Goal: Task Accomplishment & Management: Manage account settings

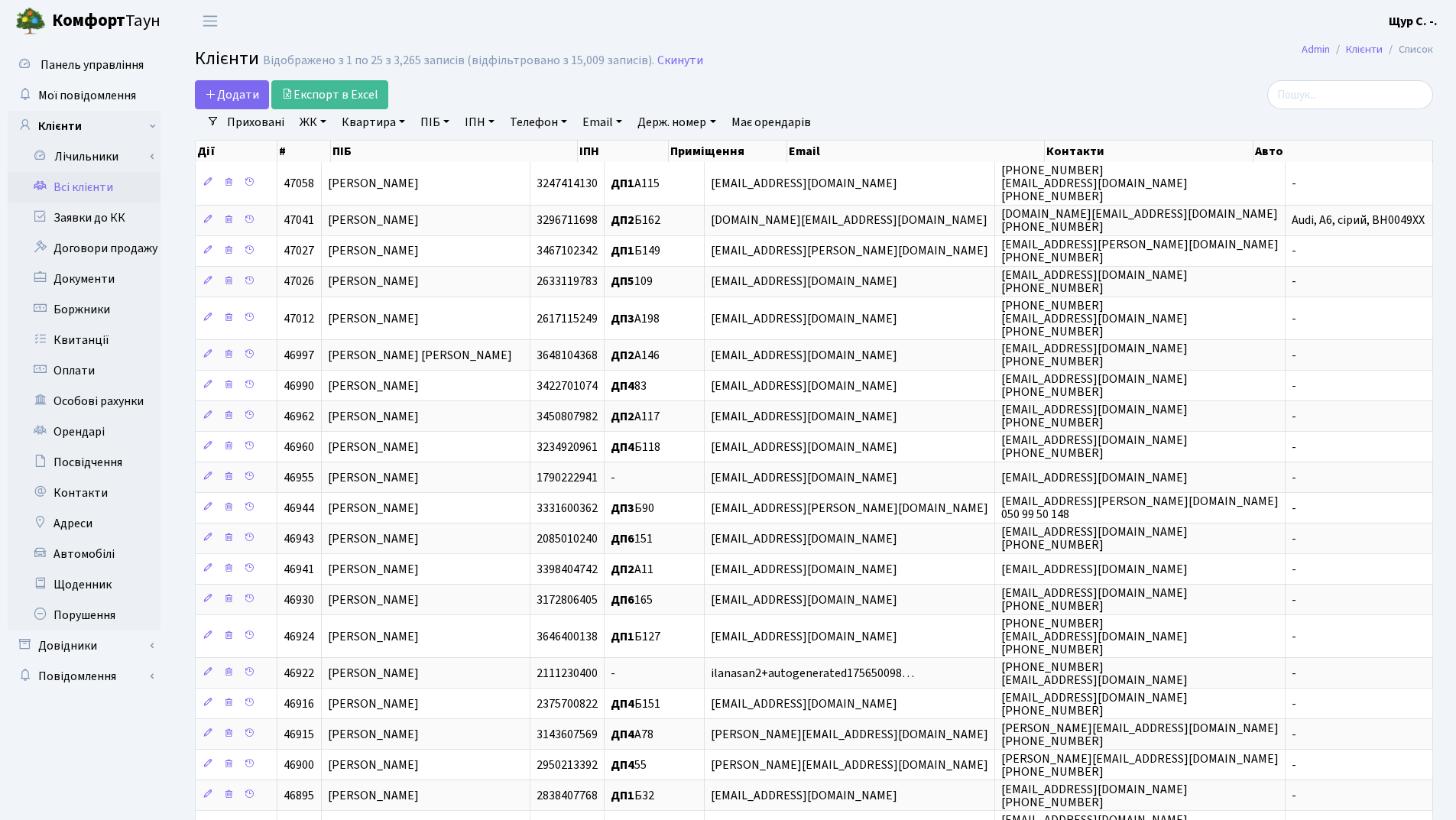
select select "25"
click at [540, 127] on link "Телефон" at bounding box center [538, 122] width 69 height 26
type input "0673833909"
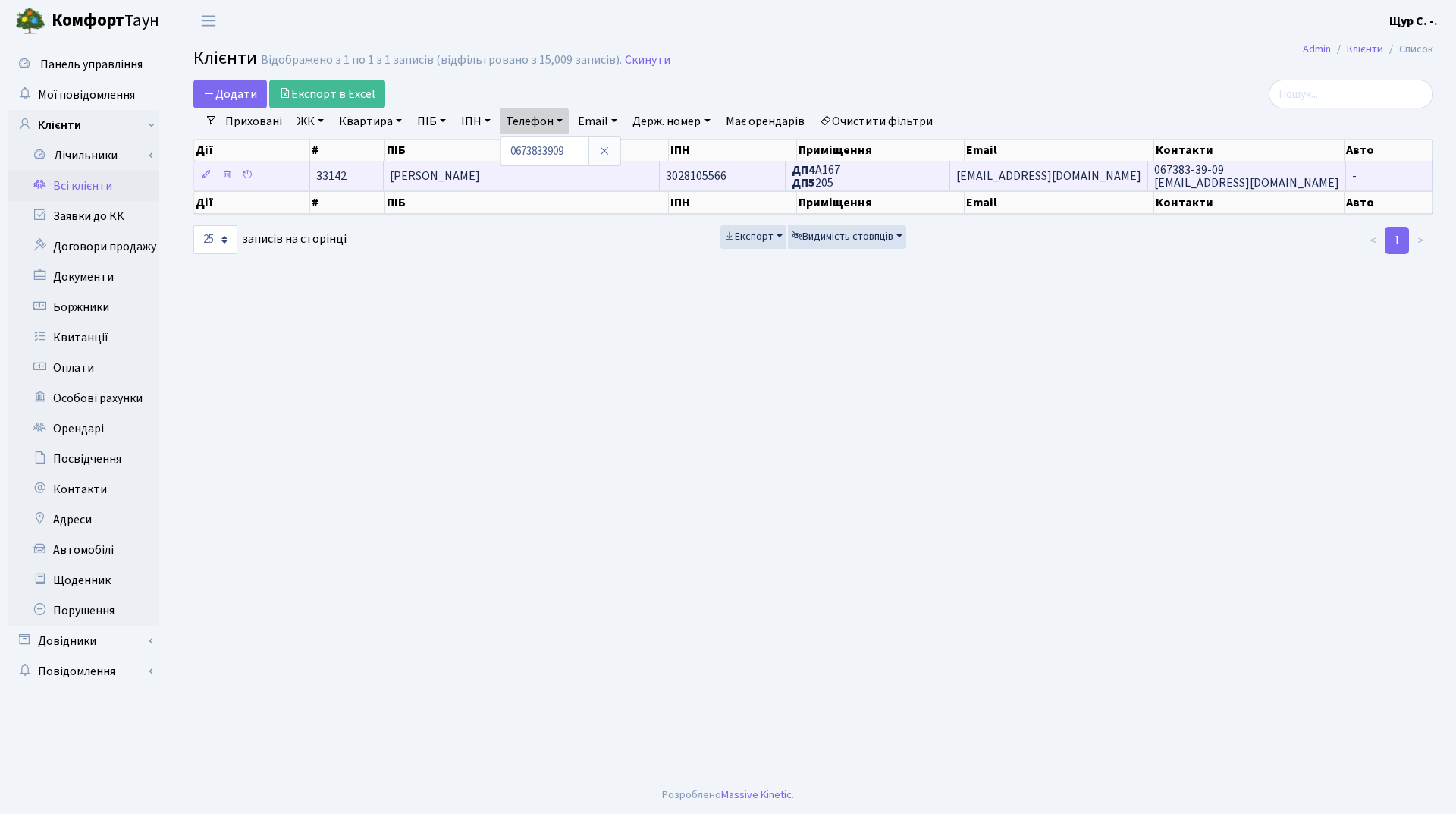
click at [545, 185] on td "Кулішова Тетяна Леонідівна" at bounding box center [522, 176] width 276 height 30
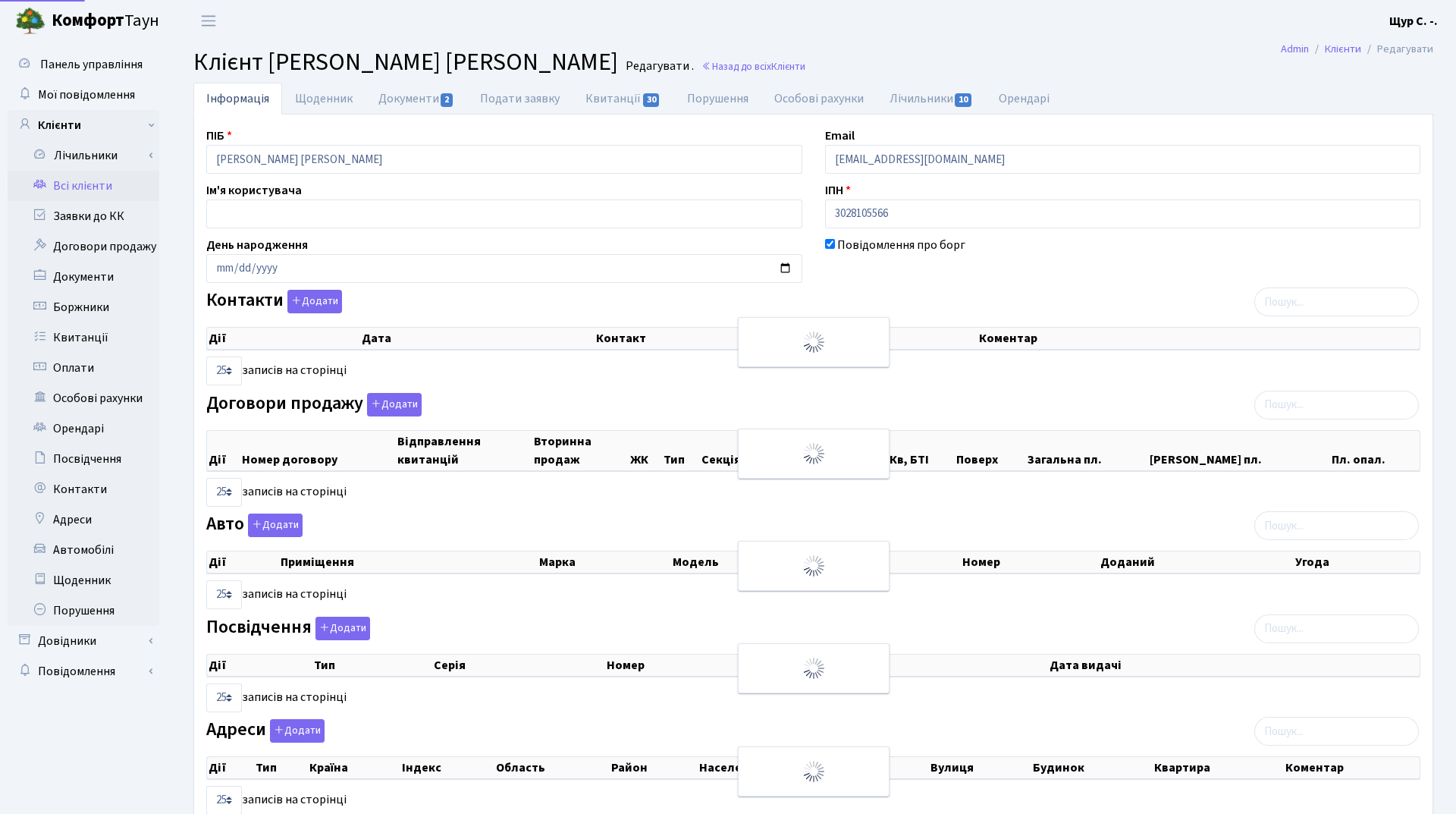
select select "25"
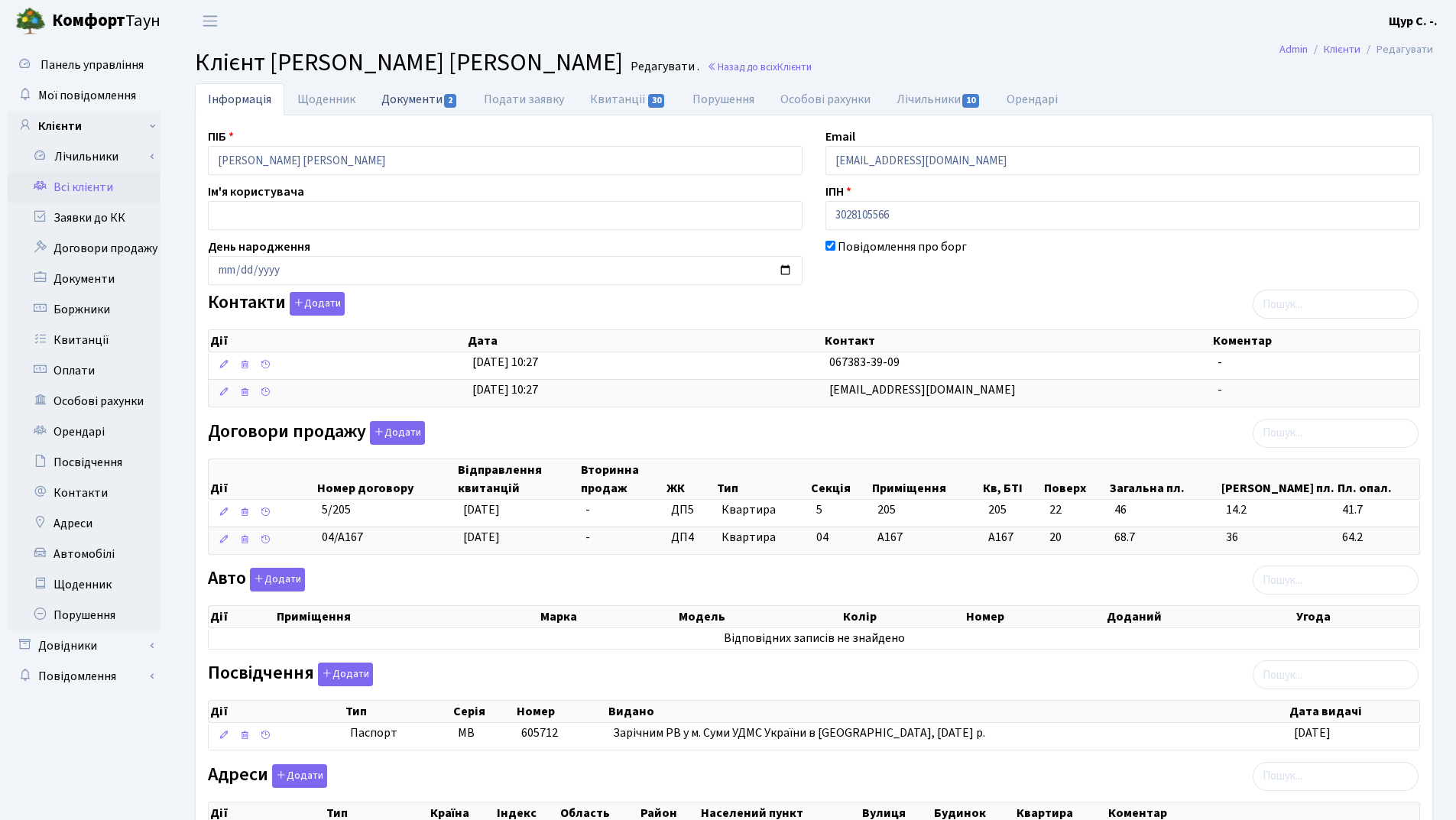
click at [397, 99] on link "Документи 2" at bounding box center [419, 99] width 102 height 31
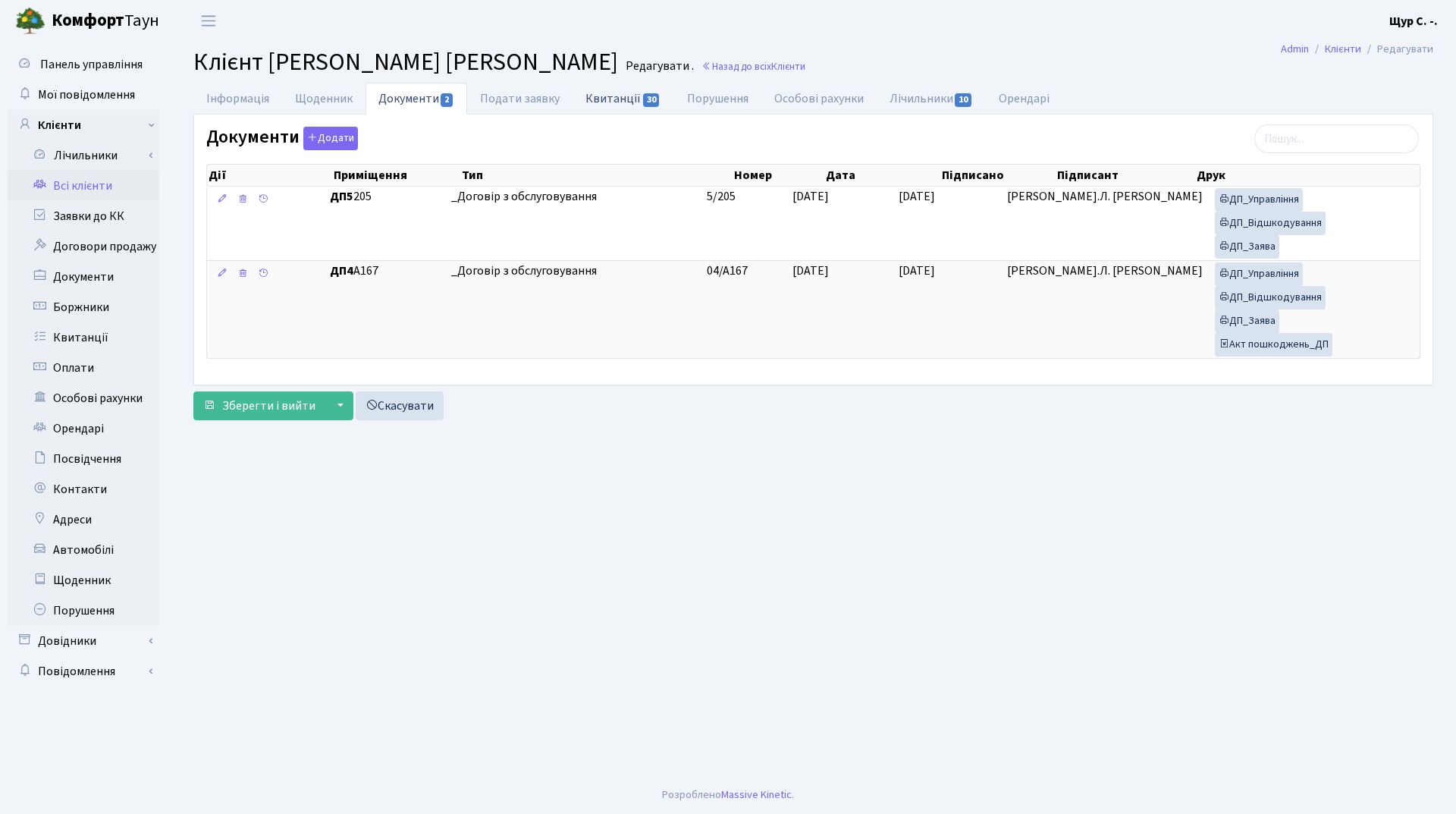
click at [609, 102] on link "Квитанції 30" at bounding box center [623, 98] width 101 height 31
select select "25"
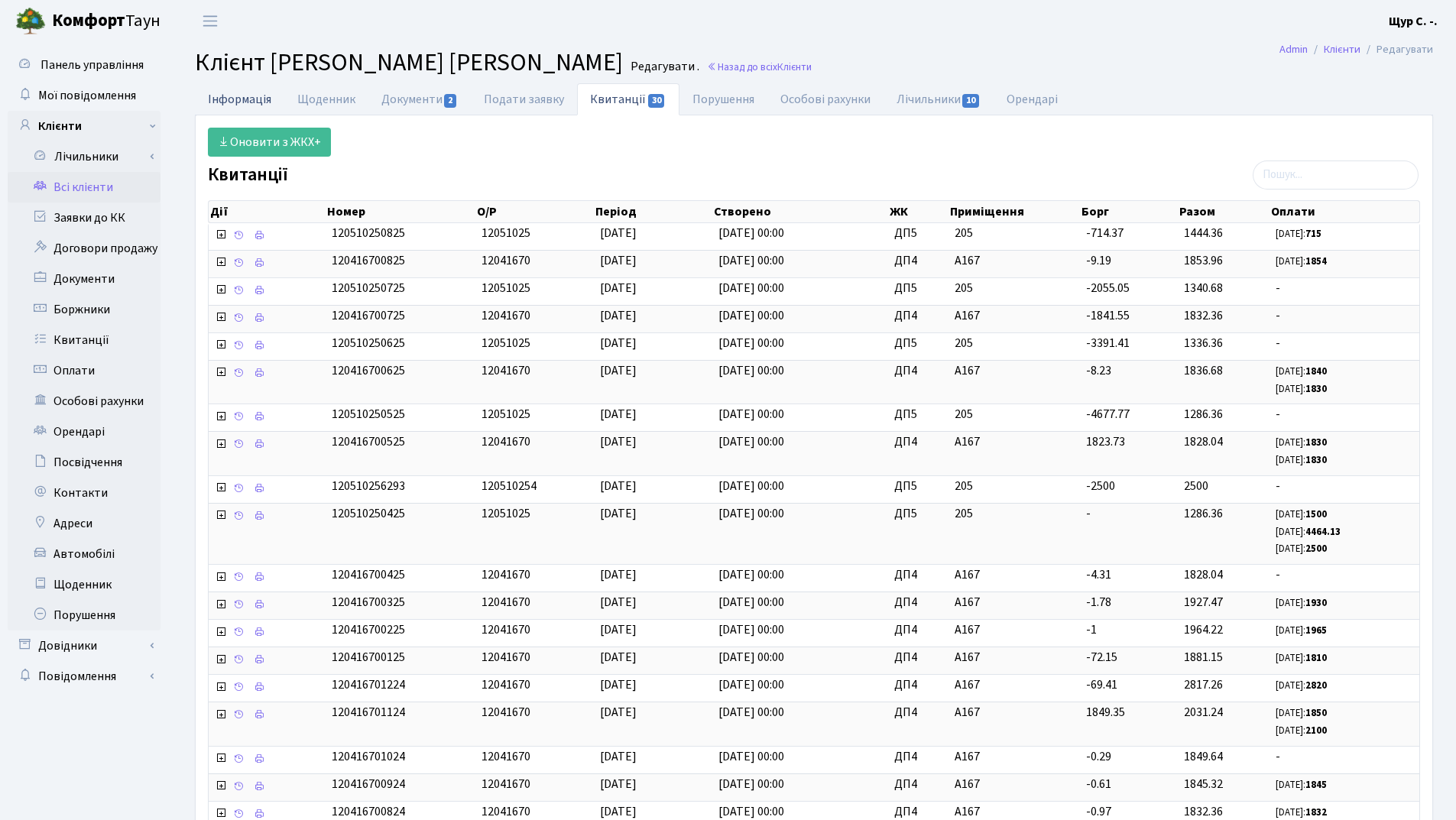
click at [237, 105] on link "Інформація" at bounding box center [239, 99] width 90 height 31
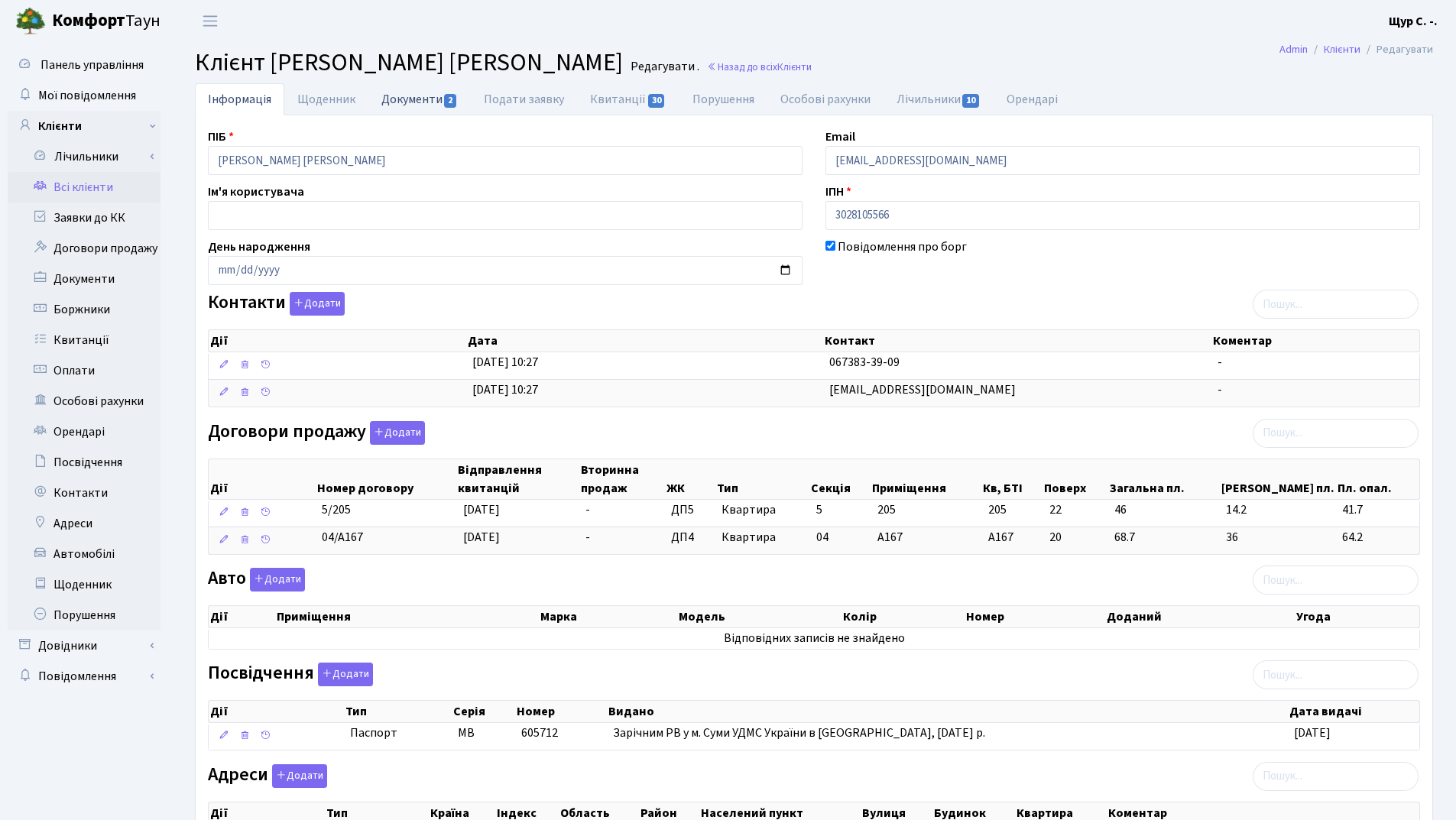
click at [423, 98] on link "Документи 2" at bounding box center [419, 99] width 102 height 31
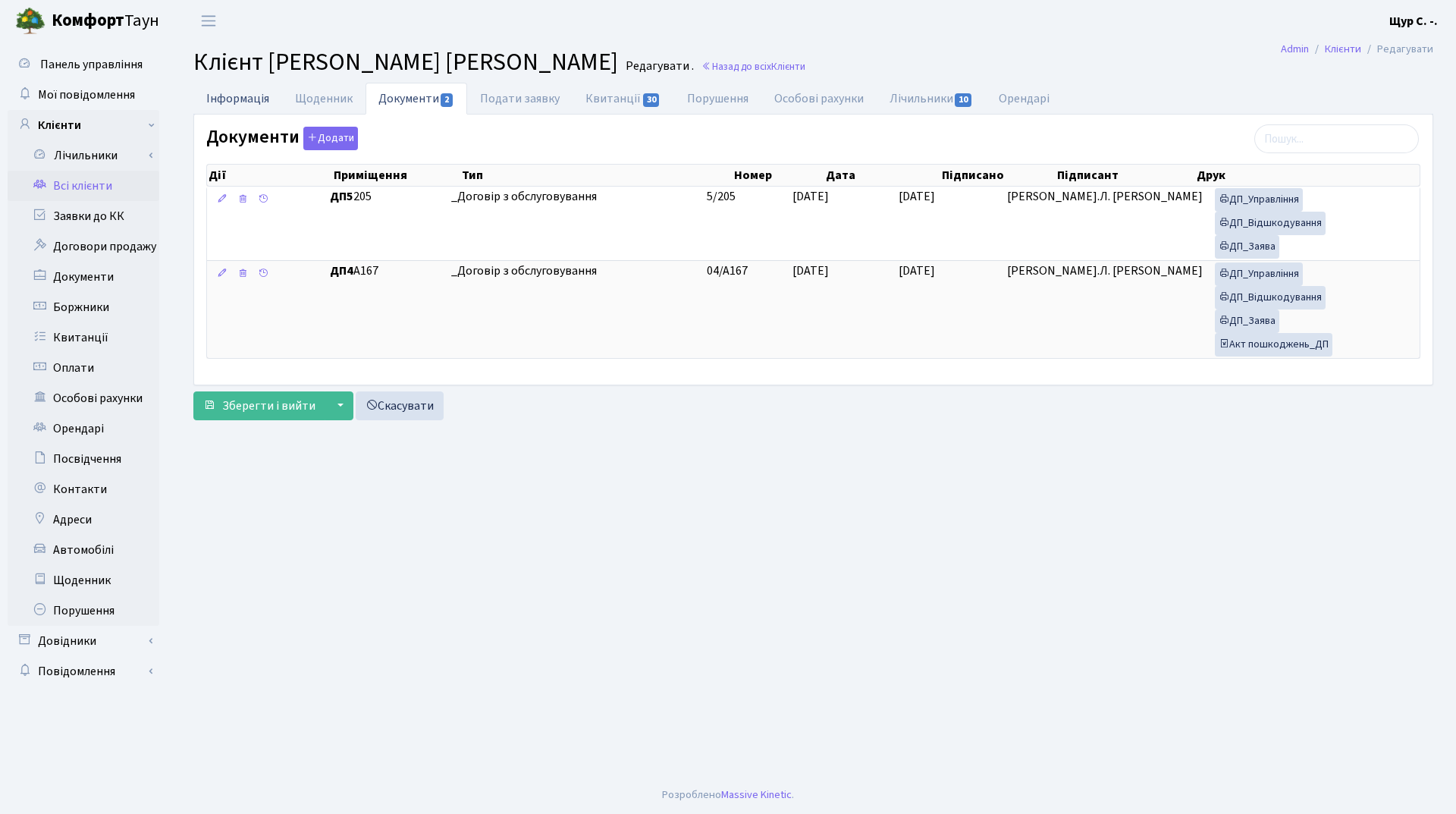
click at [214, 98] on link "Інформація" at bounding box center [237, 98] width 89 height 31
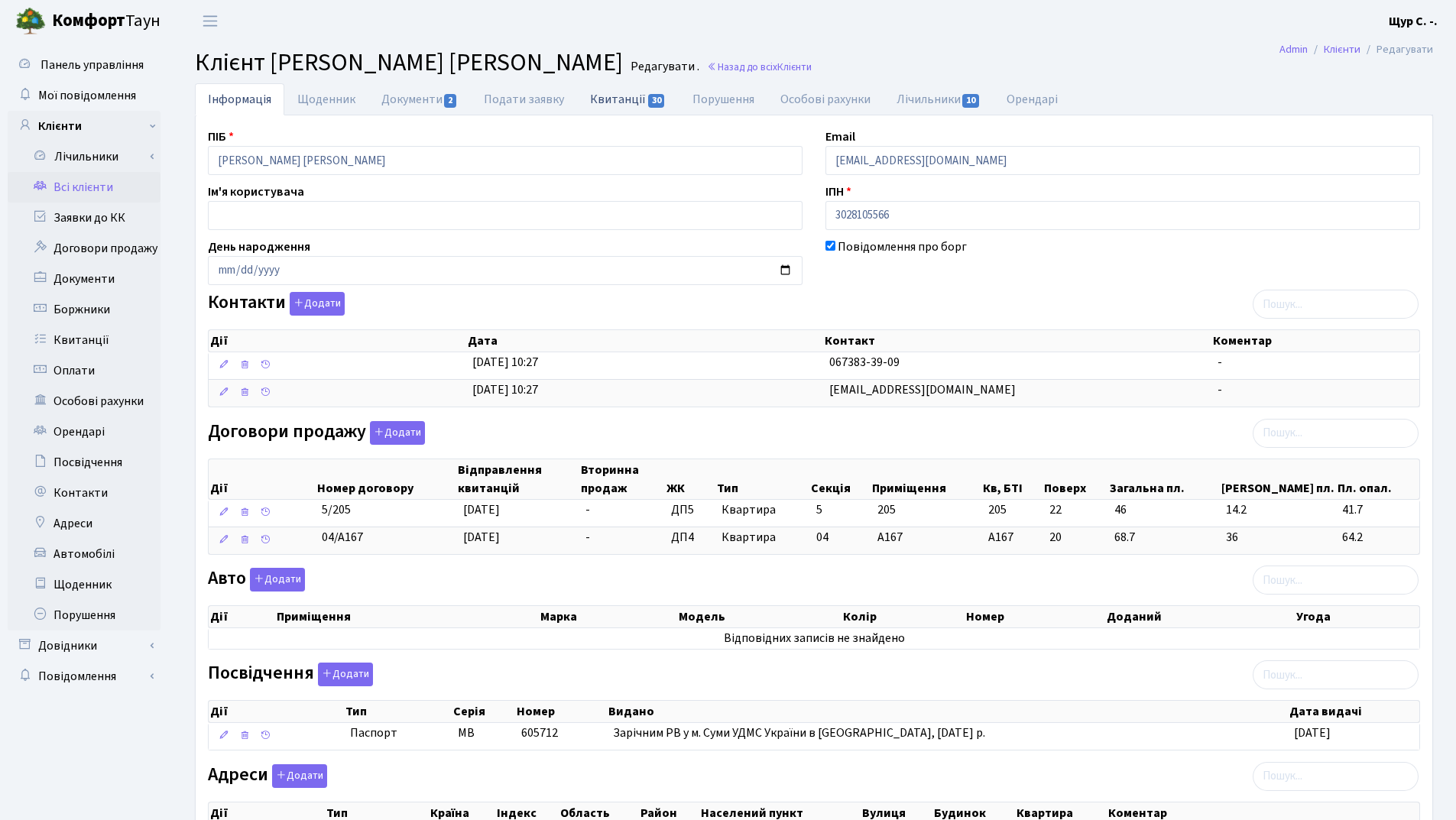
click at [618, 97] on link "Квитанції 30" at bounding box center [628, 99] width 101 height 31
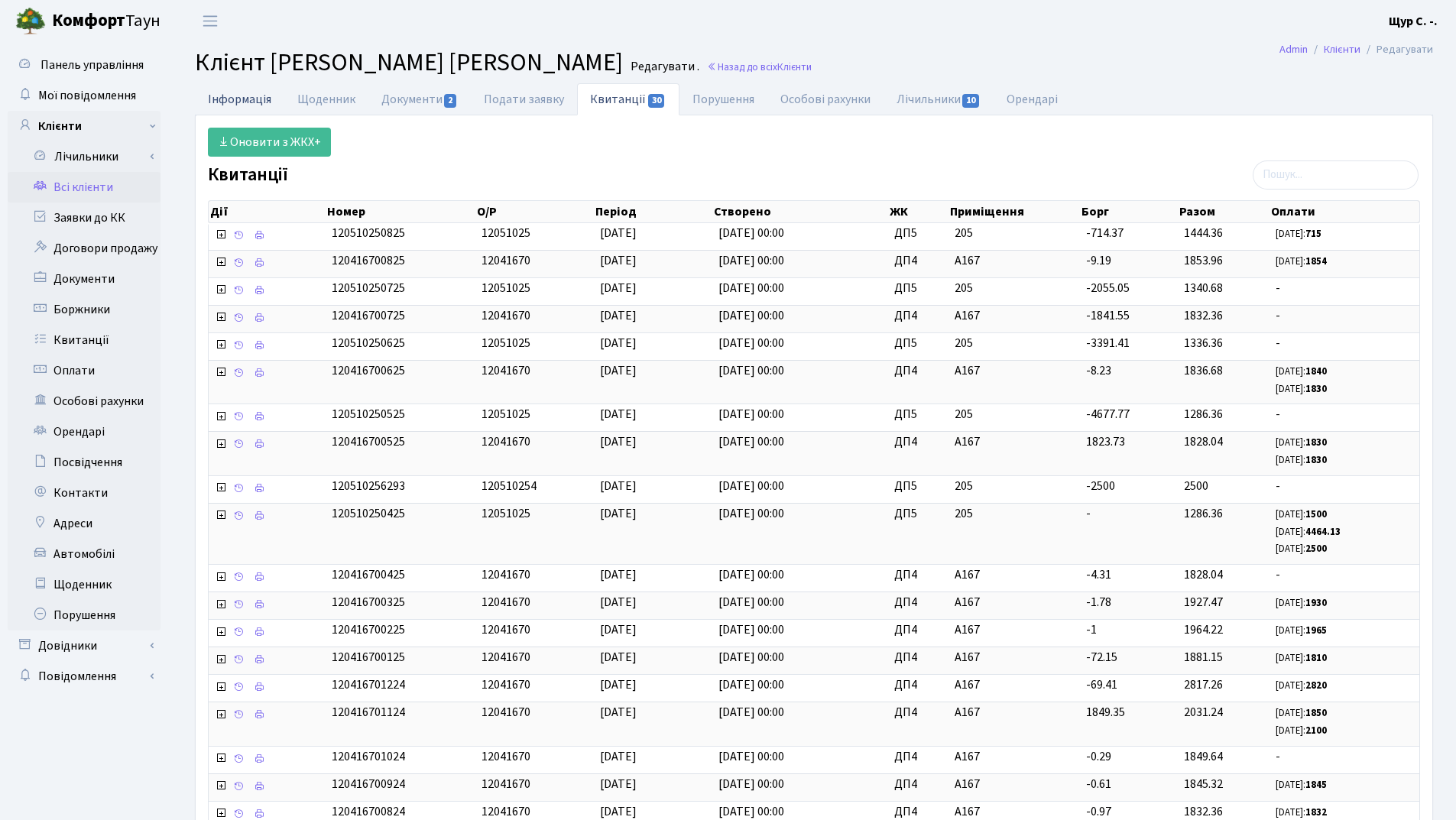
click at [254, 95] on link "Інформація" at bounding box center [239, 99] width 90 height 31
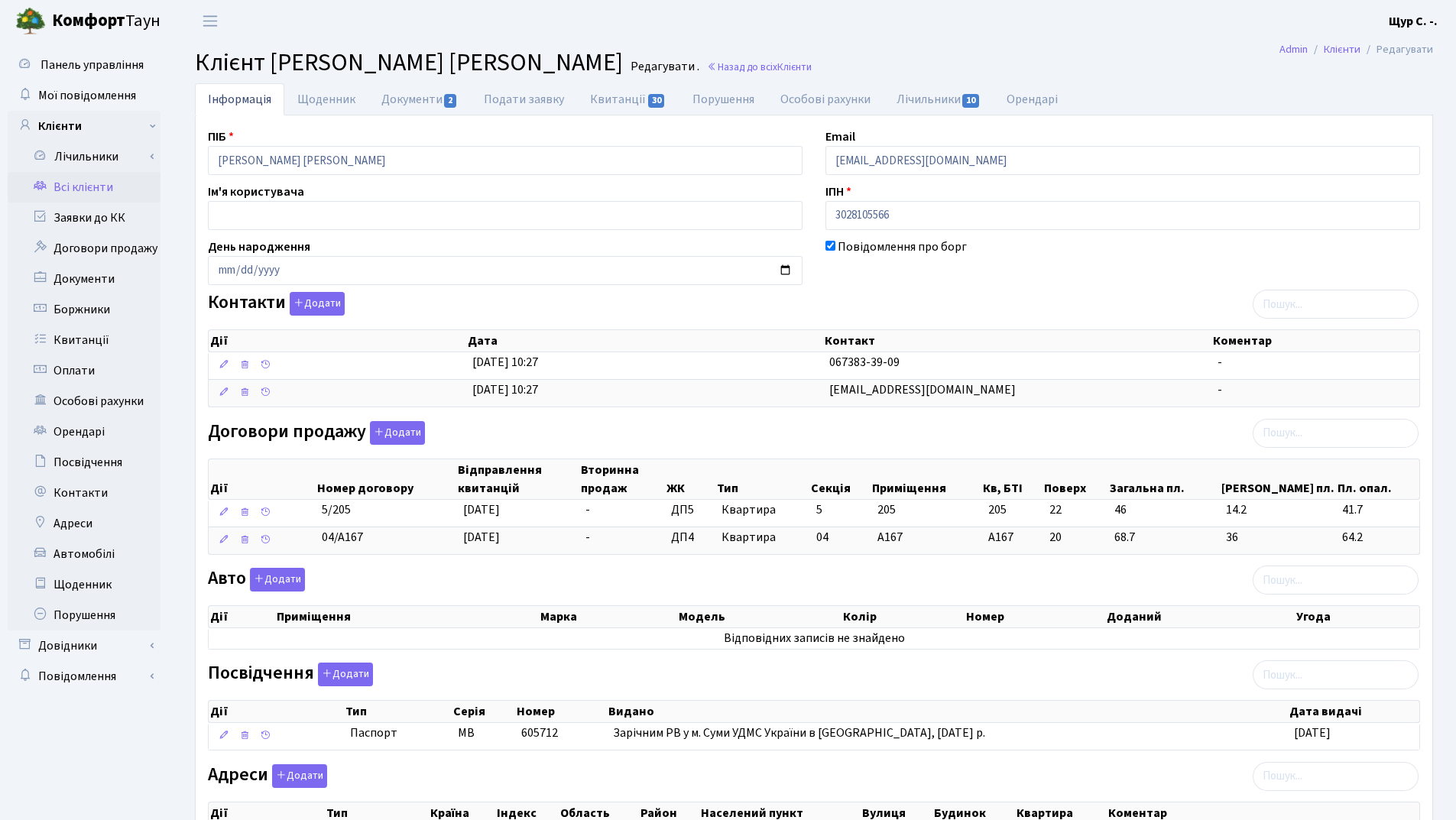
click at [132, 188] on link "Всі клієнти" at bounding box center [84, 187] width 153 height 30
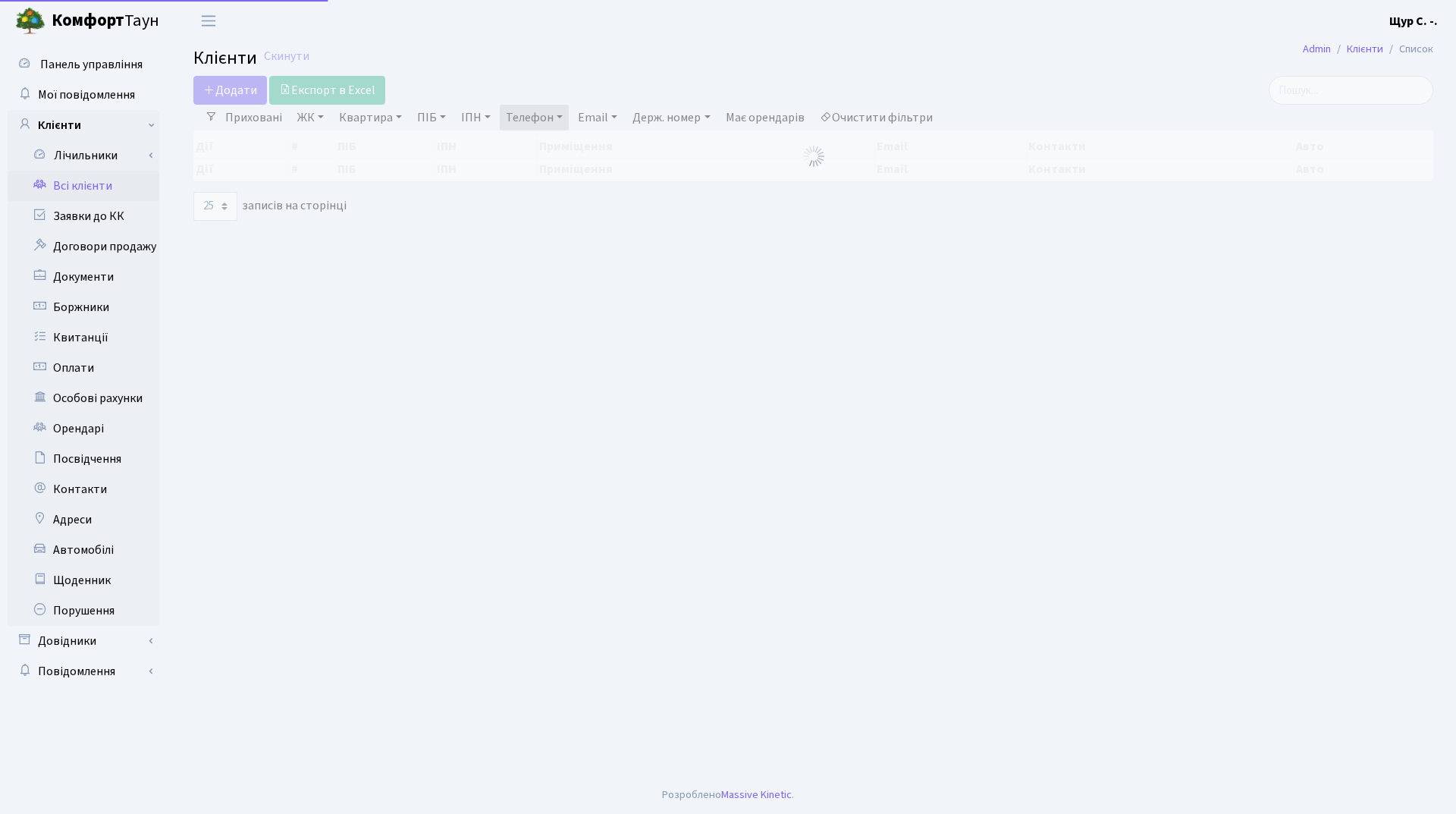
select select "25"
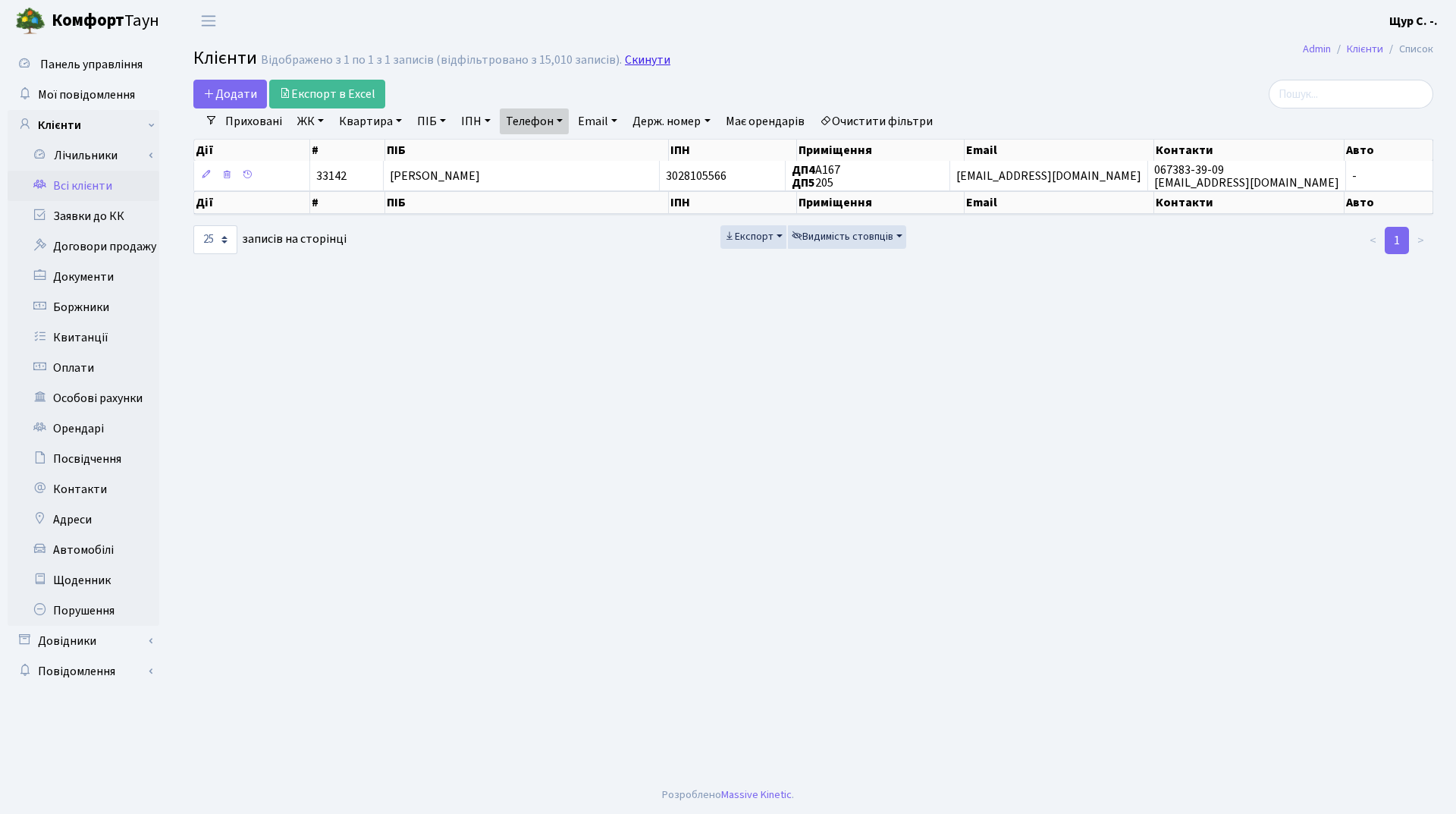
click at [650, 57] on link "Скинути" at bounding box center [648, 60] width 46 height 14
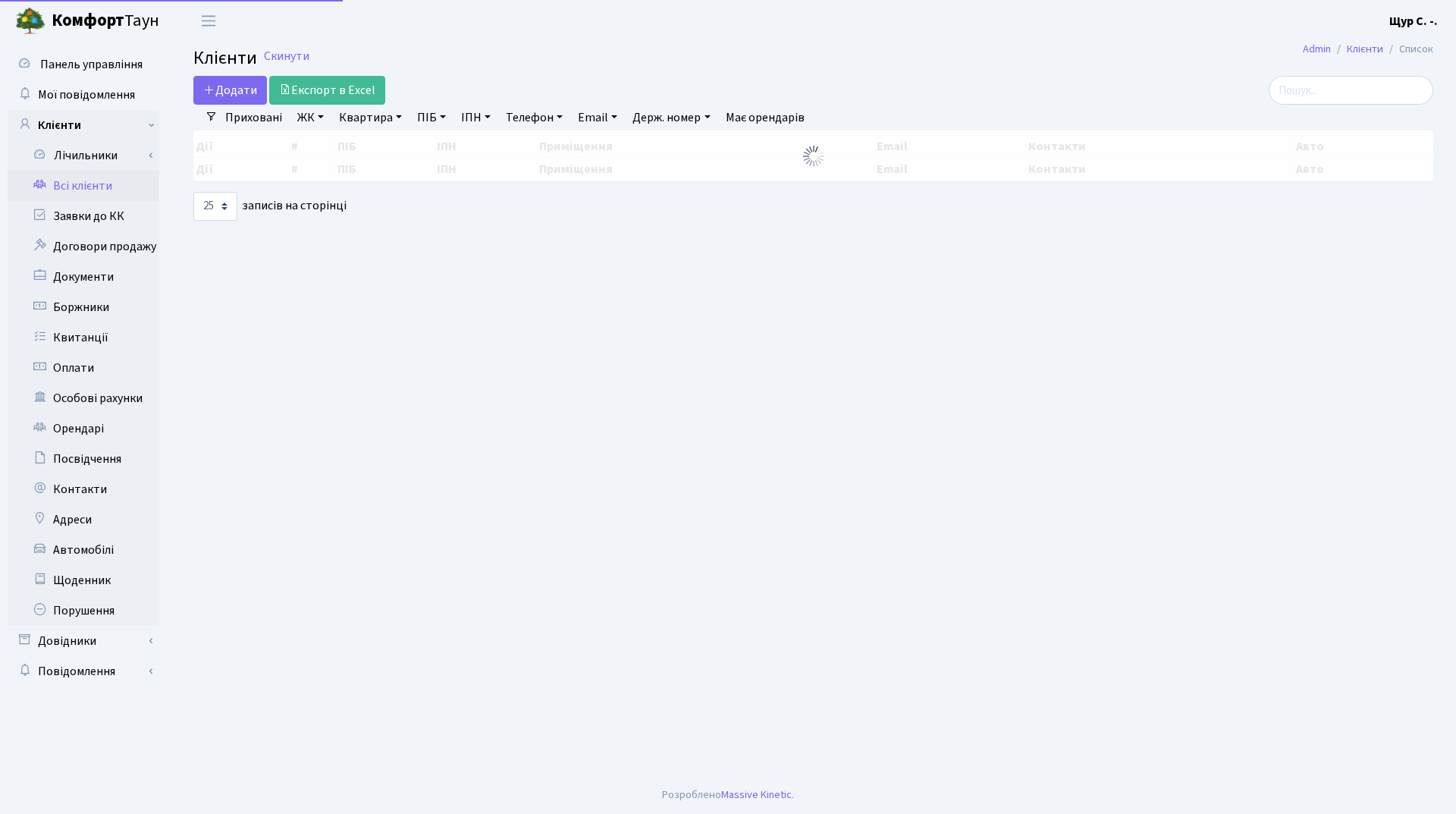
select select "25"
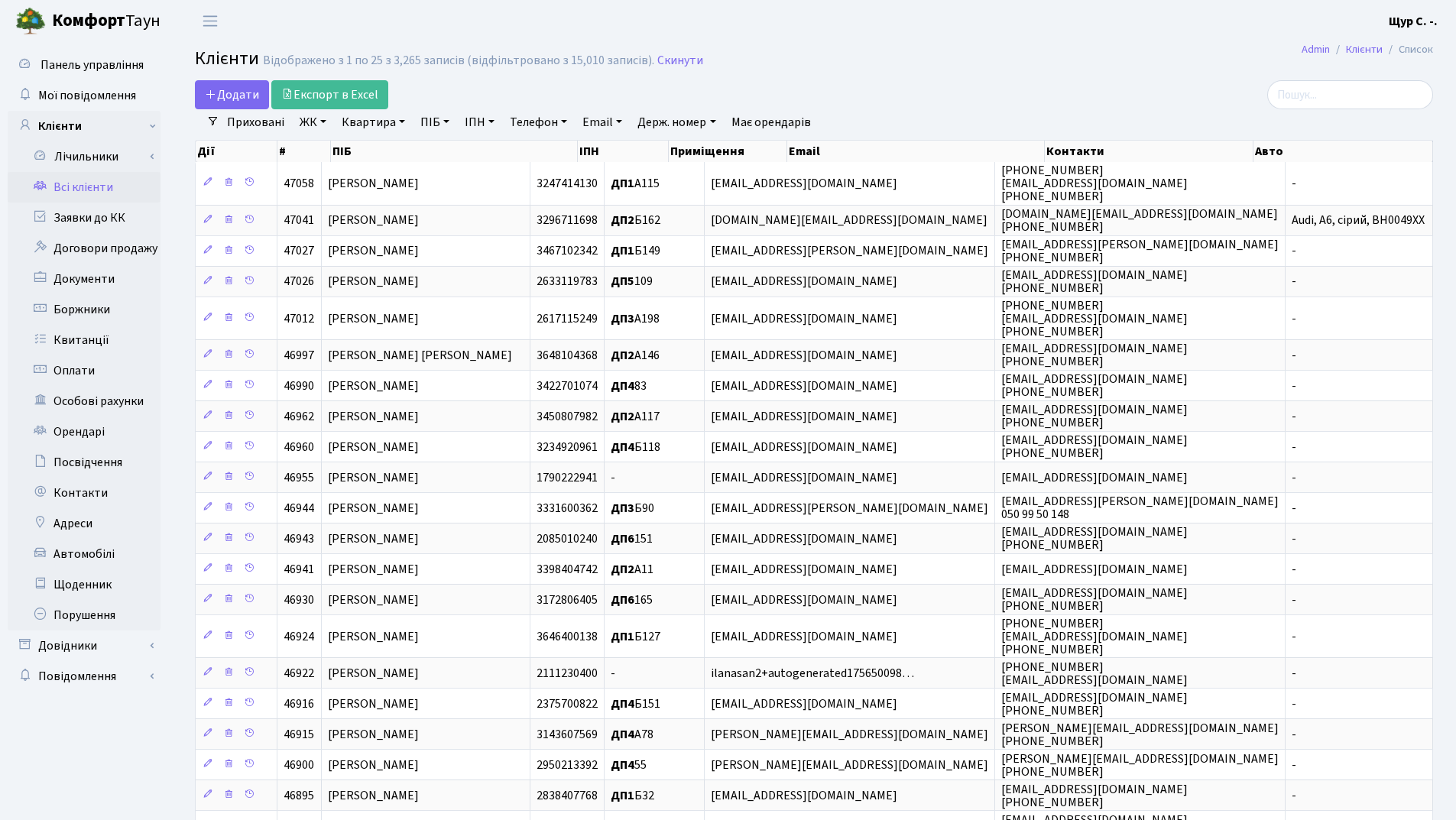
click at [378, 120] on link "Квартира" at bounding box center [373, 122] width 76 height 26
type input "205"
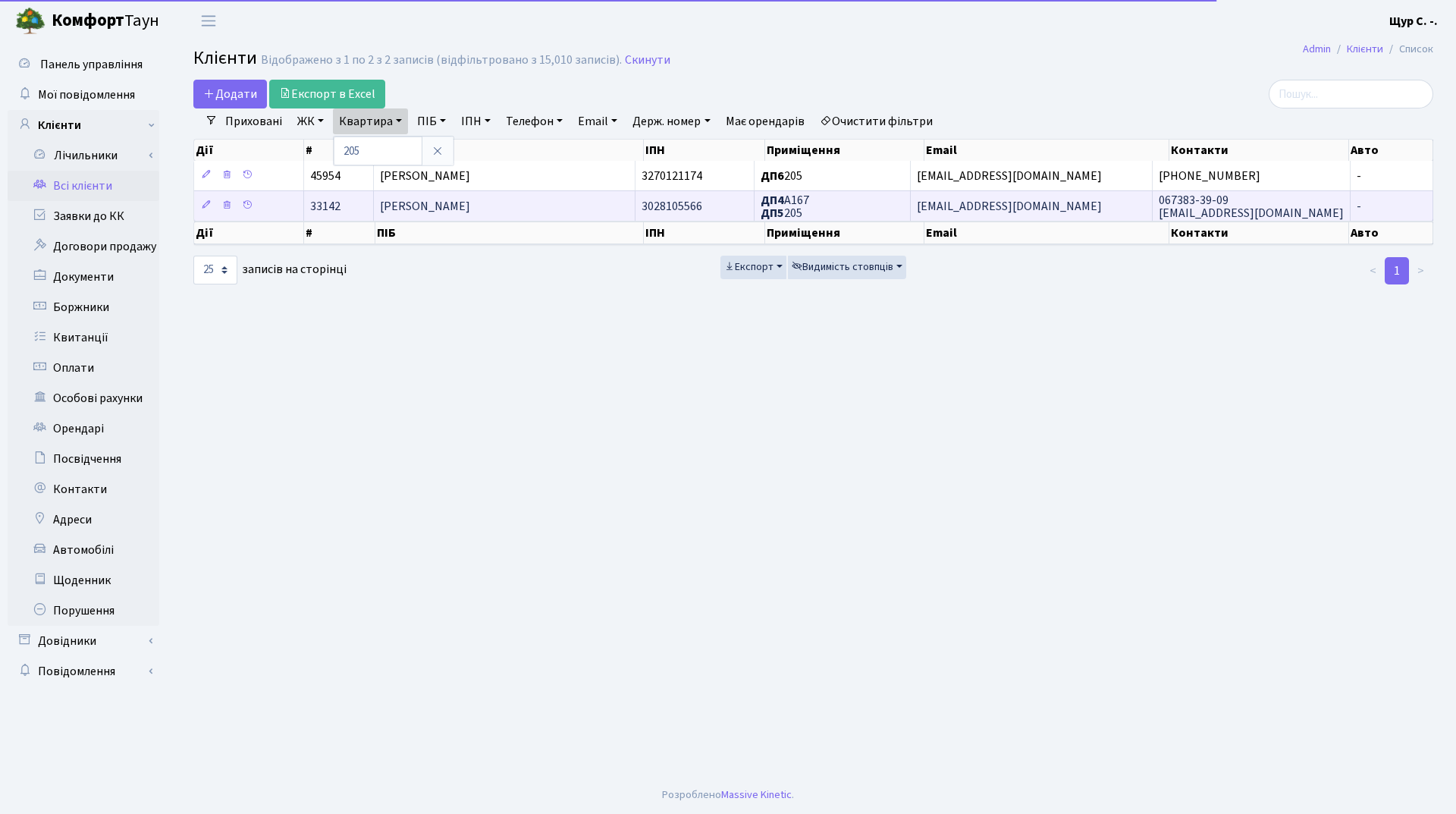
click at [435, 203] on span "[PERSON_NAME]" at bounding box center [425, 206] width 90 height 17
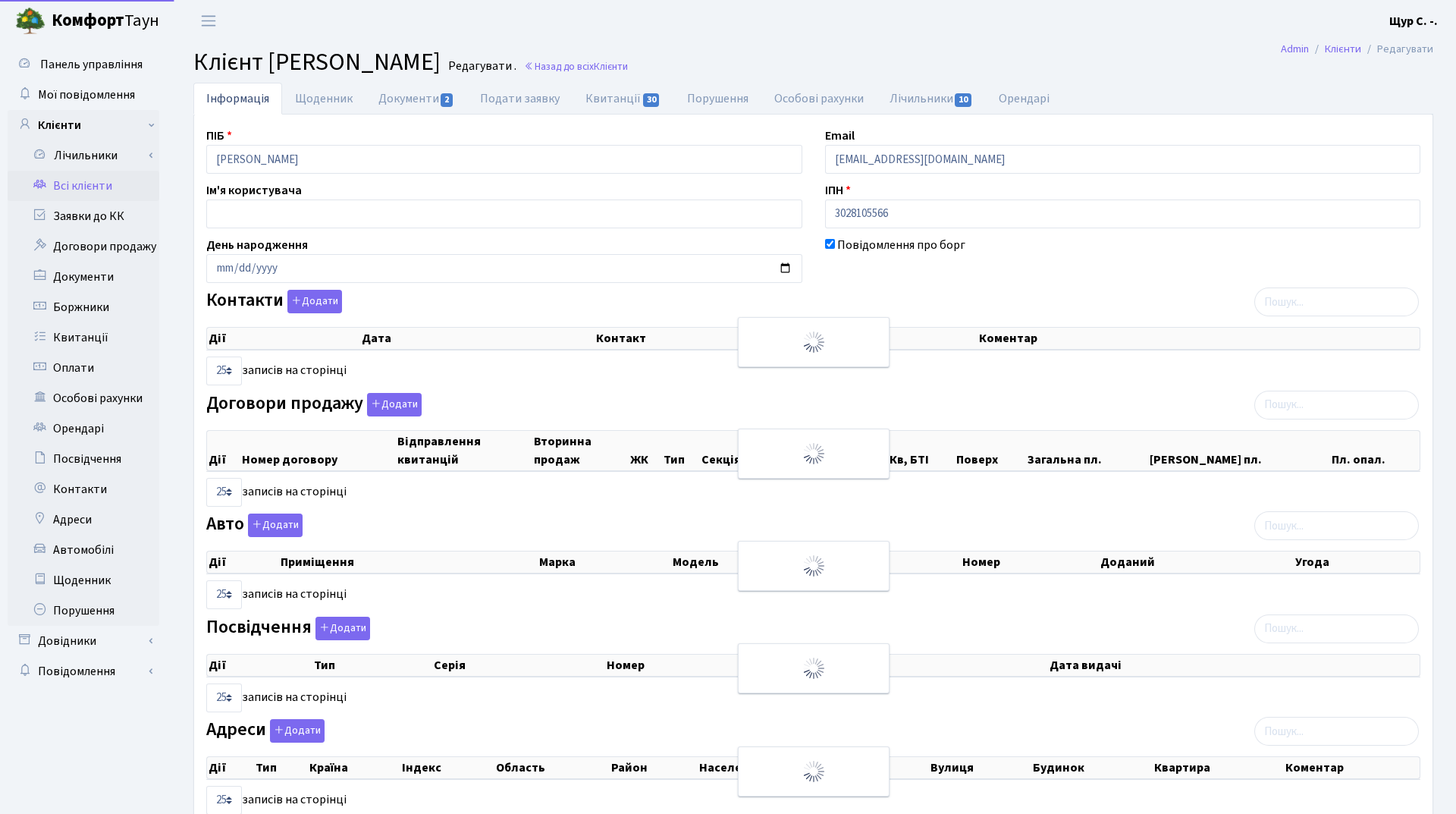
select select "25"
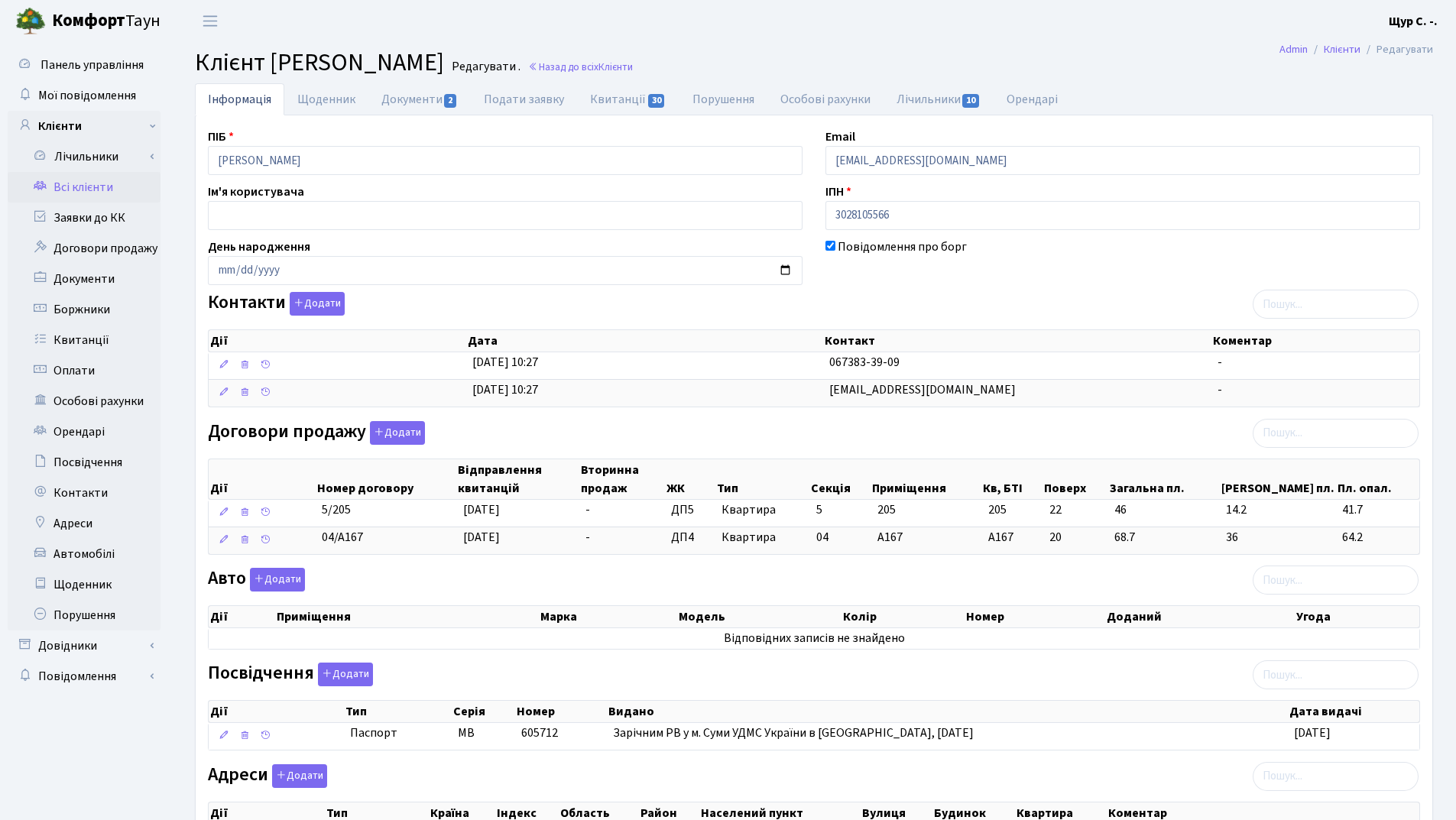
click at [93, 185] on link "Всі клієнти" at bounding box center [84, 187] width 153 height 30
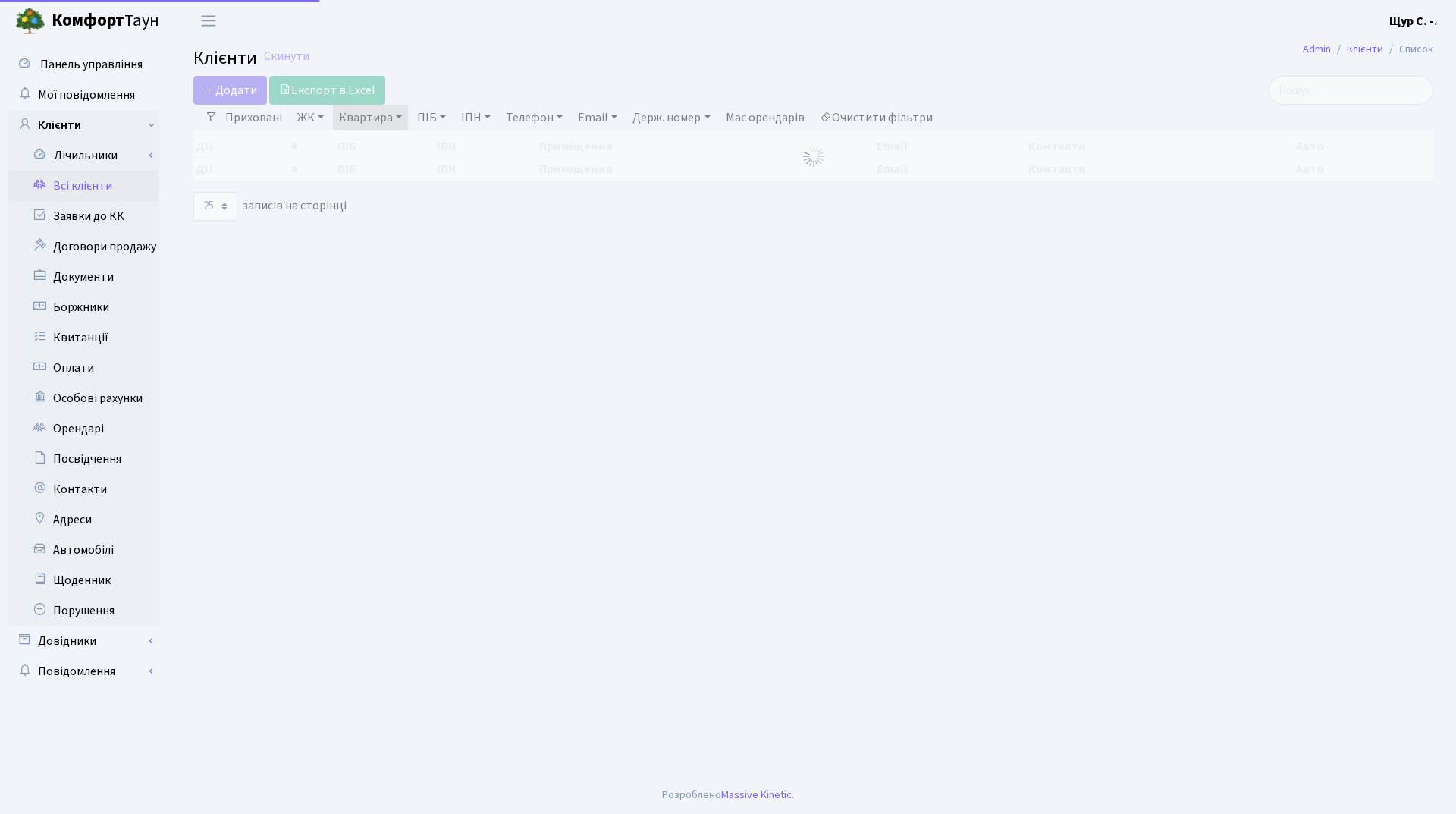
select select "25"
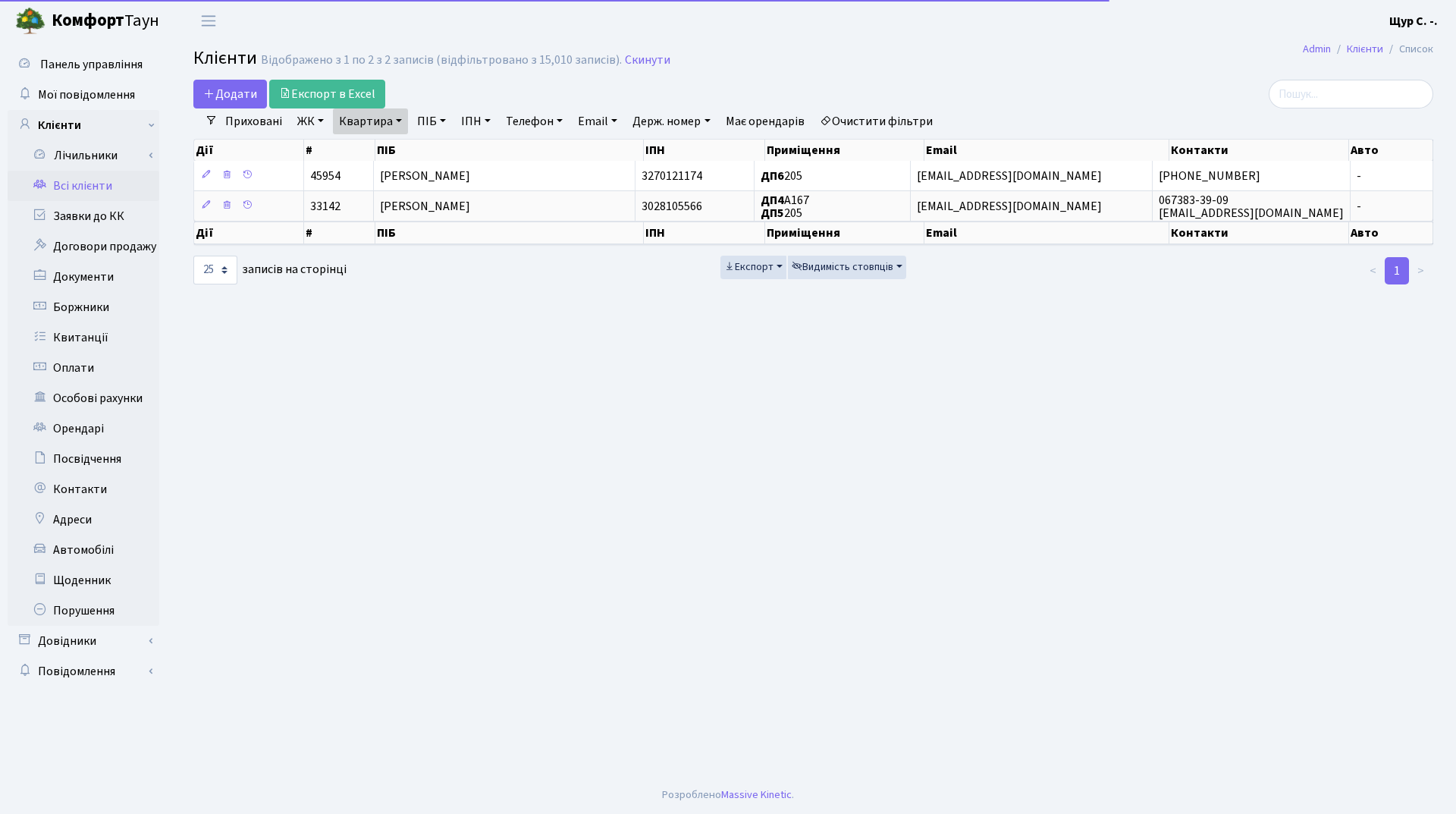
click at [389, 121] on link "Квартира" at bounding box center [370, 121] width 75 height 26
click at [391, 146] on input "205" at bounding box center [378, 151] width 89 height 29
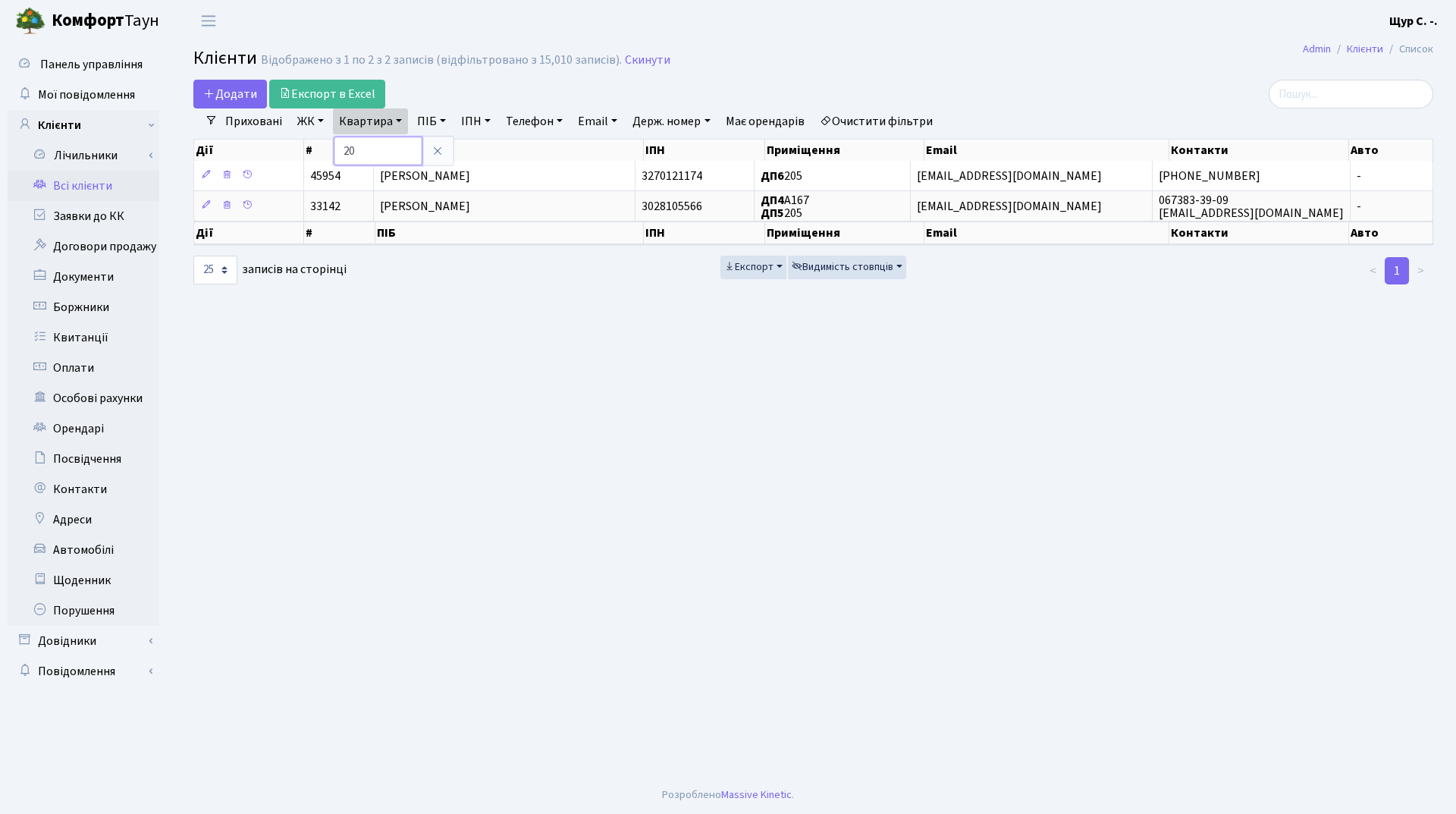
type input "2"
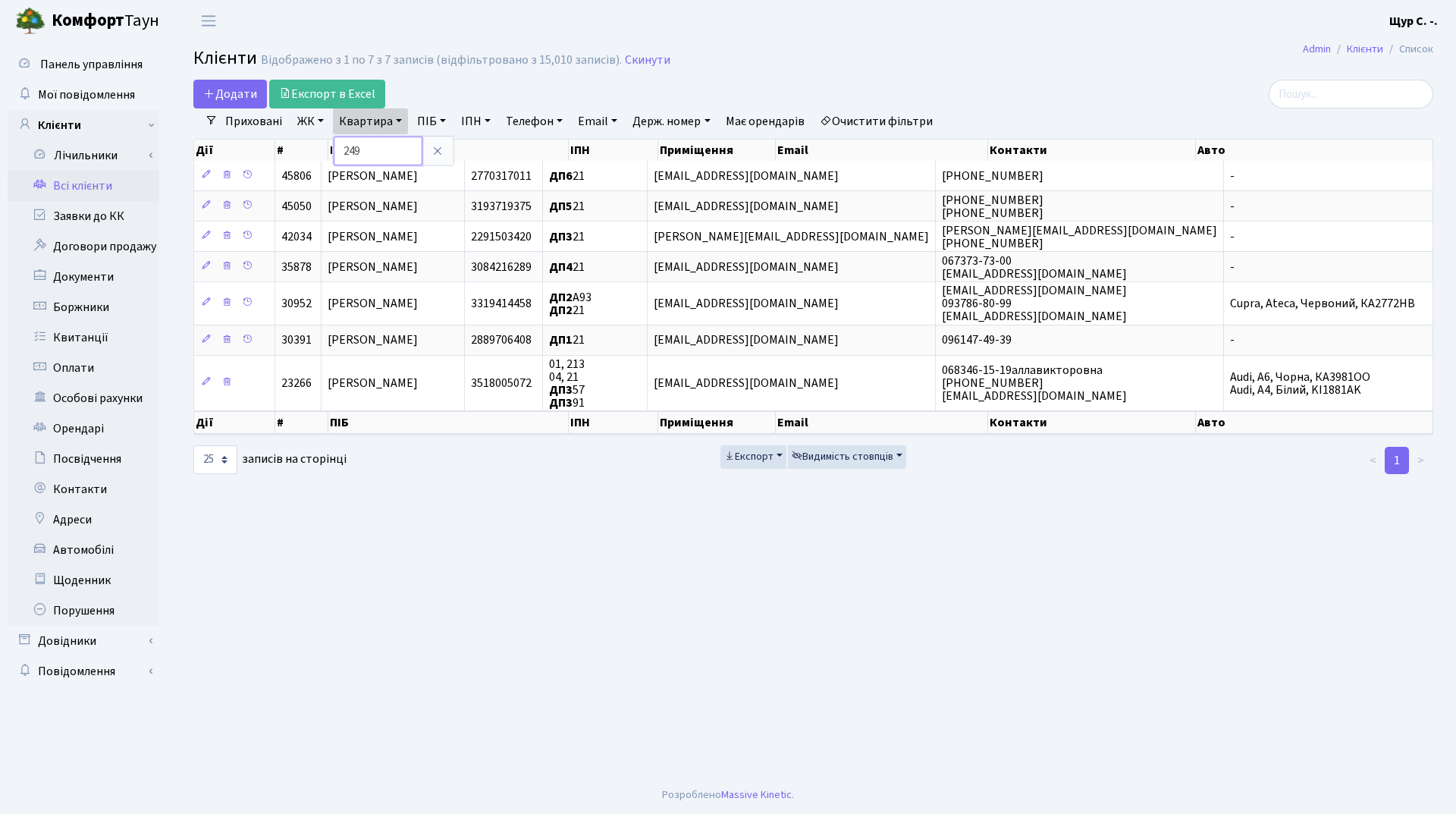
type input "249"
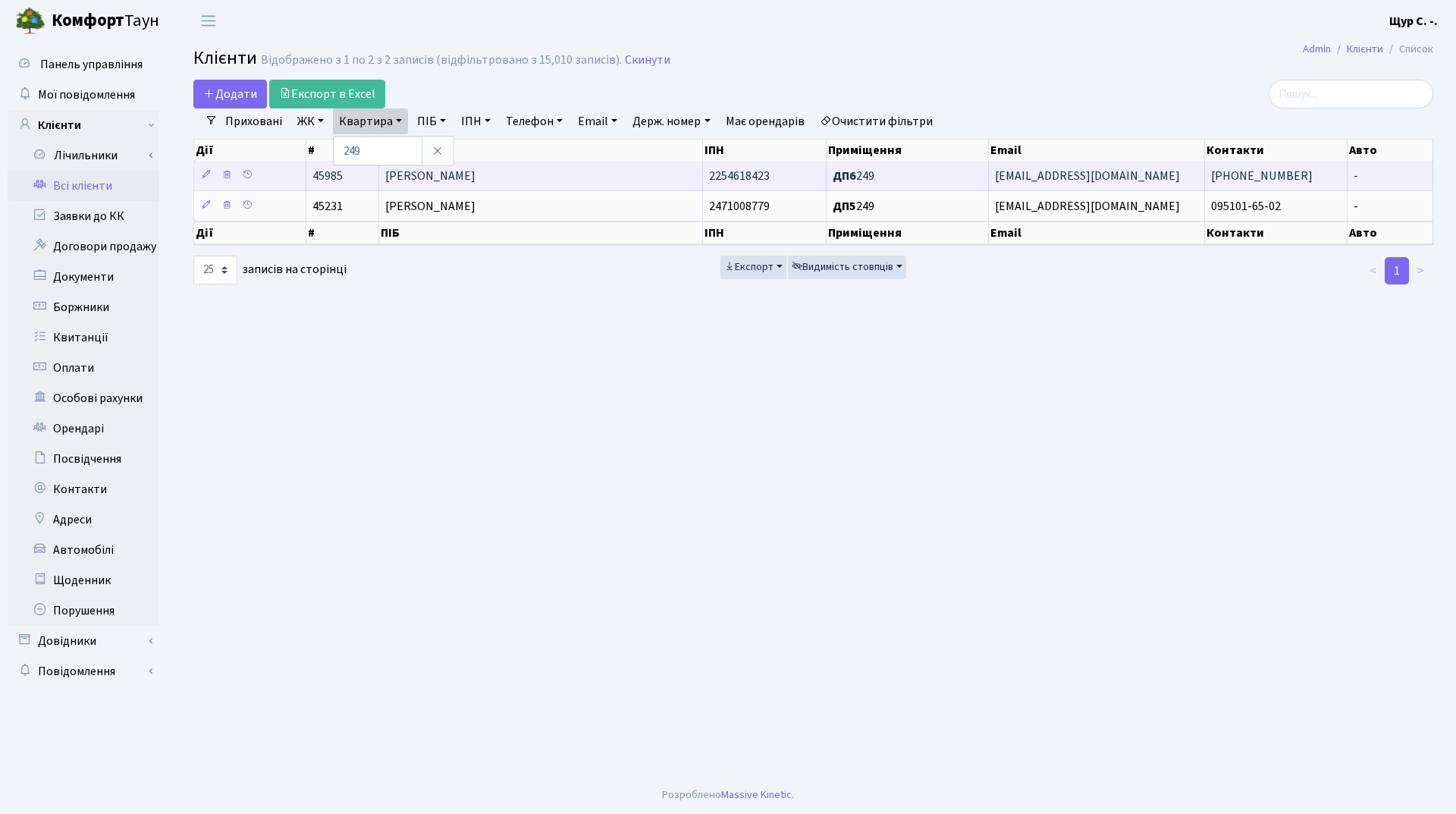
click at [476, 175] on span "[PERSON_NAME]" at bounding box center [431, 176] width 90 height 17
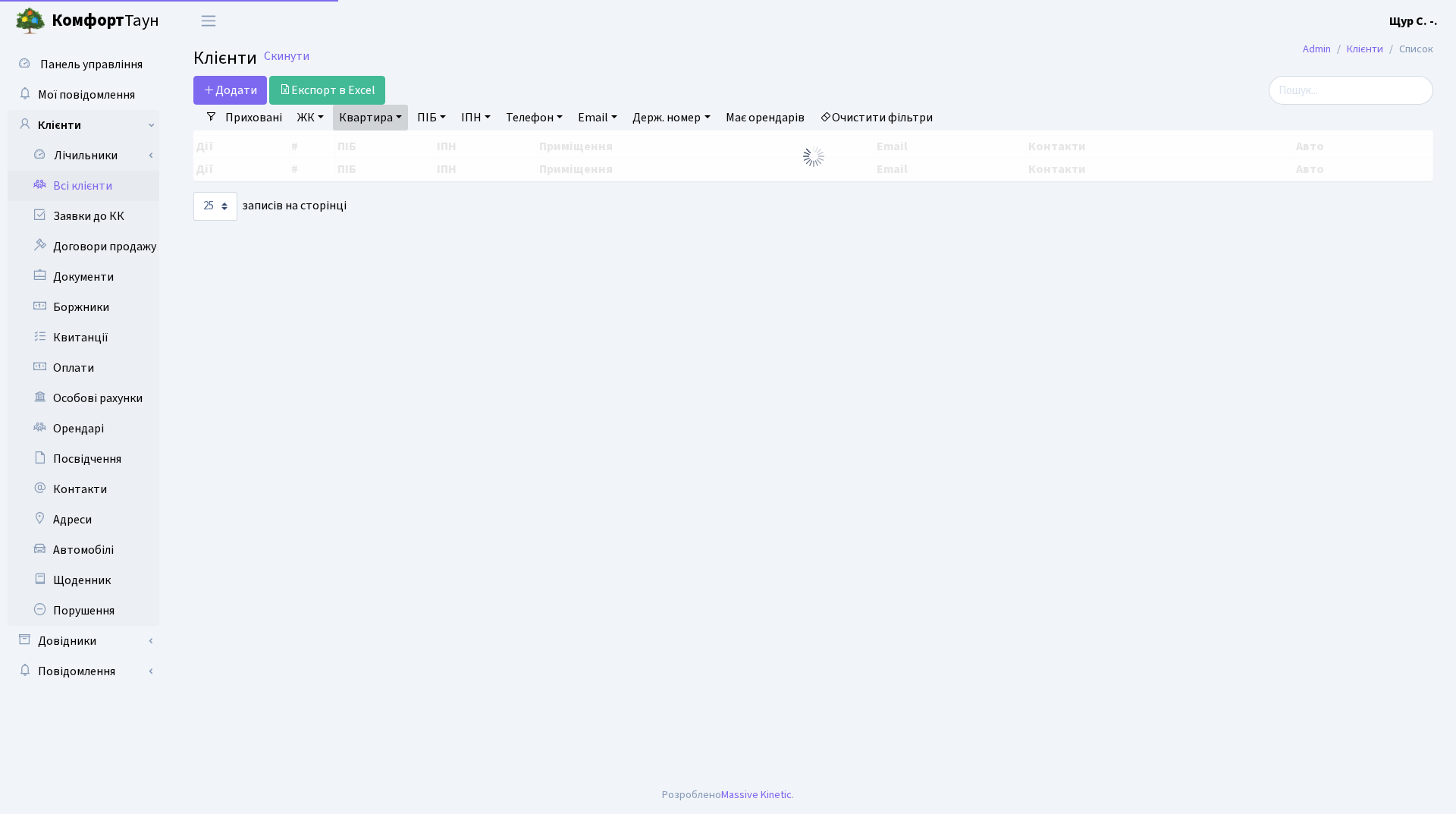
select select "25"
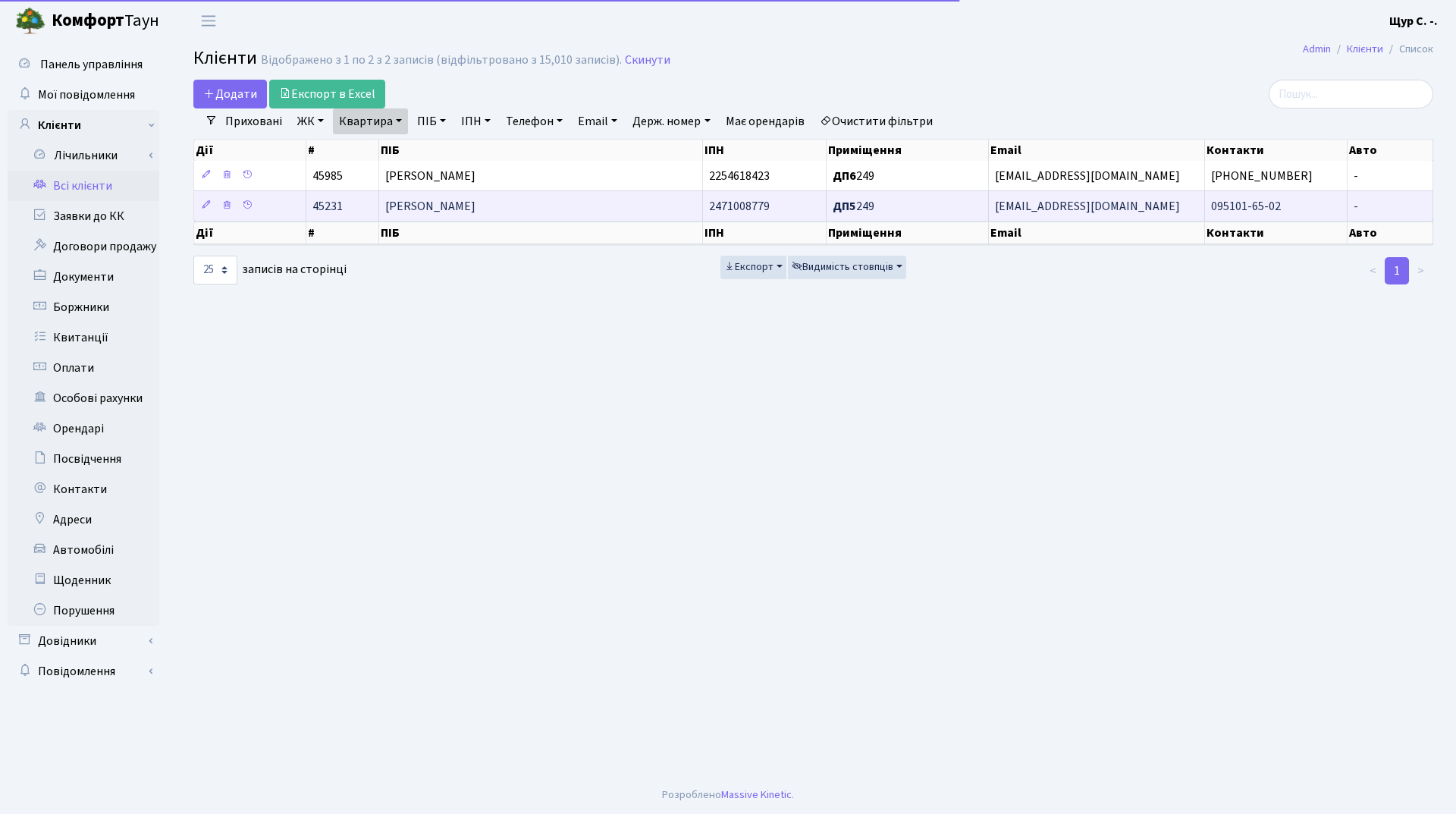
click at [512, 209] on td "Куць Олег Михайлович" at bounding box center [541, 206] width 324 height 30
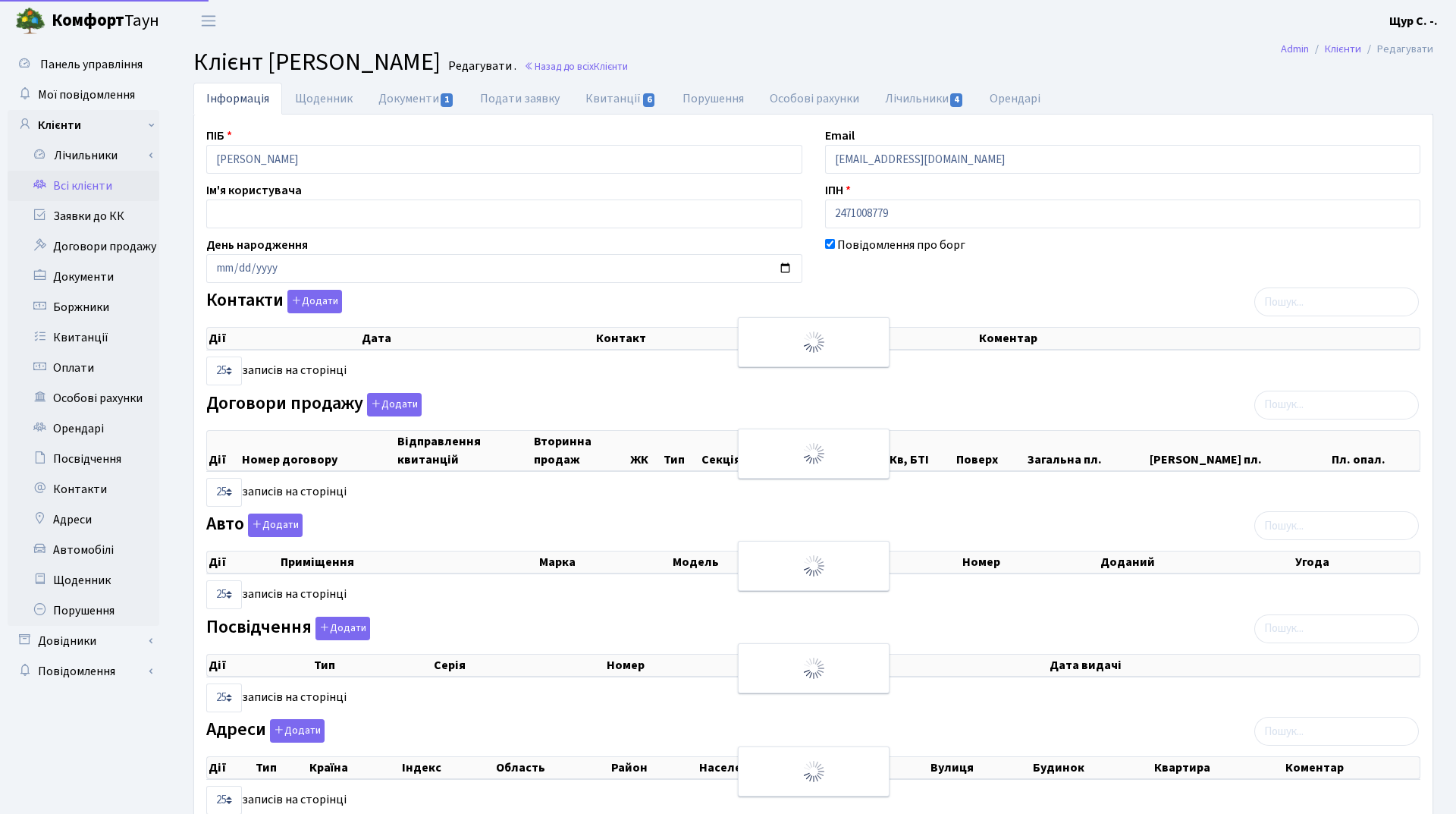
select select "25"
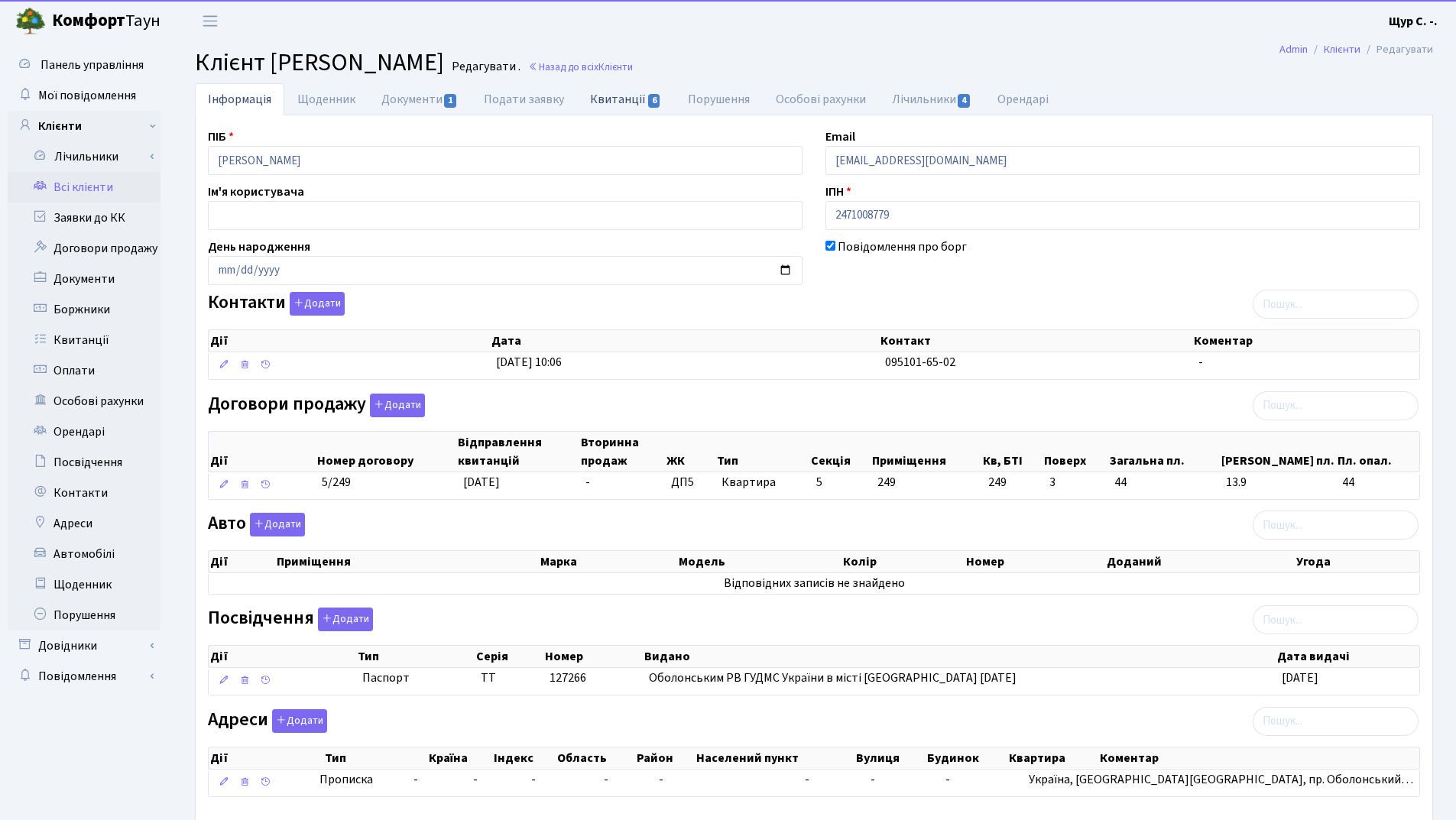
click at [631, 92] on link "Квитанції 6" at bounding box center [625, 99] width 97 height 31
select select "25"
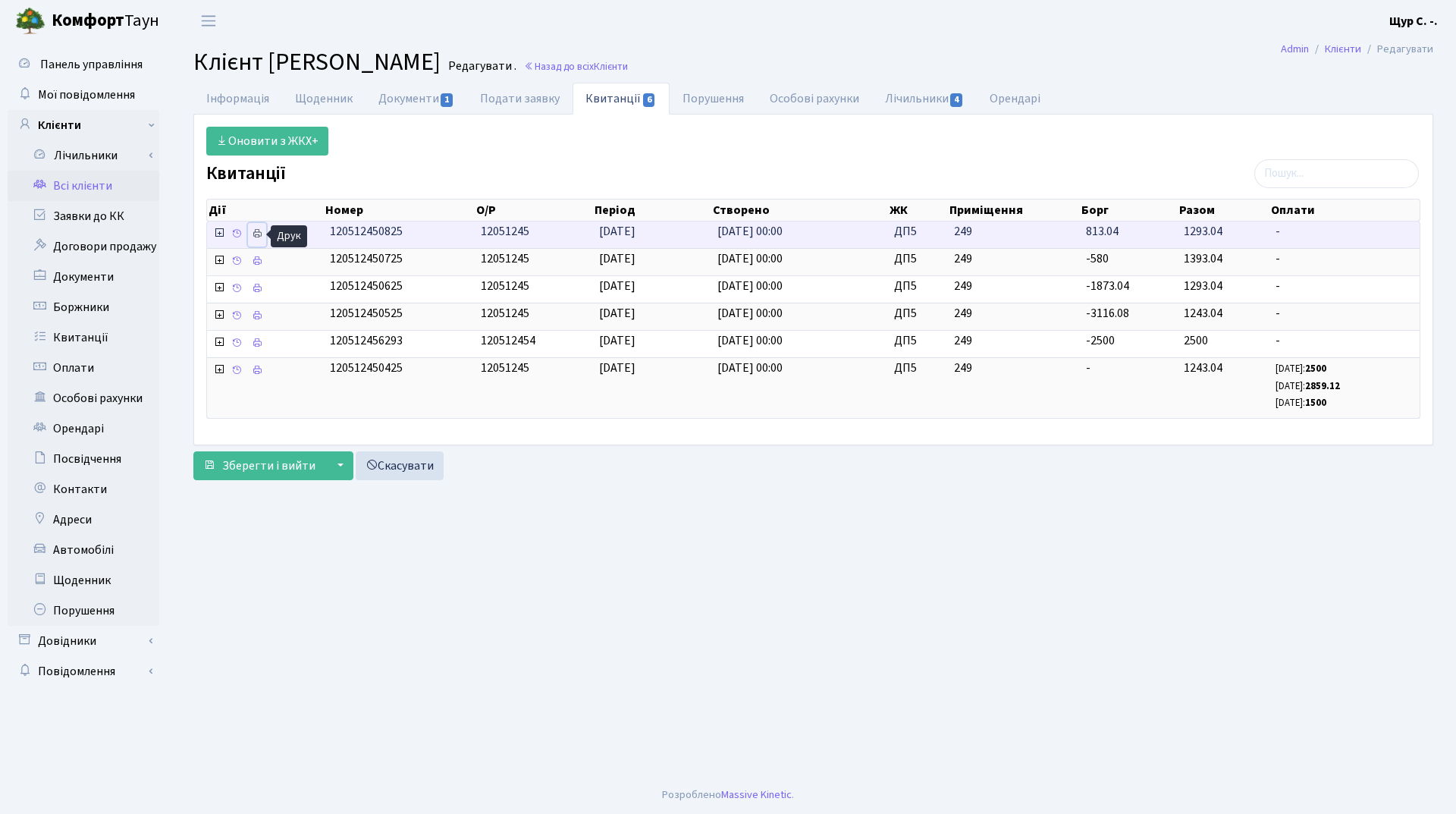
click at [257, 234] on icon at bounding box center [257, 234] width 11 height 11
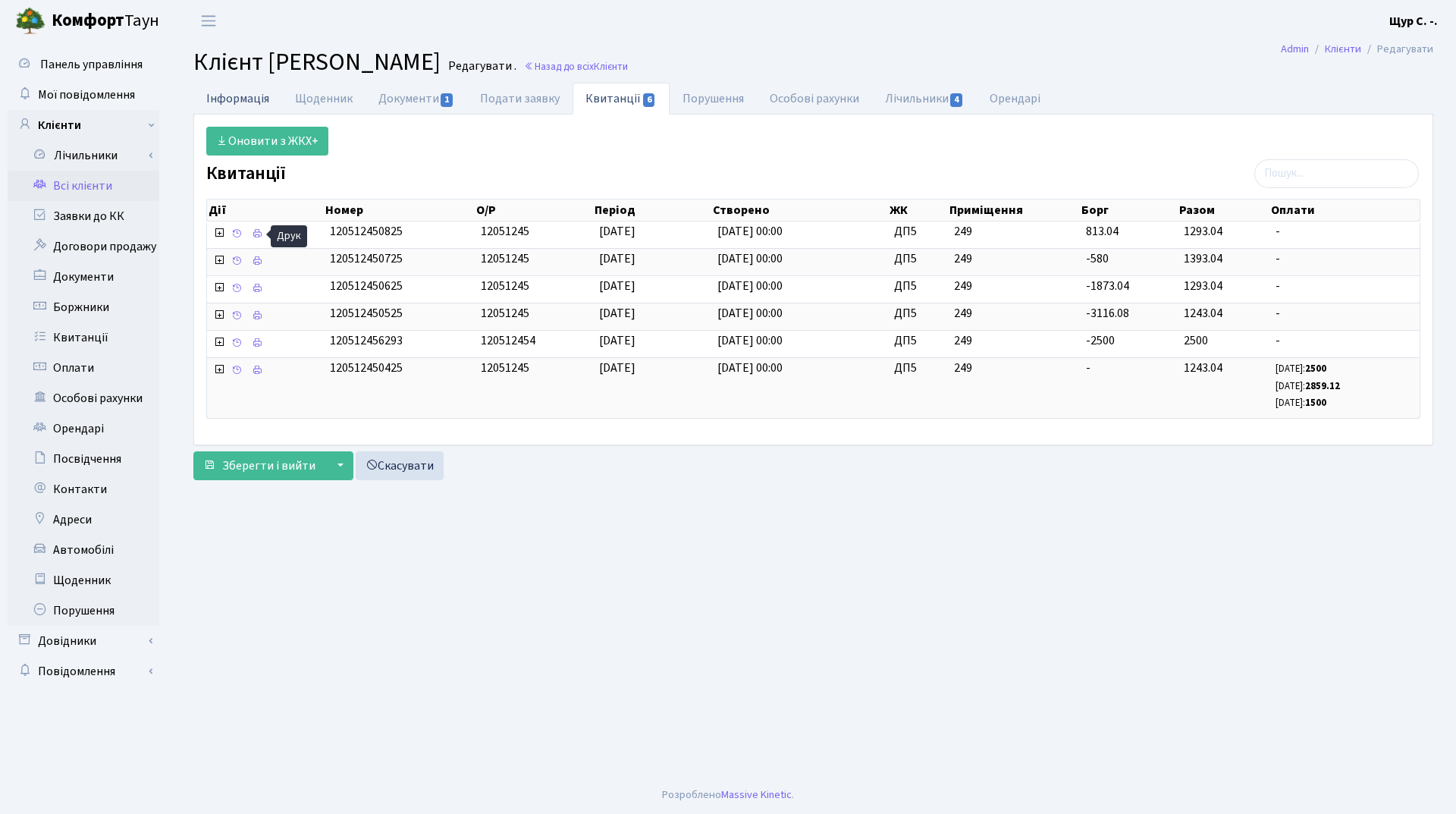
click at [229, 96] on link "Інформація" at bounding box center [237, 98] width 89 height 31
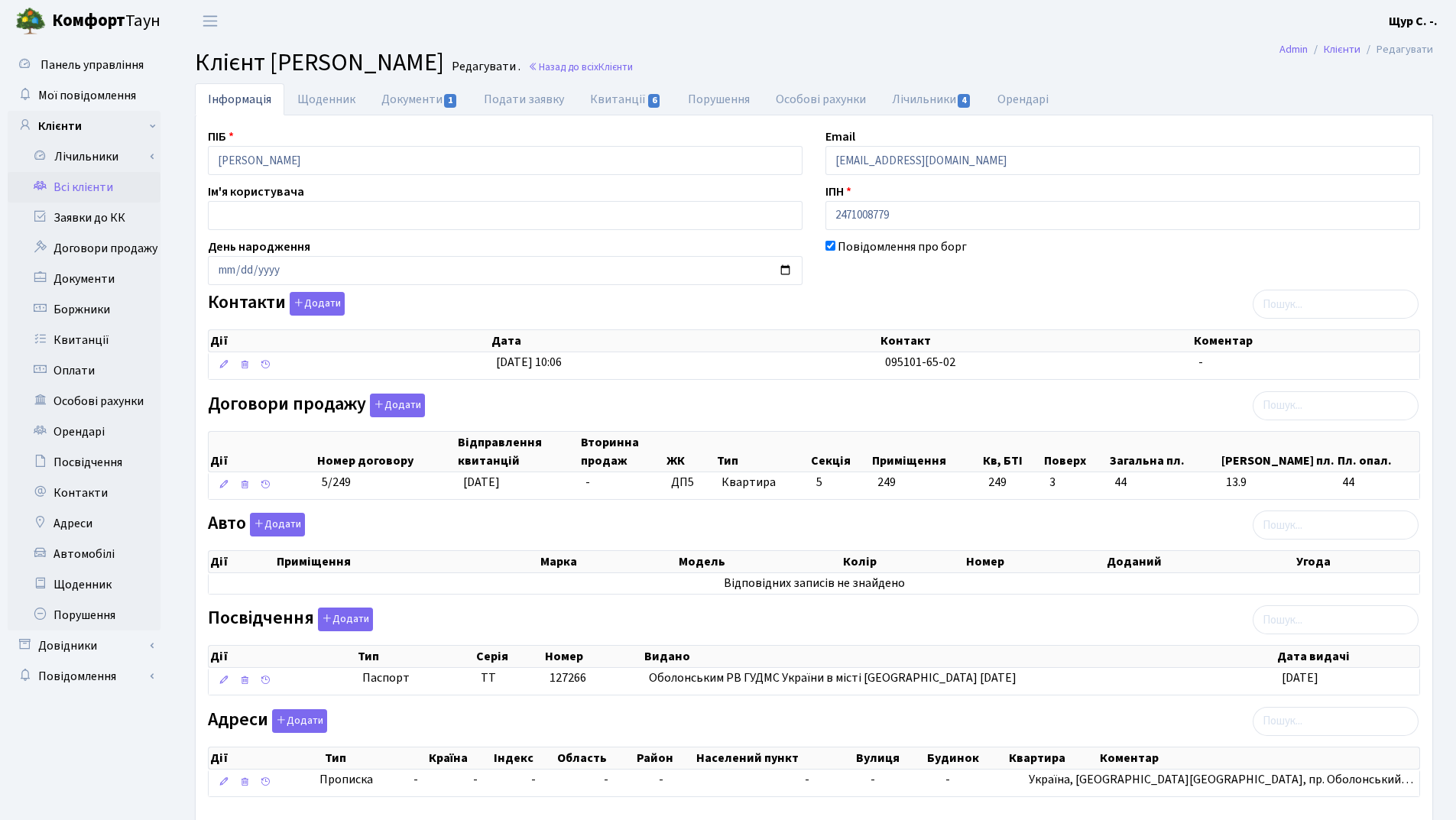
click at [86, 189] on link "Всі клієнти" at bounding box center [84, 187] width 153 height 30
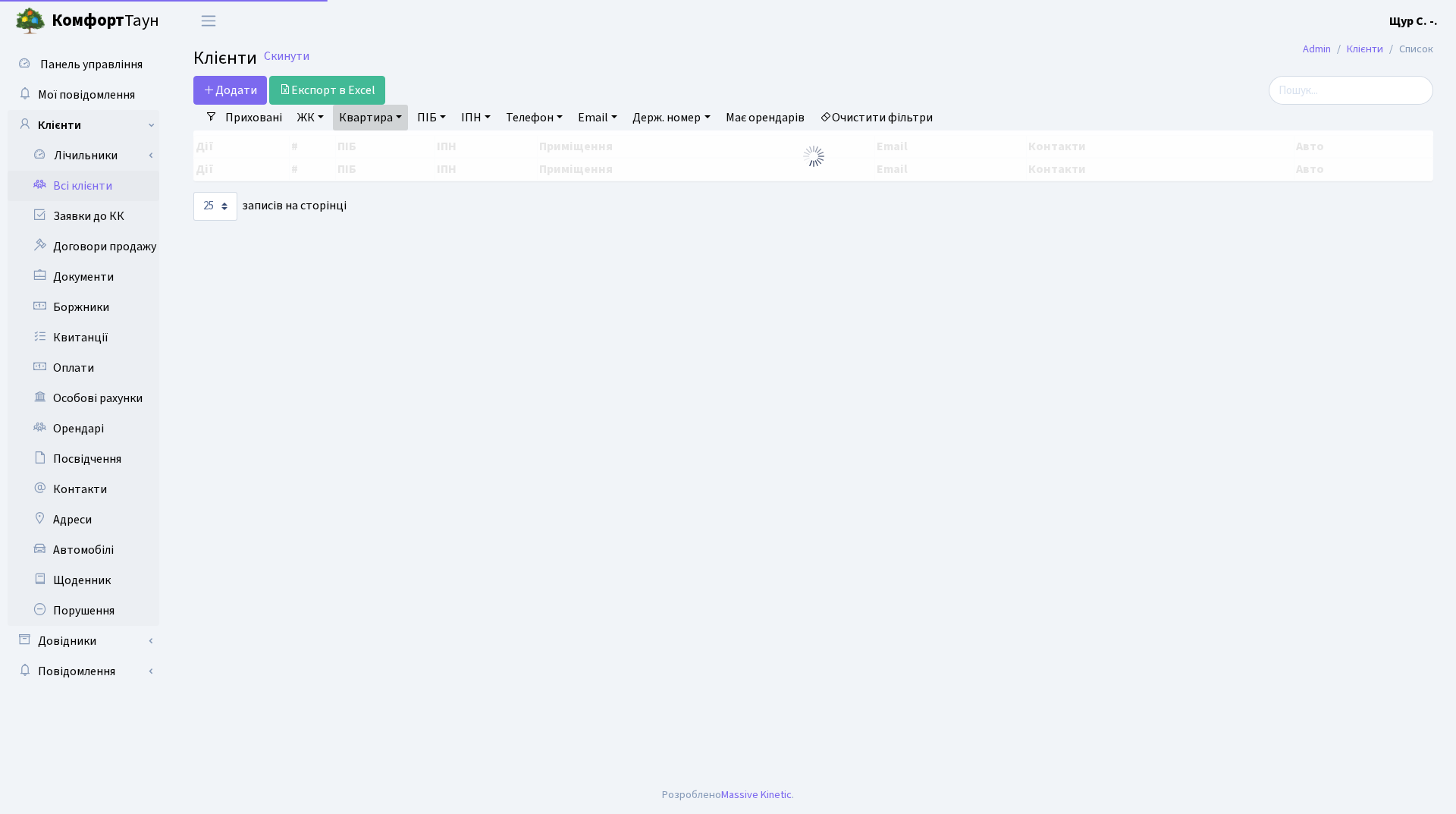
select select "25"
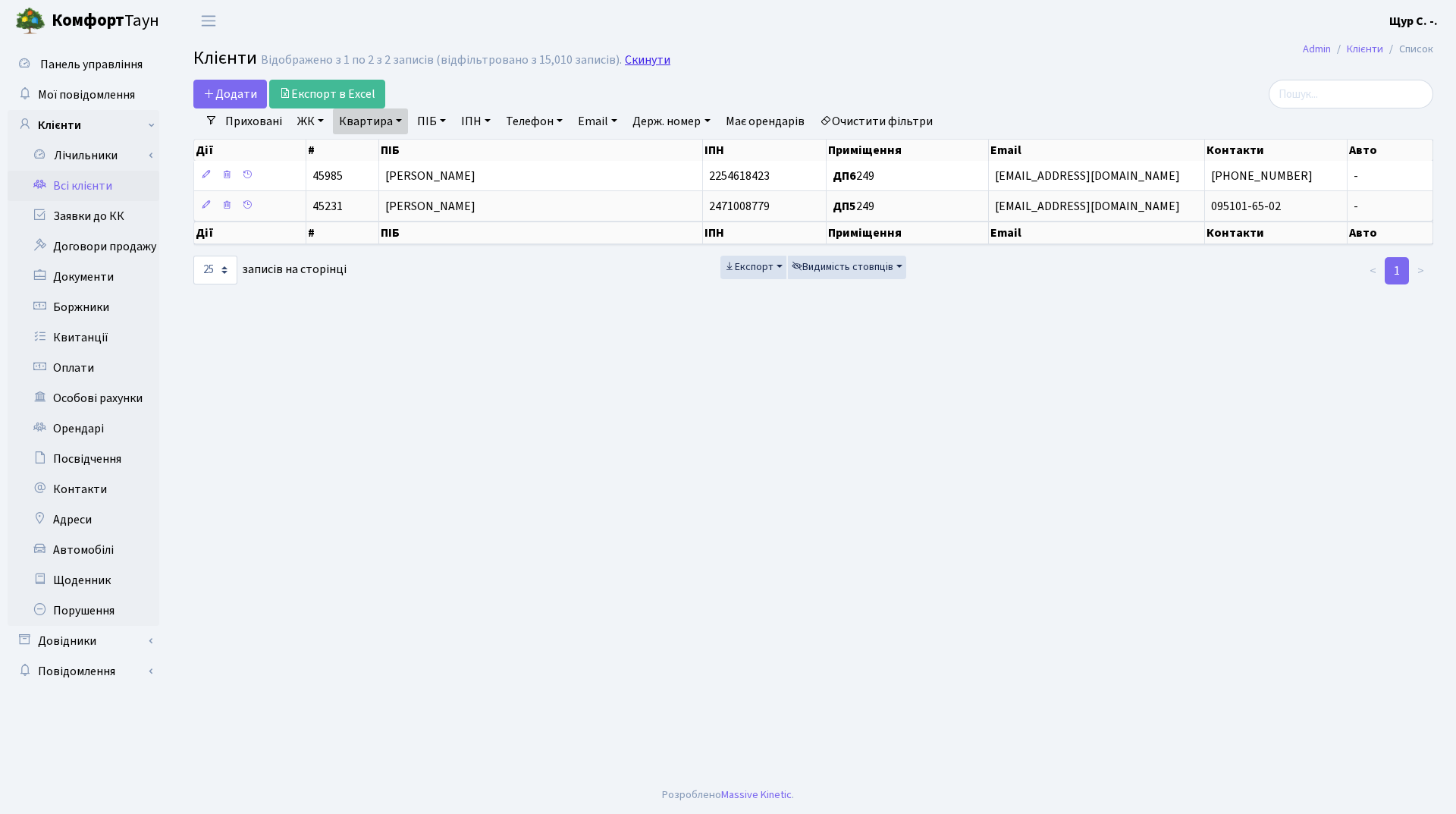
click at [646, 57] on link "Скинути" at bounding box center [648, 60] width 46 height 14
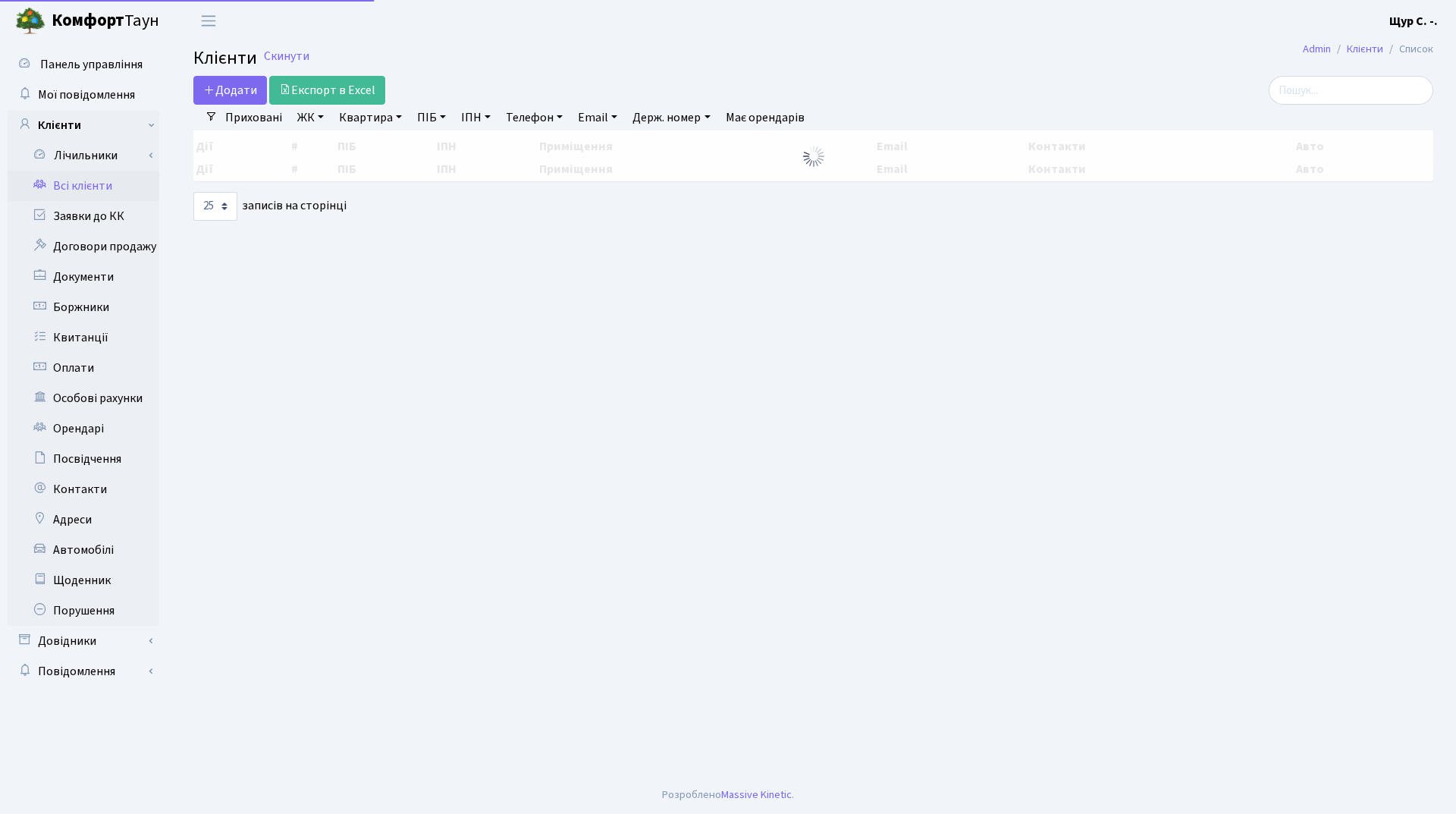
select select "25"
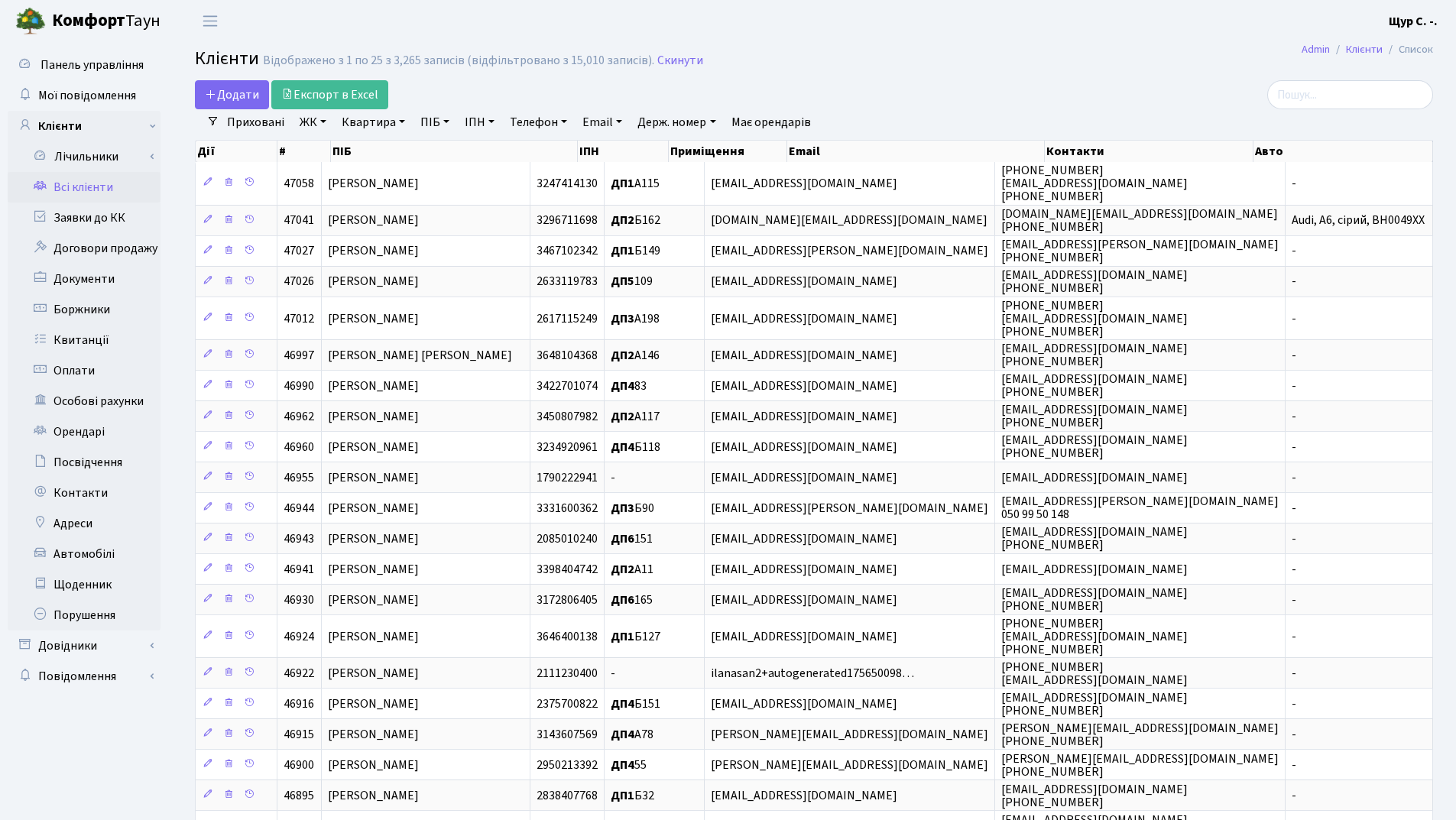
click at [383, 125] on link "Квартира" at bounding box center [373, 122] width 76 height 26
type input "21"
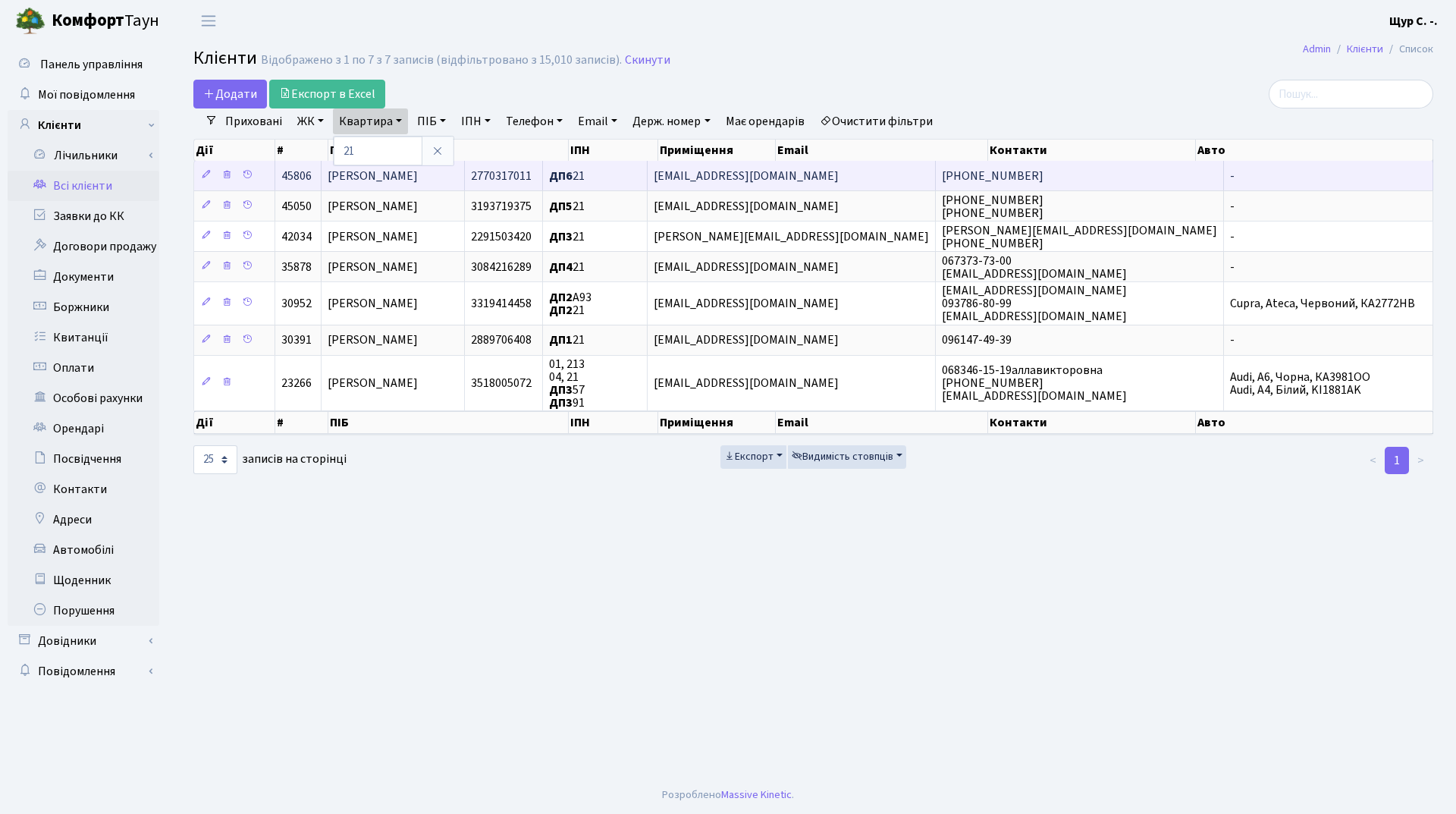
click at [418, 178] on span "[PERSON_NAME]" at bounding box center [372, 176] width 90 height 17
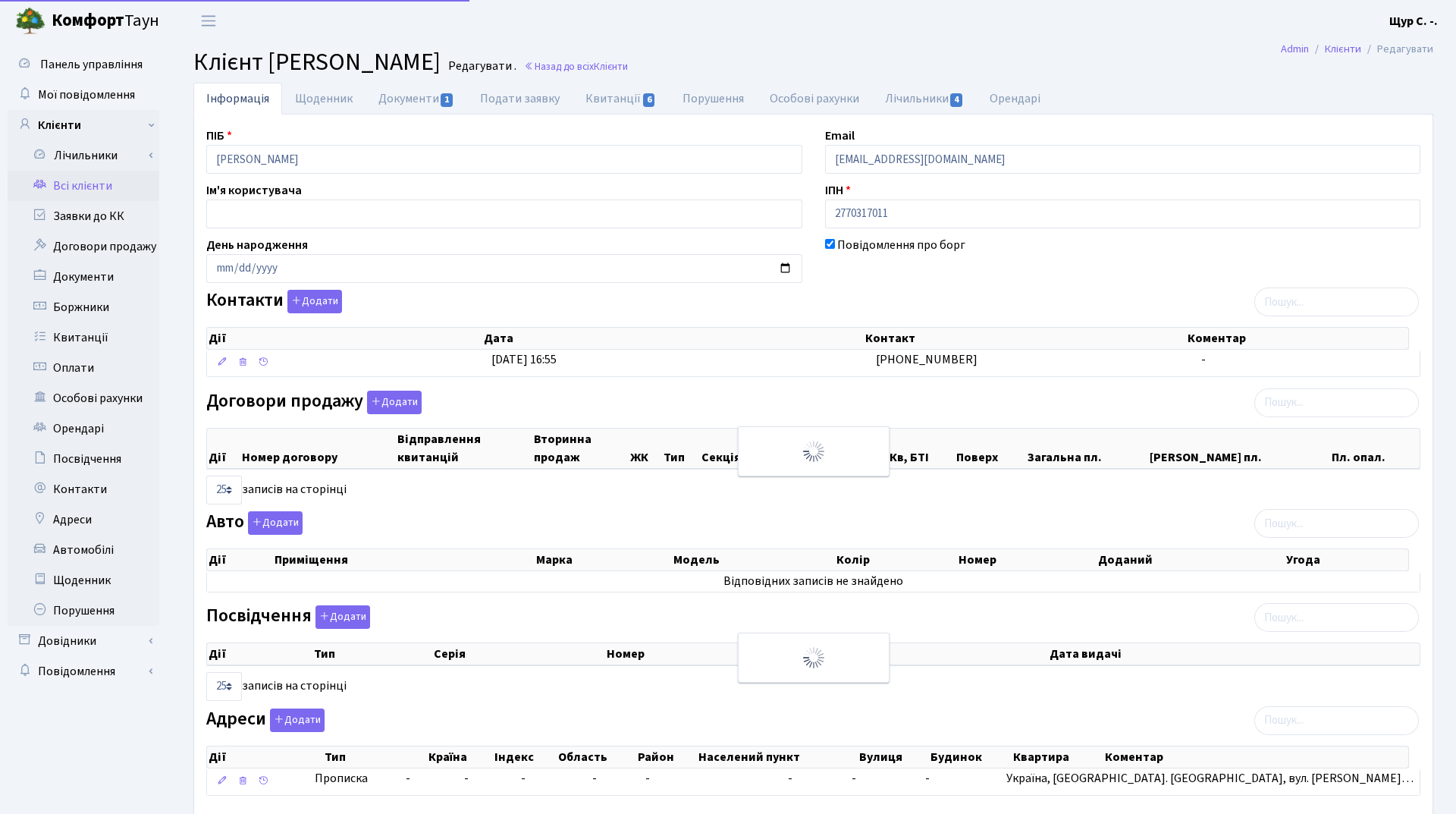
select select "25"
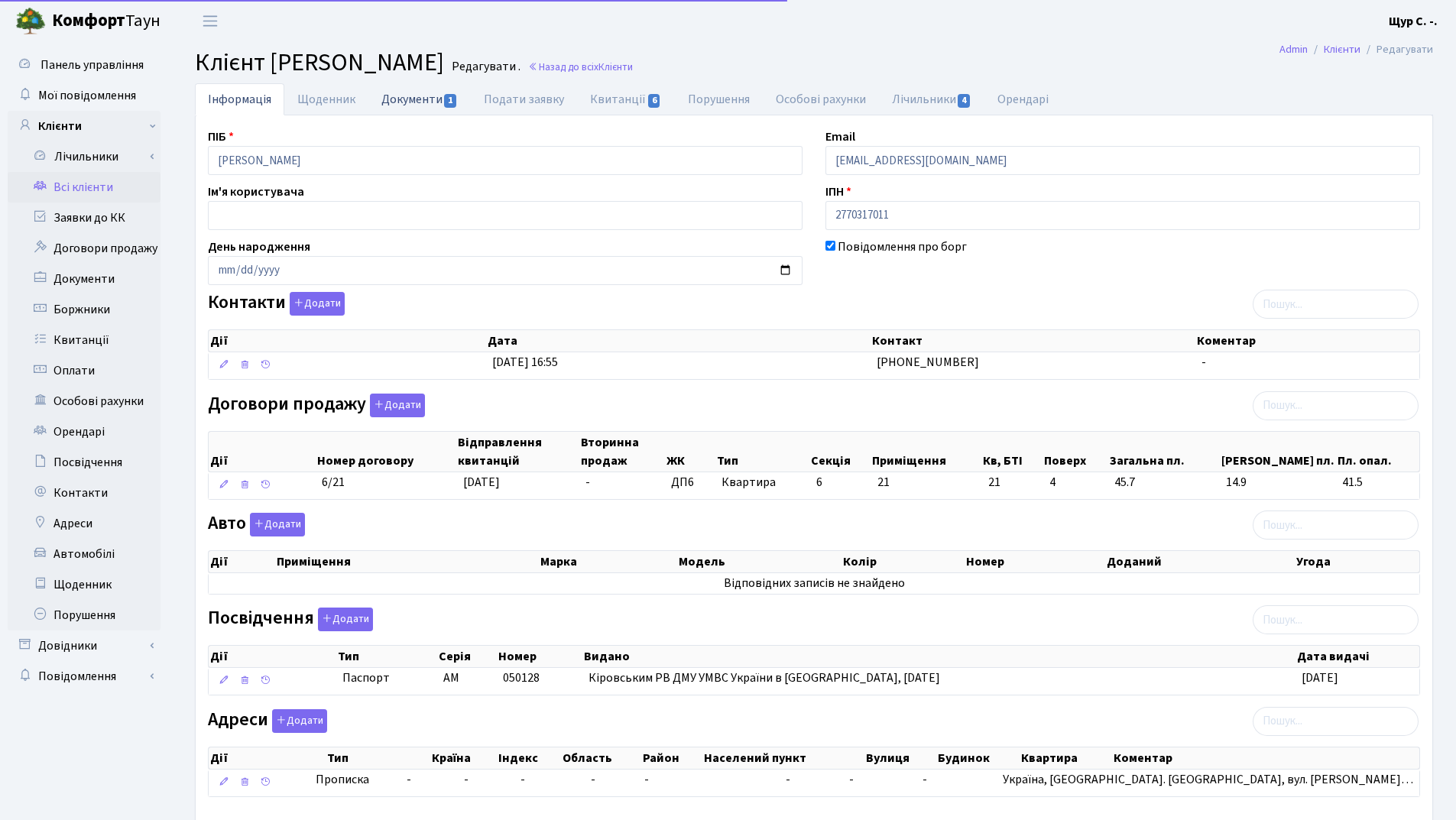
click at [416, 90] on link "Документи 1" at bounding box center [419, 99] width 102 height 31
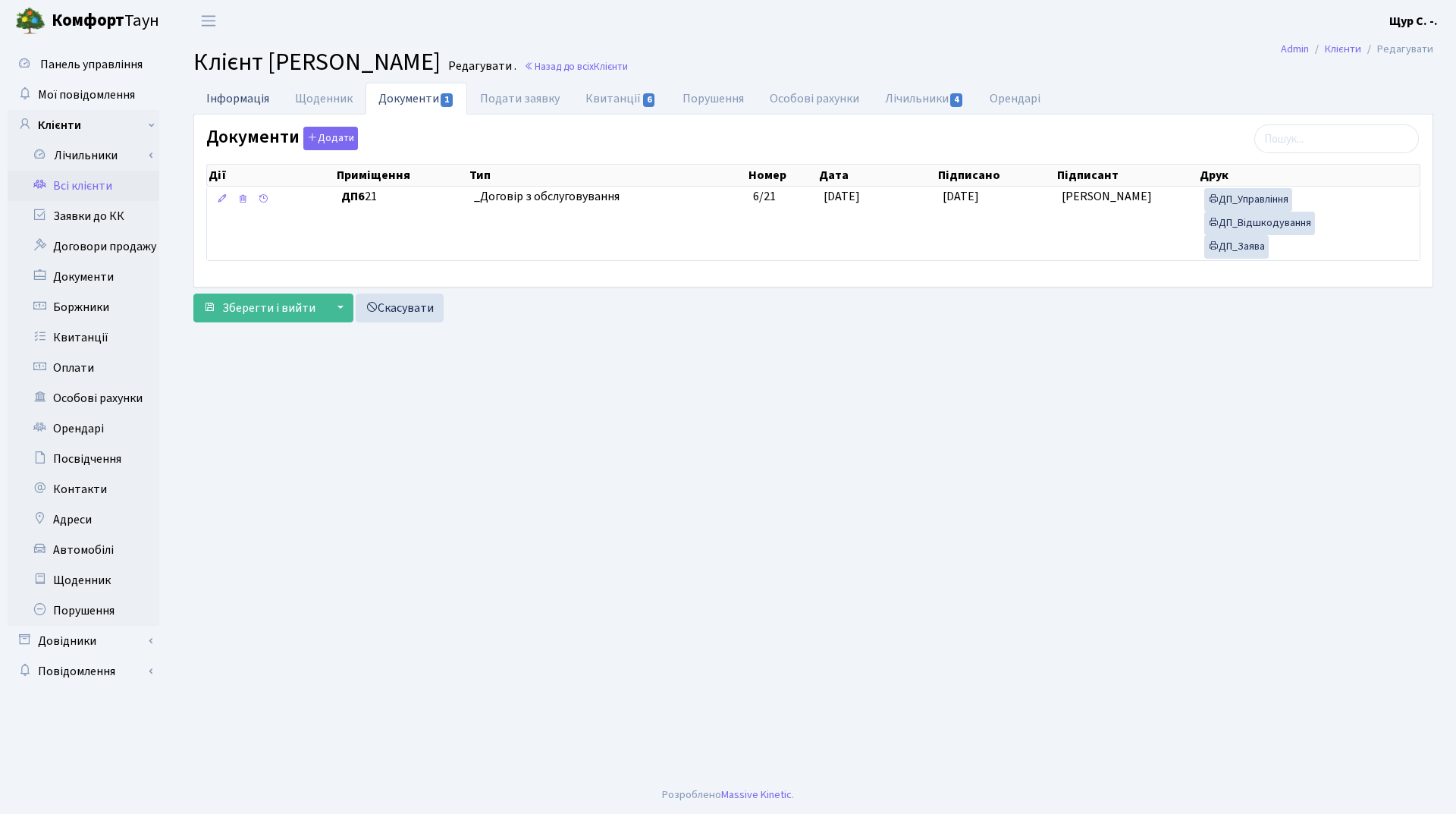
click at [246, 97] on link "Інформація" at bounding box center [237, 98] width 89 height 31
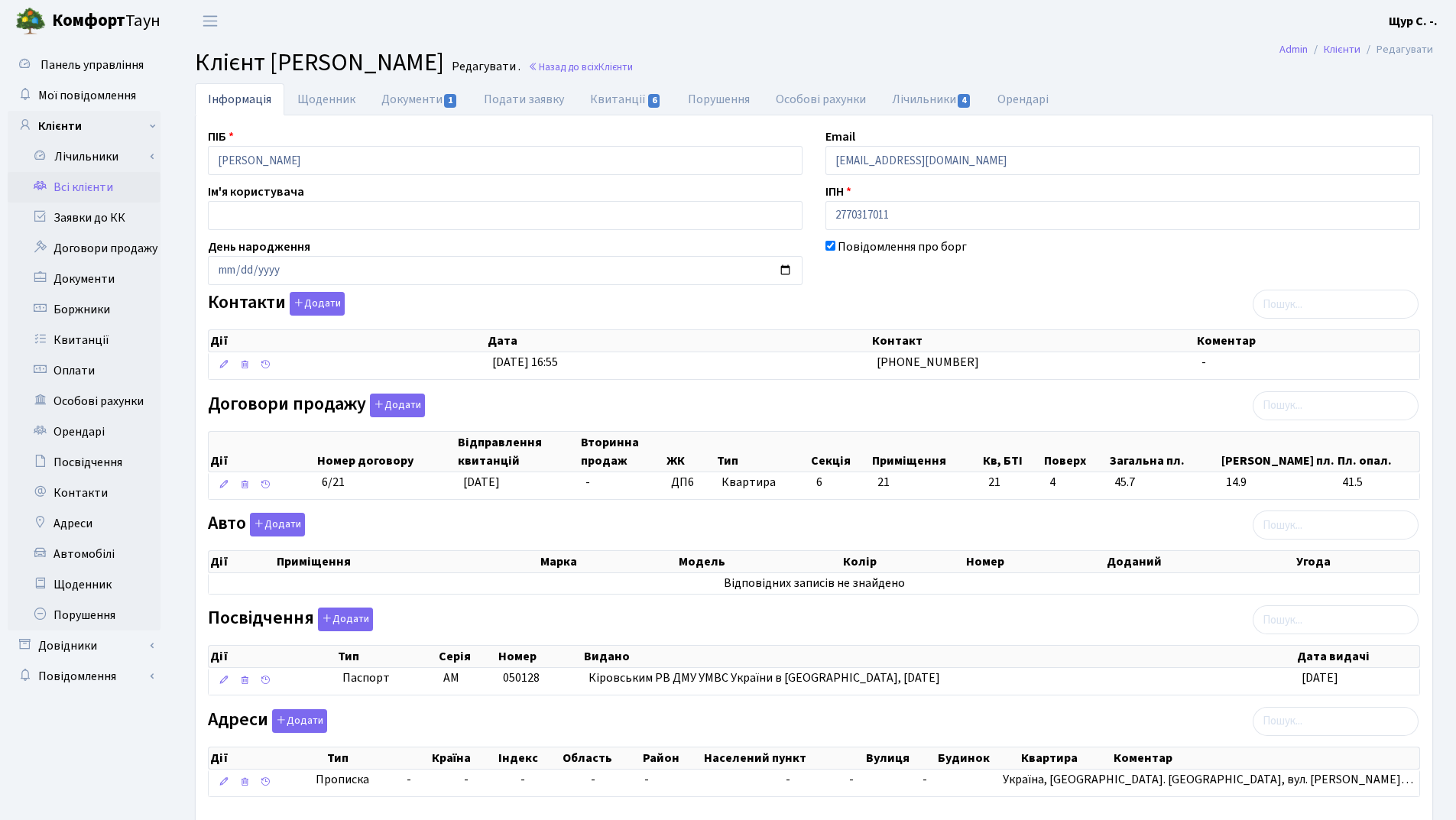
click at [101, 193] on link "Всі клієнти" at bounding box center [84, 187] width 153 height 30
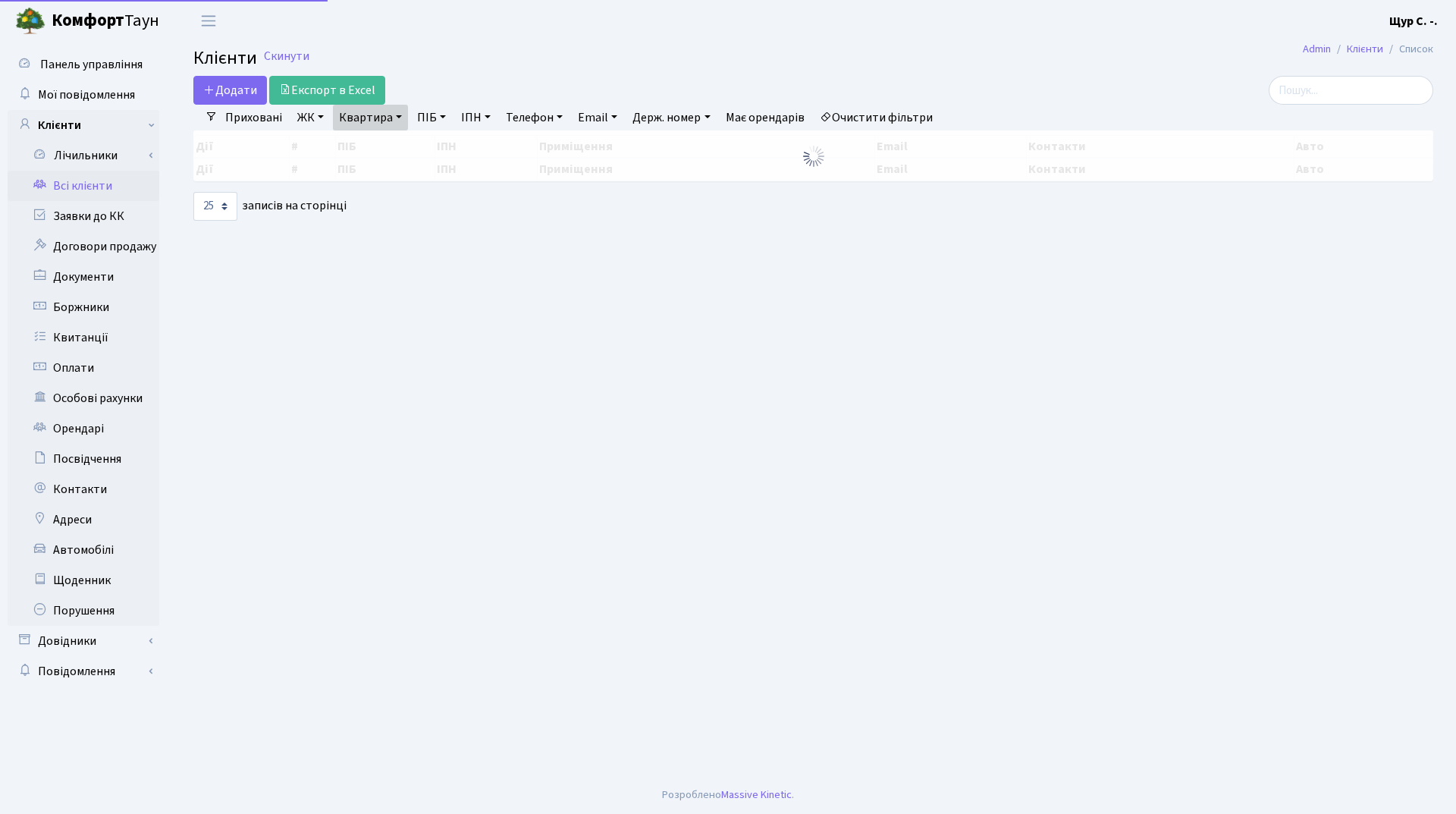
select select "25"
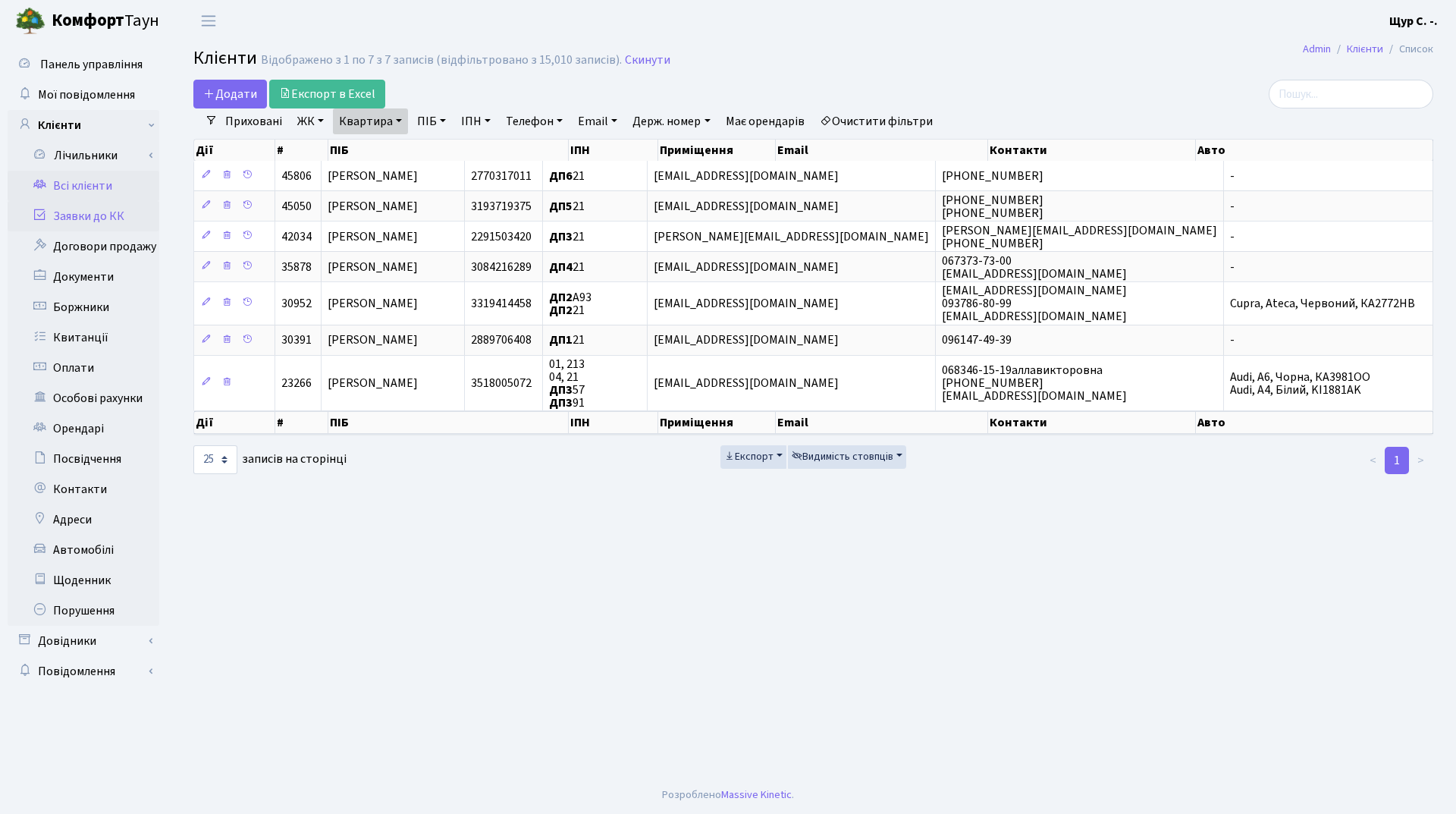
click at [109, 220] on link "Заявки до КК" at bounding box center [84, 216] width 152 height 30
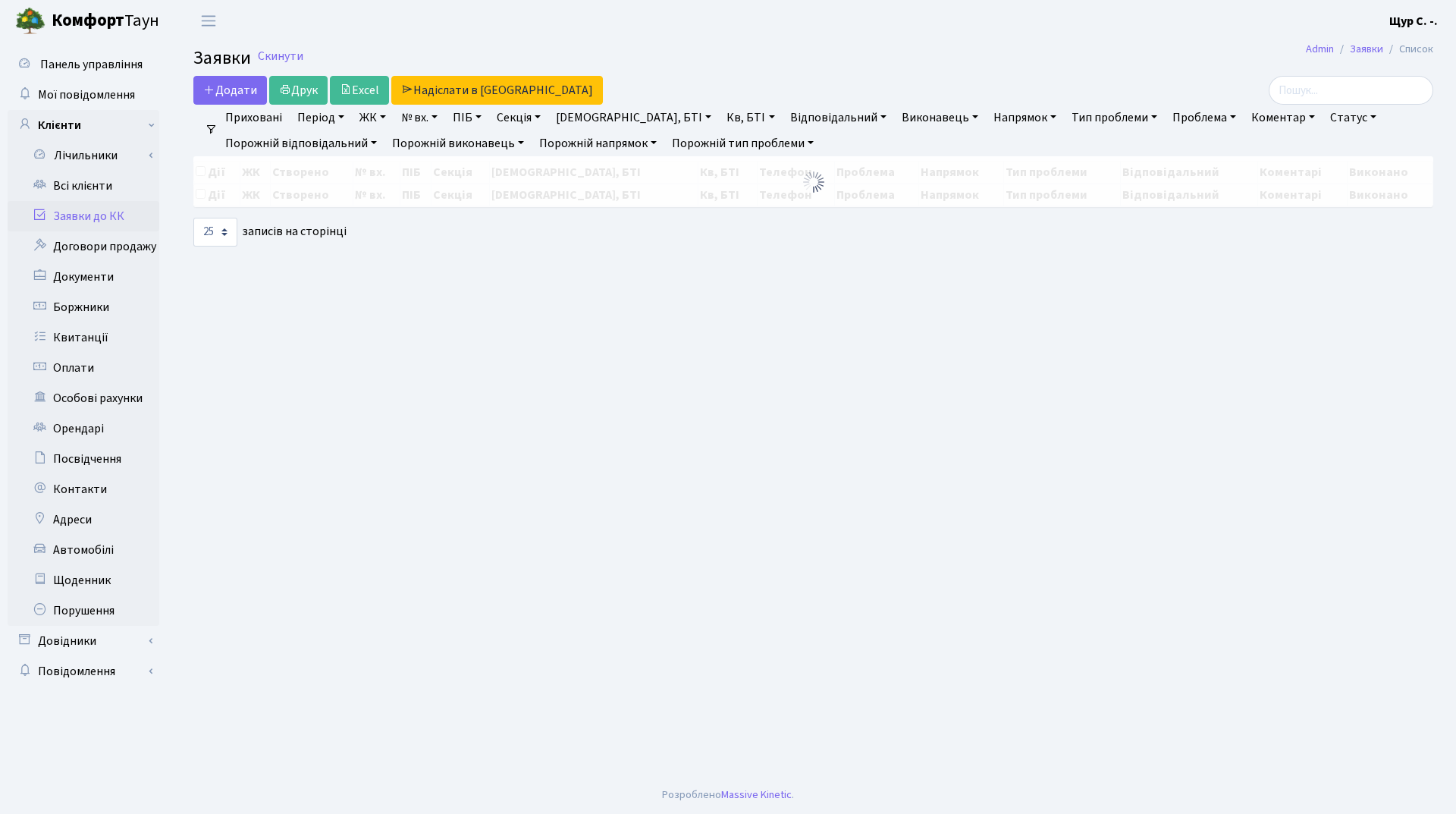
select select "25"
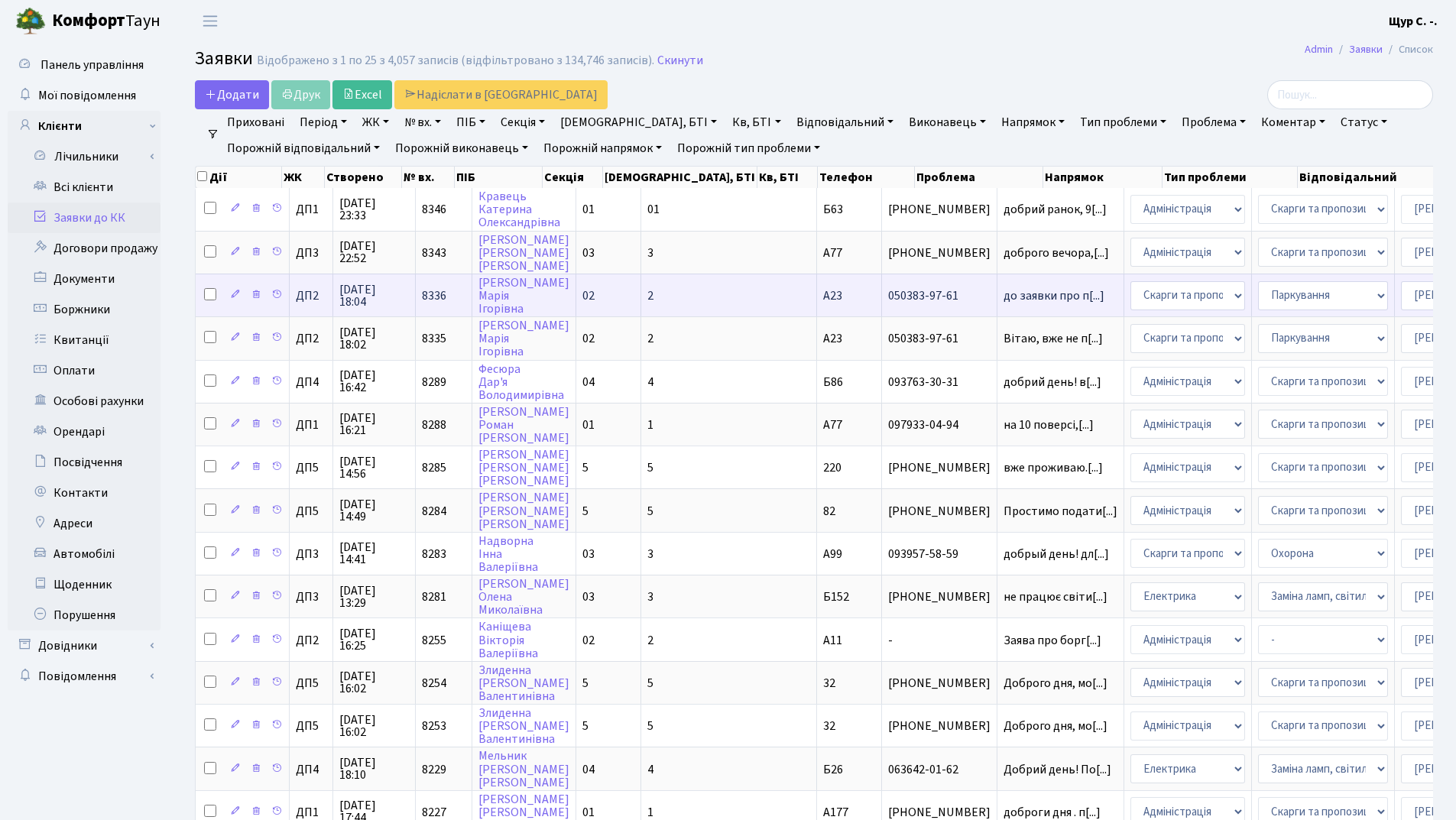
click at [998, 303] on td "до заявки про п[...]" at bounding box center [1061, 295] width 127 height 43
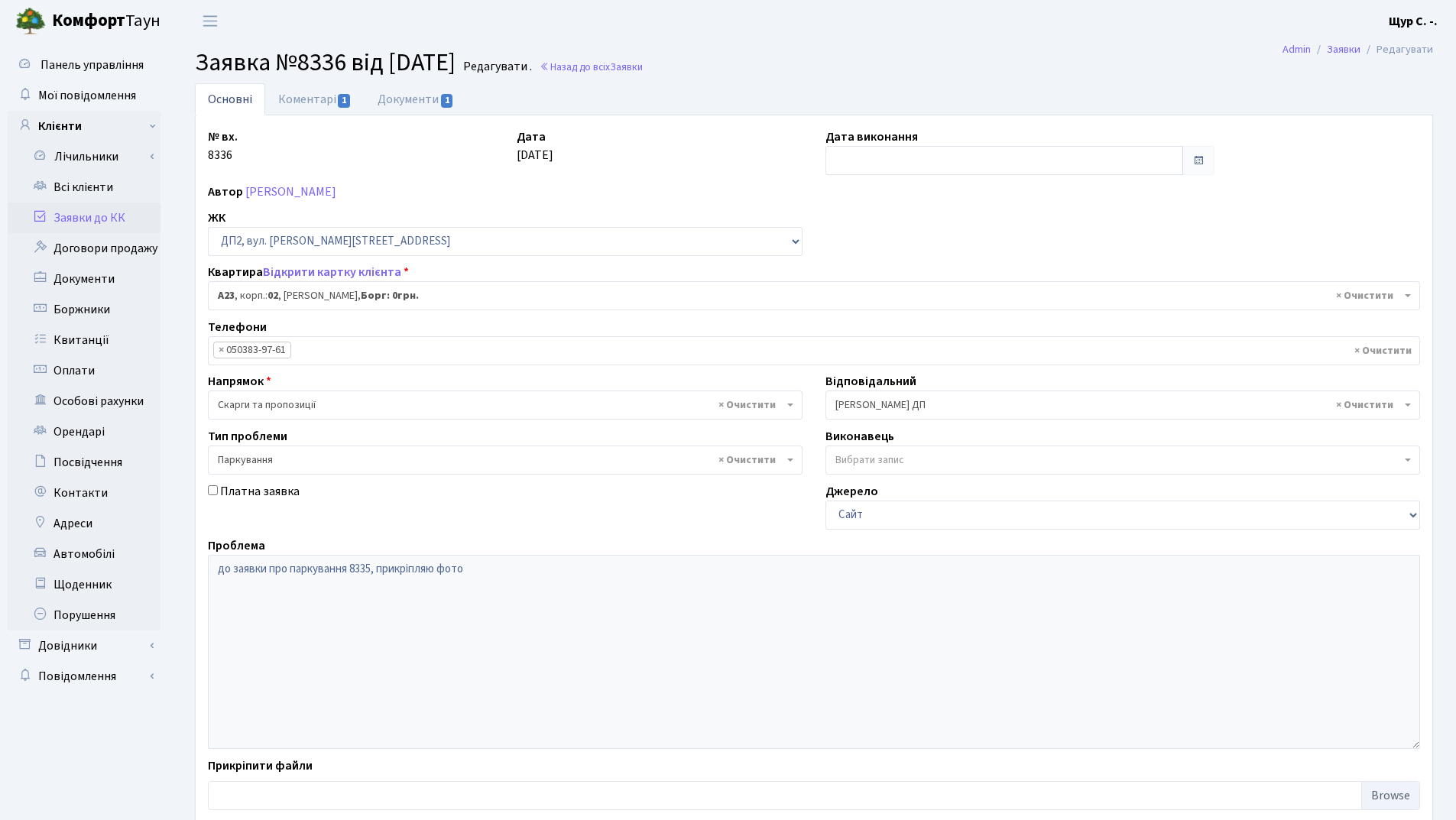
select select "30646"
select select "66"
click at [285, 95] on link "Коментарі 1" at bounding box center [315, 99] width 100 height 31
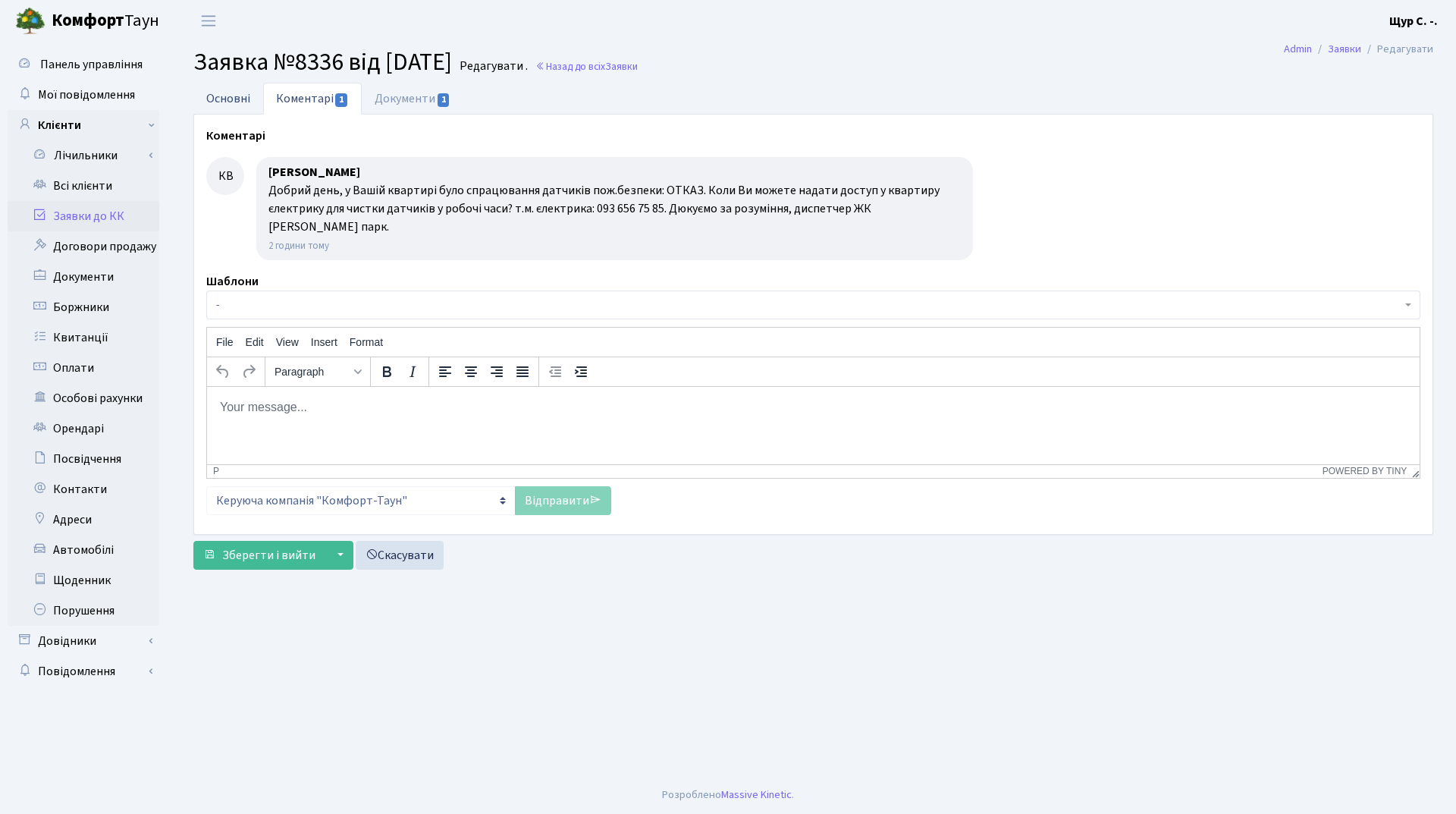
click at [214, 95] on link "Основні" at bounding box center [228, 98] width 70 height 31
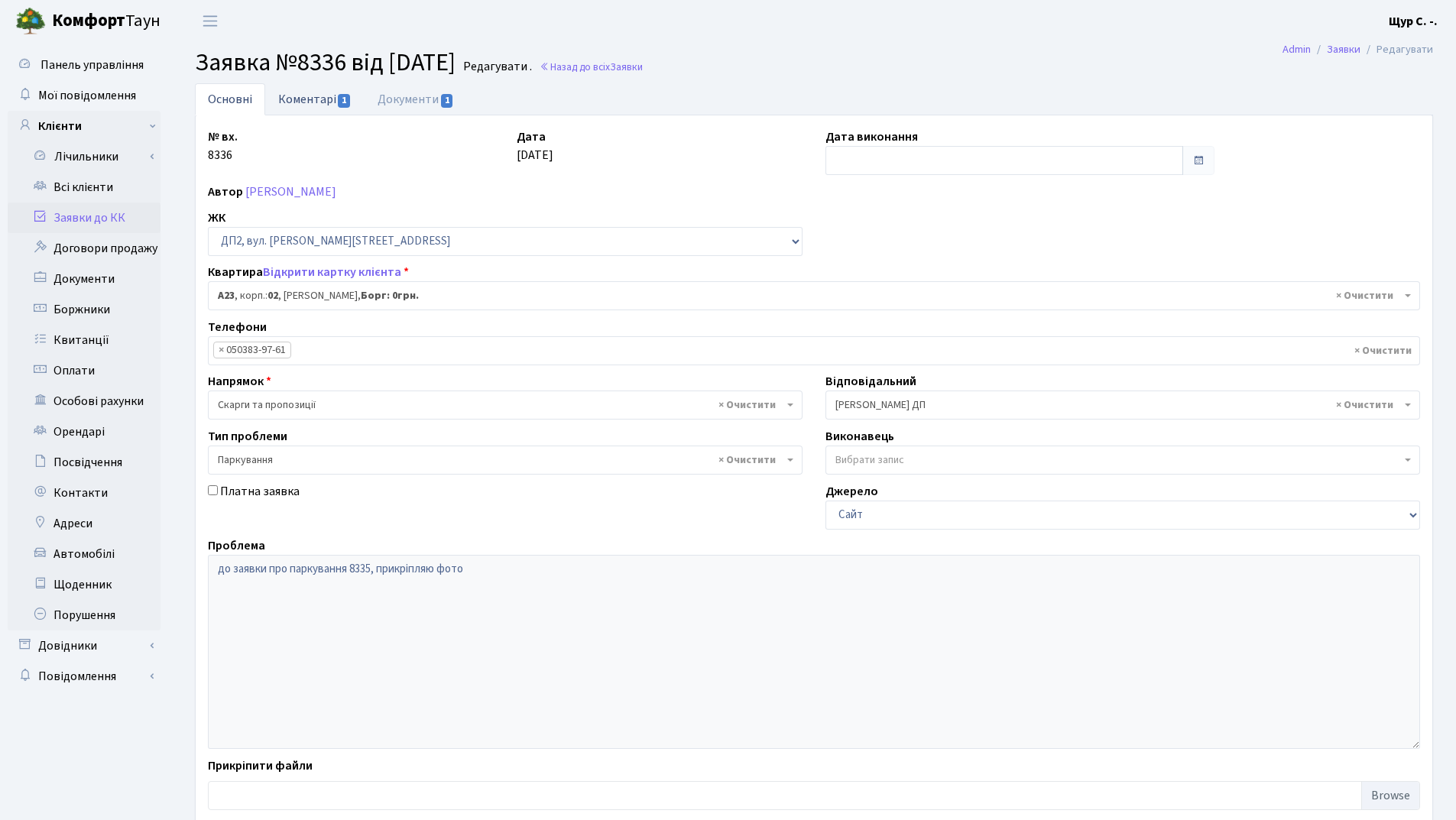
click at [313, 100] on link "Коментарі 1" at bounding box center [315, 99] width 100 height 31
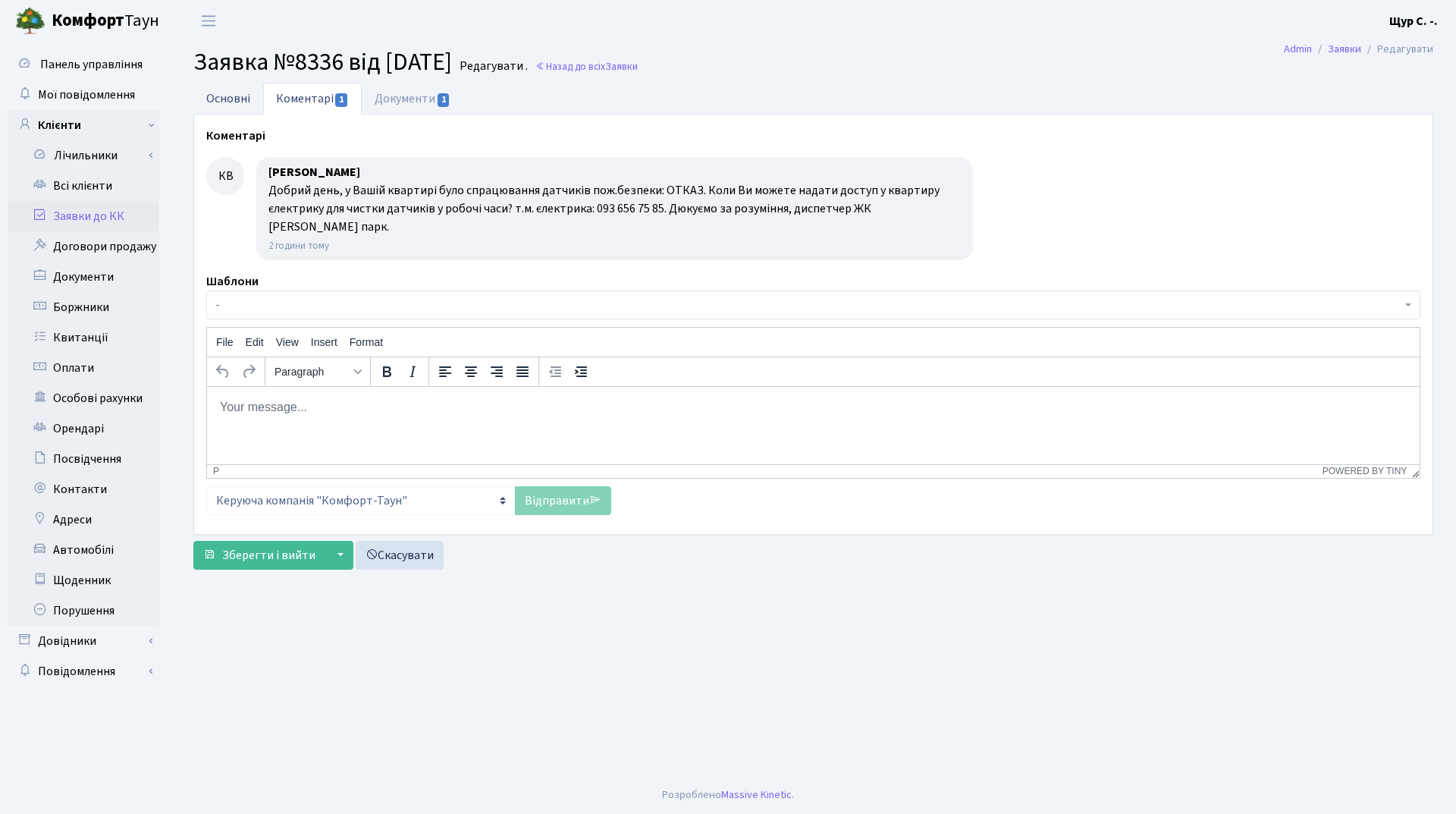
click at [234, 99] on link "Основні" at bounding box center [228, 98] width 70 height 31
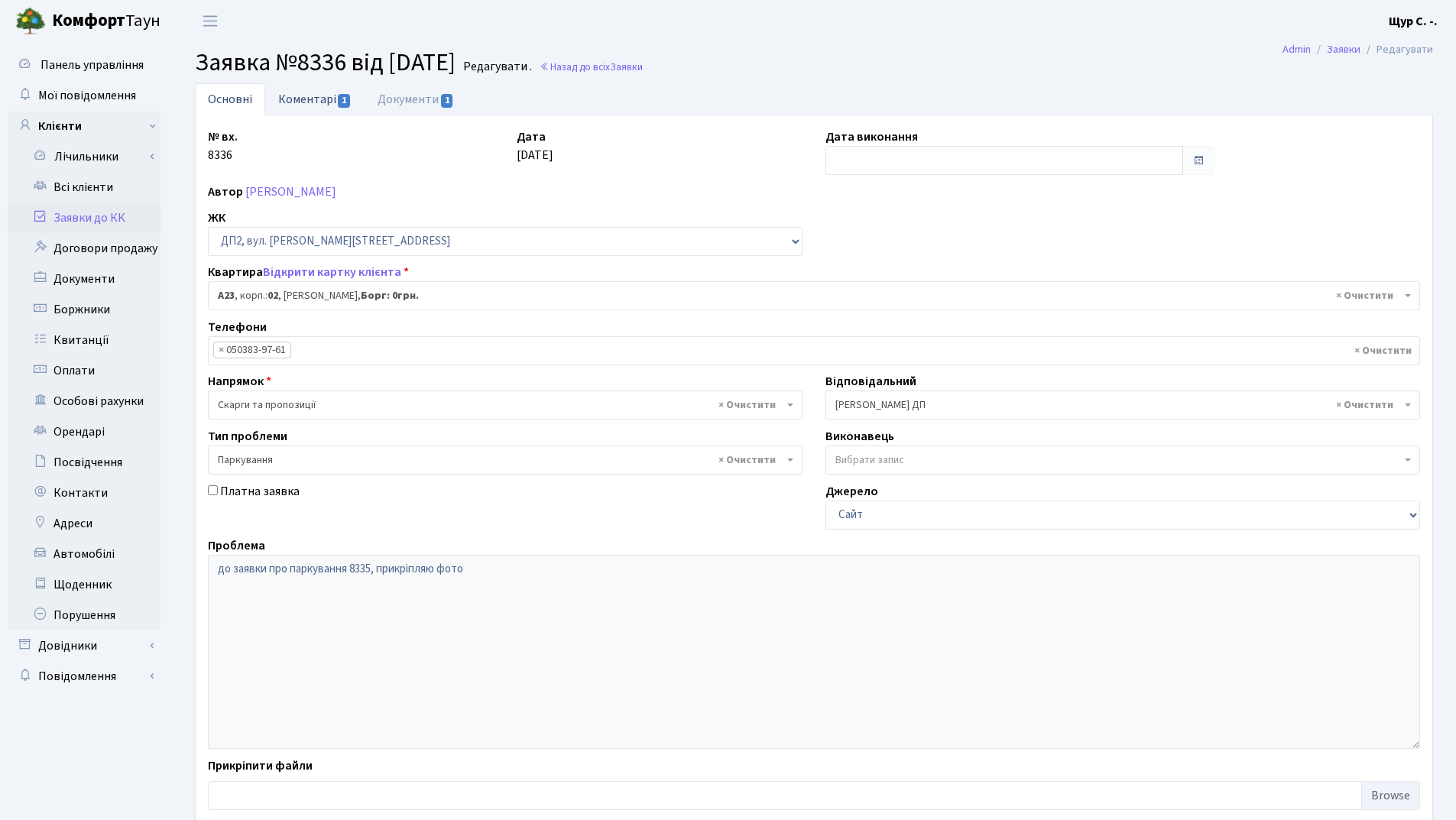
click at [318, 100] on link "Коментарі 1" at bounding box center [315, 99] width 100 height 31
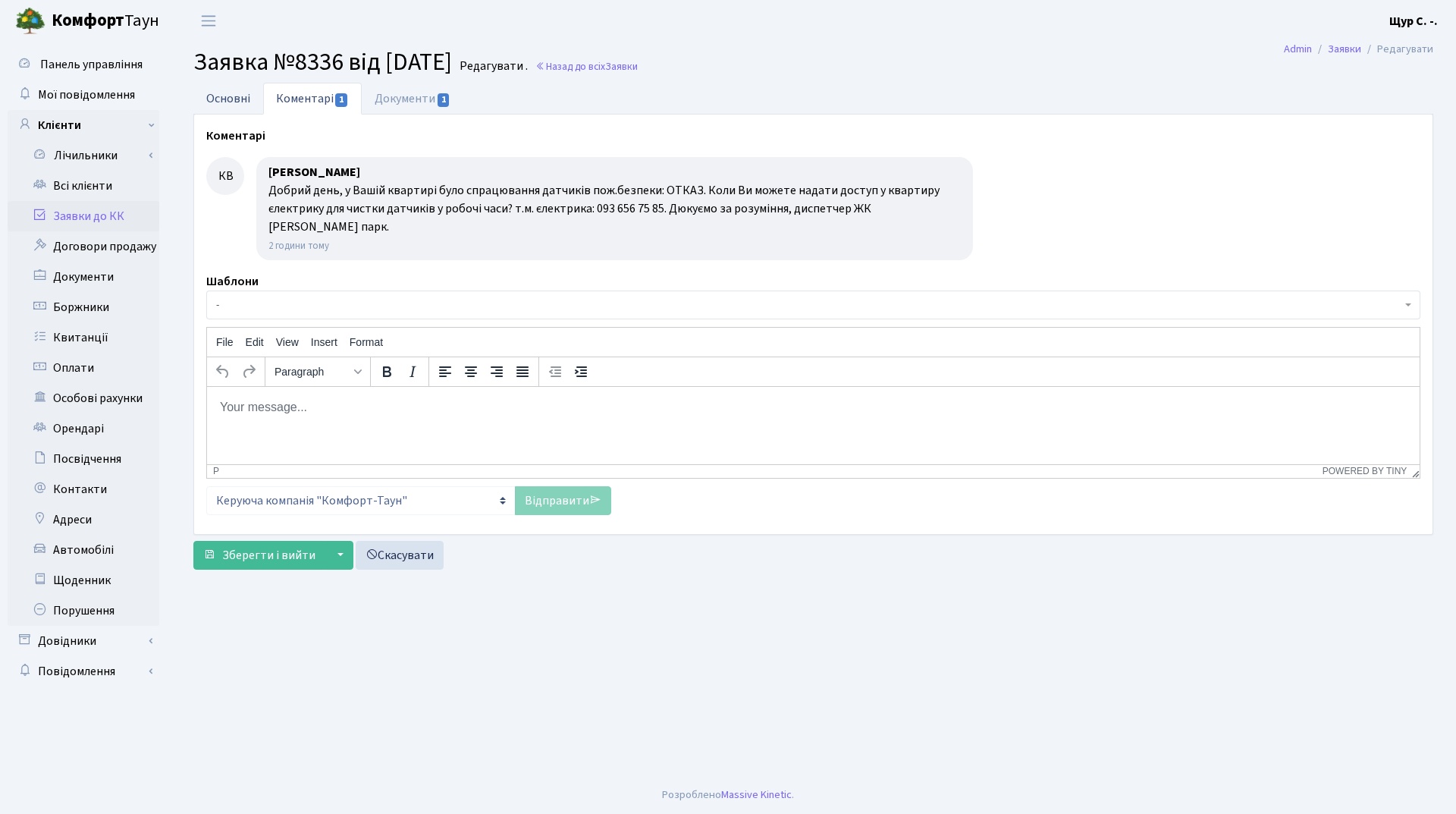
click at [215, 105] on link "Основні" at bounding box center [228, 98] width 70 height 31
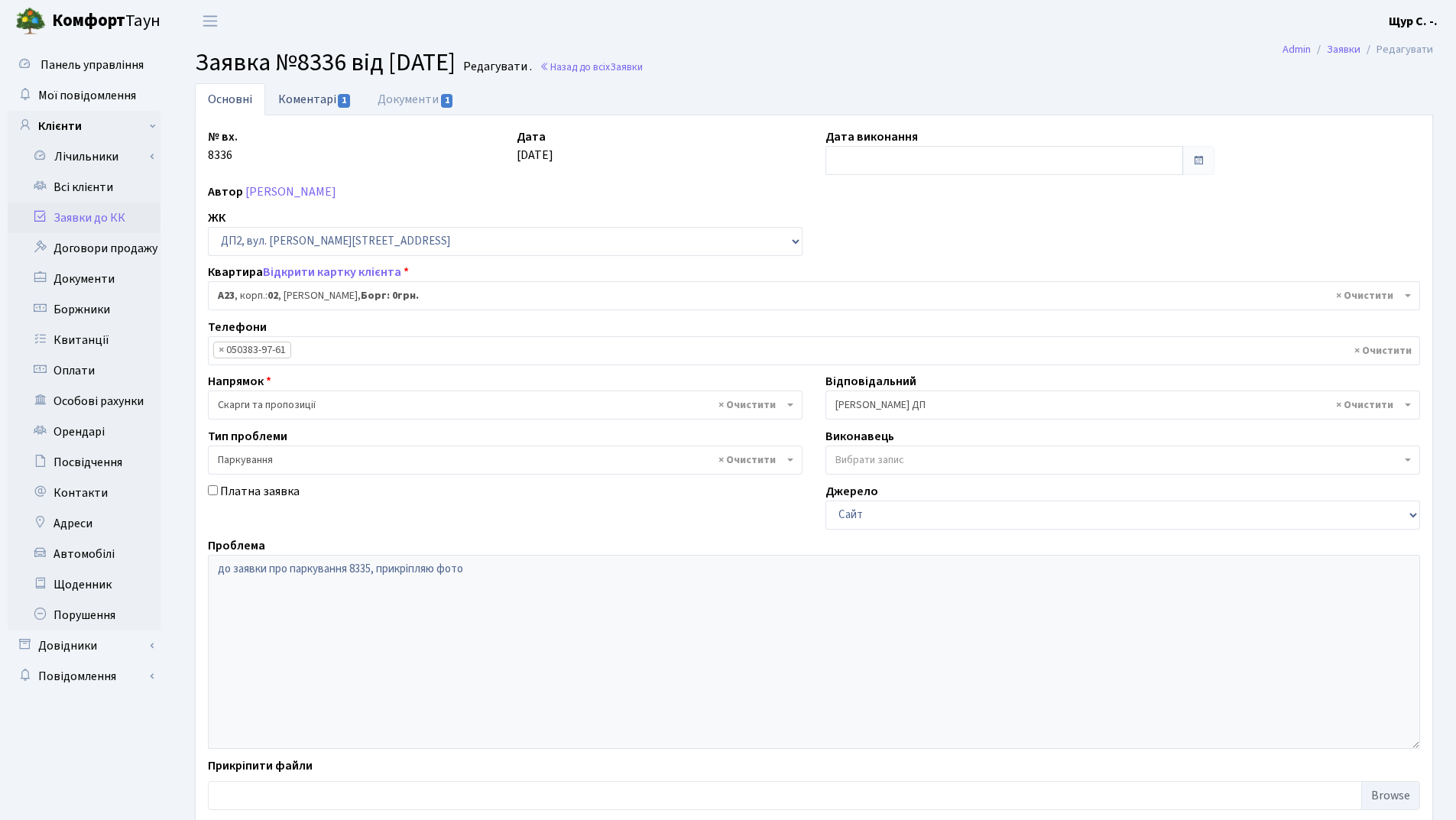
click at [321, 103] on link "Коментарі 1" at bounding box center [315, 99] width 100 height 31
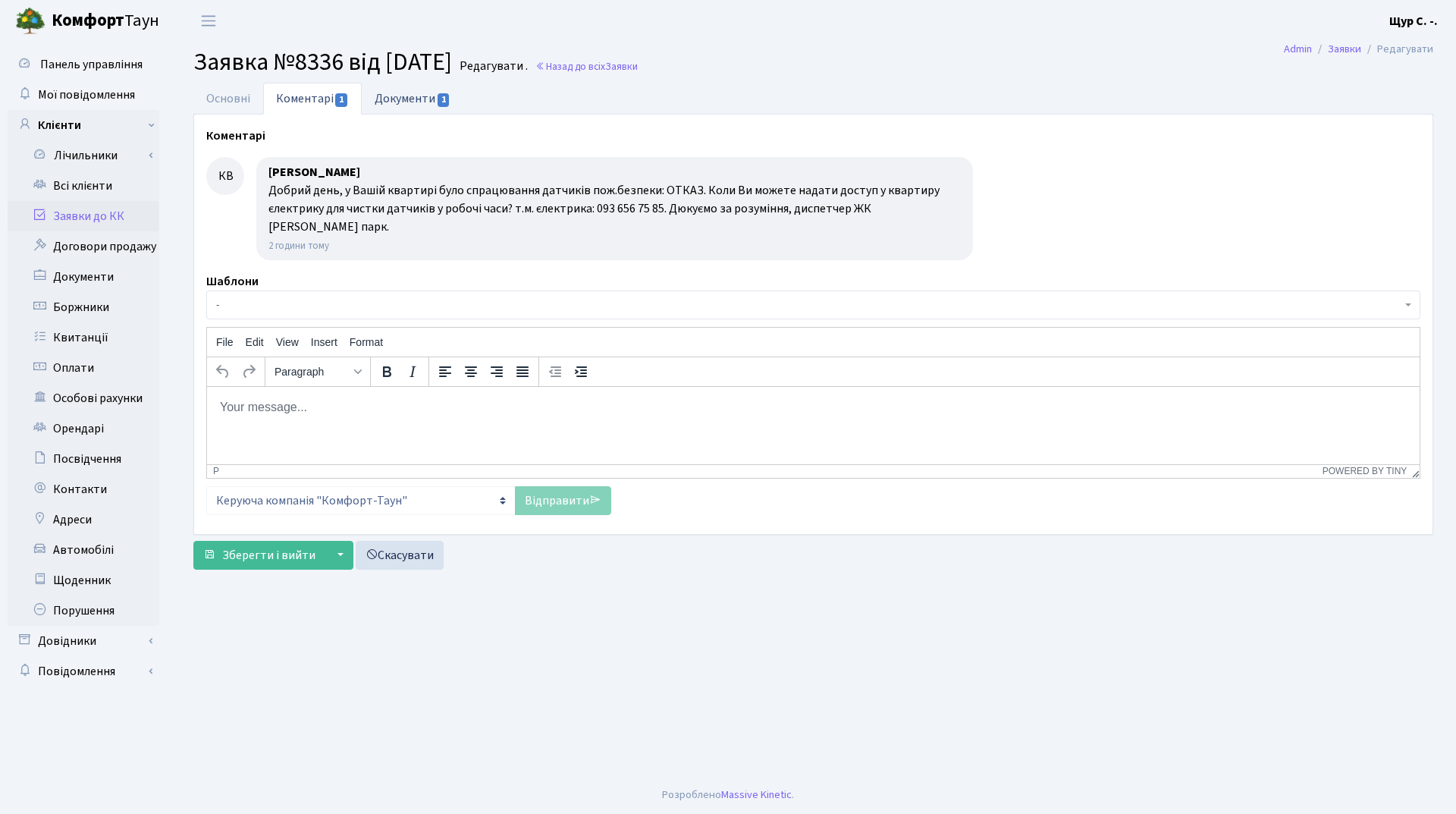
click at [428, 99] on link "Документи 1" at bounding box center [412, 98] width 101 height 31
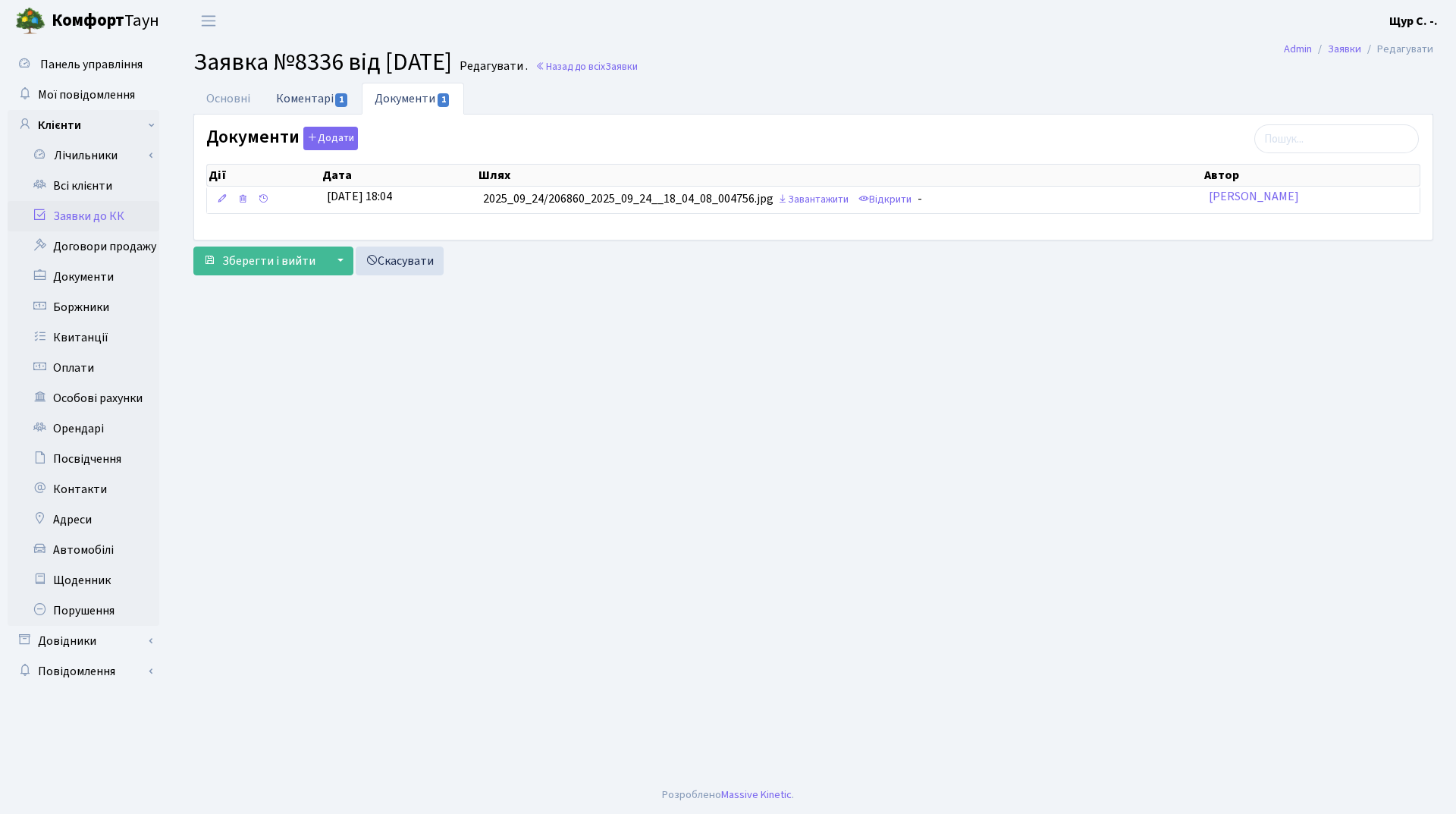
click at [308, 100] on link "Коментарі 1" at bounding box center [312, 98] width 99 height 31
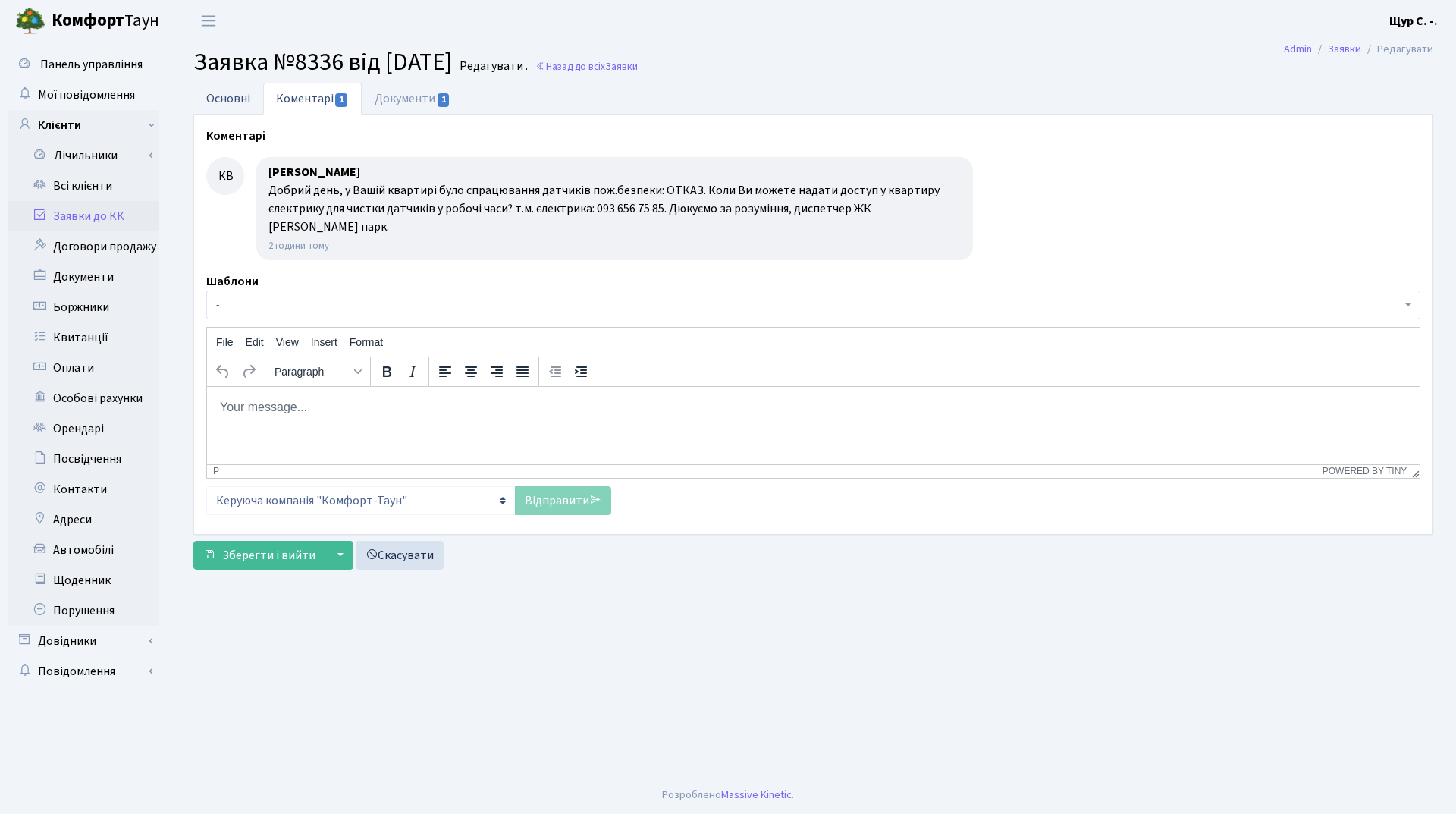
click at [237, 107] on link "Основні" at bounding box center [228, 98] width 70 height 31
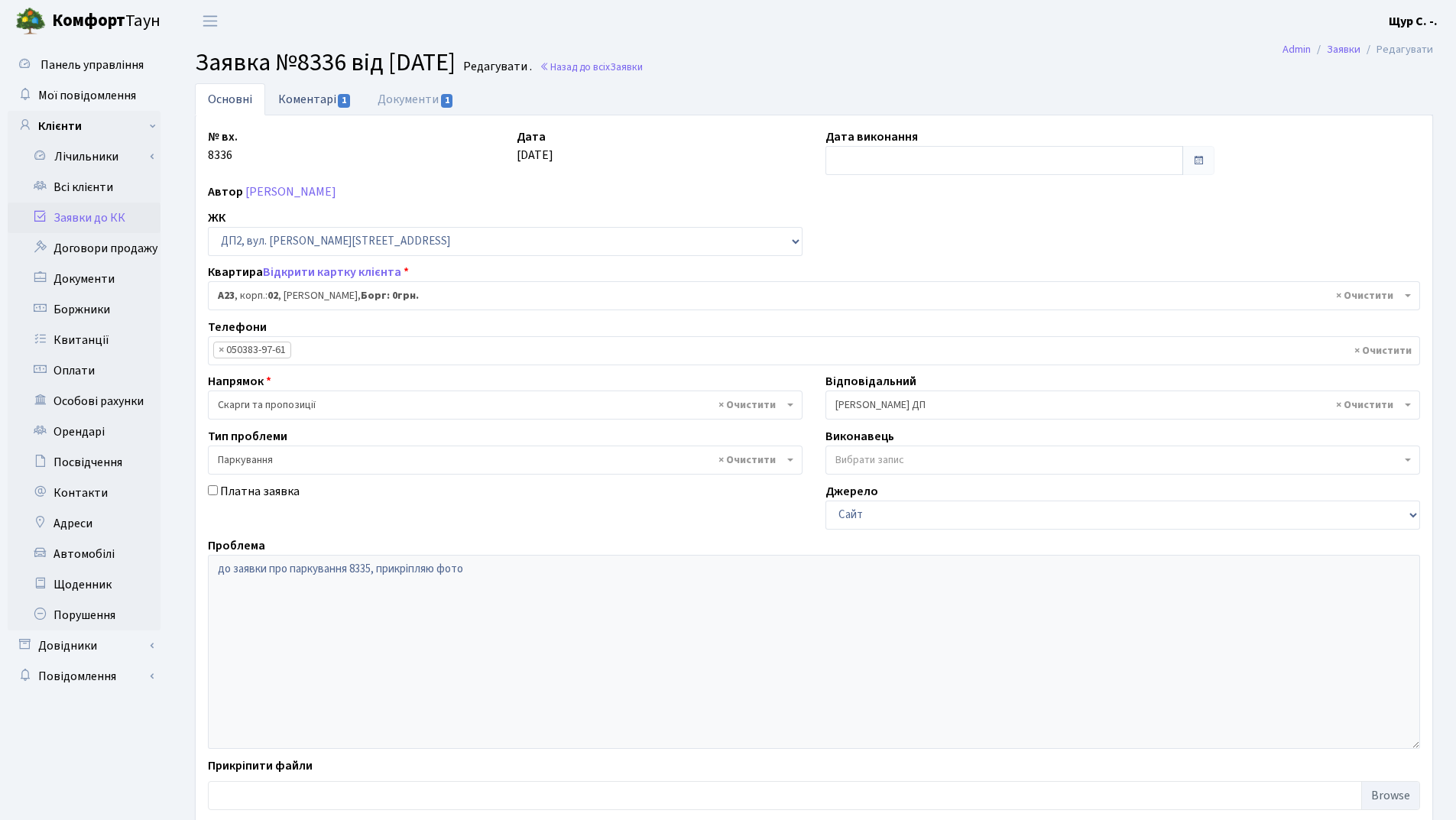
click at [312, 101] on link "Коментарі 1" at bounding box center [315, 99] width 100 height 31
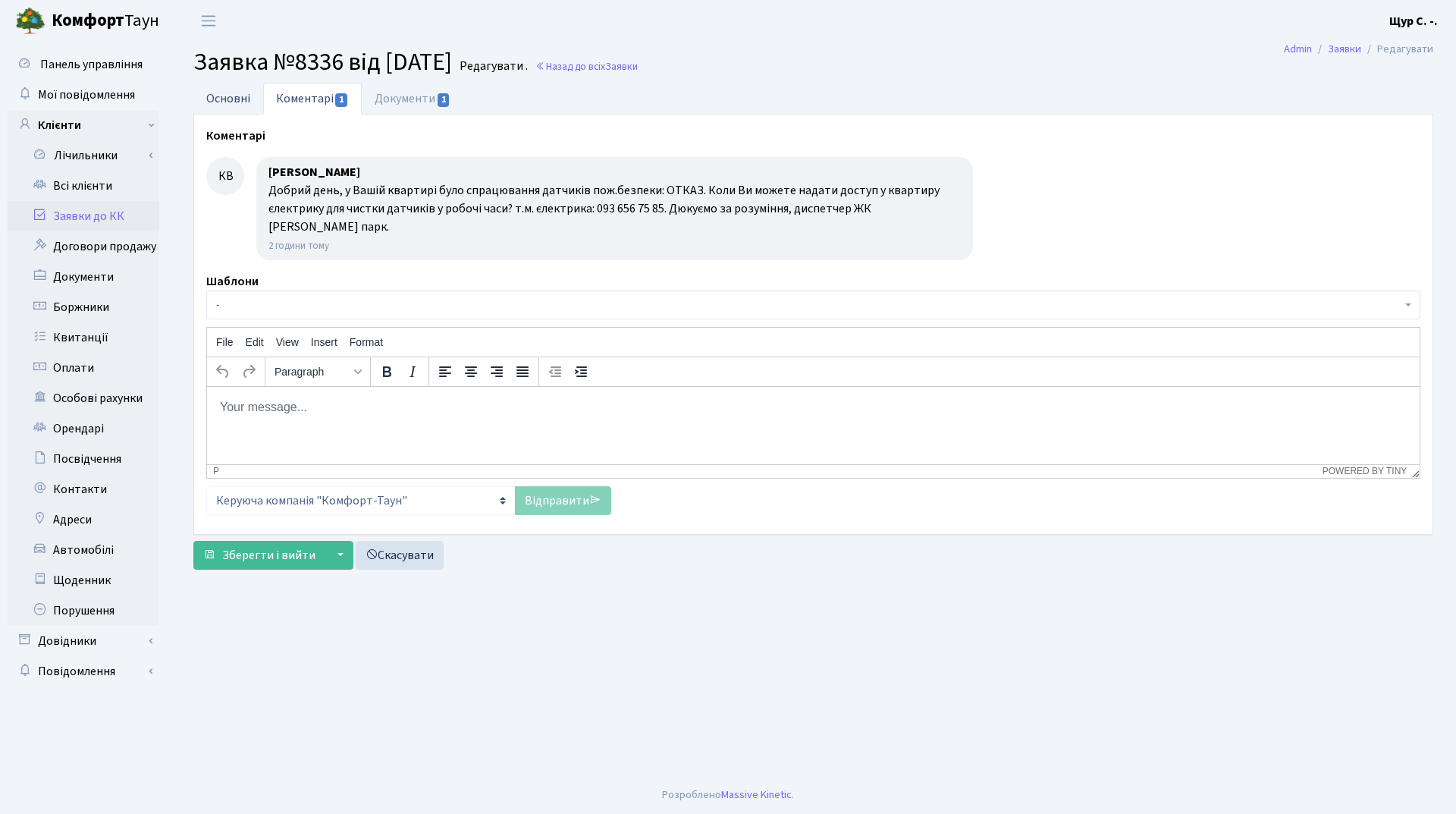
click at [233, 100] on link "Основні" at bounding box center [228, 98] width 70 height 31
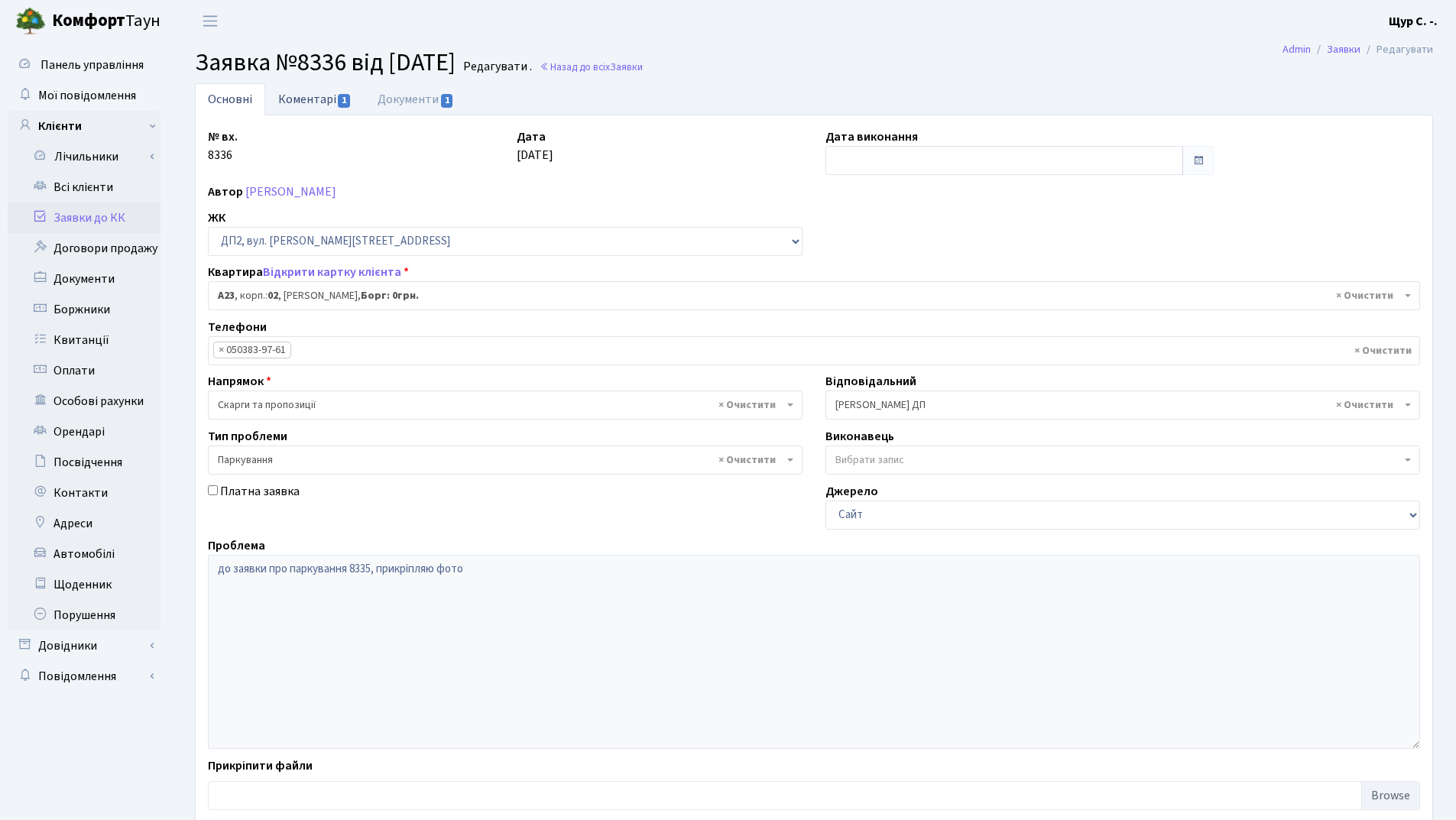
click at [299, 105] on link "Коментарі 1" at bounding box center [315, 99] width 100 height 31
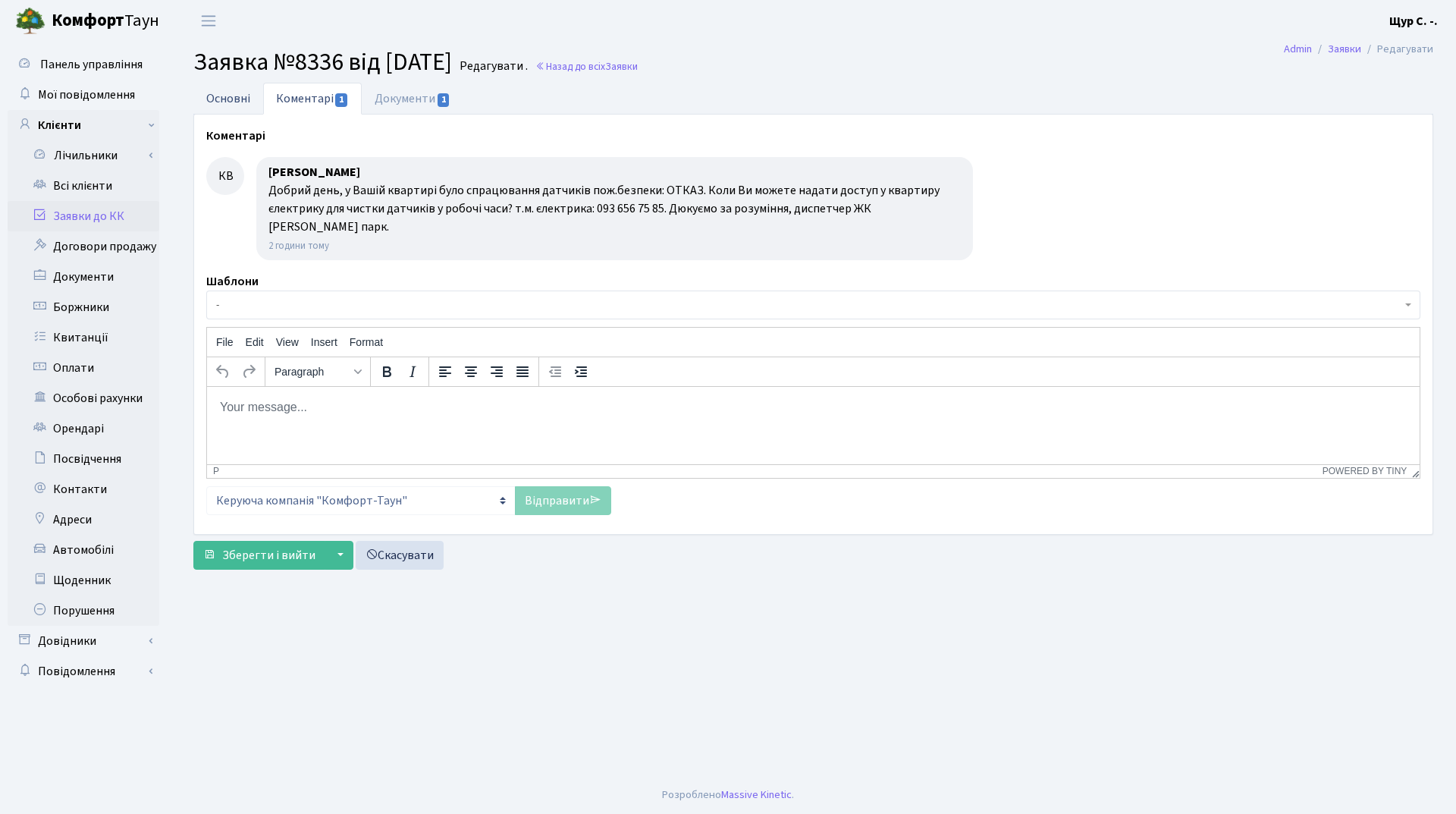
click at [230, 94] on link "Основні" at bounding box center [228, 98] width 70 height 31
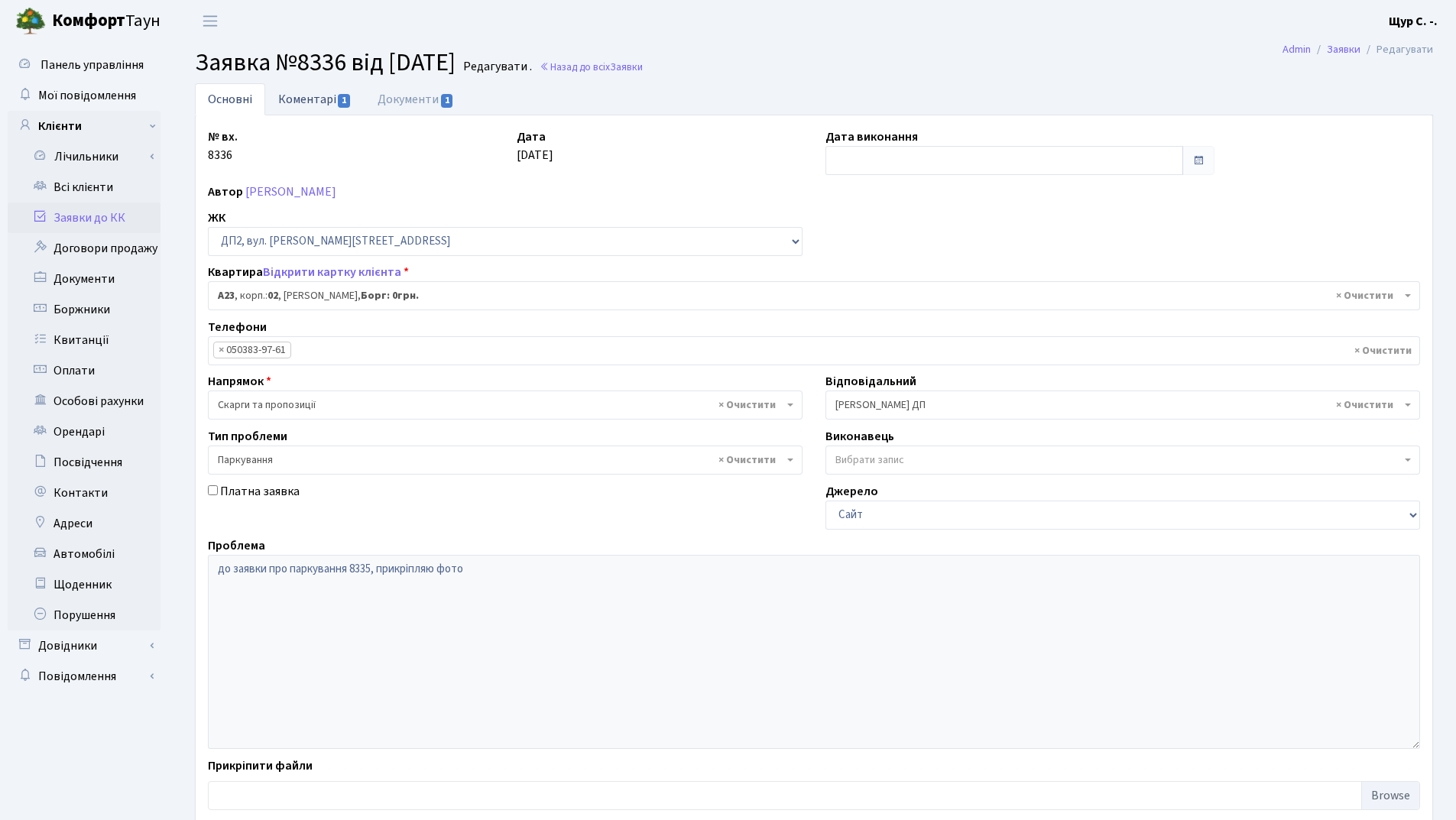
click at [310, 93] on link "Коментарі 1" at bounding box center [315, 99] width 100 height 31
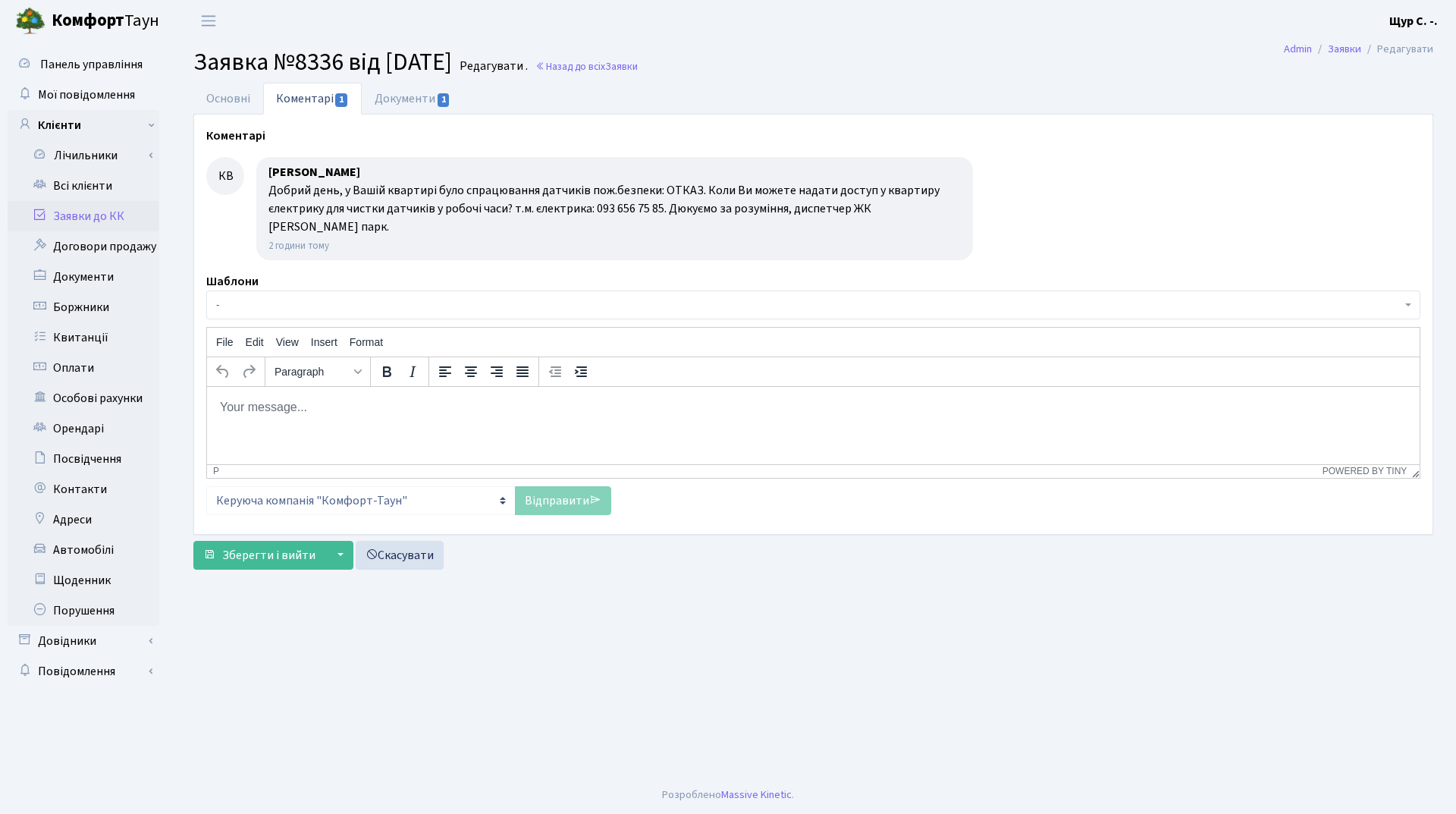
click at [79, 219] on link "Заявки до КК" at bounding box center [84, 216] width 152 height 30
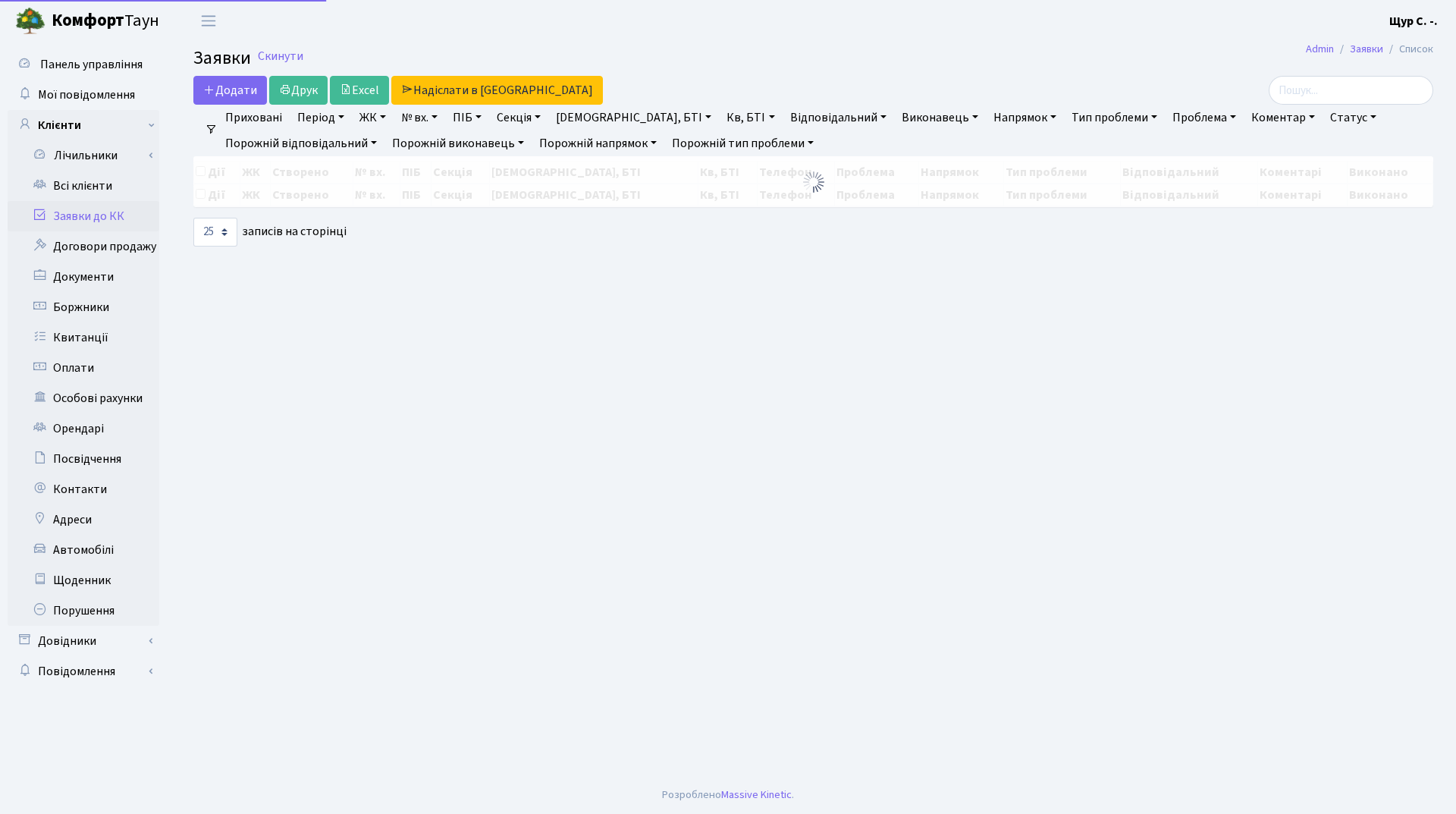
select select "25"
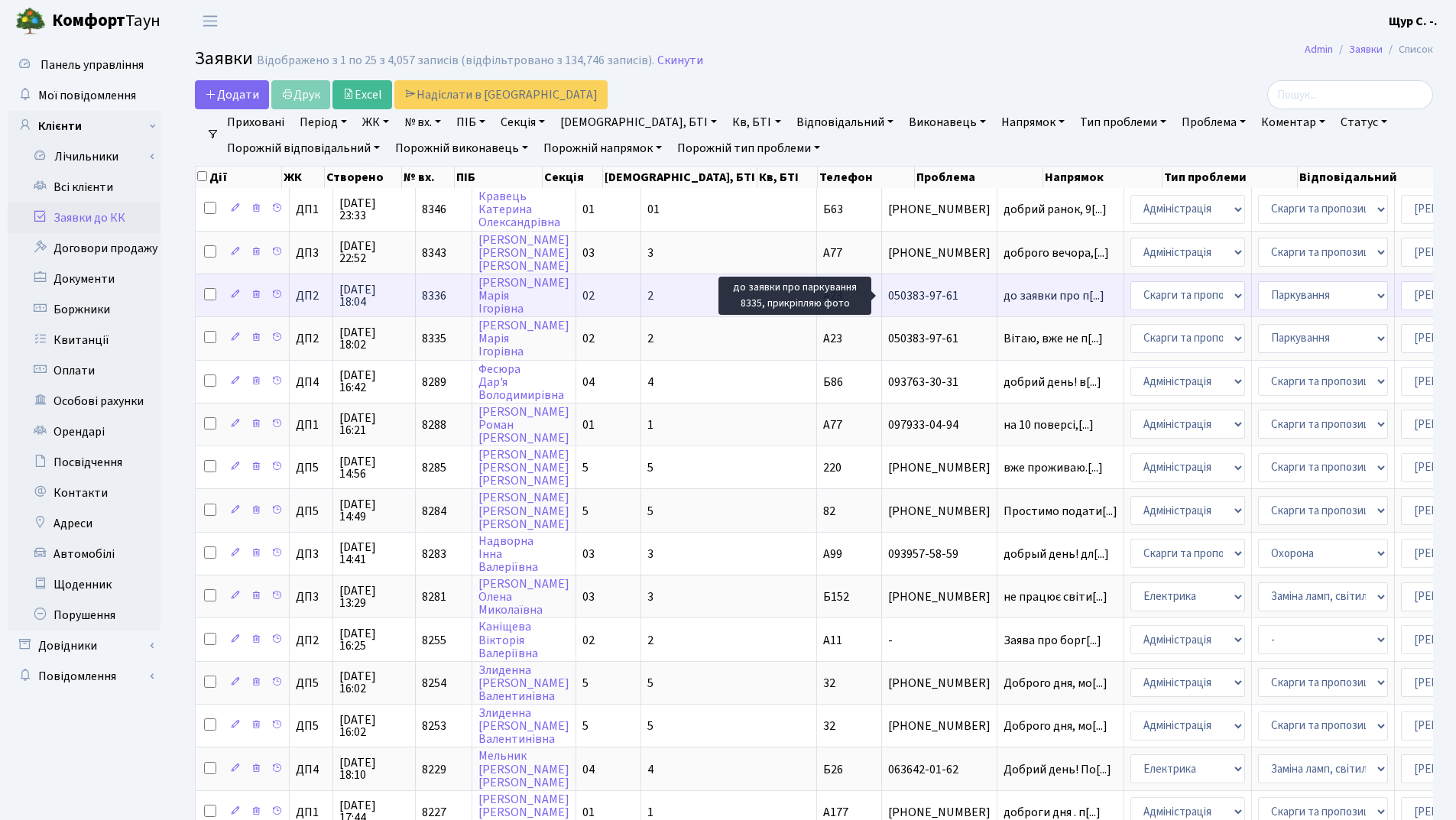
click at [1003, 298] on span "до заявки про п[...]" at bounding box center [1053, 295] width 101 height 17
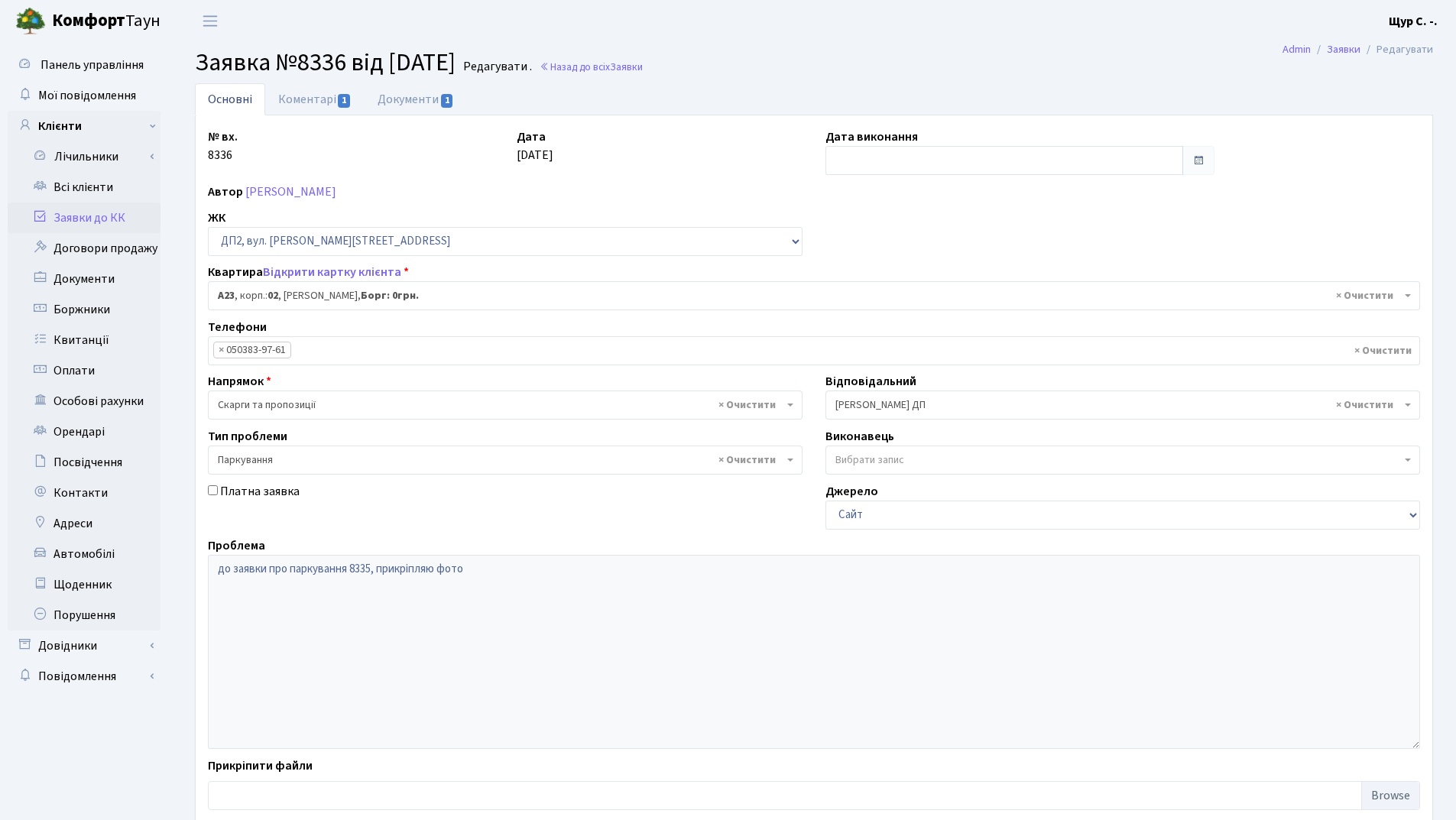
select select "30646"
select select "66"
click at [308, 105] on link "Коментарі 1" at bounding box center [315, 99] width 100 height 31
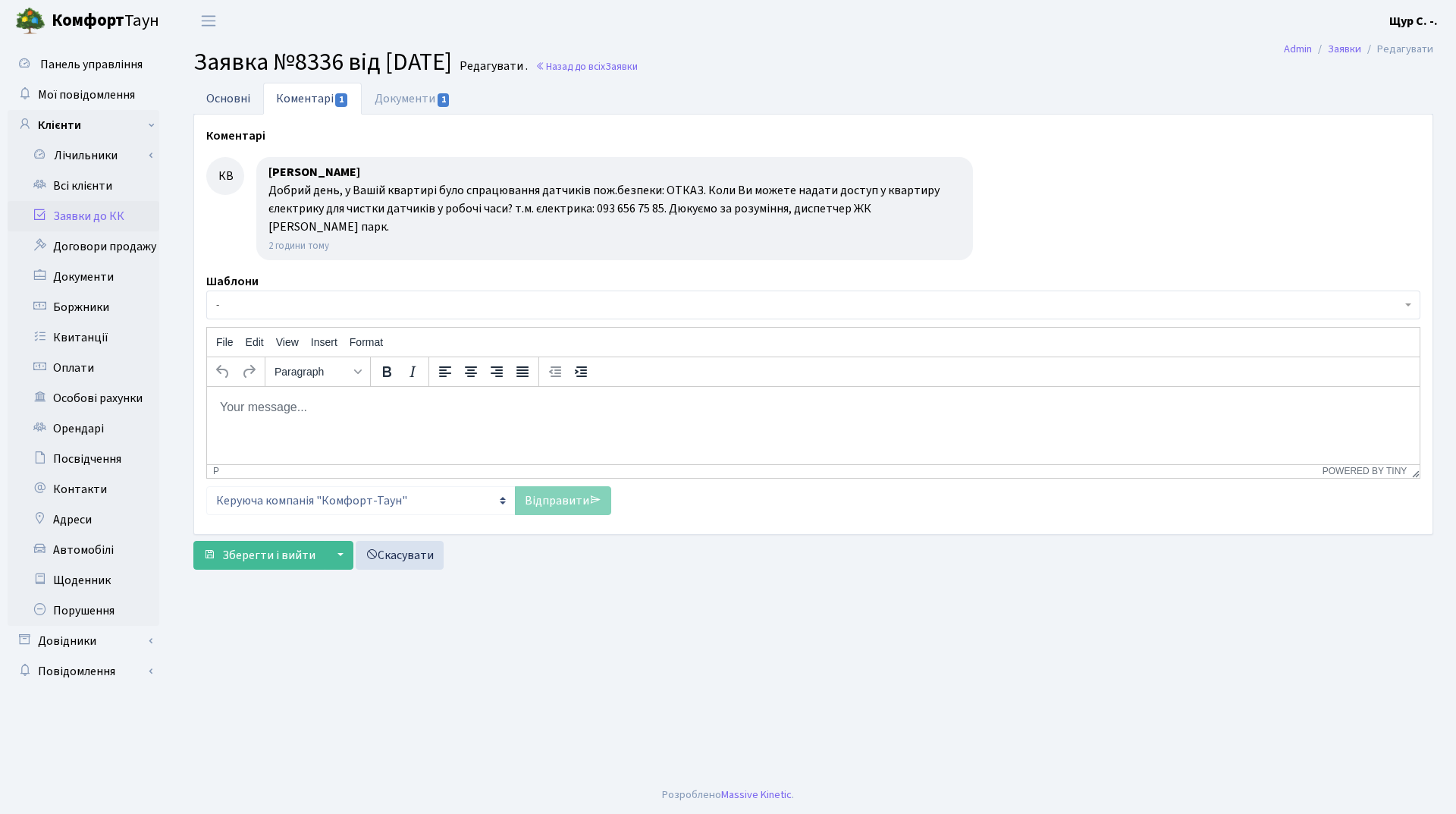
click at [233, 97] on link "Основні" at bounding box center [228, 98] width 70 height 31
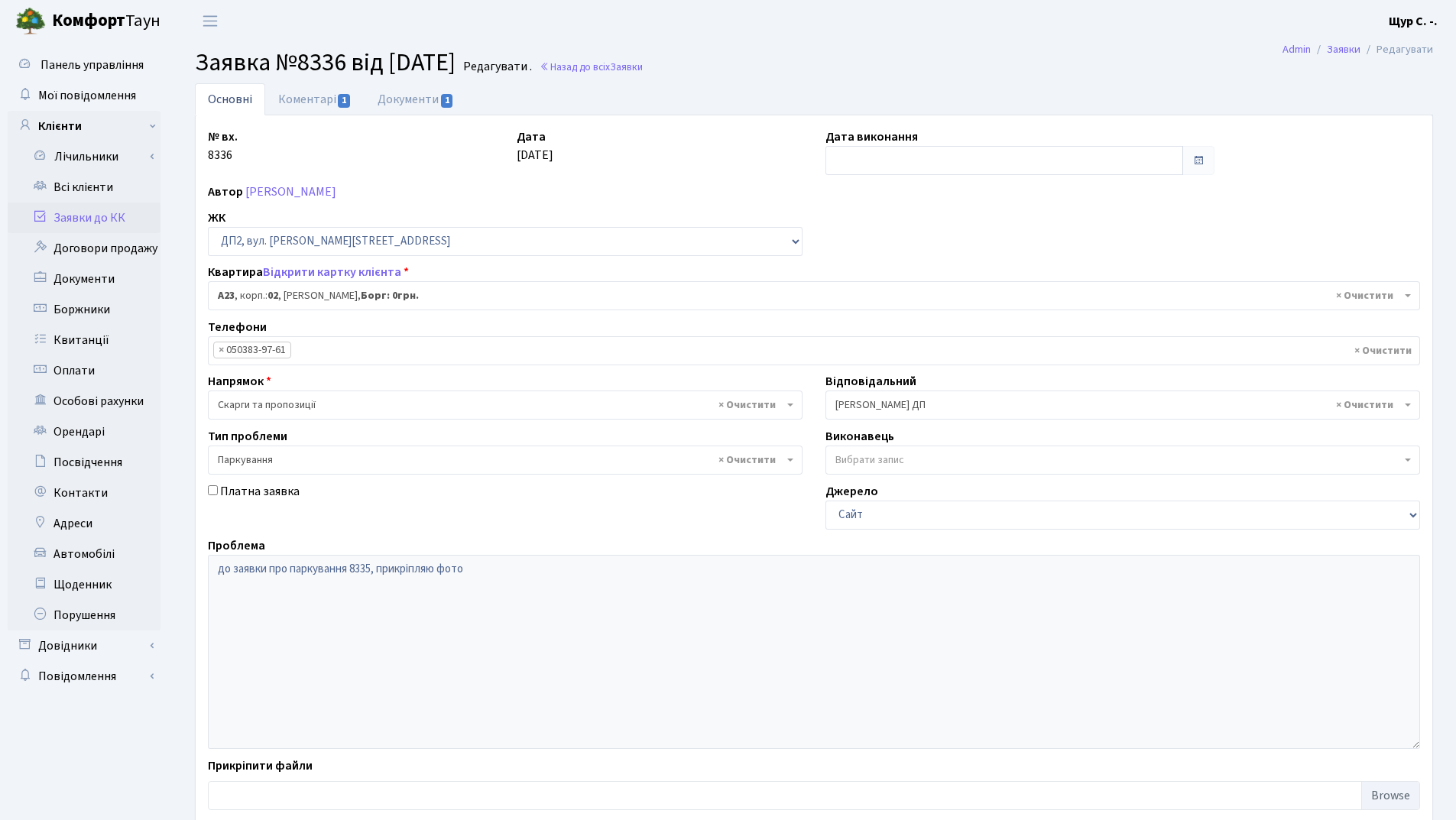
click at [118, 213] on link "Заявки до КК" at bounding box center [84, 218] width 153 height 30
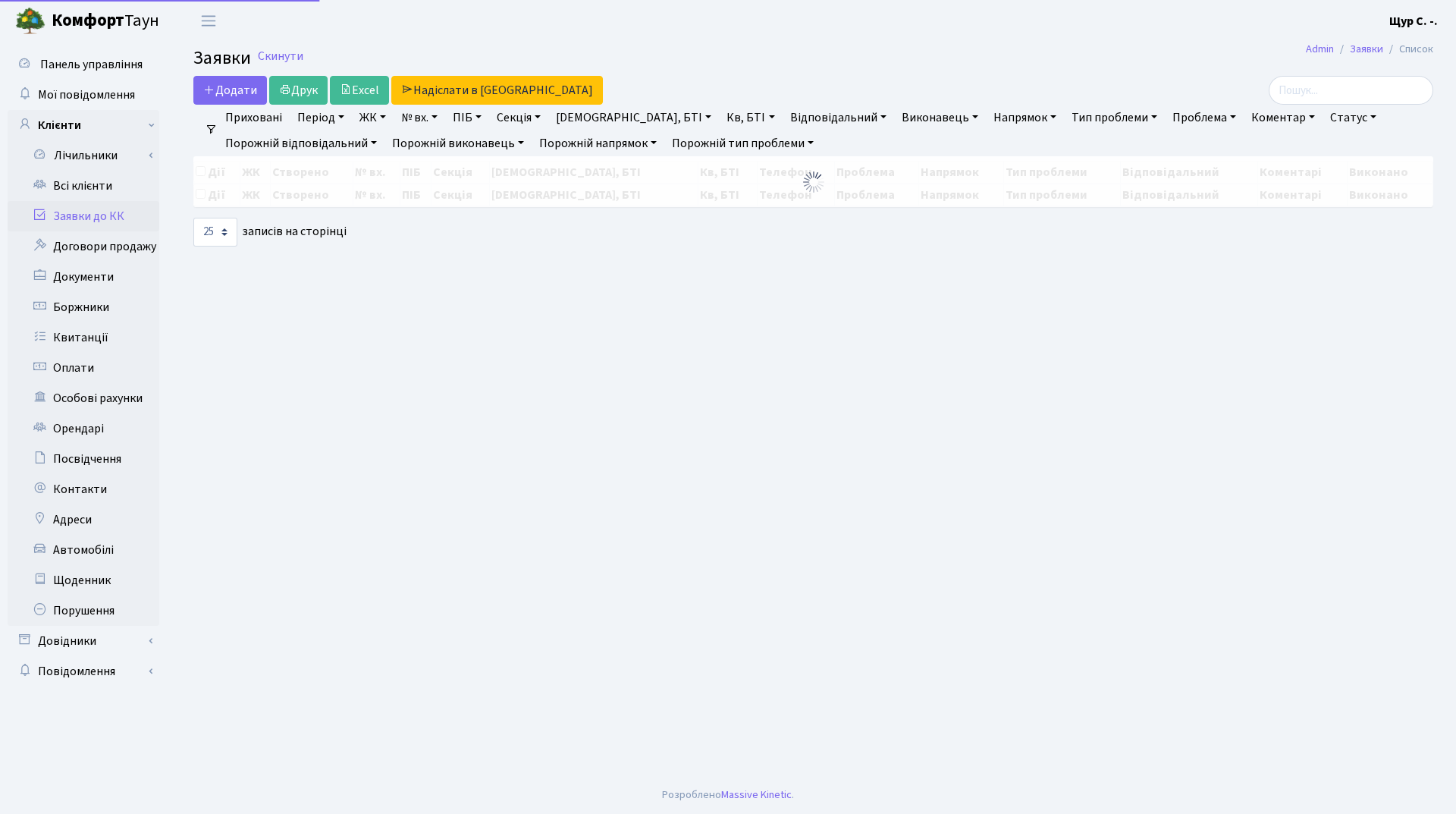
select select "25"
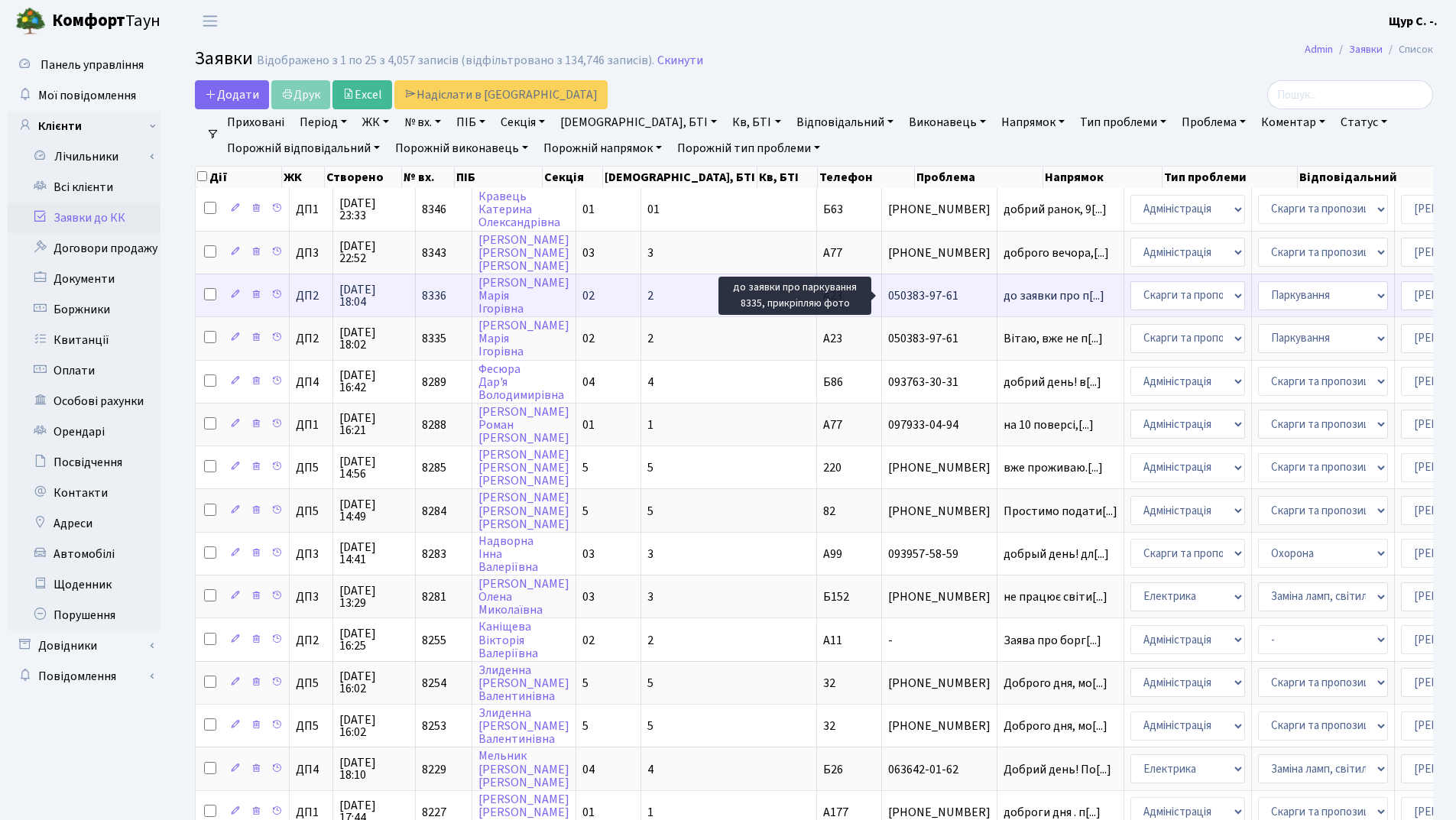
click at [1003, 297] on span "до заявки про п[...]" at bounding box center [1053, 295] width 101 height 17
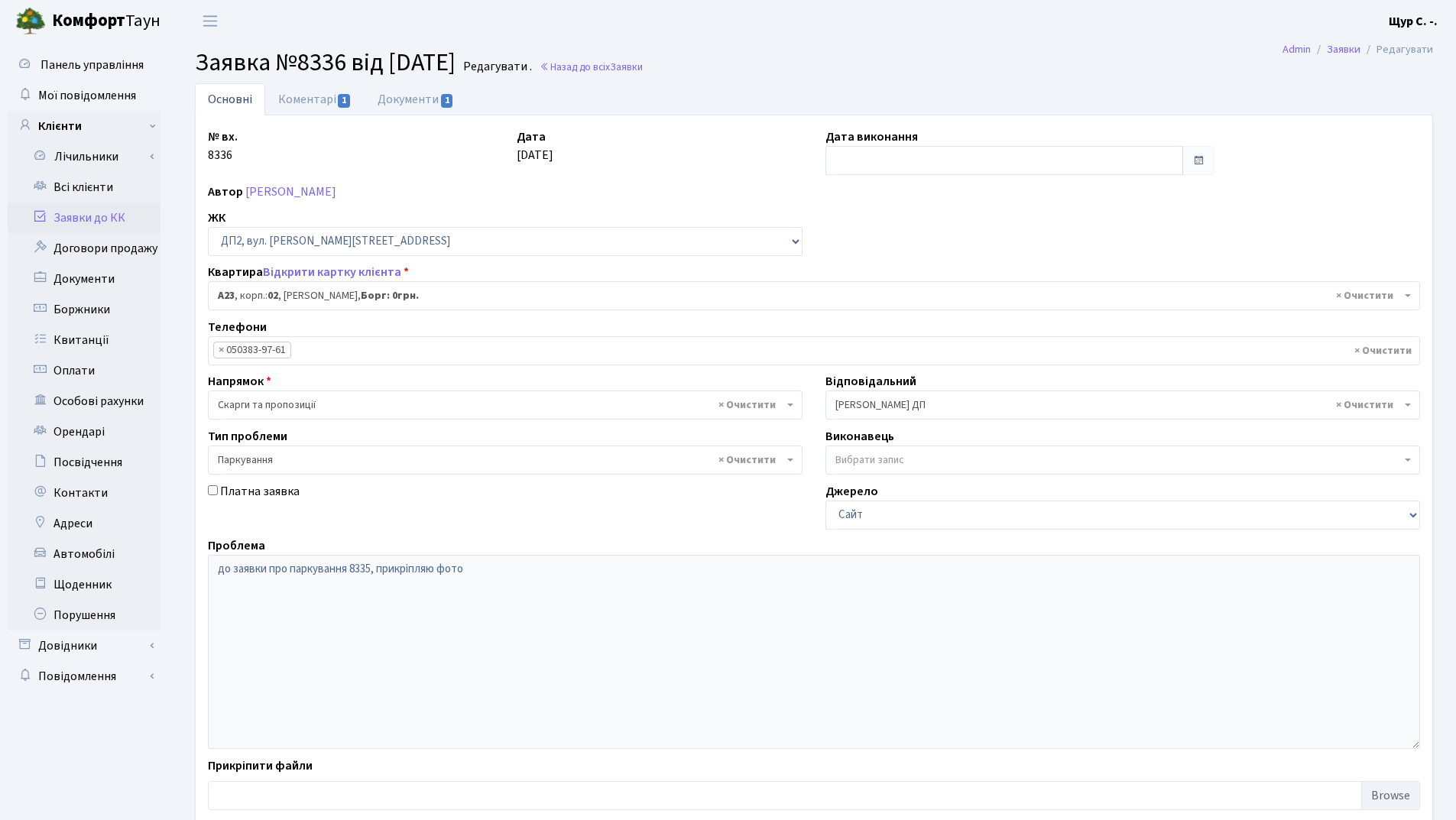
select select "30646"
select select "66"
click at [318, 94] on link "Коментарі 1" at bounding box center [315, 99] width 100 height 31
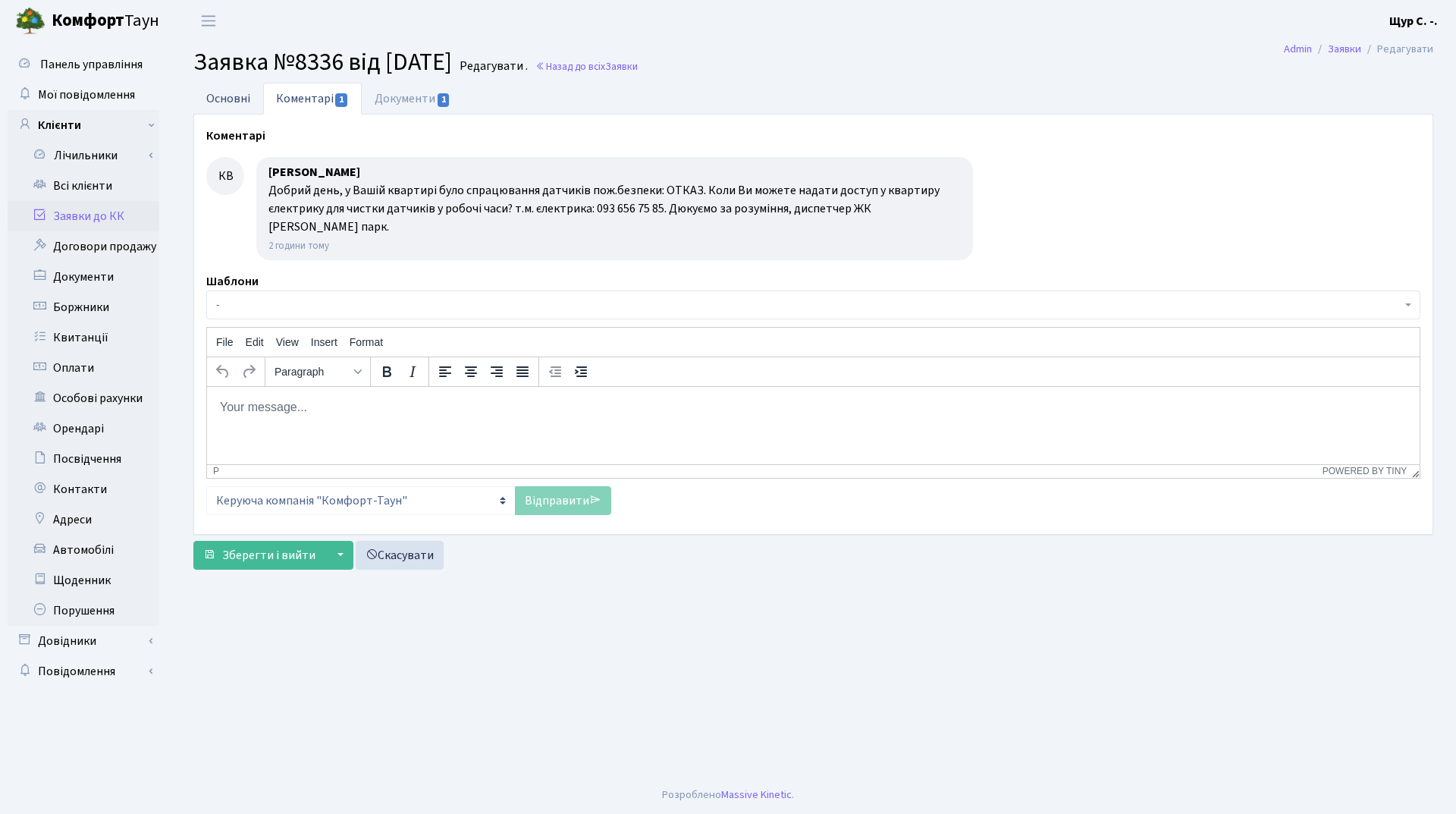
click at [212, 94] on link "Основні" at bounding box center [228, 98] width 70 height 31
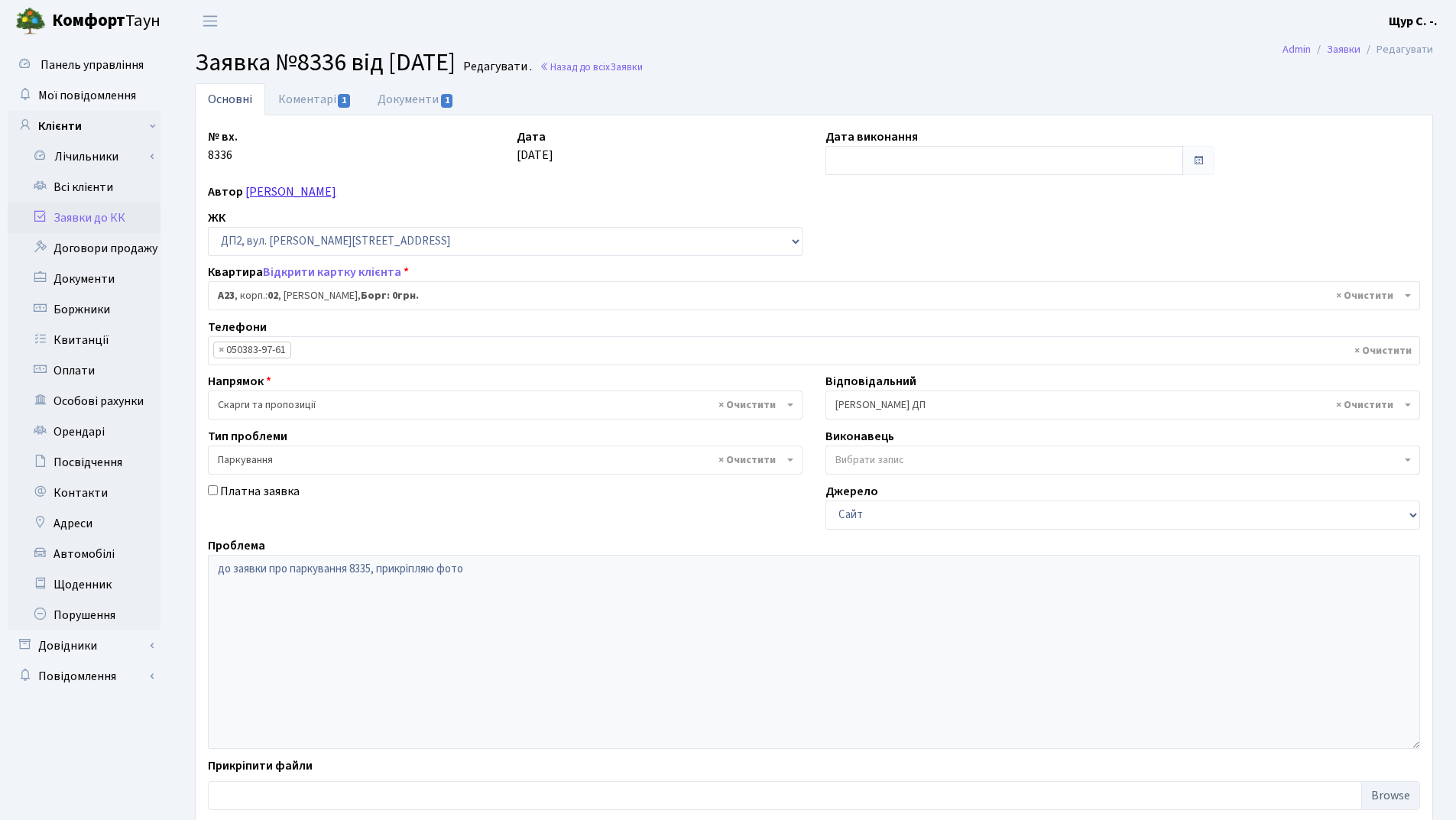
click at [297, 188] on link "[PERSON_NAME]" at bounding box center [291, 191] width 91 height 17
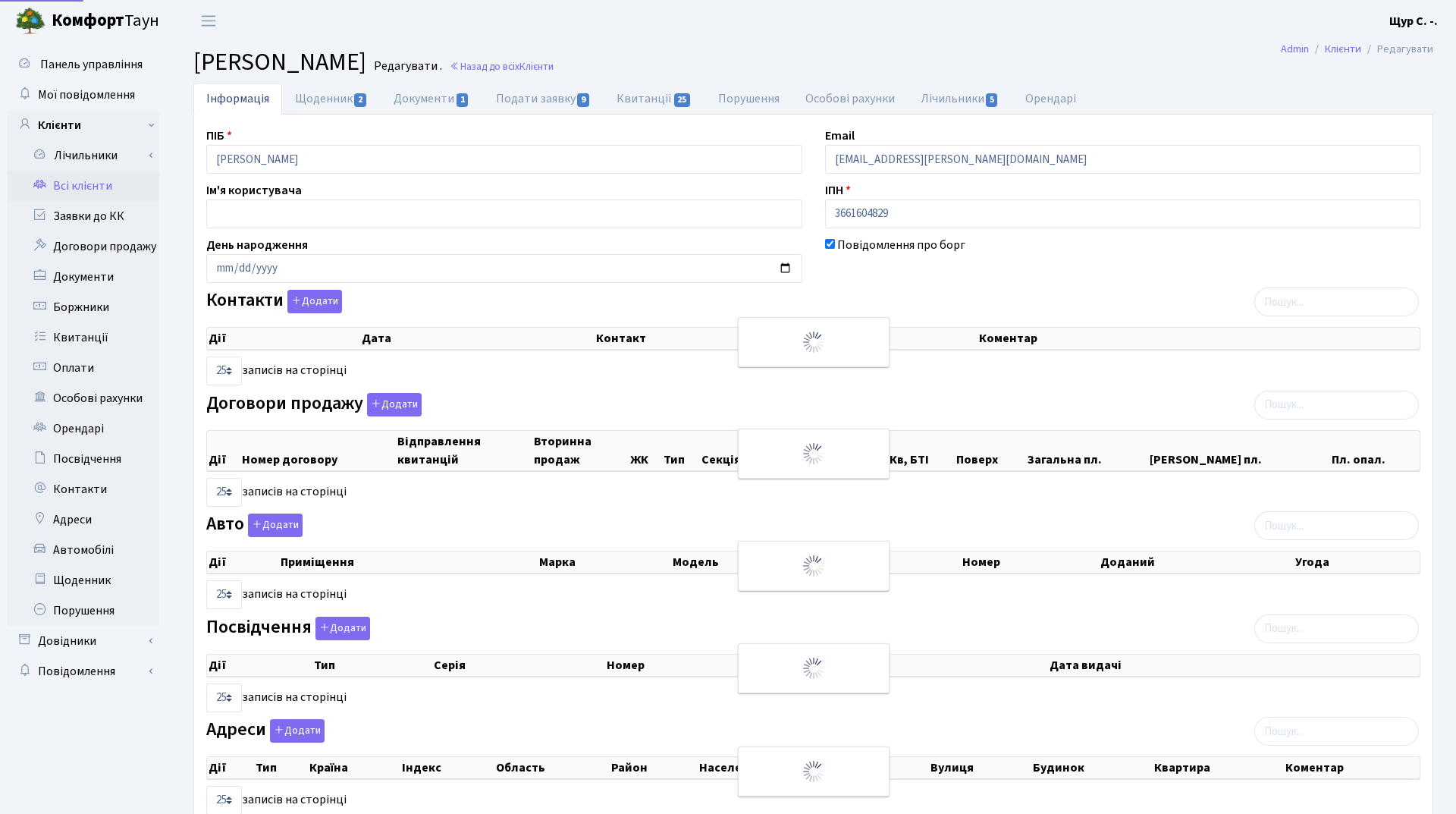
select select "25"
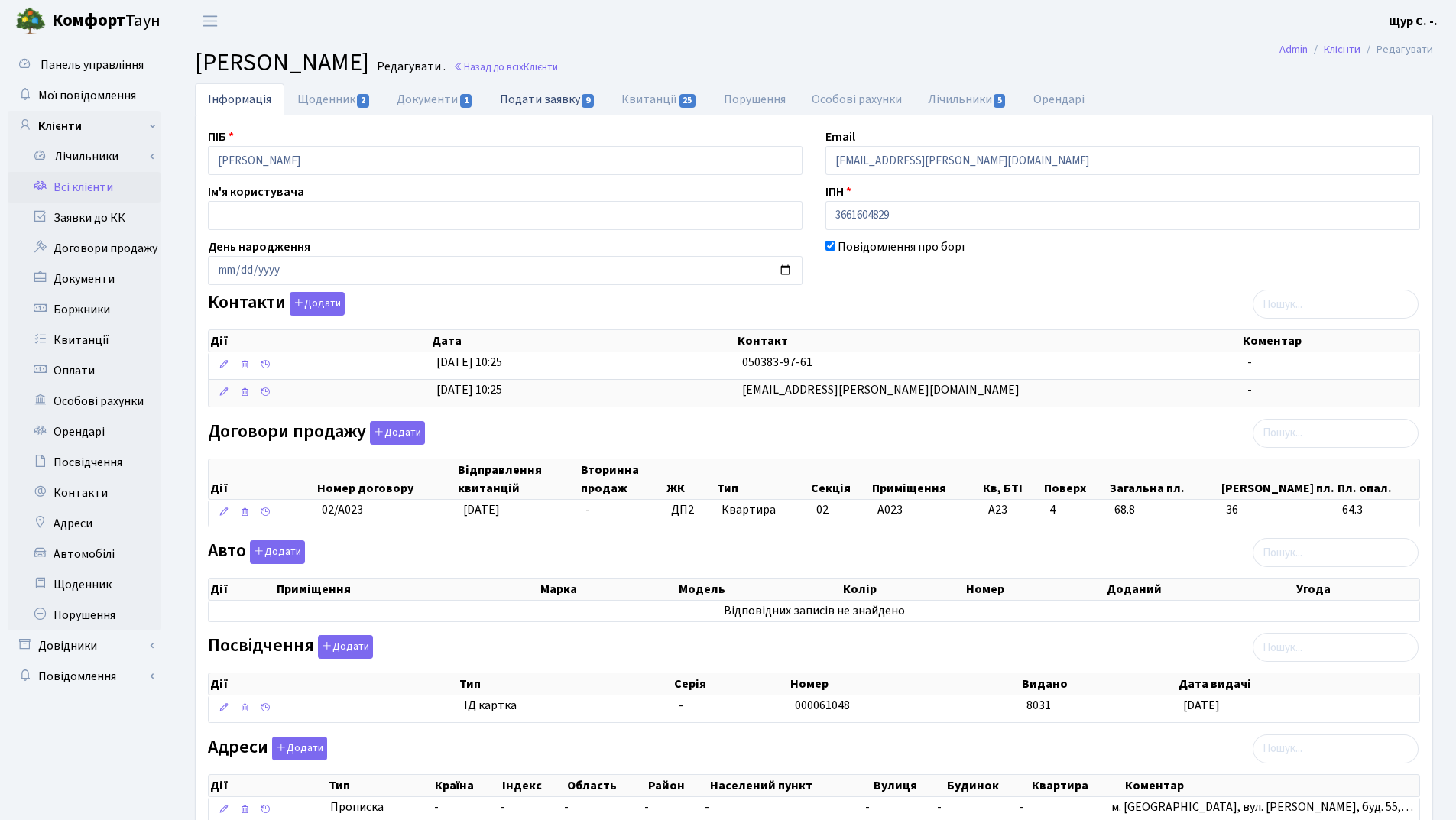
click at [567, 93] on link "Подати заявку 9" at bounding box center [547, 99] width 122 height 31
select select "25"
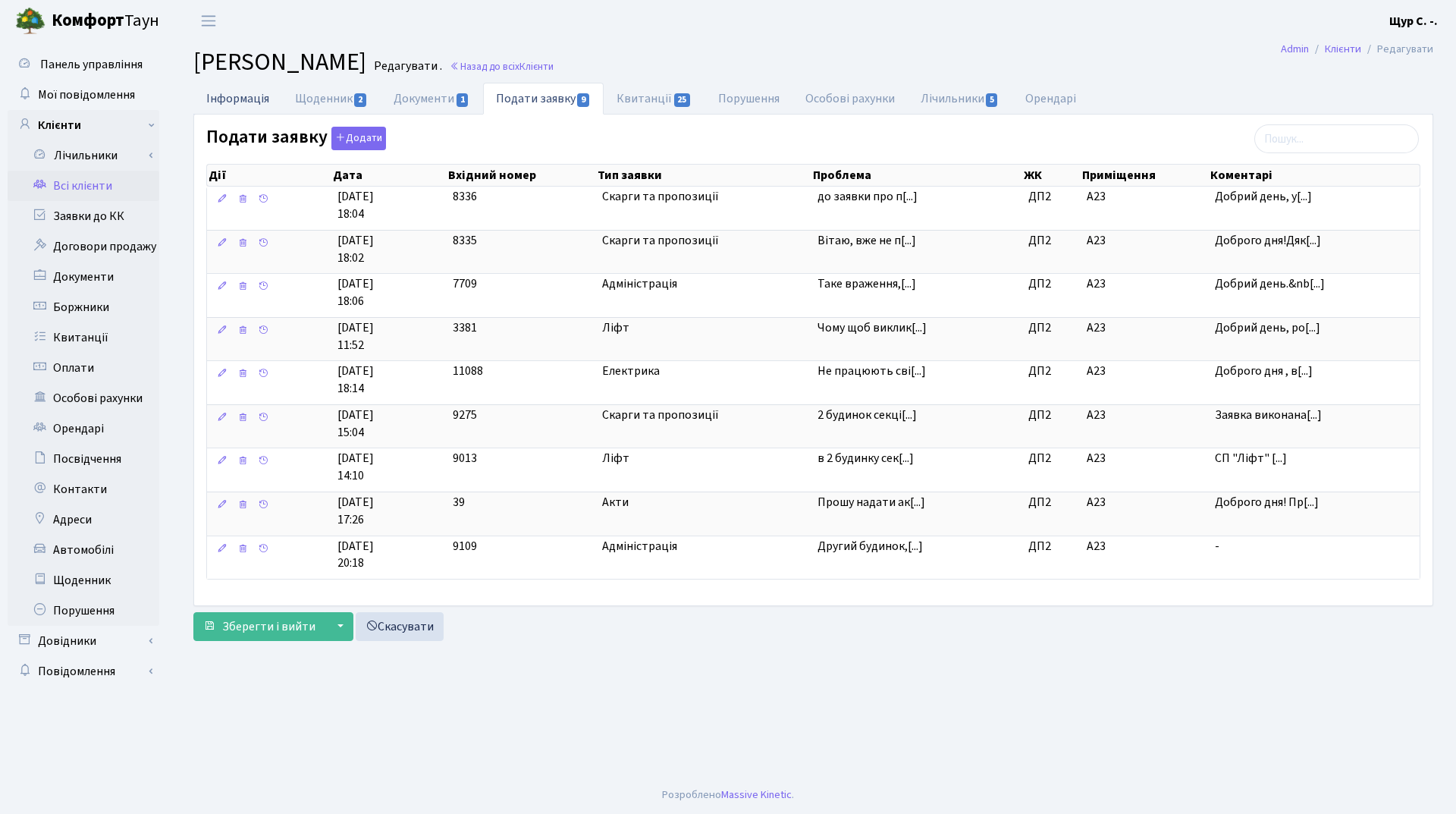
click at [250, 99] on link "Інформація" at bounding box center [237, 98] width 89 height 31
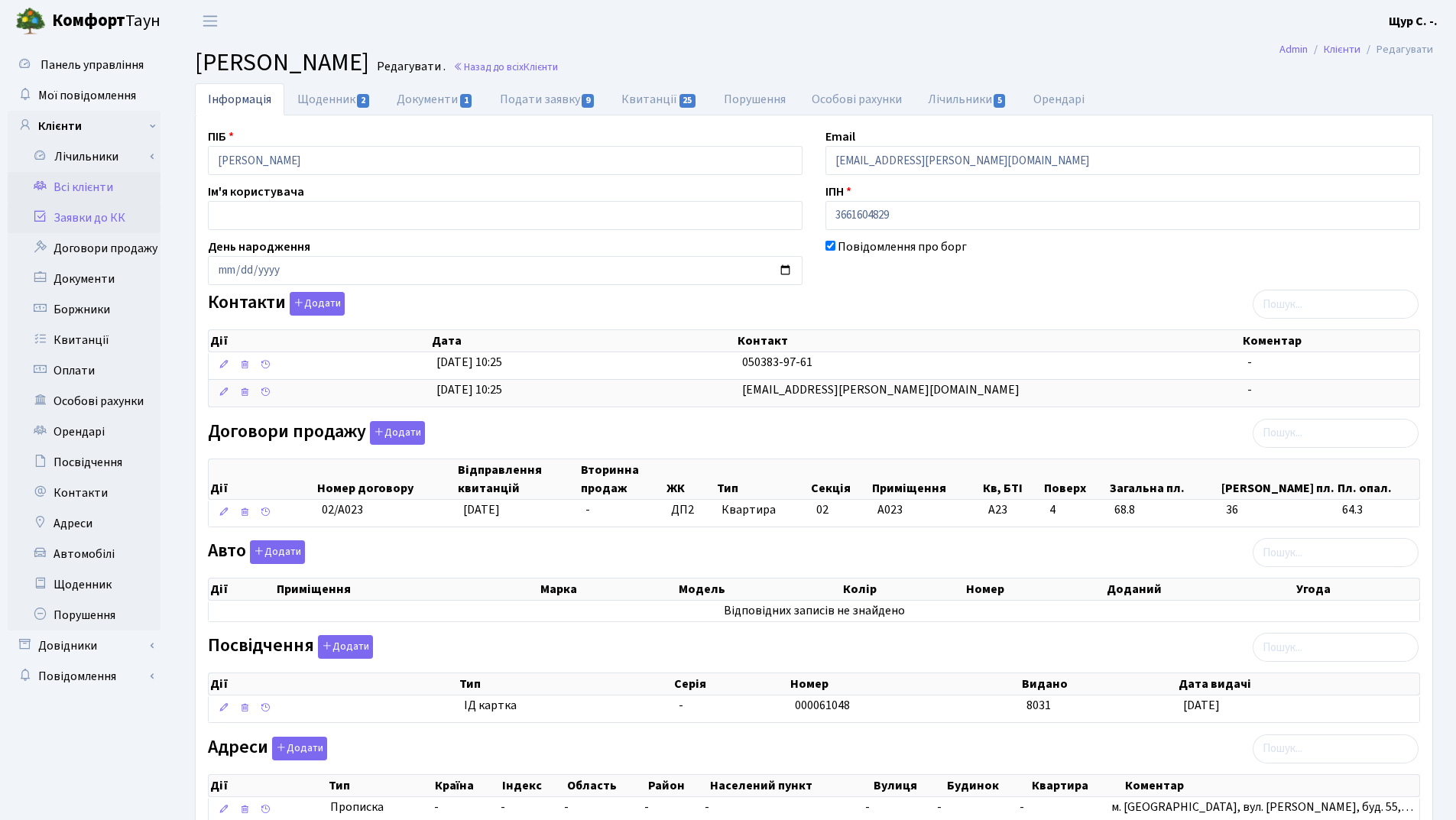
click at [97, 216] on link "Заявки до КК" at bounding box center [84, 218] width 153 height 30
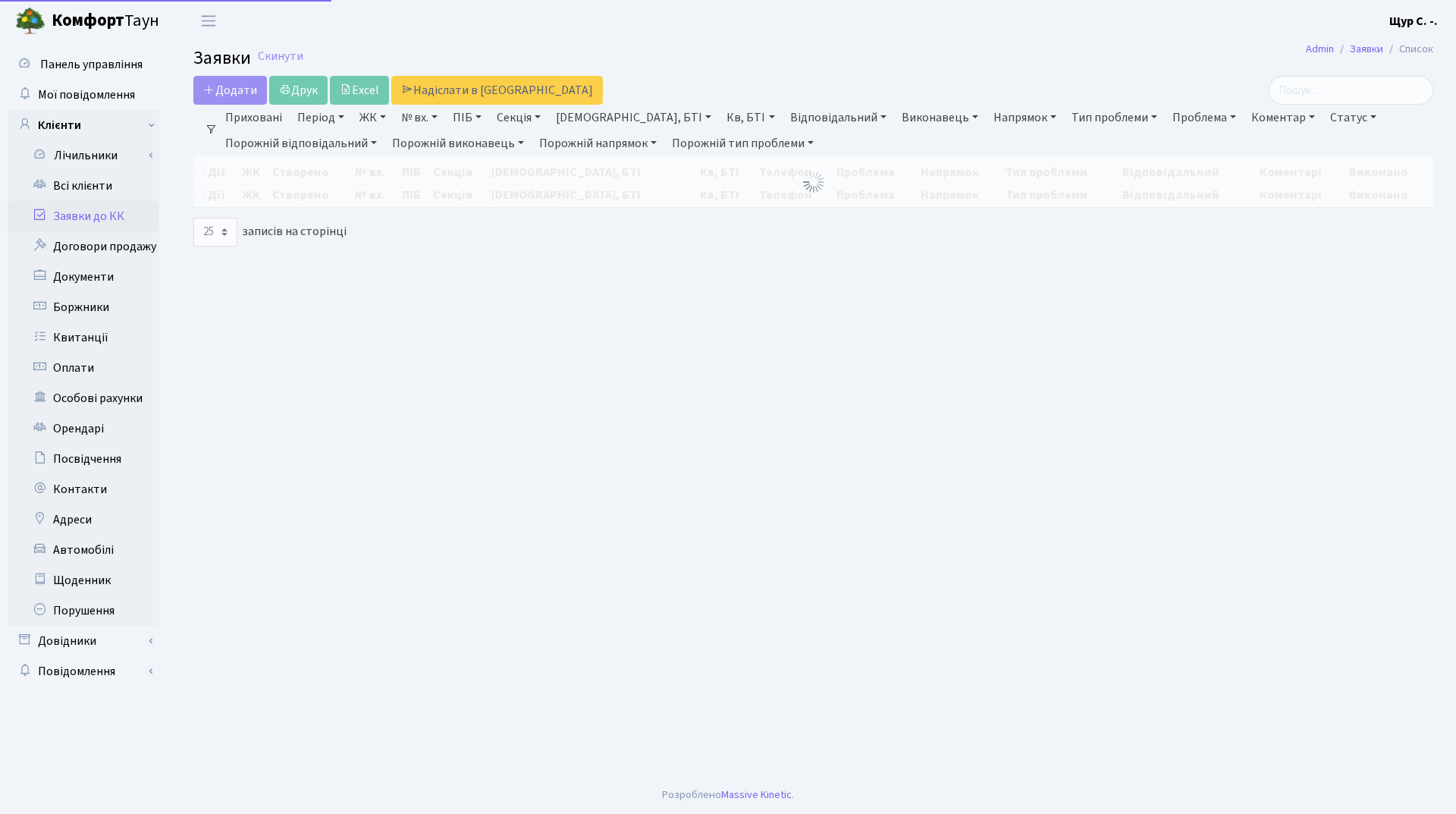
select select "25"
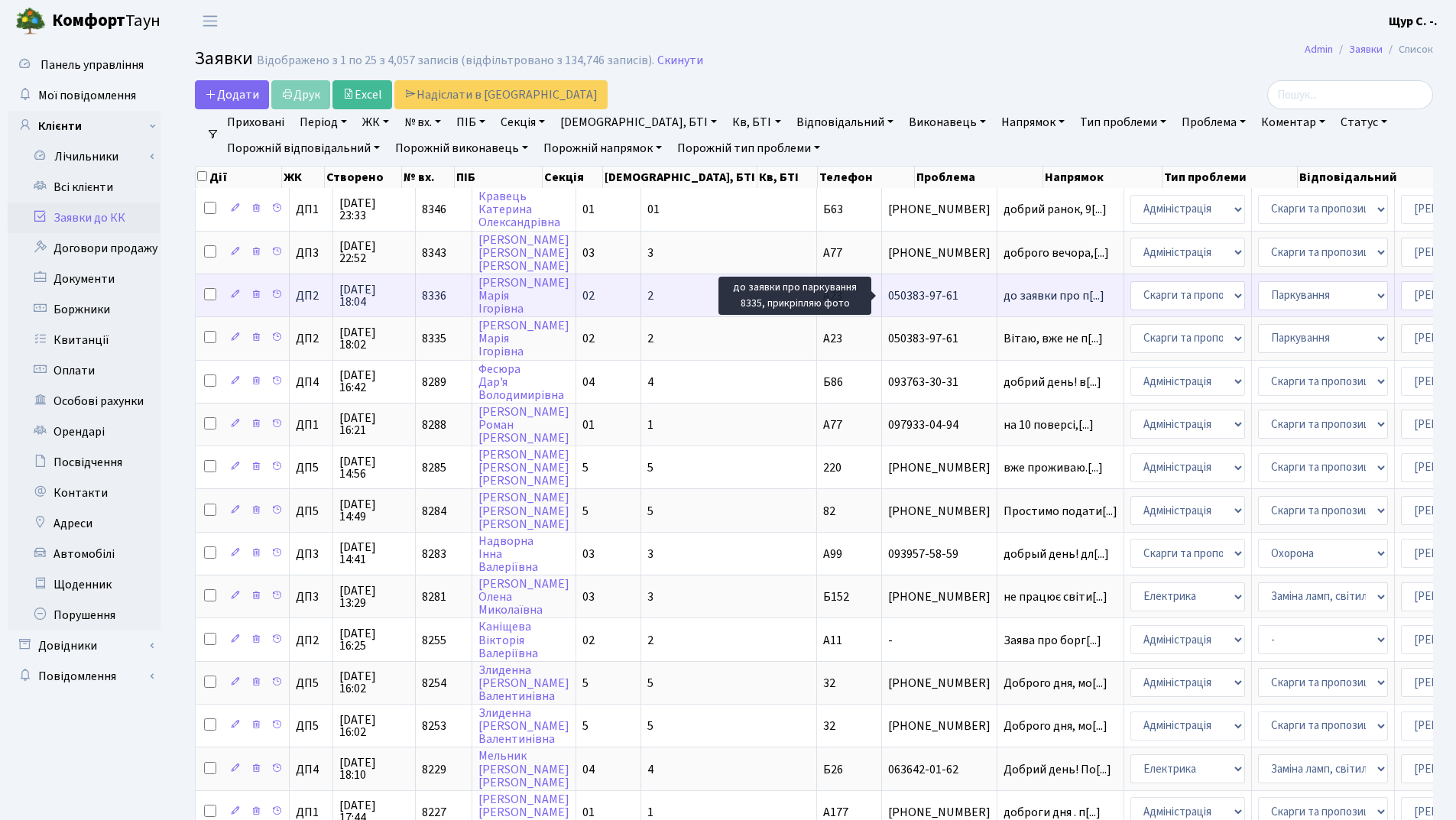
click at [1003, 291] on span "до заявки про п[...]" at bounding box center [1053, 295] width 101 height 17
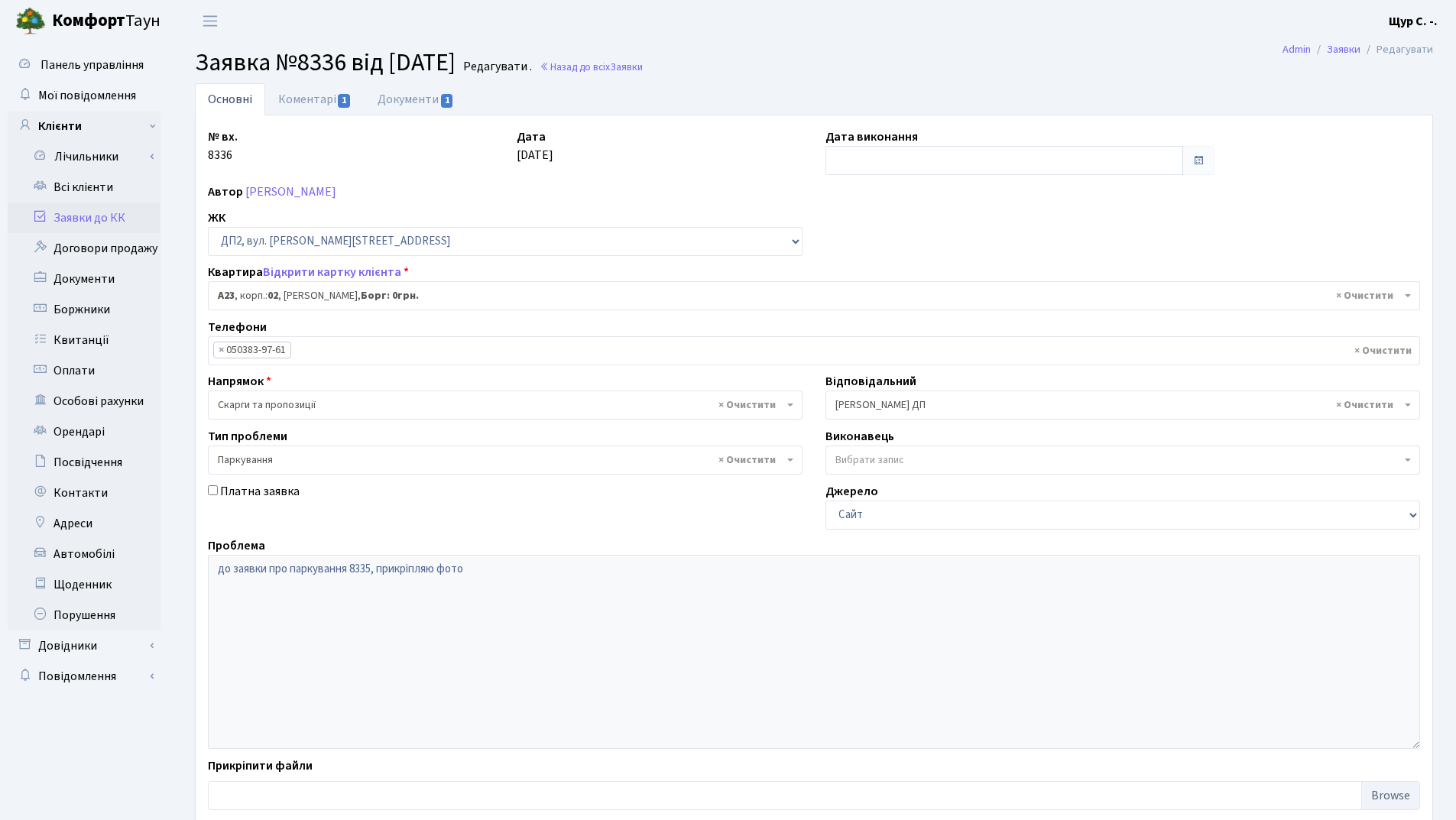
select select "30646"
select select "66"
click at [318, 97] on link "Коментарі 1" at bounding box center [315, 99] width 100 height 31
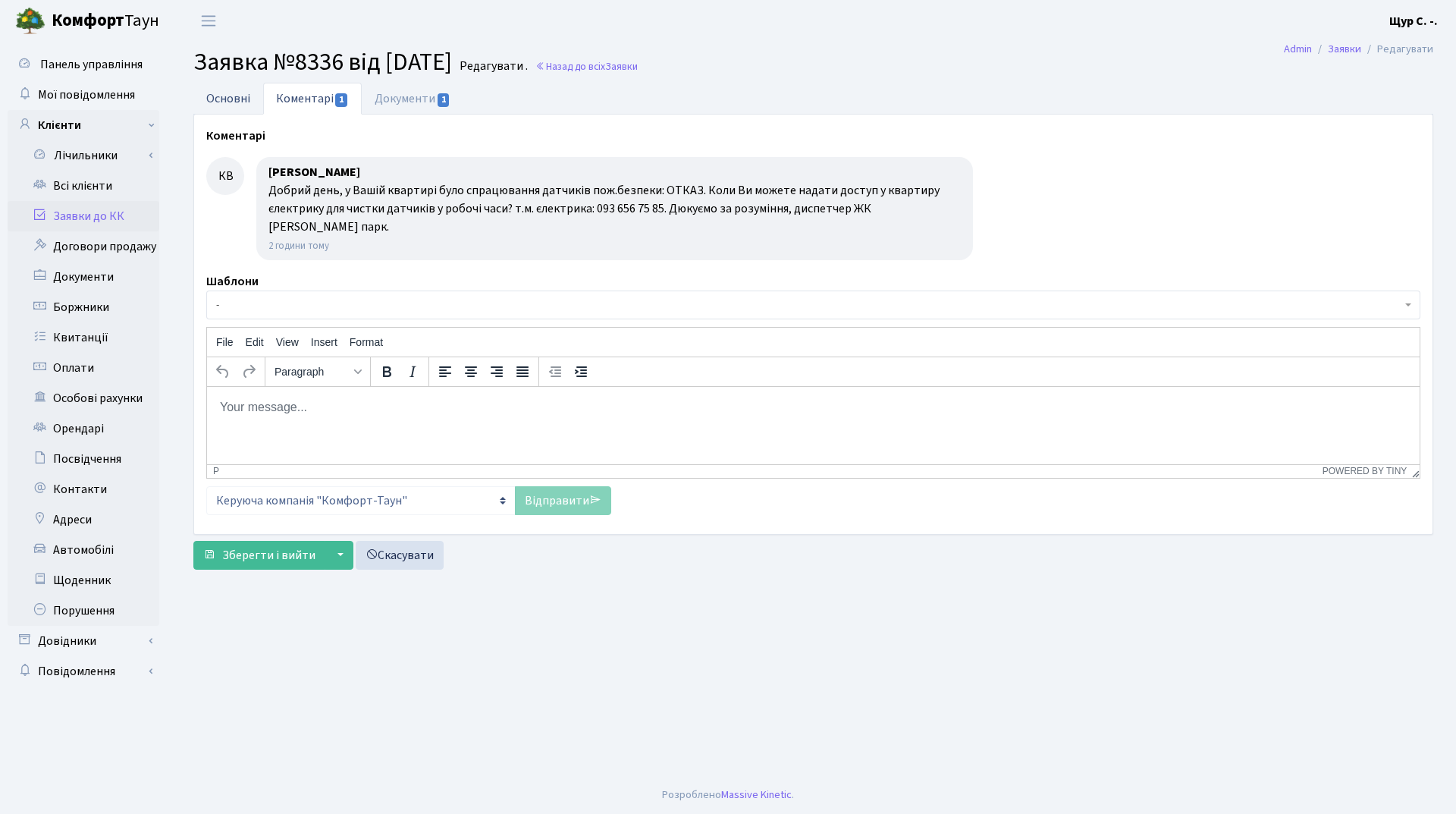
click at [232, 95] on link "Основні" at bounding box center [228, 98] width 70 height 31
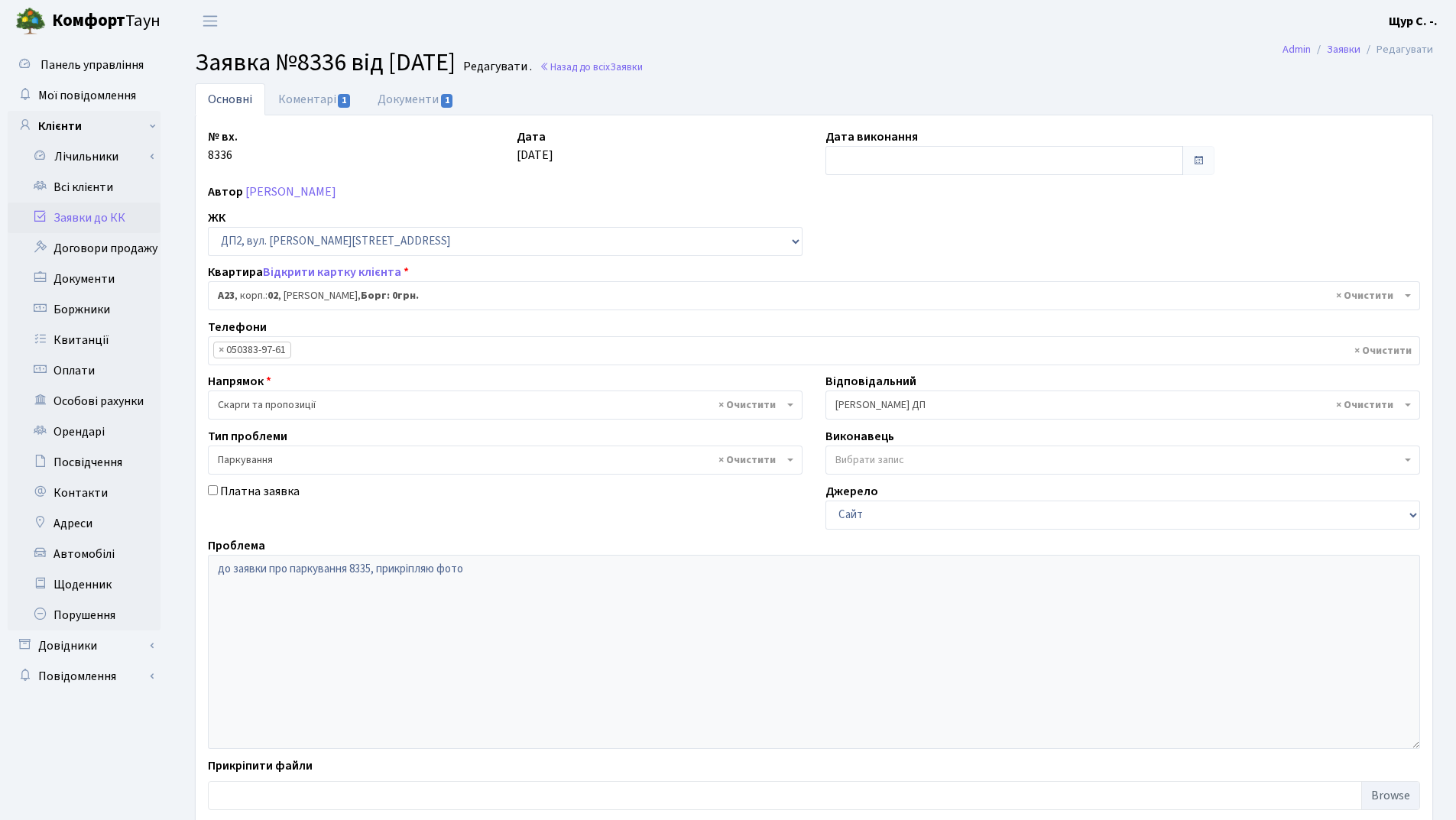
click at [105, 218] on link "Заявки до КК" at bounding box center [84, 218] width 153 height 30
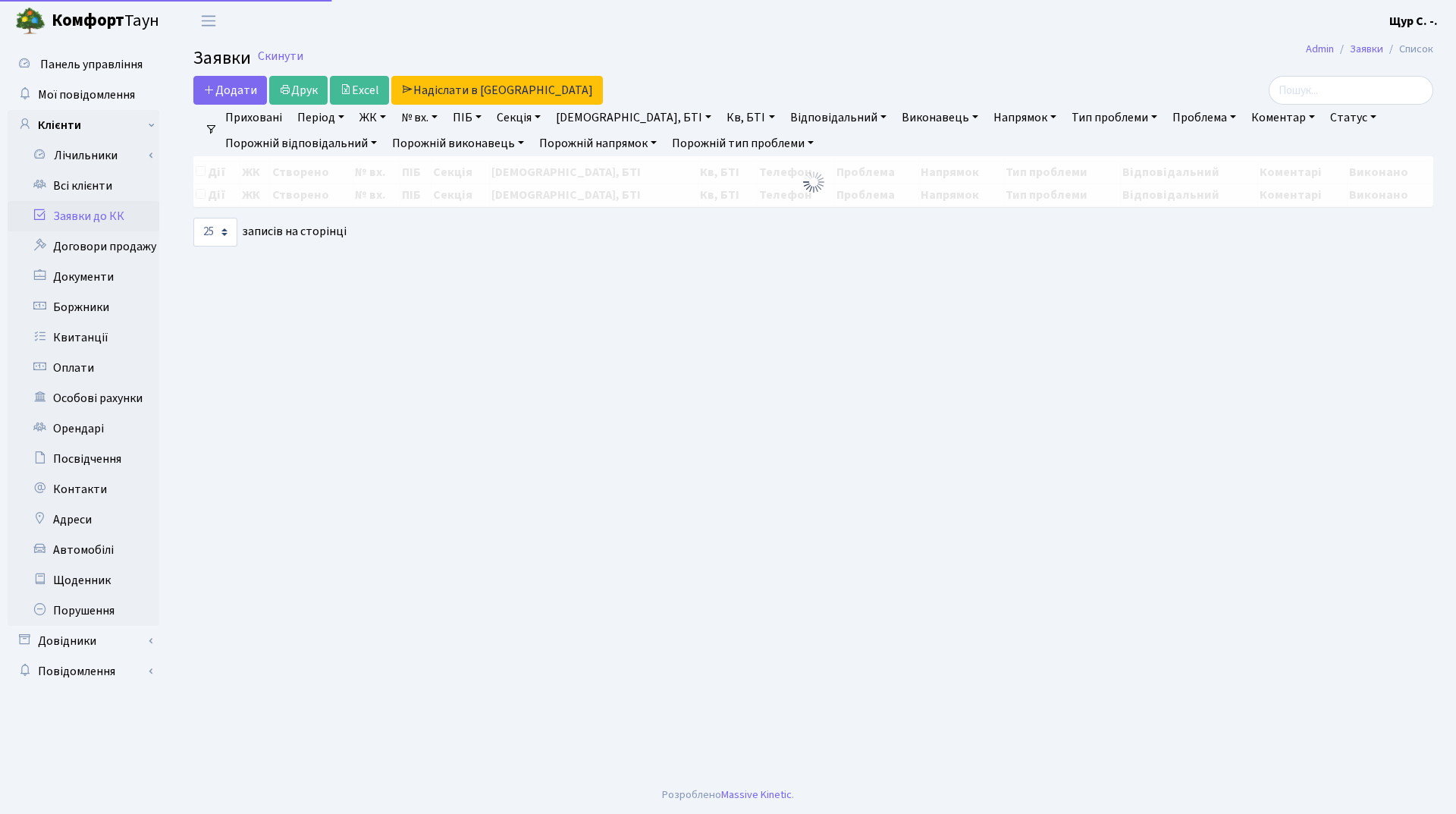
select select "25"
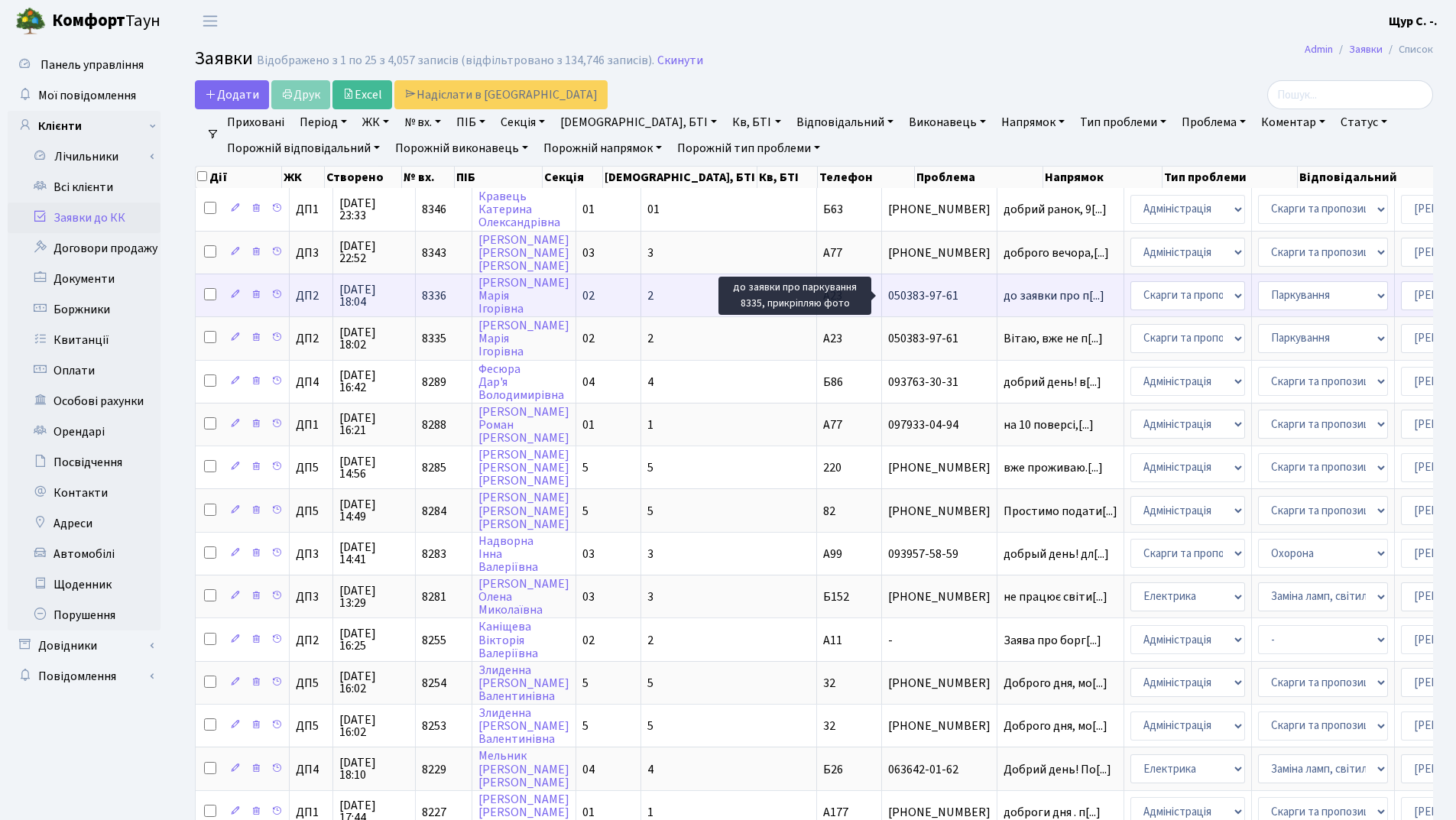
click at [1003, 299] on span "до заявки про п[...]" at bounding box center [1053, 295] width 101 height 17
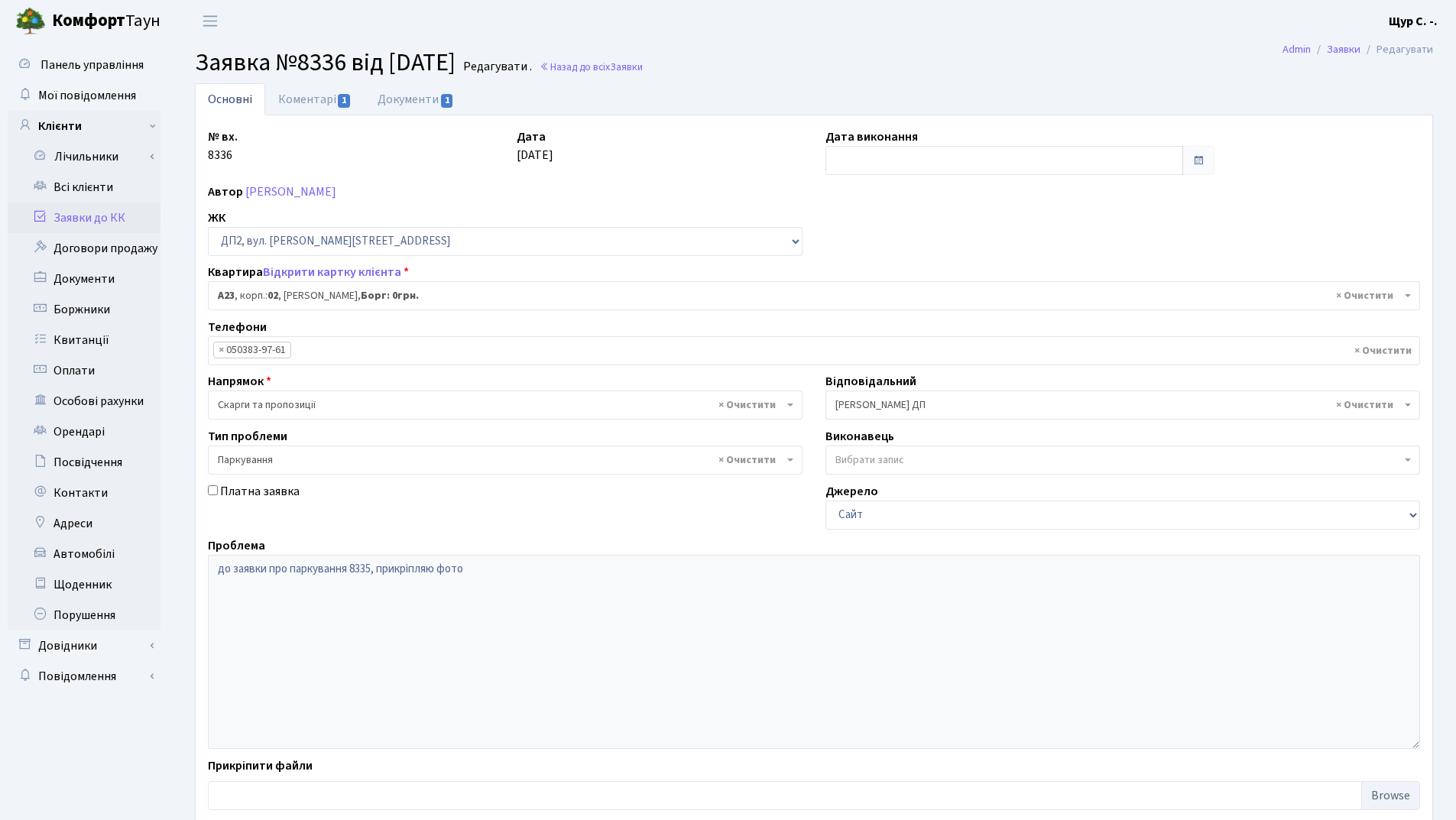
select select "30646"
select select "66"
click at [308, 100] on link "Коментарі 1" at bounding box center [315, 99] width 100 height 31
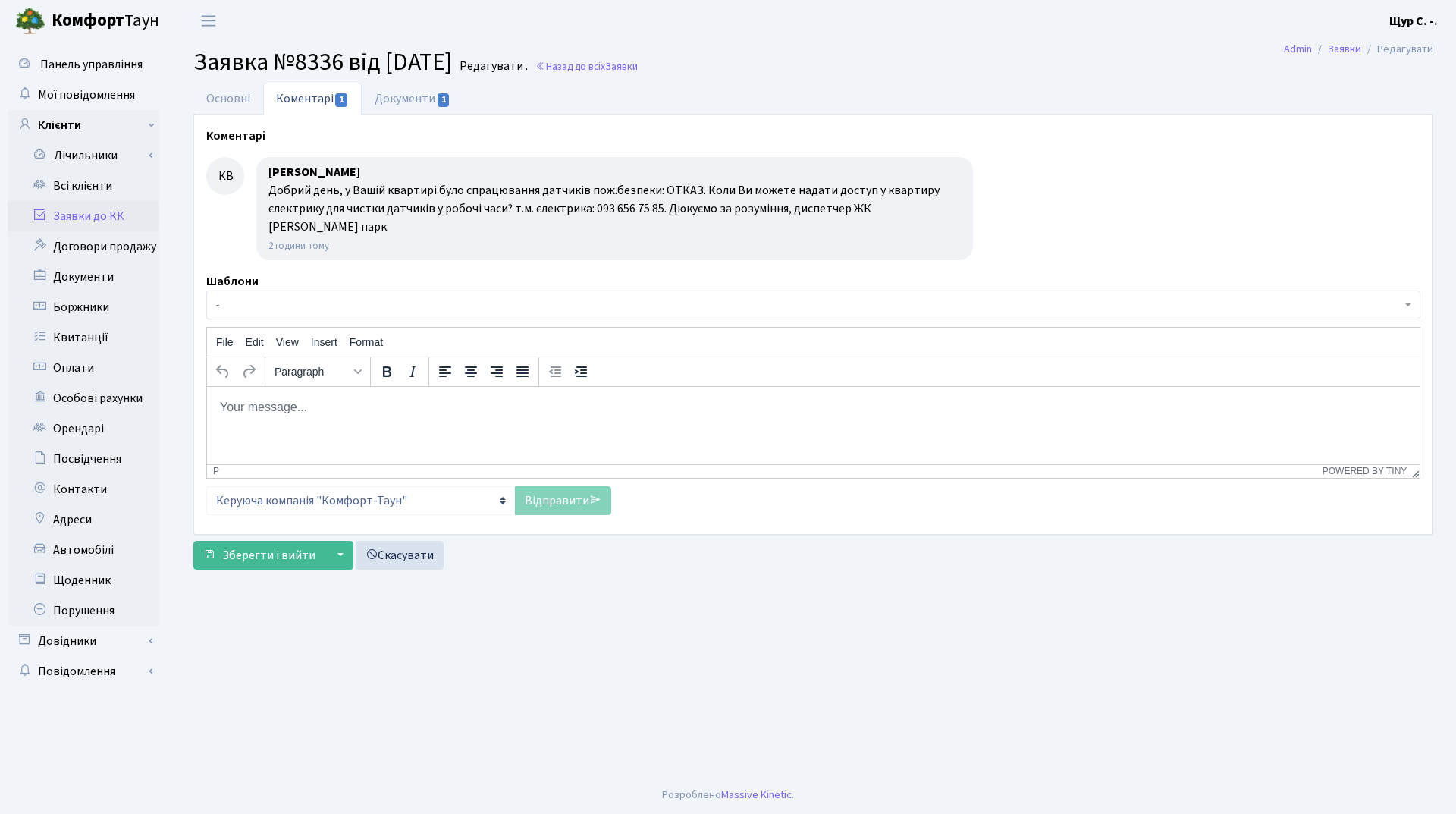
click at [94, 219] on link "Заявки до КК" at bounding box center [84, 216] width 152 height 30
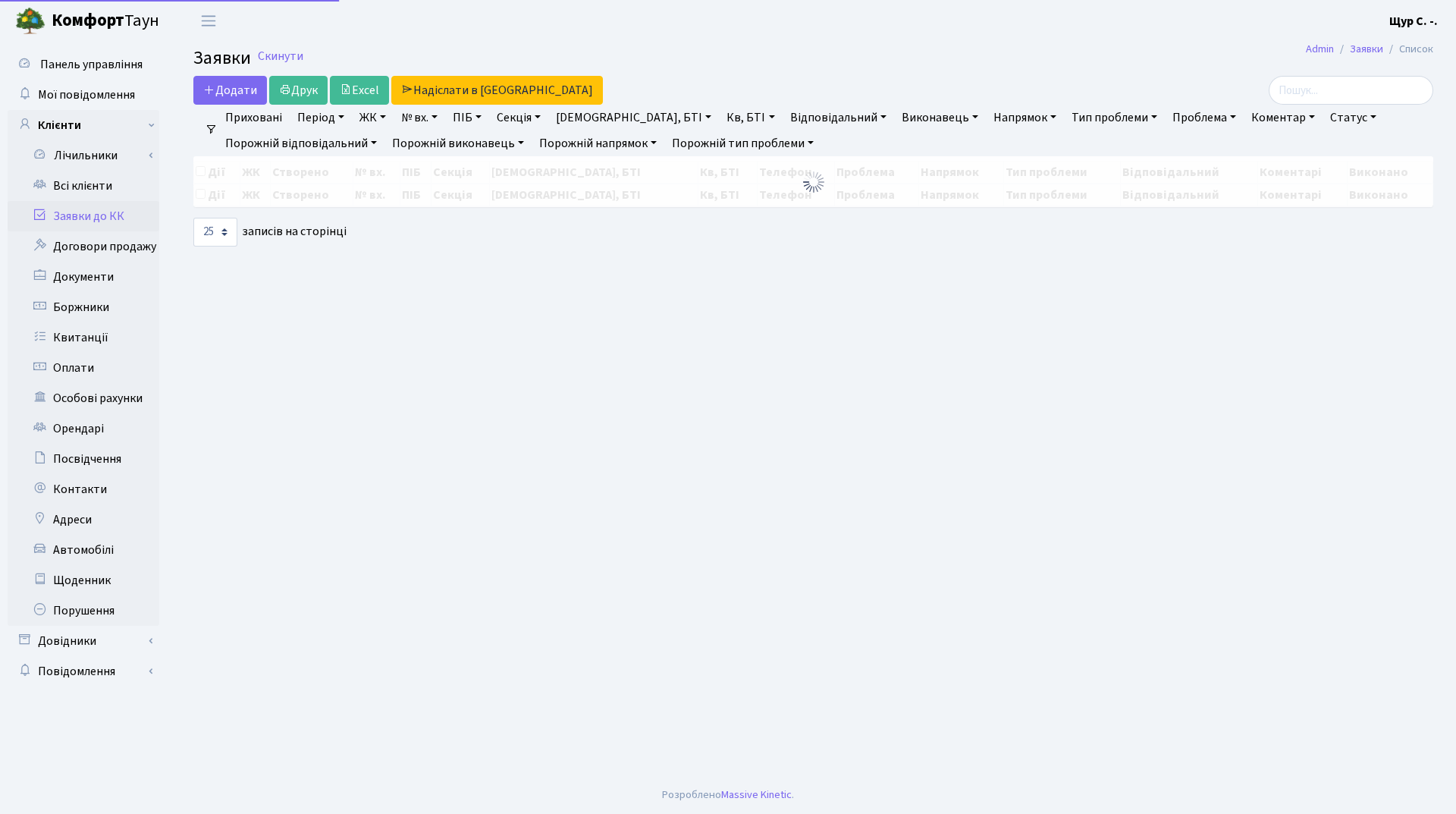
select select "25"
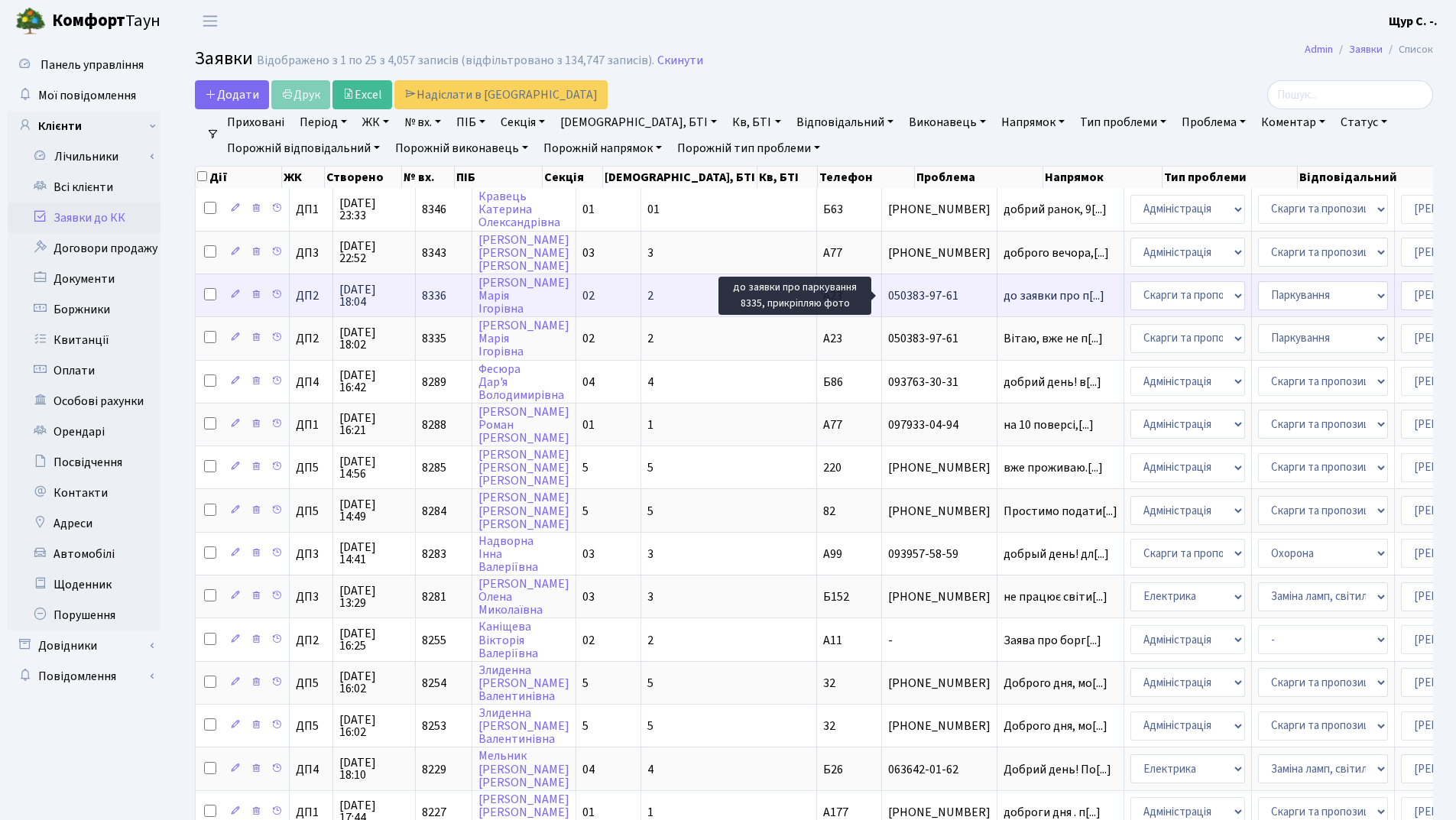
click at [1003, 296] on span "до заявки про п[...]" at bounding box center [1053, 295] width 101 height 17
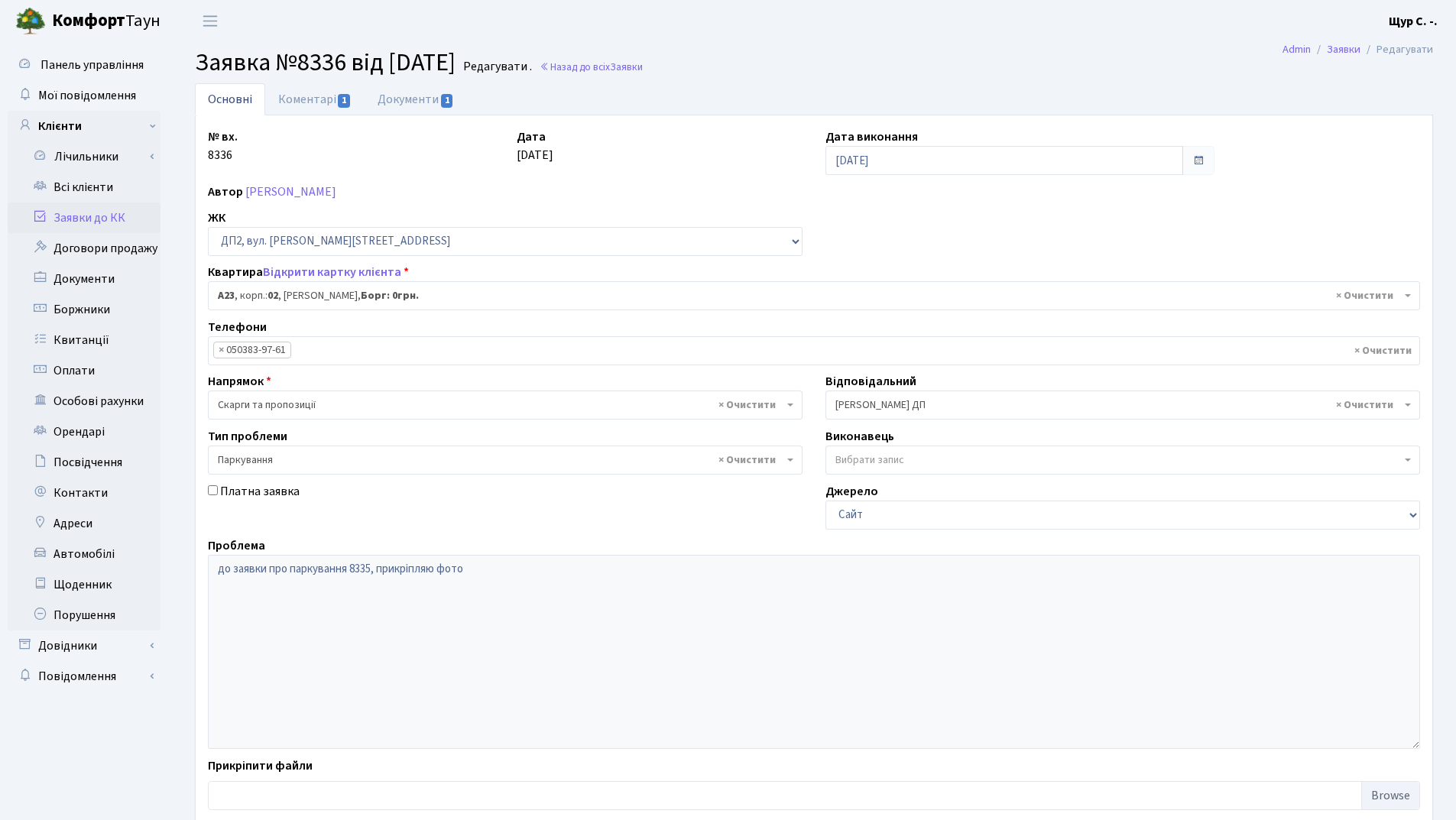
select select "30646"
select select "66"
click at [317, 100] on link "Коментарі 1" at bounding box center [315, 99] width 100 height 31
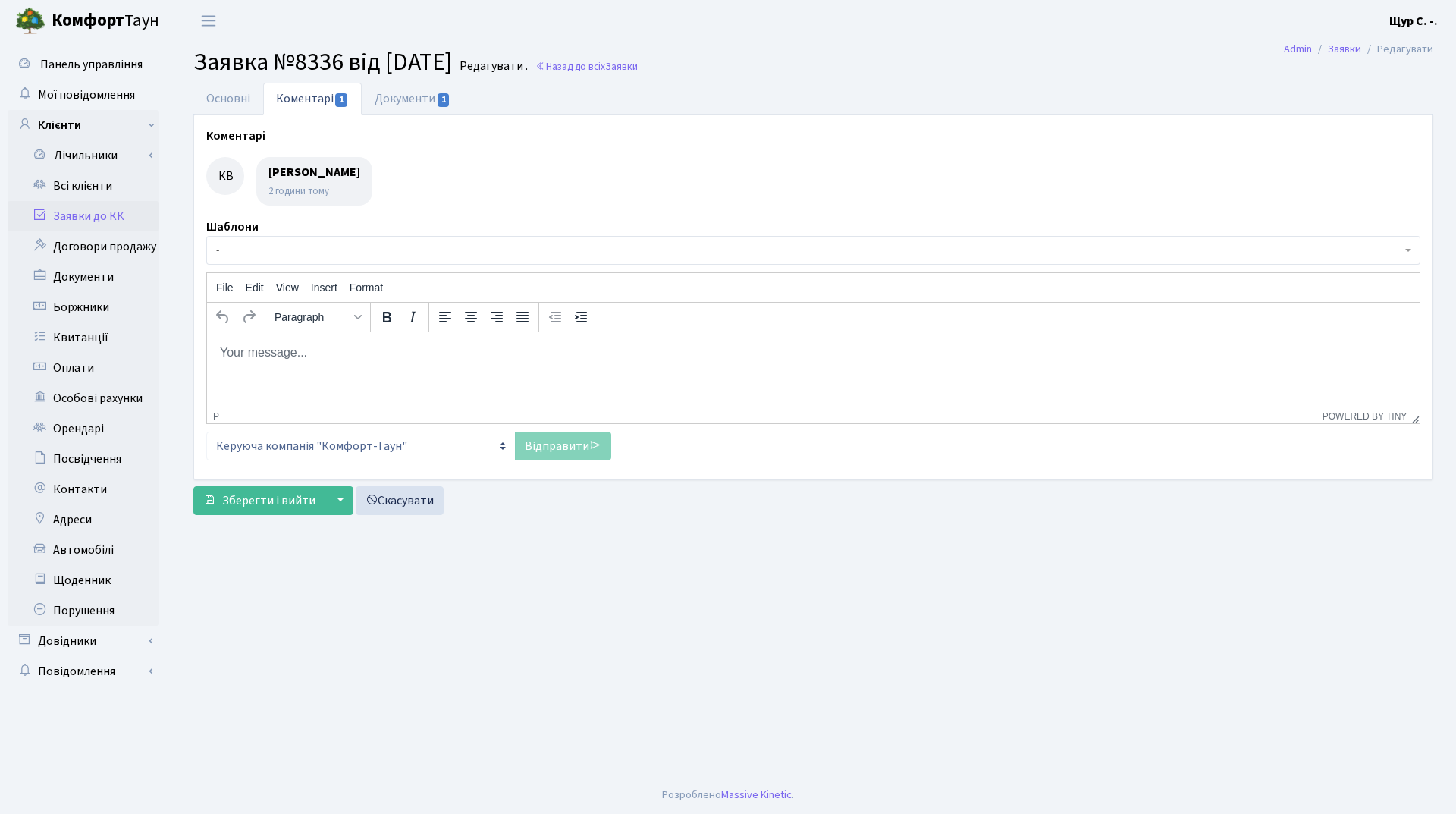
drag, startPoint x: 310, startPoint y: 168, endPoint x: 736, endPoint y: 172, distance: 426.0
click at [736, 172] on div at bounding box center [814, 181] width 1214 height 49
click at [414, 98] on link "Документи 1" at bounding box center [412, 98] width 101 height 31
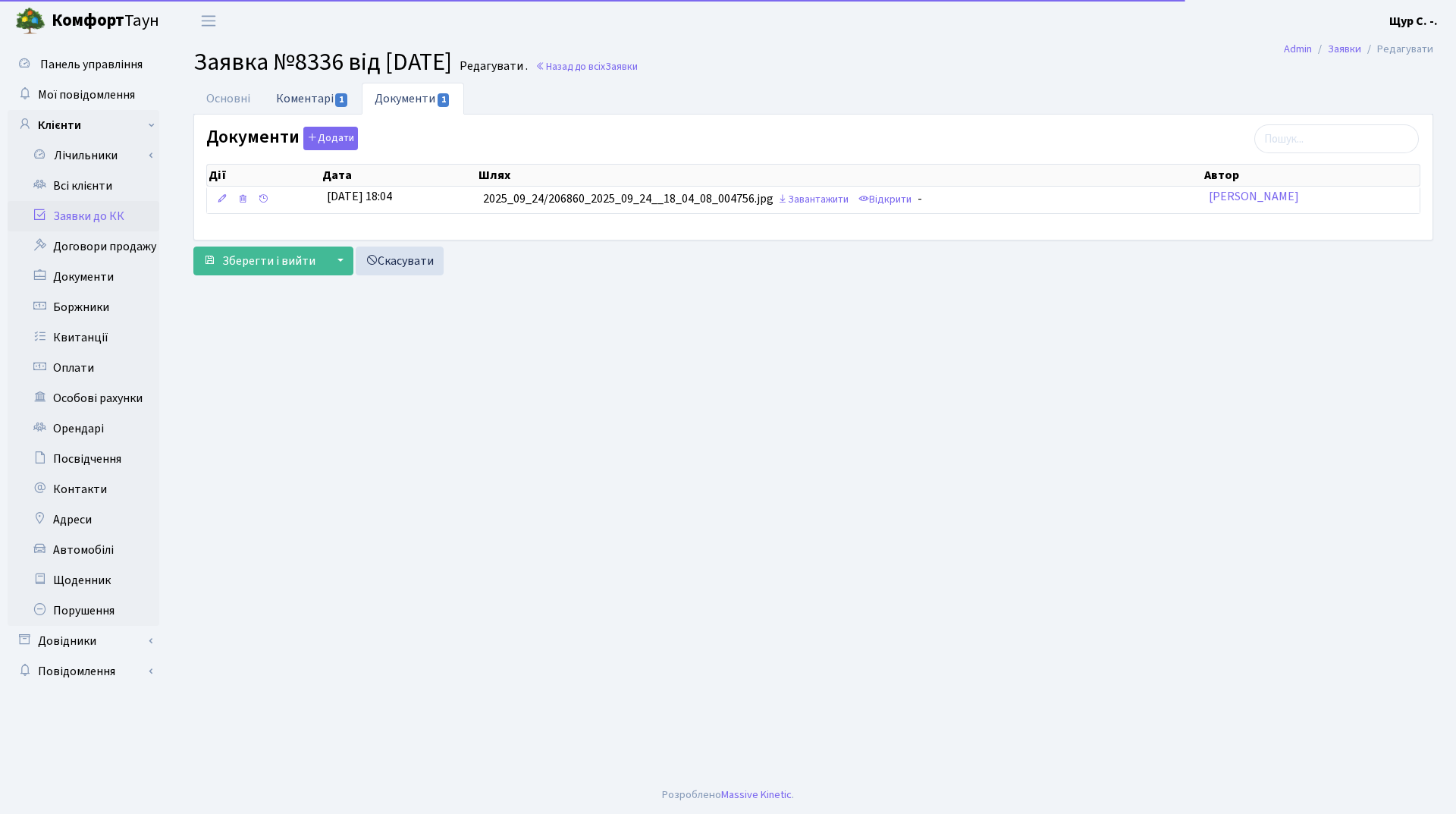
click at [311, 96] on link "Коментарі 1" at bounding box center [312, 98] width 99 height 31
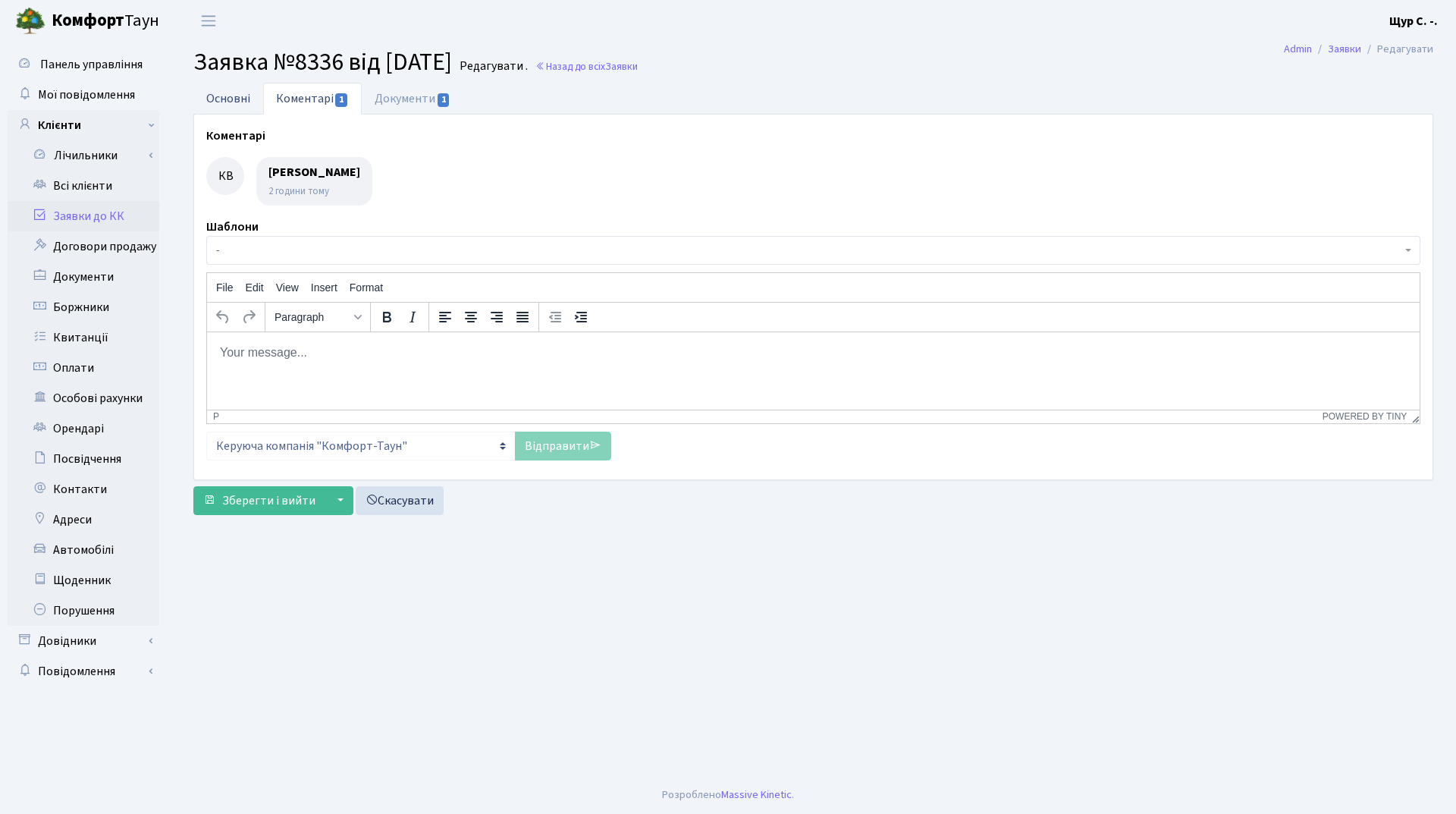
click at [234, 98] on link "Основні" at bounding box center [228, 98] width 70 height 31
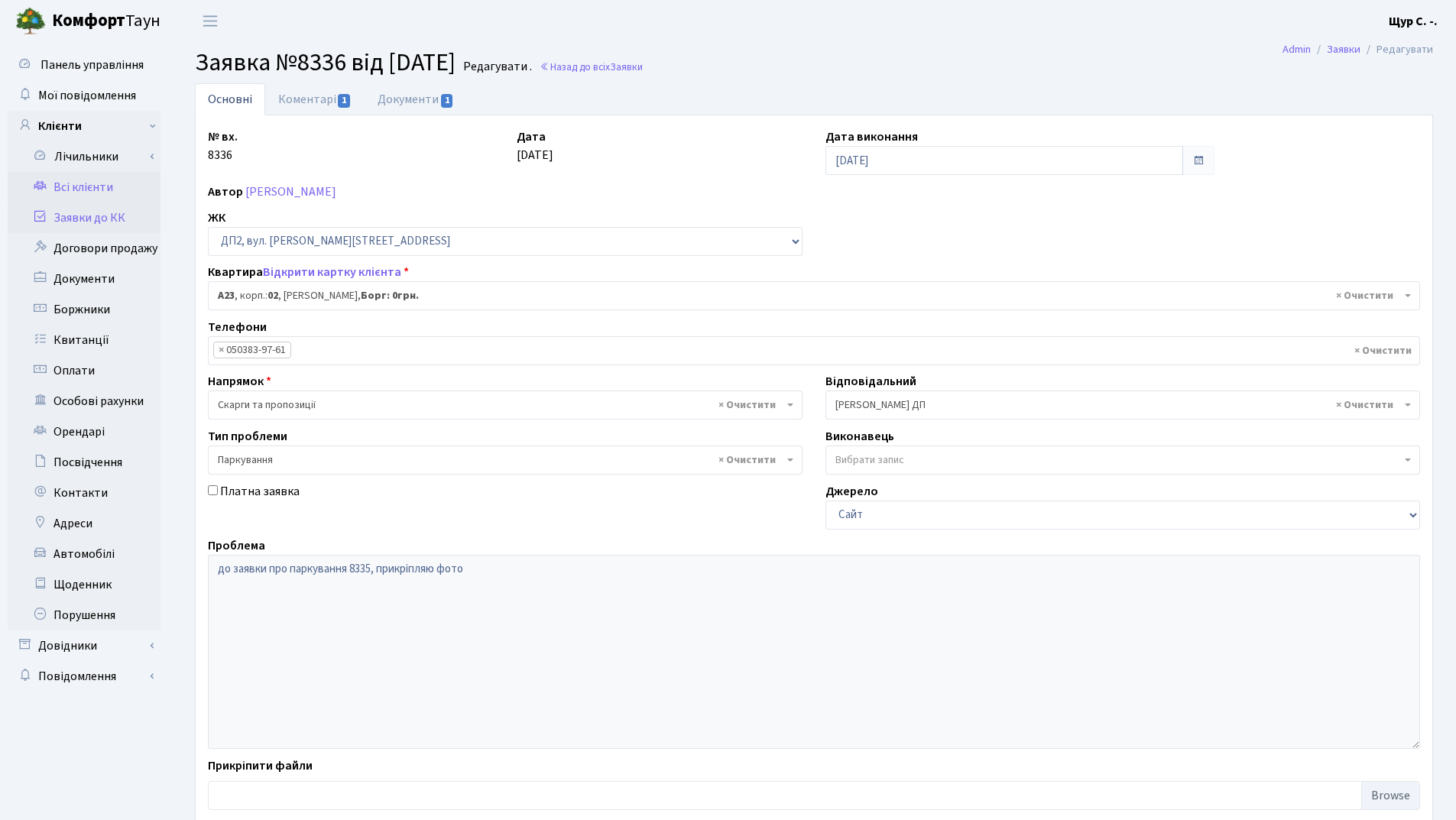
click at [115, 194] on link "Всі клієнти" at bounding box center [84, 187] width 153 height 30
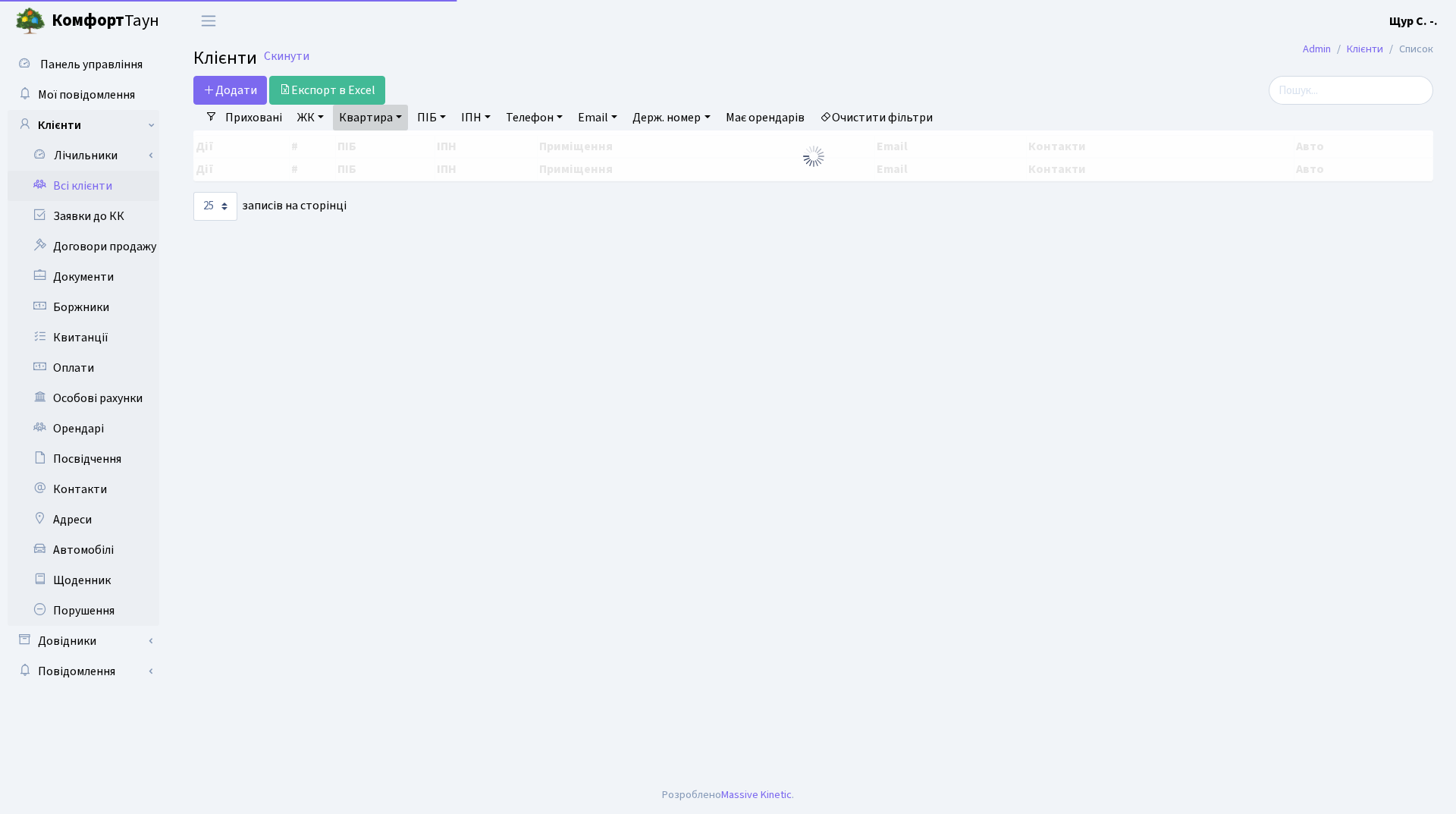
select select "25"
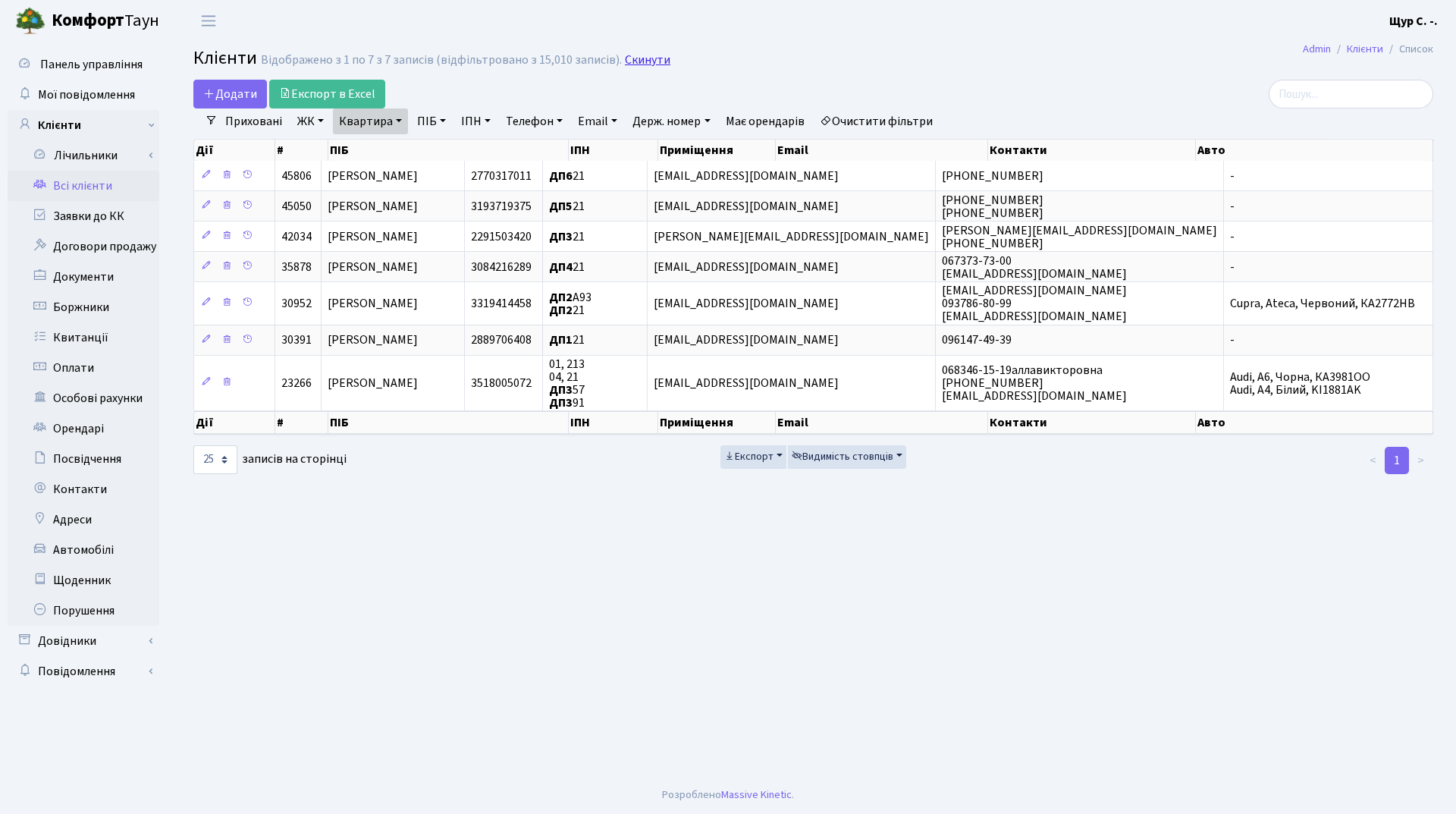
click at [640, 64] on link "Скинути" at bounding box center [648, 60] width 46 height 14
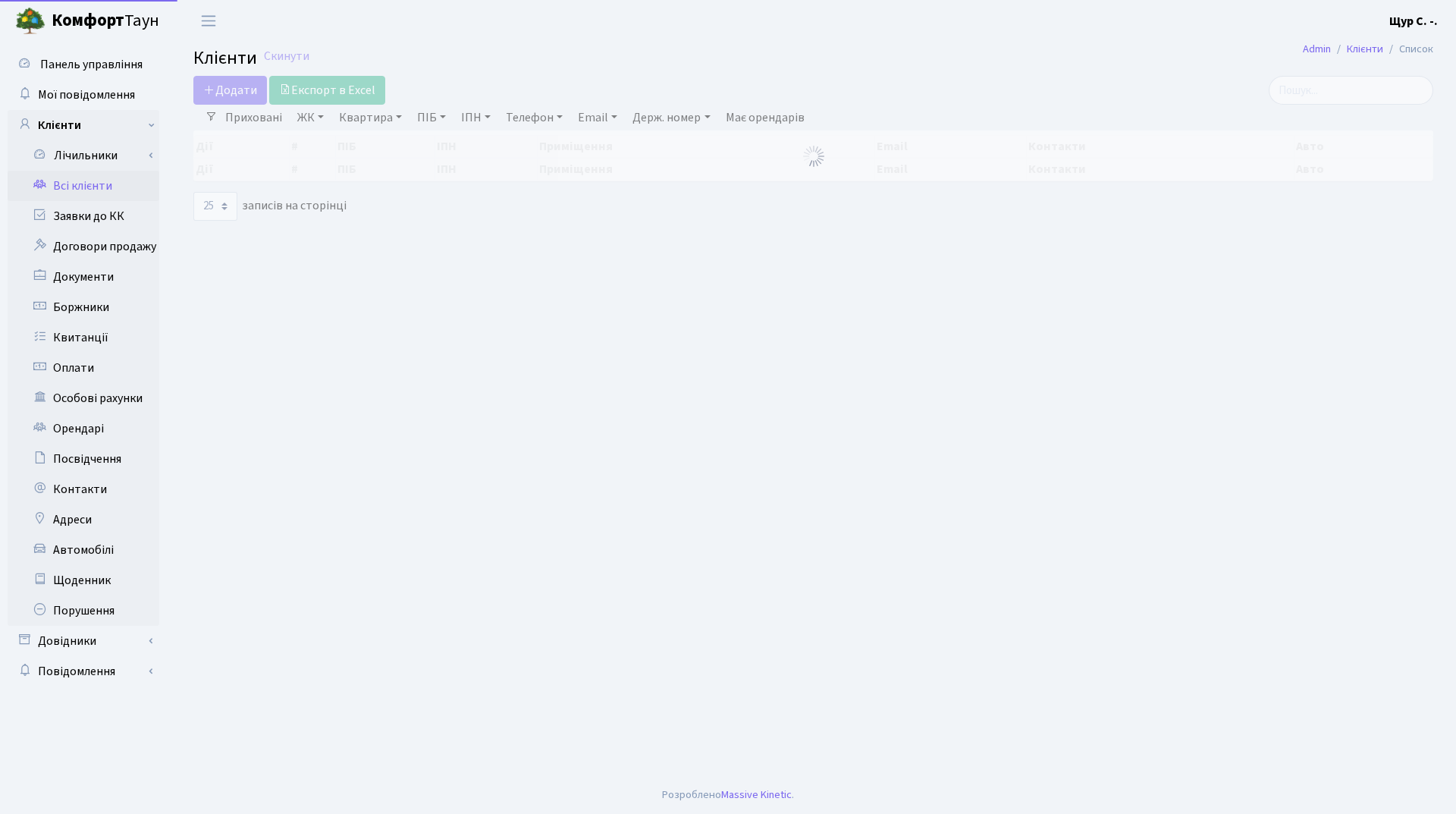
select select "25"
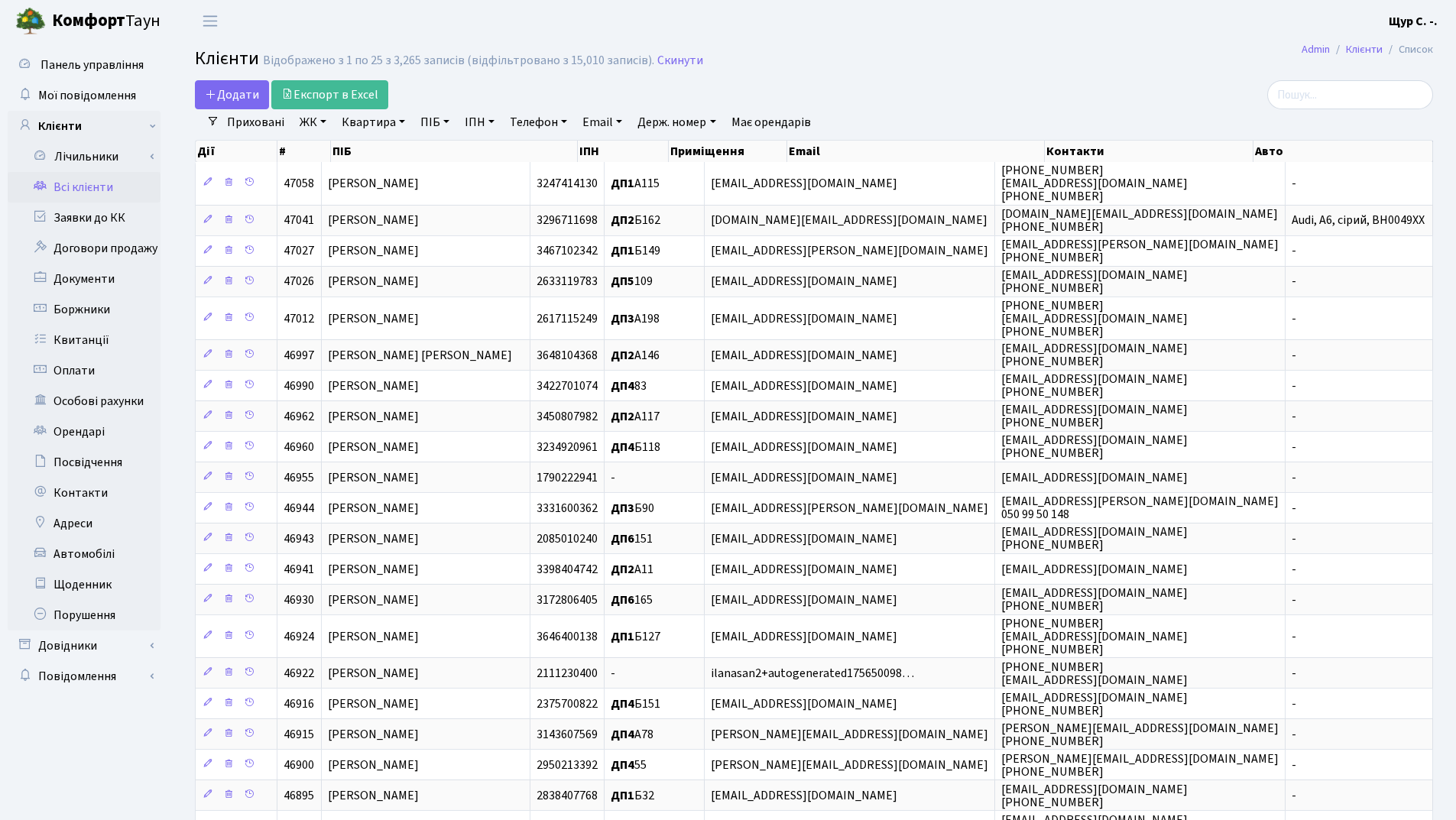
click at [383, 122] on link "Квартира" at bounding box center [373, 122] width 76 height 26
type input "234"
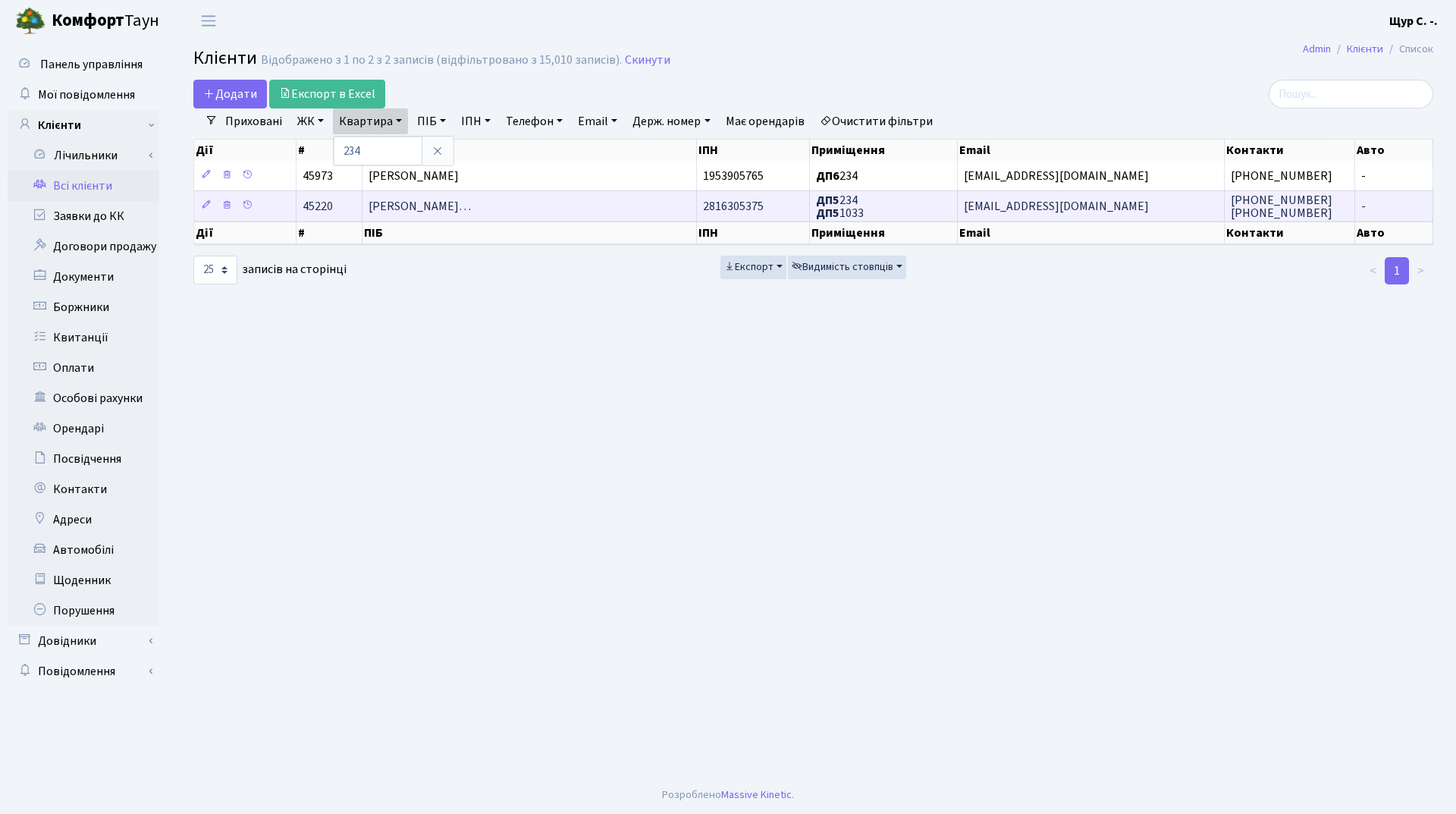
click at [471, 207] on span "Крижановський Сергій Анатолійови…" at bounding box center [420, 206] width 102 height 17
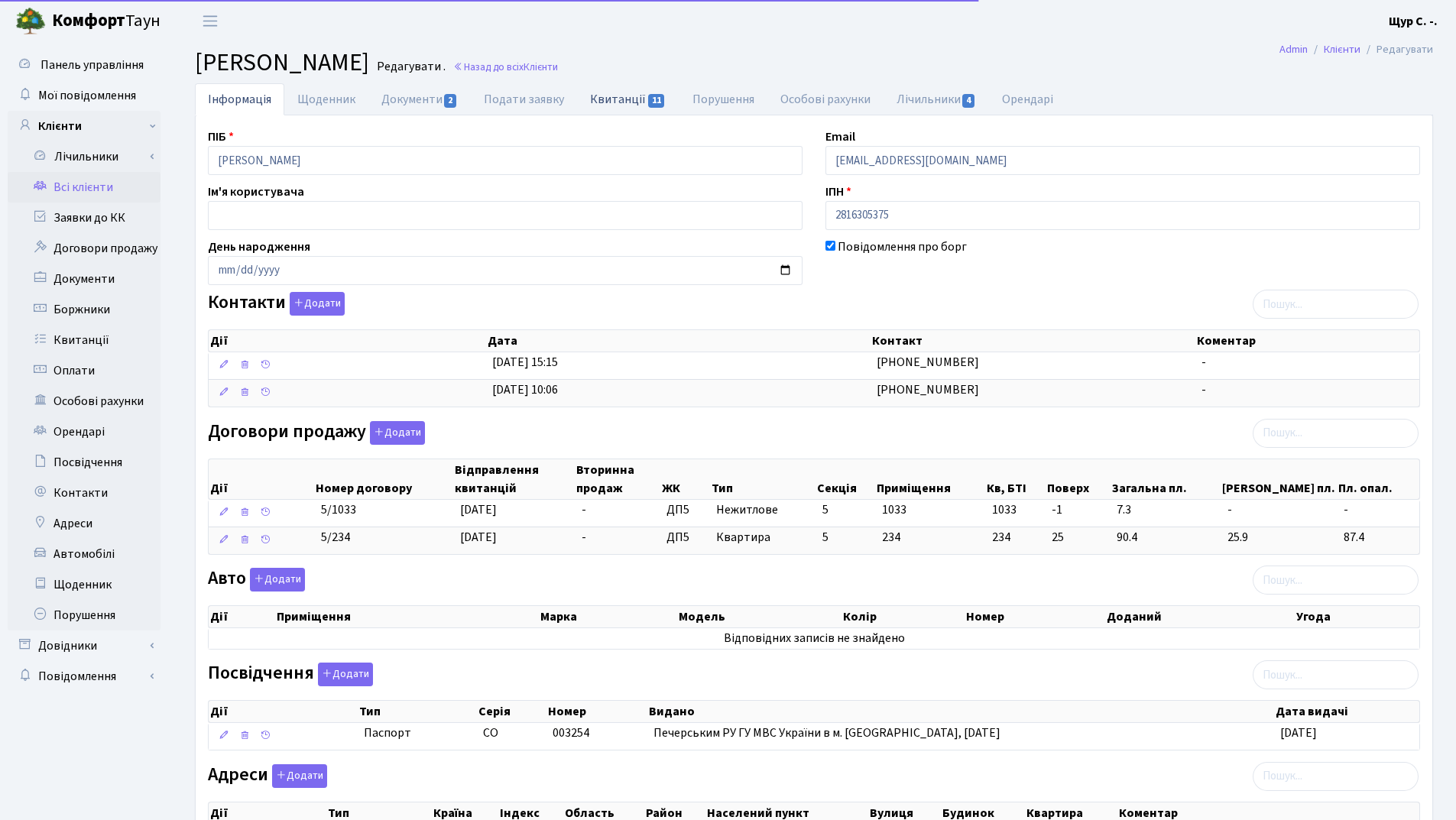
click at [625, 104] on link "Квитанції 11" at bounding box center [628, 99] width 101 height 31
select select "25"
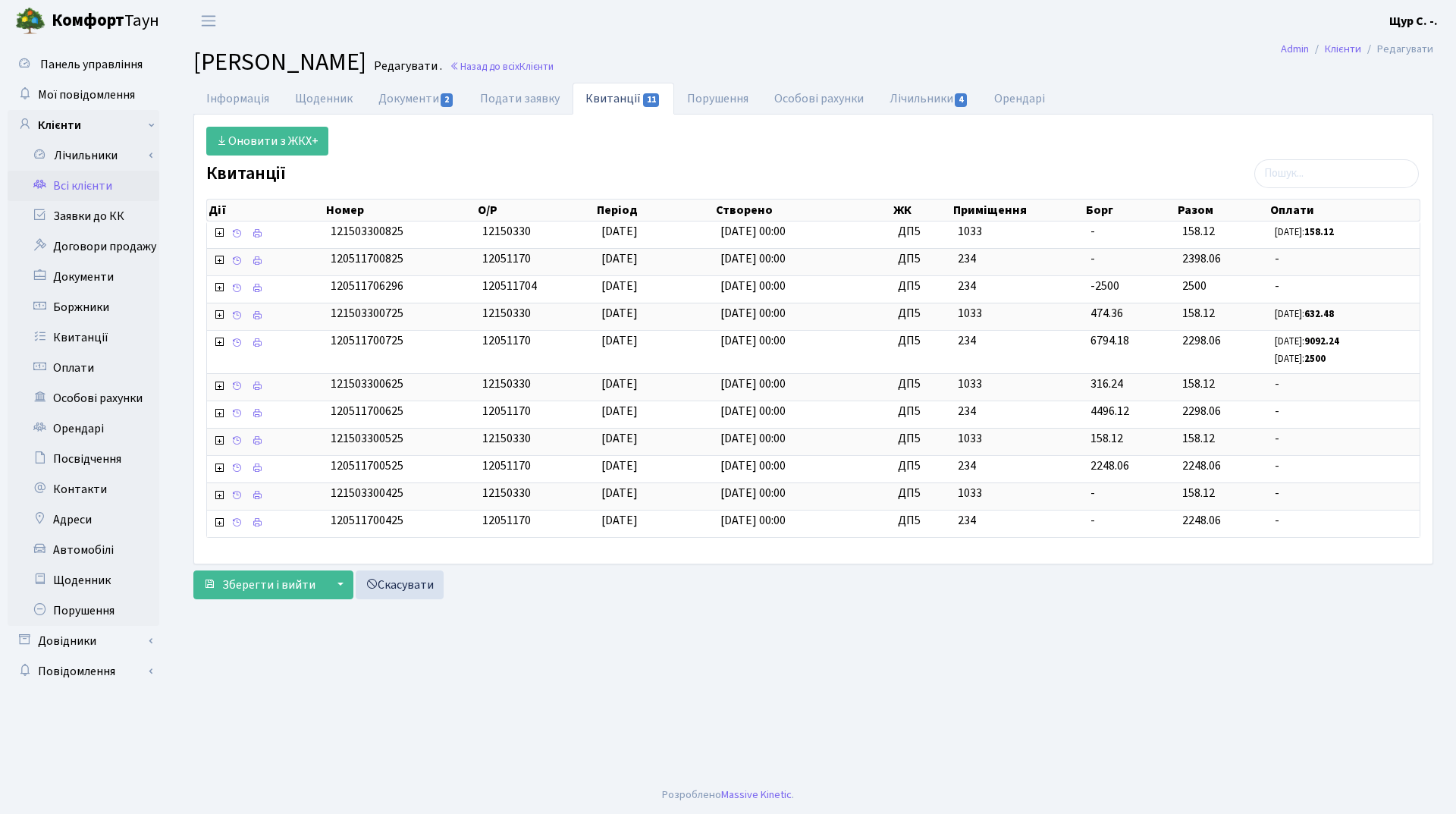
click at [72, 187] on link "Всі клієнти" at bounding box center [84, 185] width 152 height 30
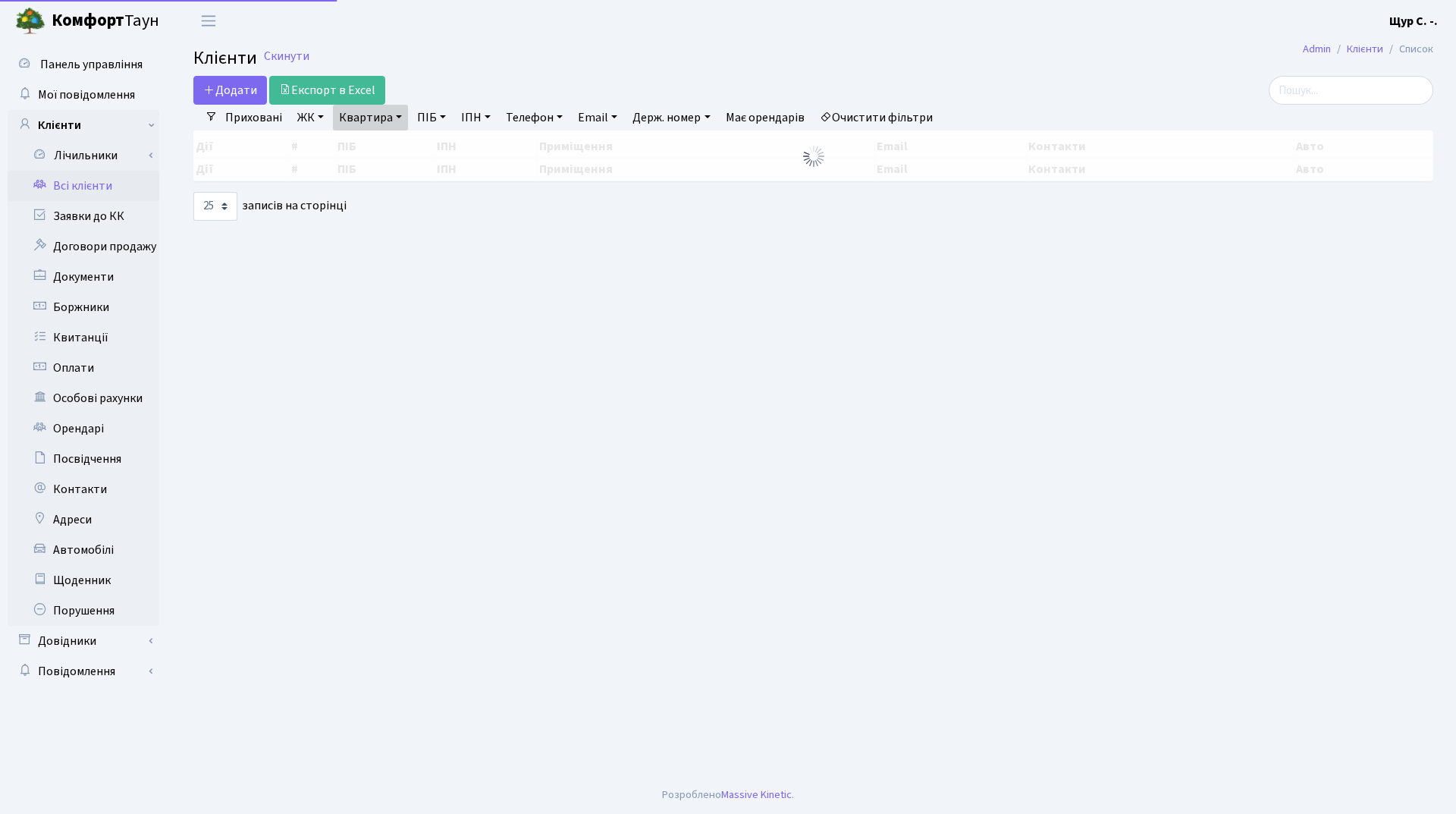
select select "25"
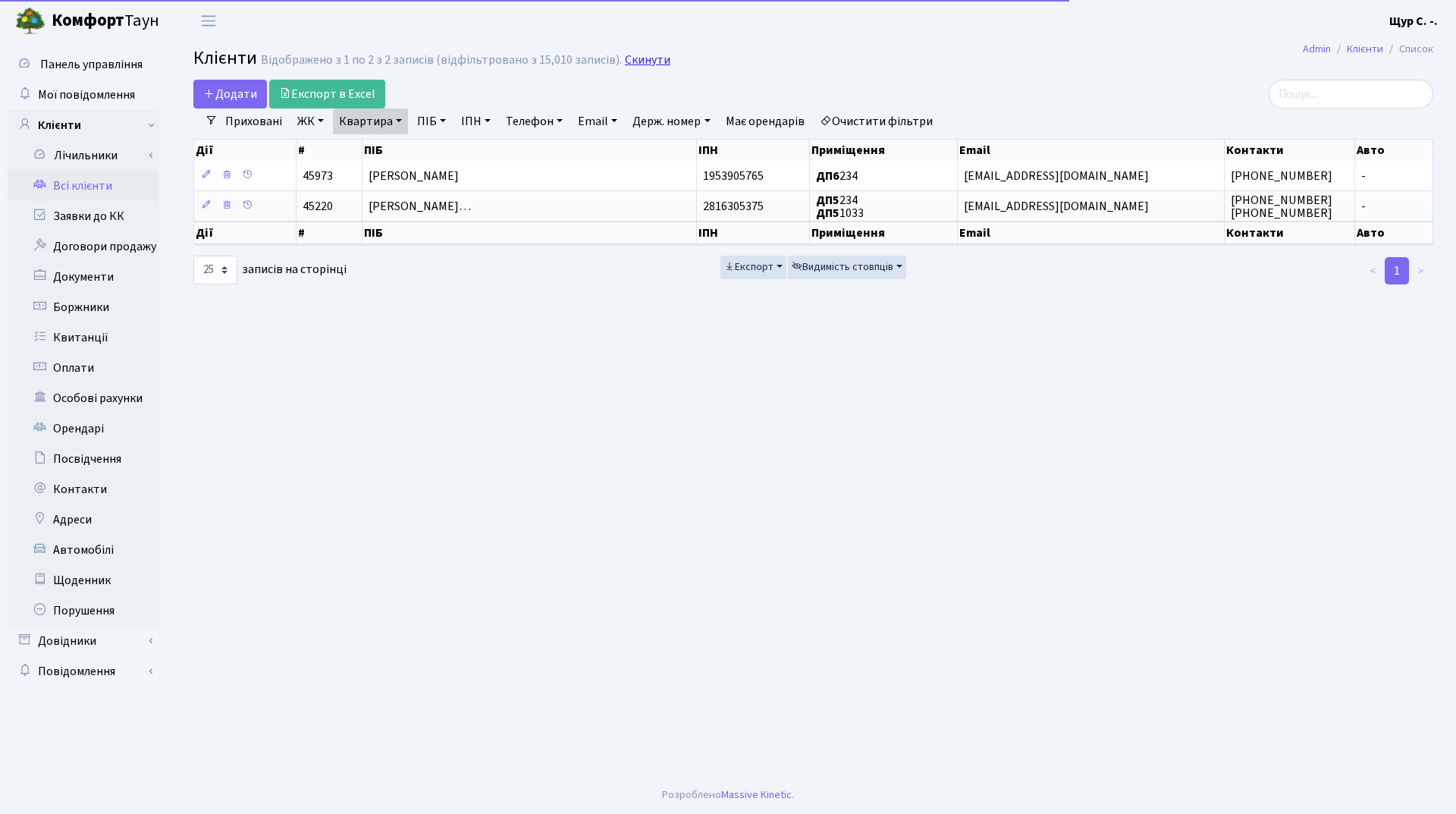
click at [627, 57] on link "Скинути" at bounding box center [648, 60] width 46 height 14
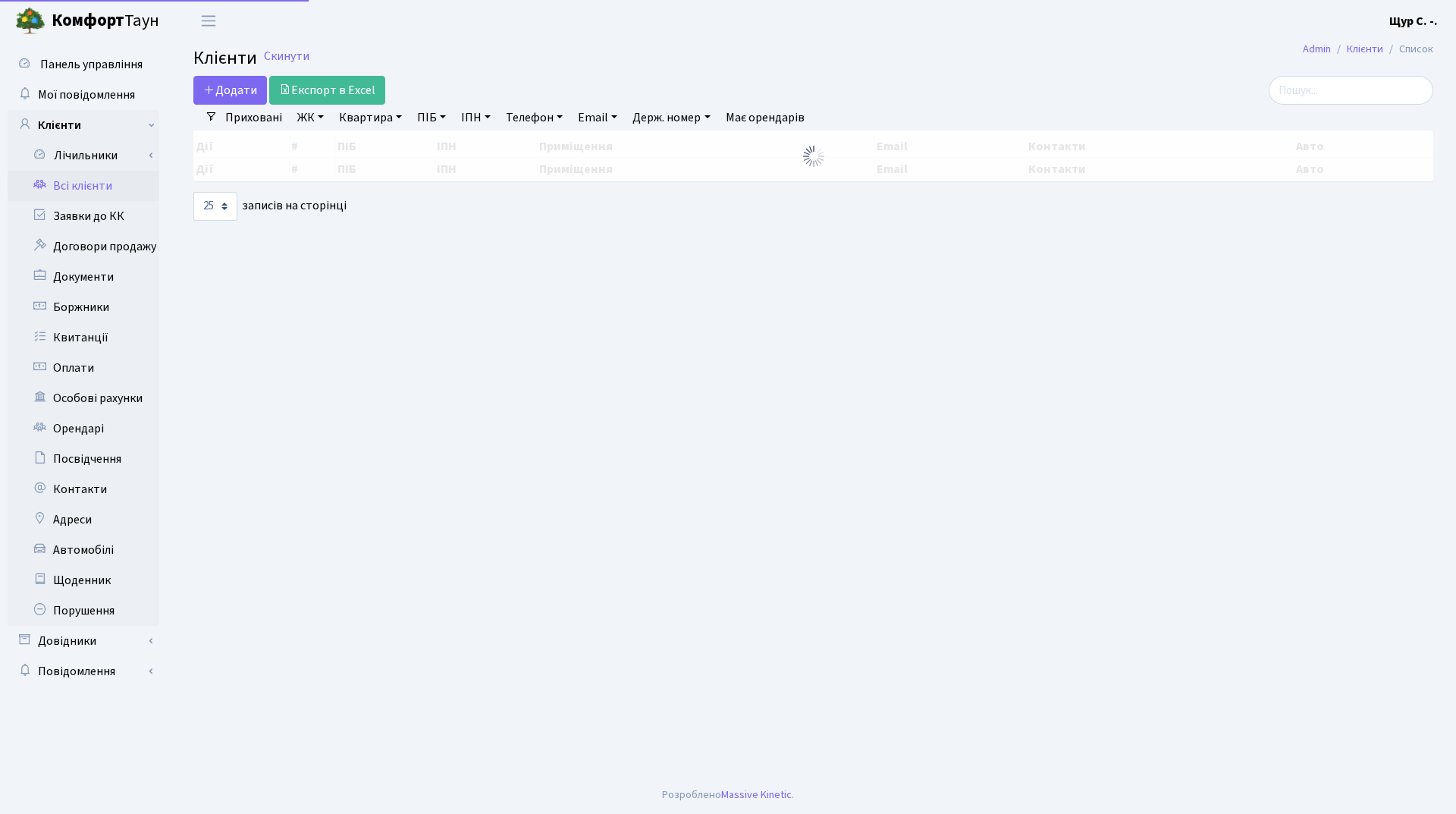
select select "25"
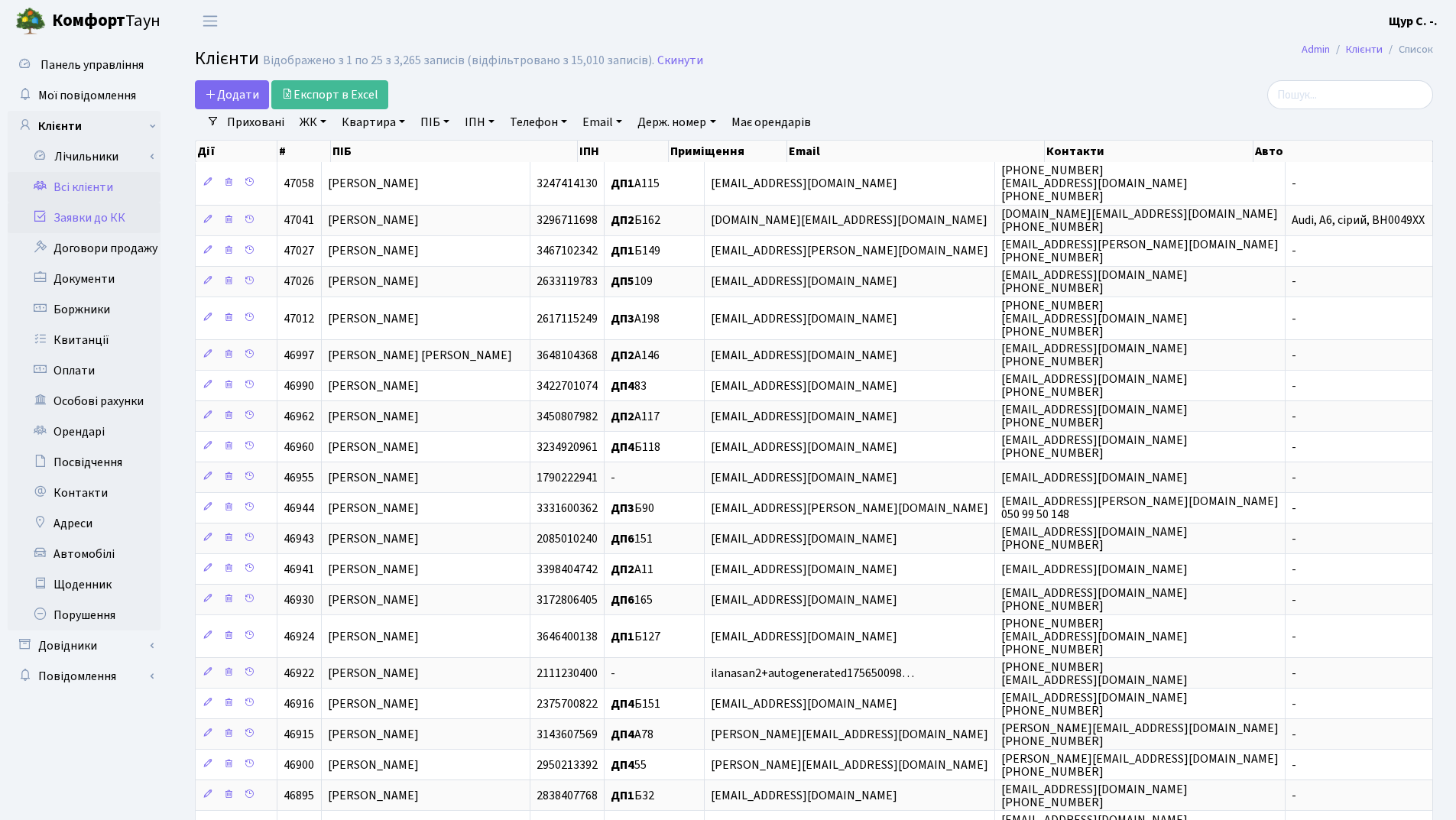
click at [120, 215] on link "Заявки до КК" at bounding box center [84, 218] width 153 height 30
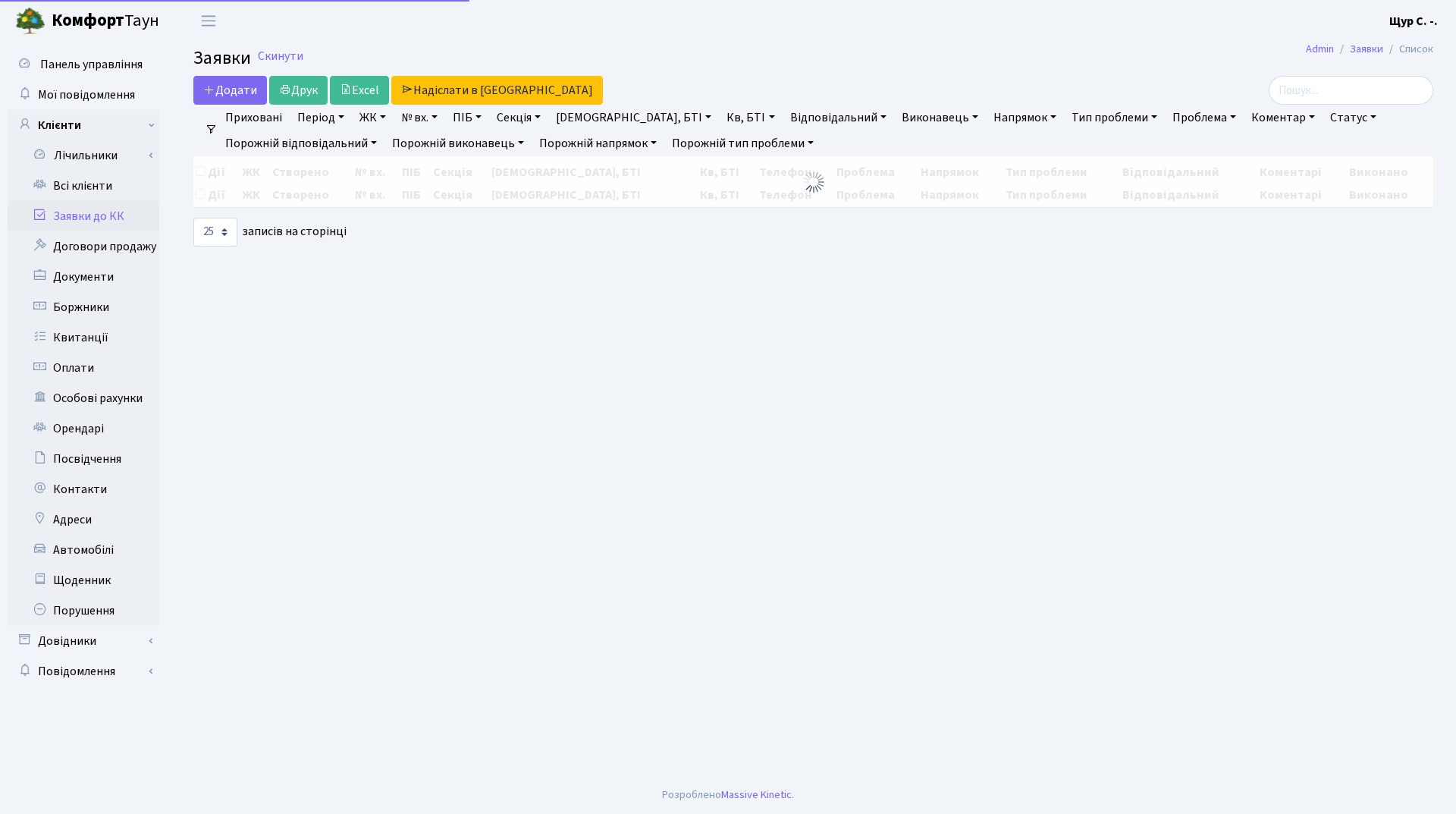
select select "25"
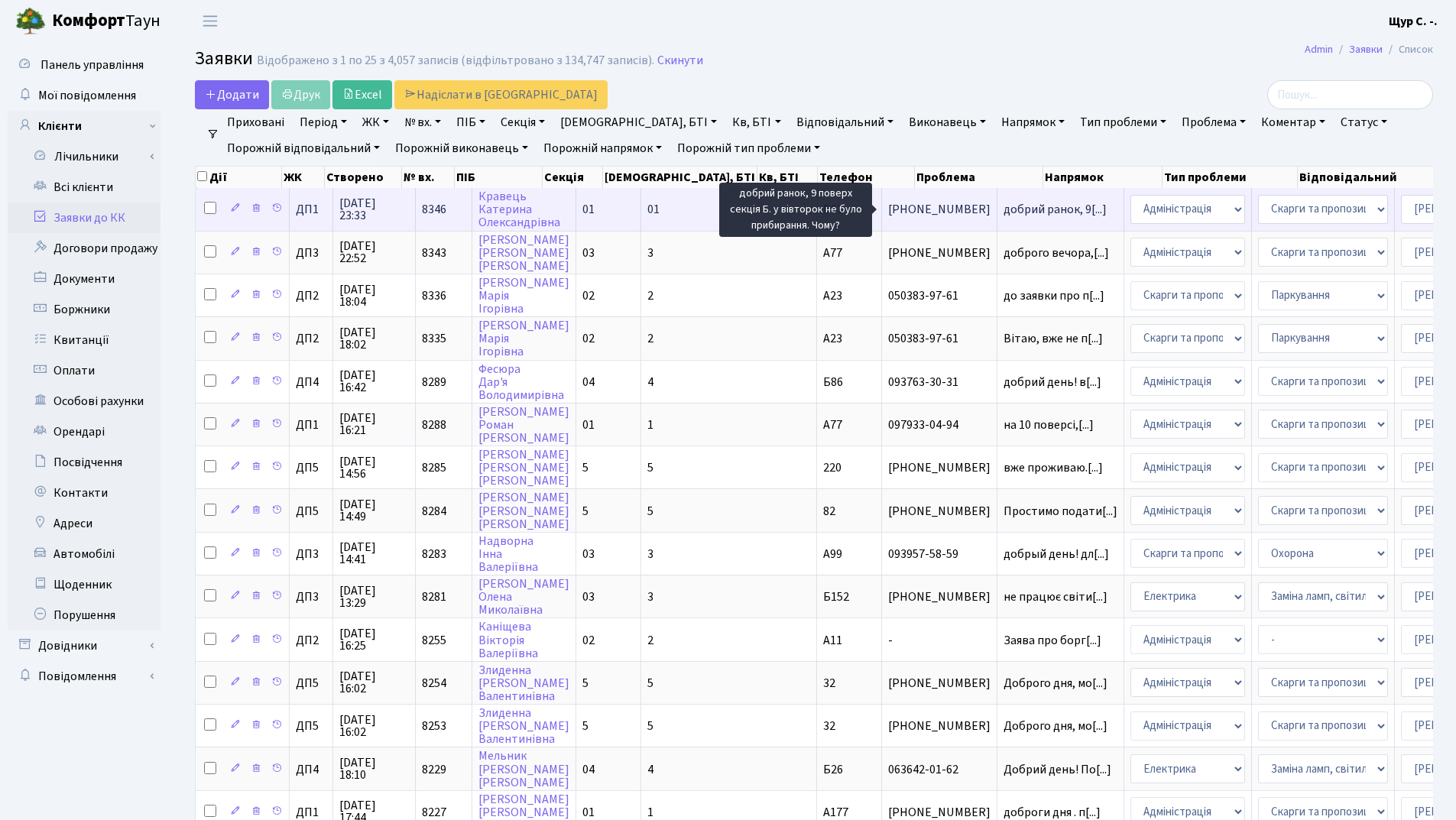
click at [1003, 212] on span "добрий ранок, 9[...]" at bounding box center [1055, 209] width 103 height 17
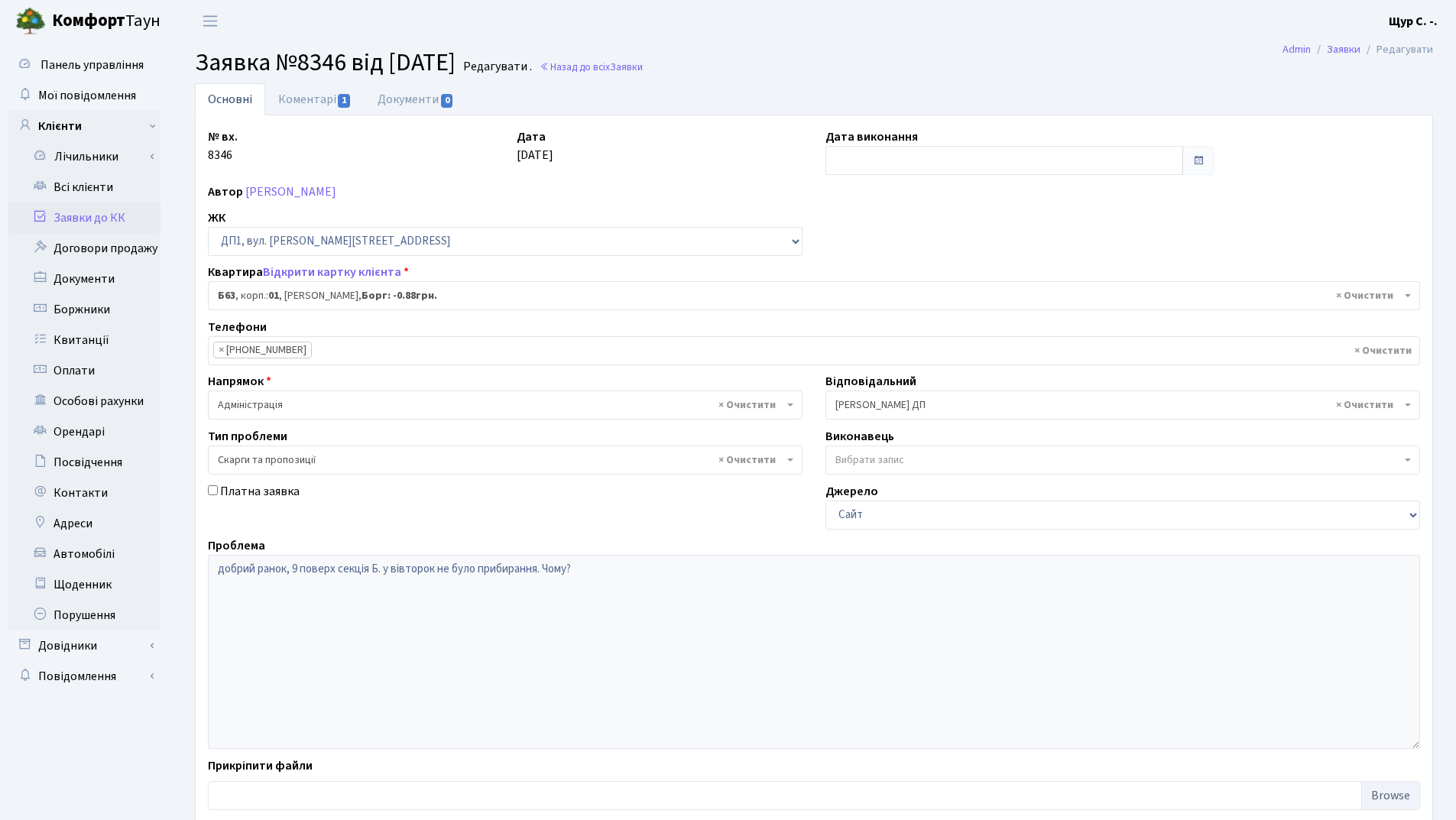
select select "30256"
select select "55"
click link "Коментарі 1"
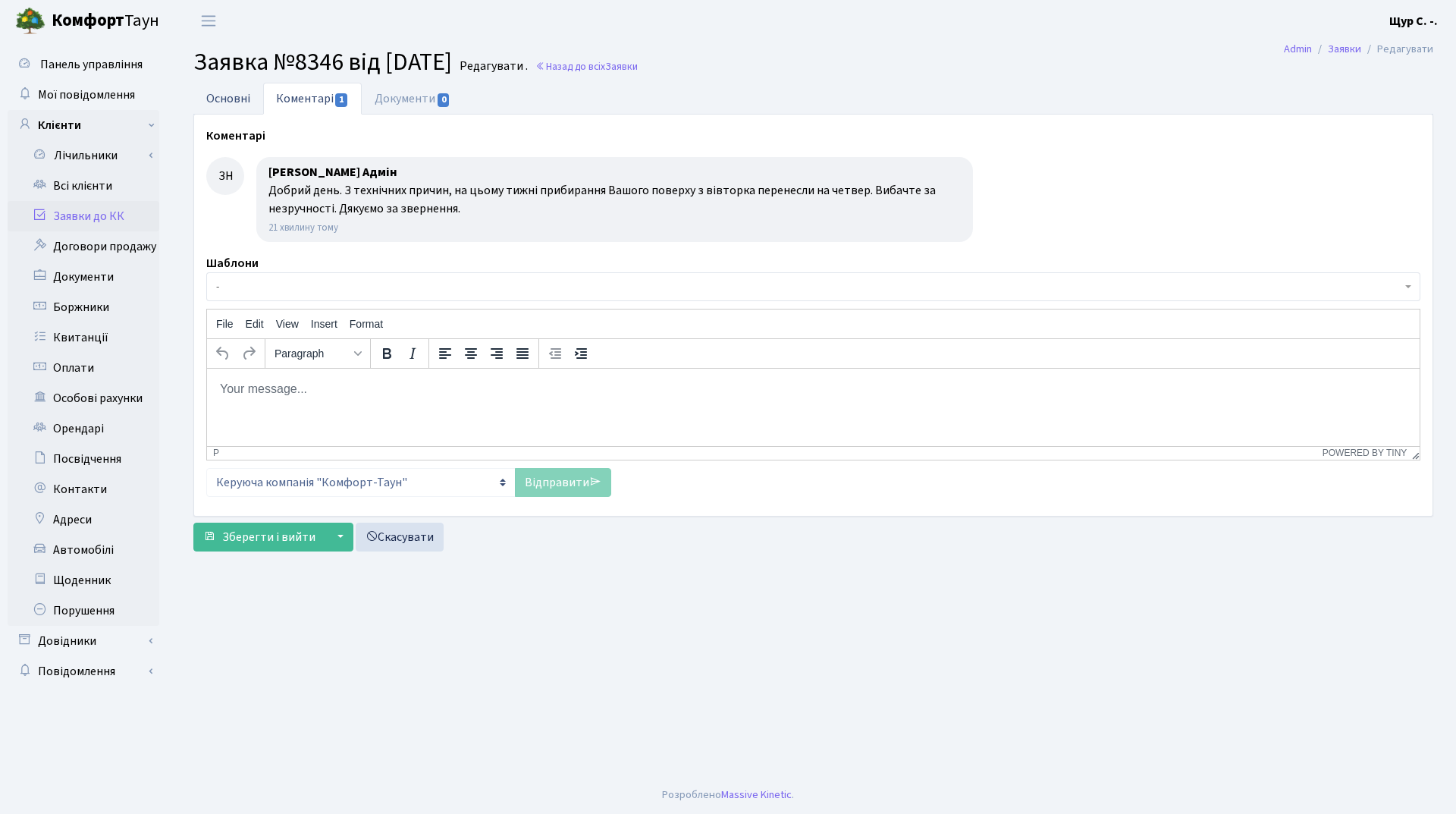
click link "Основні"
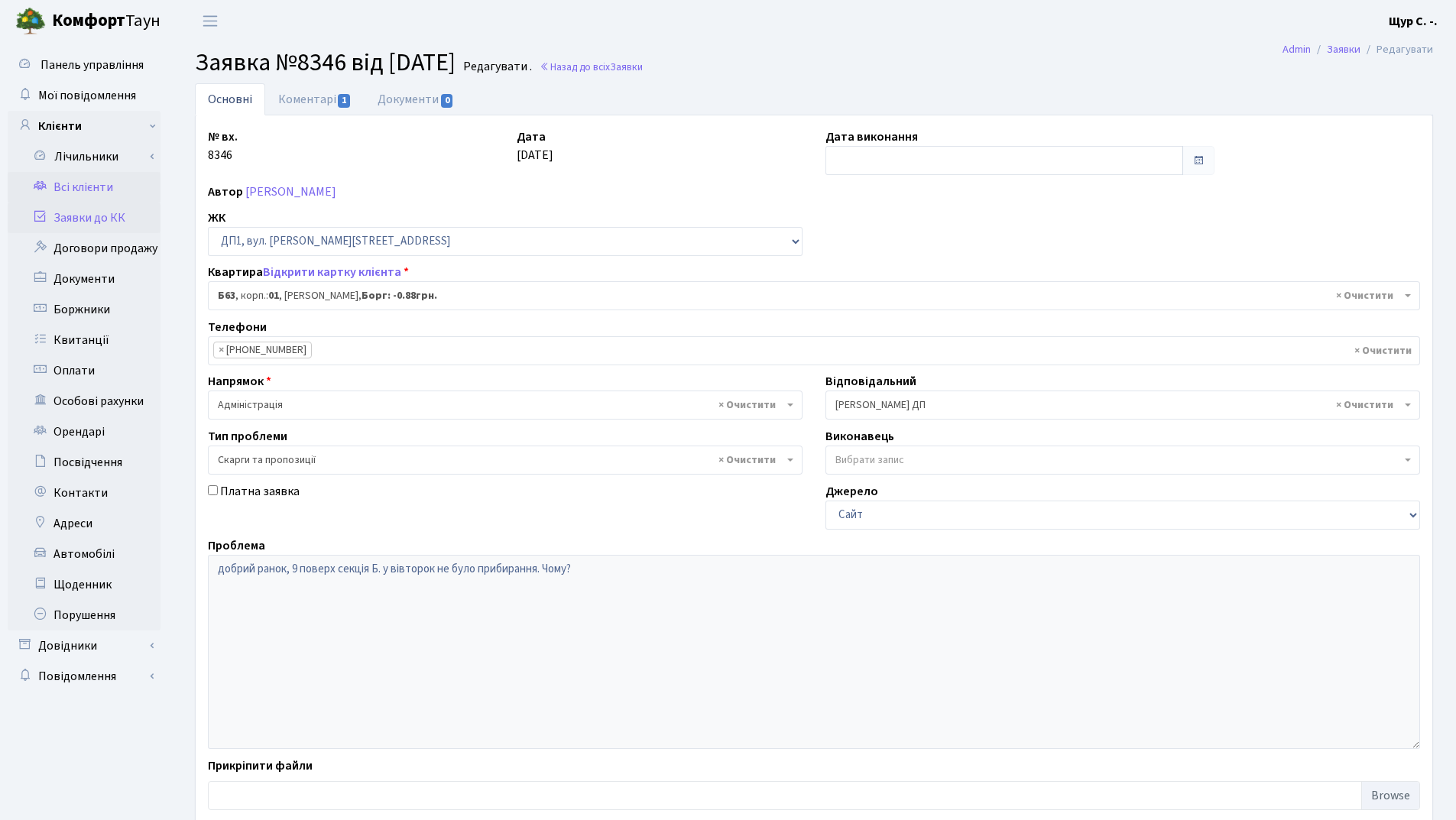
click link "Всі клієнти"
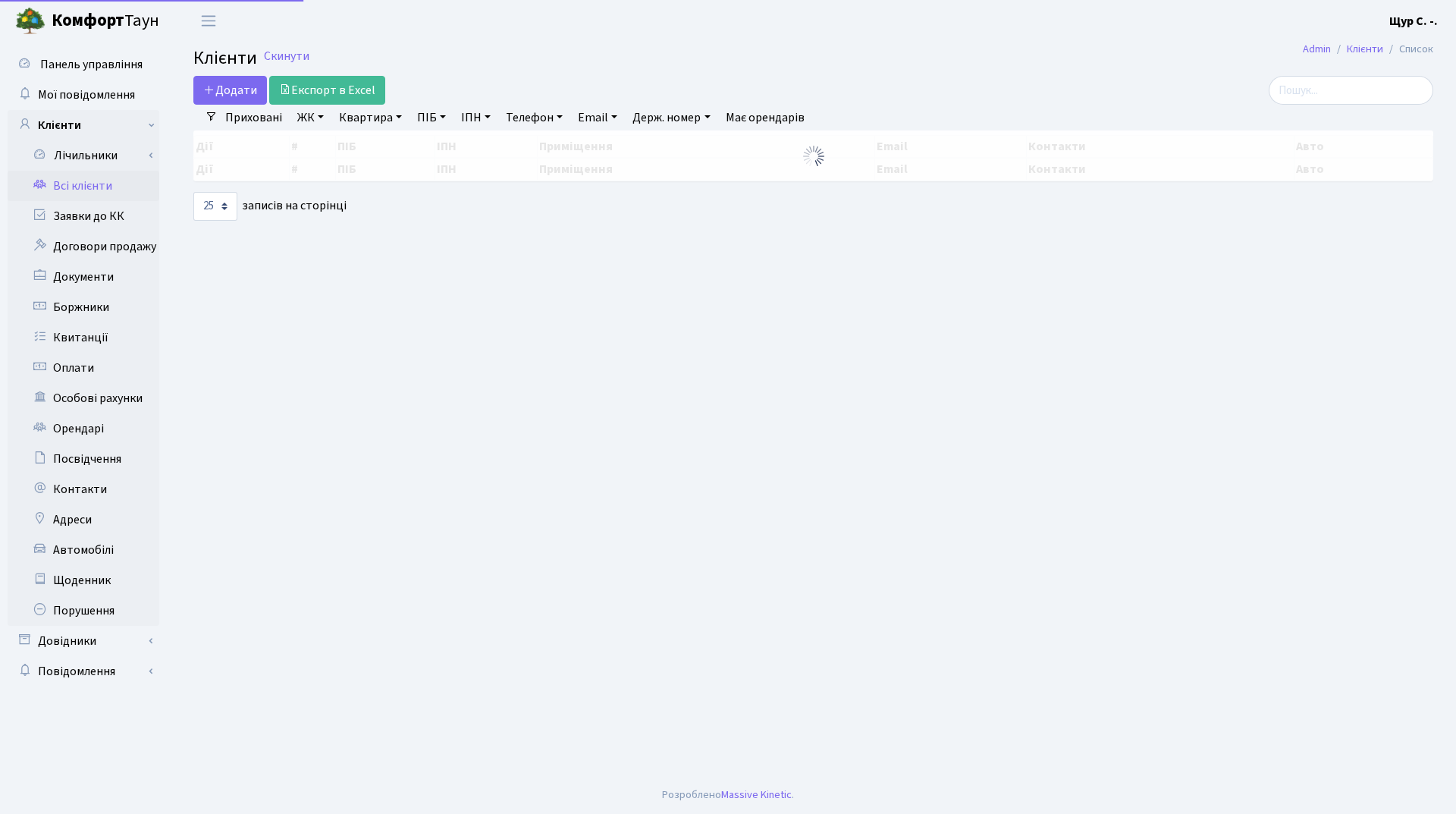
select select "25"
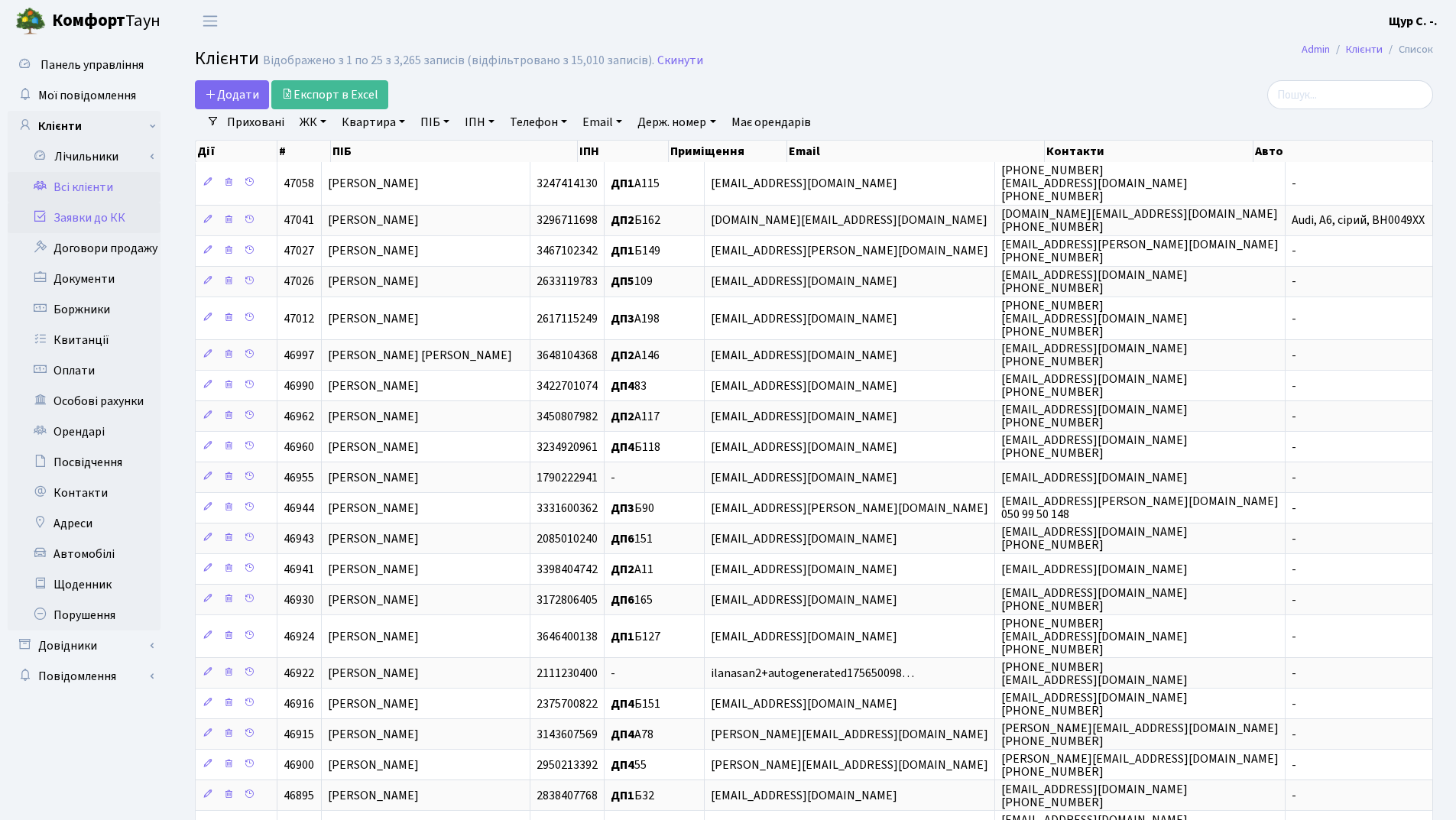
click at [114, 222] on link "Заявки до КК" at bounding box center [84, 218] width 153 height 30
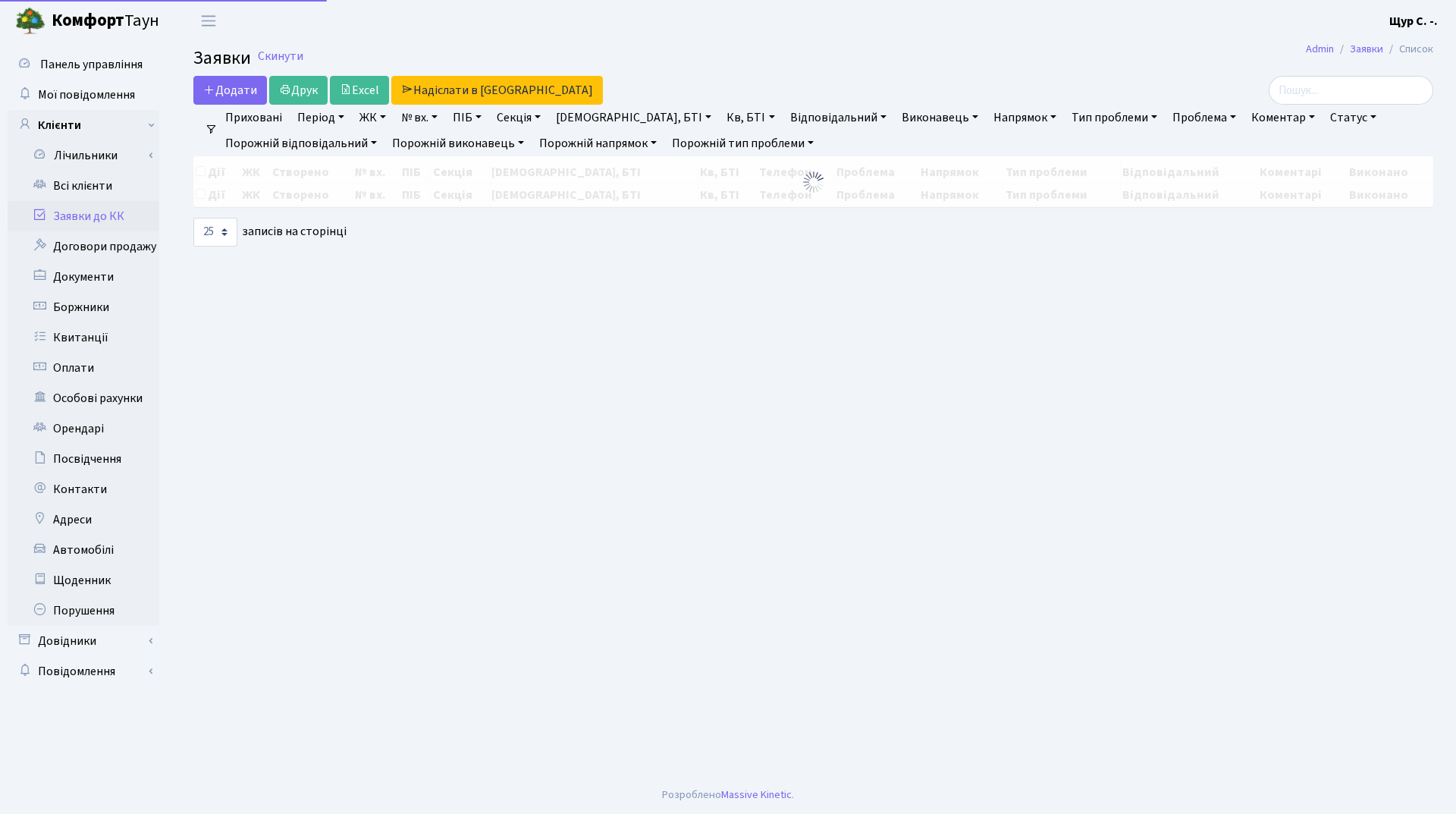
select select "25"
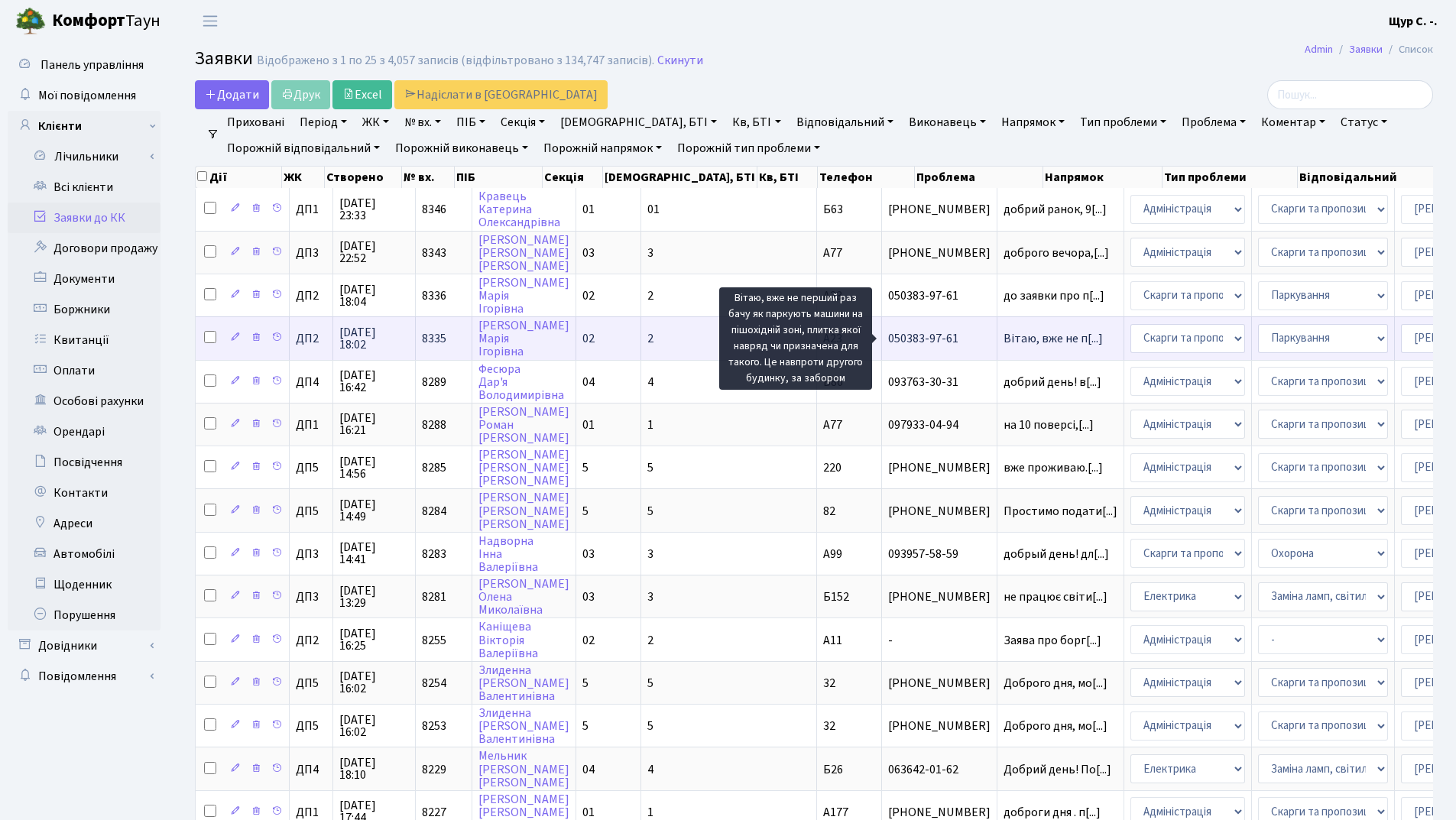
click at [1003, 341] on span "Вітаю, вже не п[...]" at bounding box center [1053, 338] width 100 height 17
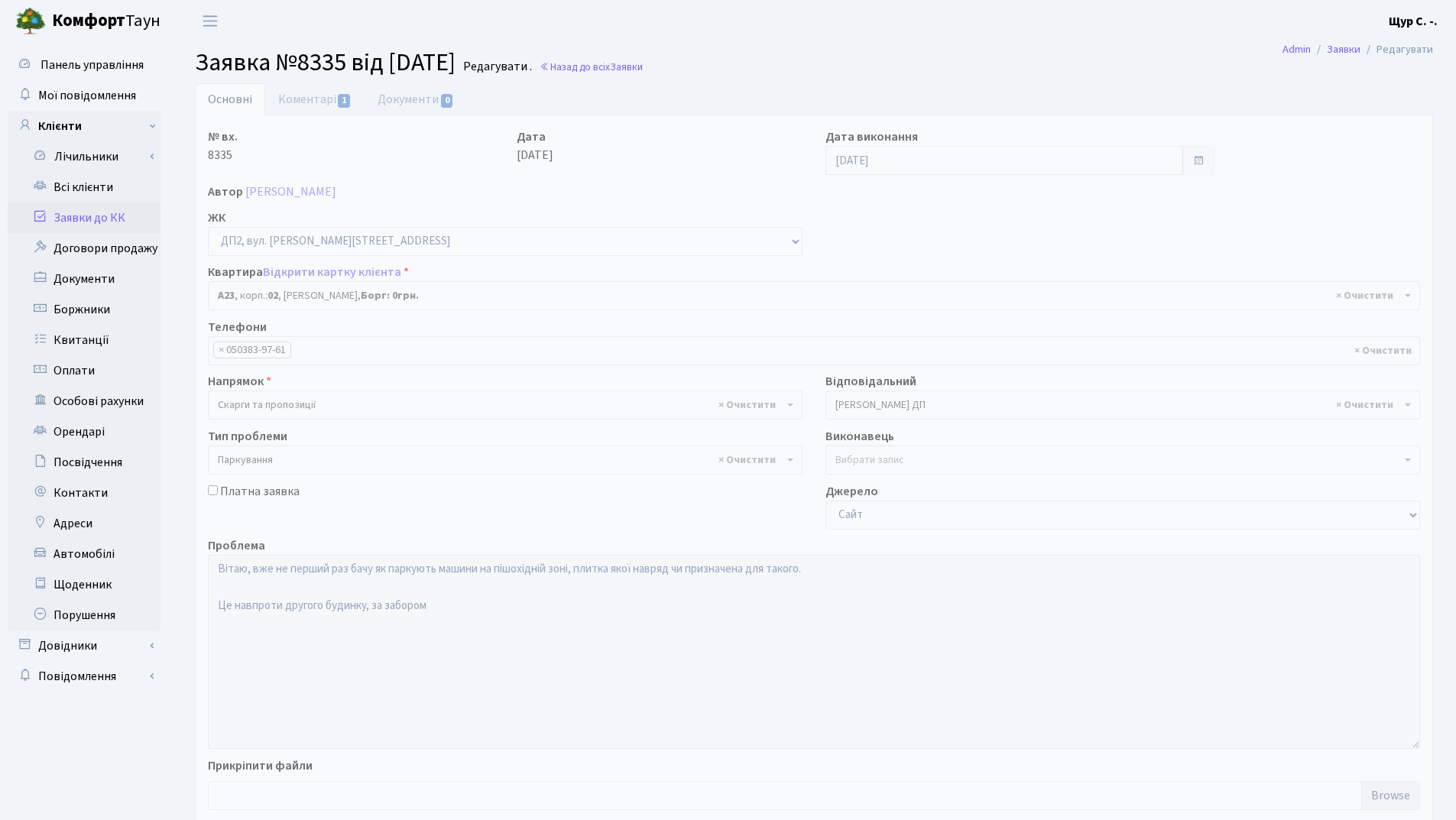
select select "30646"
select select "66"
click at [302, 104] on link "Коментарі 1" at bounding box center [315, 99] width 100 height 31
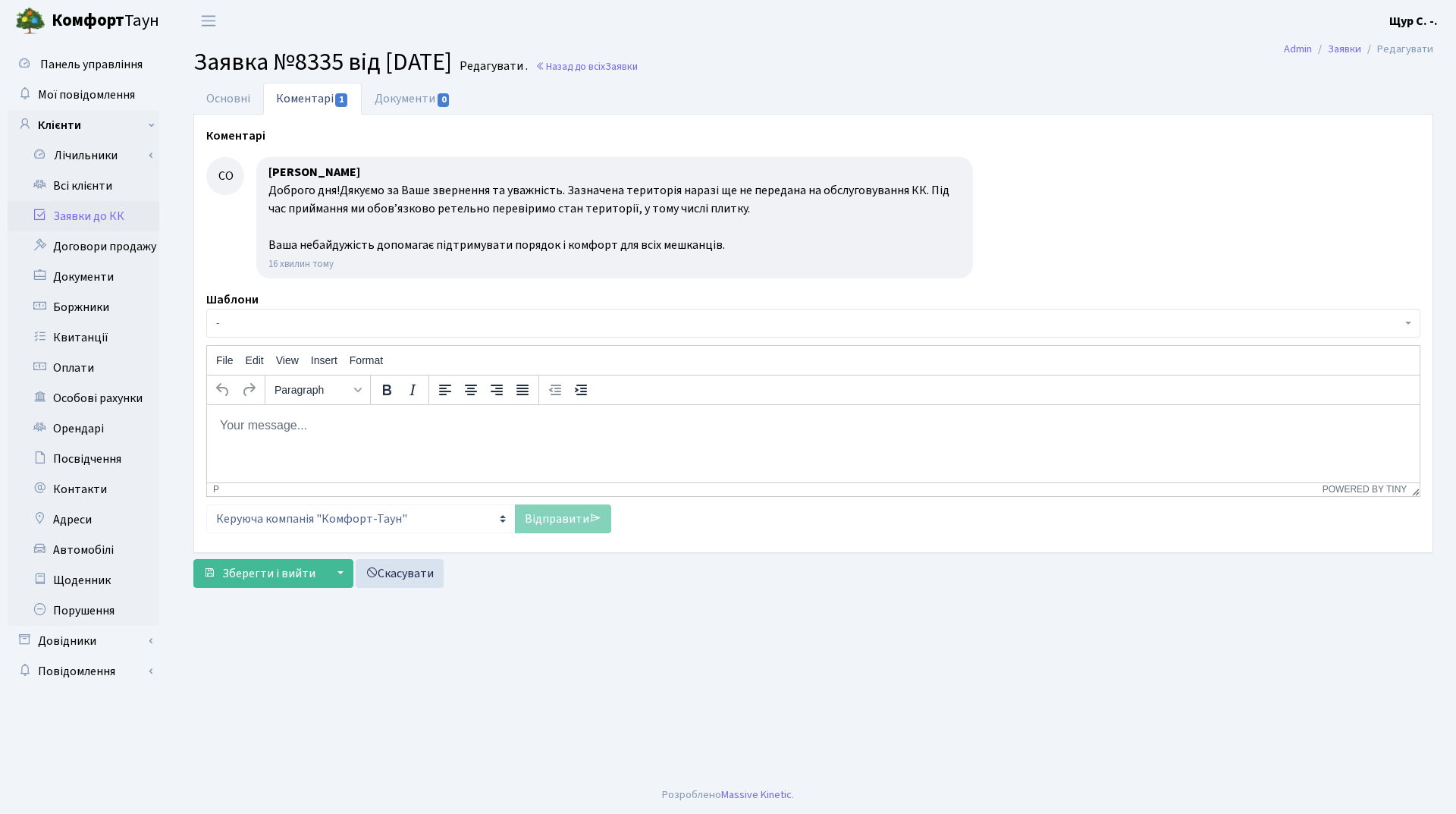
click at [115, 219] on link "Заявки до КК" at bounding box center [84, 216] width 152 height 30
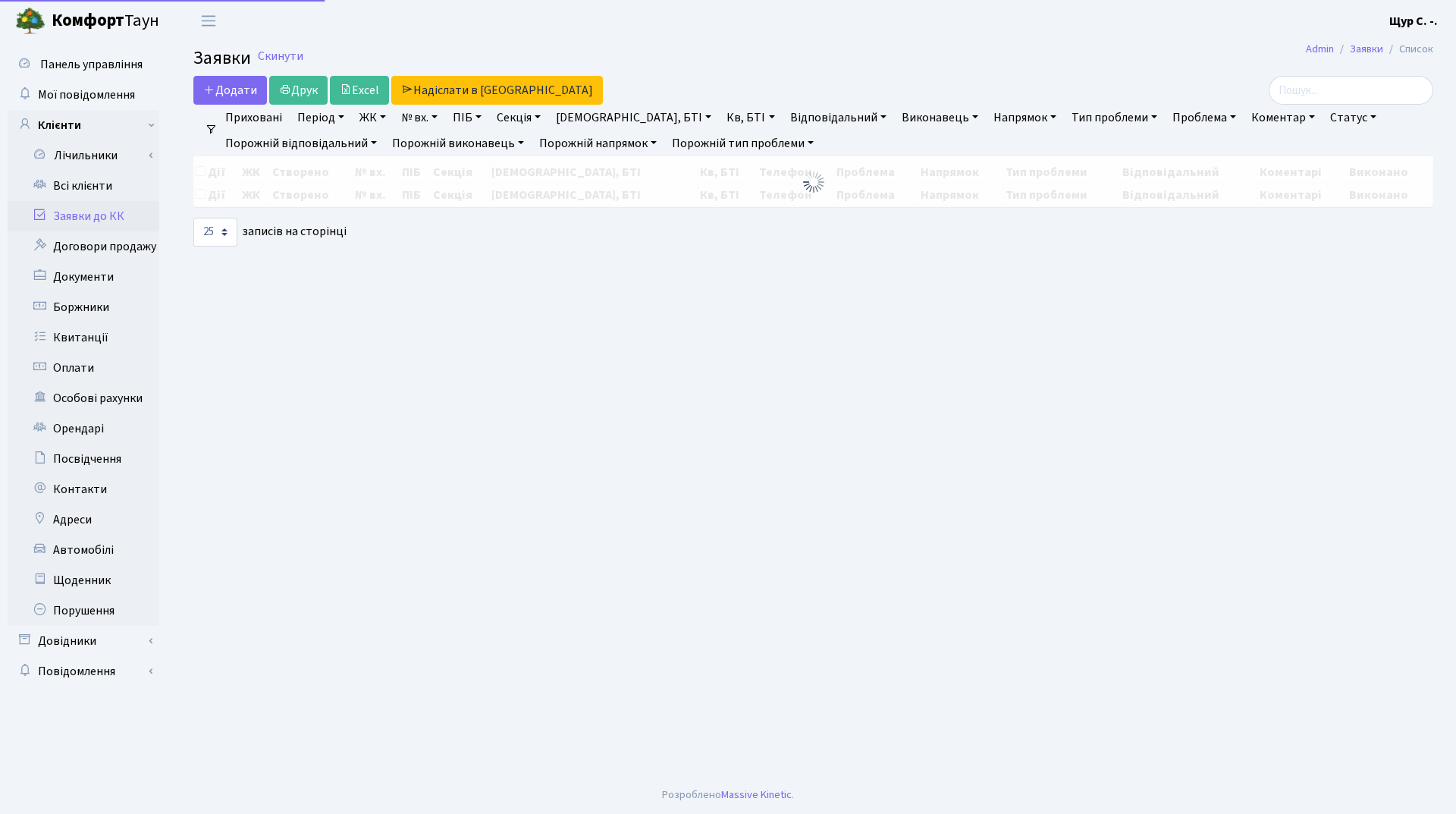
select select "25"
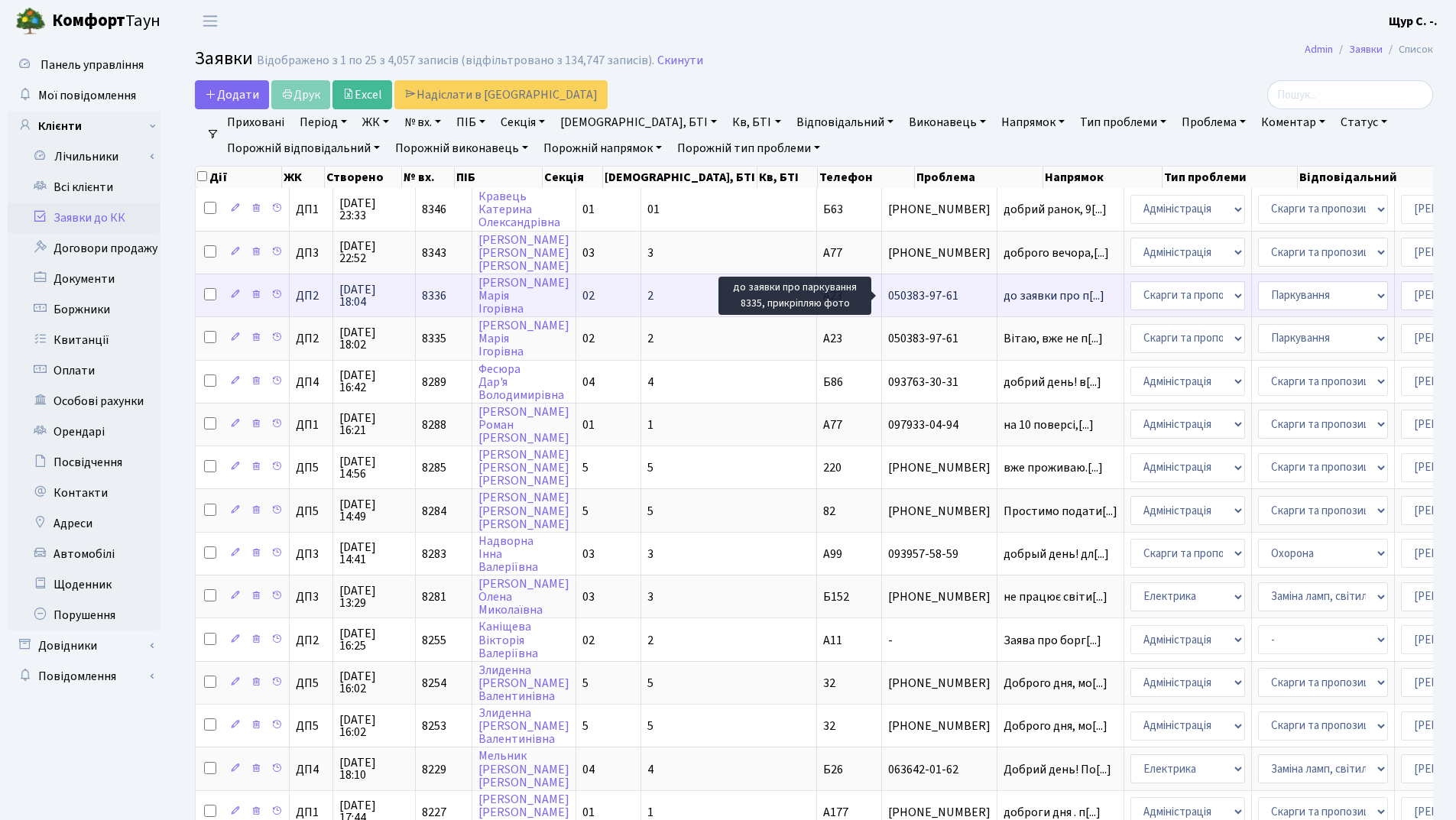
click at [1003, 295] on span "до заявки про п[...]" at bounding box center [1053, 295] width 101 height 17
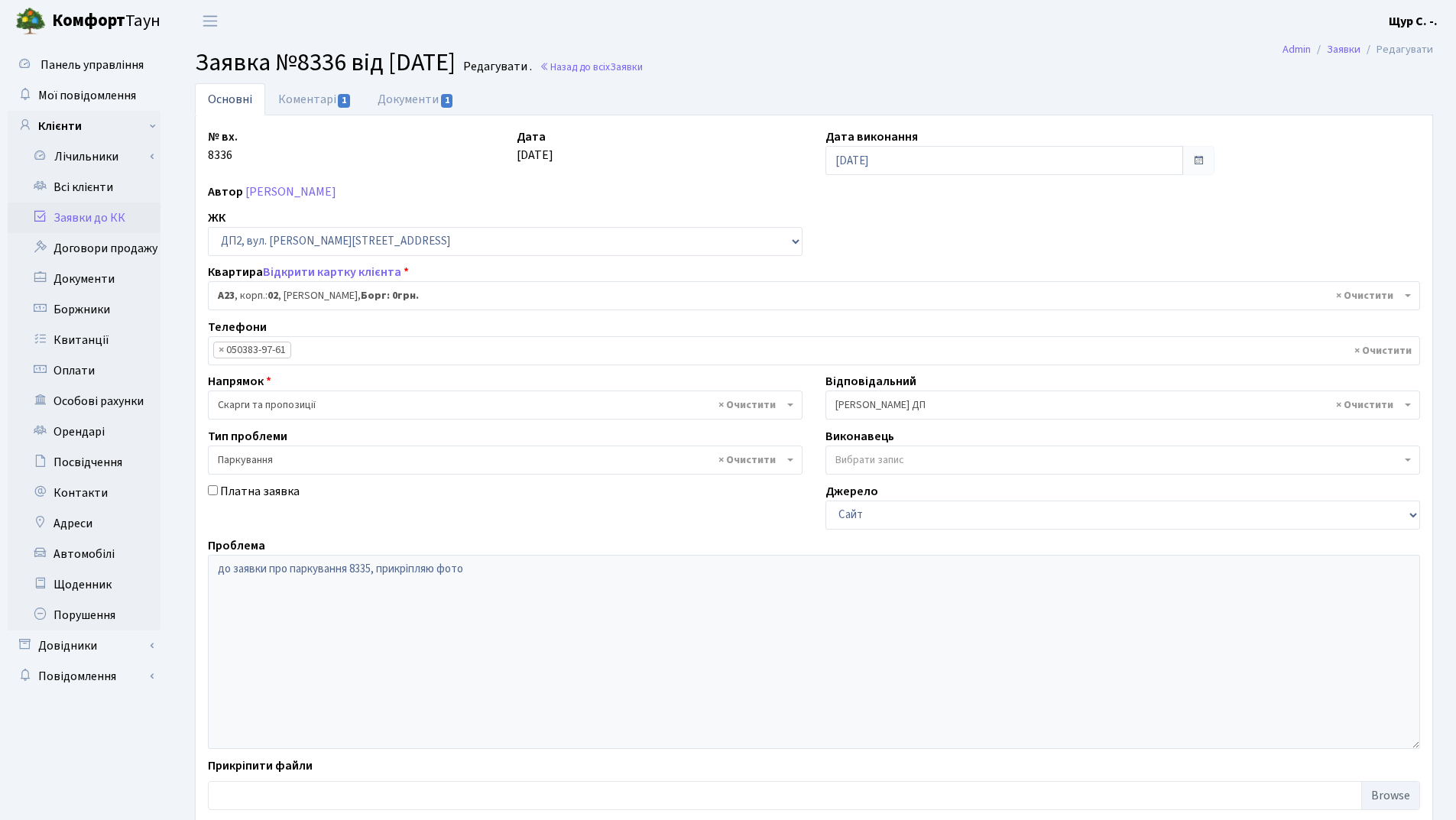
select select "30646"
select select "66"
click at [329, 94] on link "Коментарі 1" at bounding box center [315, 99] width 100 height 31
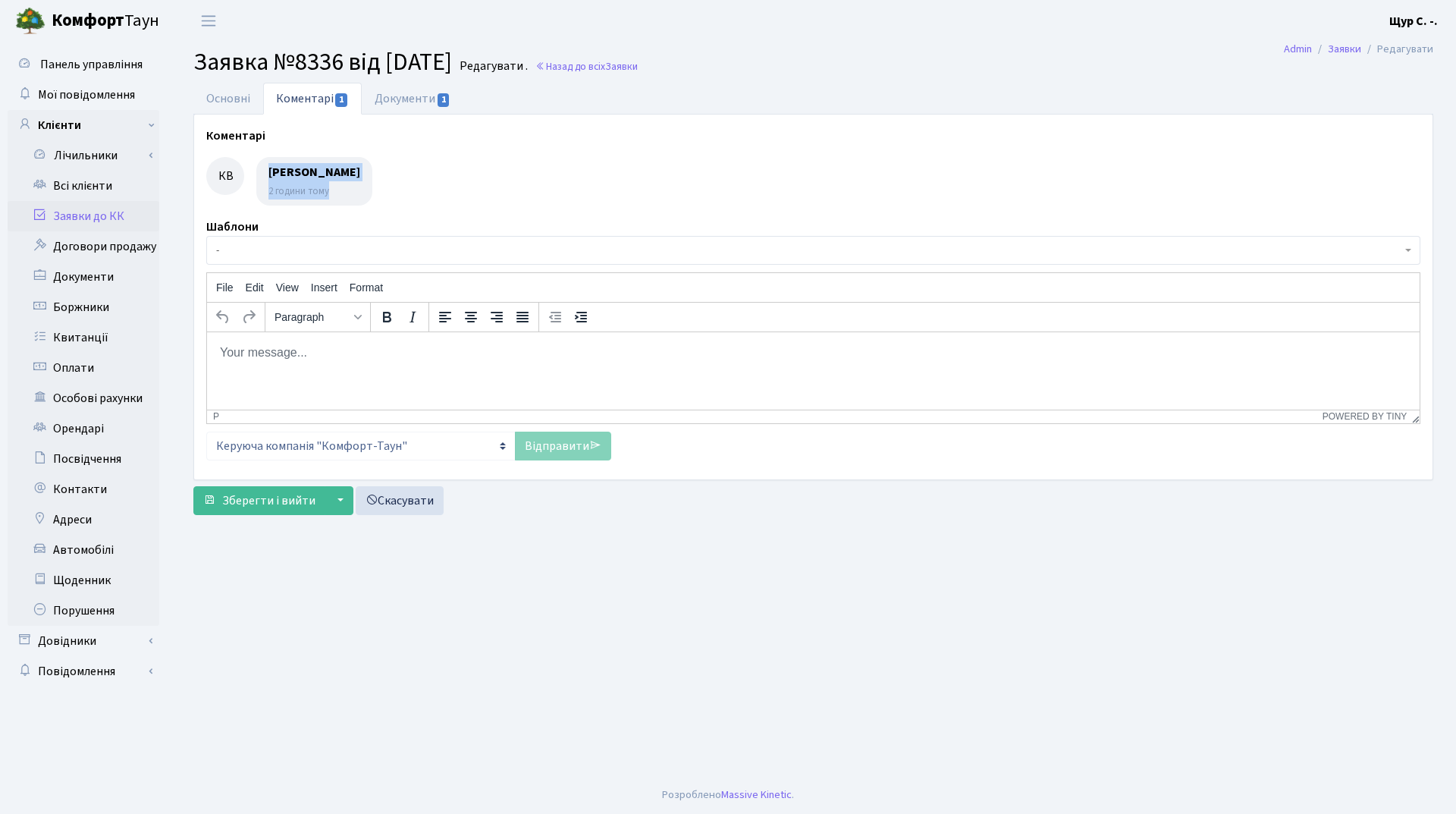
drag, startPoint x: 266, startPoint y: 172, endPoint x: 372, endPoint y: 198, distance: 109.1
click at [372, 198] on div "Кульбачко Володимир 2 години тому" at bounding box center [313, 181] width 116 height 49
click at [478, 196] on div at bounding box center [814, 181] width 1214 height 49
click at [224, 97] on link "Основні" at bounding box center [228, 98] width 70 height 31
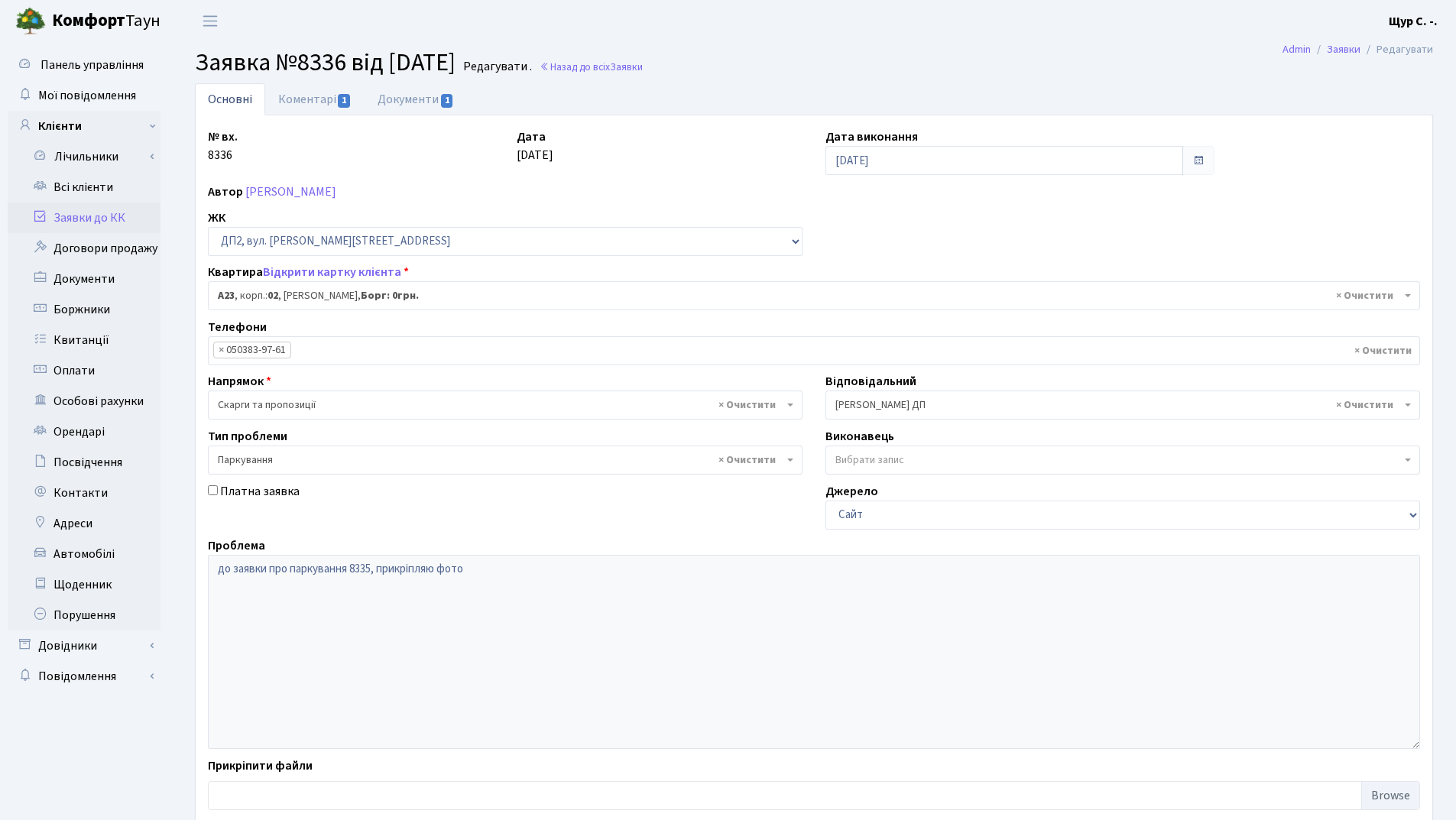
click at [105, 212] on link "Заявки до КК" at bounding box center [84, 218] width 153 height 30
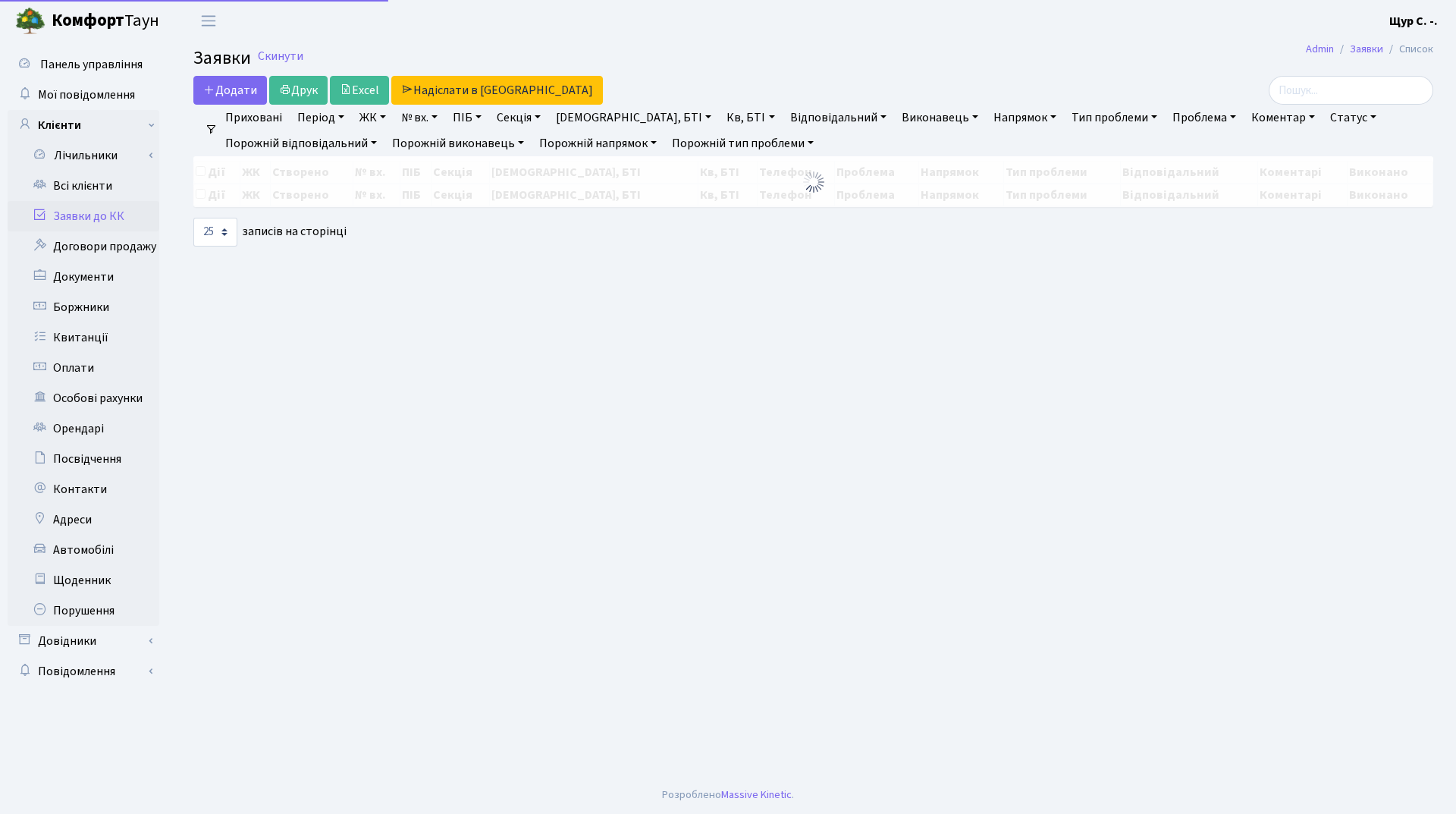
select select "25"
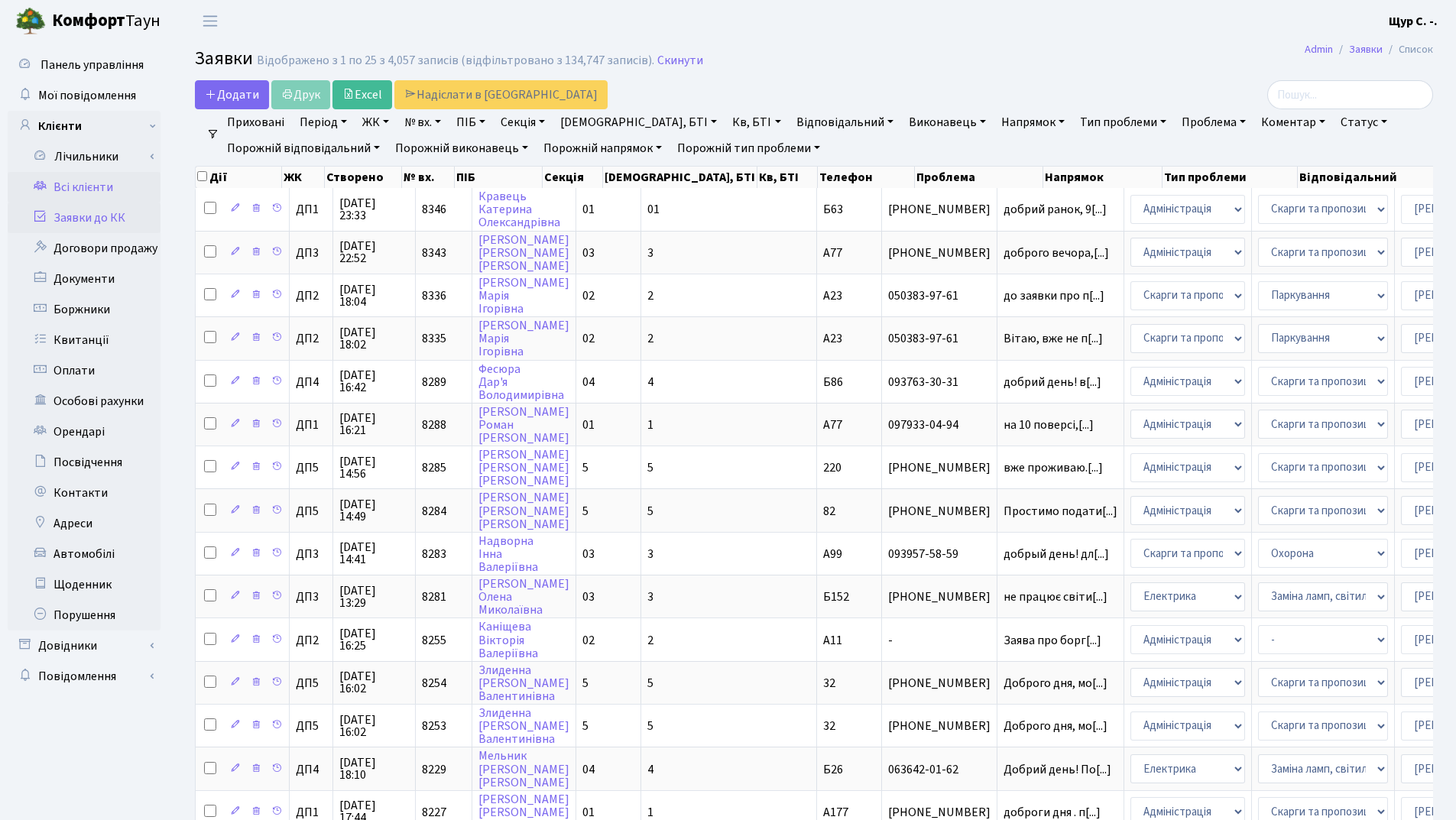
click at [87, 187] on link "Всі клієнти" at bounding box center [84, 187] width 153 height 30
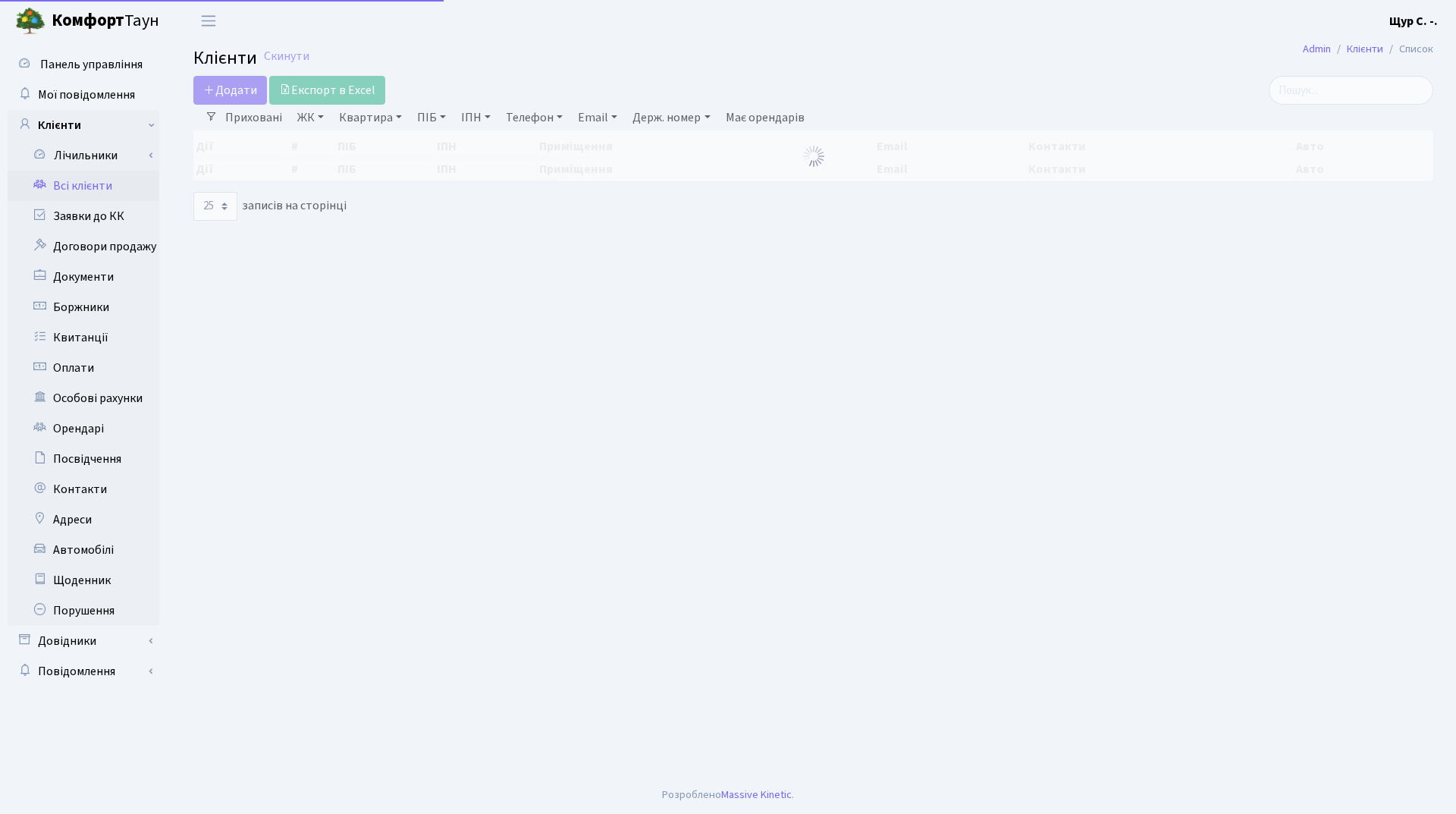
select select "25"
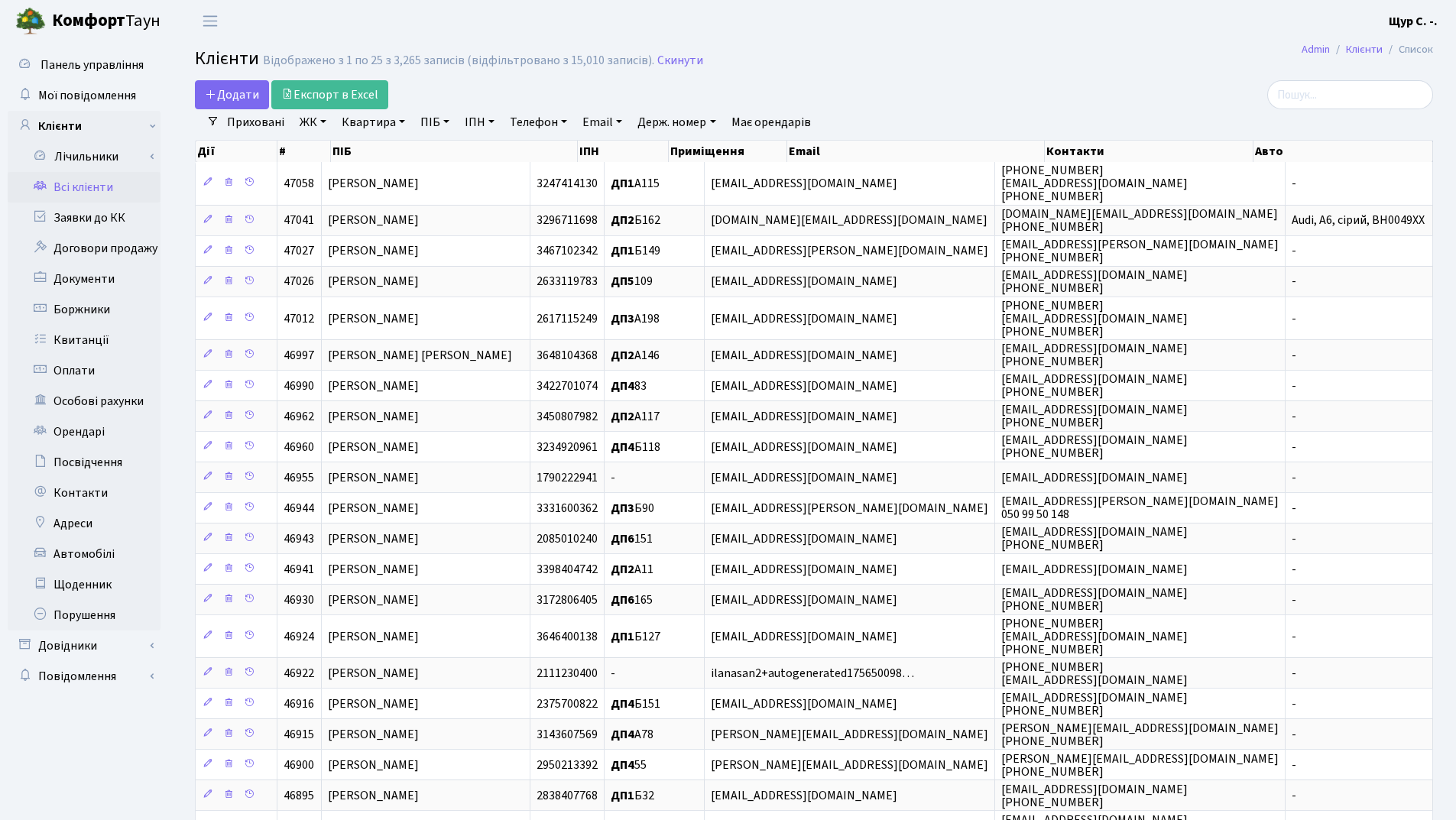
click at [361, 123] on link "Квартира" at bounding box center [373, 122] width 76 height 26
click at [105, 214] on link "Заявки до КК" at bounding box center [84, 218] width 153 height 30
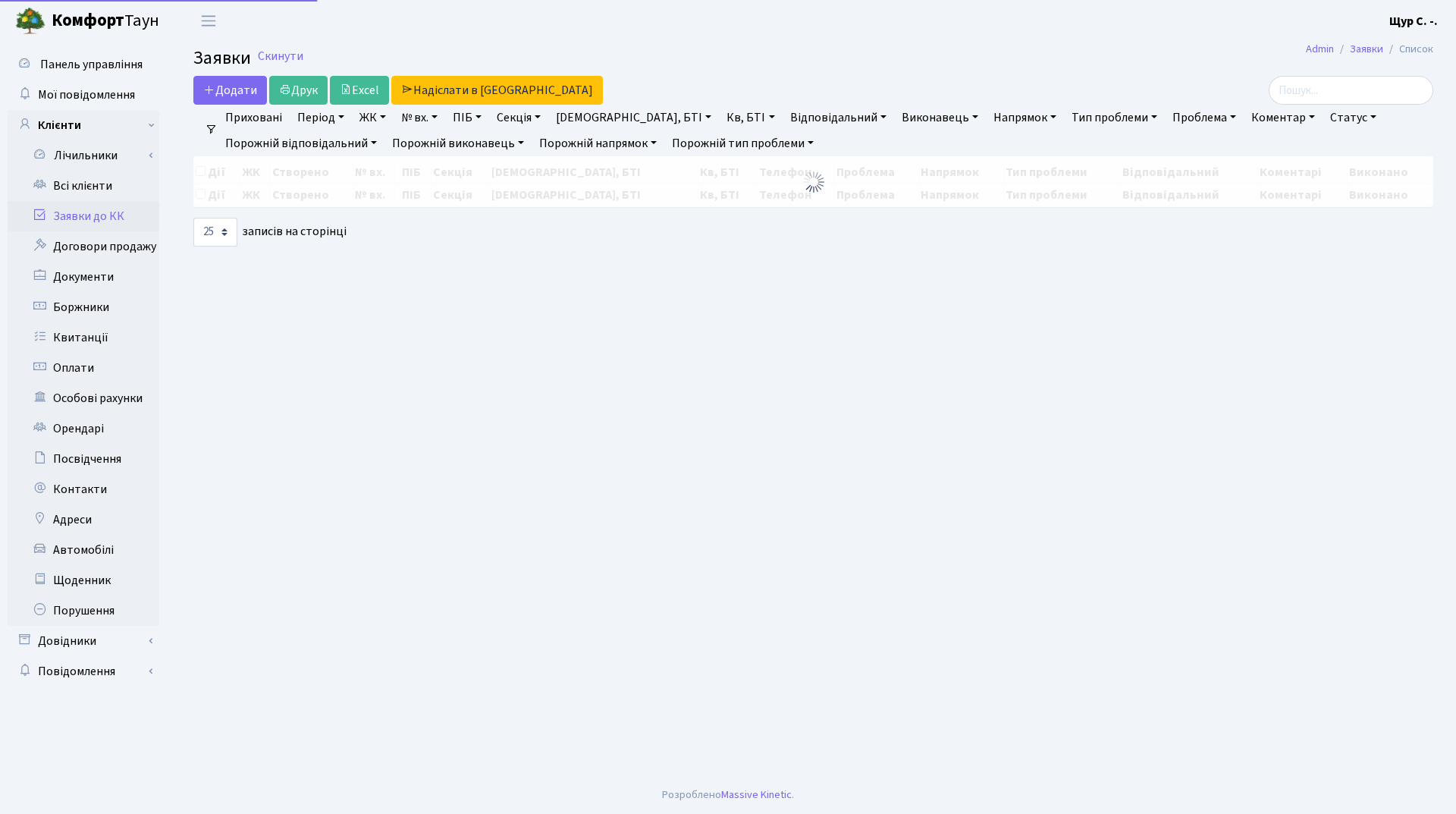
select select "25"
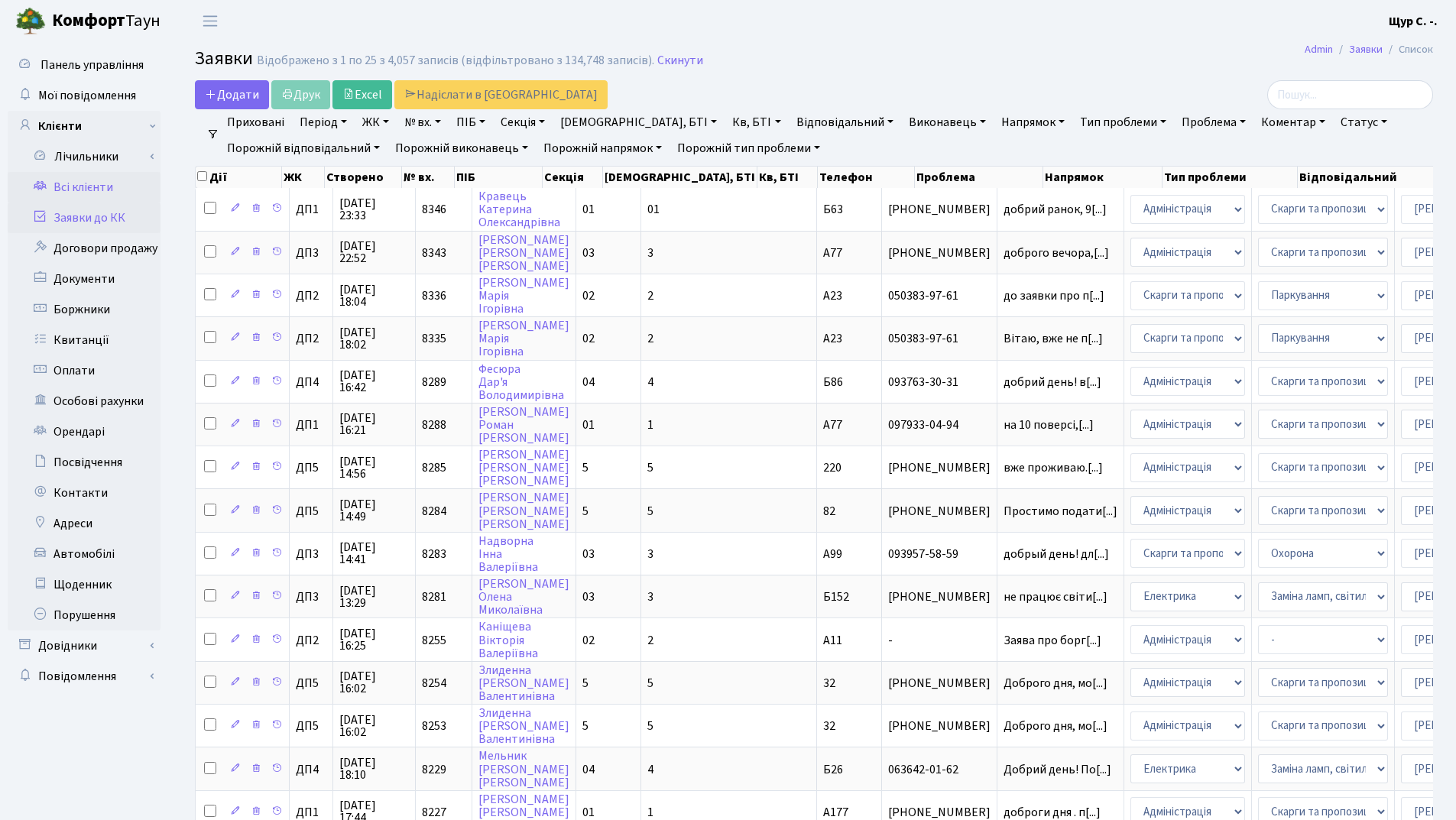
click at [101, 188] on link "Всі клієнти" at bounding box center [84, 187] width 153 height 30
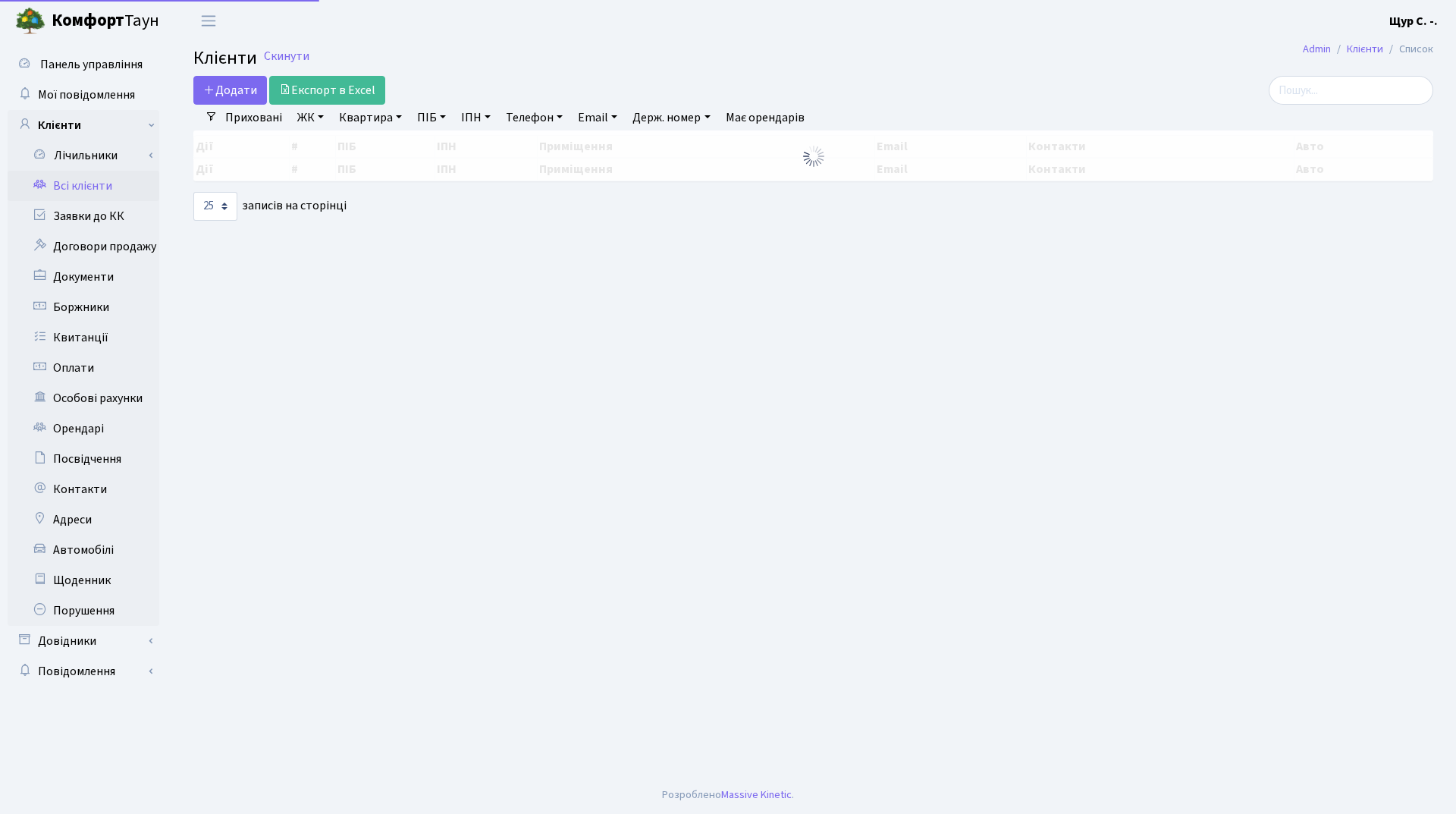
select select "25"
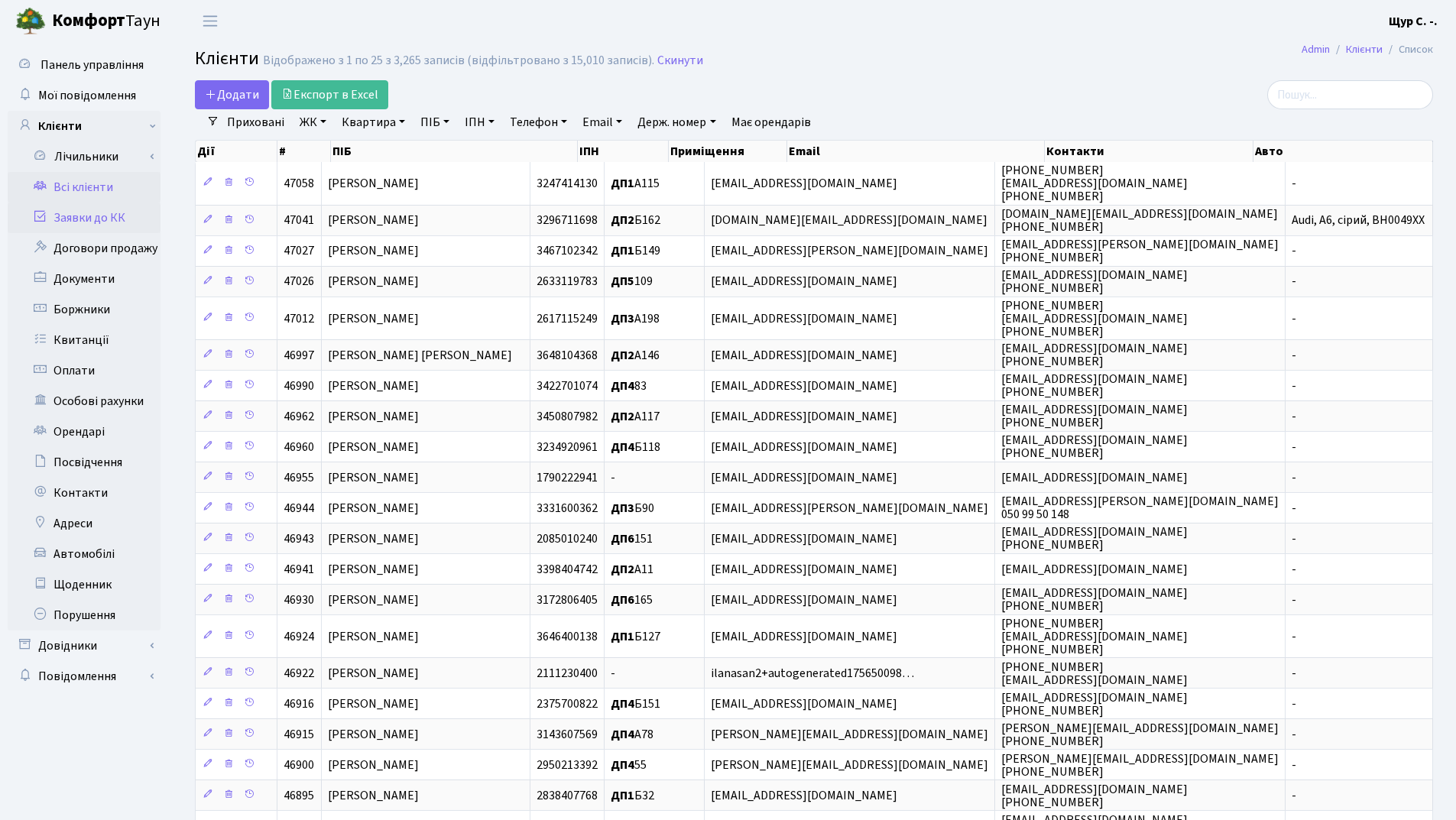
click at [114, 218] on link "Заявки до КК" at bounding box center [84, 218] width 153 height 30
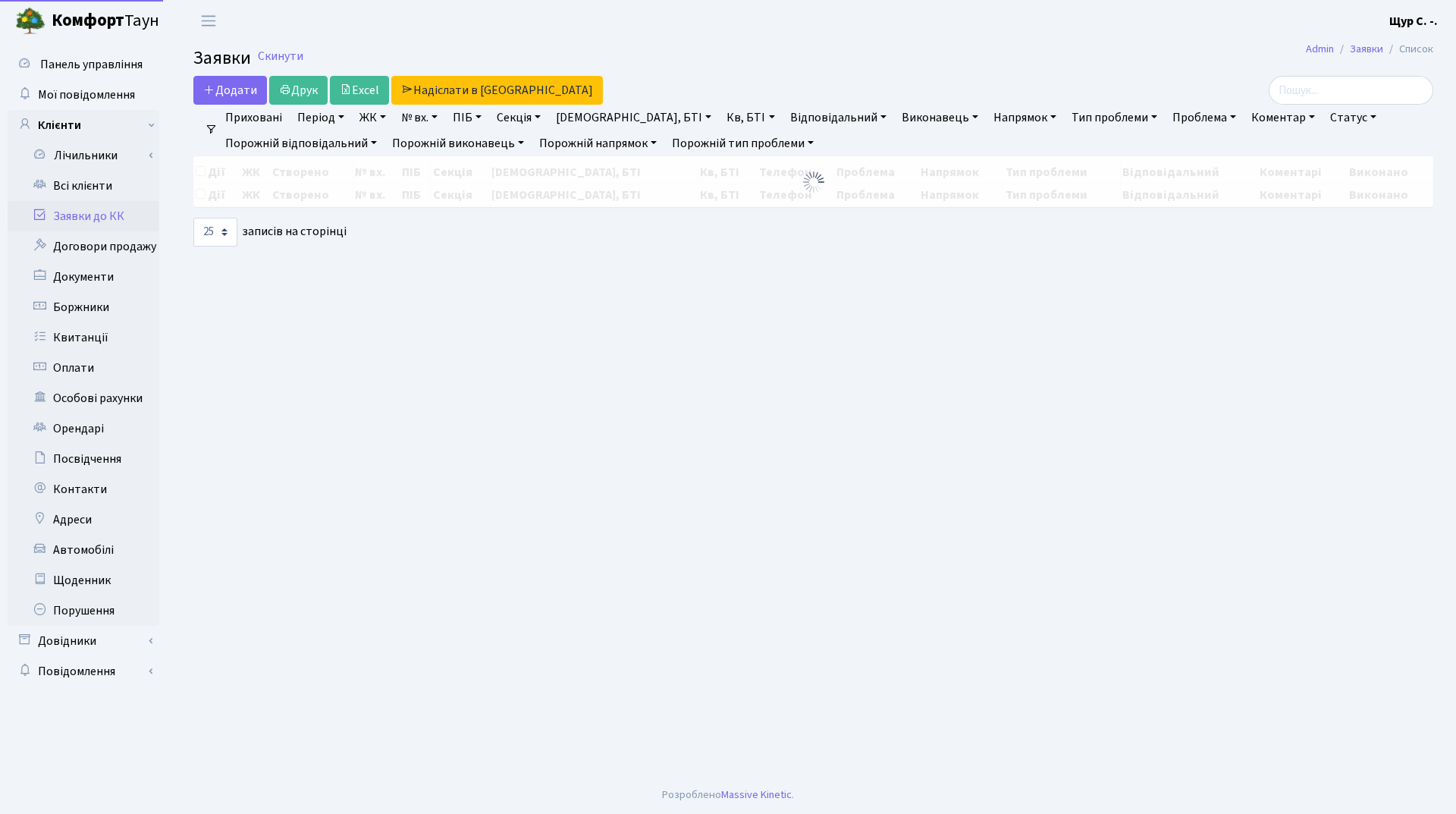
select select "25"
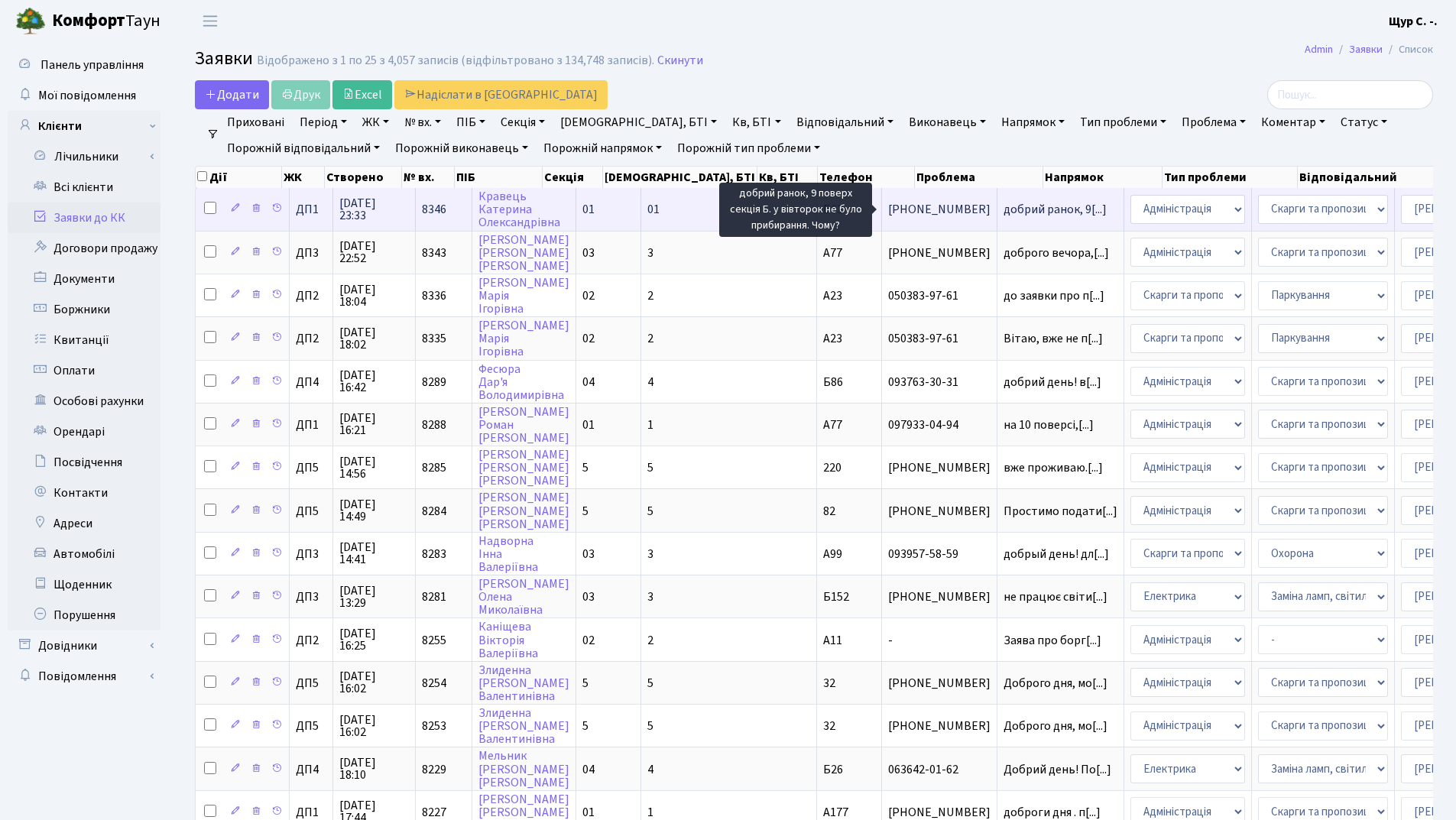
click at [1003, 215] on span "добрий ранок, 9[...]" at bounding box center [1055, 209] width 103 height 17
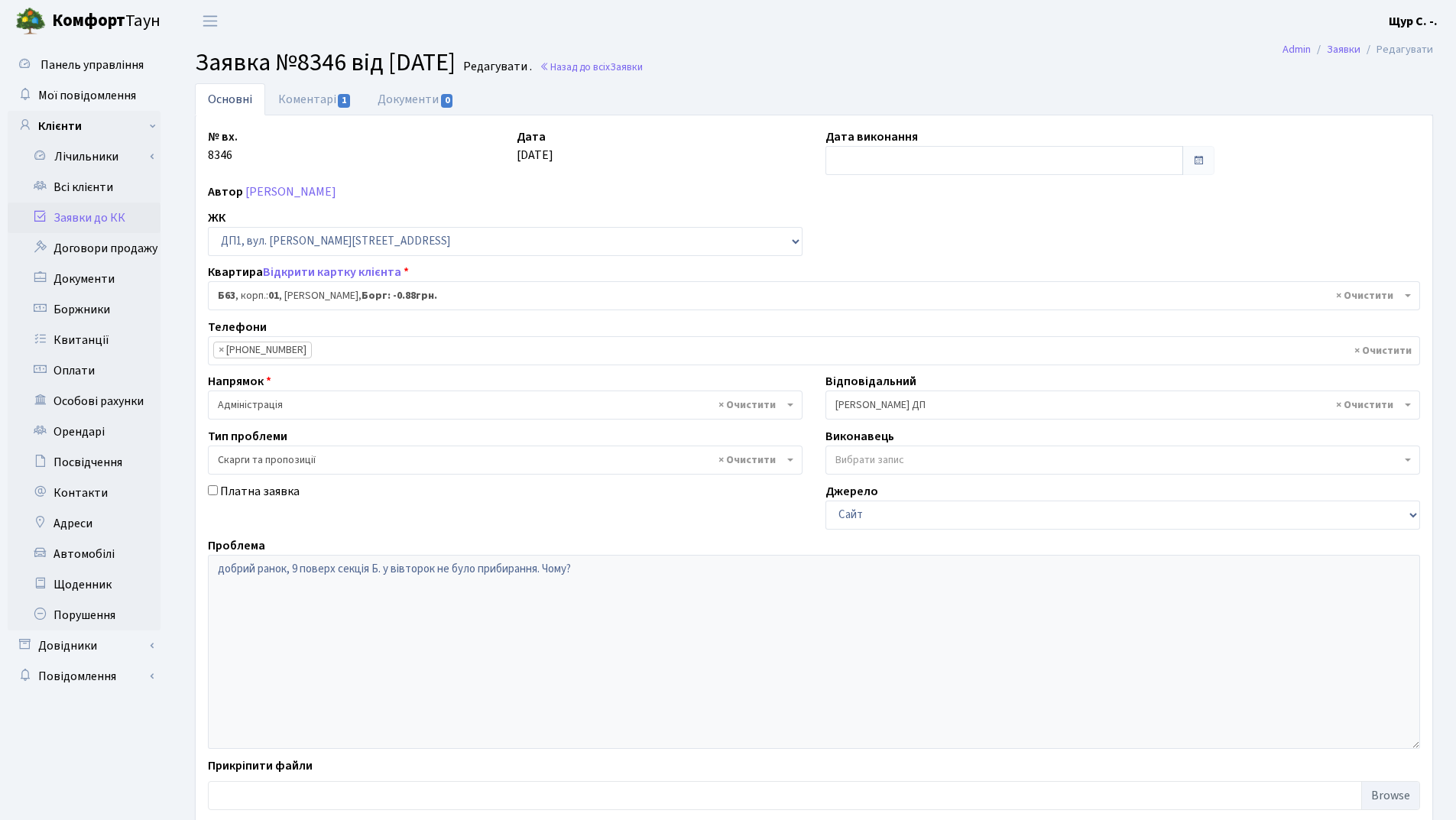
select select "30256"
select select "55"
click at [68, 188] on link "Всі клієнти" at bounding box center [84, 187] width 153 height 30
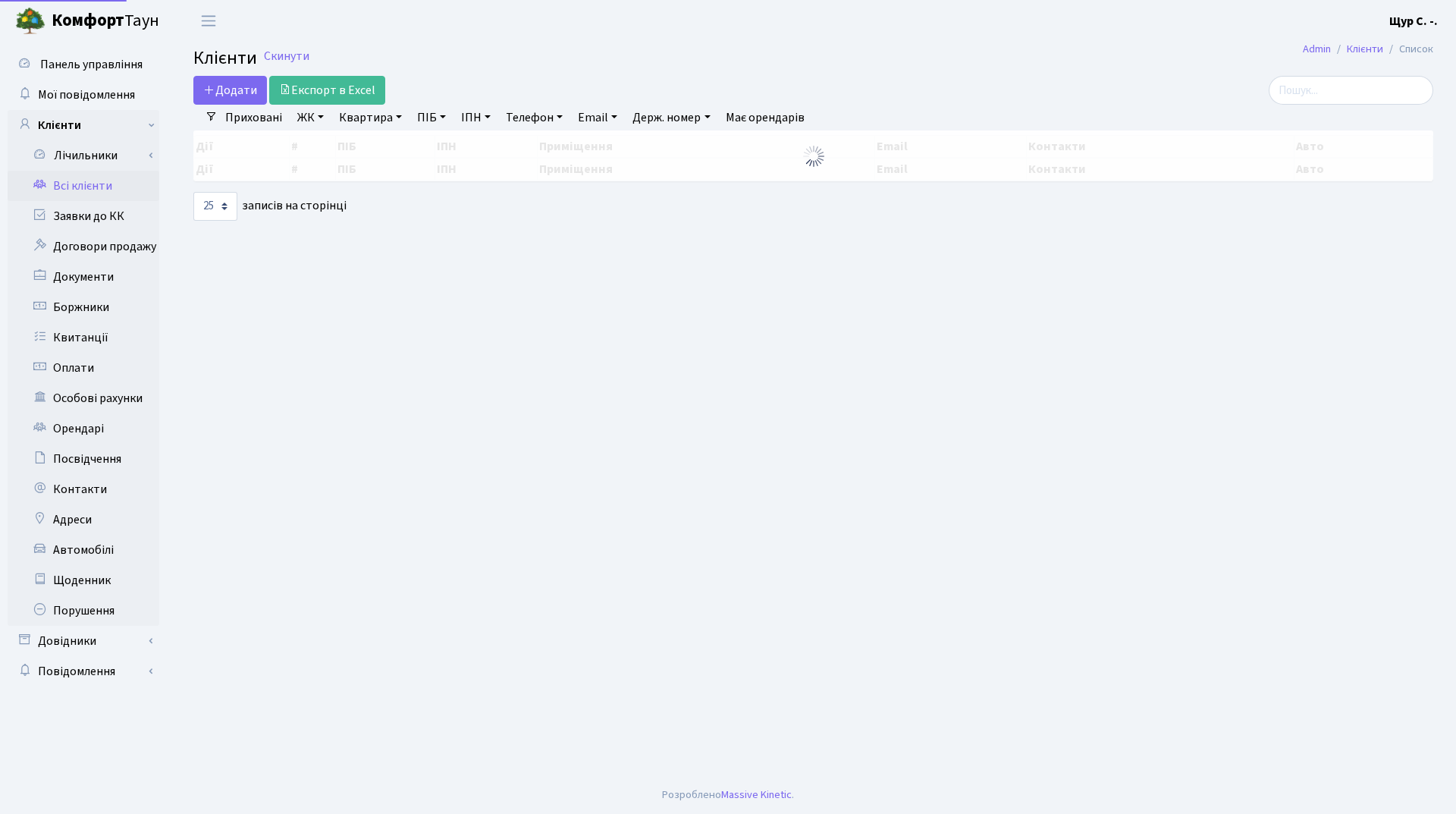
select select "25"
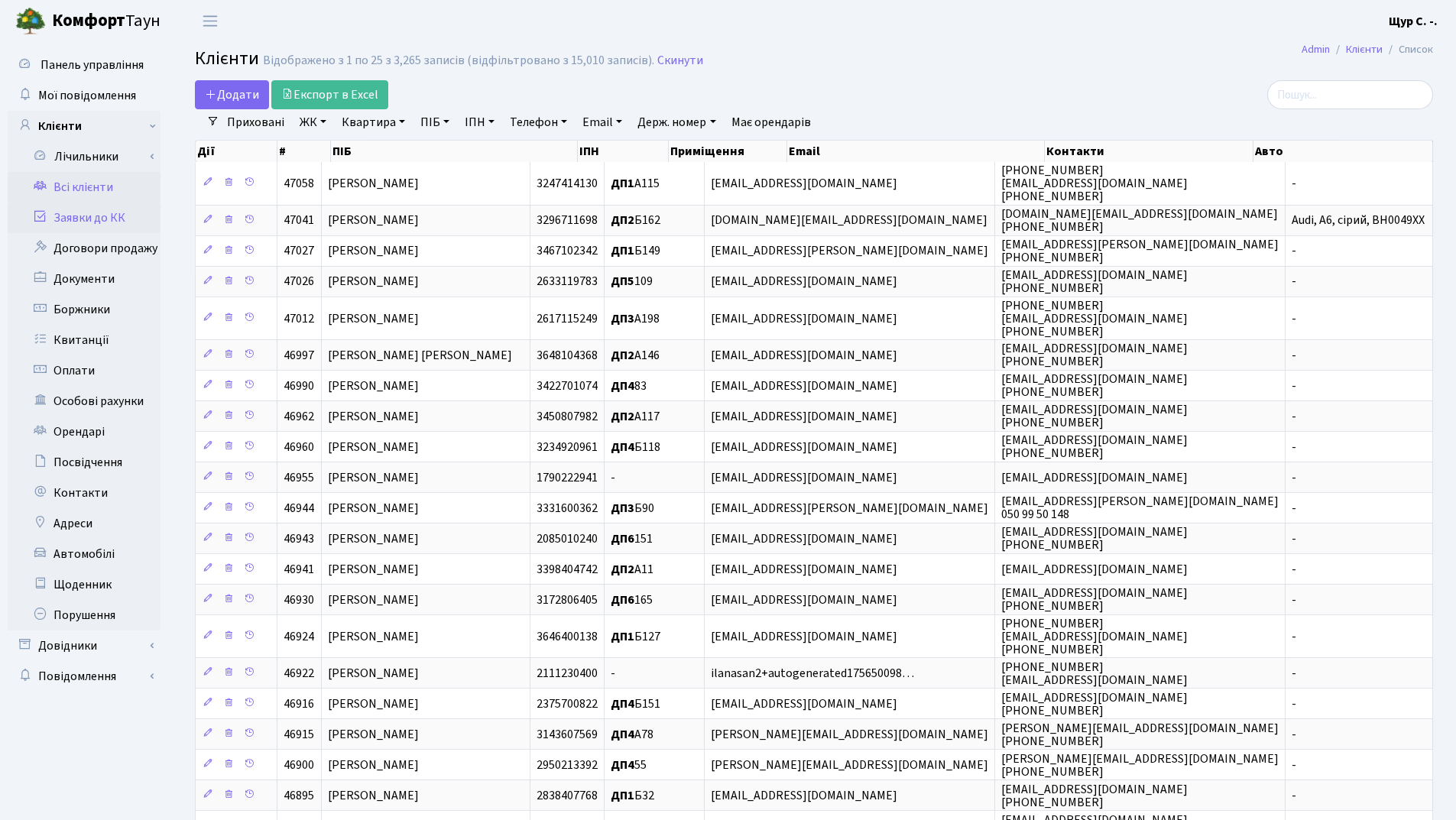
click at [126, 214] on link "Заявки до КК" at bounding box center [84, 218] width 153 height 30
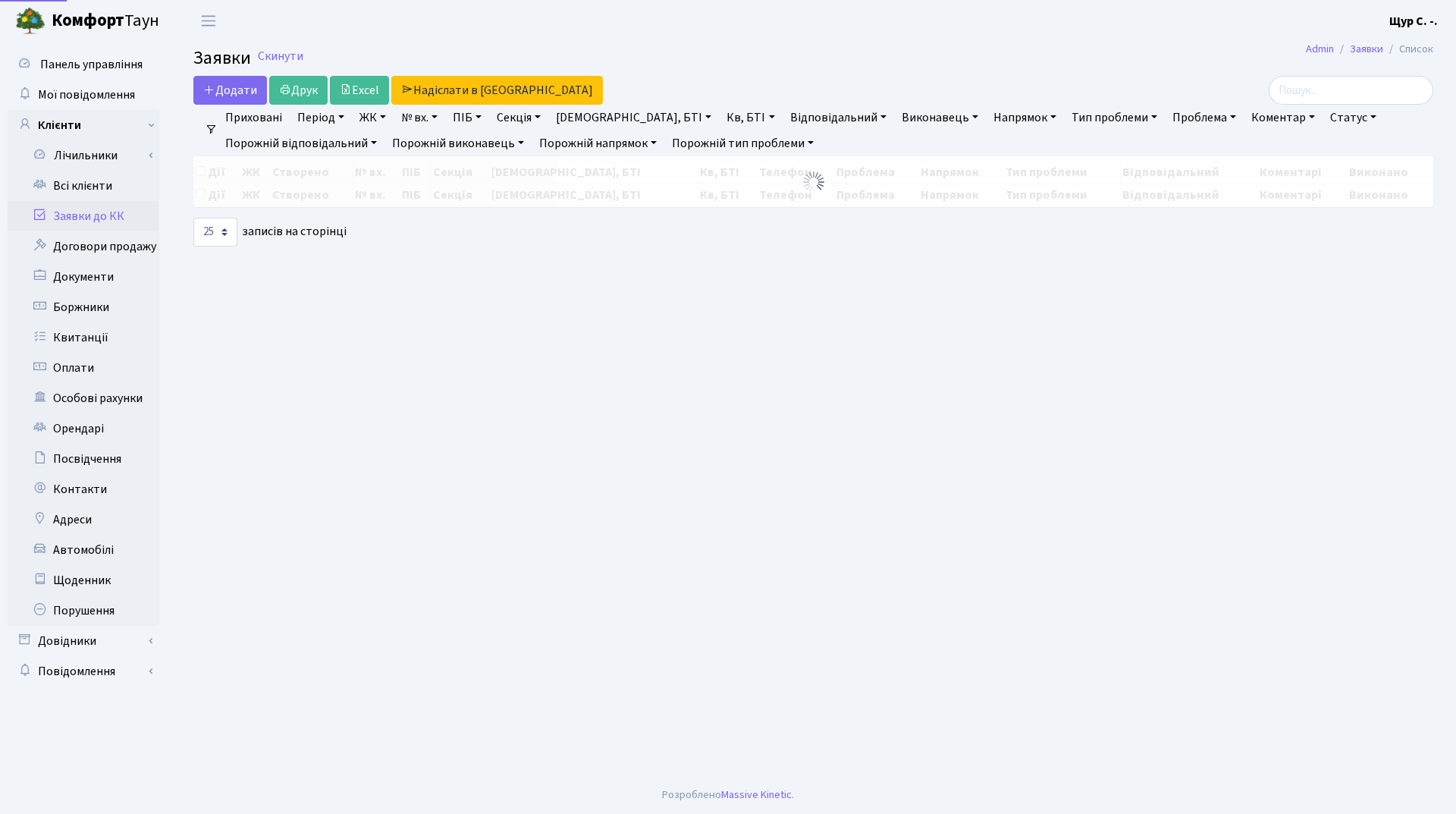
select select "25"
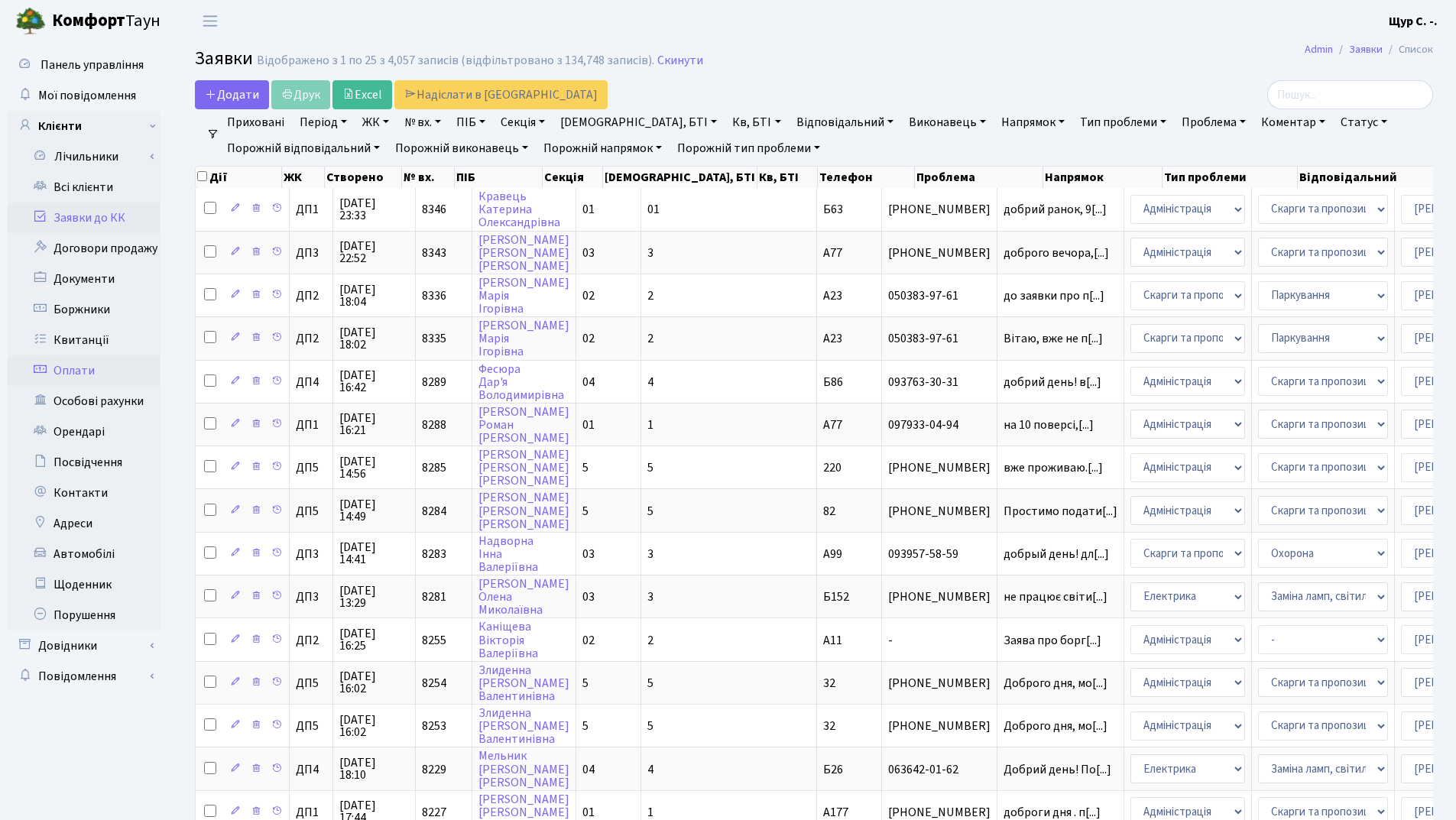
click at [95, 376] on link "Оплати" at bounding box center [84, 371] width 153 height 30
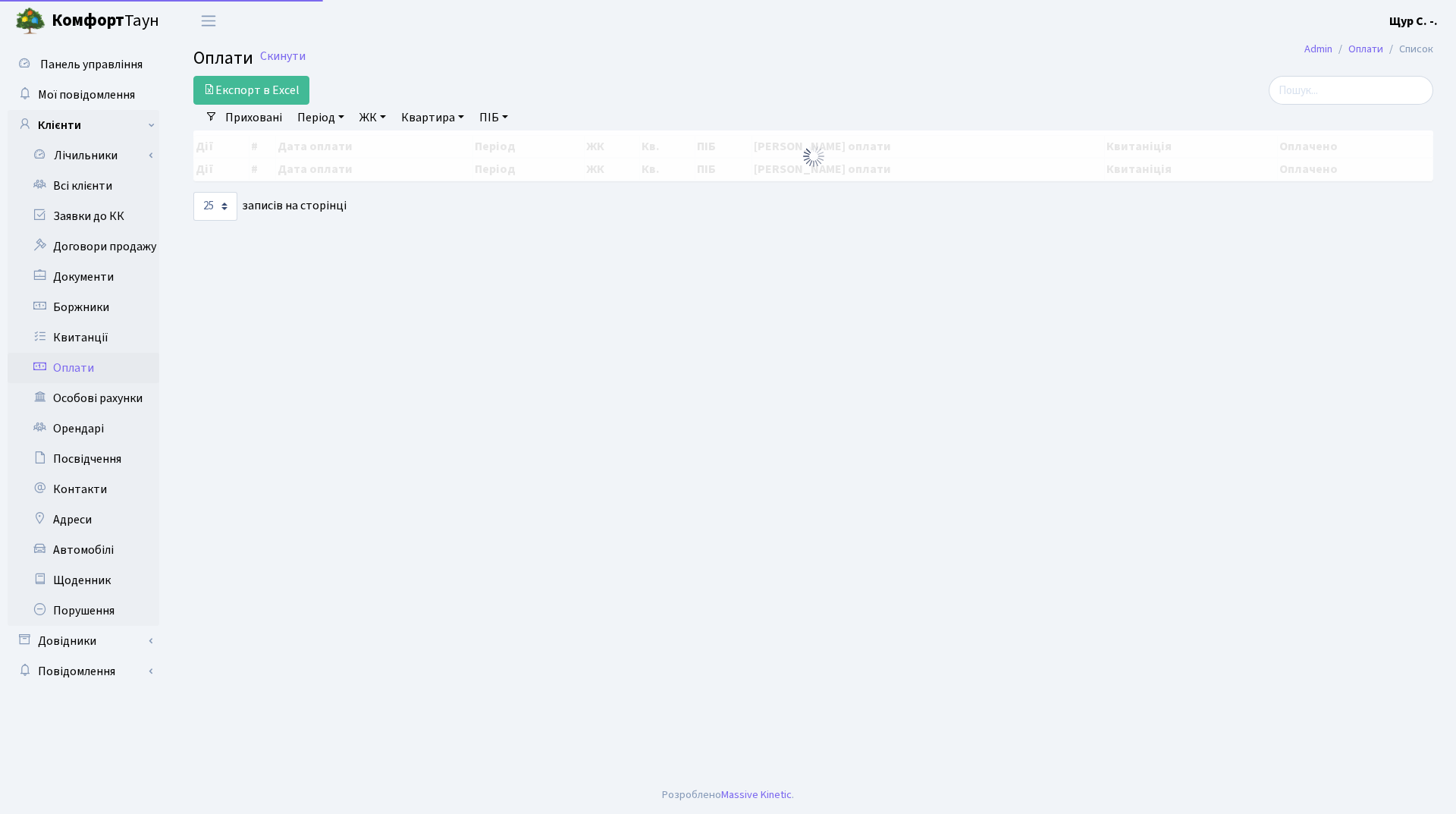
select select "25"
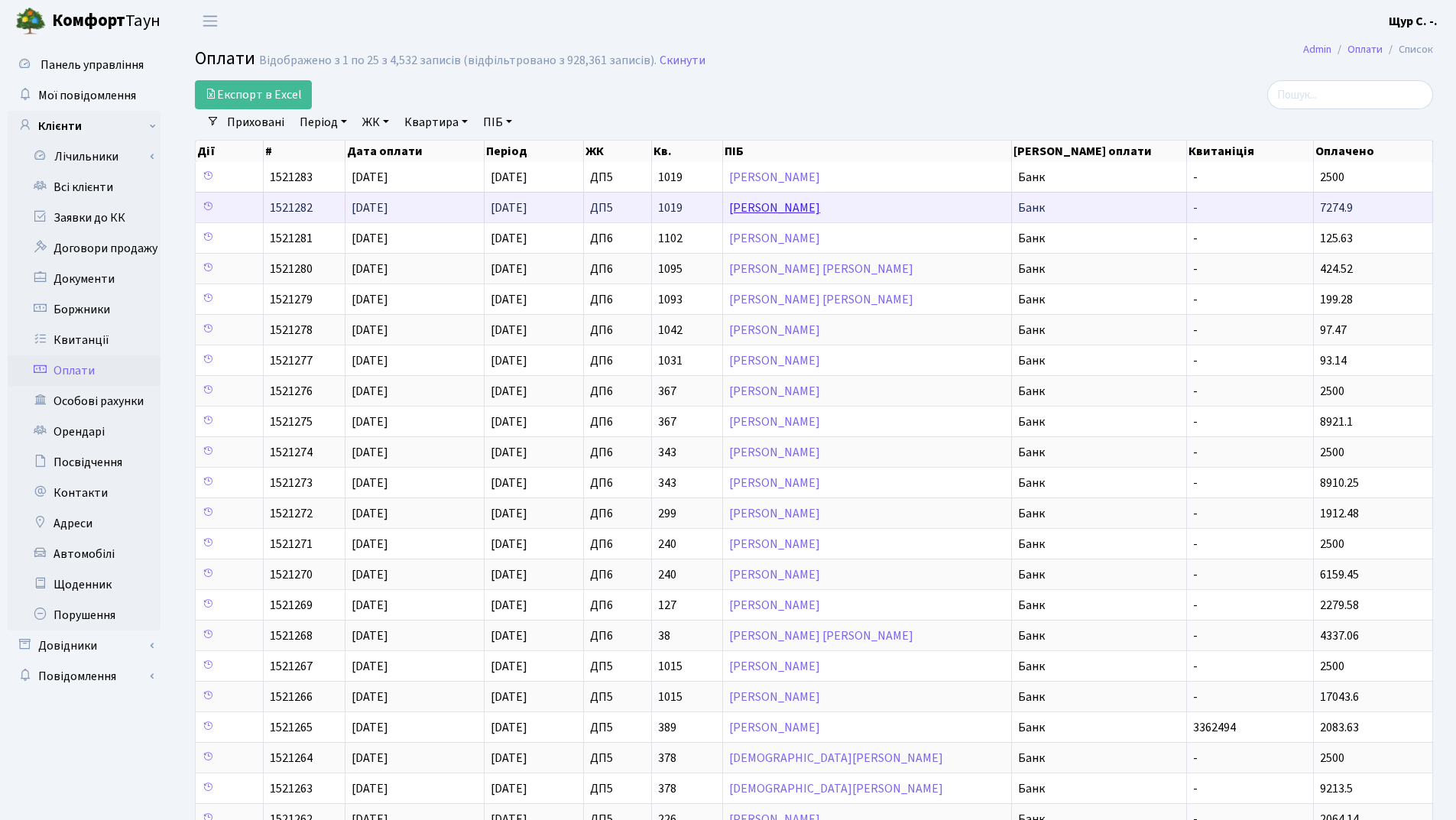
click at [820, 203] on link "Лебідь Юрій Леонідович" at bounding box center [775, 207] width 91 height 17
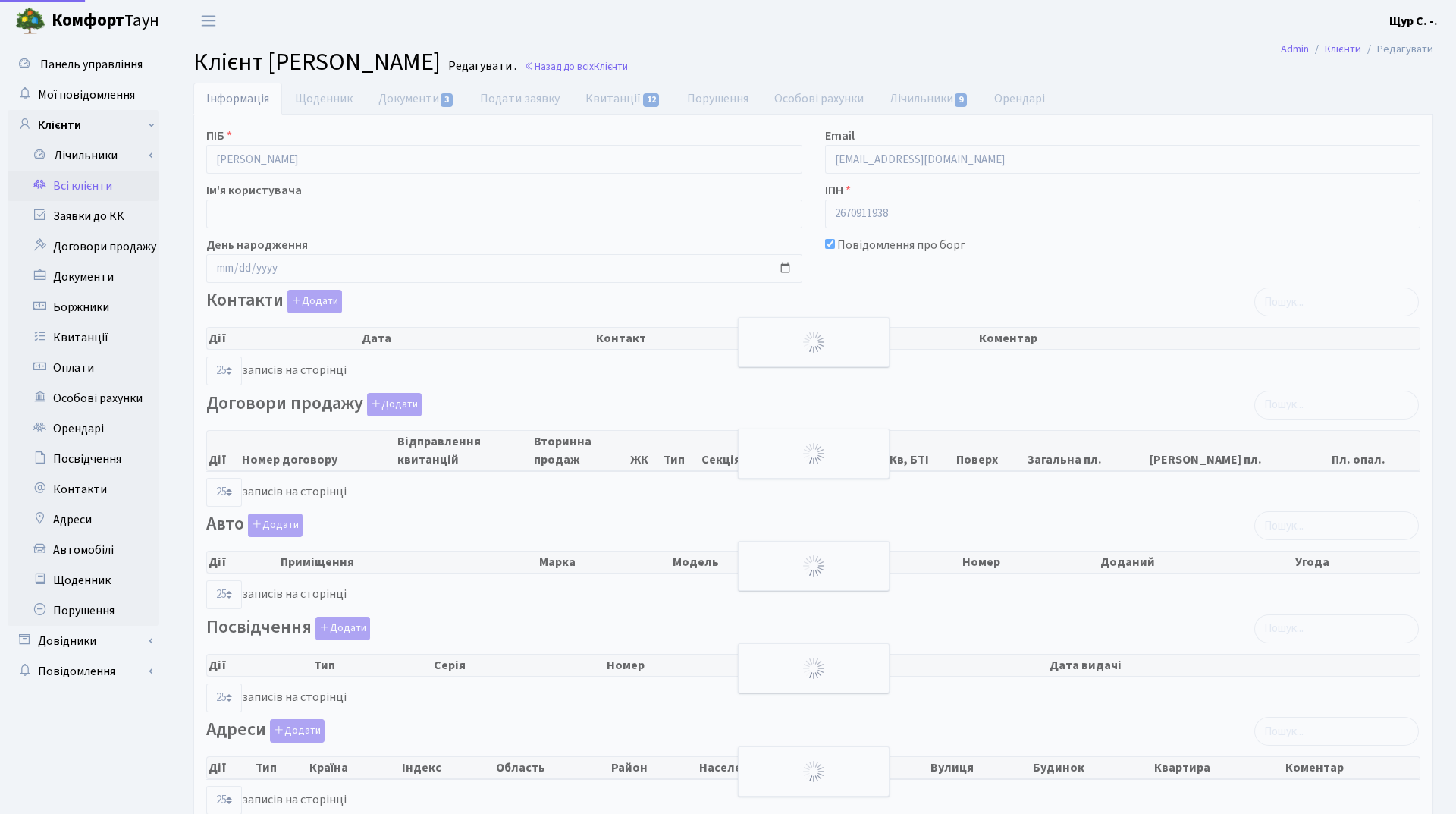
select select "25"
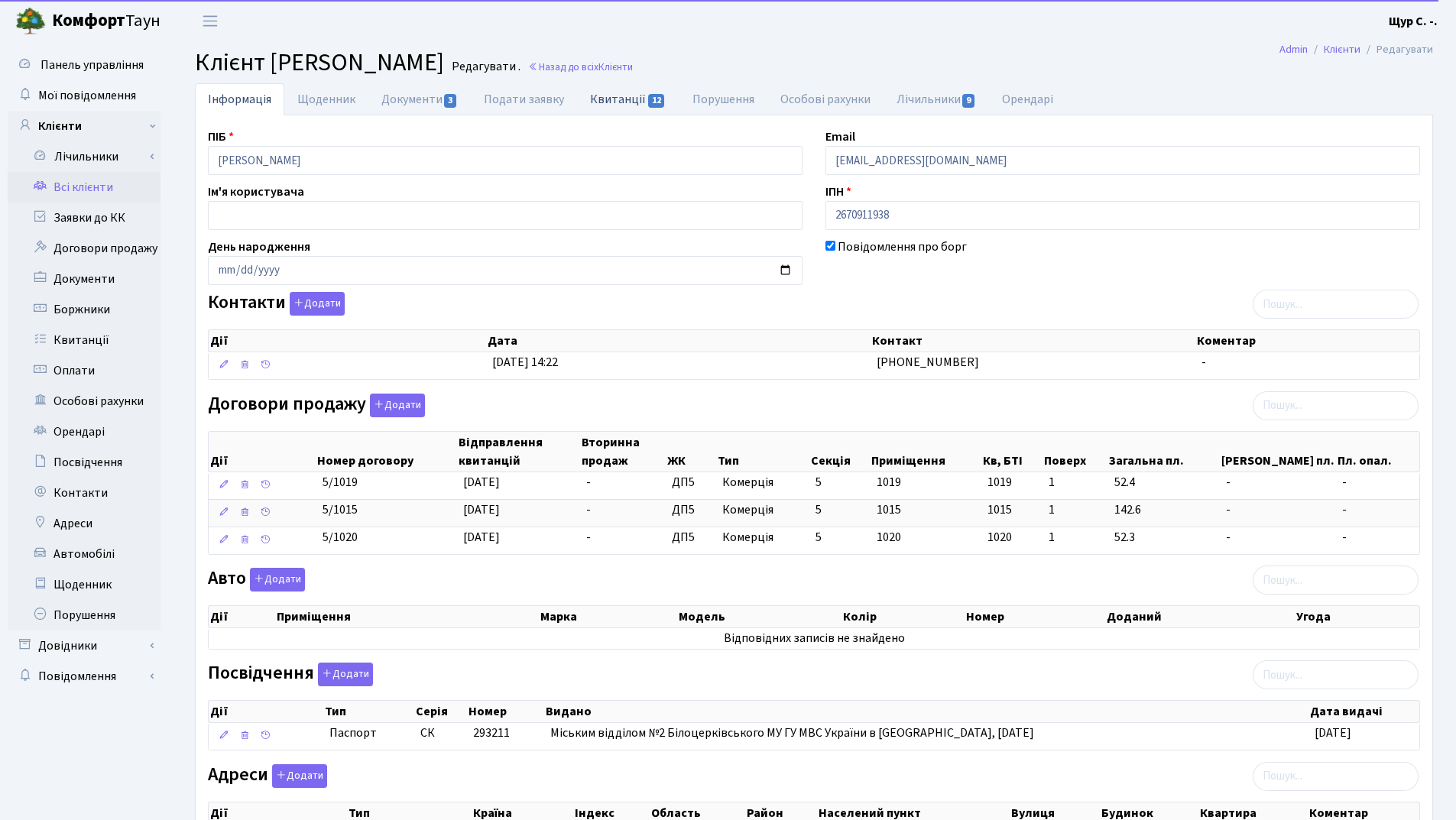
click at [607, 94] on link "Квитанції 12" at bounding box center [628, 99] width 101 height 31
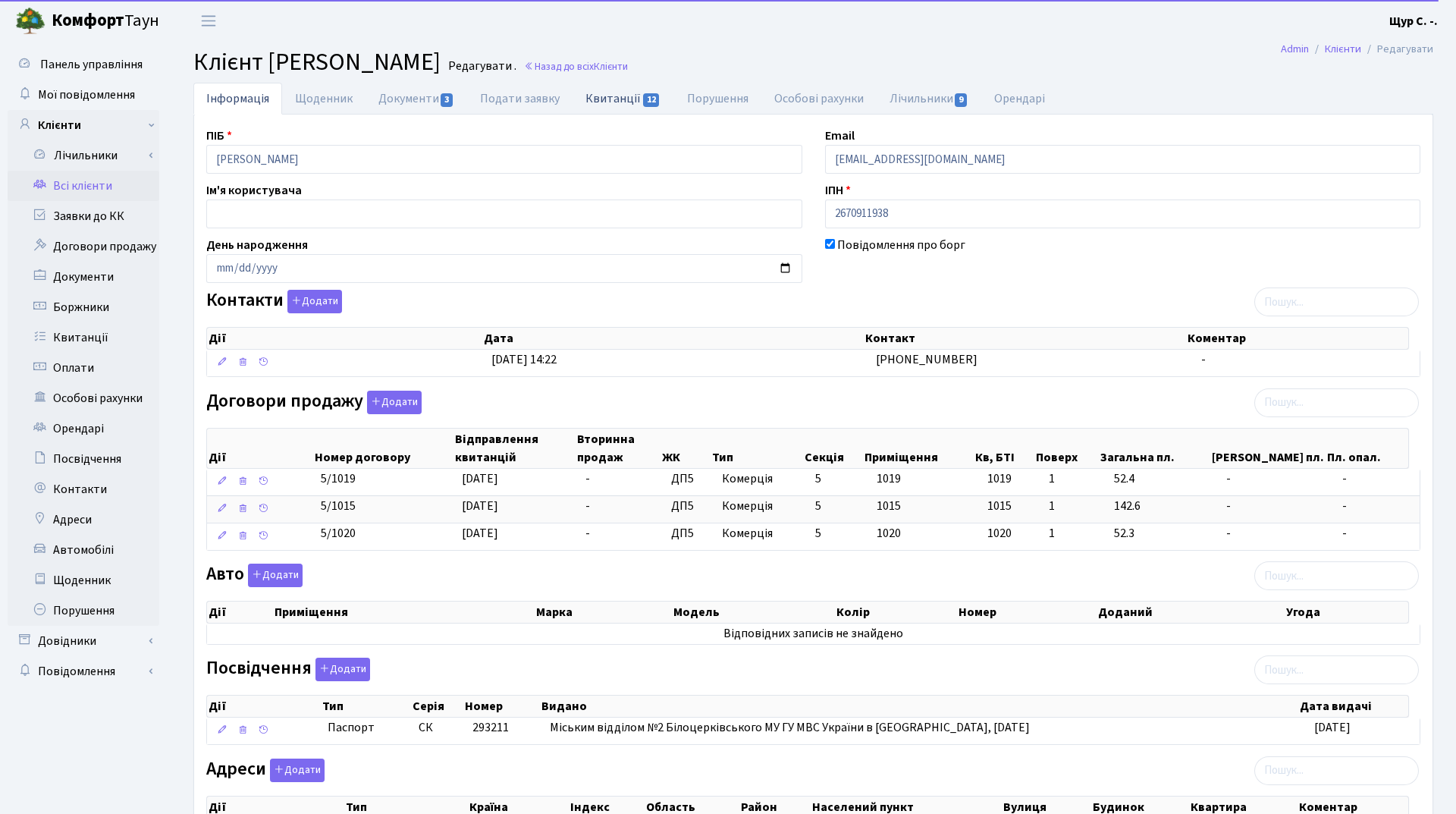
select select "25"
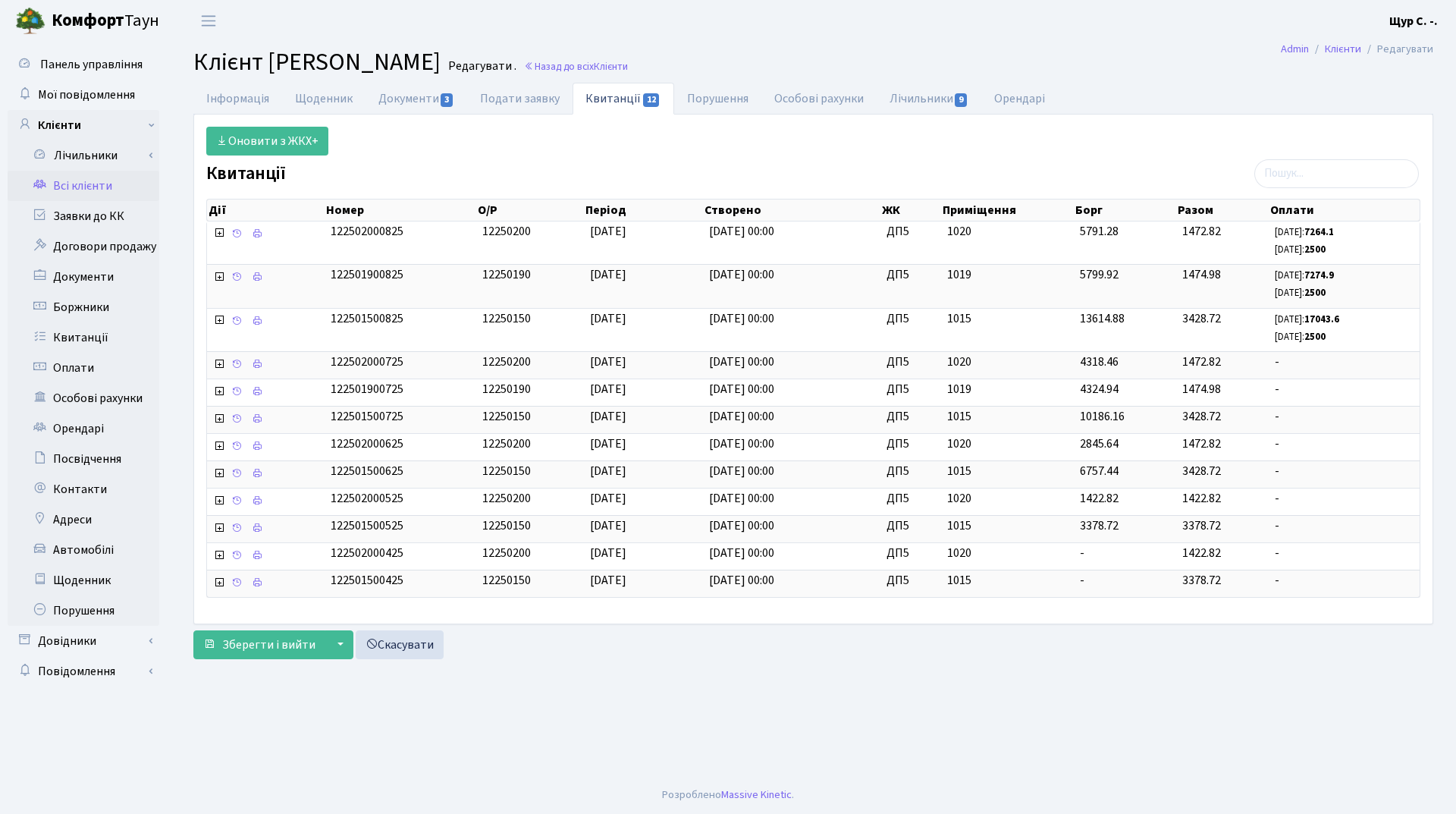
click at [100, 181] on link "Всі клієнти" at bounding box center [84, 185] width 152 height 30
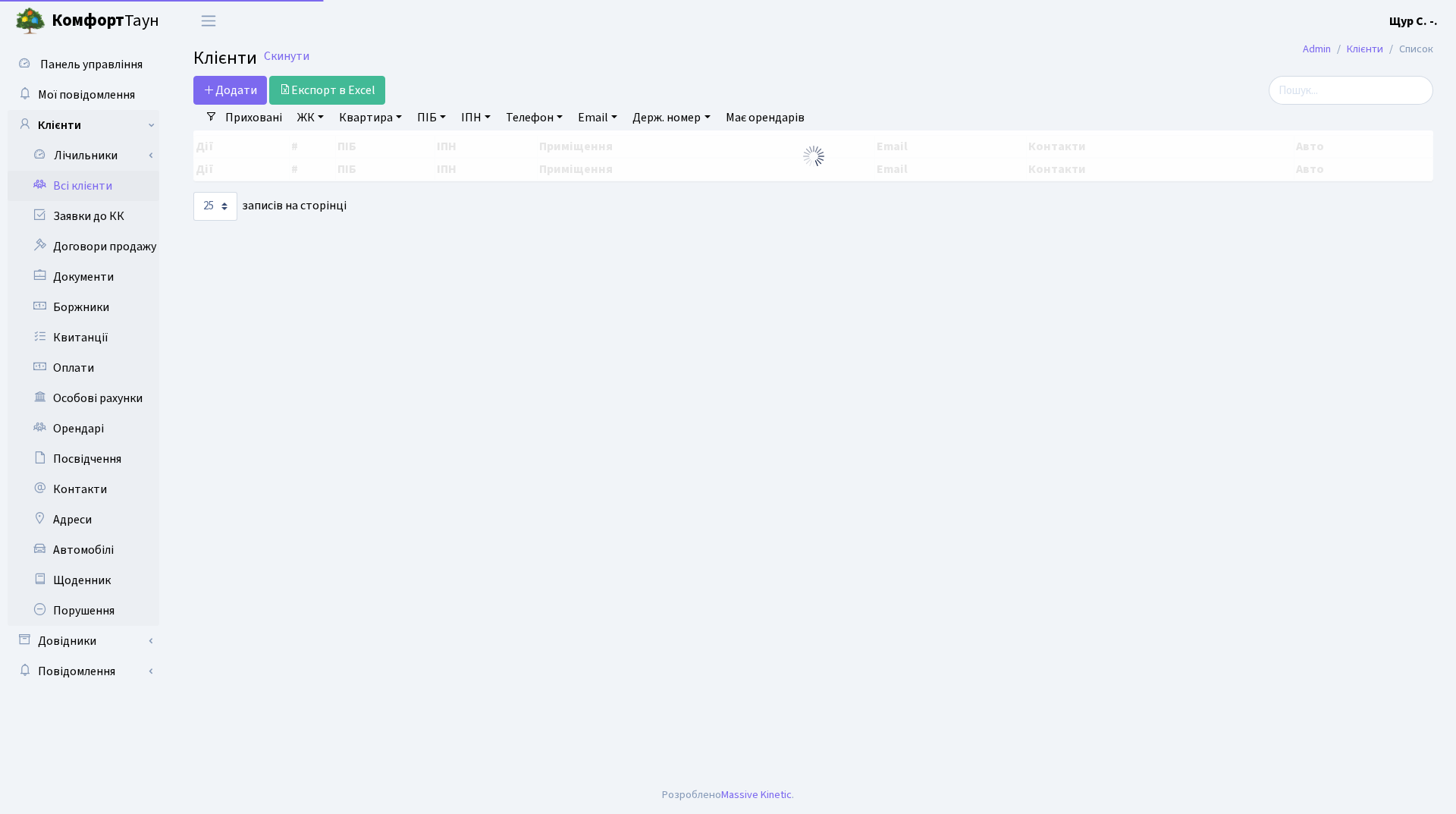
select select "25"
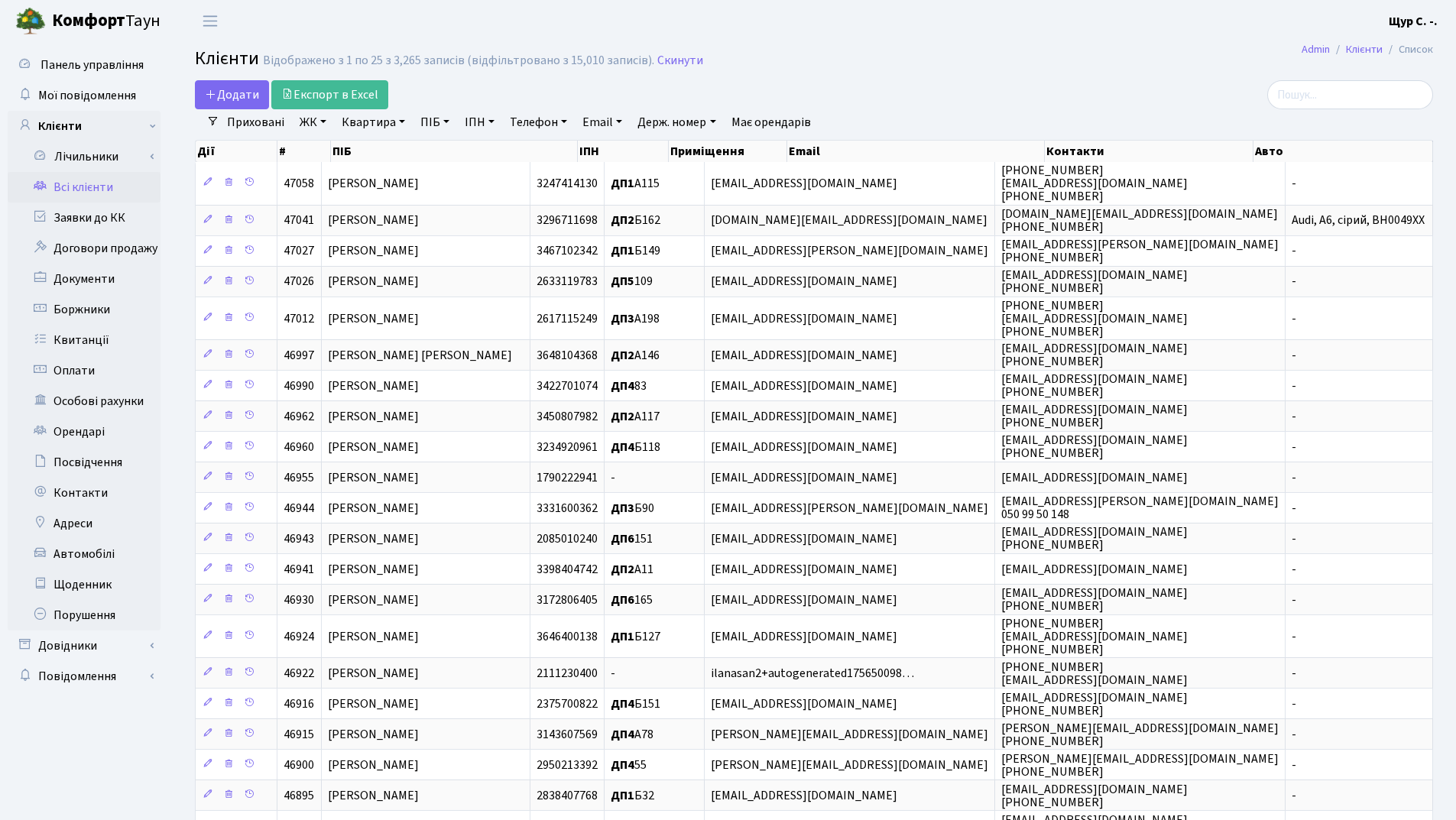
click at [361, 123] on link "Квартира" at bounding box center [373, 122] width 76 height 26
type input "329"
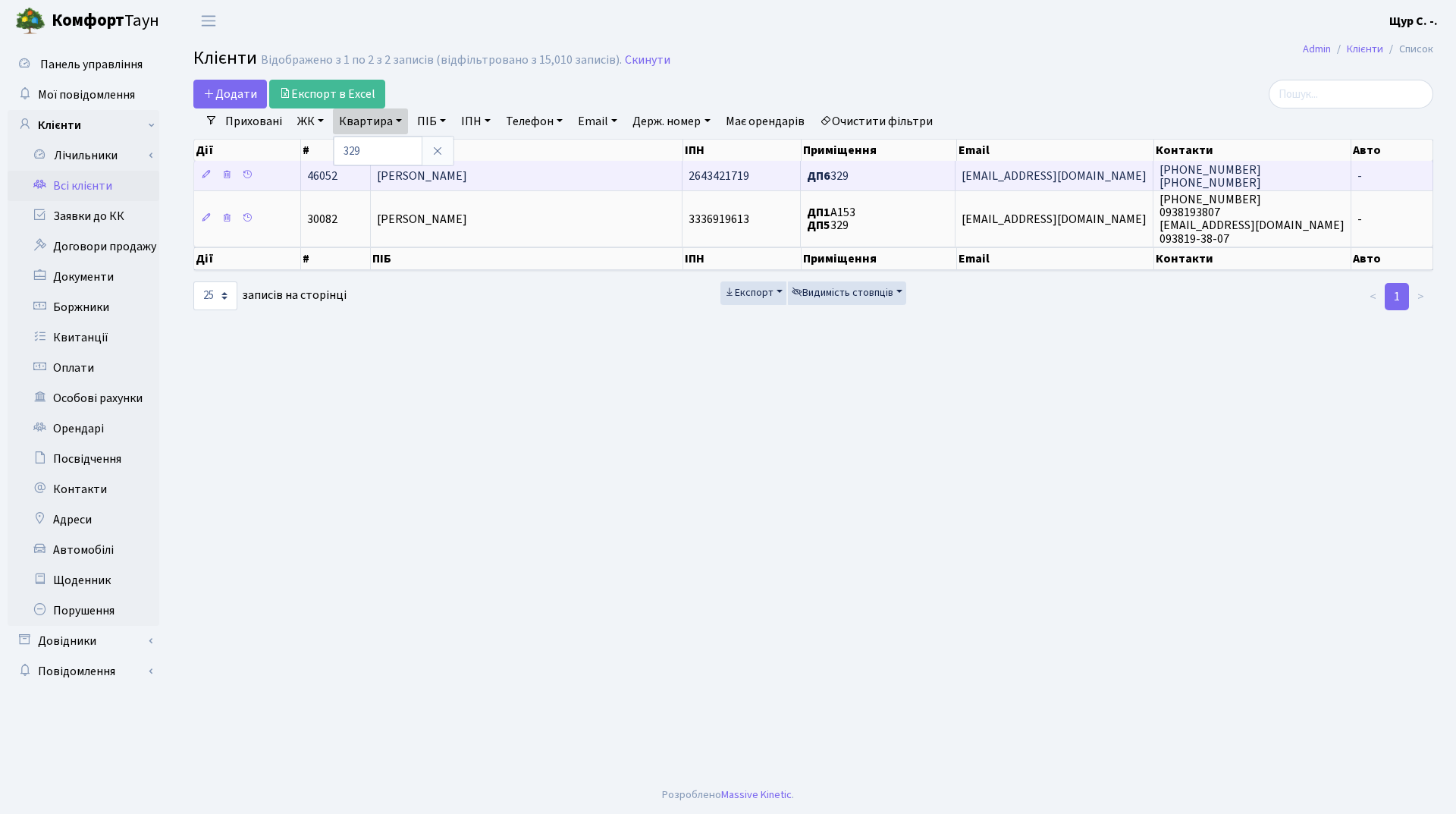
click at [467, 184] on span "Гуменюк Дмитро Павлович" at bounding box center [422, 176] width 90 height 17
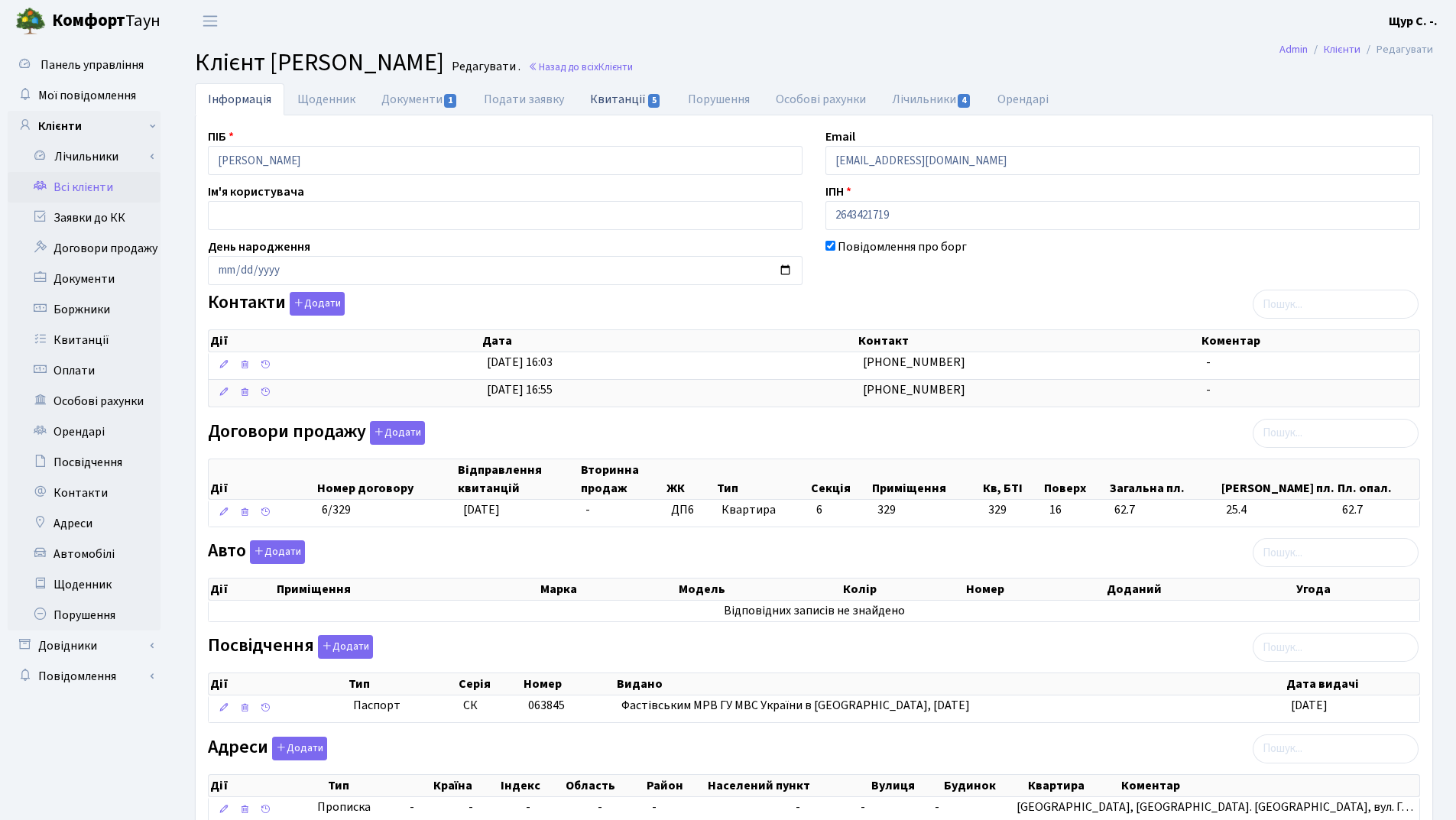
click at [610, 106] on link "Квитанції 5" at bounding box center [625, 99] width 97 height 31
select select "25"
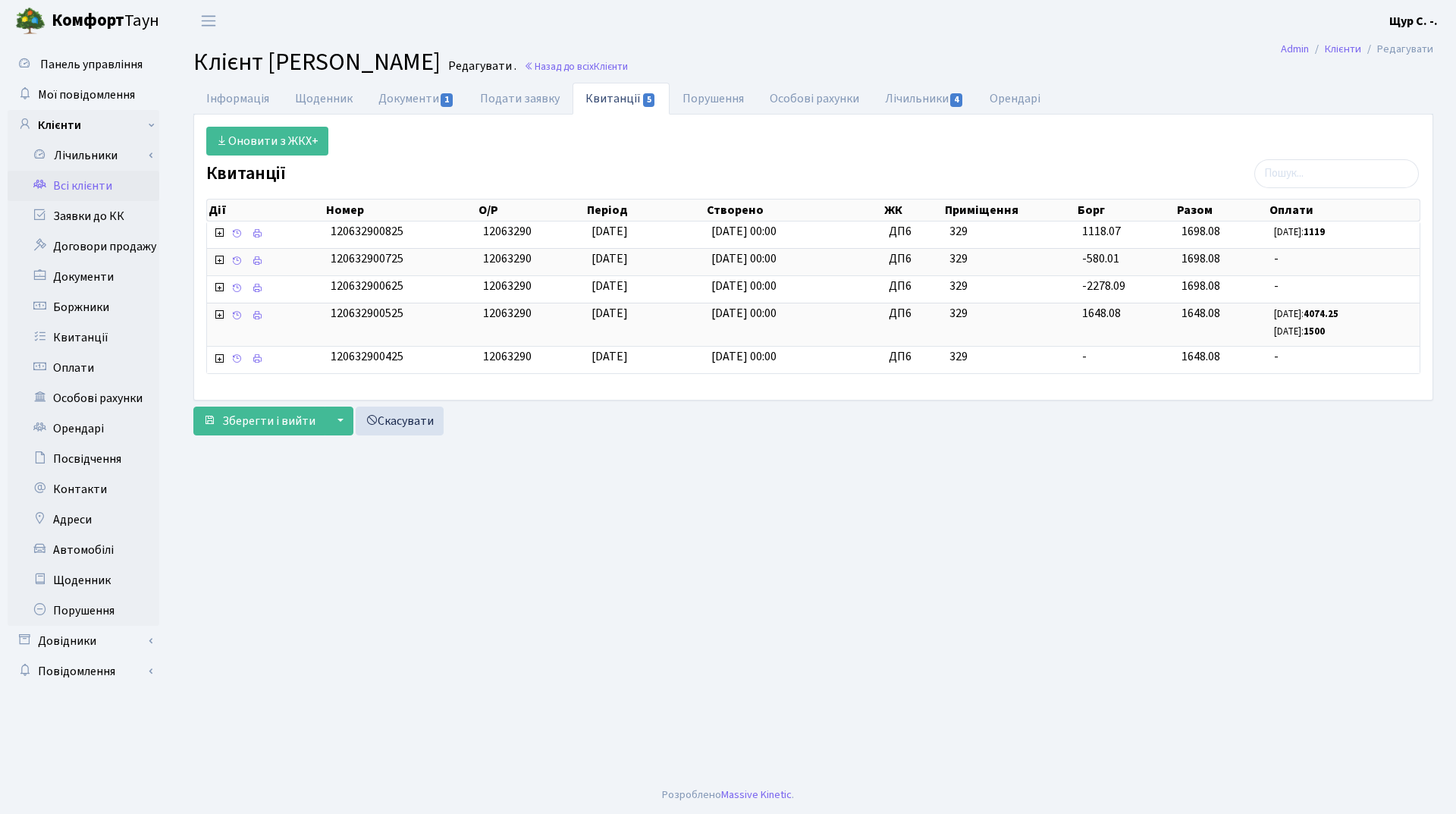
click at [86, 185] on link "Всі клієнти" at bounding box center [84, 185] width 152 height 30
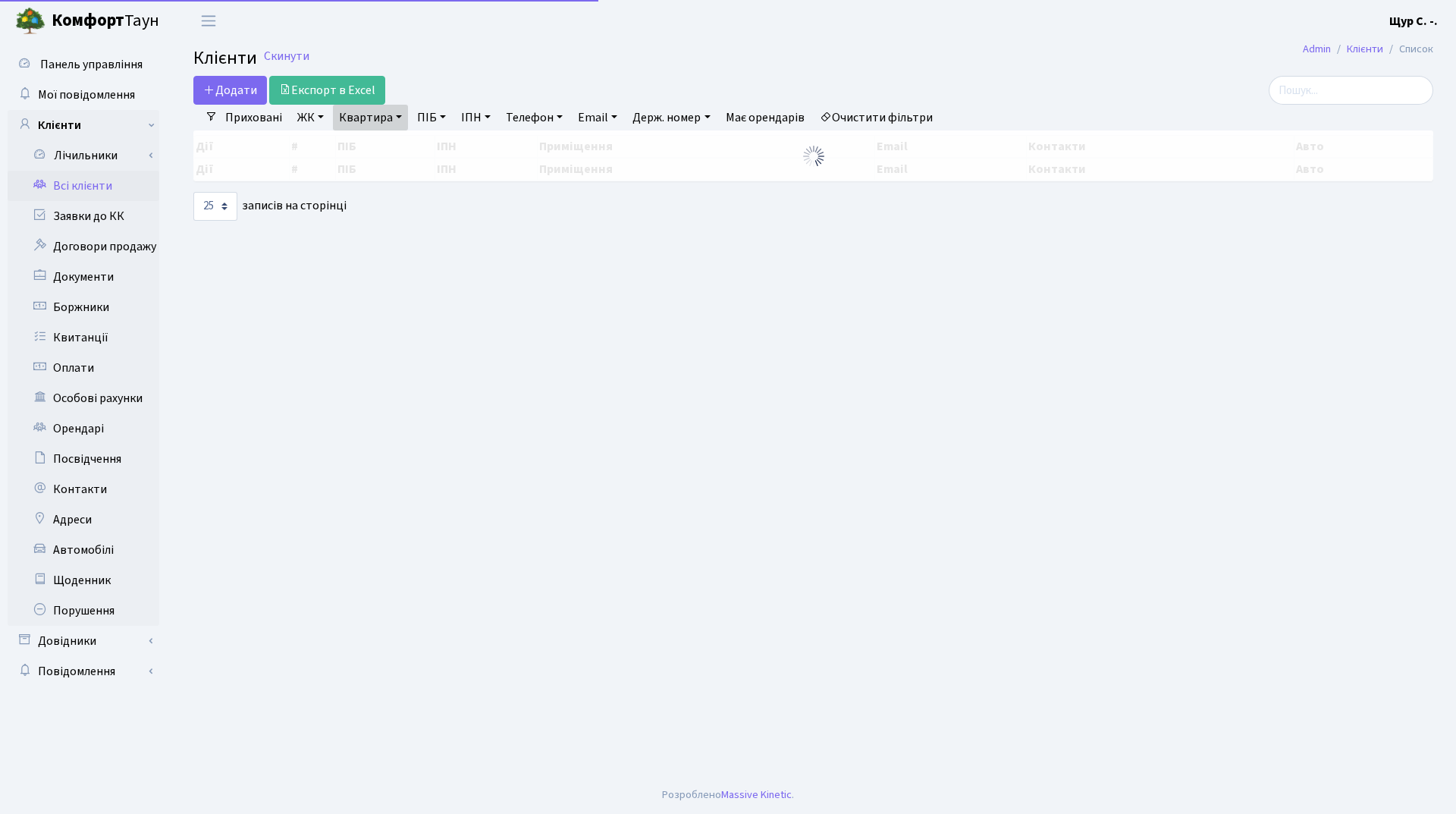
select select "25"
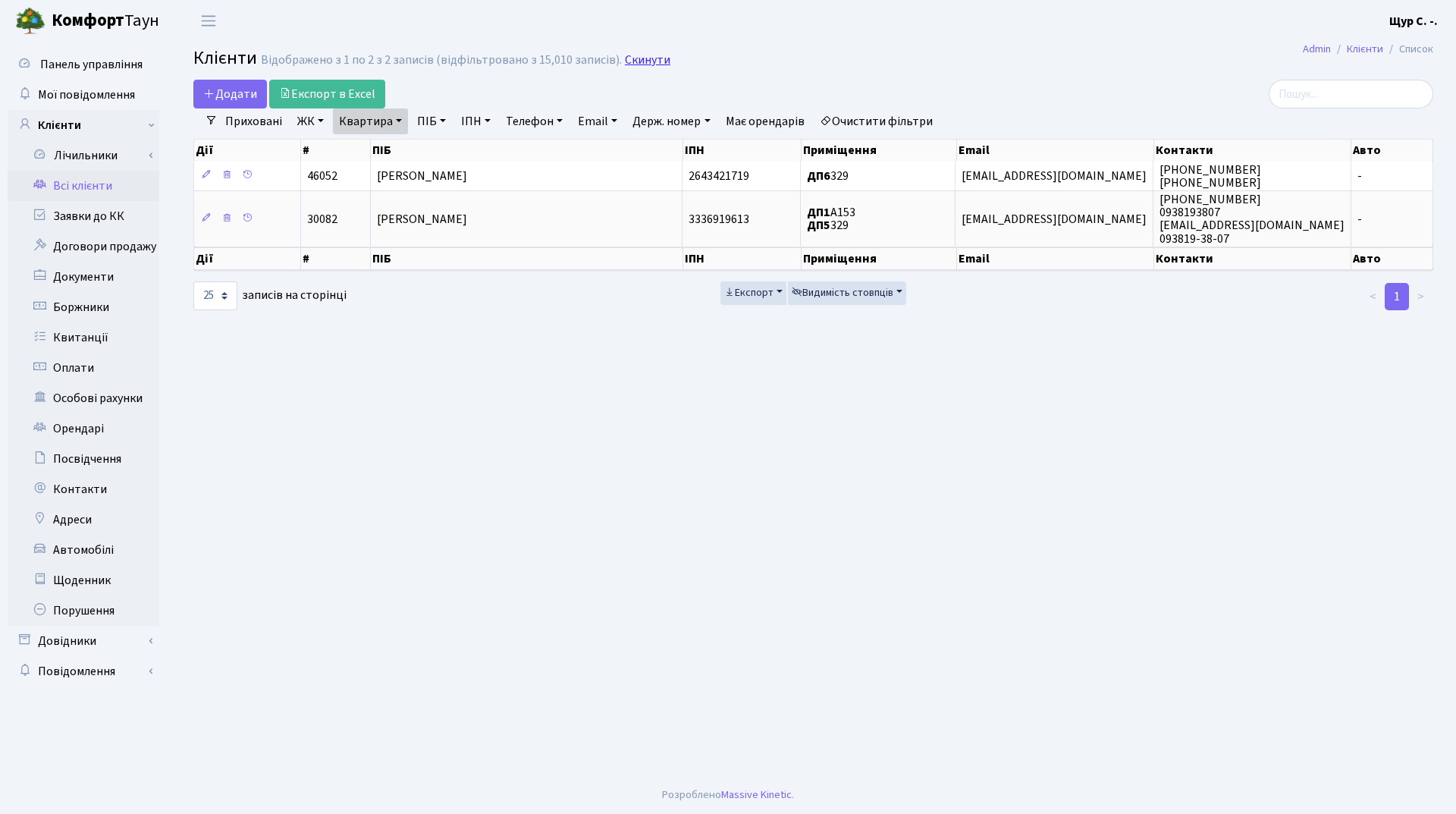
click at [638, 63] on link "Скинути" at bounding box center [648, 60] width 46 height 14
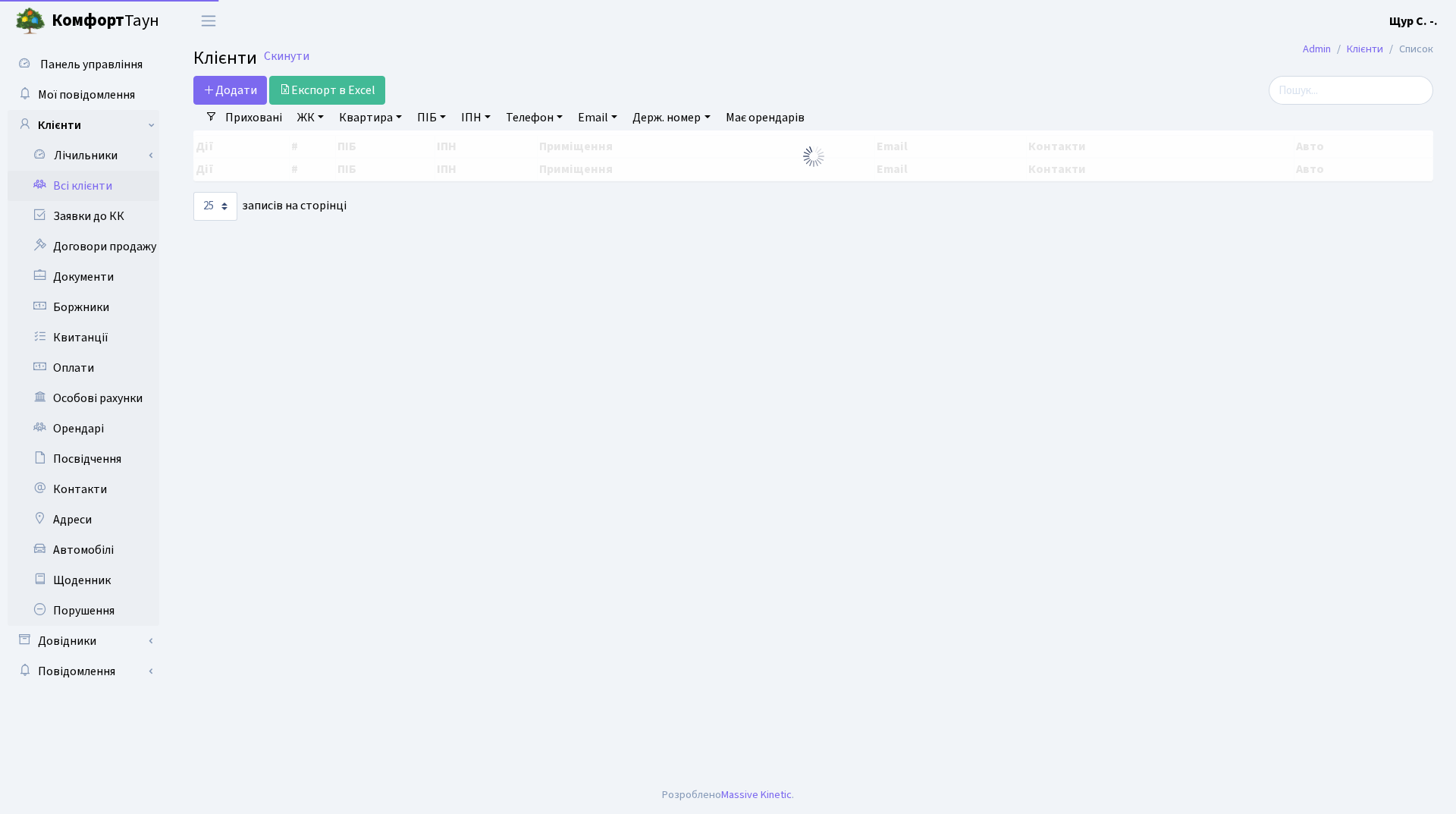
select select "25"
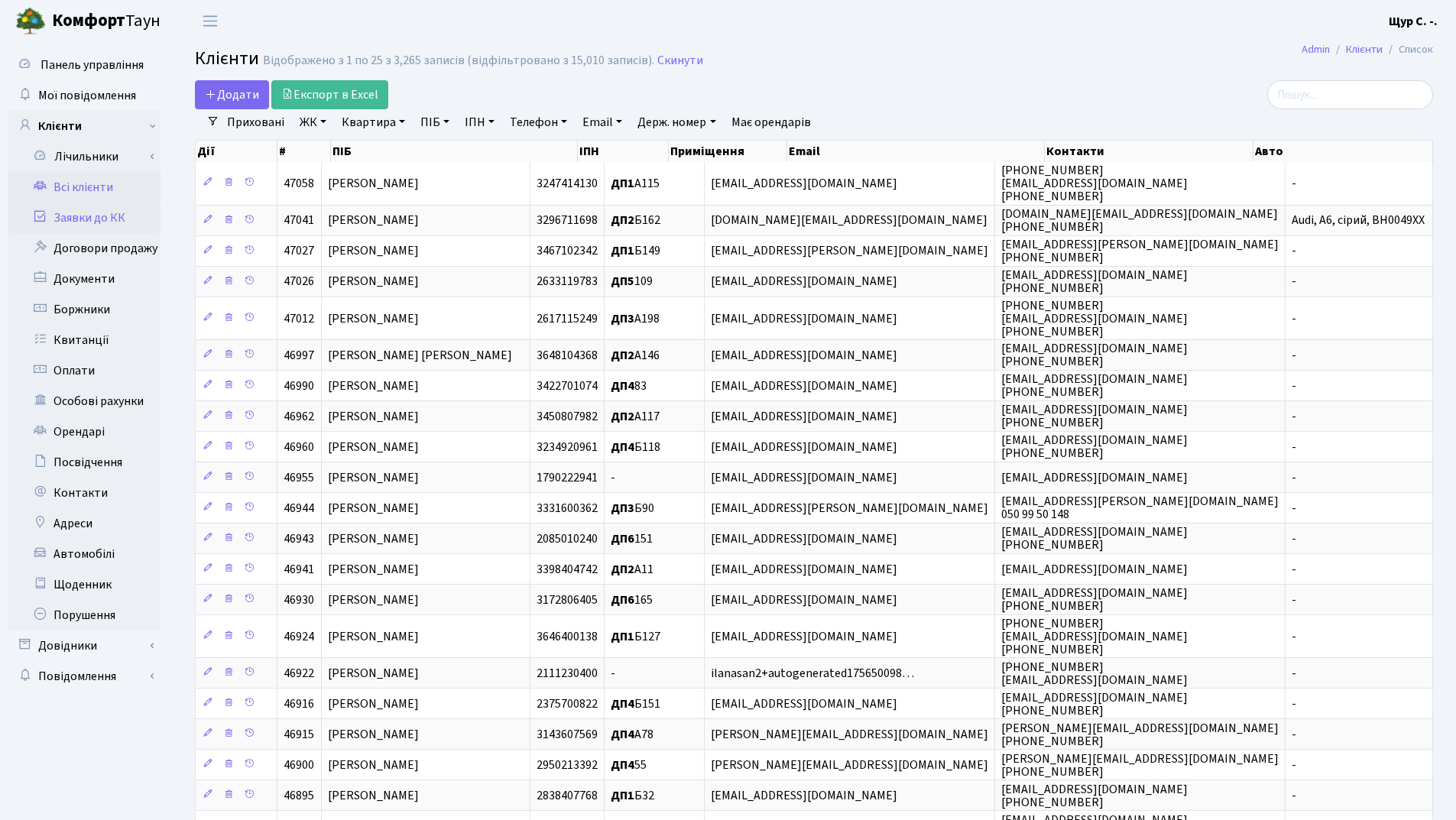
click at [116, 213] on link "Заявки до КК" at bounding box center [84, 218] width 153 height 30
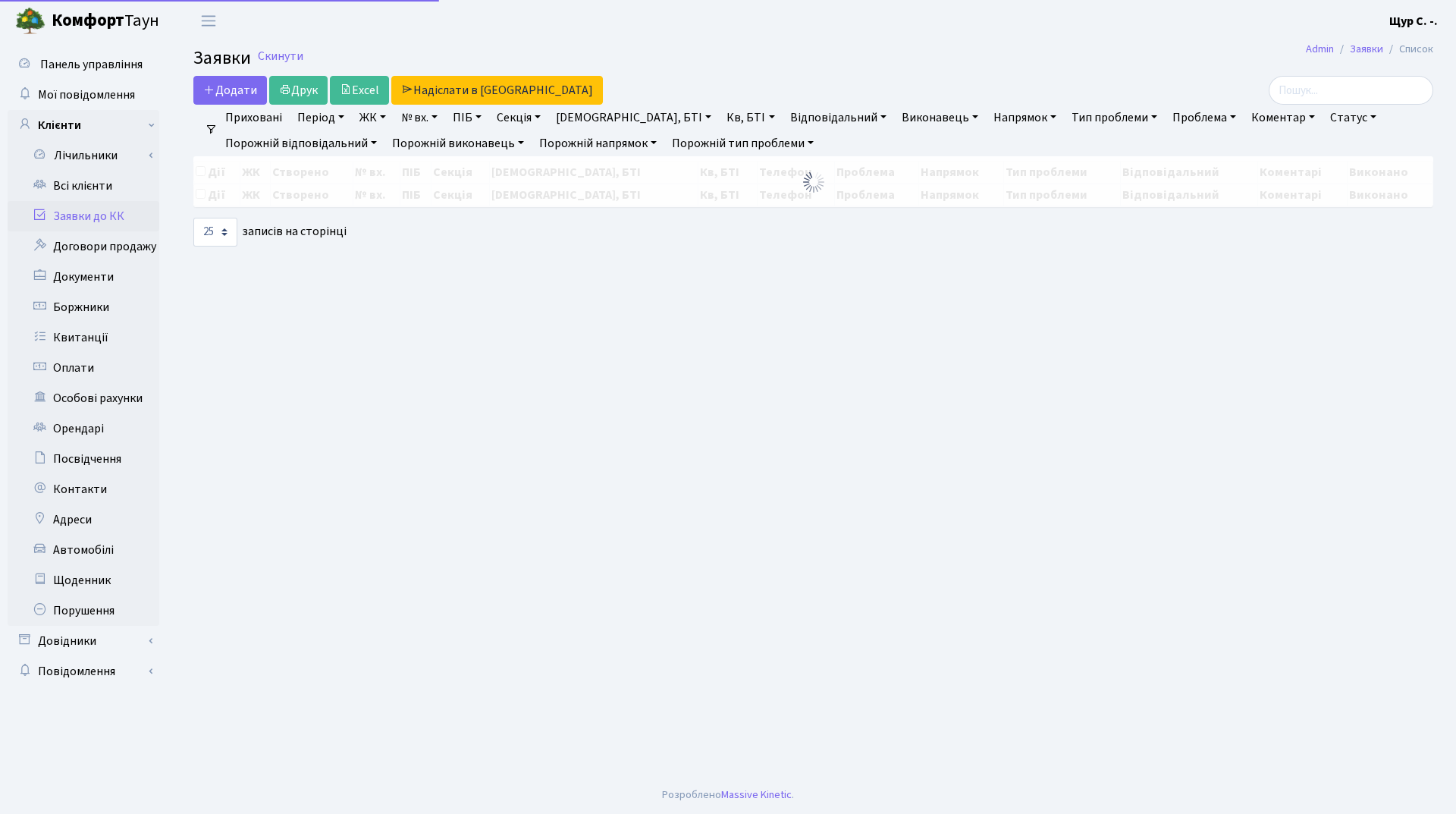
select select "25"
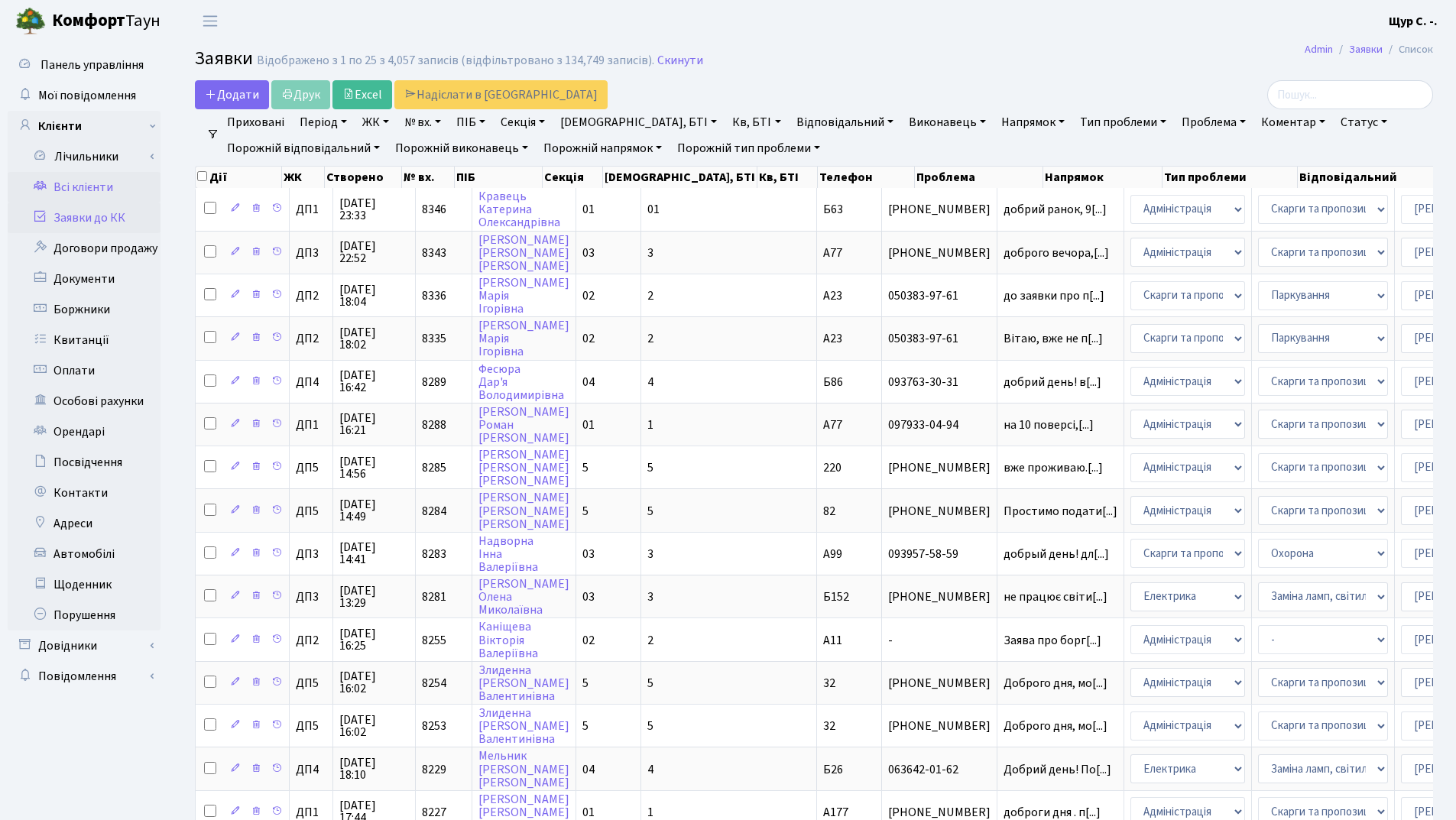
click at [109, 192] on link "Всі клієнти" at bounding box center [84, 187] width 153 height 30
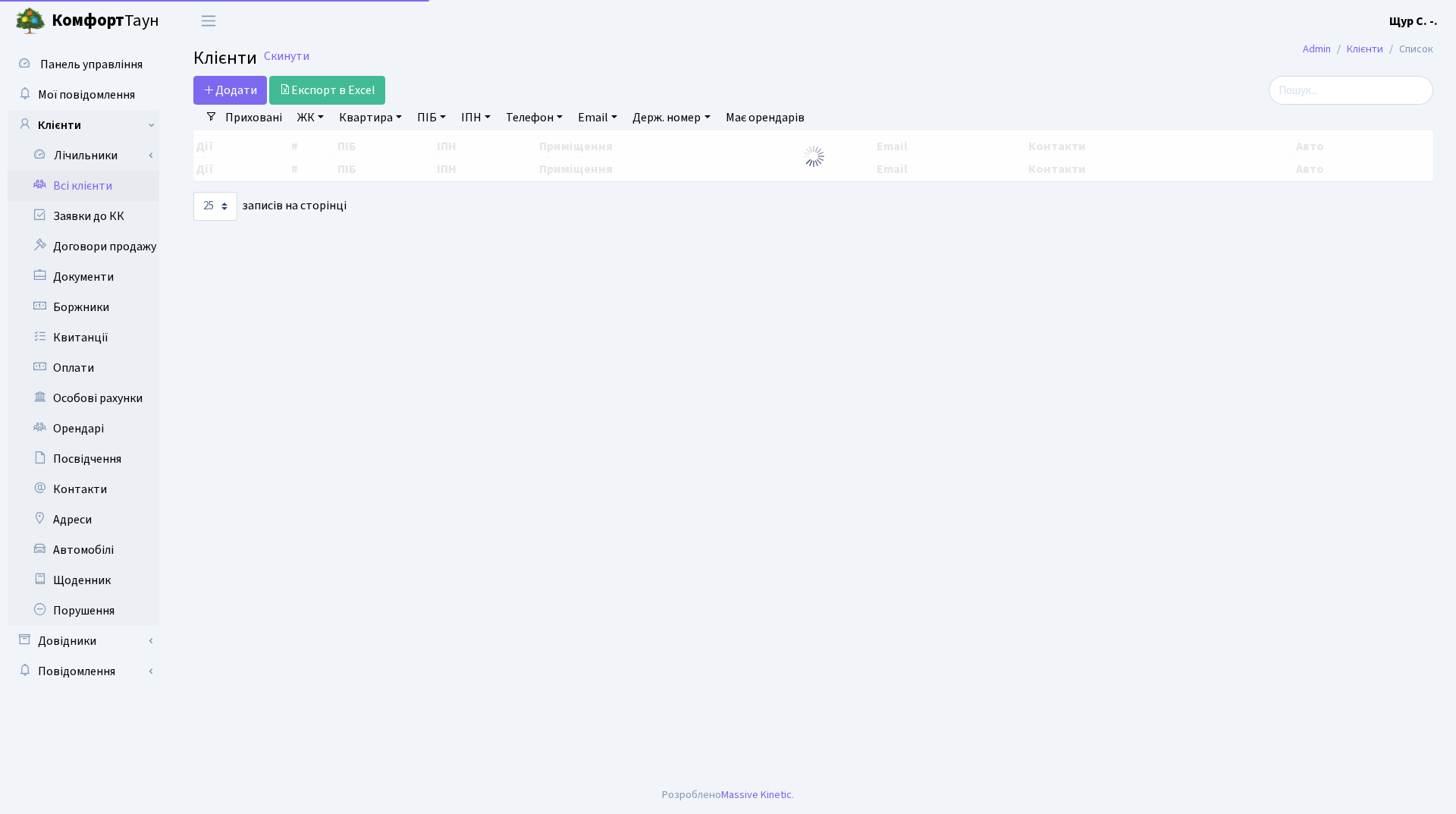
select select "25"
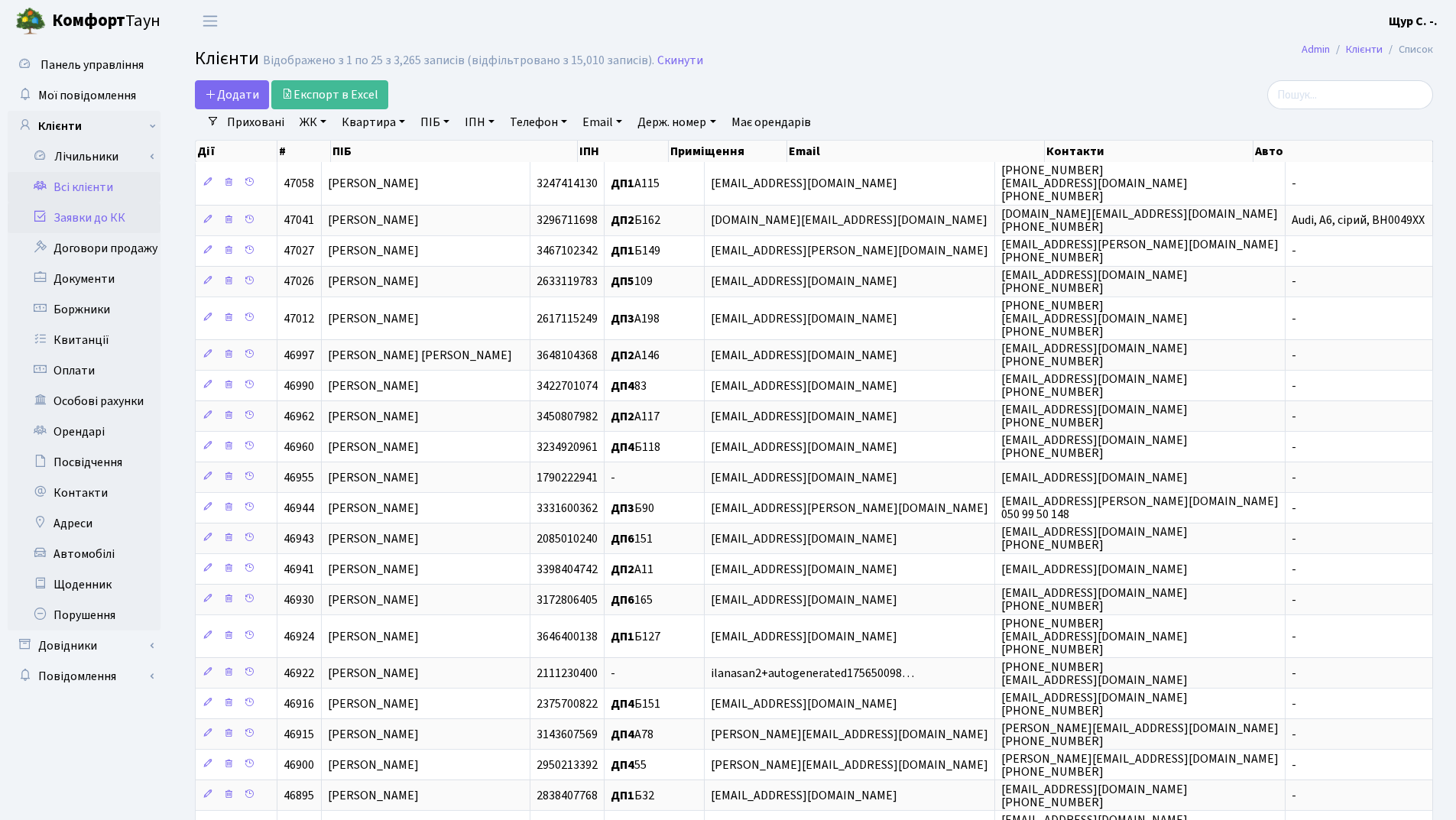
click at [109, 214] on link "Заявки до КК" at bounding box center [84, 218] width 153 height 30
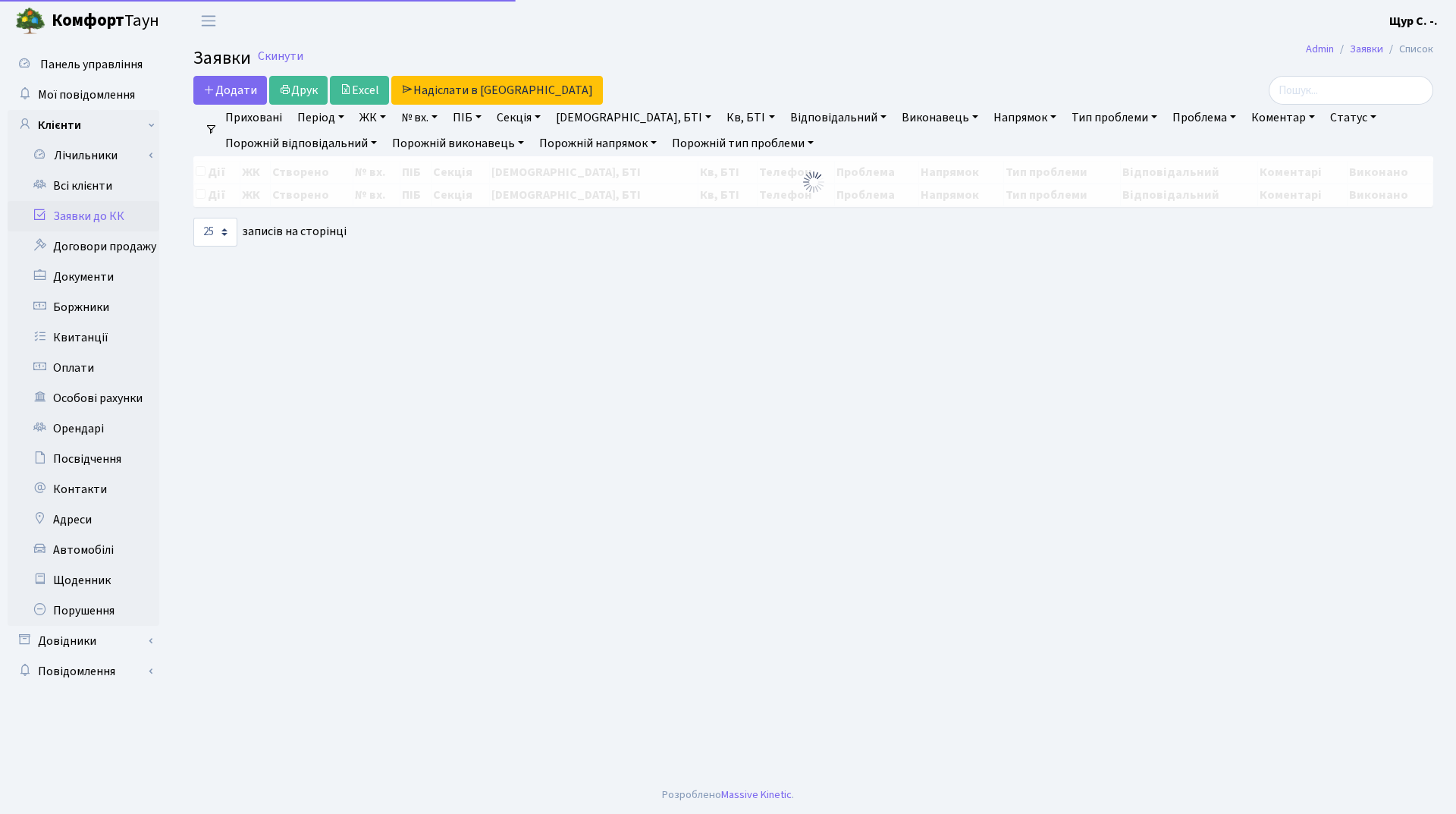
select select "25"
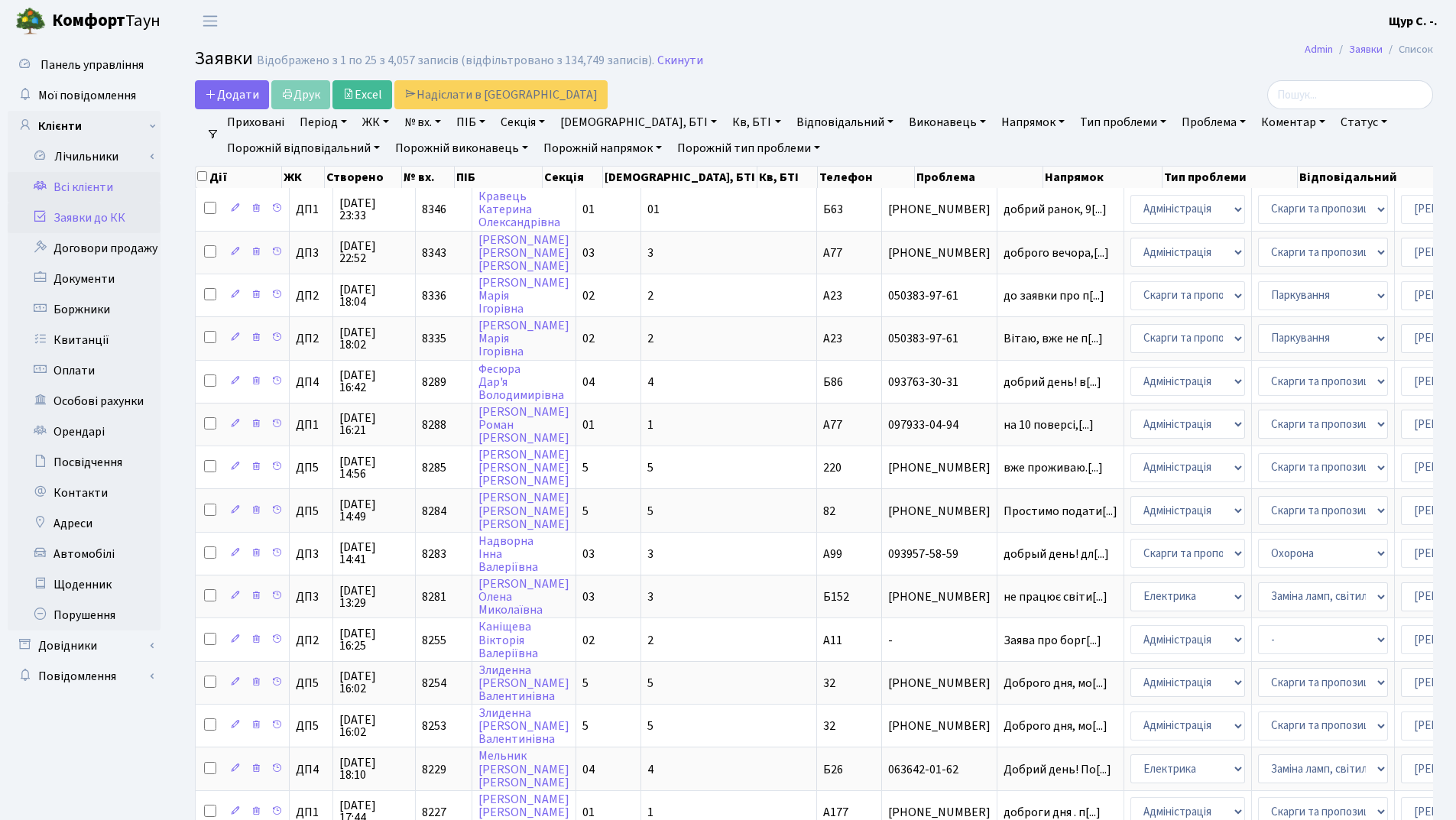
click at [105, 195] on link "Всі клієнти" at bounding box center [84, 187] width 153 height 30
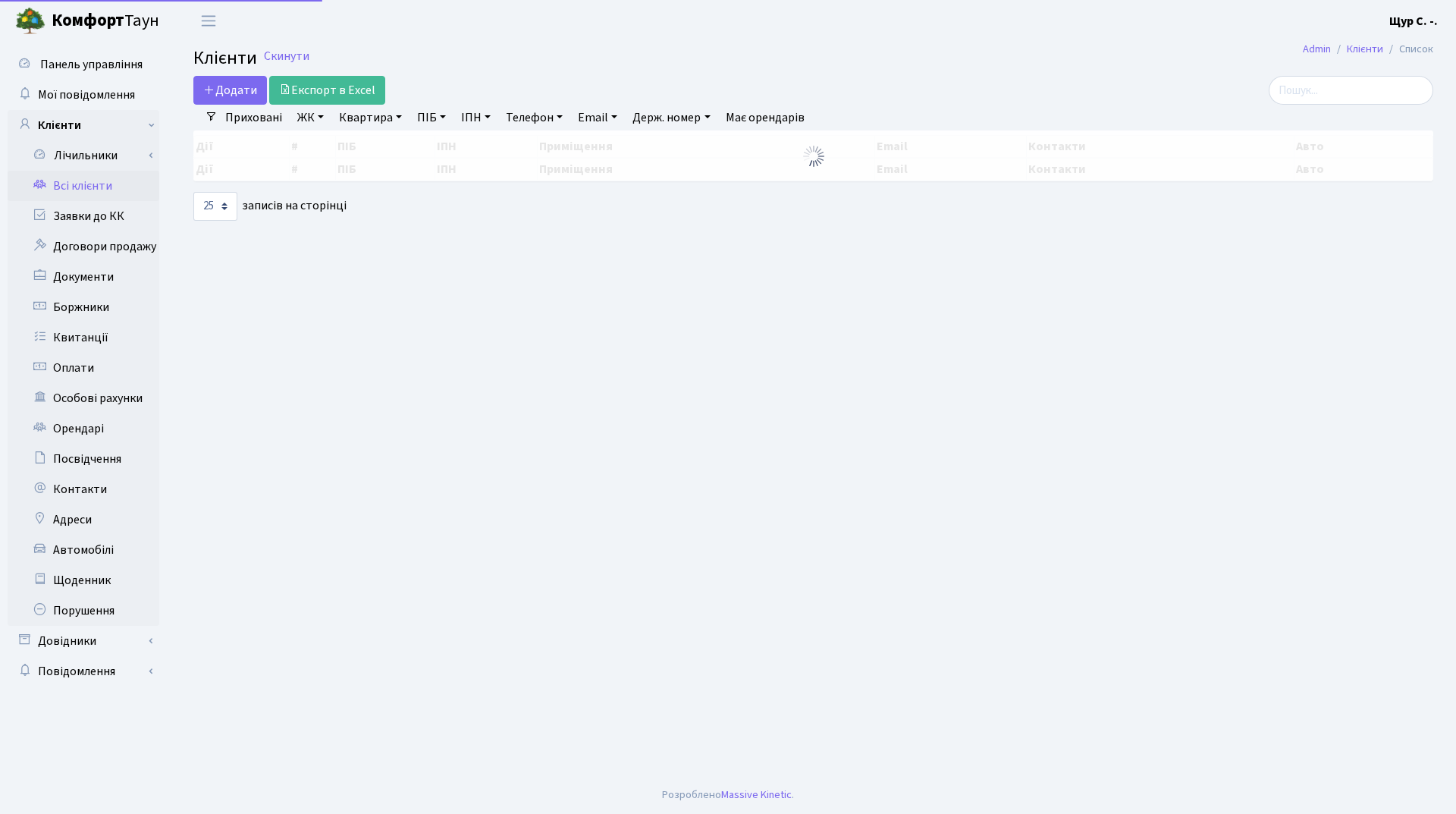
select select "25"
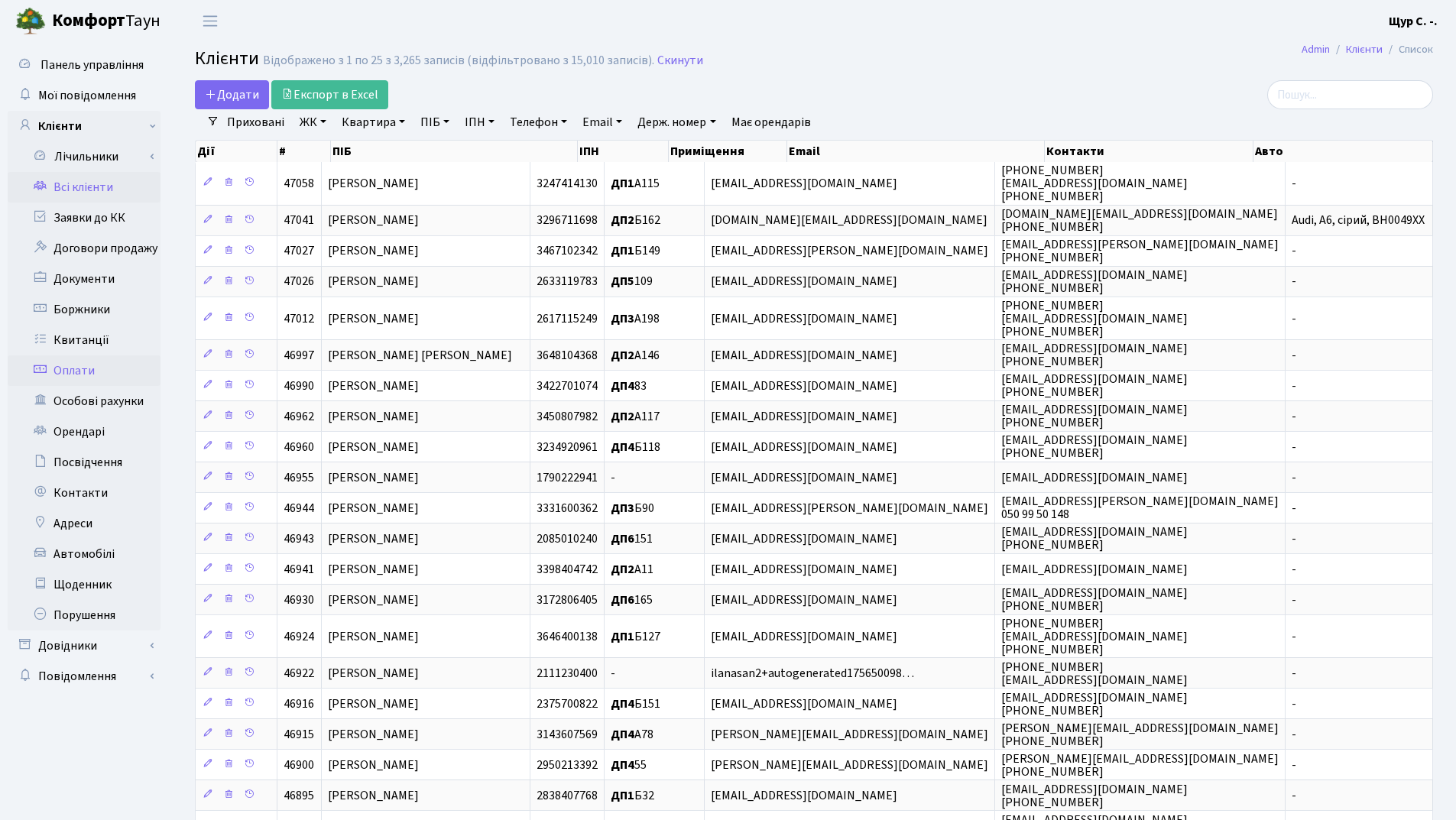
click at [104, 367] on link "Оплати" at bounding box center [84, 371] width 153 height 30
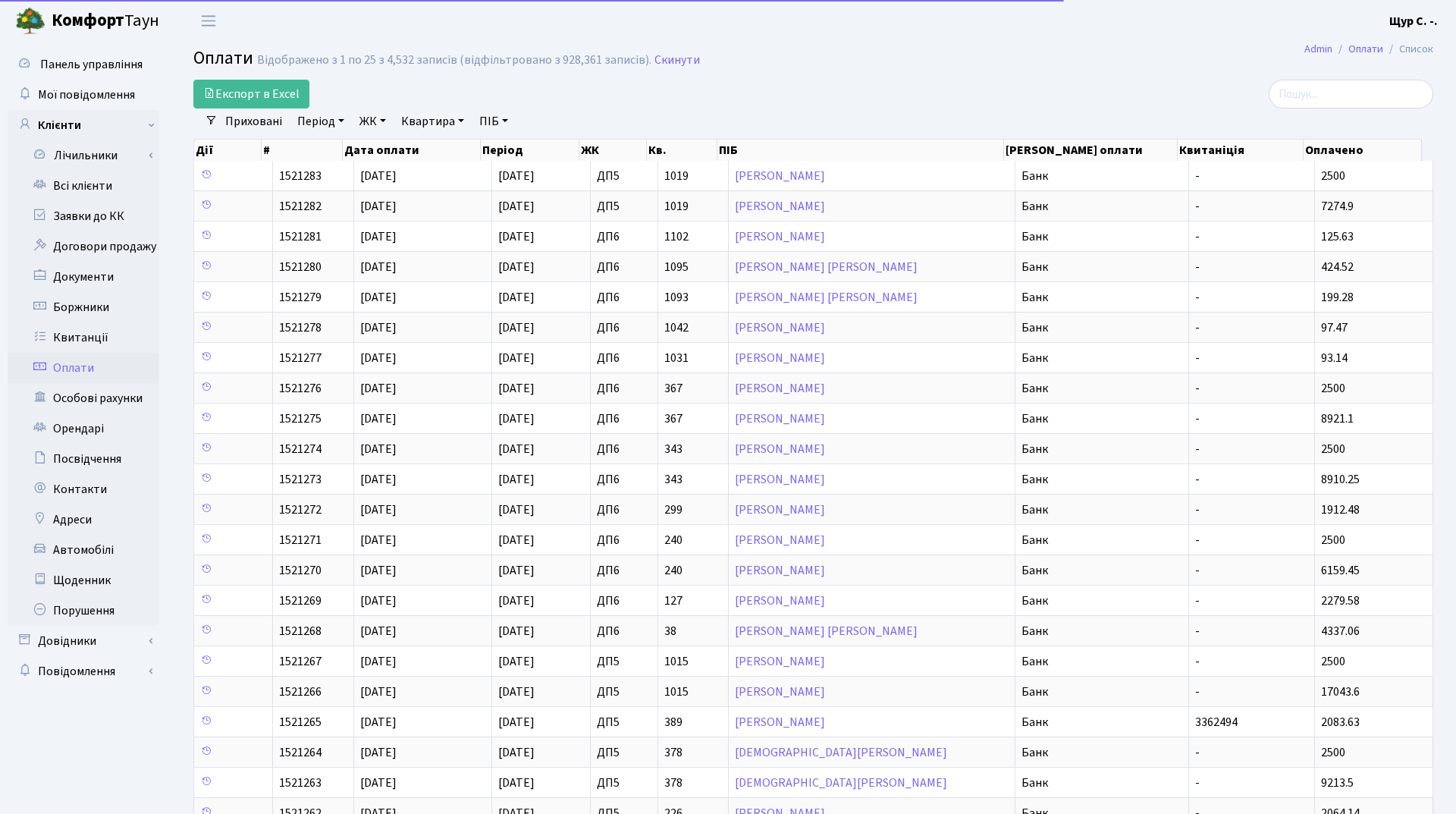
select select "25"
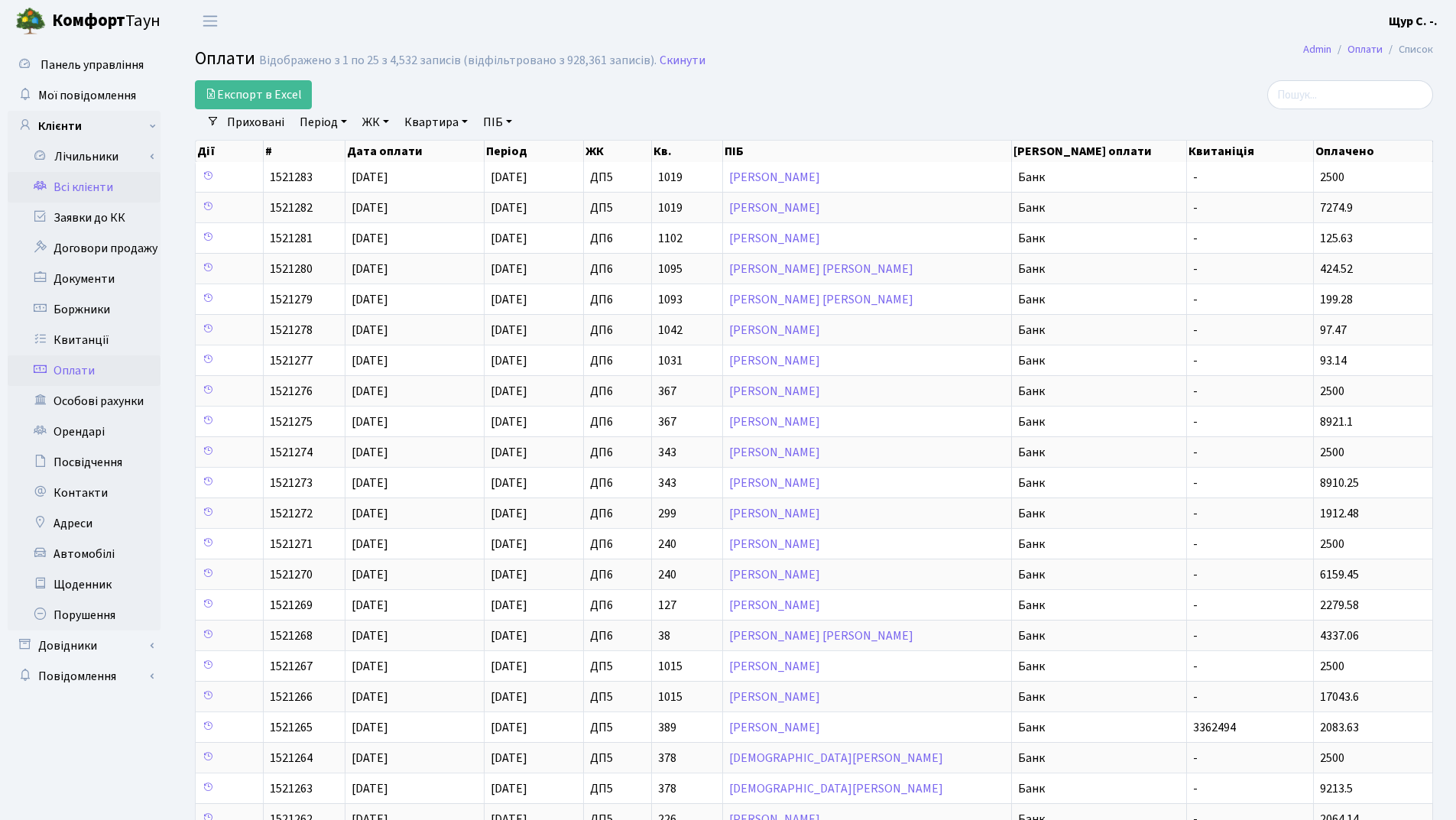
click at [117, 195] on link "Всі клієнти" at bounding box center [84, 187] width 153 height 30
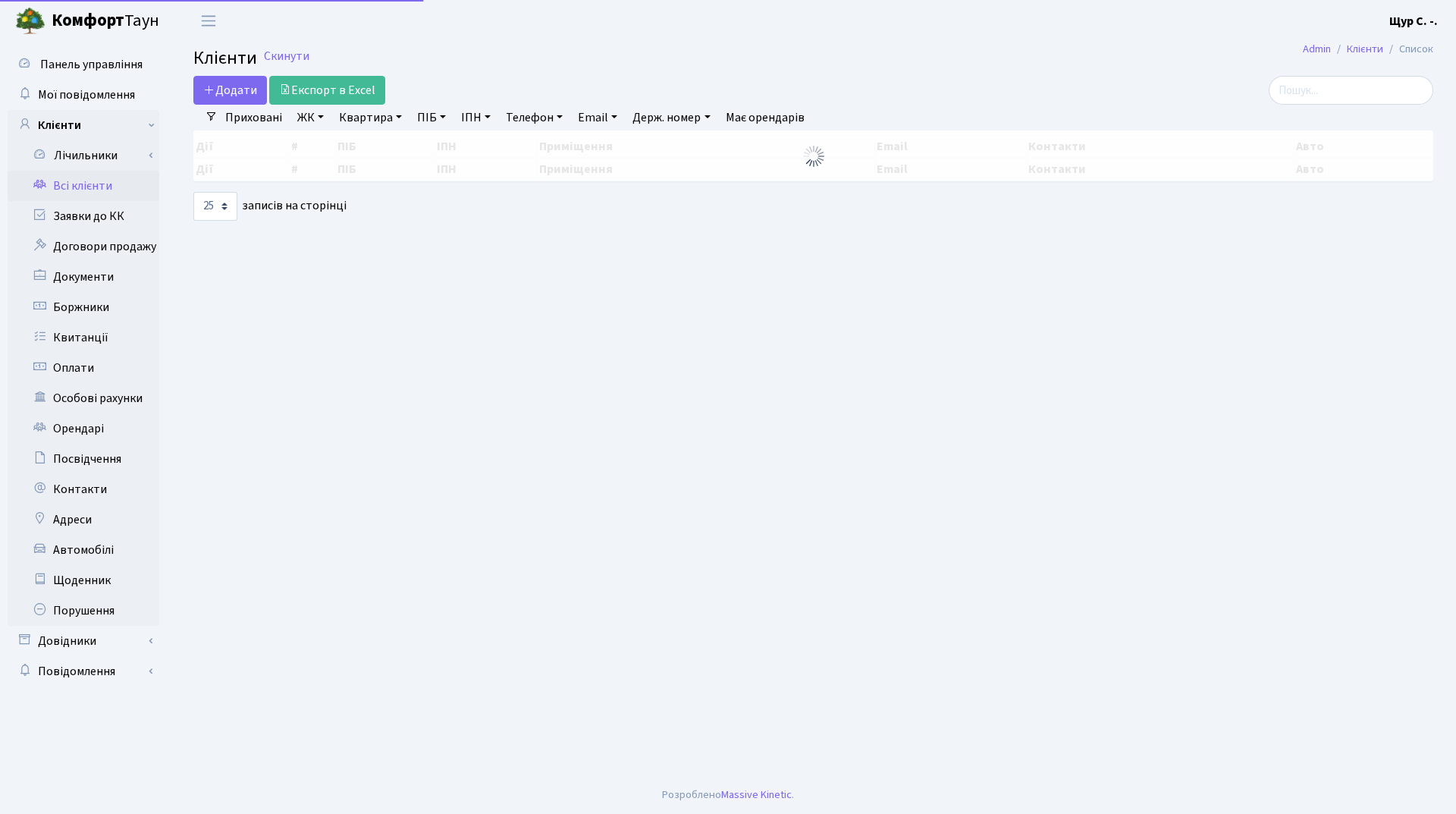
select select "25"
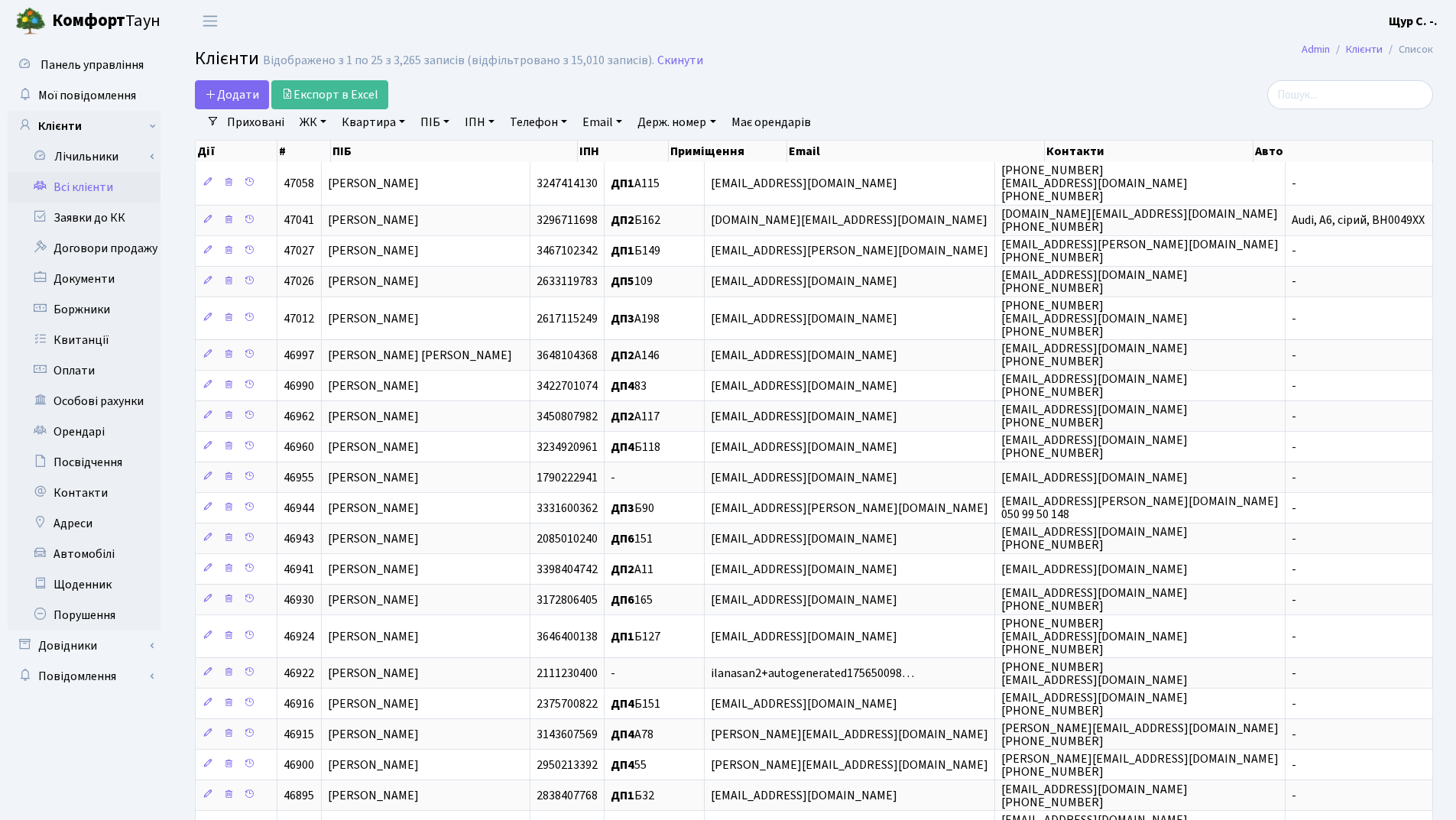
click at [360, 121] on link "Квартира" at bounding box center [373, 122] width 76 height 26
type input "89"
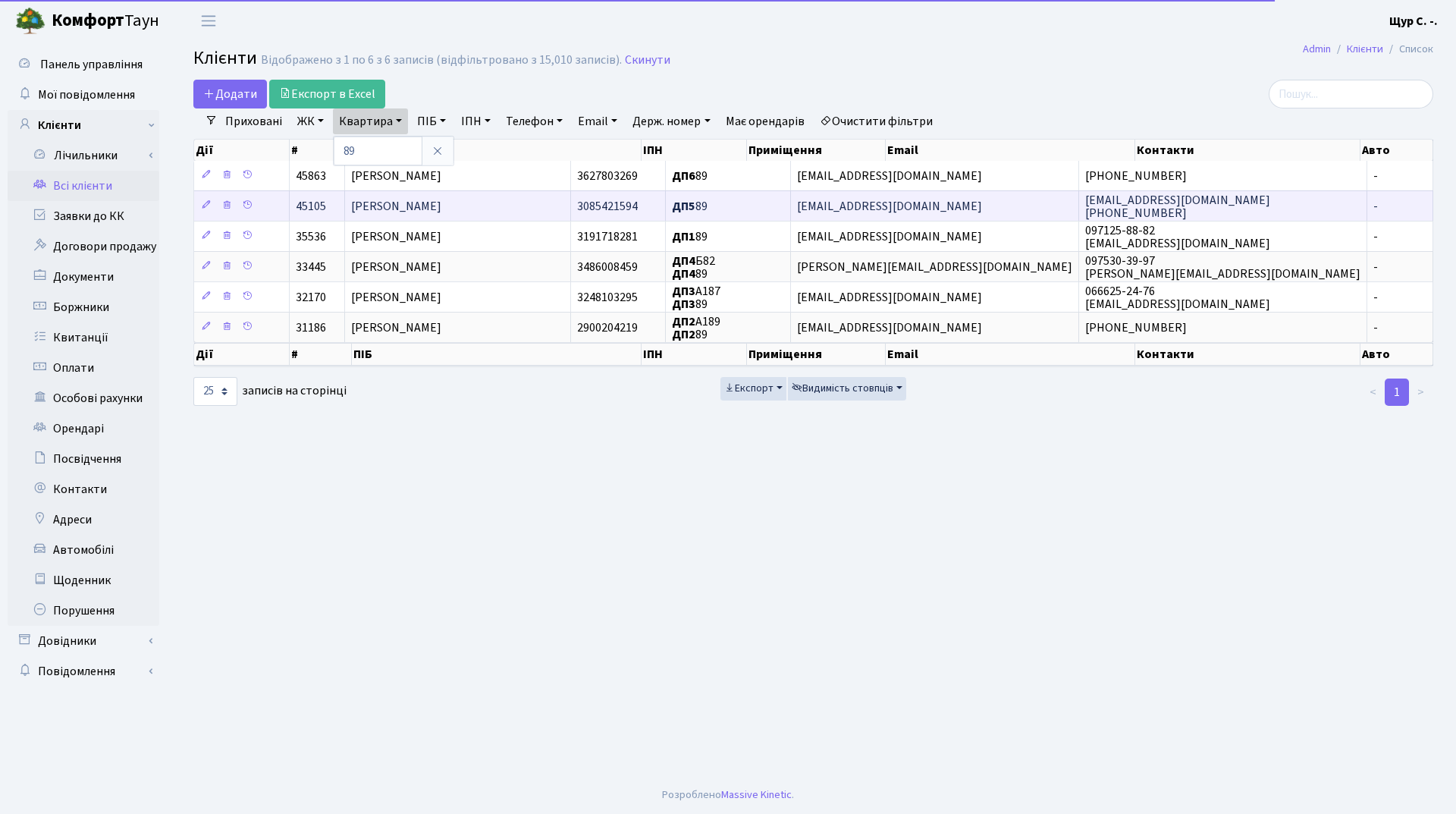
click at [454, 193] on td "[PERSON_NAME]" at bounding box center [458, 206] width 226 height 30
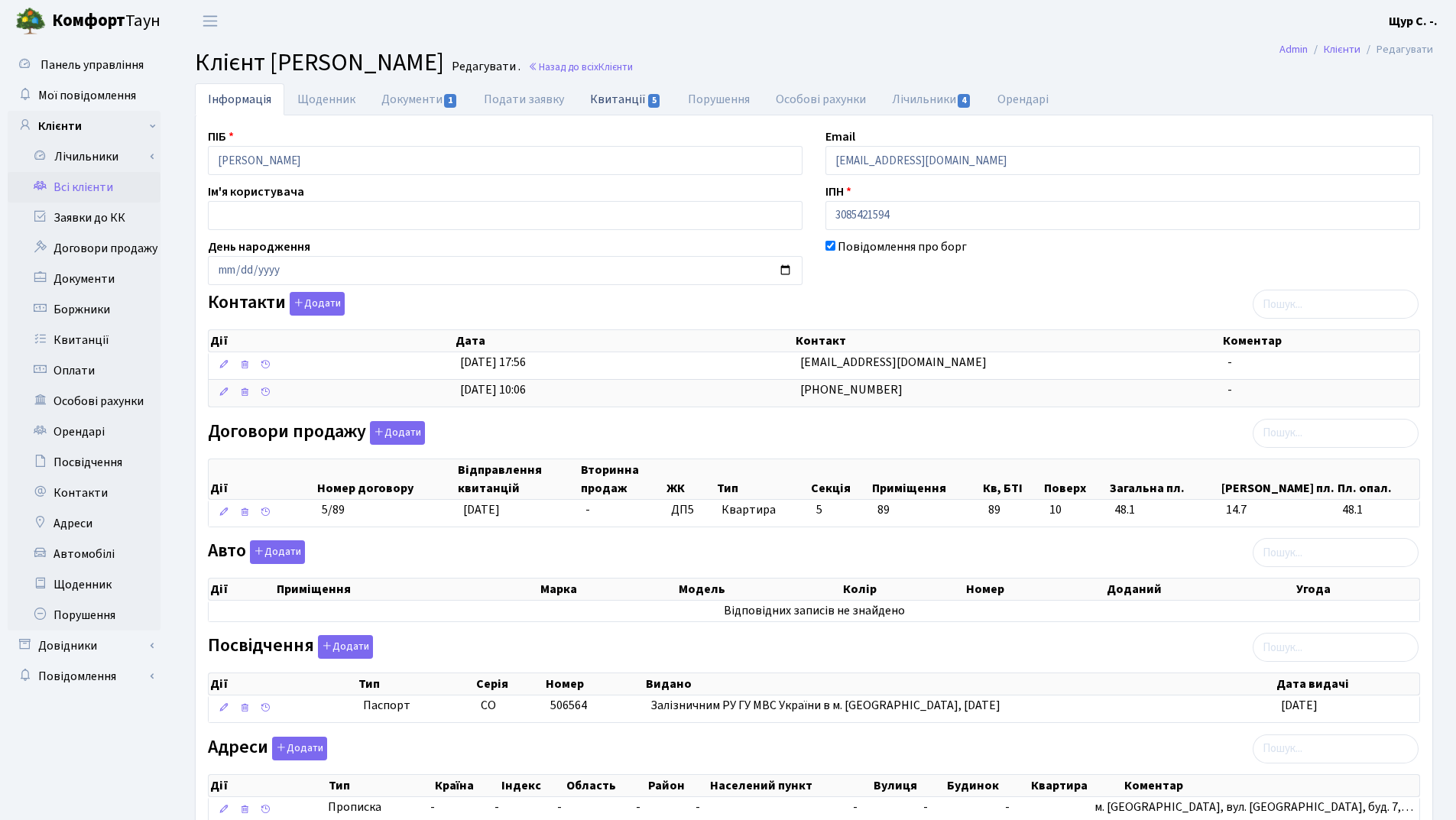
click at [630, 100] on link "Квитанції 5" at bounding box center [625, 99] width 97 height 31
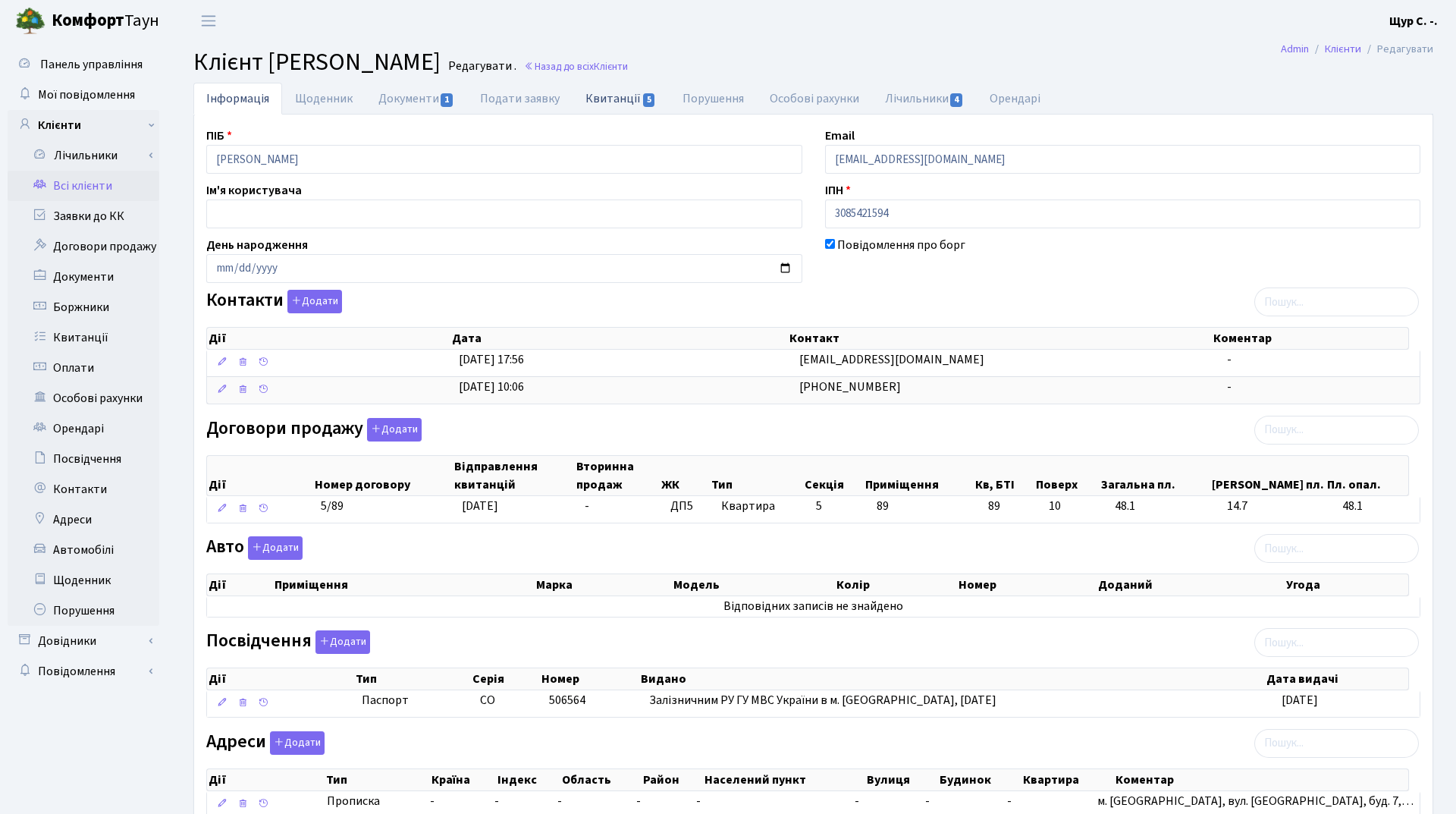
select select "25"
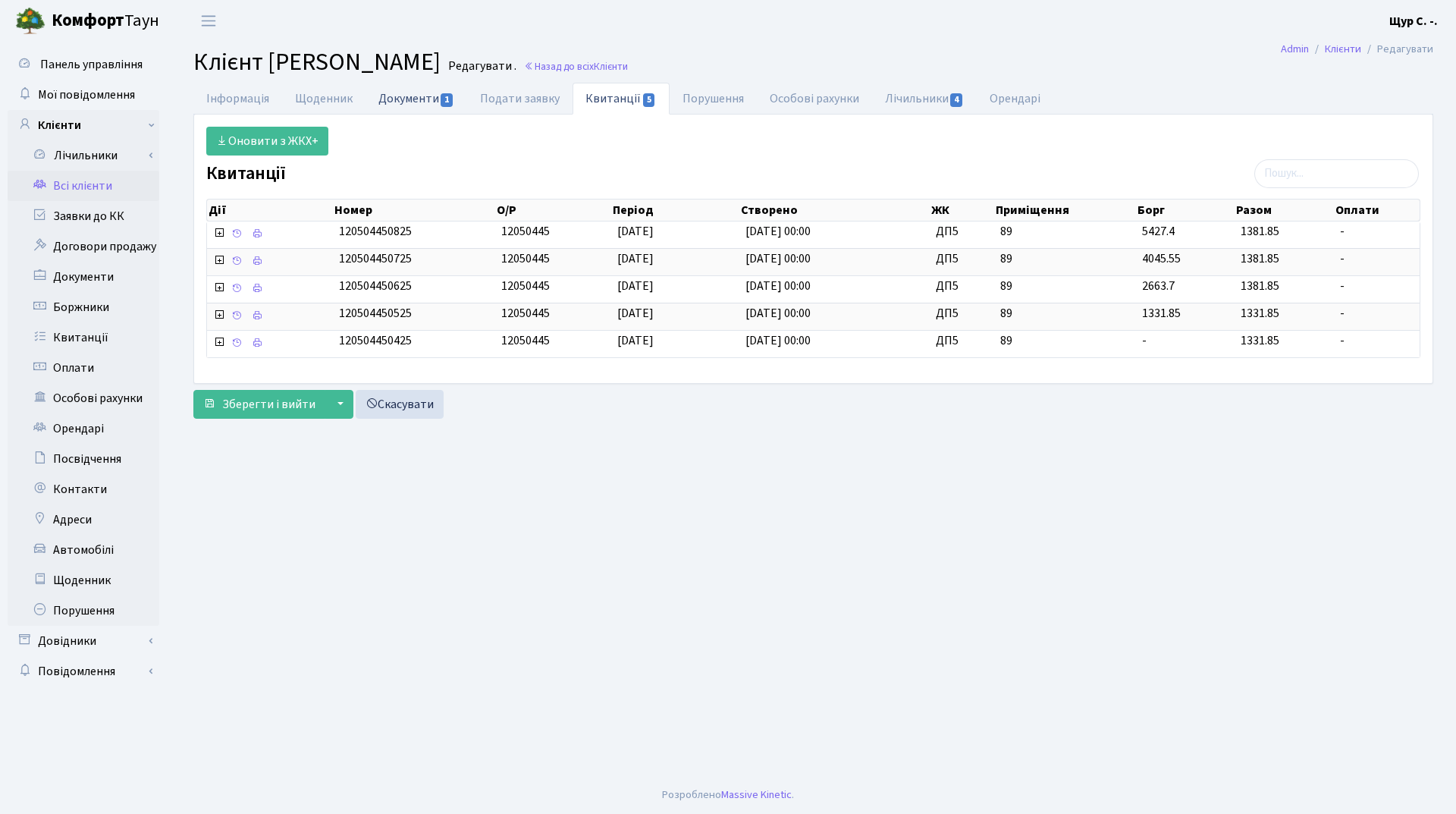
click at [410, 100] on link "Документи 1" at bounding box center [416, 98] width 101 height 31
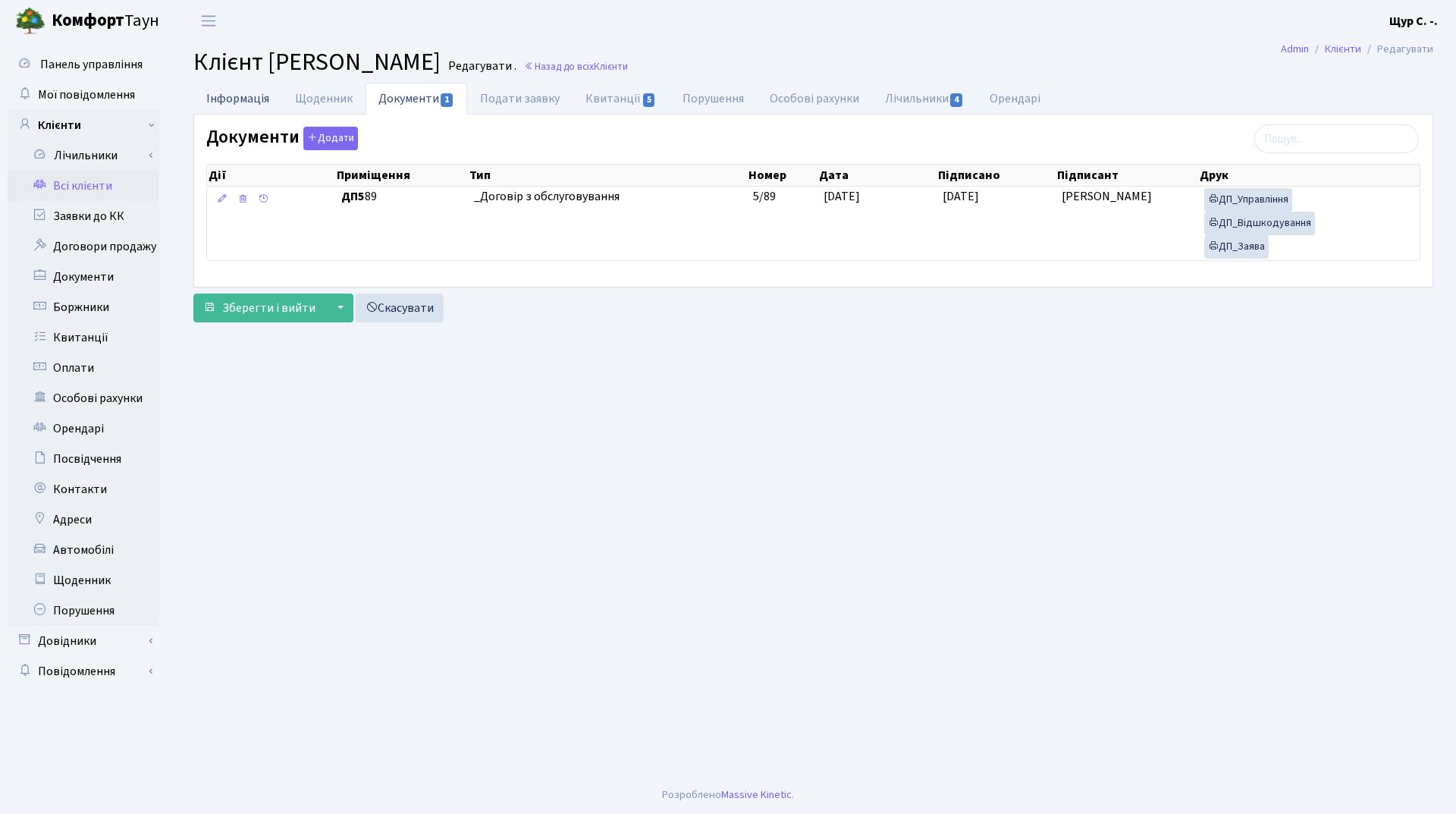
click at [244, 97] on link "Інформація" at bounding box center [237, 98] width 89 height 31
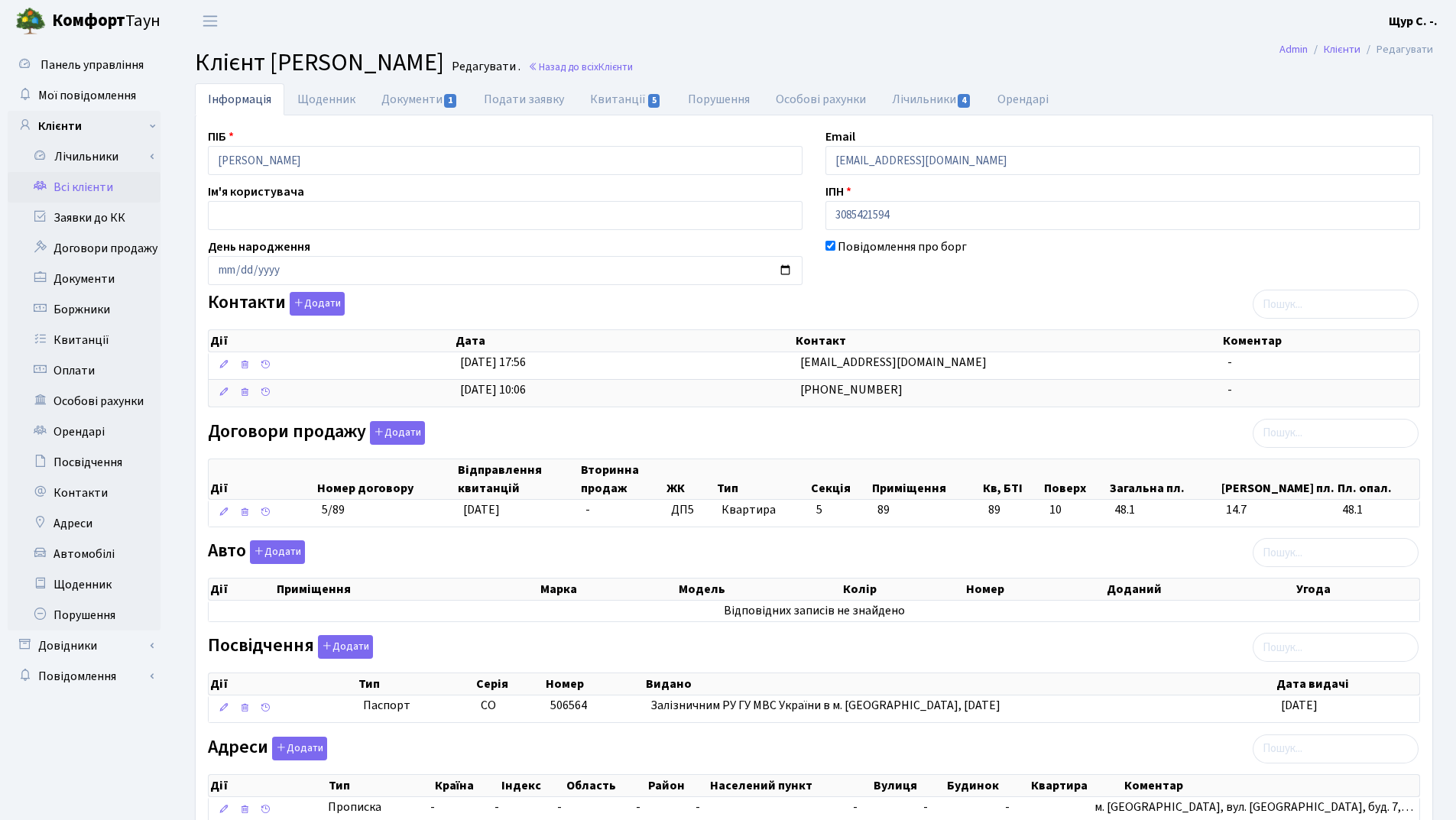
click at [116, 189] on link "Всі клієнти" at bounding box center [84, 187] width 153 height 30
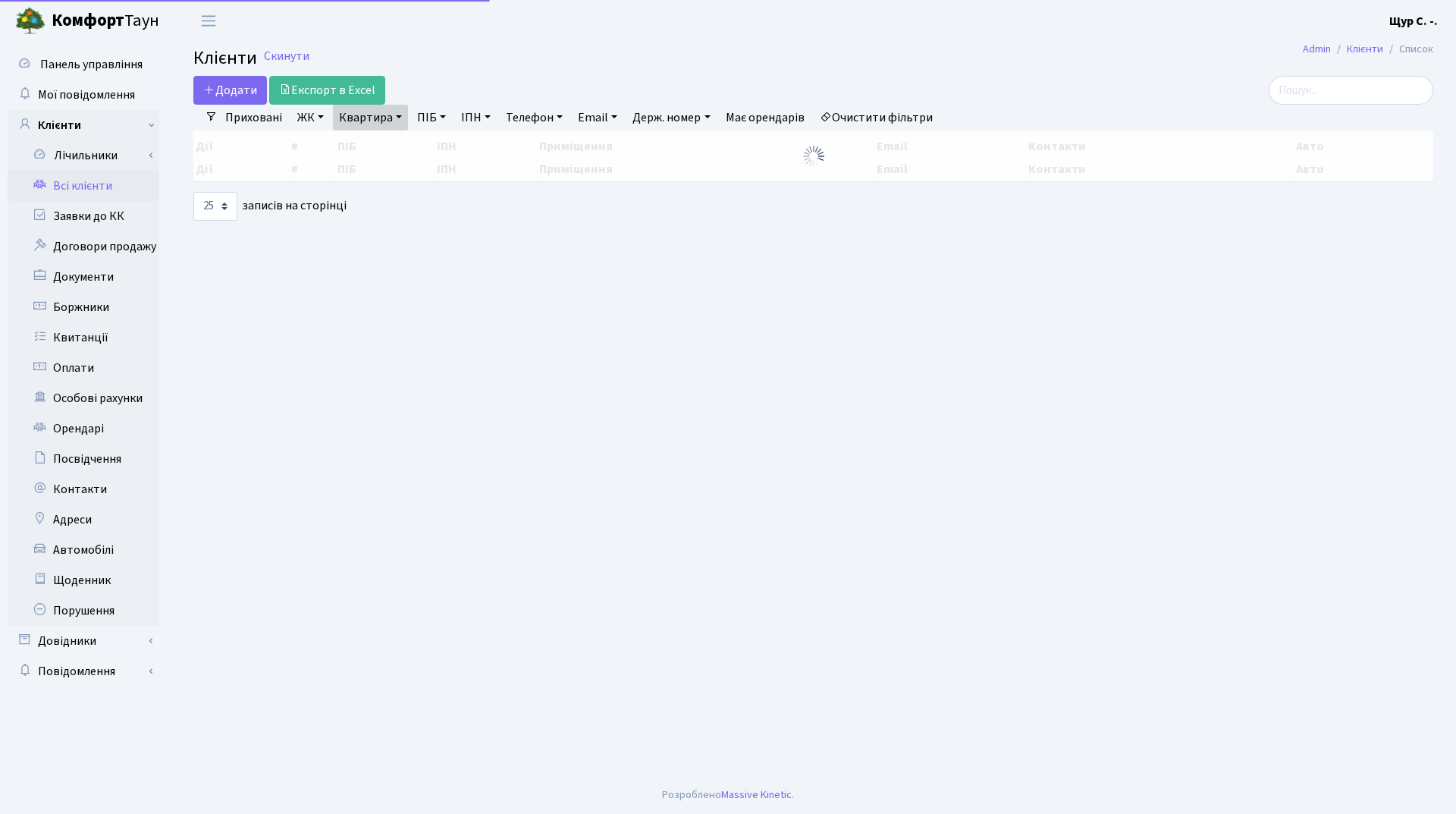
select select "25"
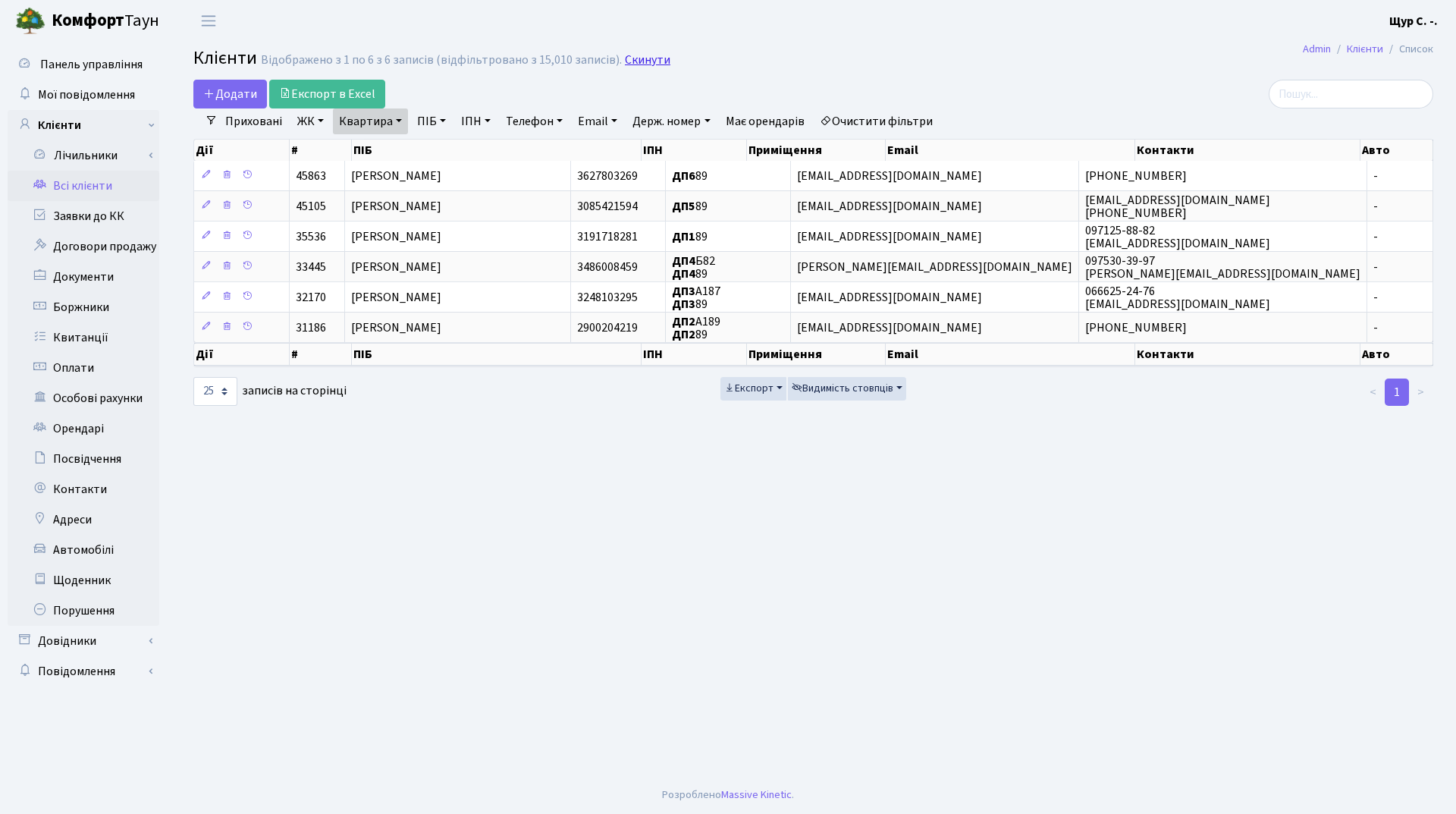
click at [639, 55] on link "Скинути" at bounding box center [648, 60] width 46 height 14
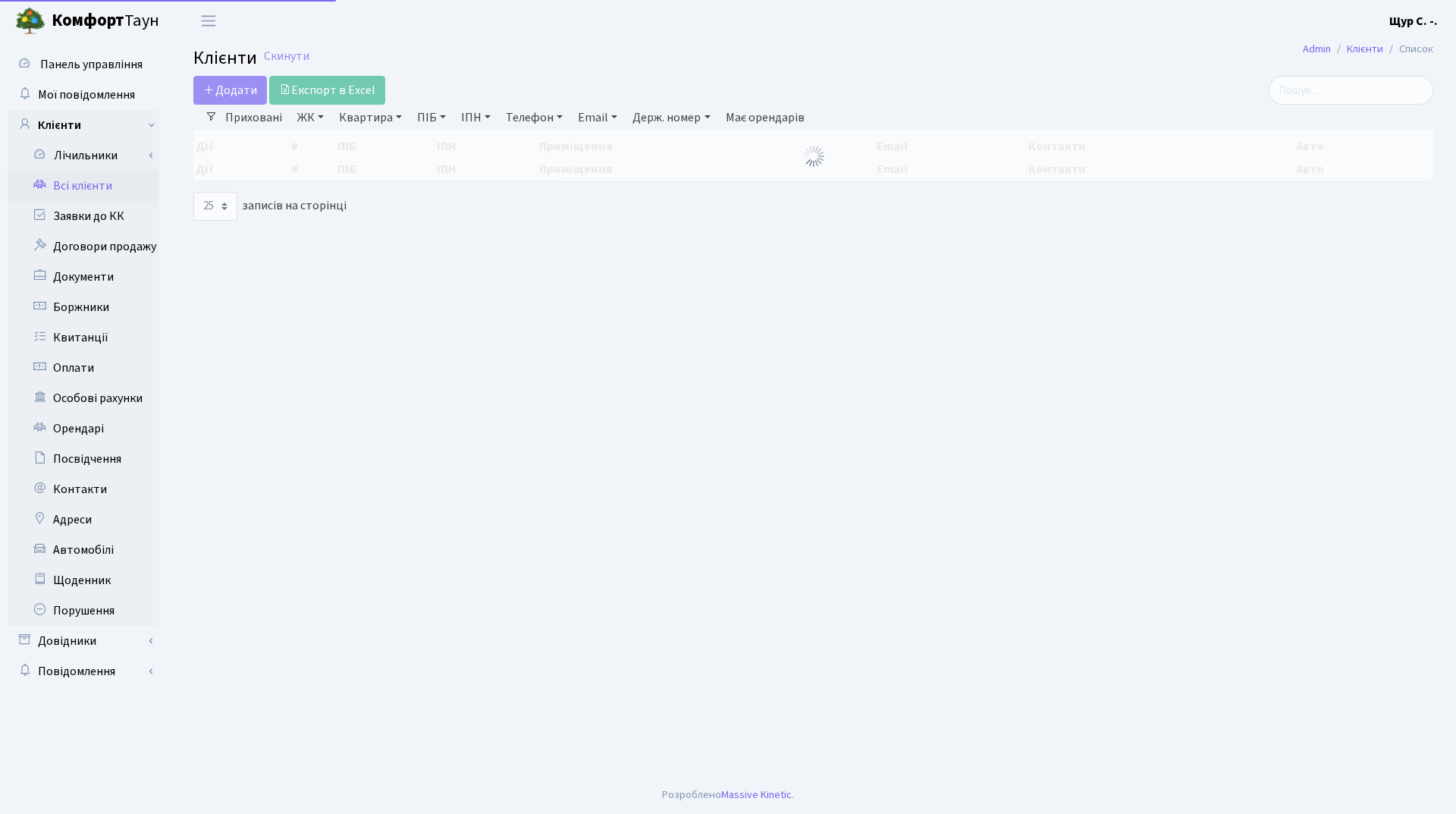
select select "25"
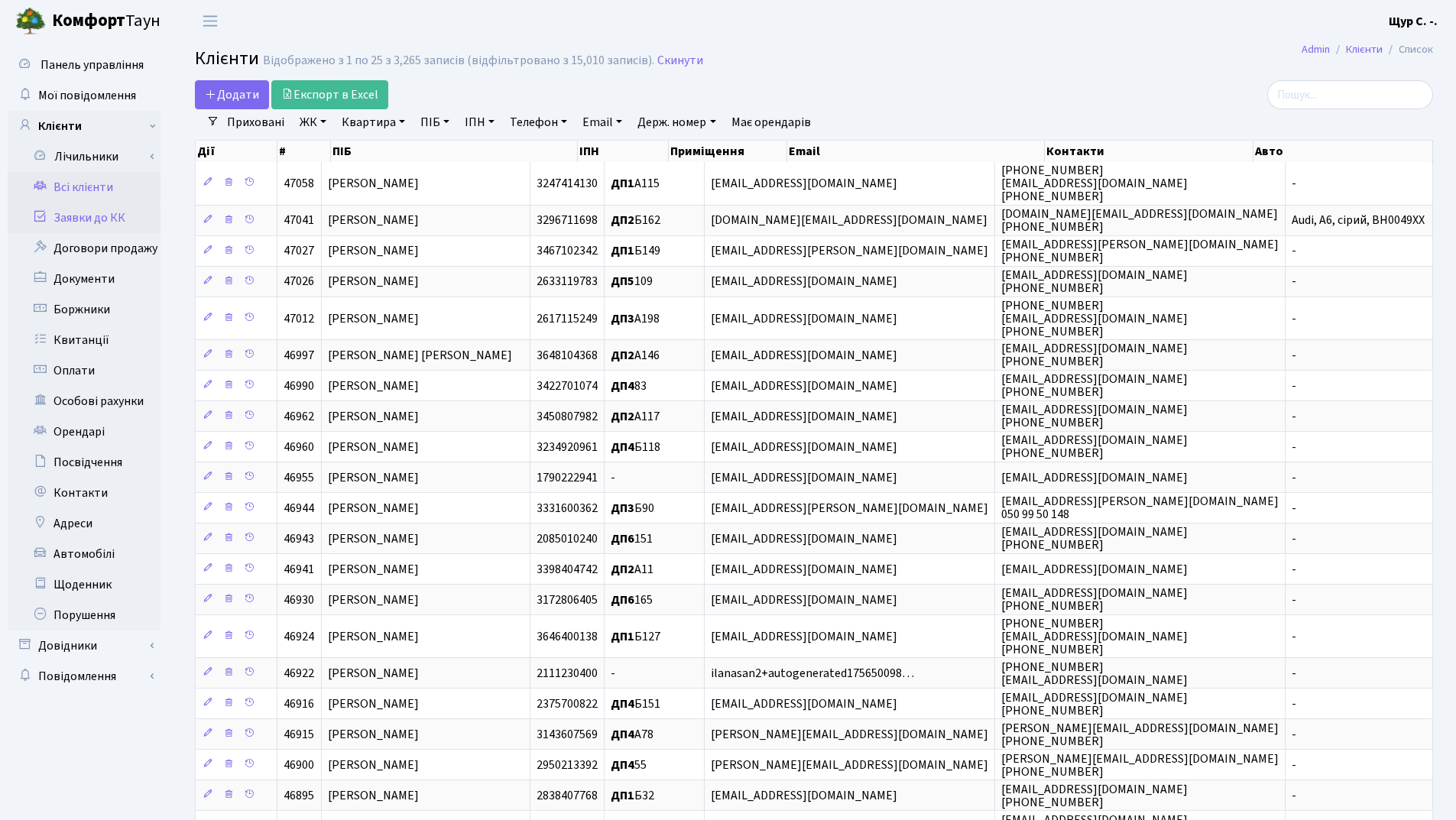
click at [84, 219] on link "Заявки до КК" at bounding box center [84, 218] width 153 height 30
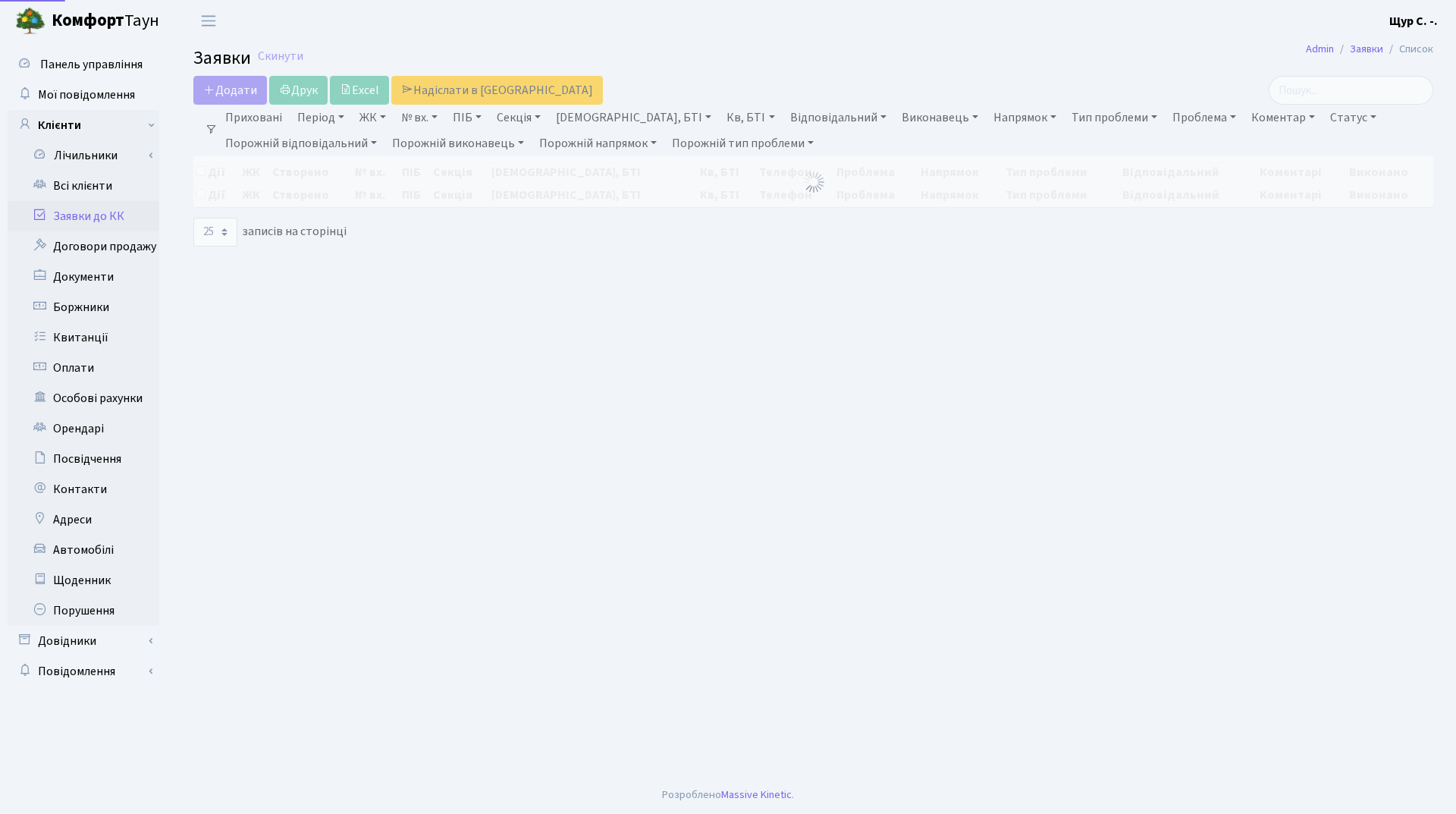
select select "25"
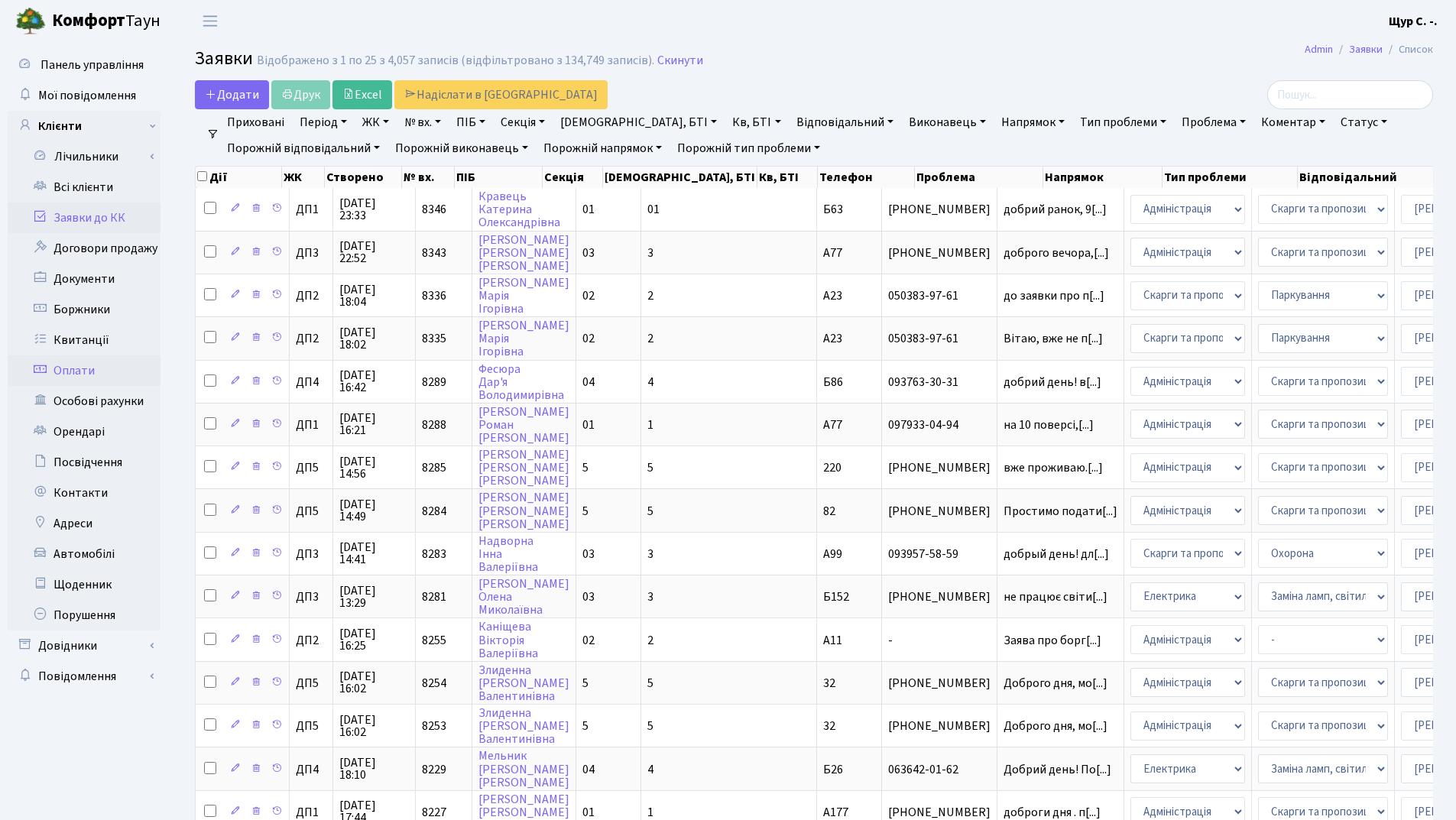
click at [98, 364] on link "Оплати" at bounding box center [84, 371] width 153 height 30
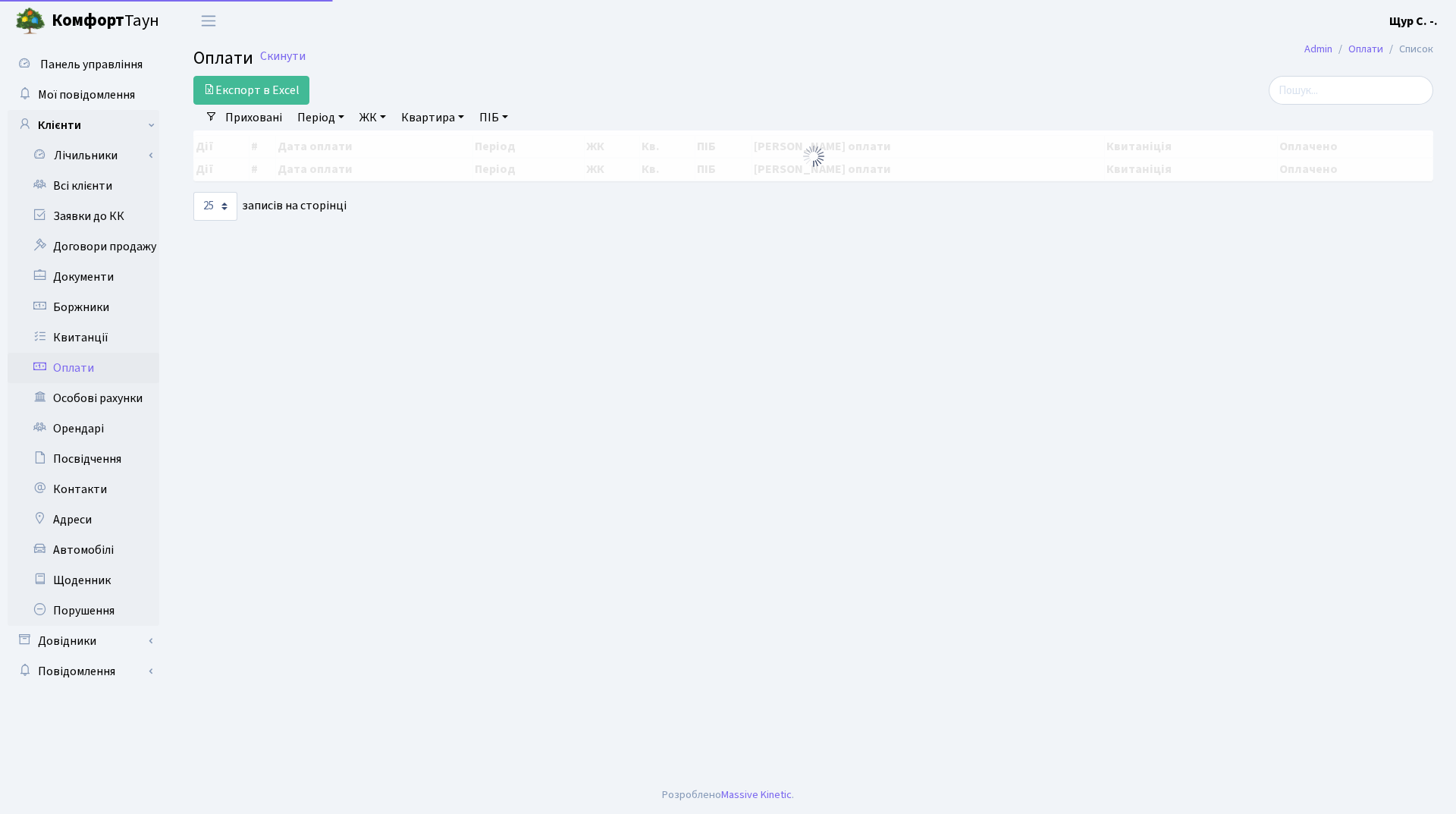
select select "25"
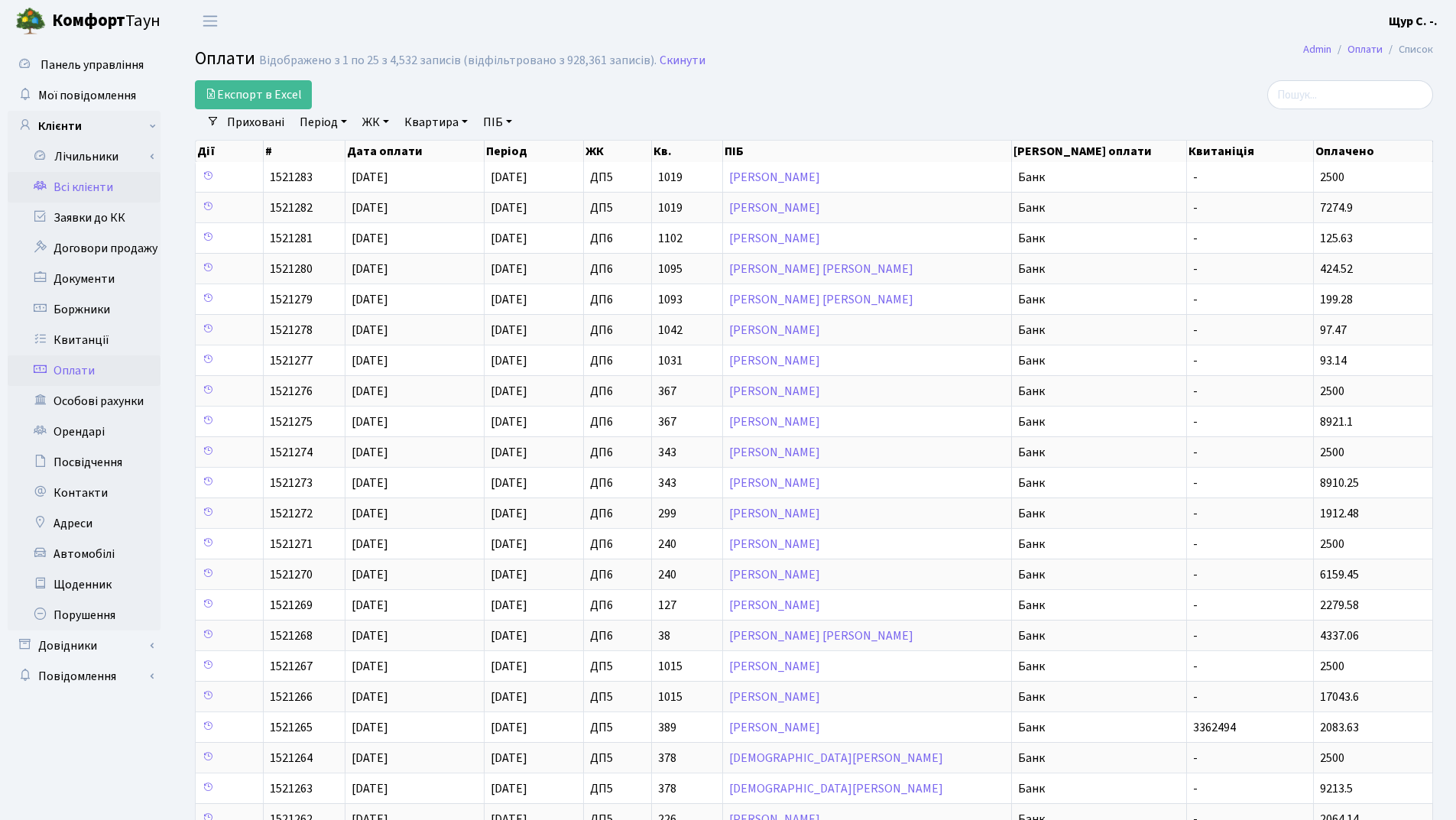
click at [119, 185] on link "Всі клієнти" at bounding box center [84, 187] width 153 height 30
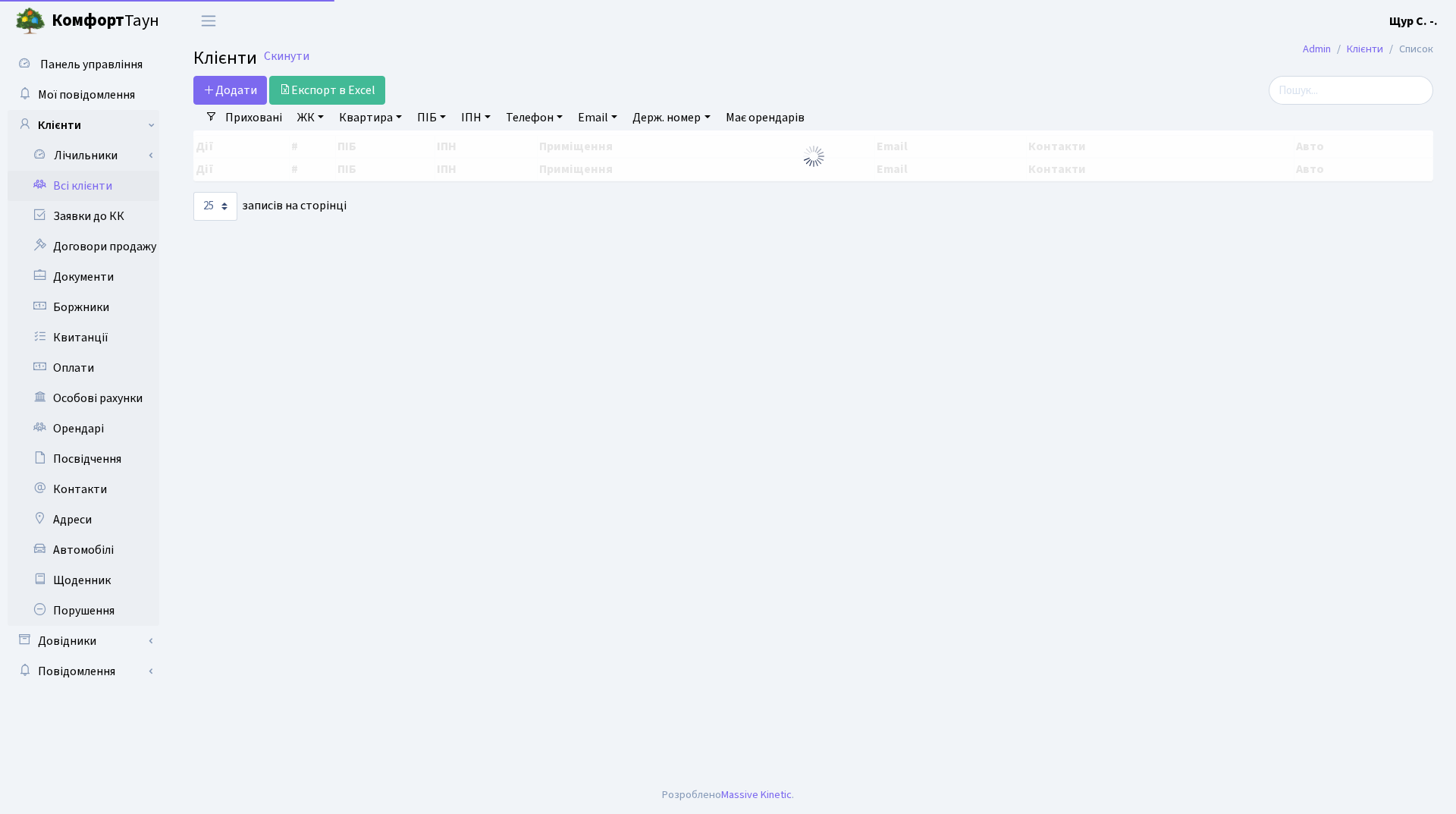
select select "25"
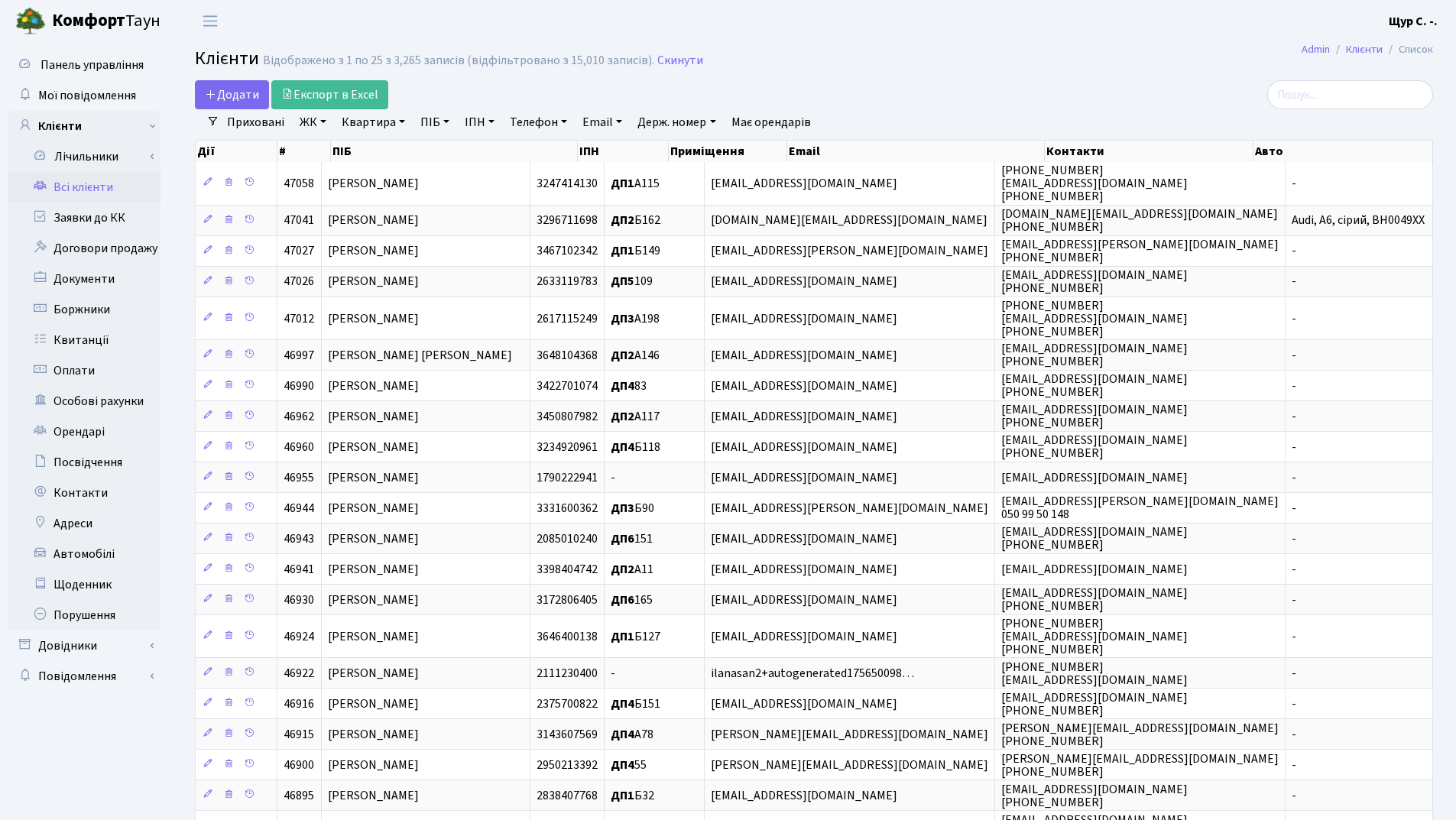
click at [377, 117] on link "Квартира" at bounding box center [373, 122] width 76 height 26
type input "1015"
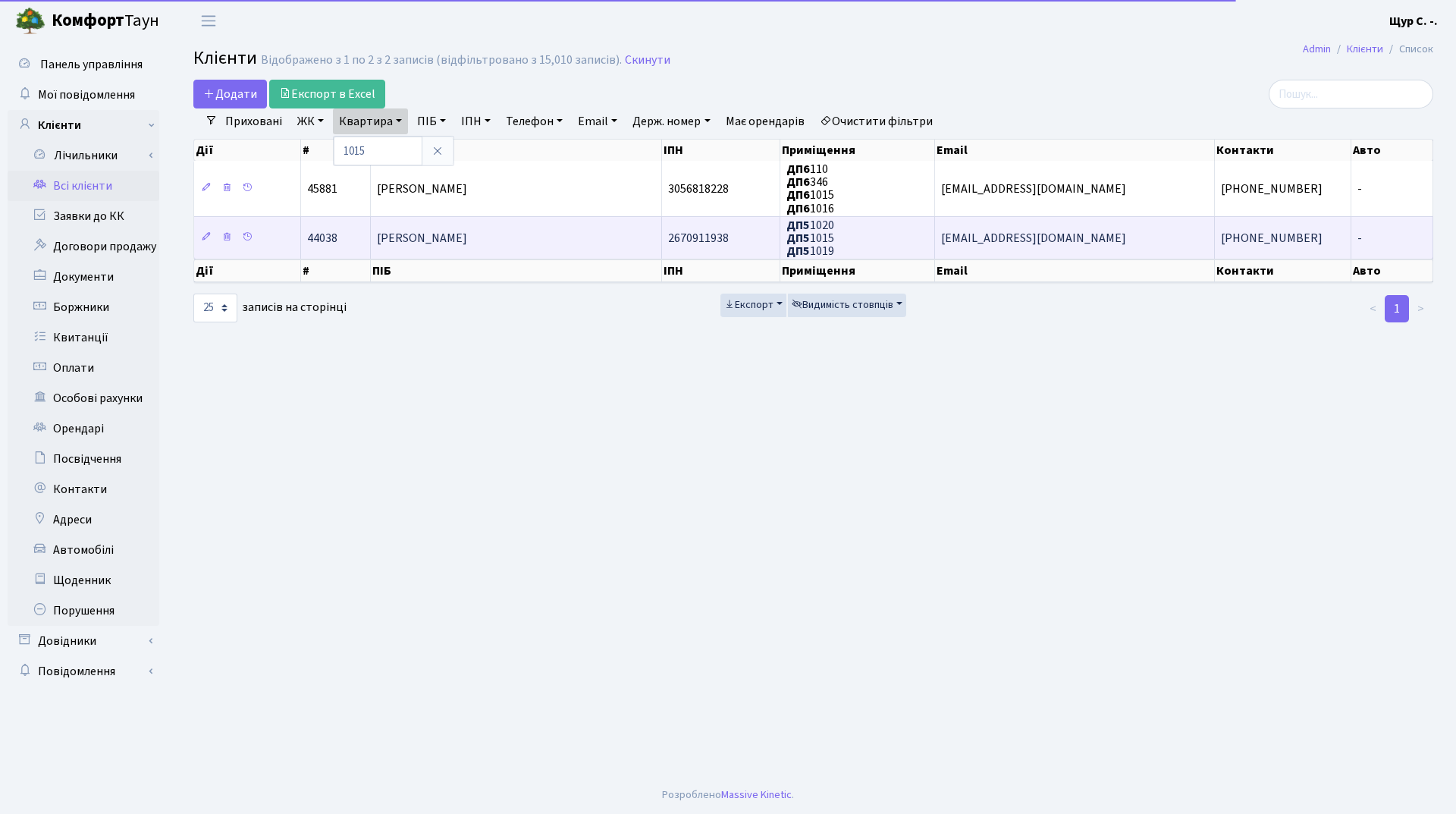
click at [467, 242] on span "[PERSON_NAME]" at bounding box center [422, 237] width 90 height 17
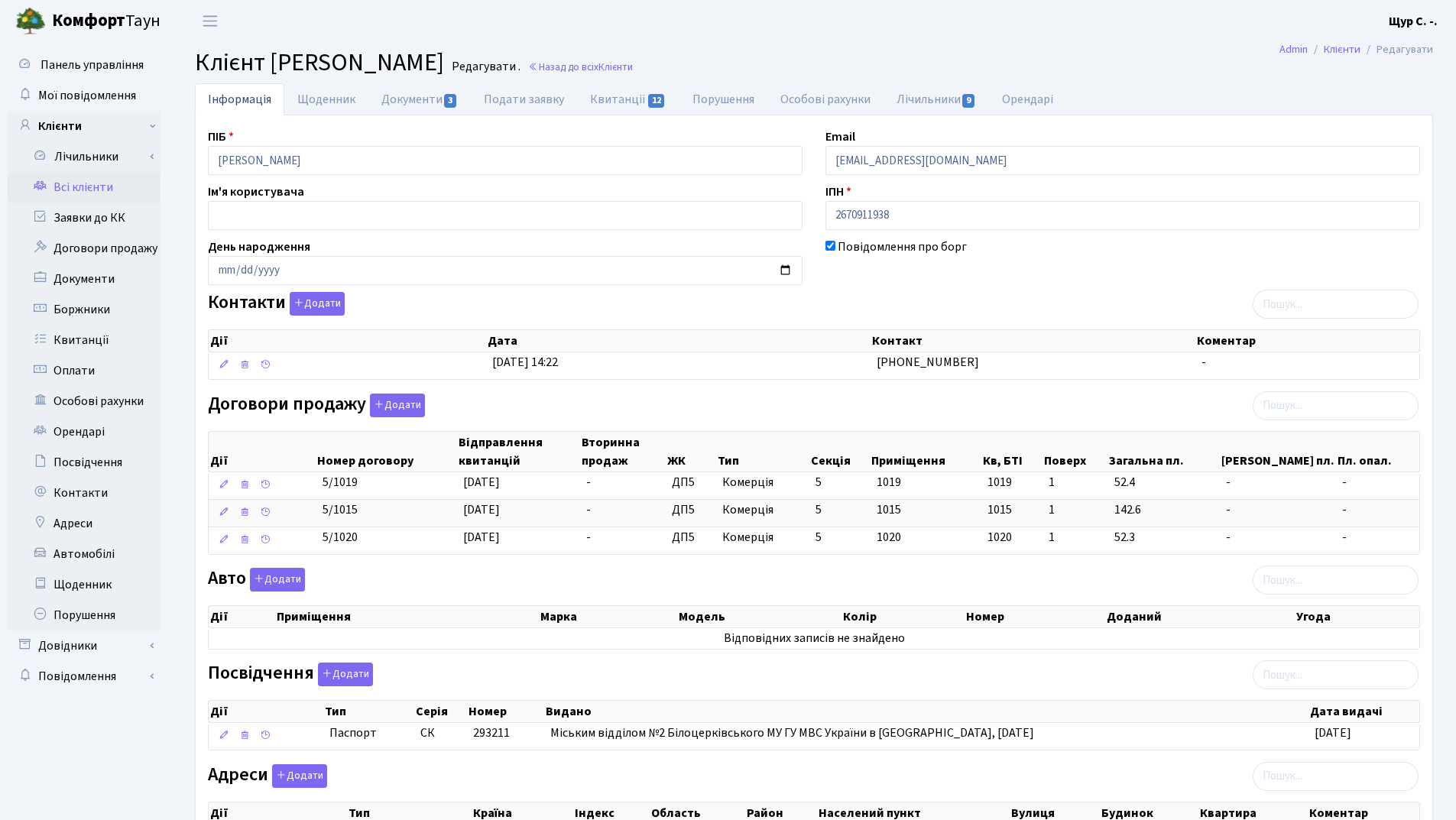
click at [90, 181] on link "Всі клієнти" at bounding box center [84, 187] width 153 height 30
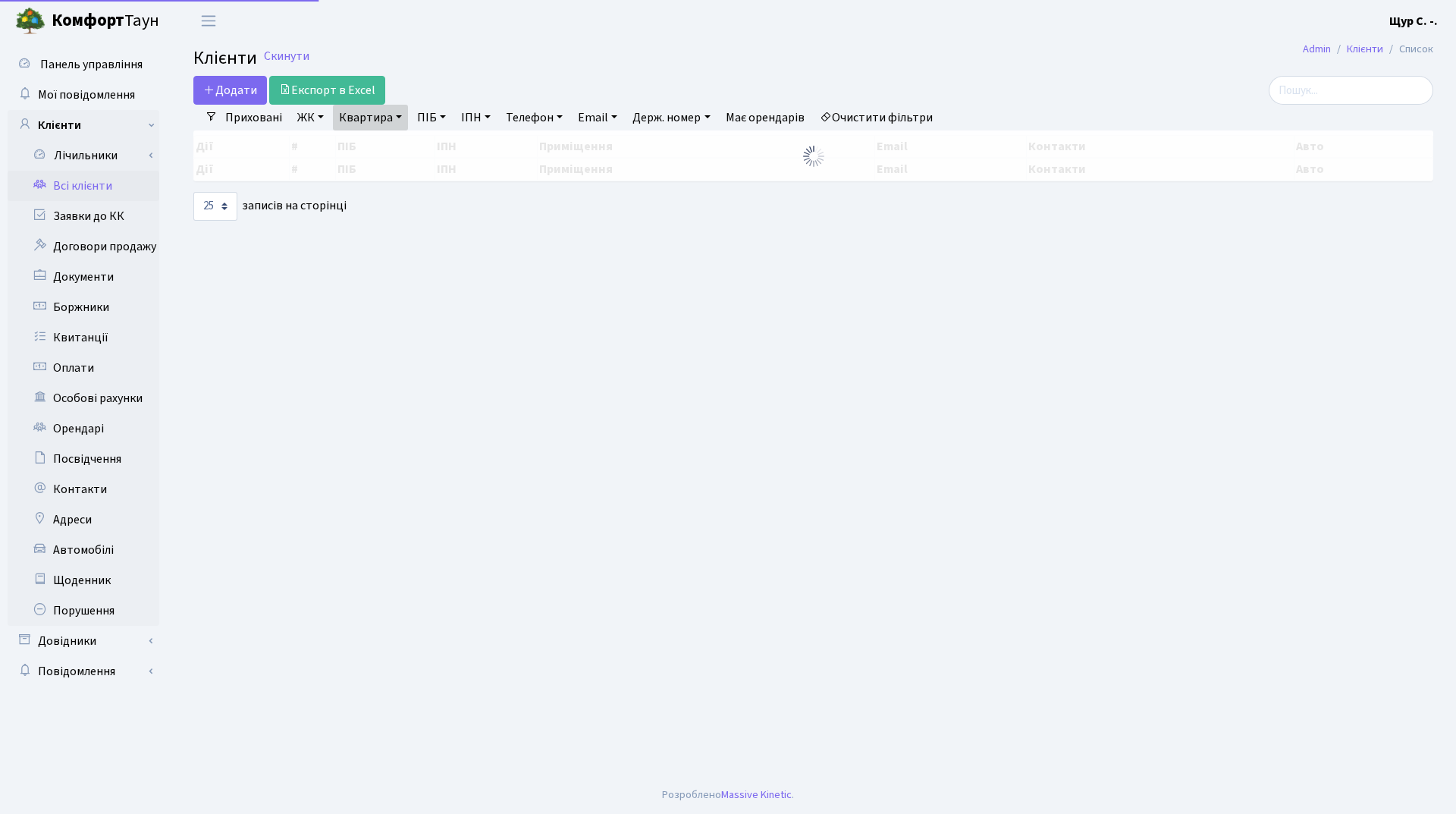
select select "25"
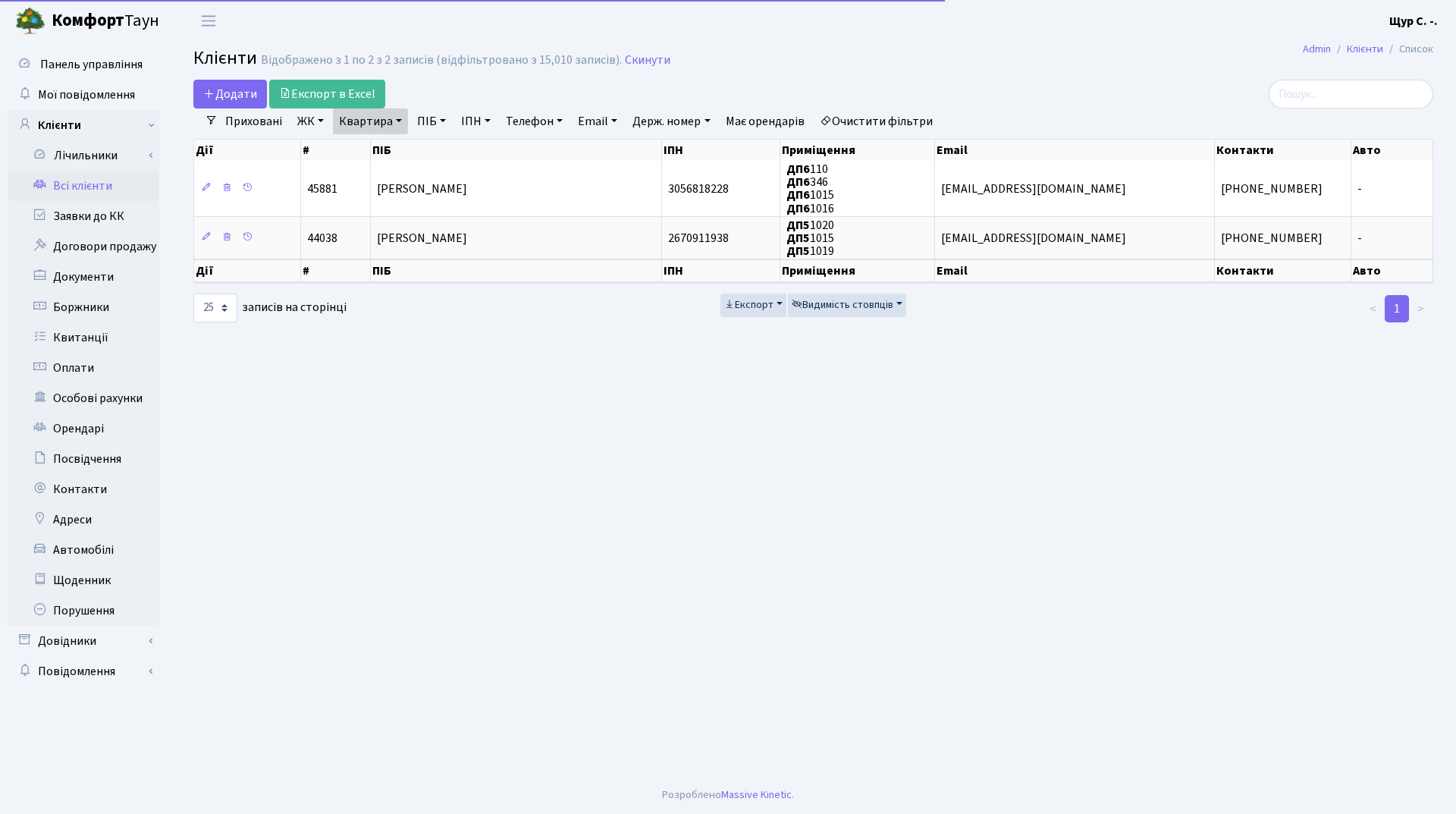
click at [395, 126] on link "Квартира" at bounding box center [370, 121] width 75 height 26
click at [391, 149] on input "1015" at bounding box center [378, 151] width 89 height 29
type input "1"
type input "А152"
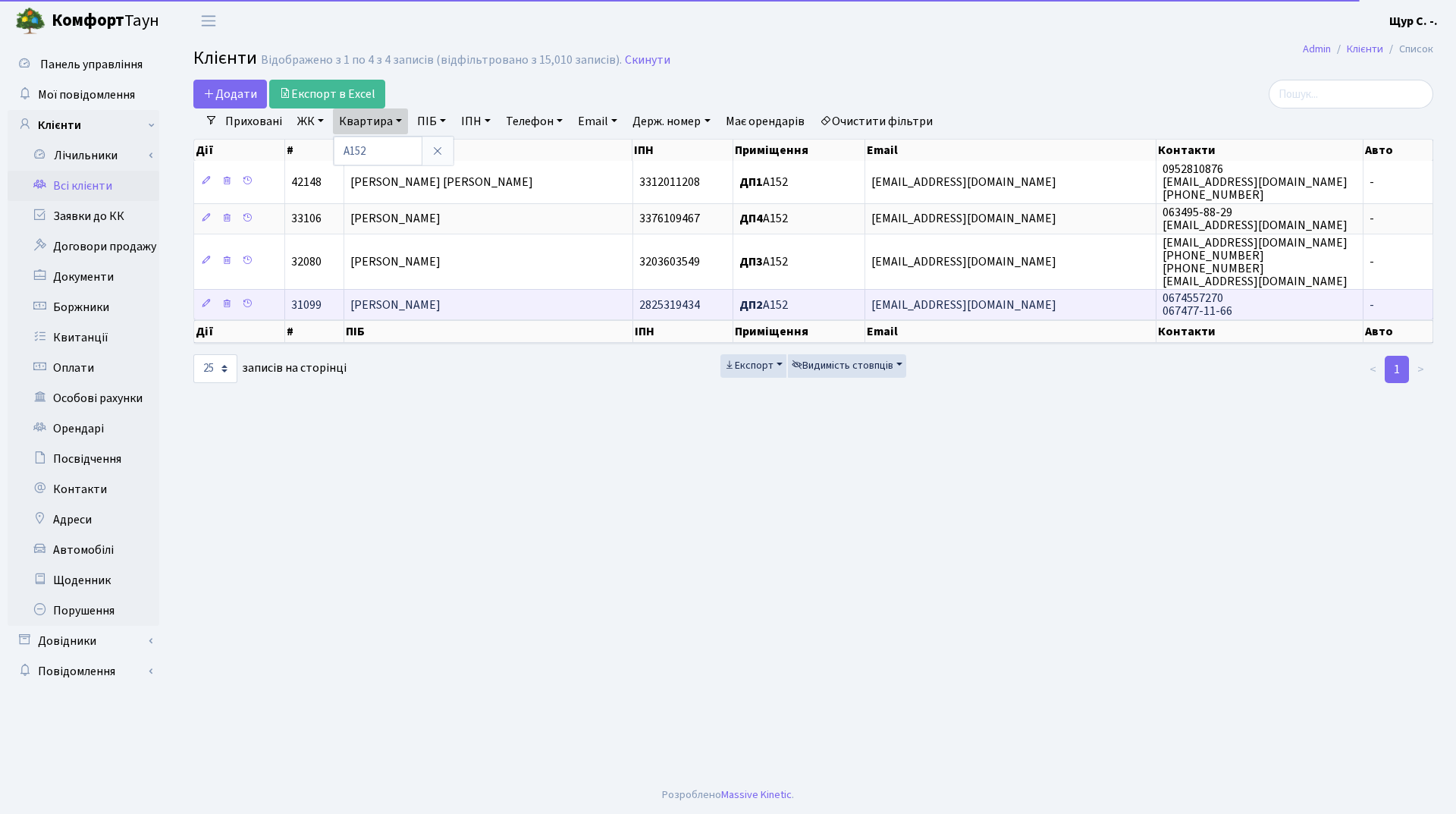
click at [440, 309] on span "[PERSON_NAME]" at bounding box center [395, 305] width 90 height 17
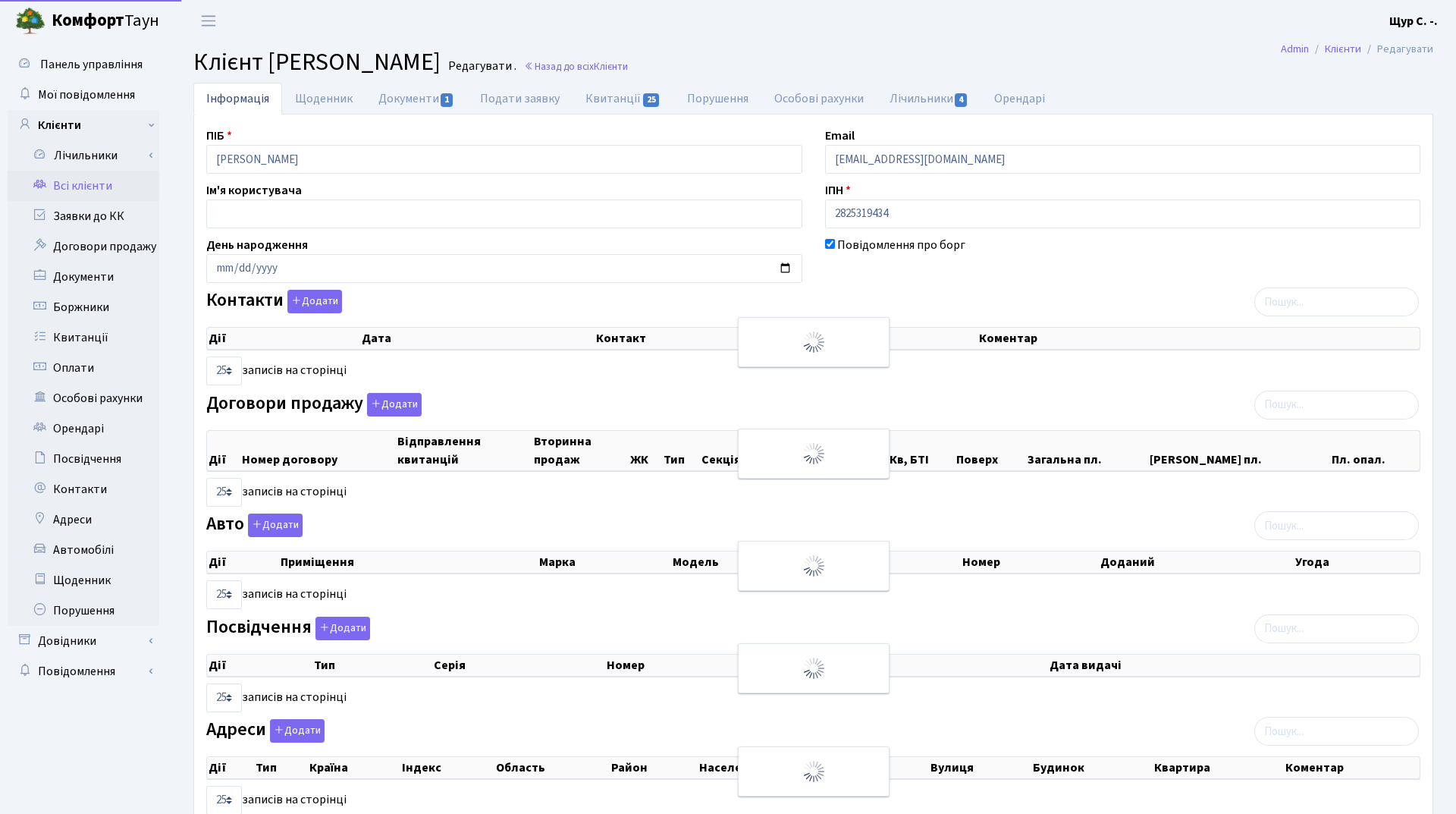
select select "25"
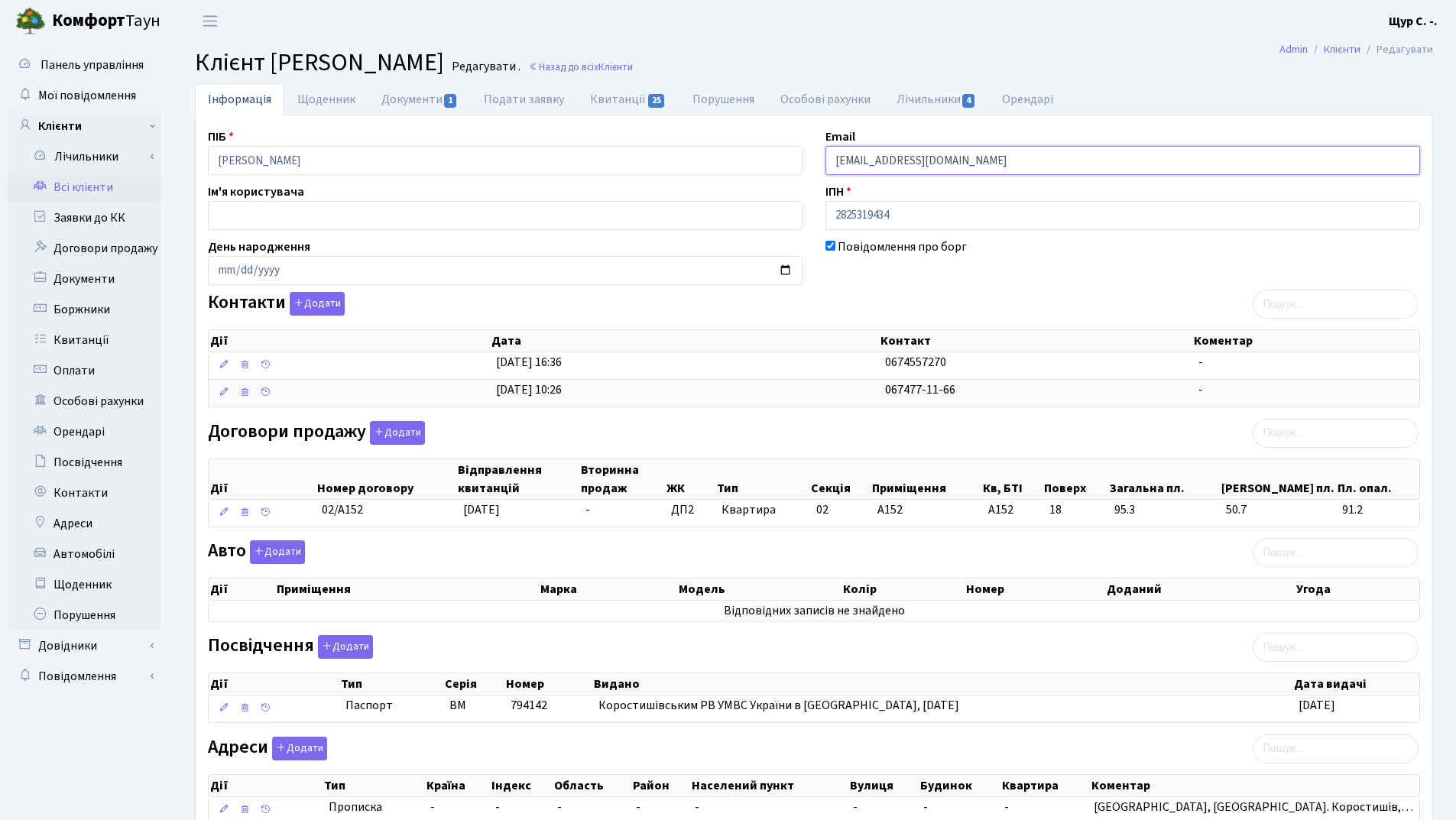
drag, startPoint x: 954, startPoint y: 161, endPoint x: 768, endPoint y: 157, distance: 186.0
click at [768, 158] on div "ПІБ [PERSON_NAME] Email [EMAIL_ADDRESS][DOMAIN_NAME] Ім'я користувача ІПН 28253…" at bounding box center [814, 483] width 1235 height 710
click at [90, 182] on link "Всі клієнти" at bounding box center [84, 187] width 153 height 30
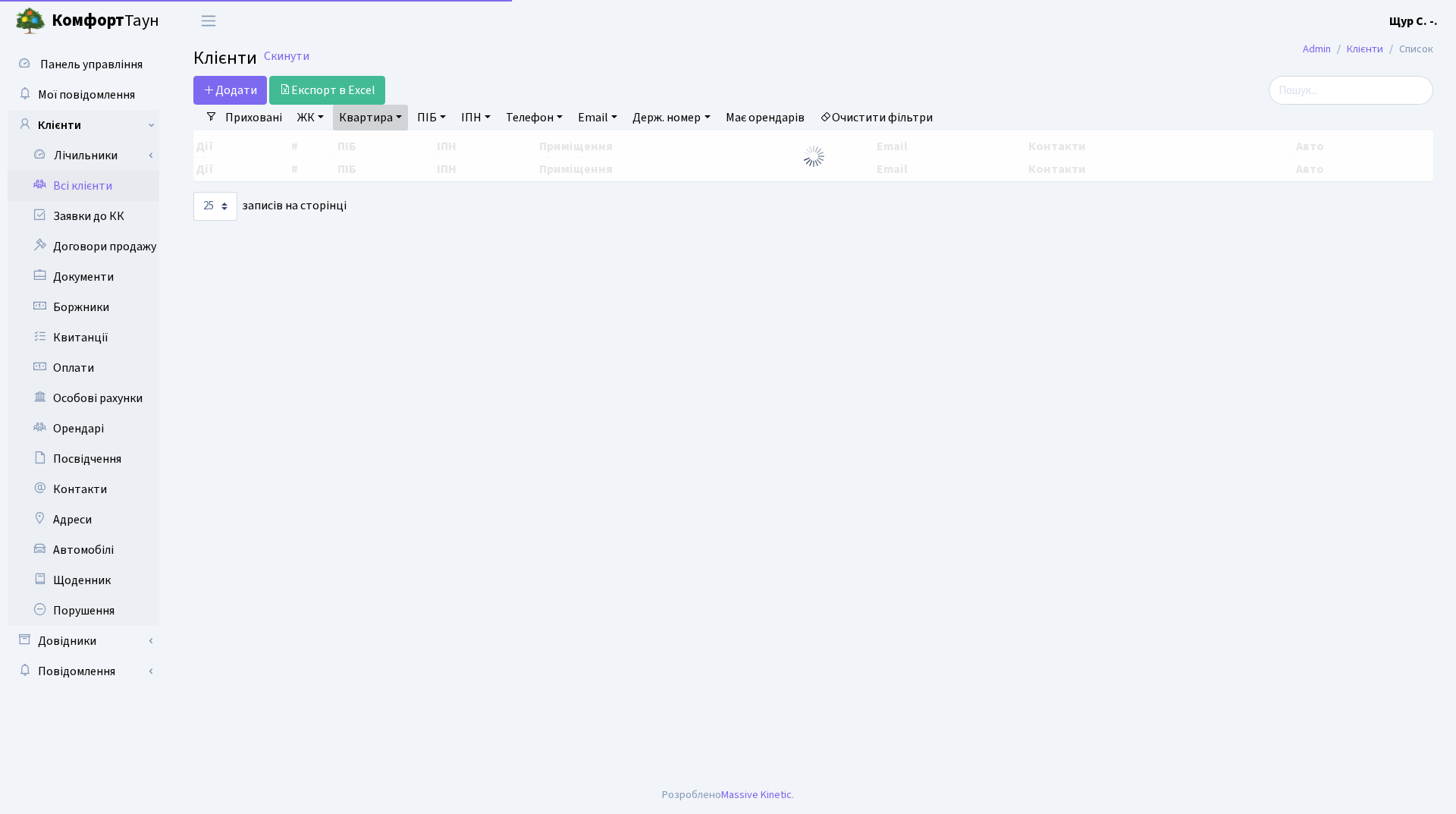
select select "25"
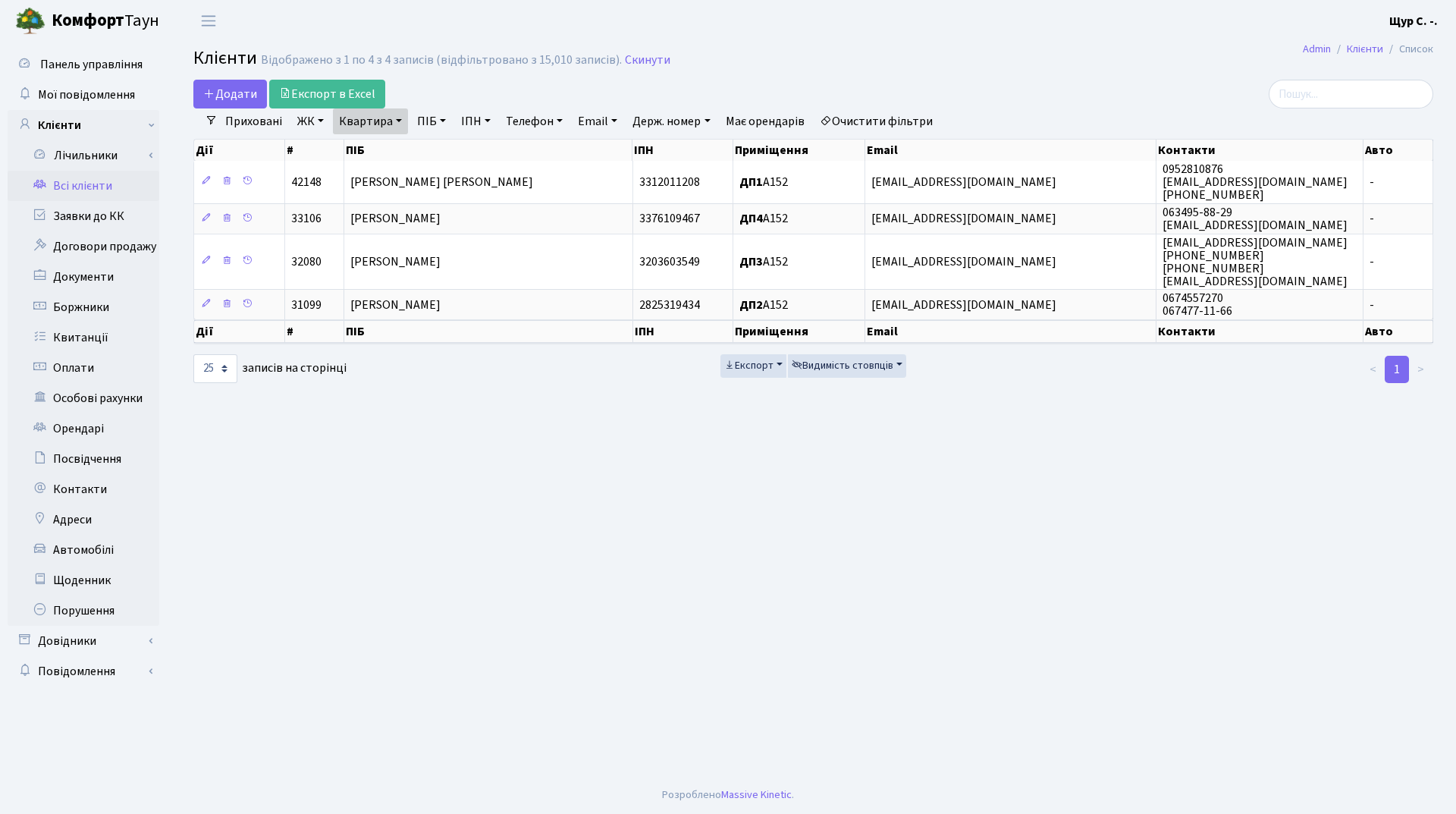
click at [398, 122] on link "Квартира" at bounding box center [370, 121] width 75 height 26
click at [387, 155] on input "А152" at bounding box center [378, 151] width 89 height 29
type input "А"
type input "16"
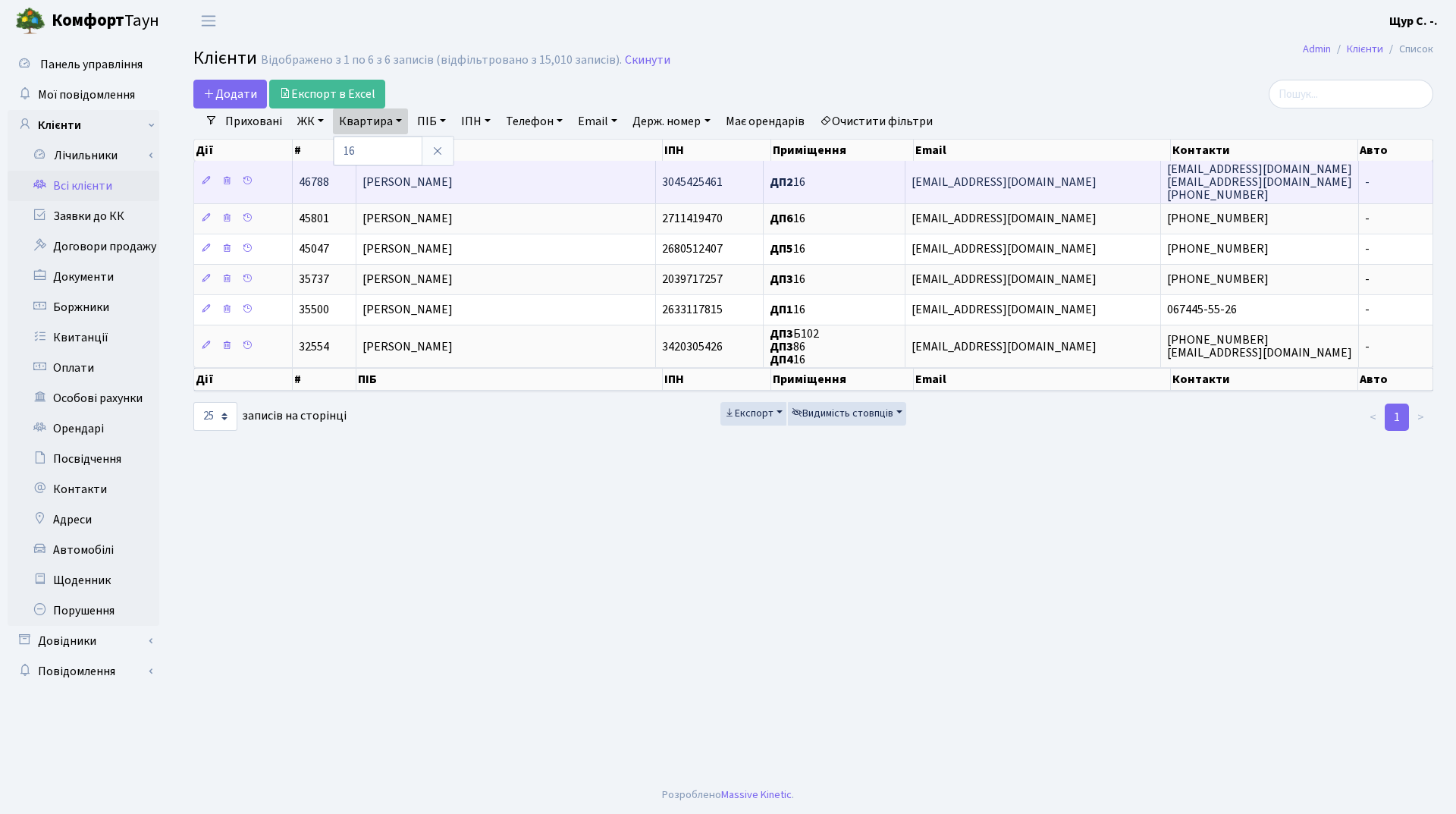
click at [453, 182] on span "[PERSON_NAME]" at bounding box center [408, 182] width 90 height 17
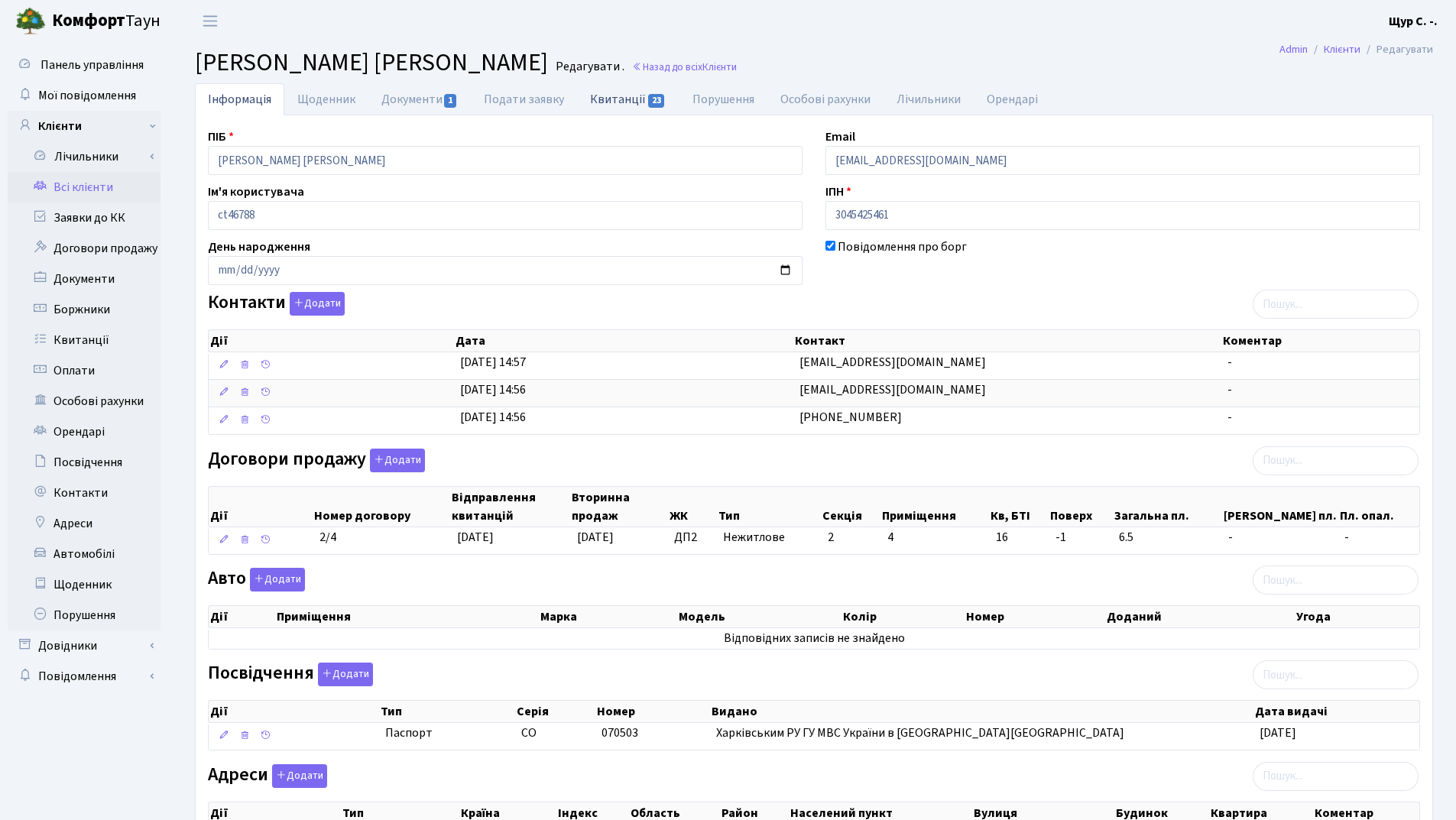
click at [613, 100] on link "Квитанції 23" at bounding box center [628, 99] width 101 height 31
select select "25"
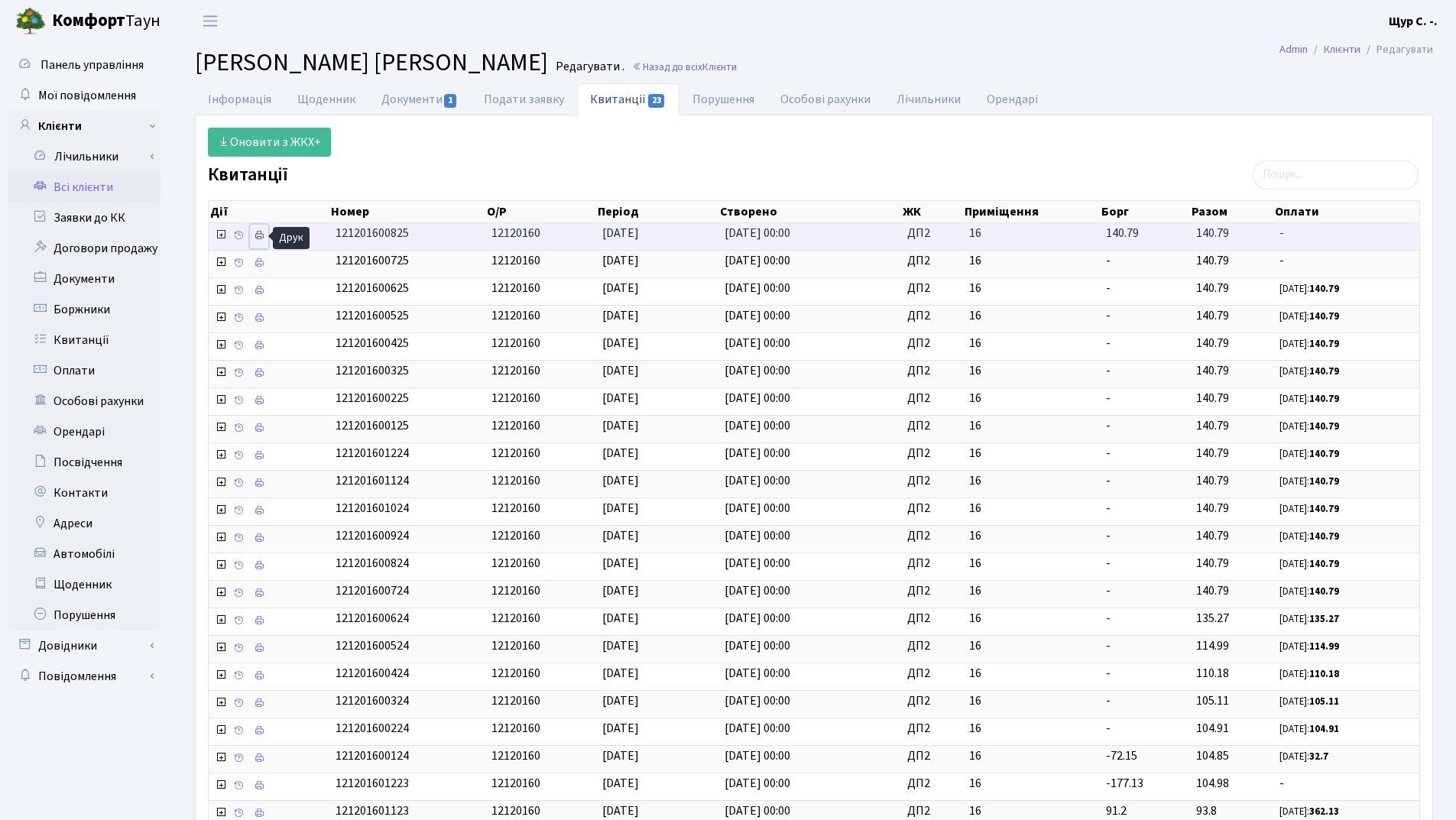
click at [255, 238] on icon at bounding box center [259, 236] width 11 height 11
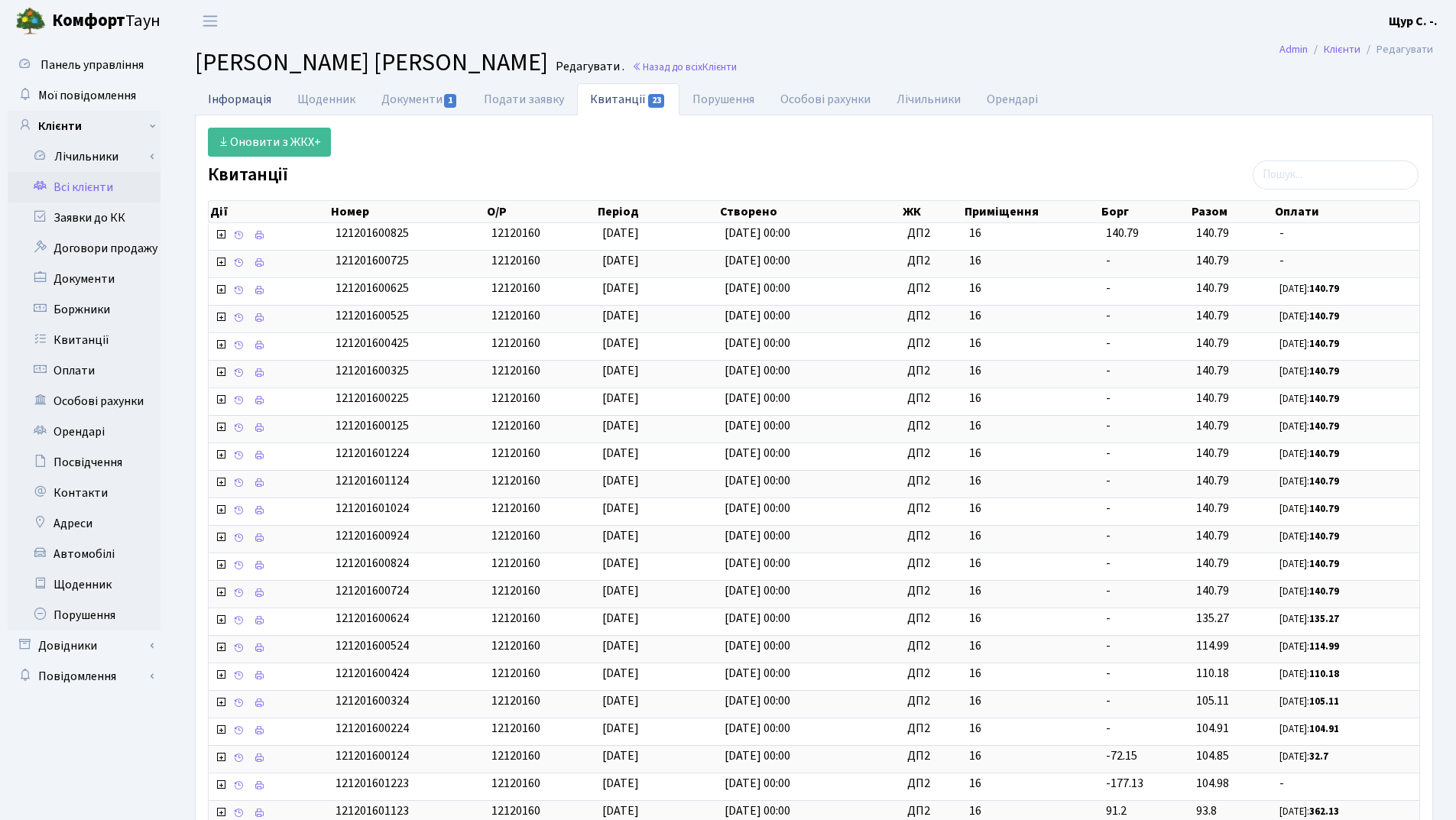
click at [238, 95] on link "Інформація" at bounding box center [239, 99] width 90 height 31
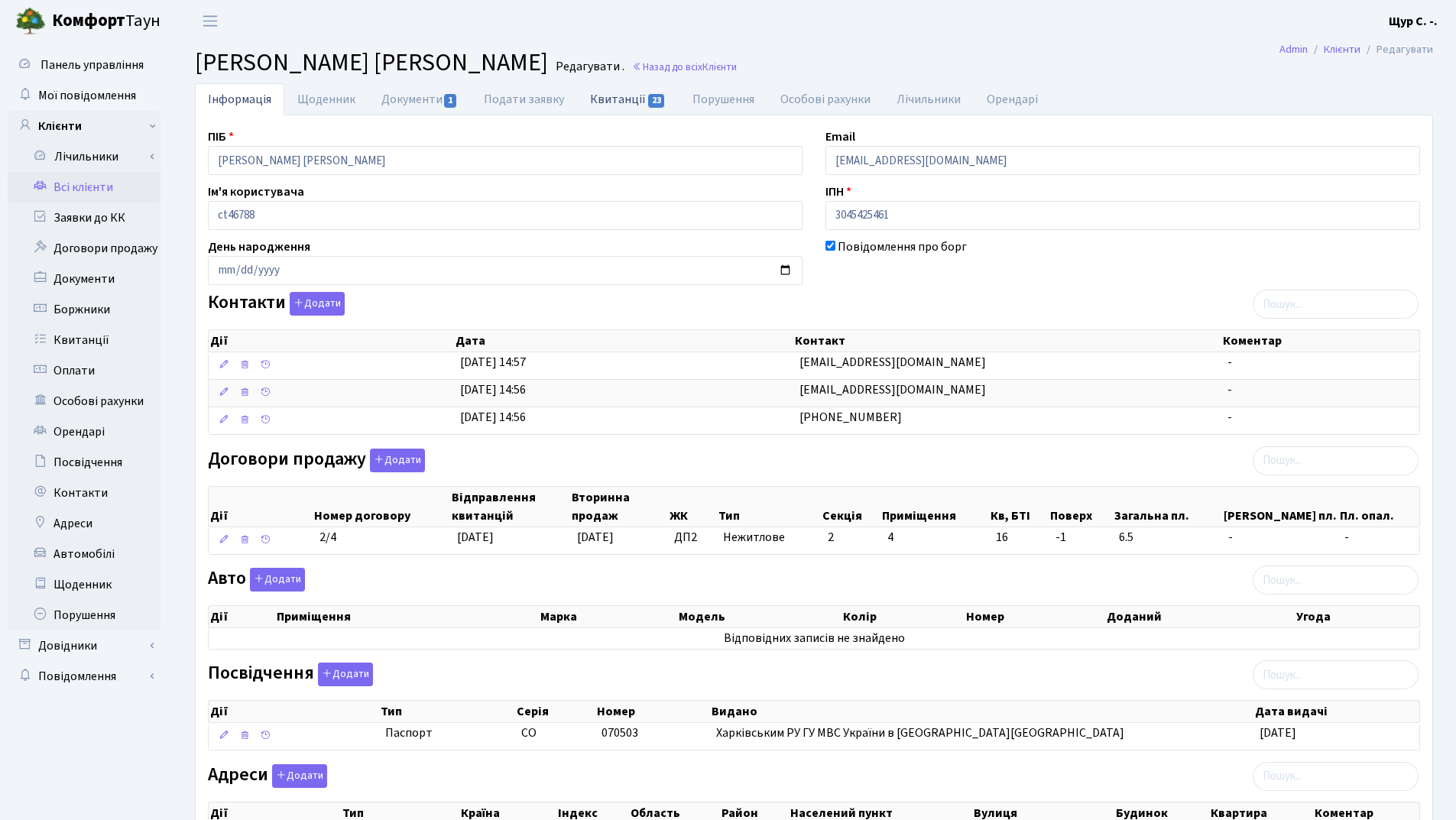
click at [625, 98] on link "Квитанції 23" at bounding box center [628, 99] width 101 height 31
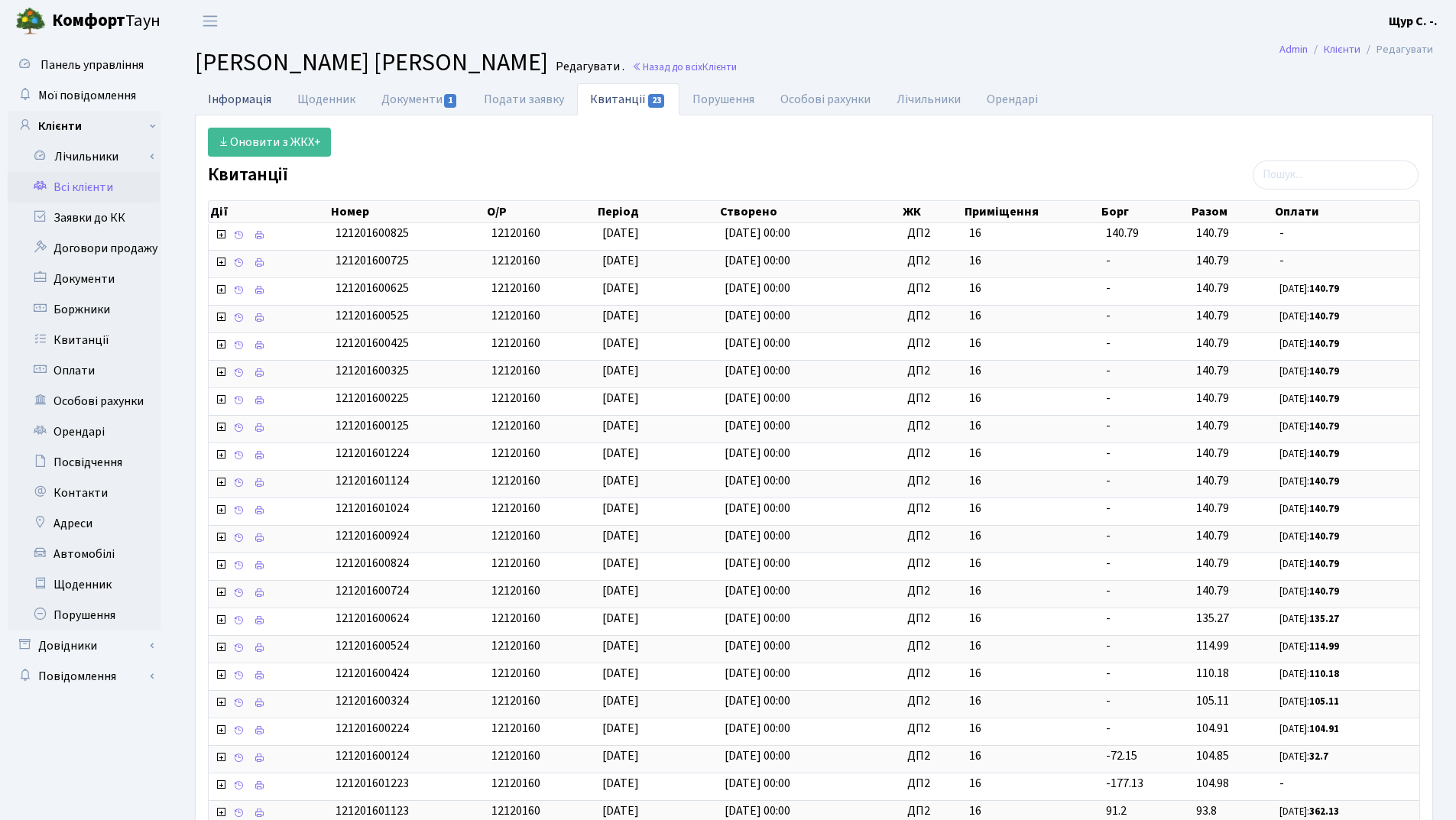
click at [242, 100] on link "Інформація" at bounding box center [239, 99] width 90 height 31
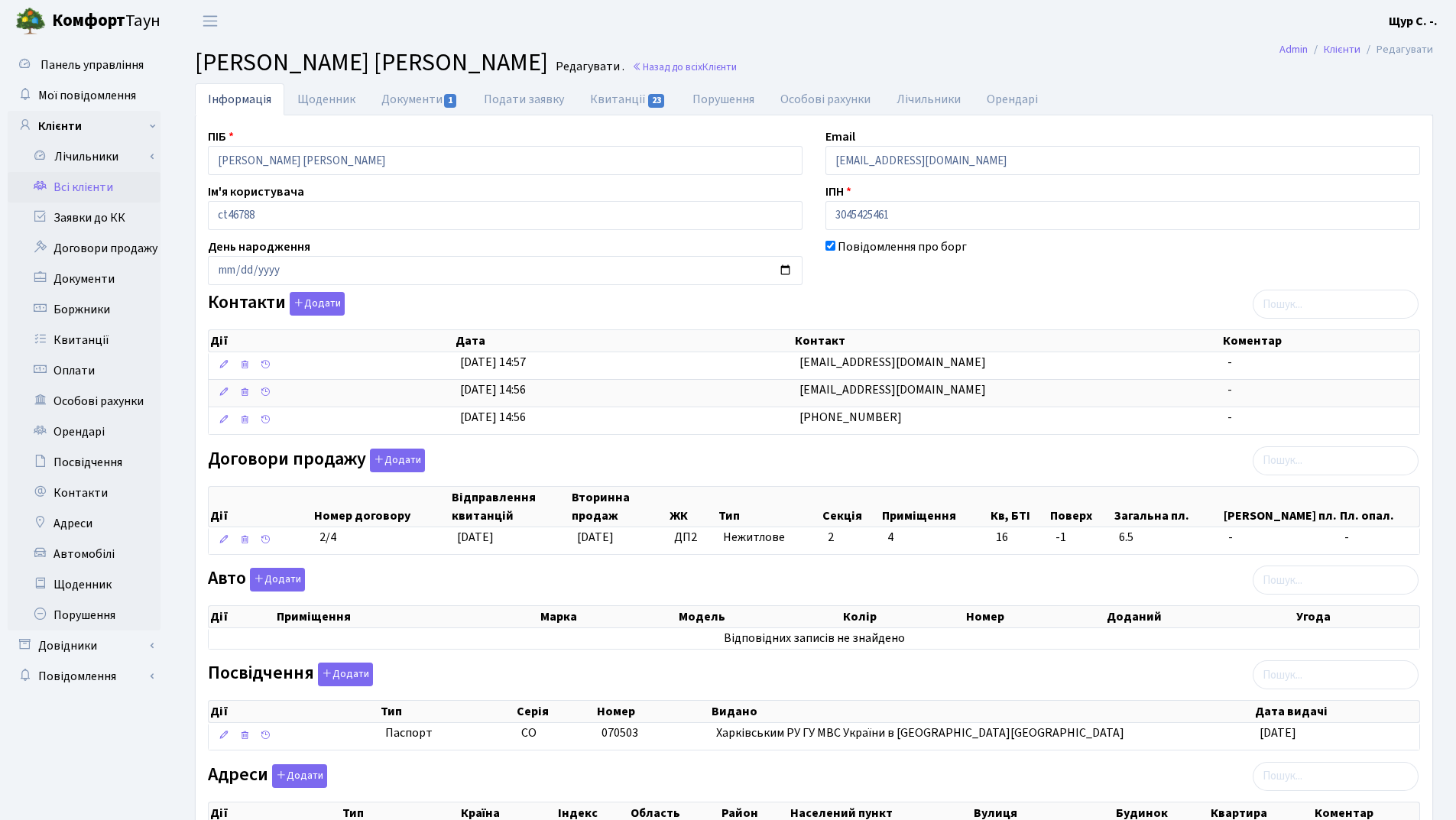
click at [87, 189] on link "Всі клієнти" at bounding box center [84, 187] width 153 height 30
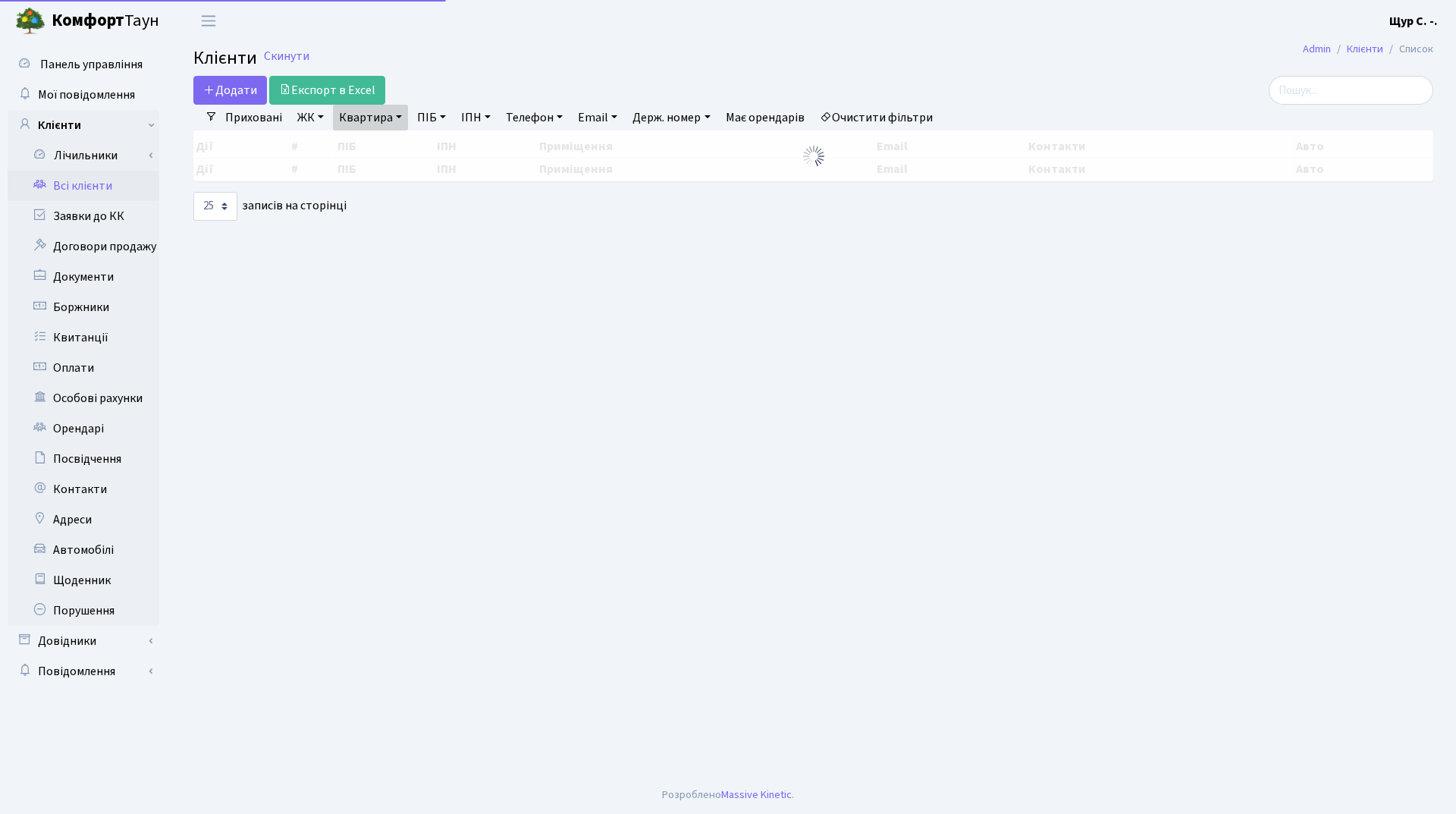
select select "25"
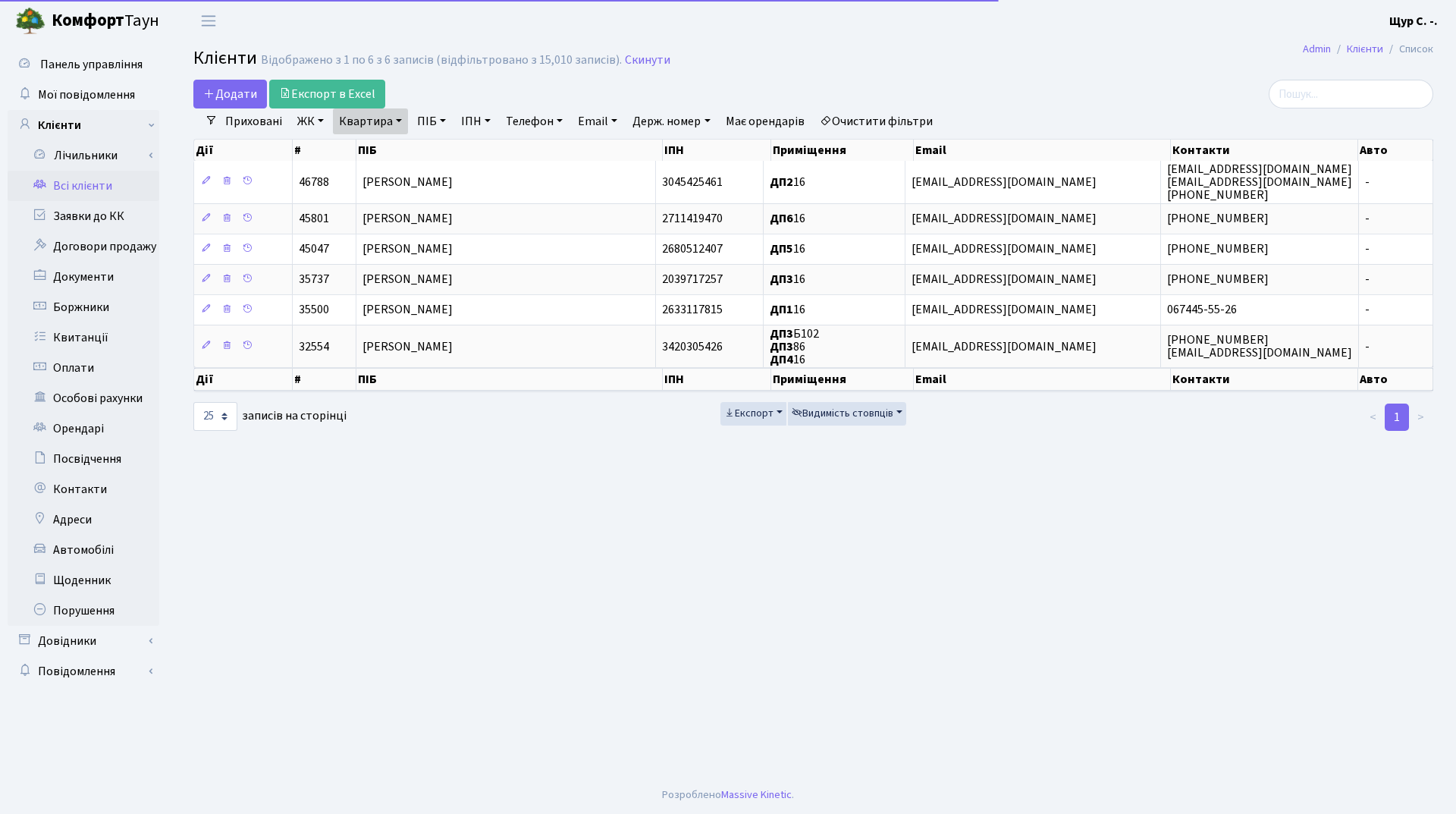
click at [396, 124] on link "Квартира" at bounding box center [370, 121] width 75 height 26
click at [384, 149] on input "16" at bounding box center [378, 151] width 89 height 29
type input "1015"
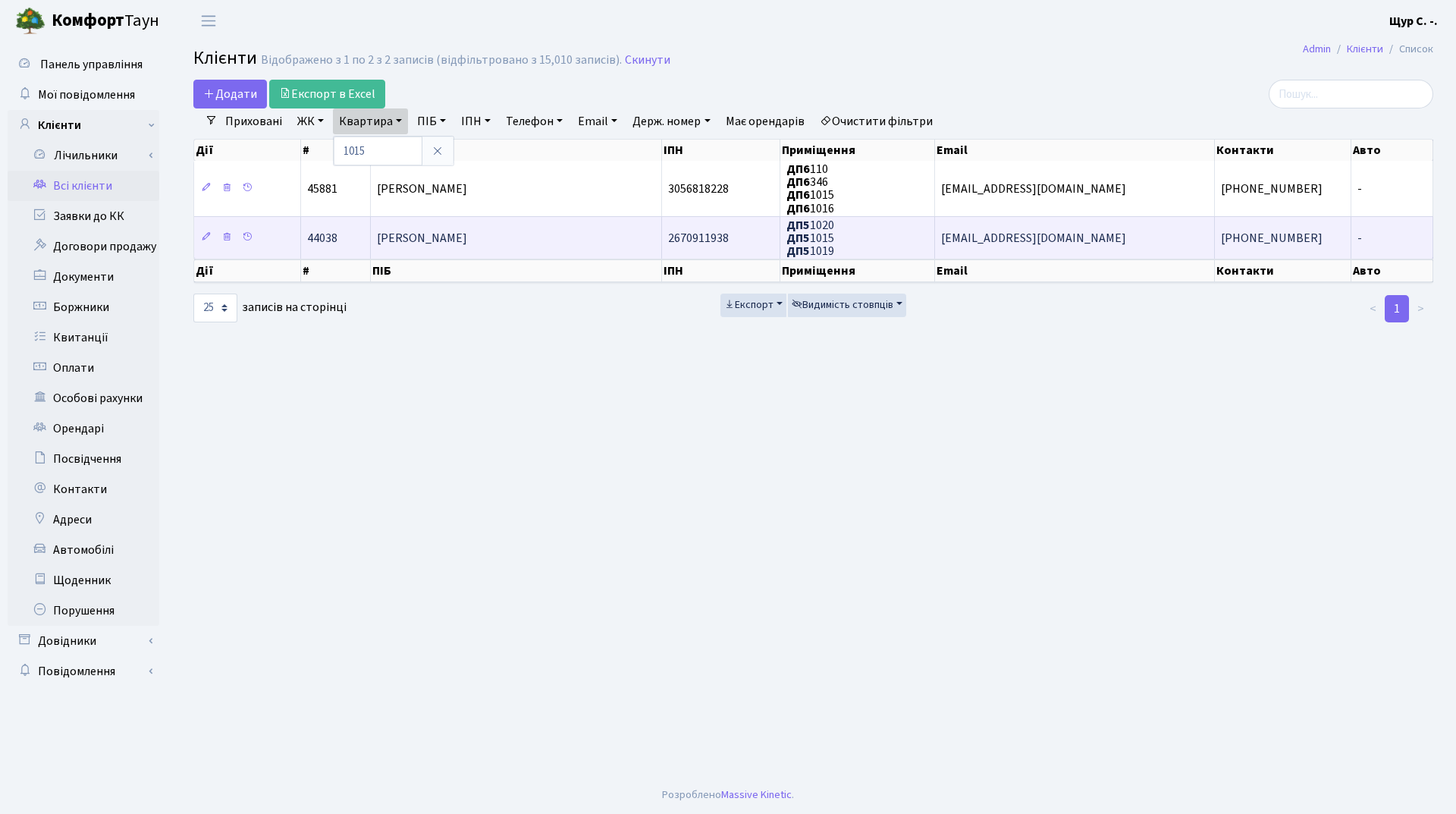
click at [444, 245] on span "[PERSON_NAME]" at bounding box center [422, 237] width 90 height 17
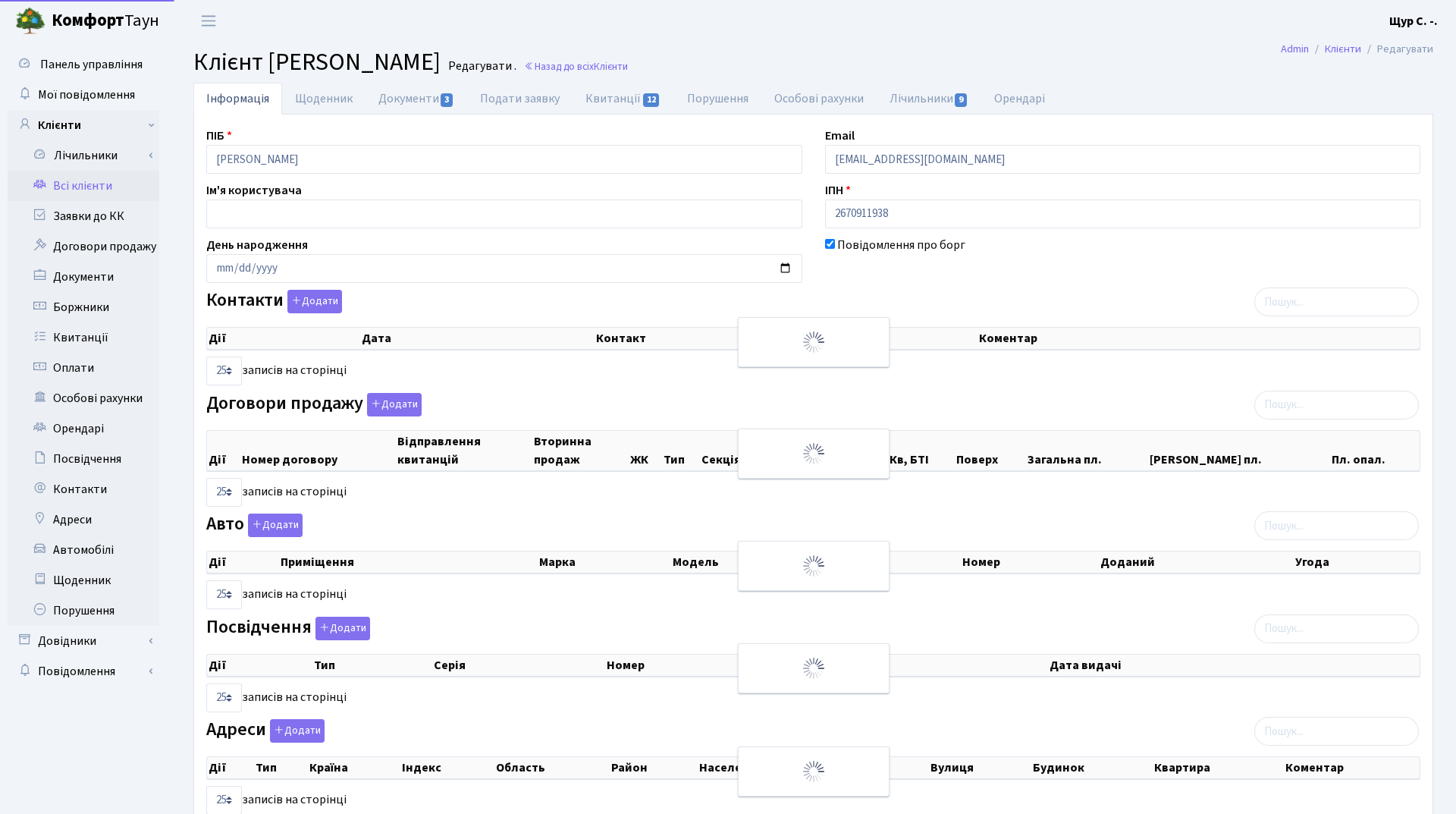
select select "25"
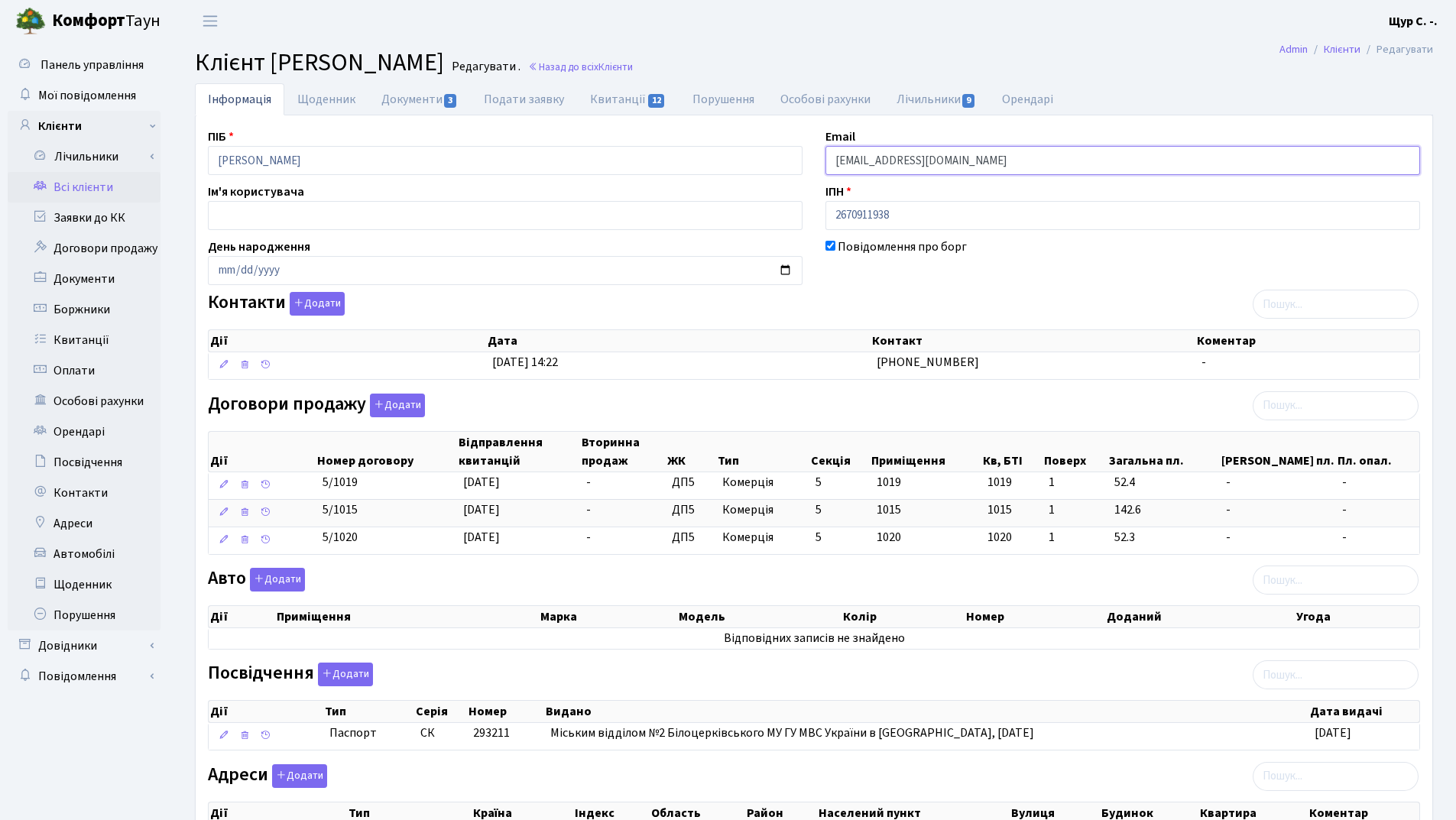
drag, startPoint x: 1002, startPoint y: 156, endPoint x: 786, endPoint y: 177, distance: 217.0
click at [786, 177] on div "ПІБ Лебідь Юрій Леонідович Email kt44038@comfort-town.com.ua Ім'я користувача І…" at bounding box center [814, 496] width 1235 height 737
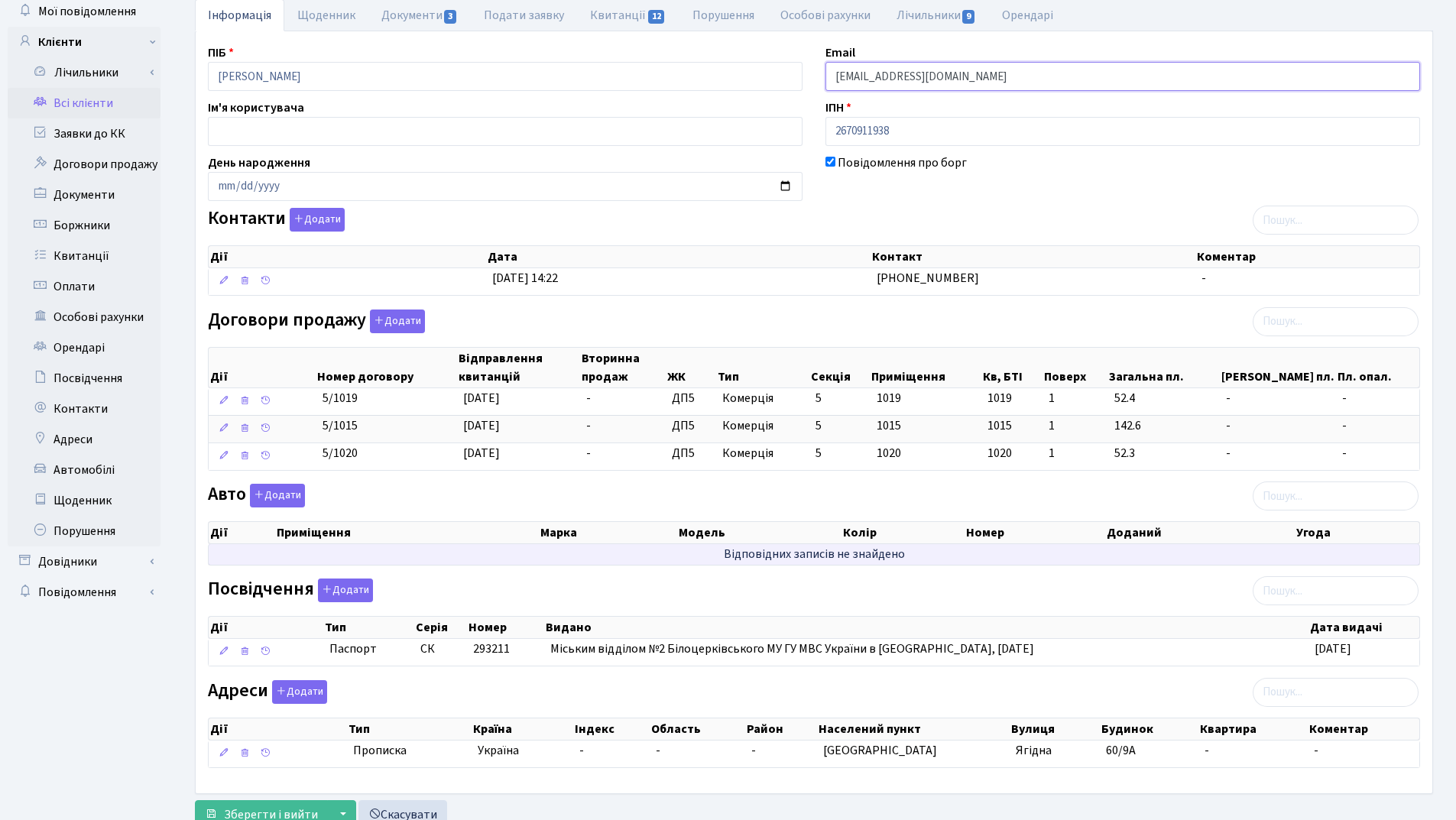
scroll to position [139, 0]
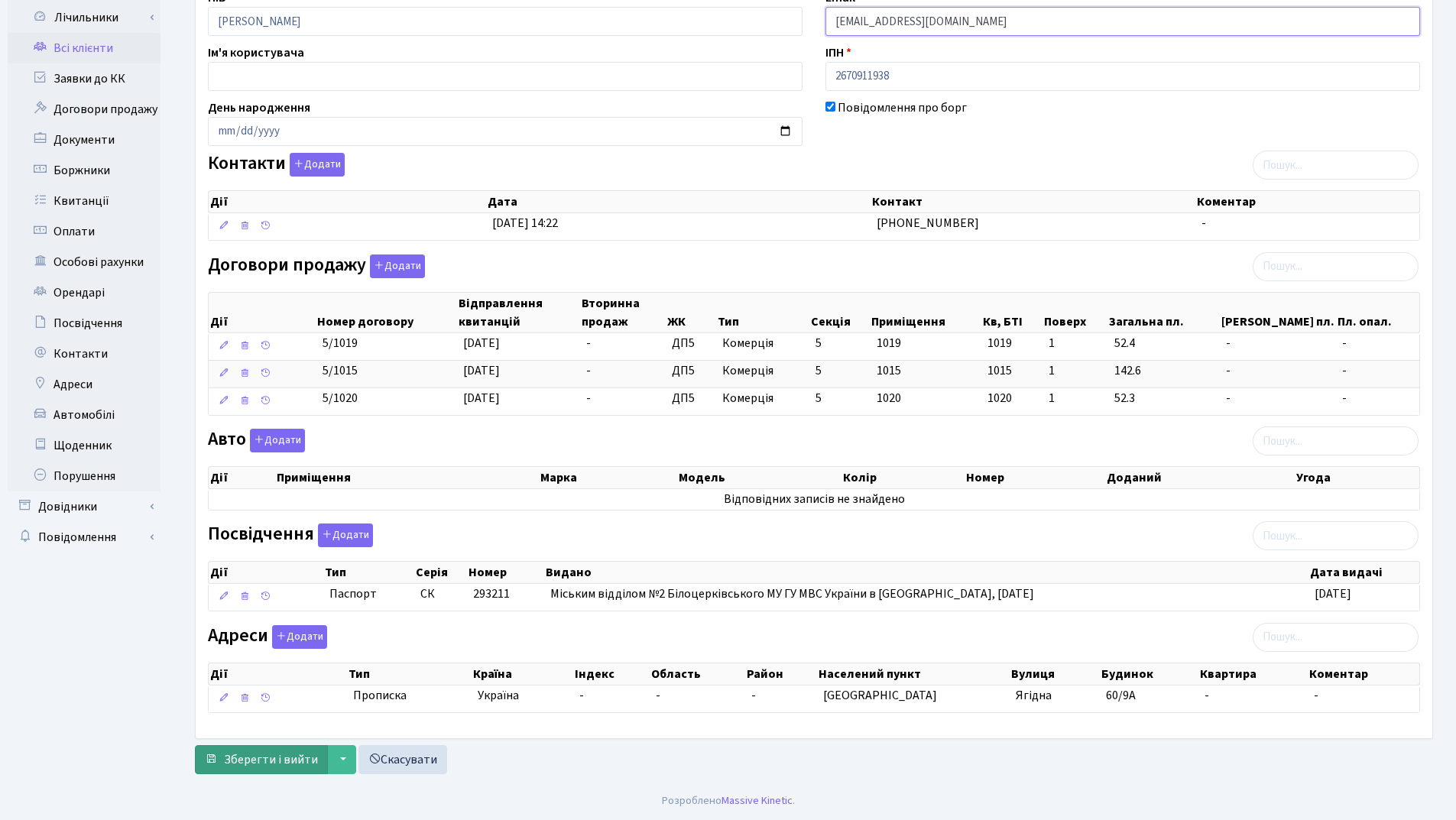
type input "[EMAIL_ADDRESS][DOMAIN_NAME]"
click at [285, 760] on span "Зберегти і вийти" at bounding box center [271, 760] width 94 height 17
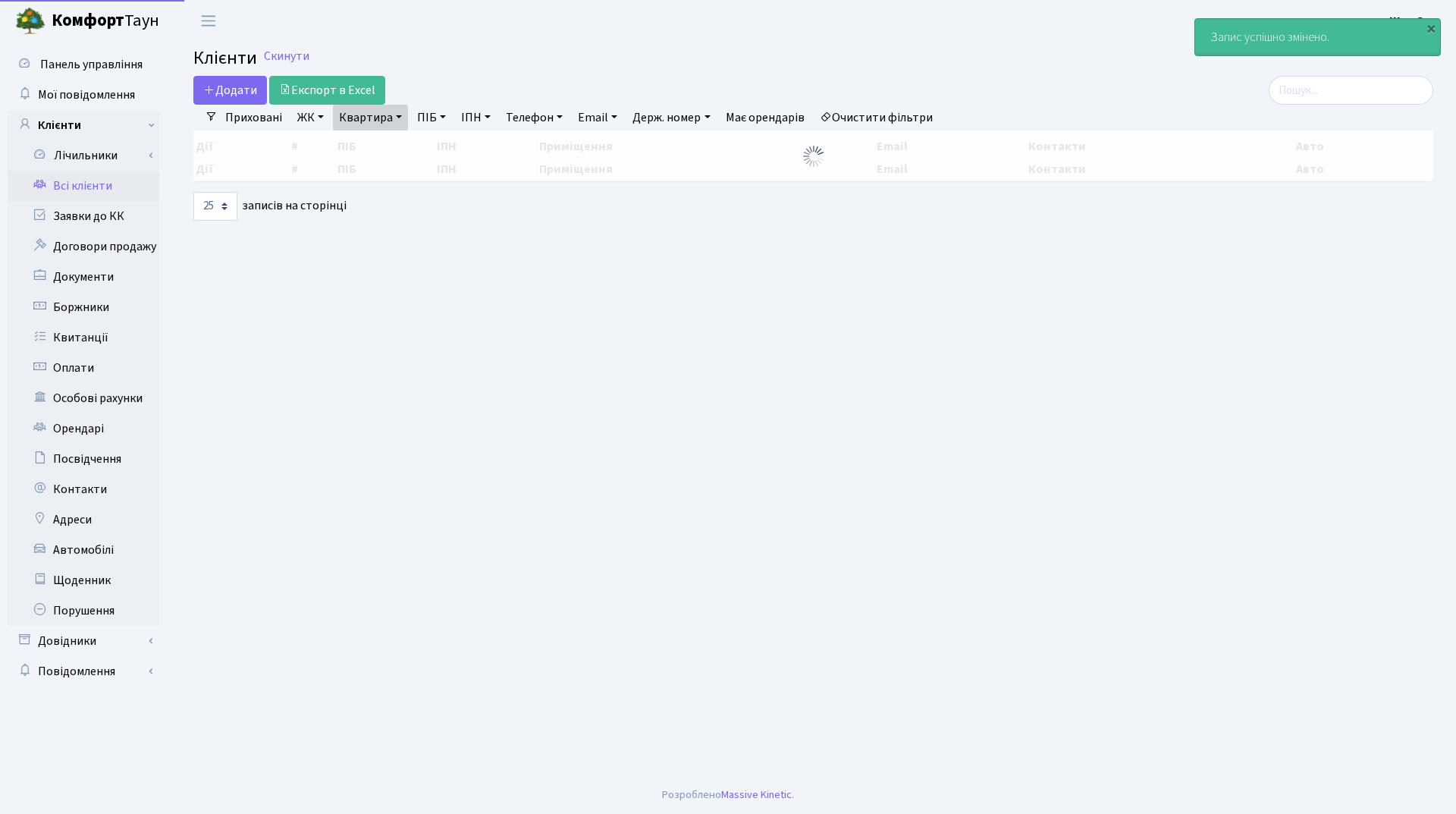
select select "25"
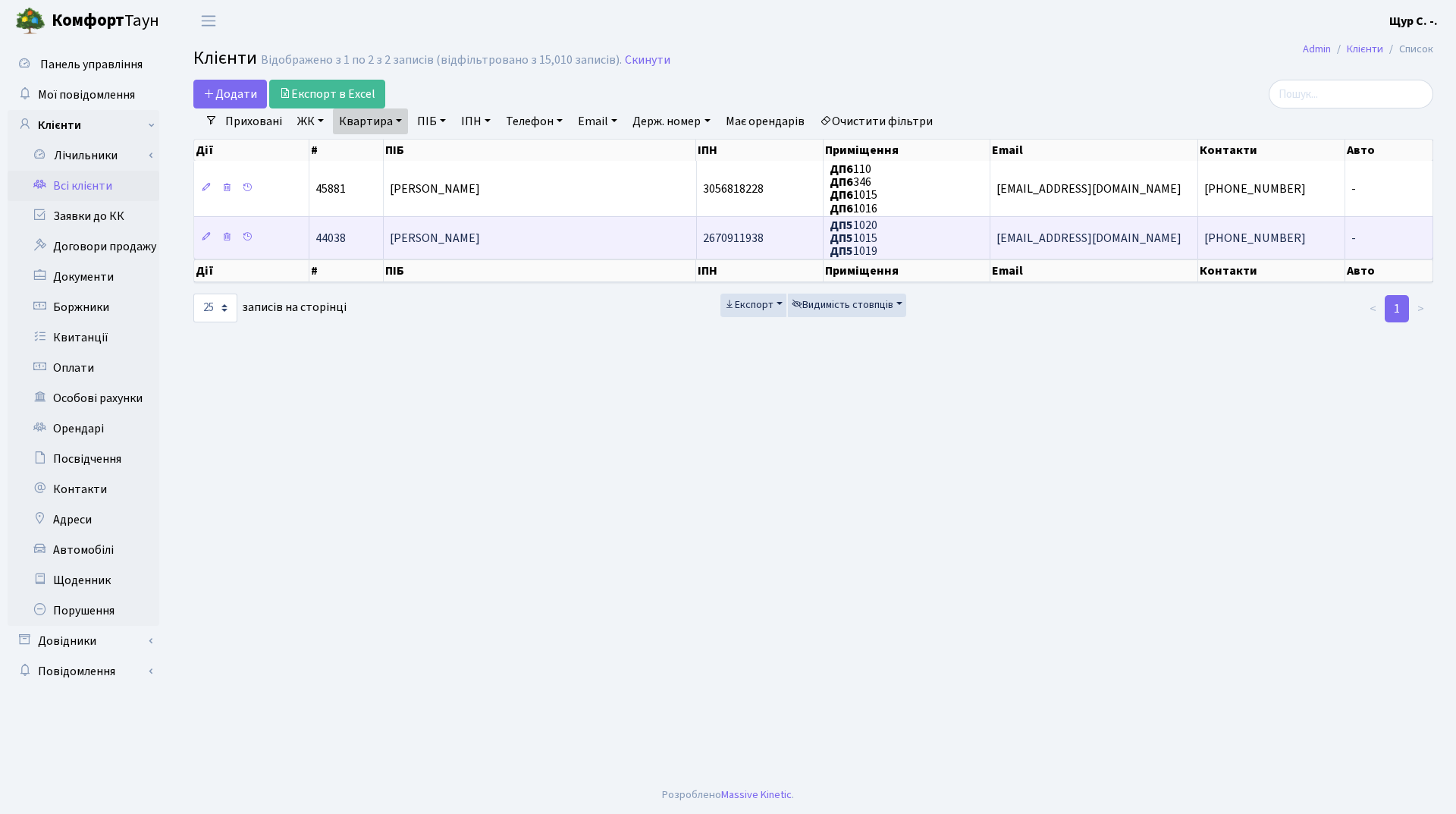
click at [565, 234] on td "[PERSON_NAME]" at bounding box center [540, 237] width 312 height 42
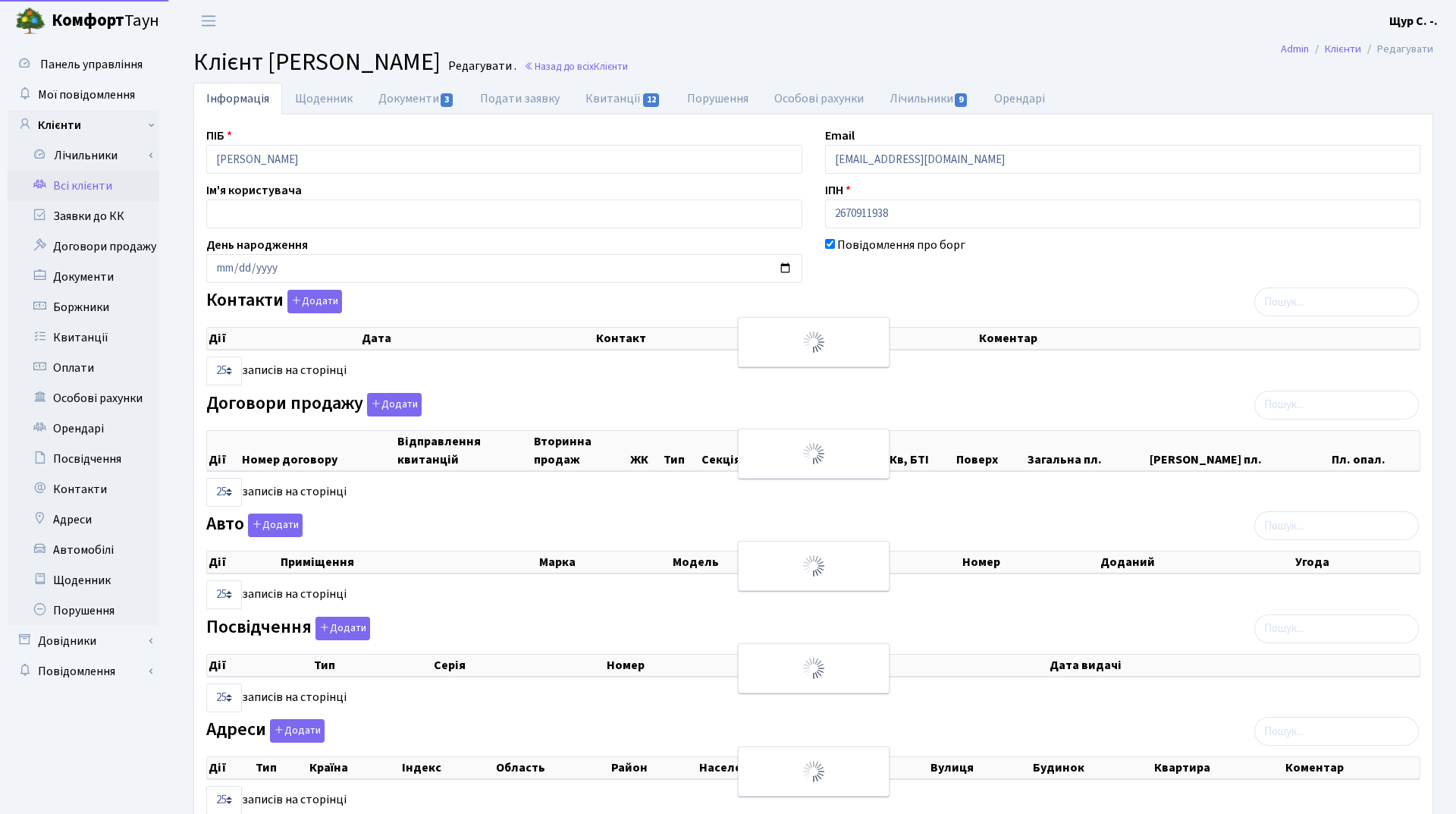
select select "25"
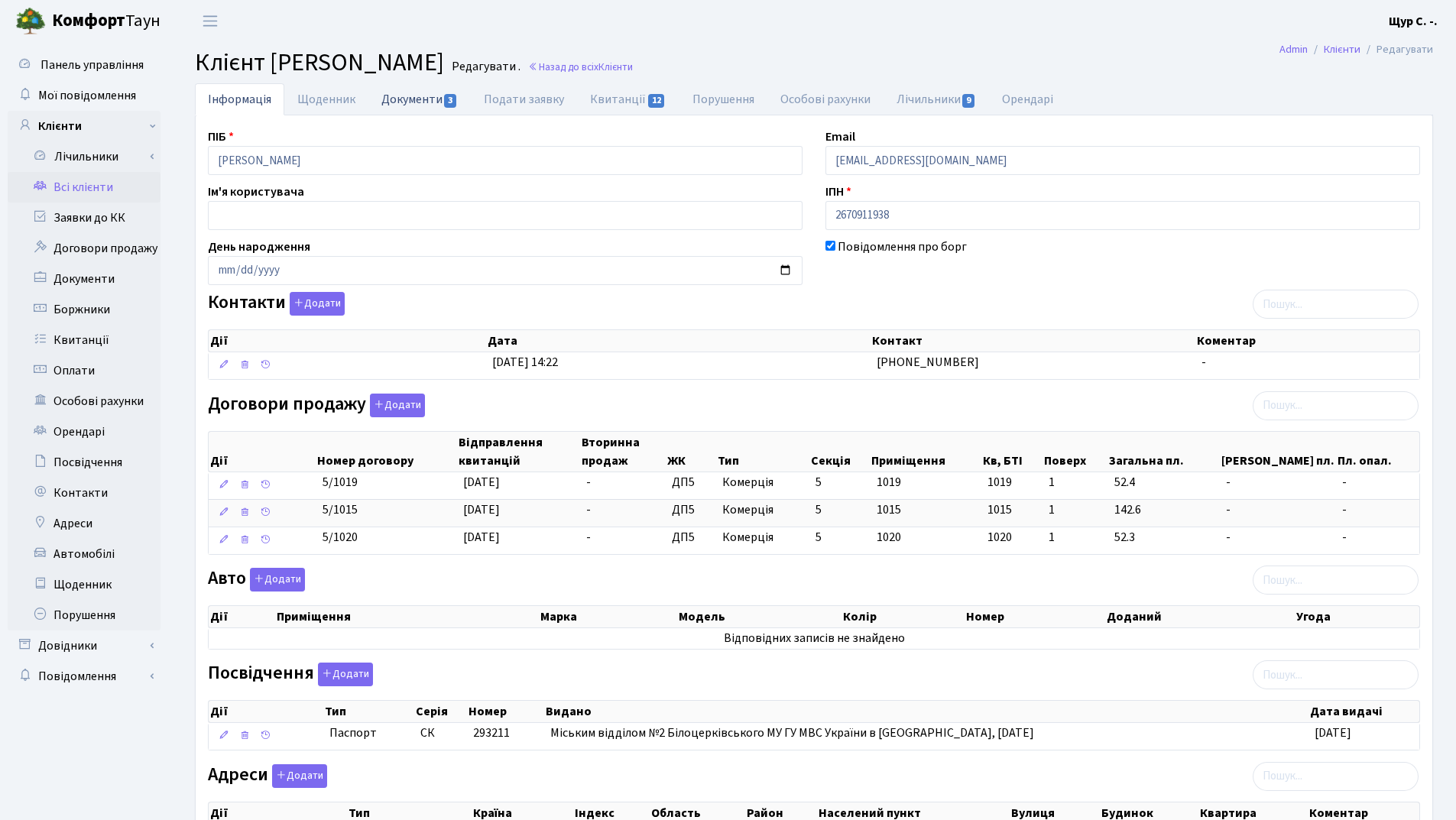
click at [399, 100] on link "Документи 3" at bounding box center [419, 99] width 102 height 31
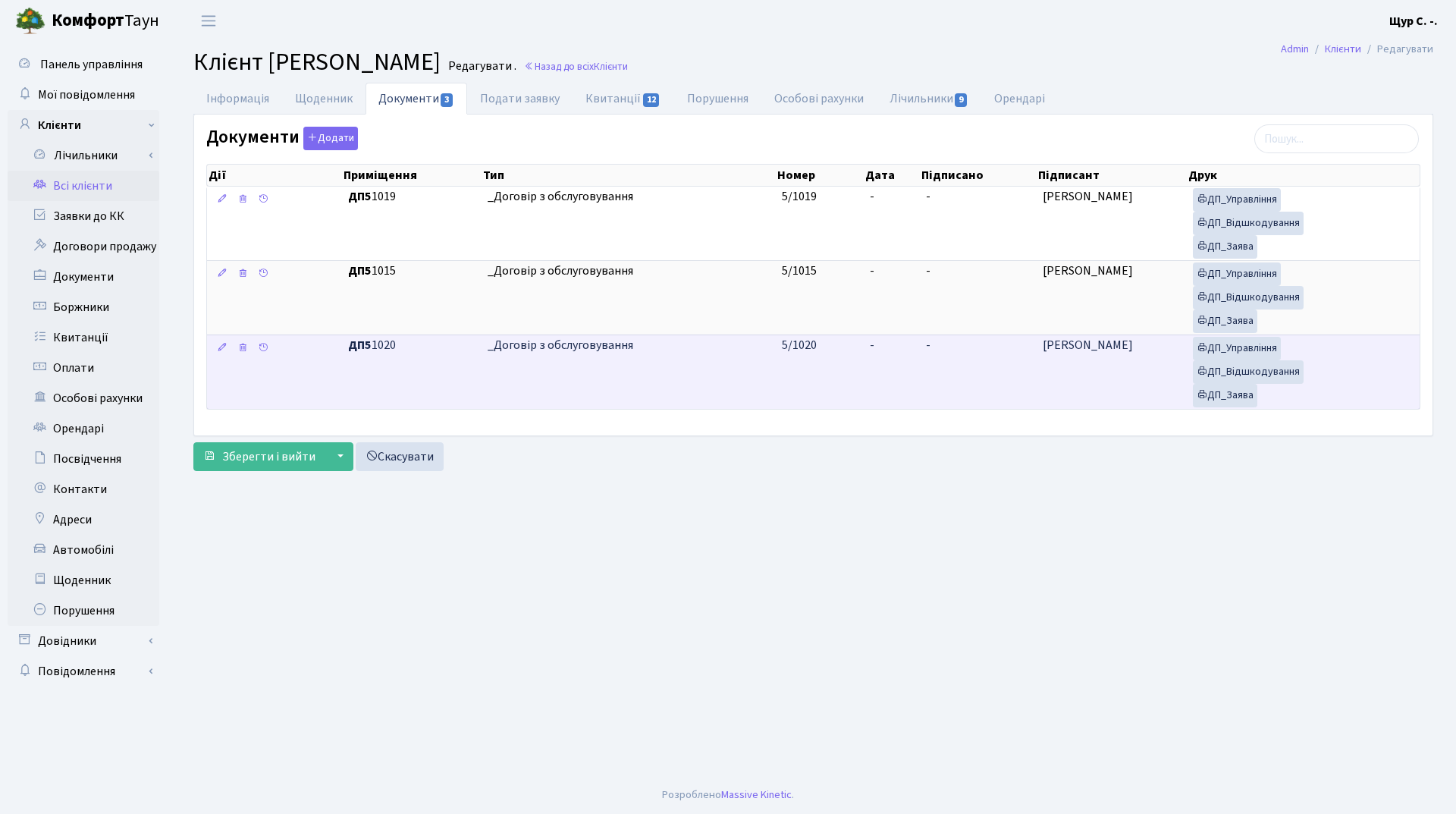
click at [749, 348] on span "_Договір з обслуговування" at bounding box center [629, 346] width 282 height 18
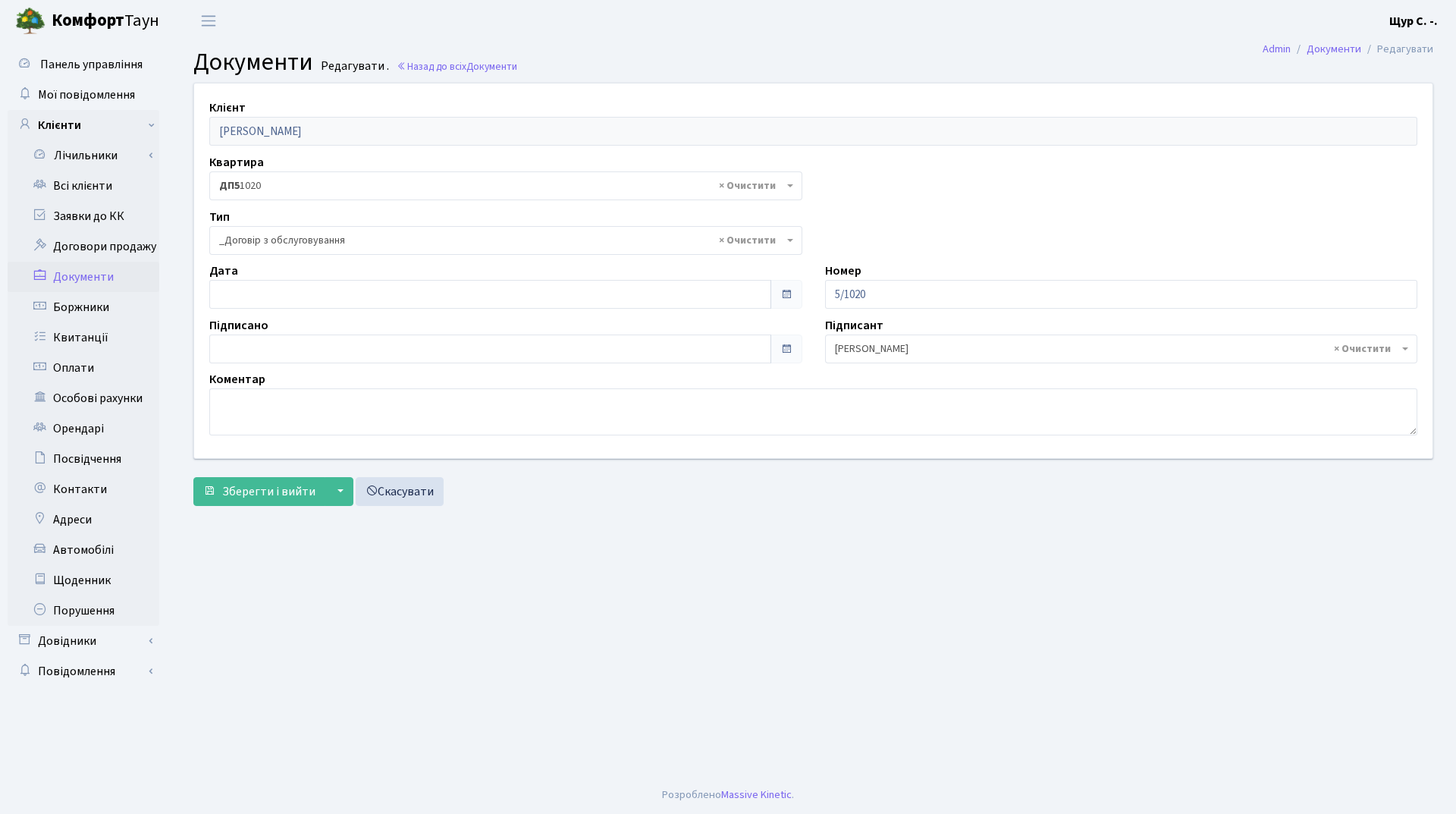
select select "289"
type input "[DATE]"
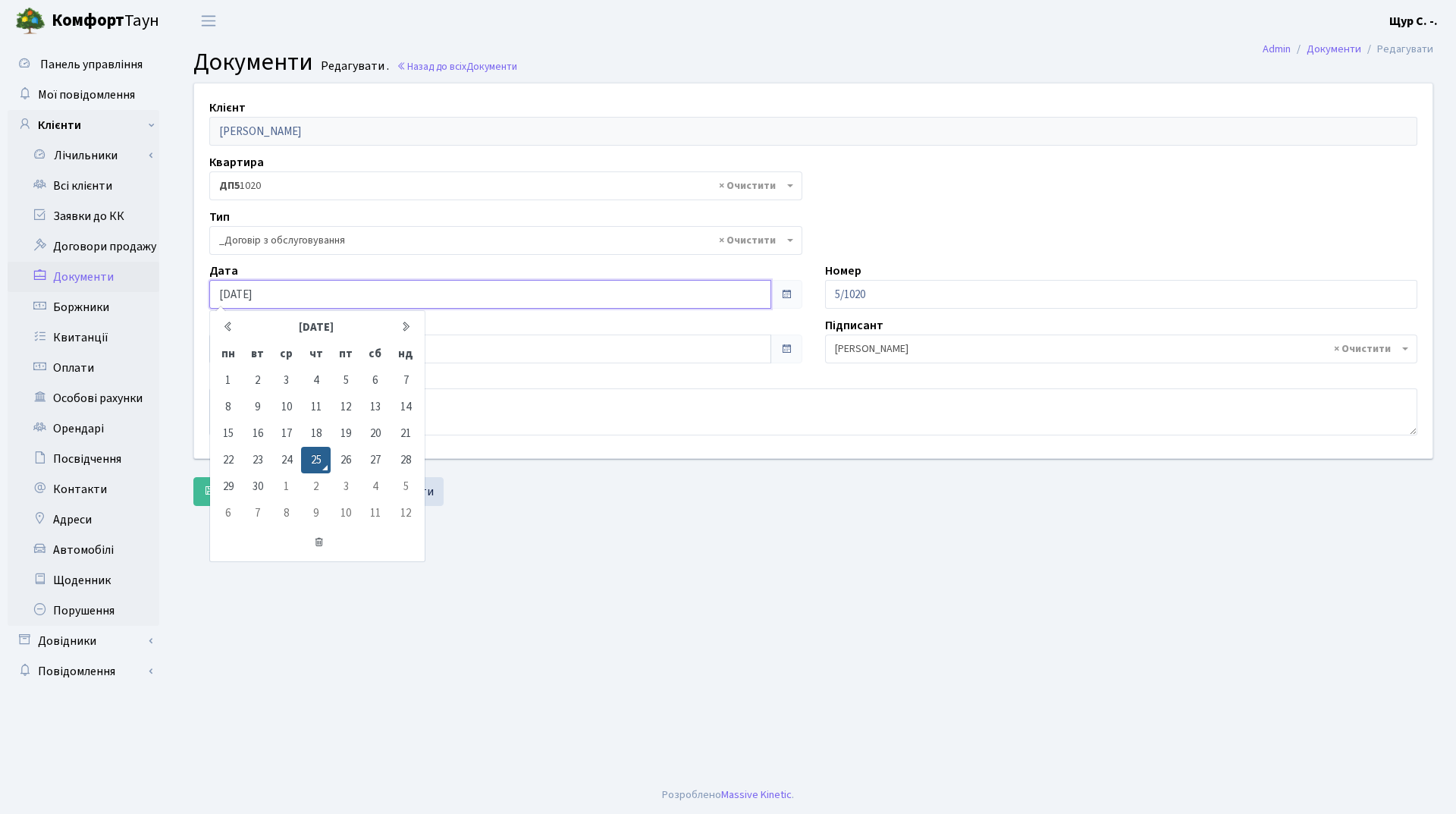
click at [476, 302] on input "[DATE]" at bounding box center [490, 294] width 562 height 29
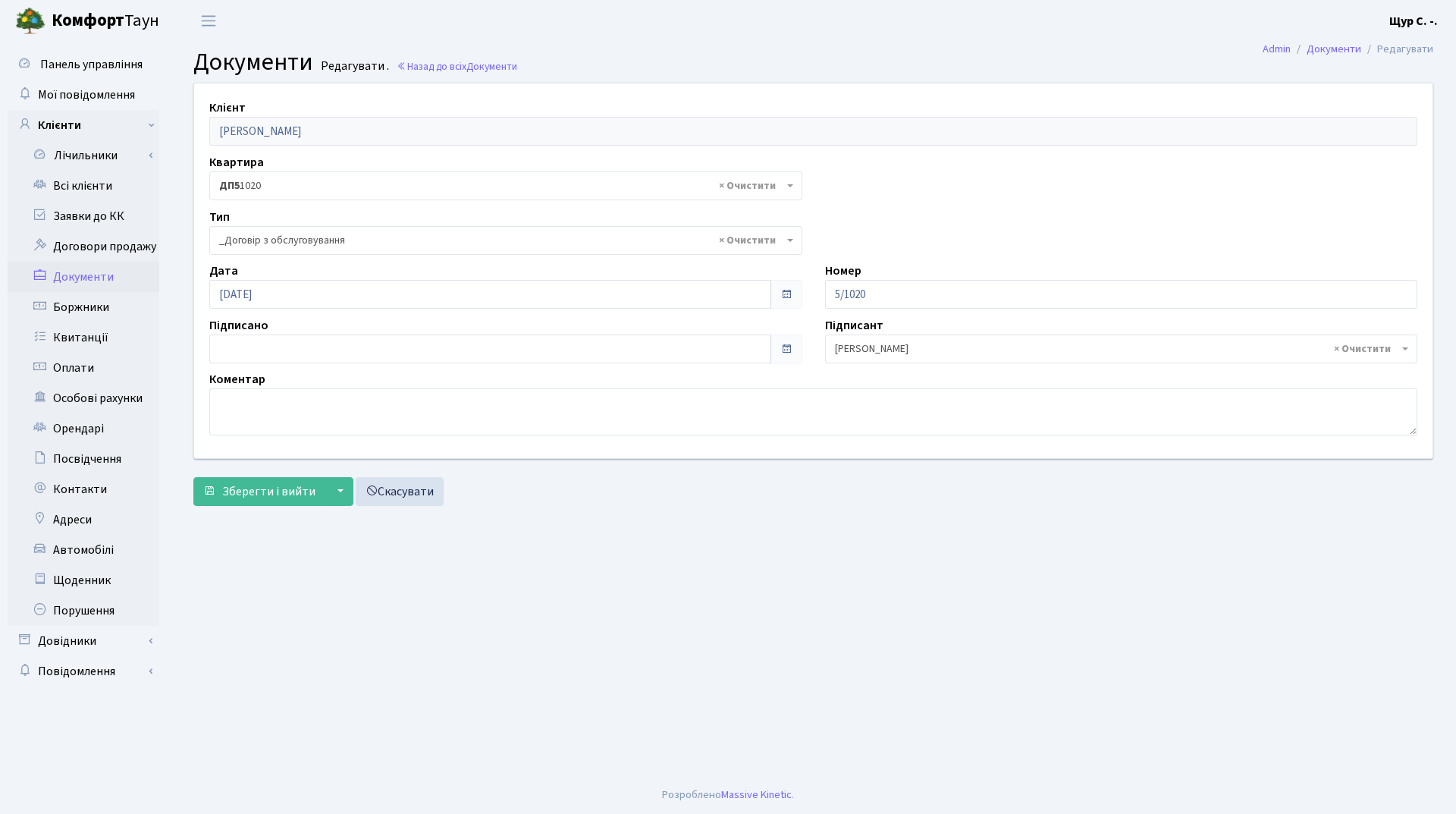
click at [596, 526] on main "Admin Документи Редагувати Документи Редагувати . Назад до всіх Документи Клієн…" at bounding box center [813, 409] width 1286 height 735
type input "[DATE]"
click at [480, 351] on input "[DATE]" at bounding box center [490, 349] width 562 height 29
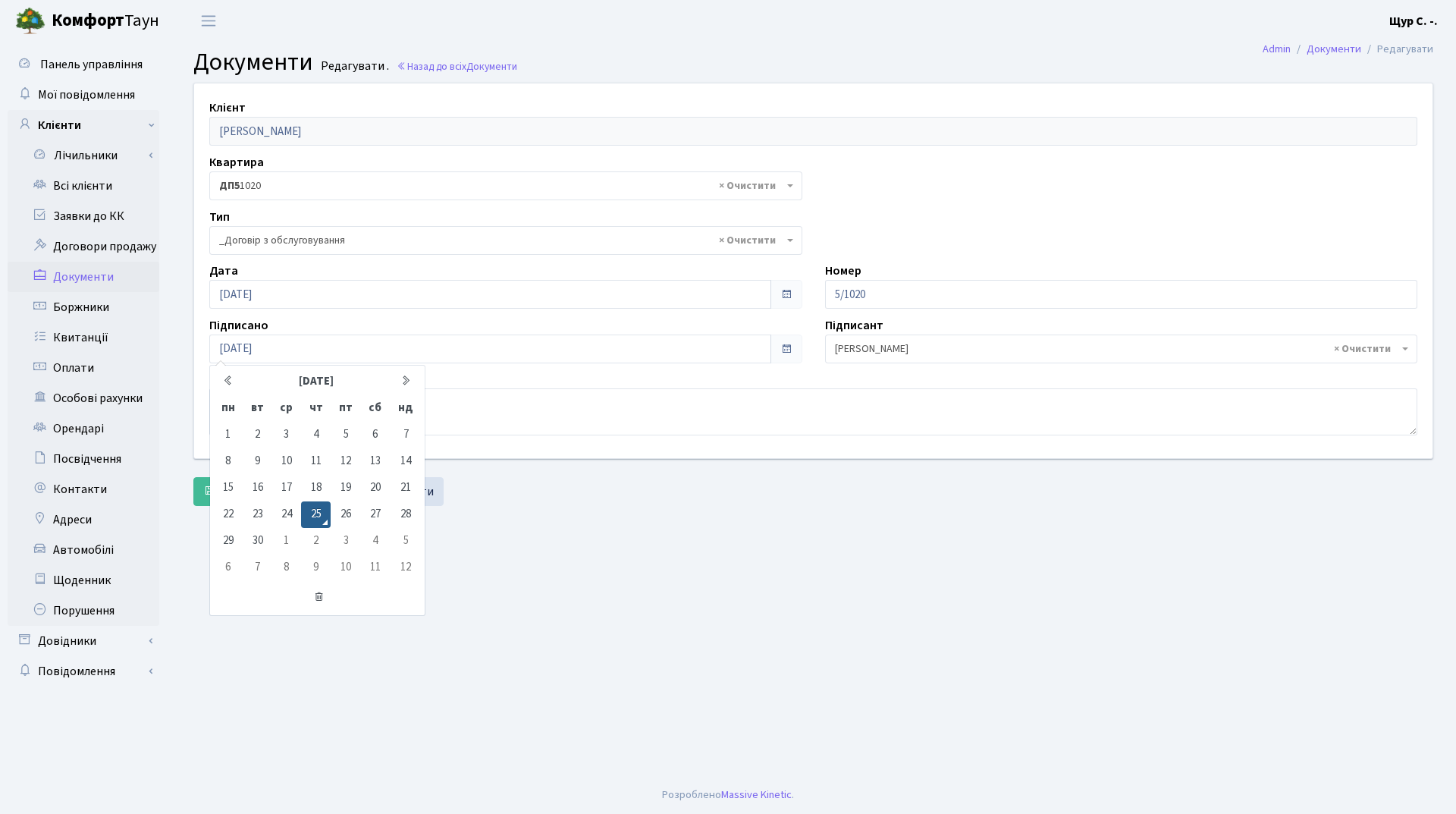
click at [584, 578] on main "Admin Документи Редагувати Документи Редагувати . Назад до всіх Документи Клієн…" at bounding box center [813, 409] width 1286 height 735
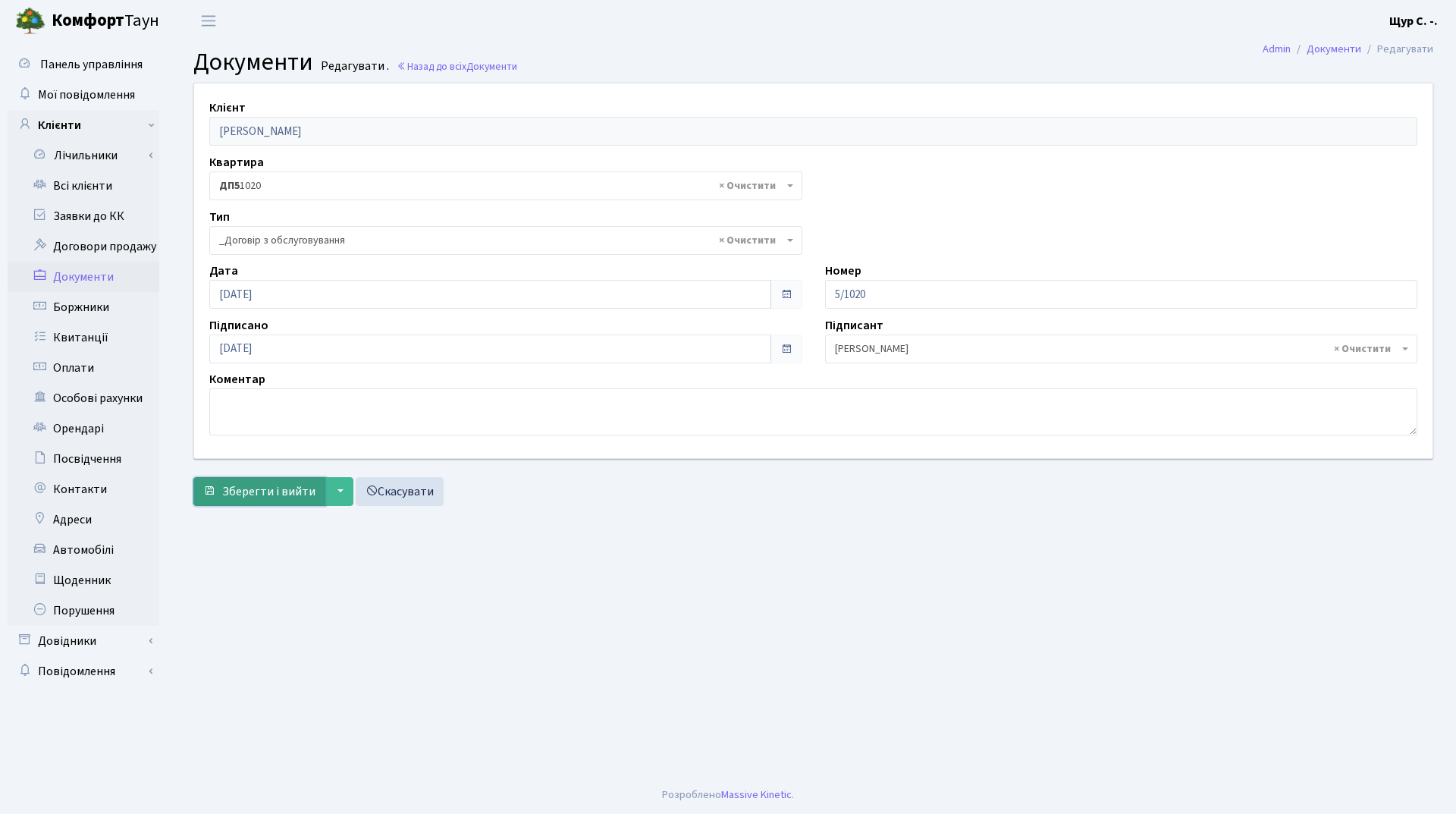
click at [275, 490] on span "Зберегти і вийти" at bounding box center [269, 491] width 94 height 17
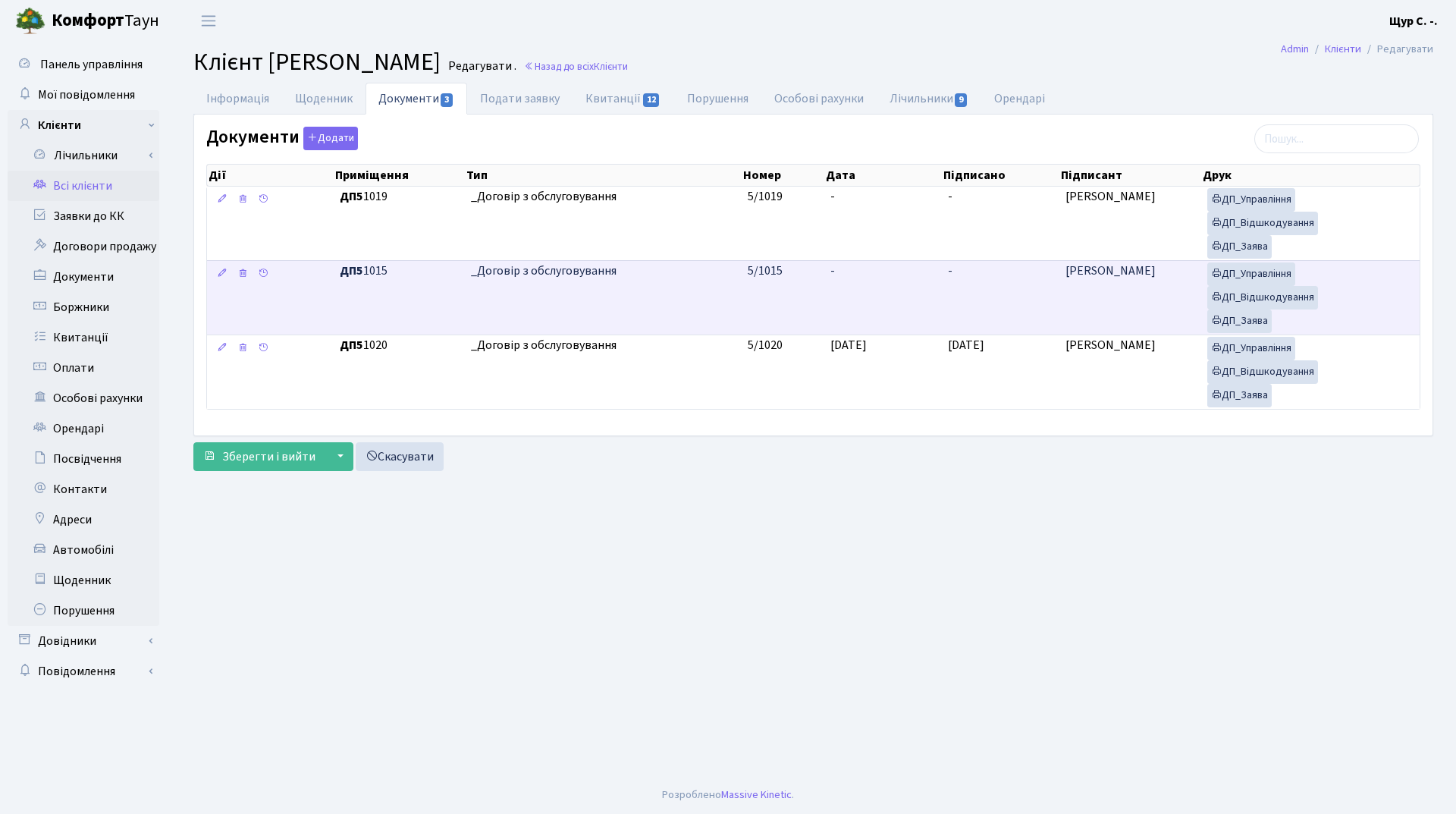
click at [913, 294] on td "-" at bounding box center [882, 298] width 117 height 74
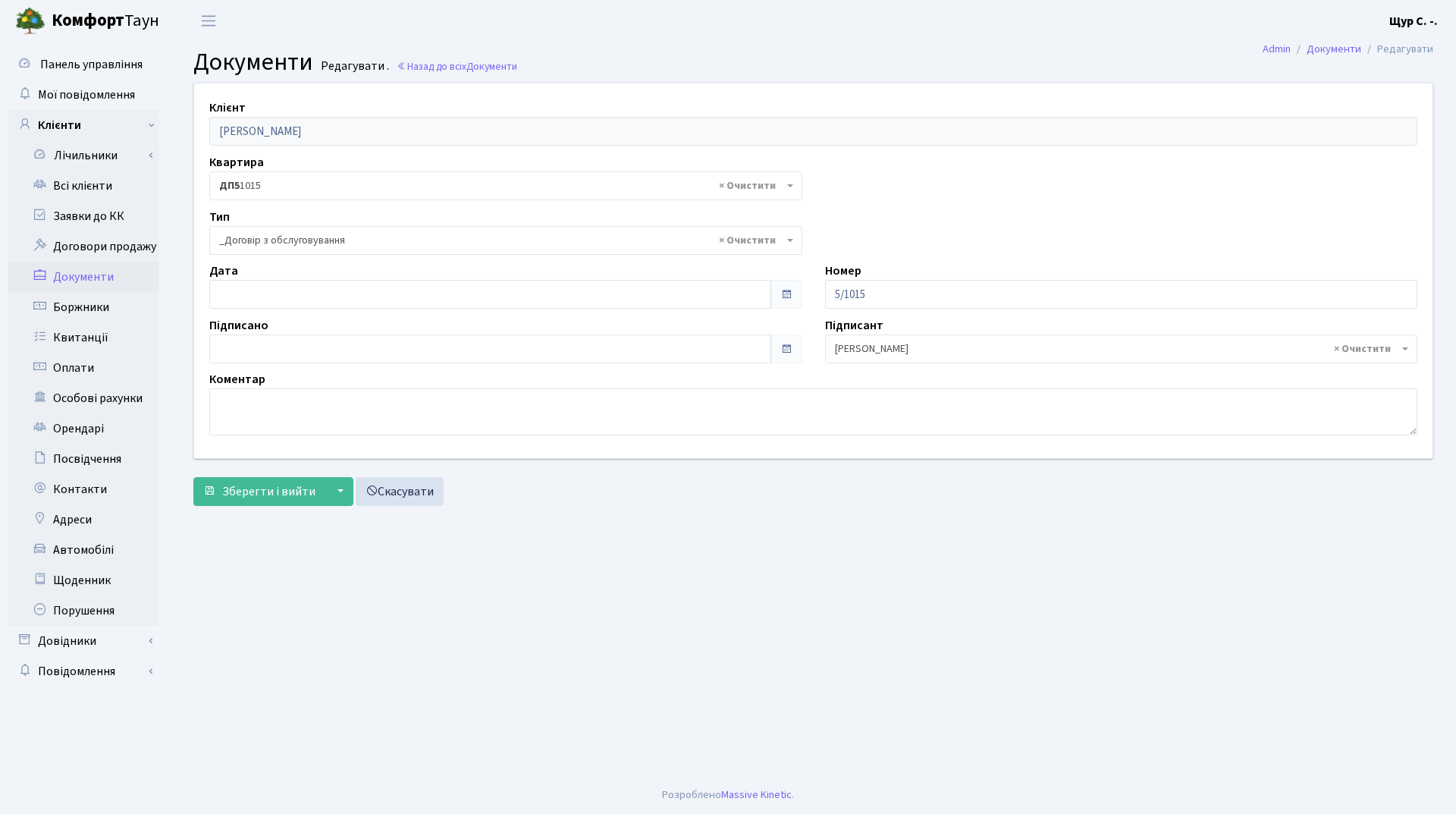
select select "289"
type input "[DATE]"
click at [504, 298] on input "[DATE]" at bounding box center [490, 294] width 562 height 29
click at [644, 564] on main "Admin Документи Редагувати Документи Редагувати . Назад до всіх Документи Клієн…" at bounding box center [813, 409] width 1286 height 735
type input "[DATE]"
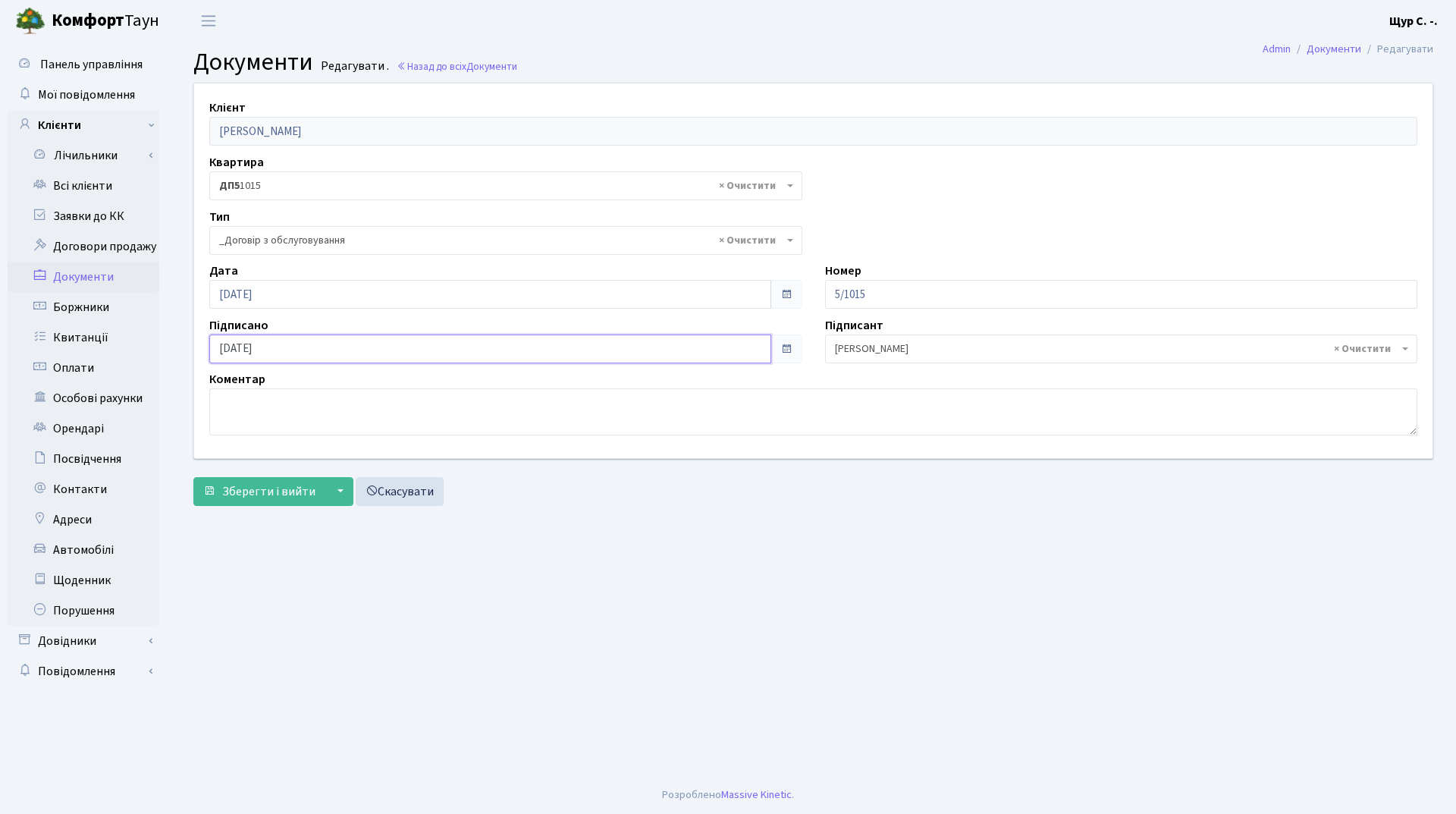
click at [461, 358] on input "[DATE]" at bounding box center [490, 349] width 562 height 29
click at [501, 604] on main "Admin Документи Редагувати Документи Редагувати . Назад до всіх Документи Клієн…" at bounding box center [813, 409] width 1286 height 735
click at [244, 493] on span "Зберегти і вийти" at bounding box center [269, 491] width 94 height 17
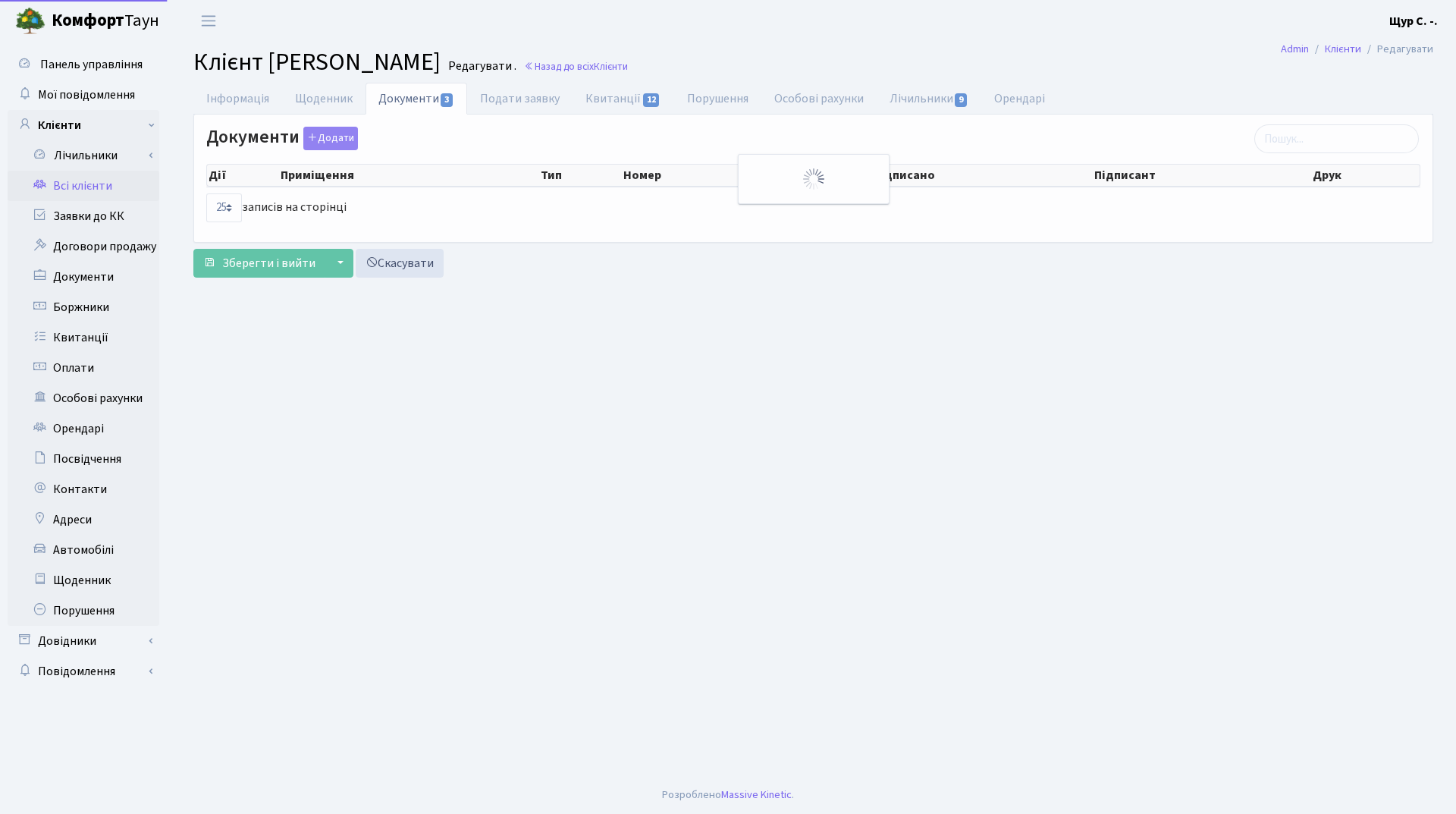
select select "25"
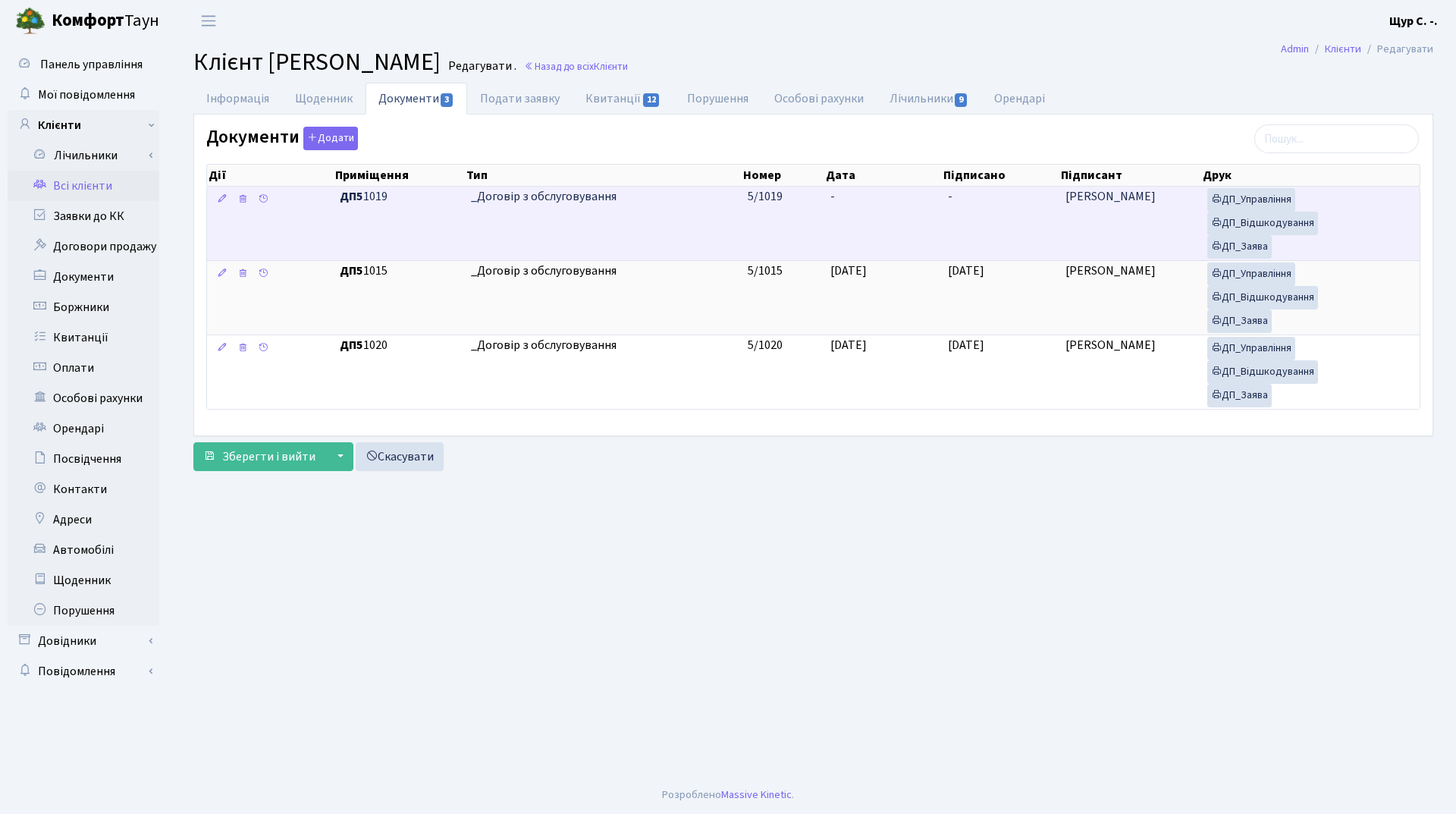
click at [642, 228] on td "_Договір з обслуговування" at bounding box center [604, 222] width 277 height 73
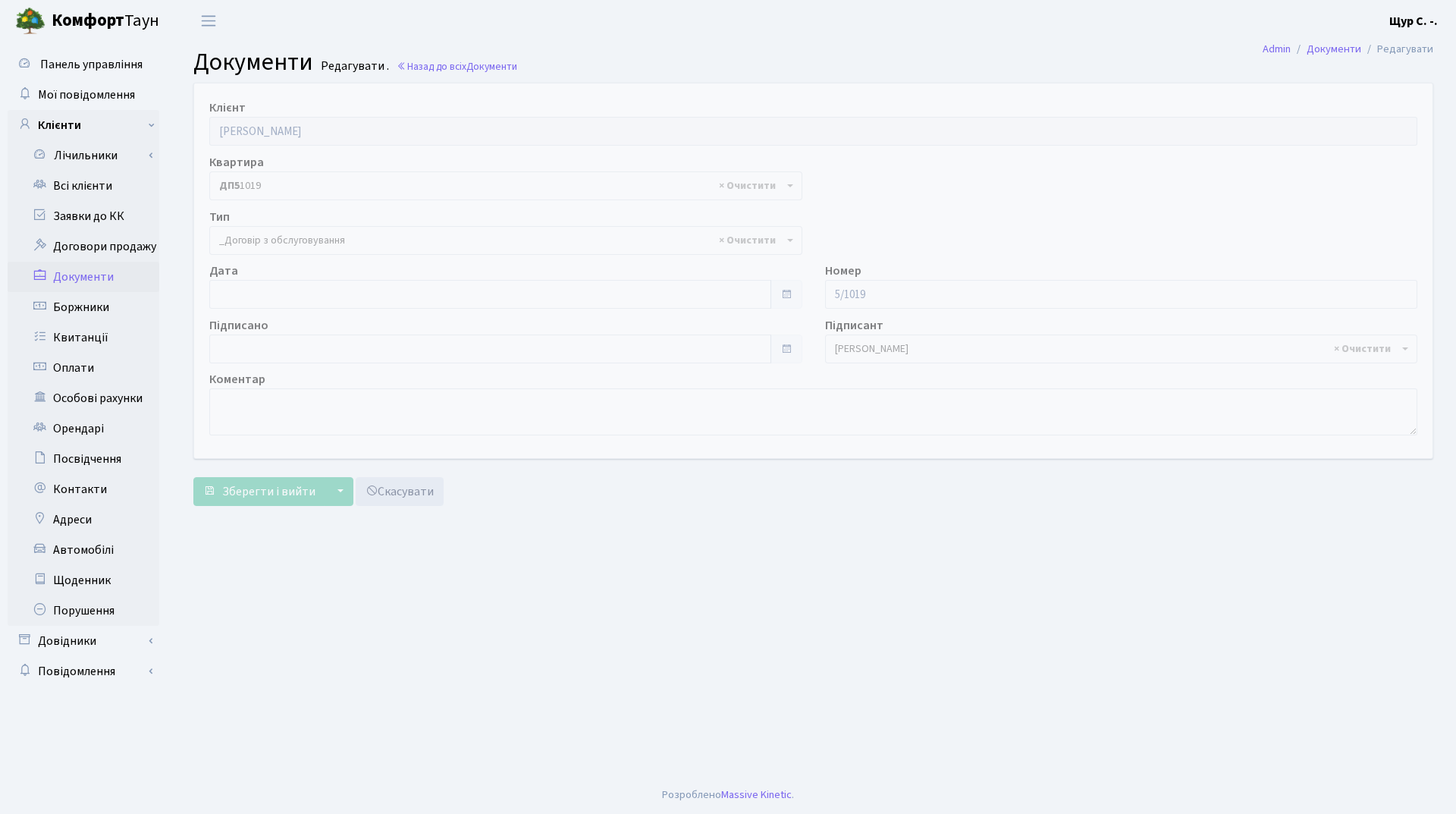
select select "289"
type input "[DATE]"
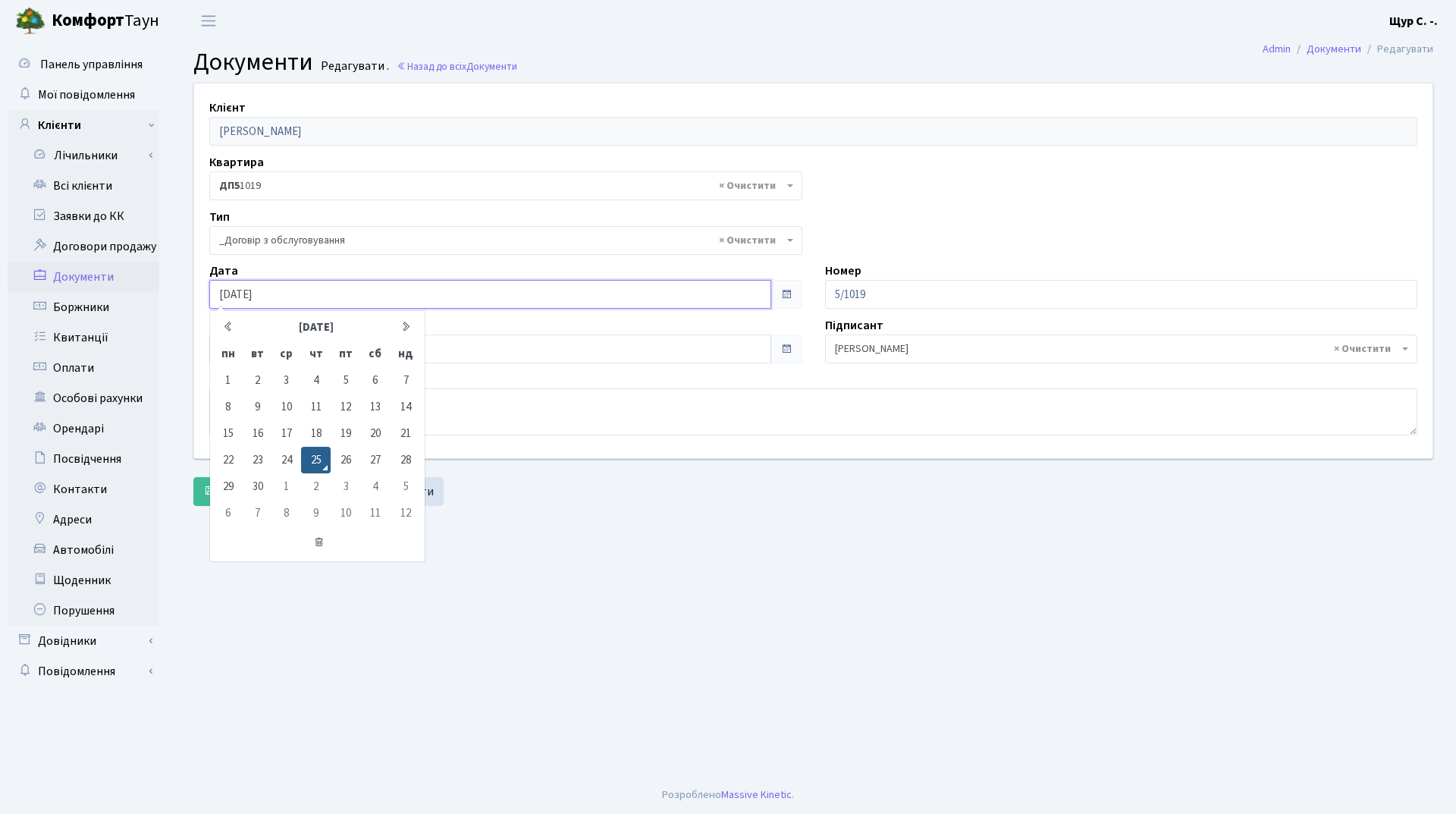
click at [410, 293] on input "[DATE]" at bounding box center [490, 294] width 562 height 29
drag, startPoint x: 597, startPoint y: 637, endPoint x: 454, endPoint y: 402, distance: 275.1
click at [596, 631] on main "Admin Документи Редагувати Документи Редагувати . Назад до всіх Документи Клієн…" at bounding box center [813, 409] width 1286 height 735
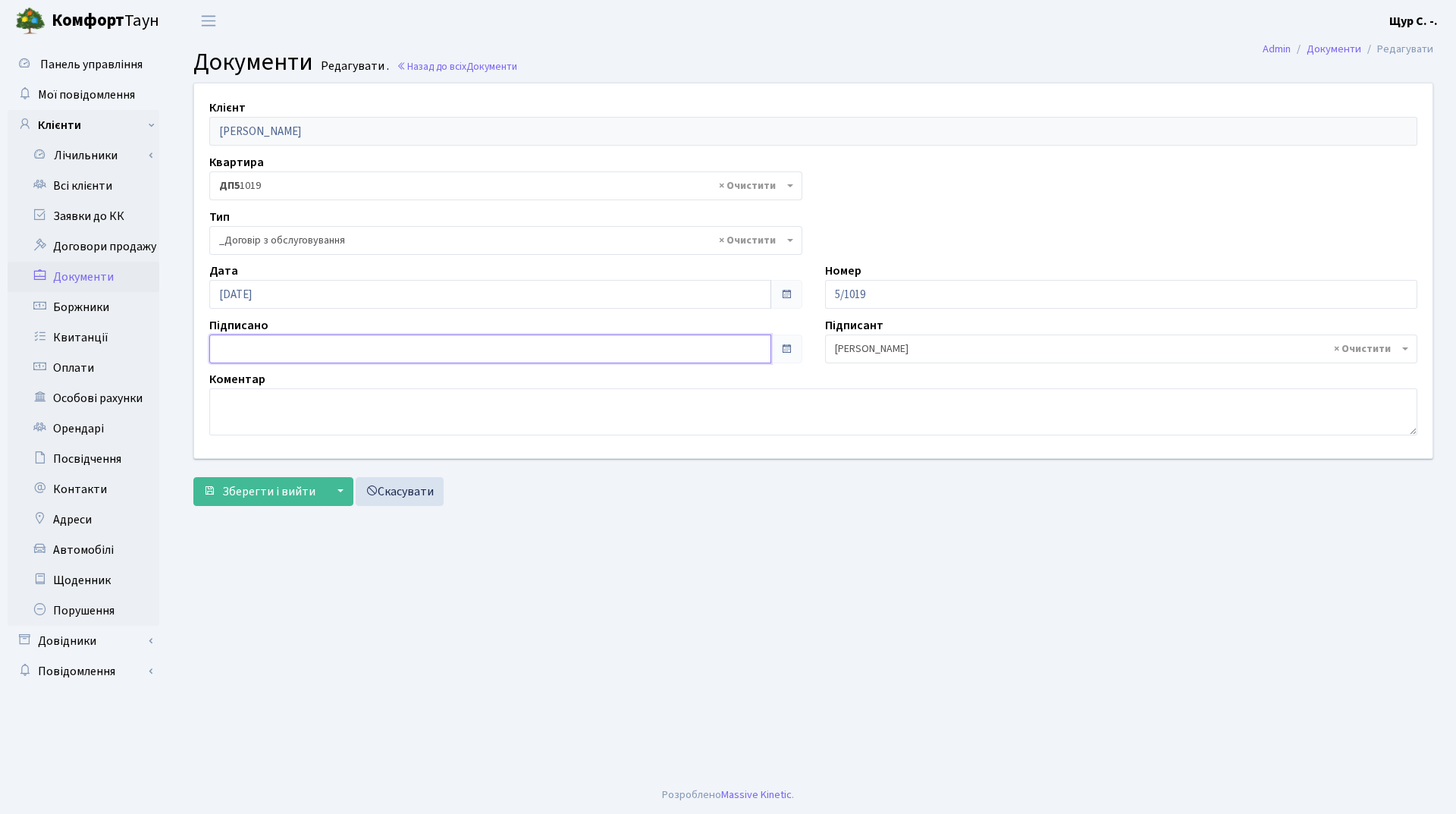
type input "[DATE]"
click at [429, 345] on input "[DATE]" at bounding box center [490, 349] width 562 height 29
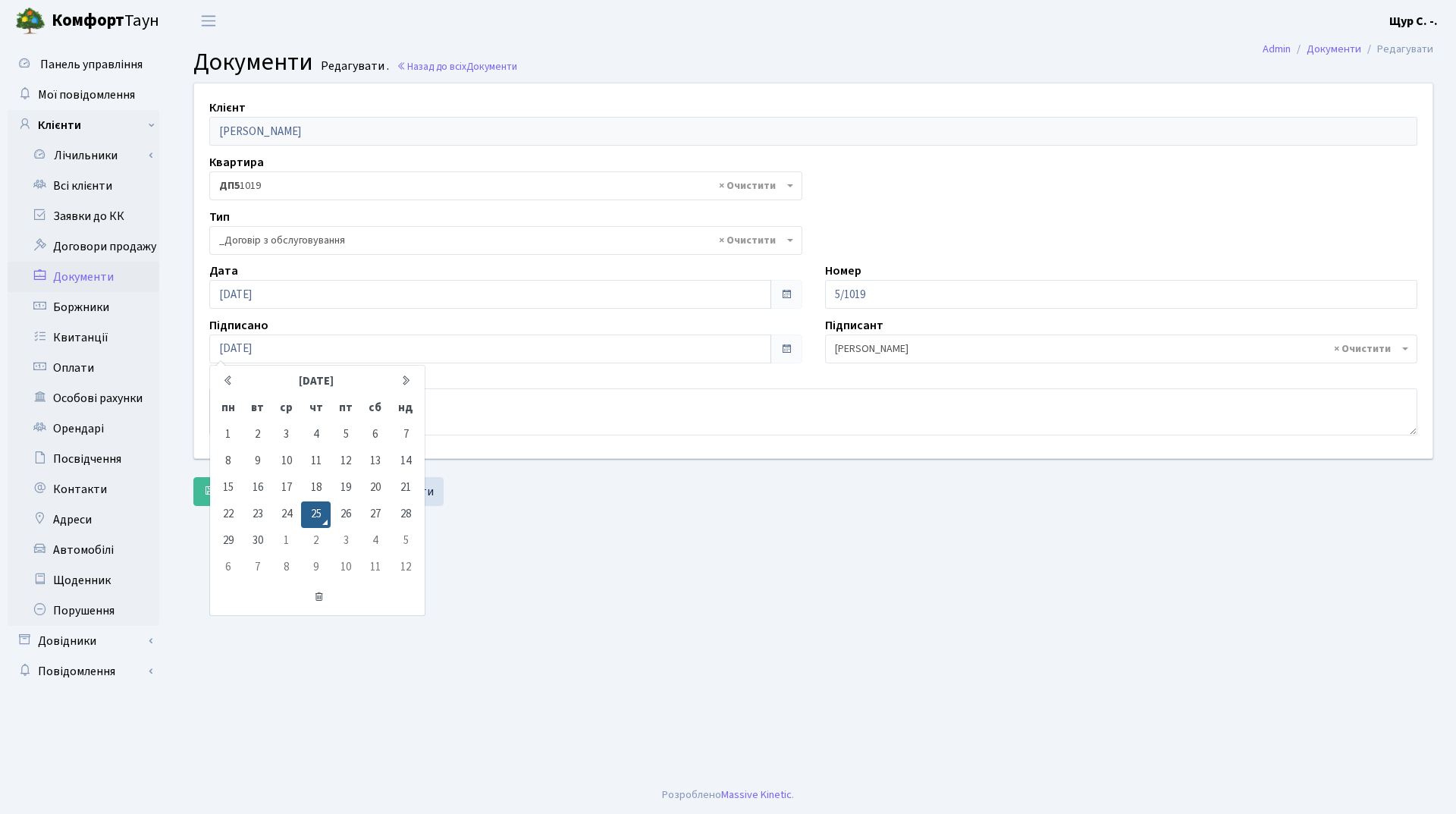
click at [544, 524] on main "Admin Документи Редагувати Документи Редагувати . Назад до всіх Документи Клієн…" at bounding box center [813, 409] width 1286 height 735
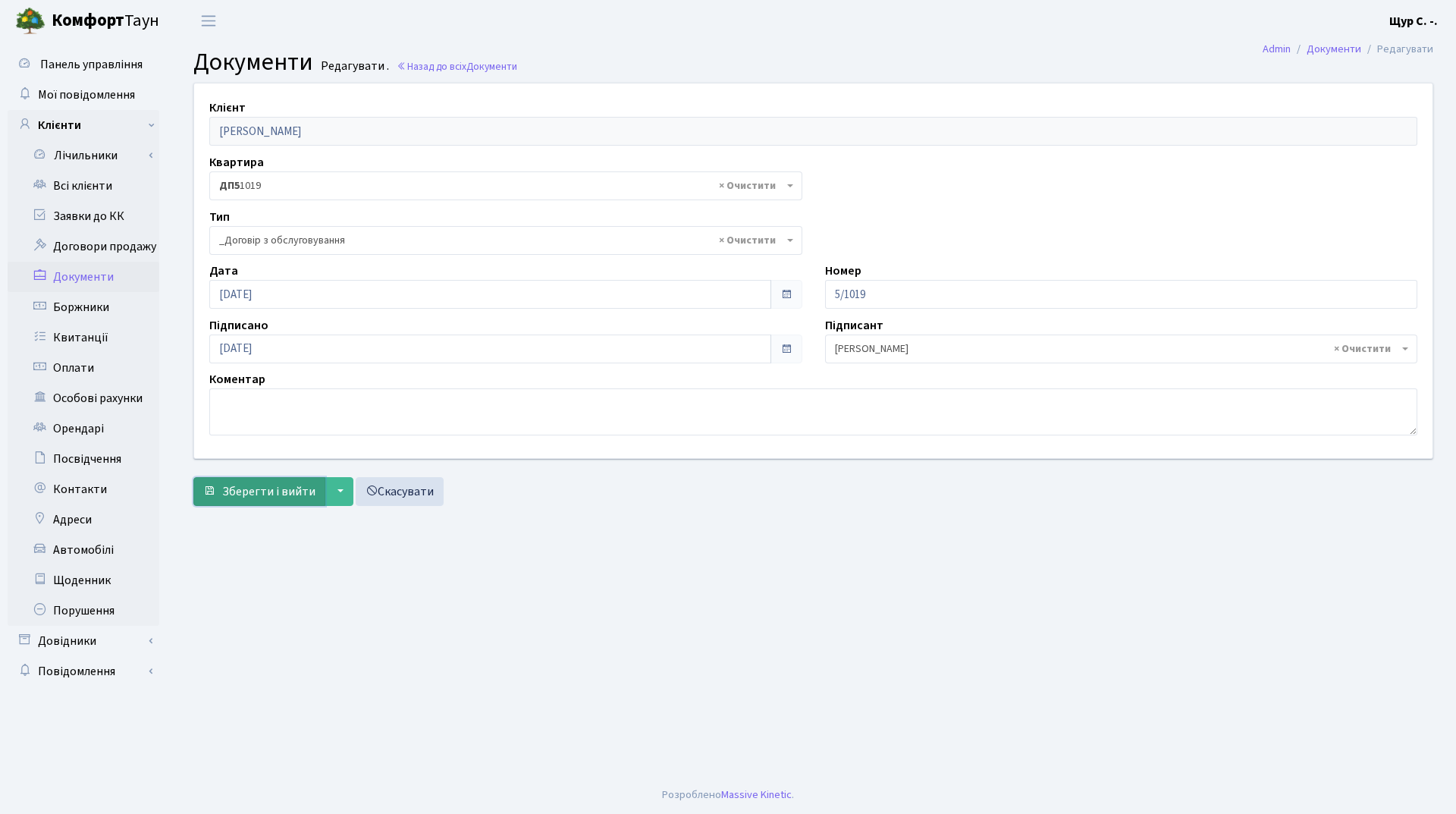
click at [266, 492] on span "Зберегти і вийти" at bounding box center [269, 491] width 94 height 17
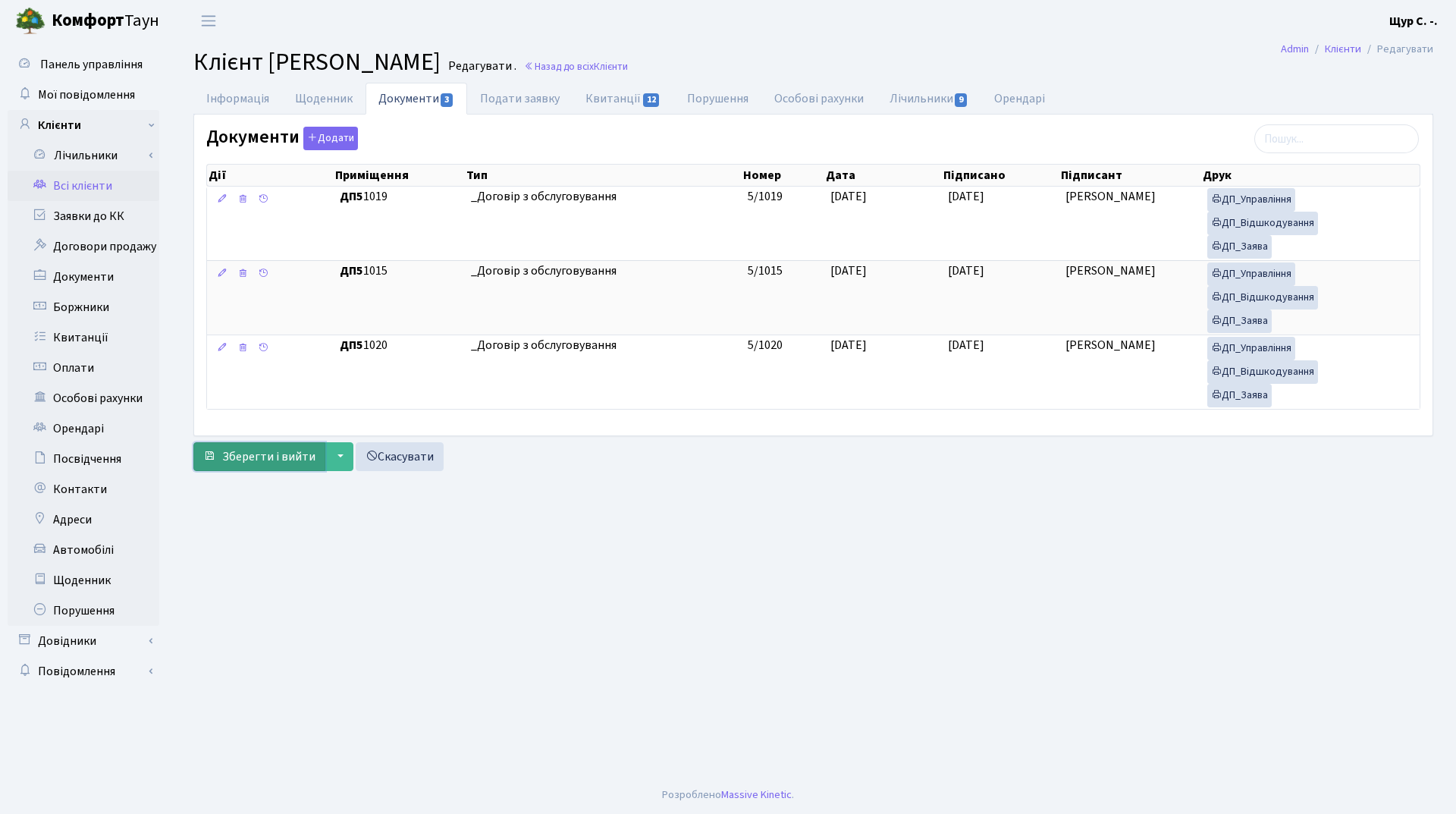
click at [268, 461] on span "Зберегти і вийти" at bounding box center [269, 456] width 94 height 17
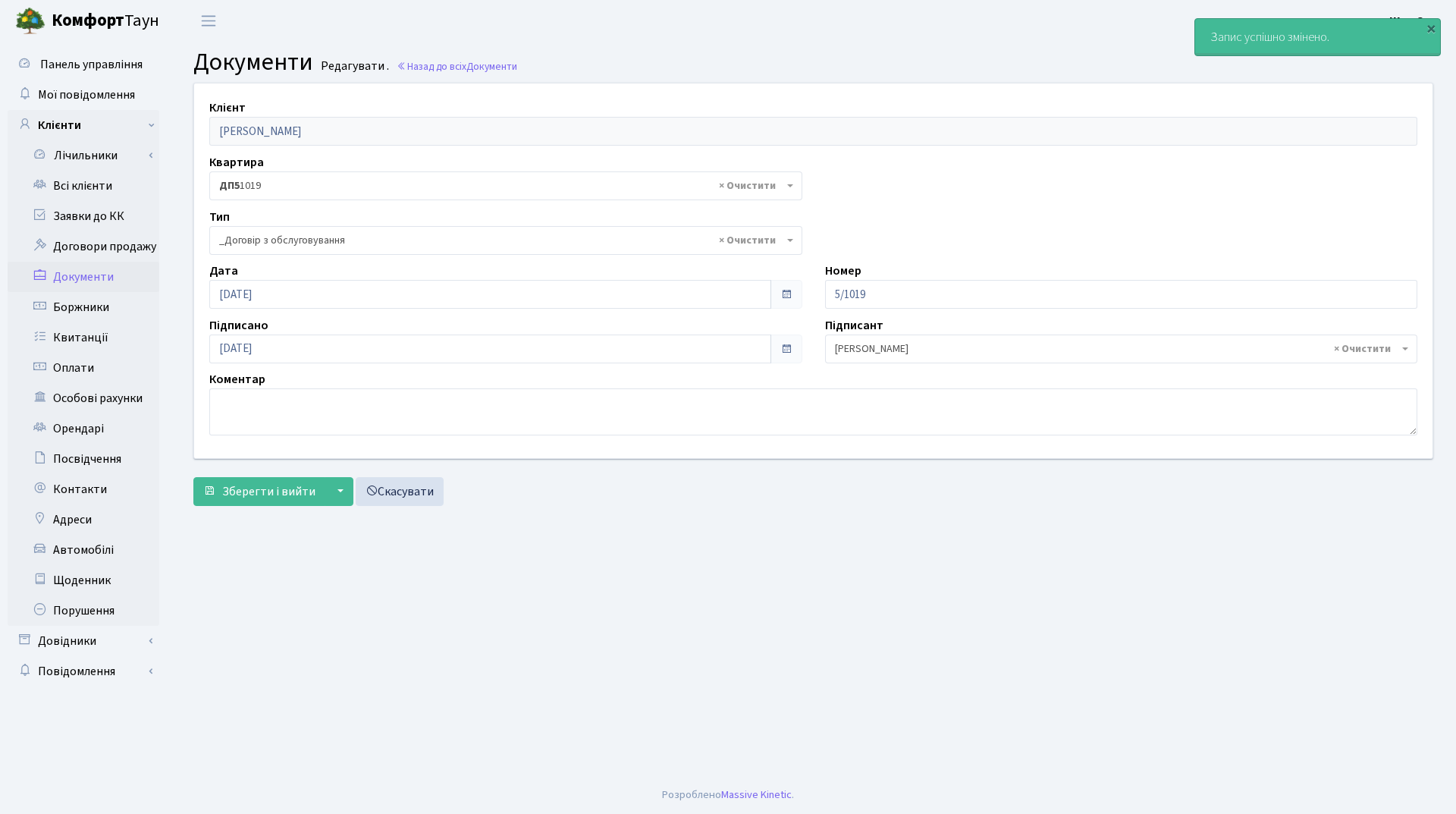
select select "289"
click at [116, 187] on link "Всі клієнти" at bounding box center [84, 185] width 152 height 30
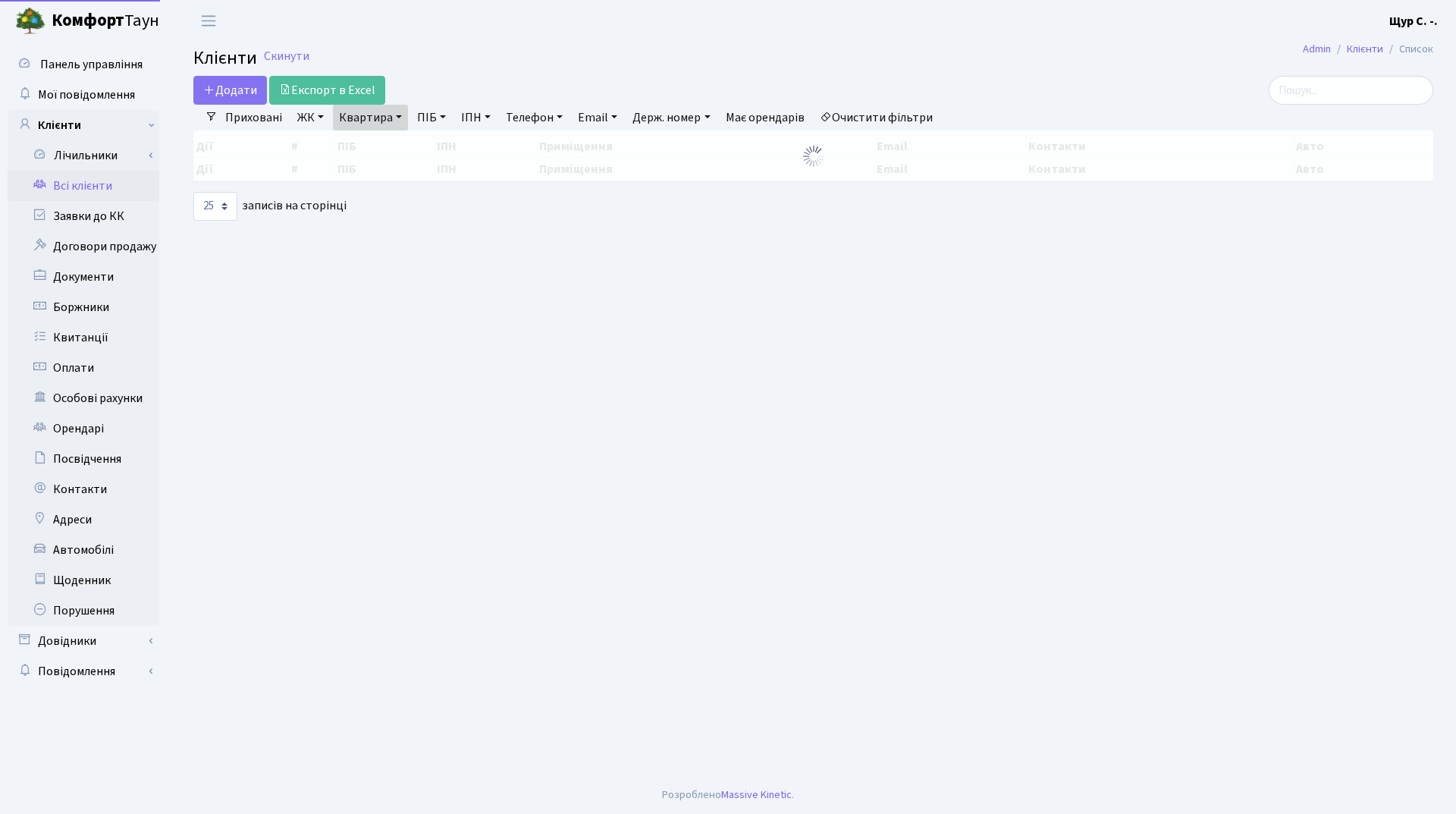
select select "25"
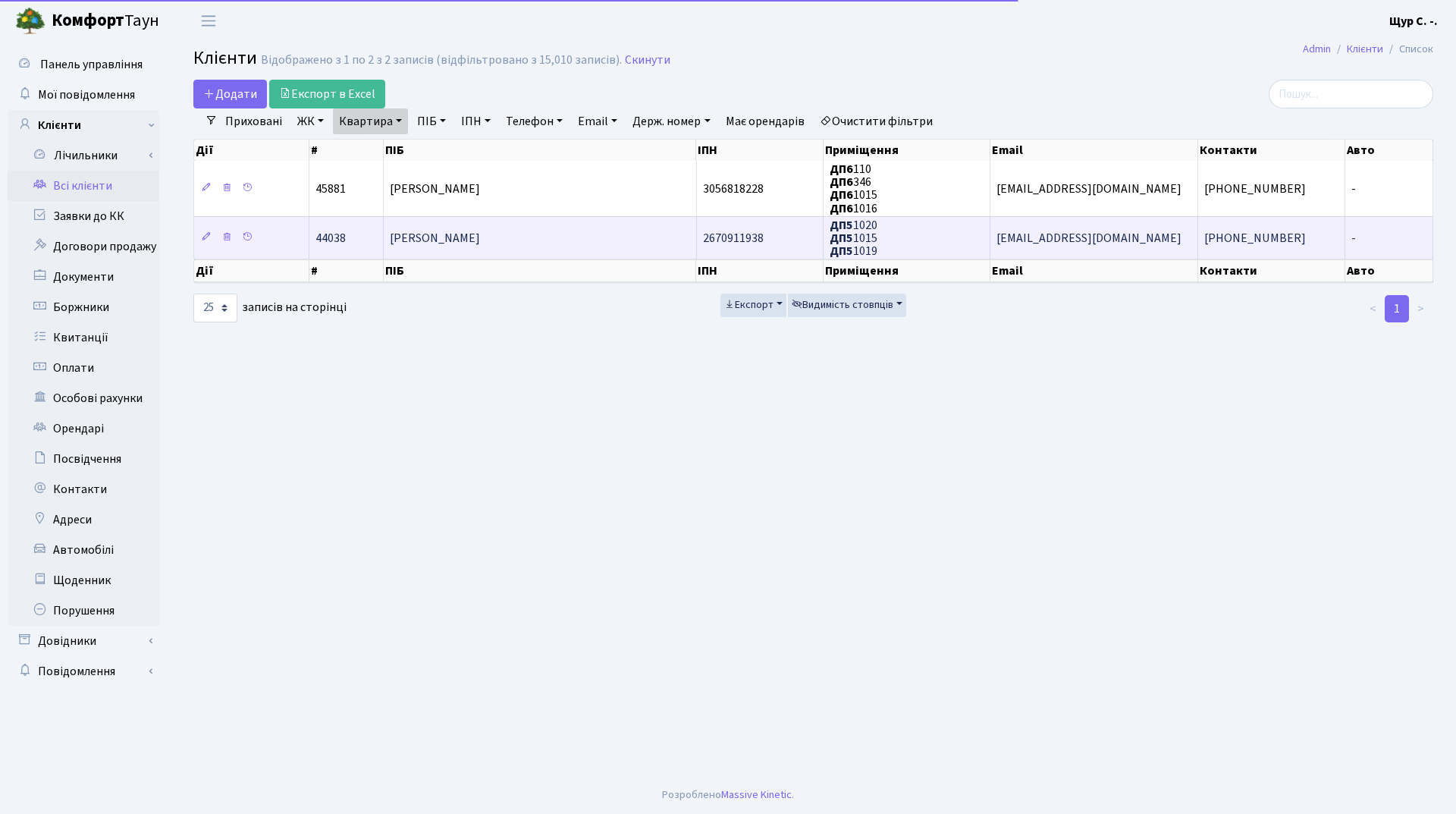
click at [454, 245] on span "[PERSON_NAME]" at bounding box center [435, 237] width 90 height 17
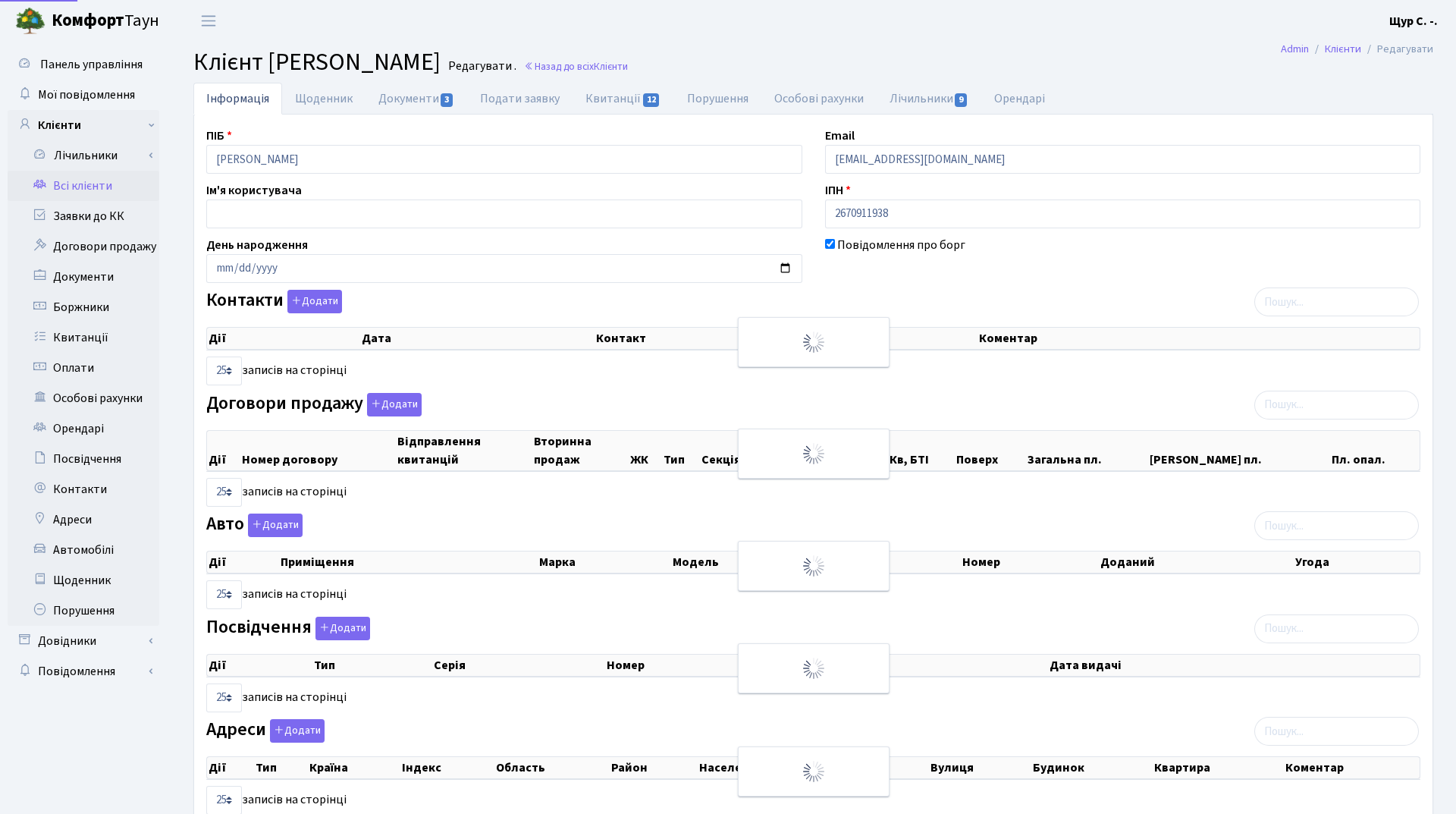
select select "25"
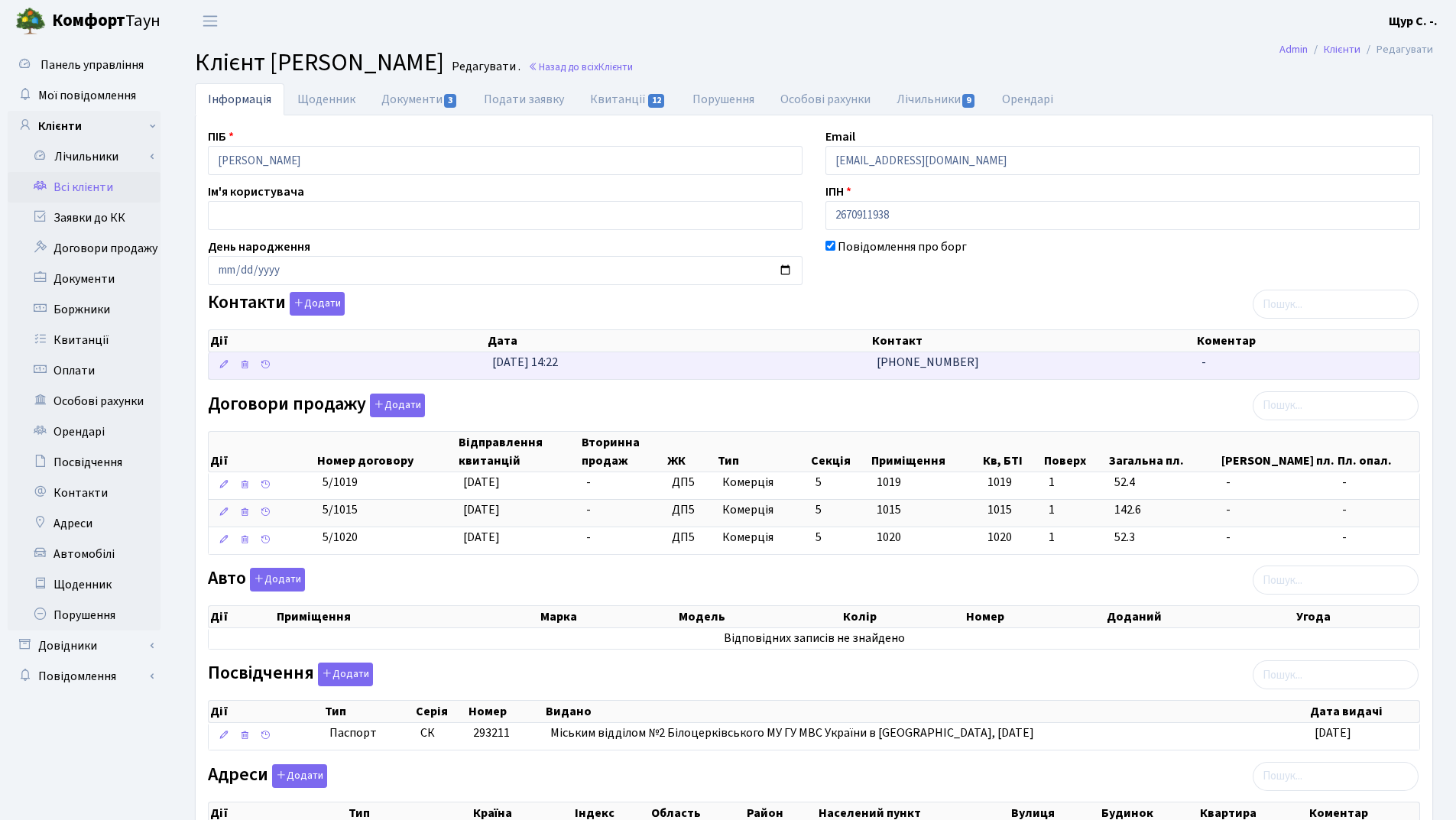
click at [947, 362] on span "[PHONE_NUMBER]" at bounding box center [928, 362] width 102 height 17
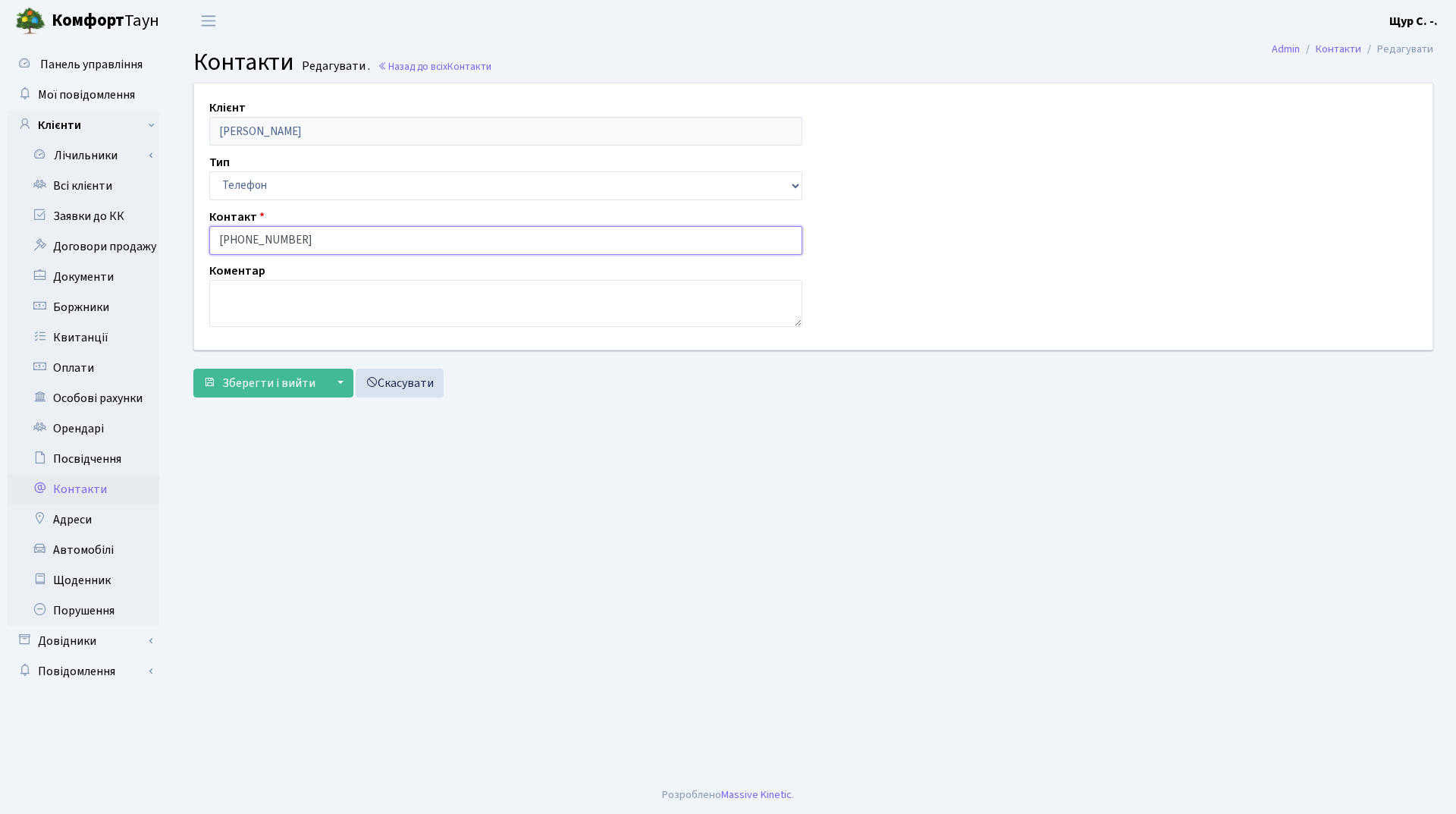
drag, startPoint x: 289, startPoint y: 239, endPoint x: 207, endPoint y: 239, distance: 82.0
click at [207, 239] on div "Контакт 067-467-22-30" at bounding box center [506, 230] width 616 height 47
click at [92, 186] on link "Всі клієнти" at bounding box center [84, 185] width 152 height 30
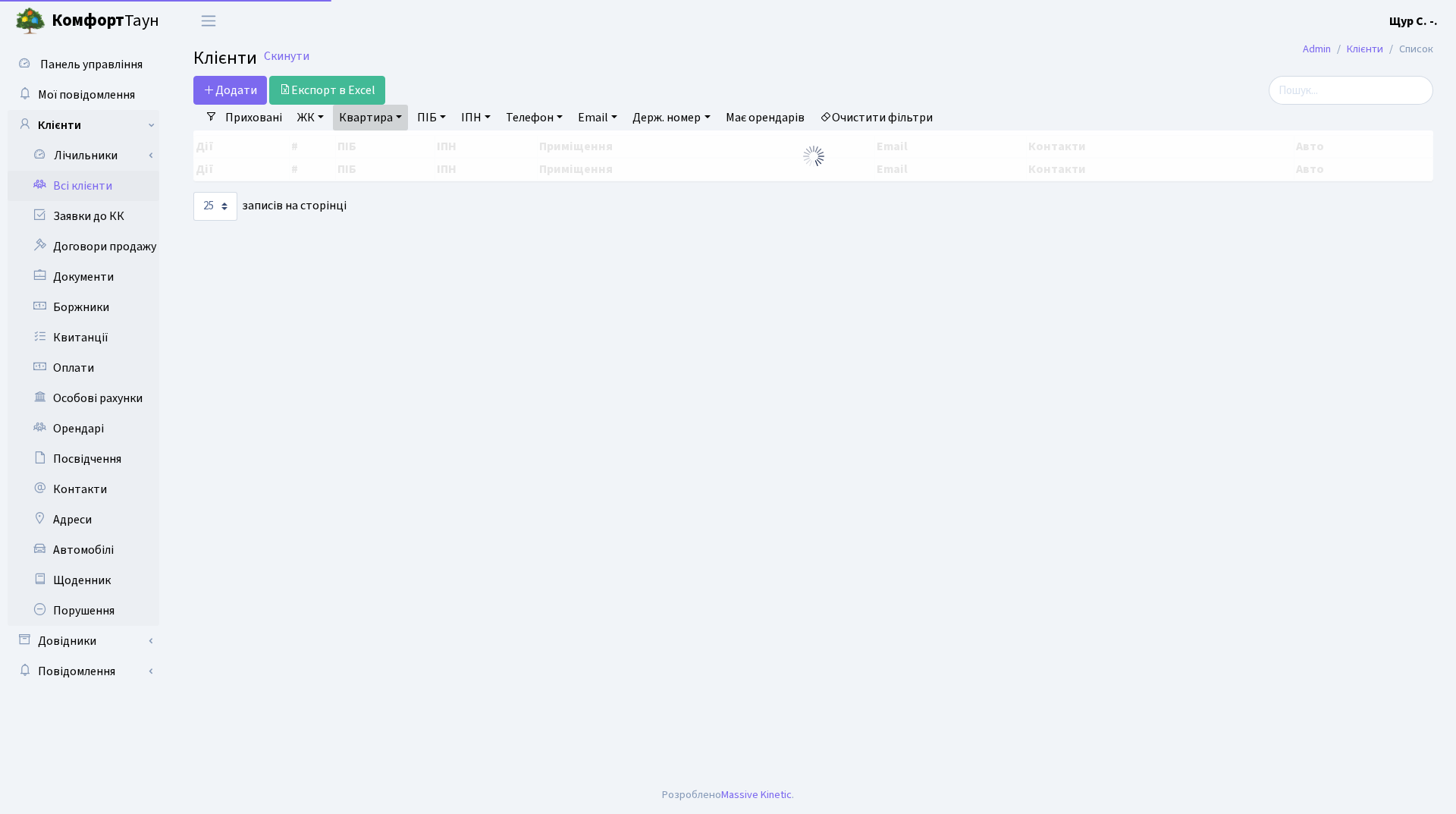
select select "25"
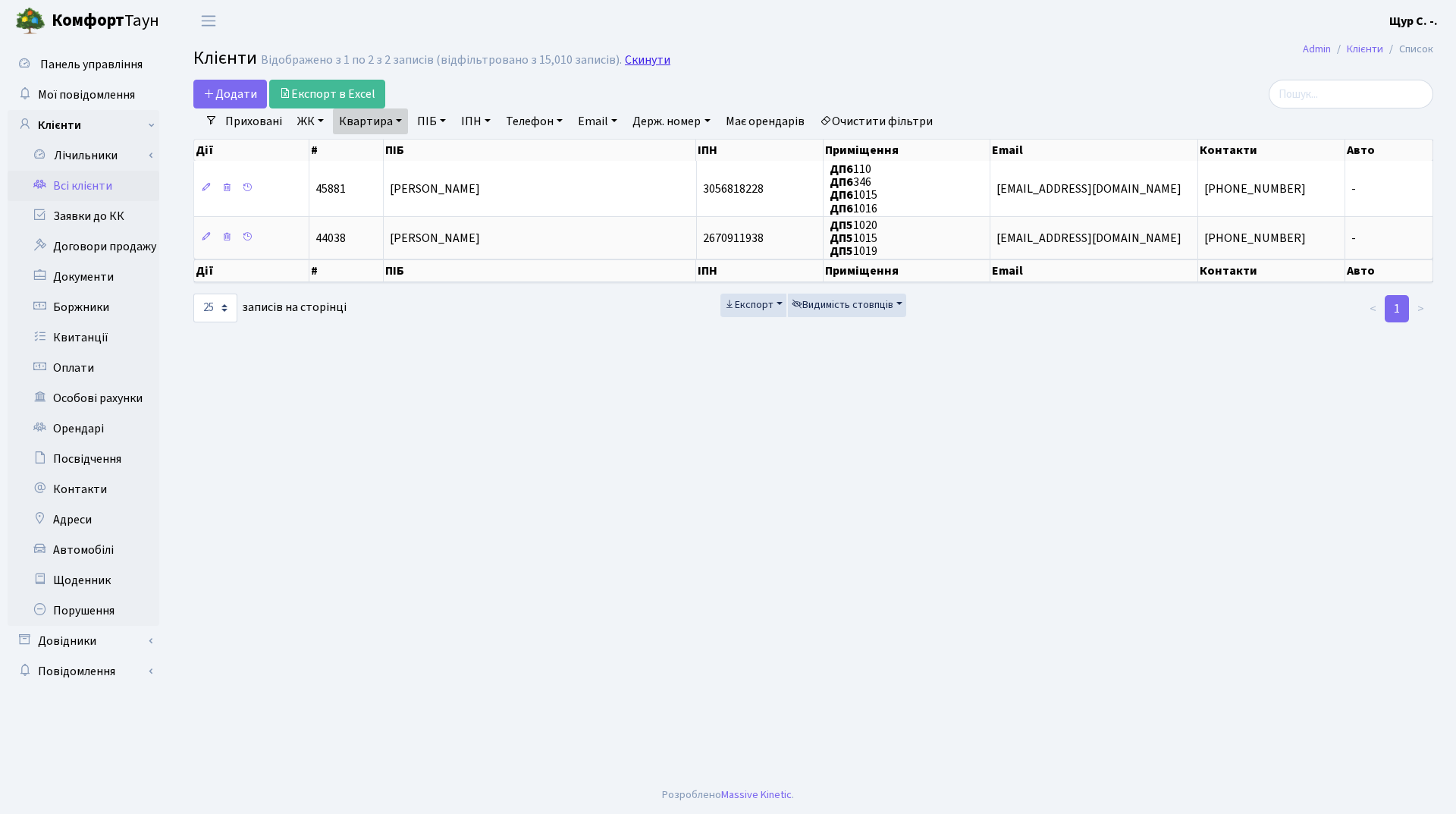
click at [646, 58] on link "Скинути" at bounding box center [648, 60] width 46 height 14
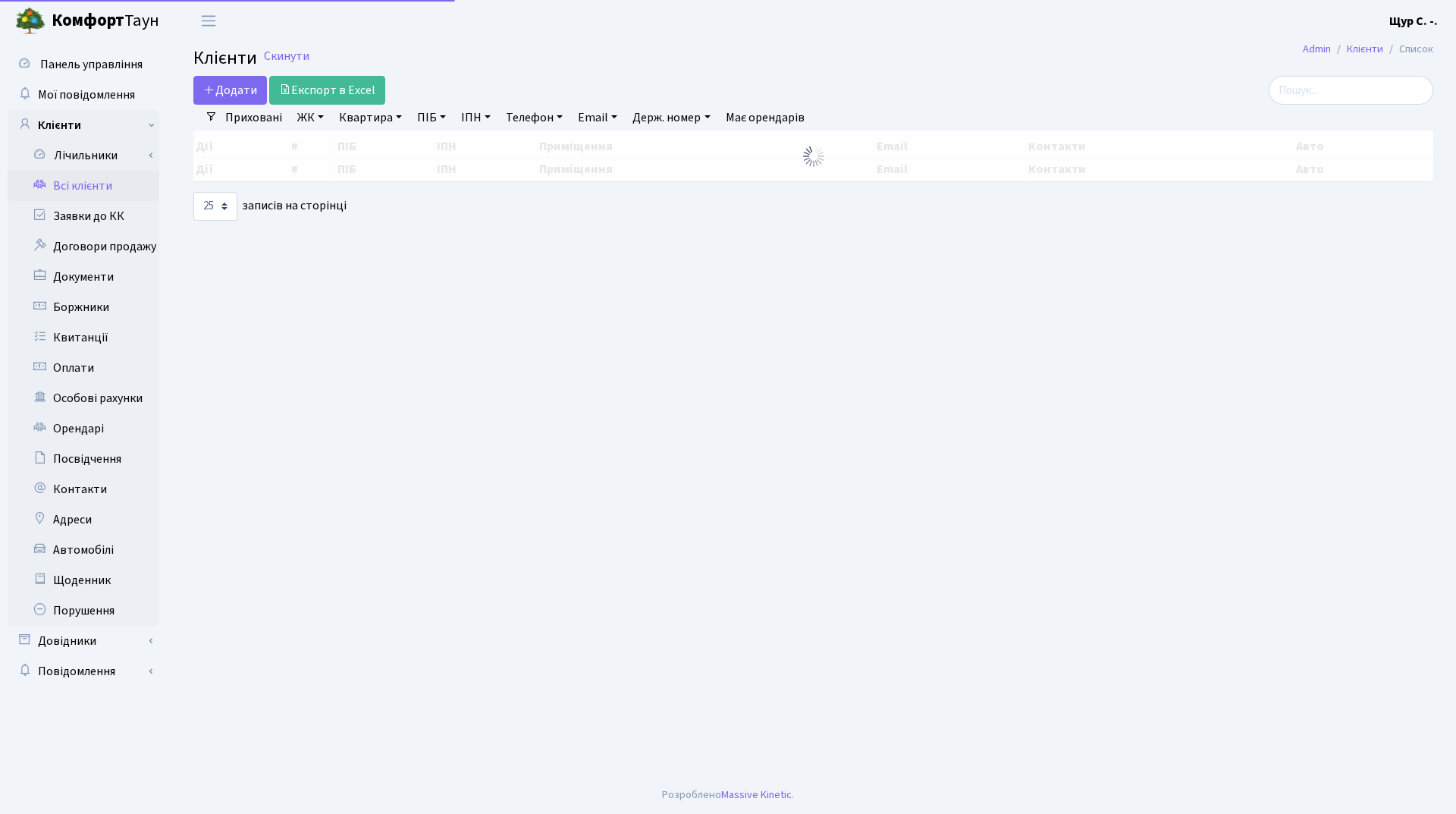
select select "25"
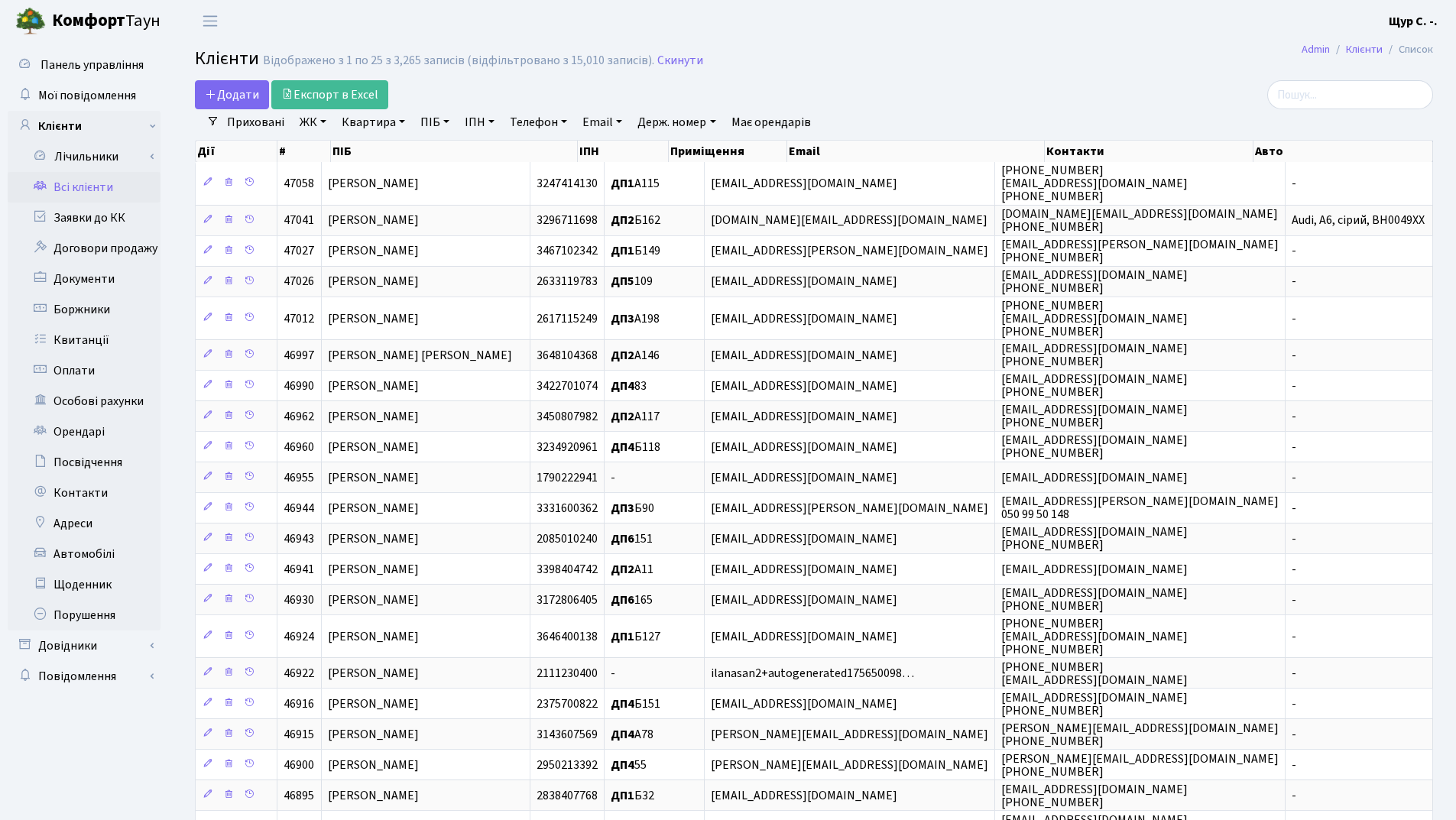
click at [365, 123] on link "Квартира" at bounding box center [373, 122] width 76 height 26
click at [440, 152] on icon at bounding box center [441, 152] width 12 height 12
click at [361, 124] on link "Квартира" at bounding box center [373, 122] width 76 height 26
click at [393, 154] on input "text" at bounding box center [381, 152] width 90 height 29
type input "305"
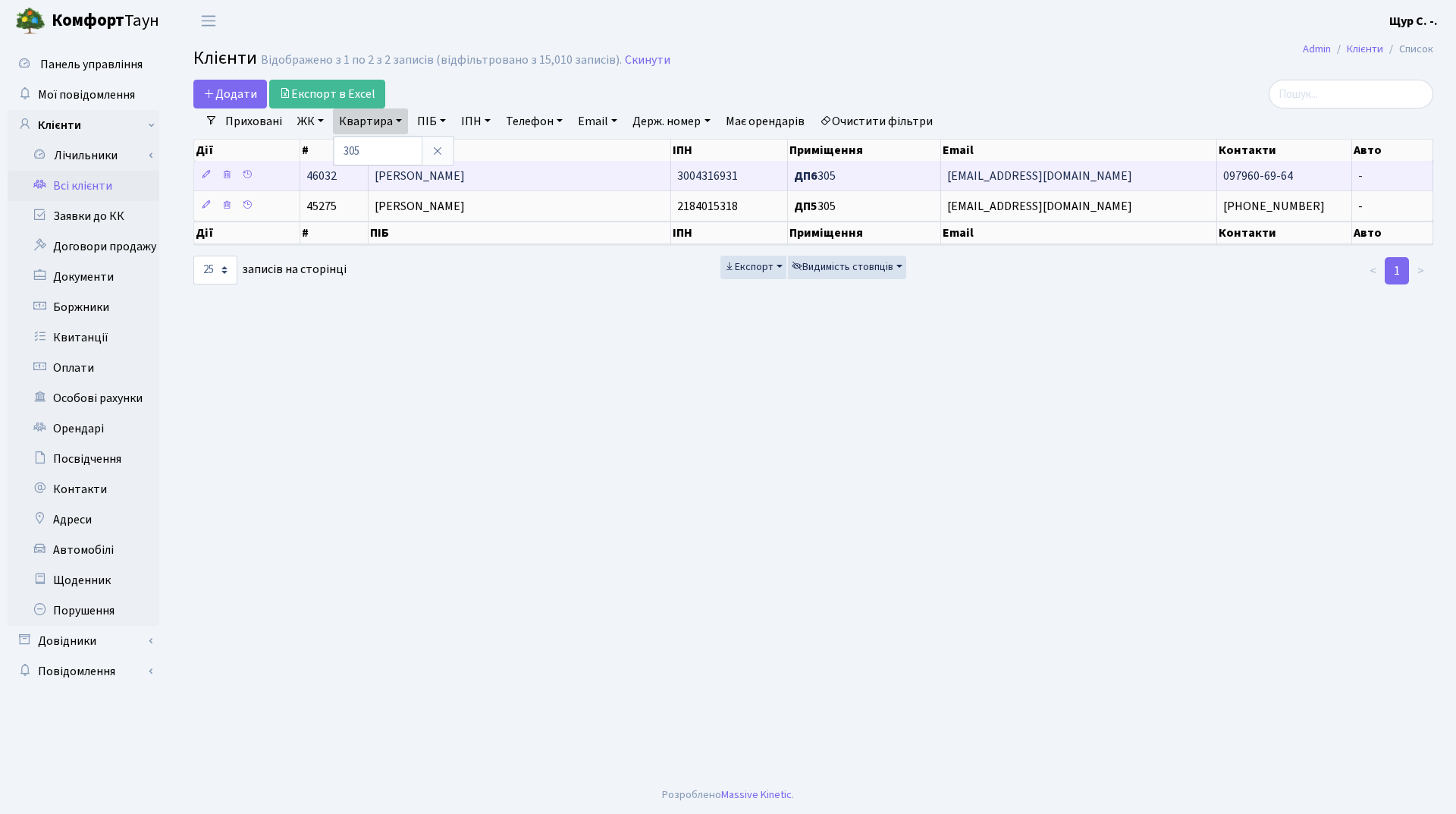
click at [499, 187] on td "Гаврилюк Віталій Петрович" at bounding box center [520, 176] width 303 height 30
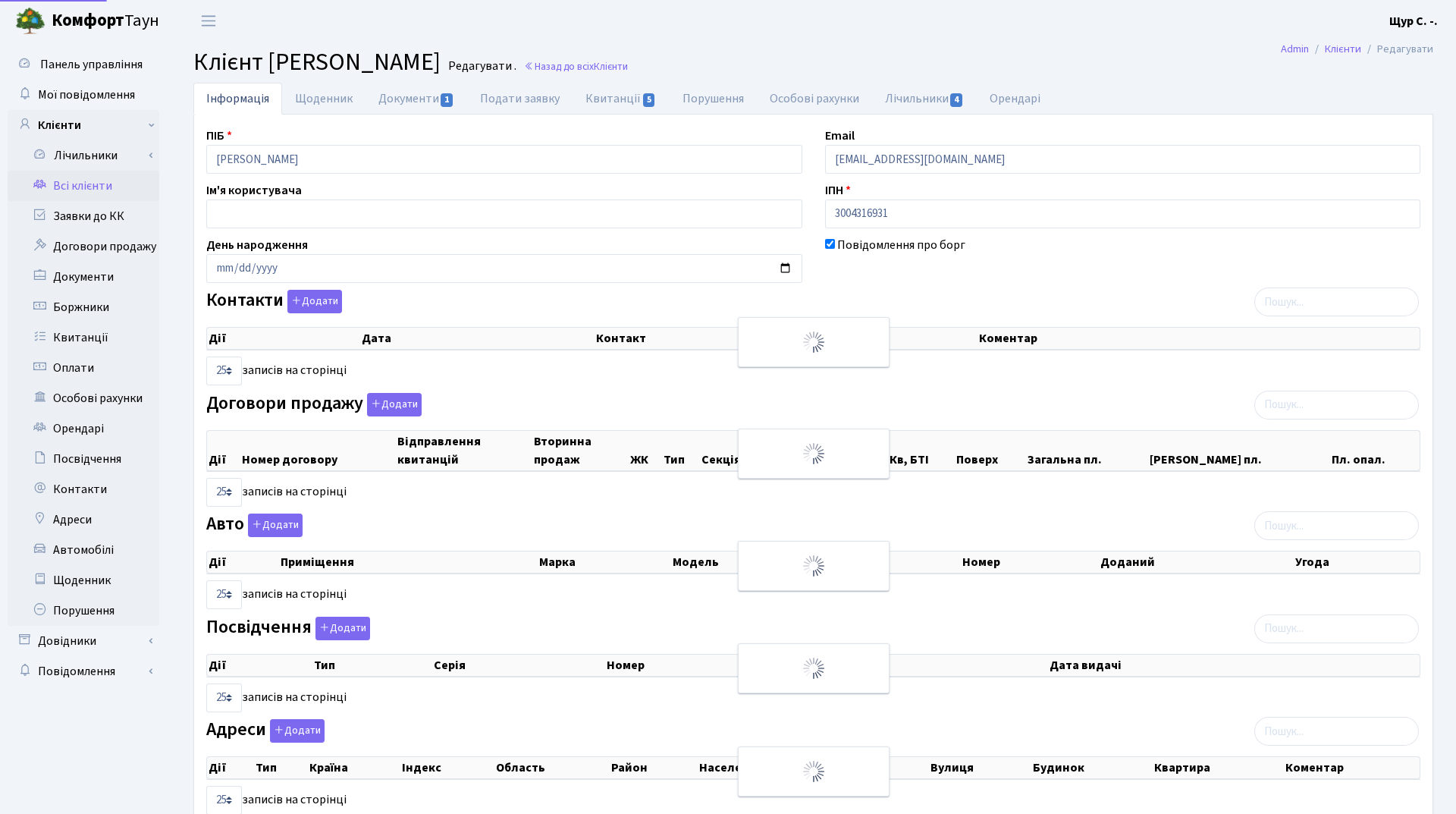
select select "25"
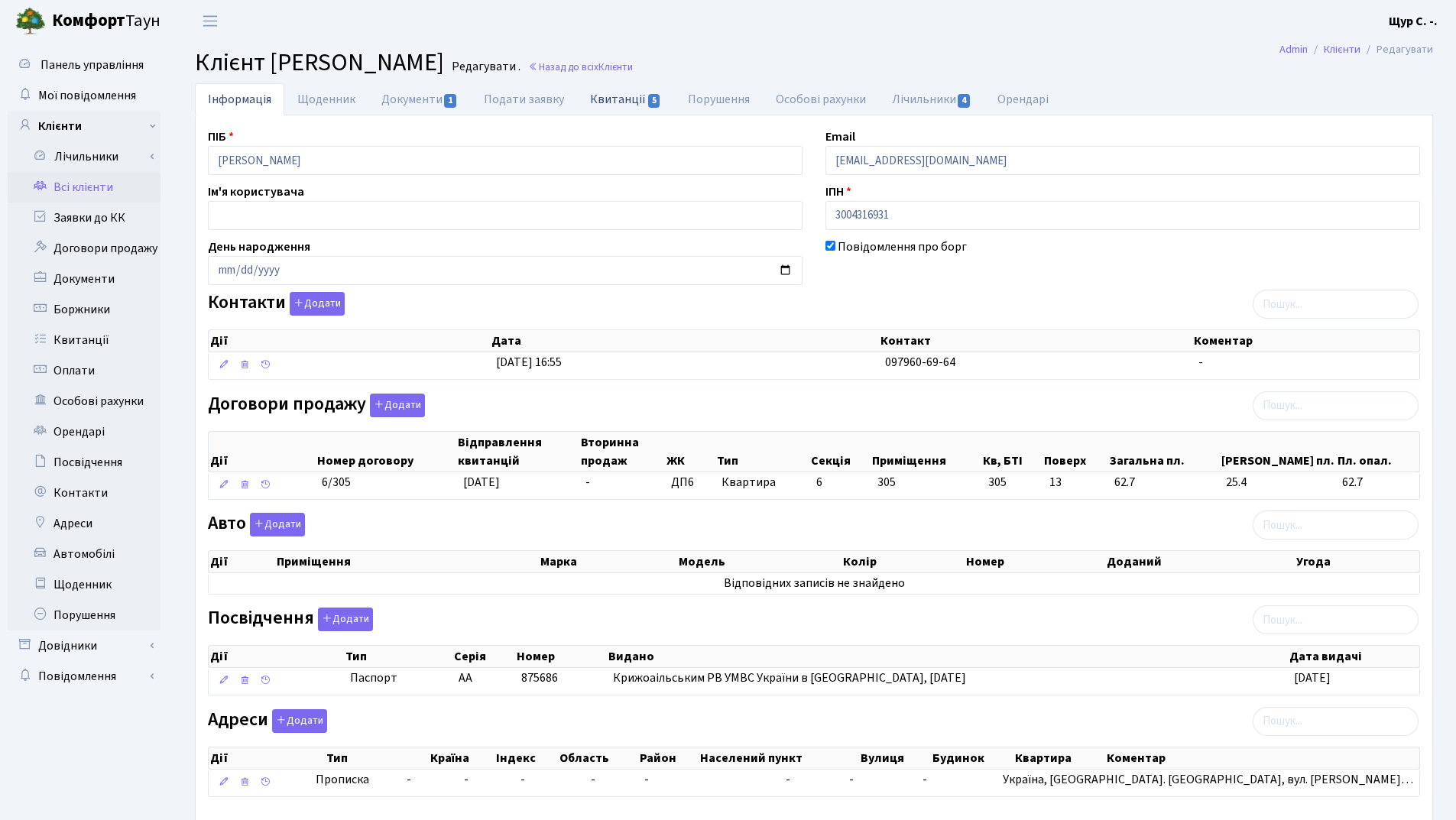
click at [612, 96] on link "Квитанції 5" at bounding box center [625, 99] width 97 height 31
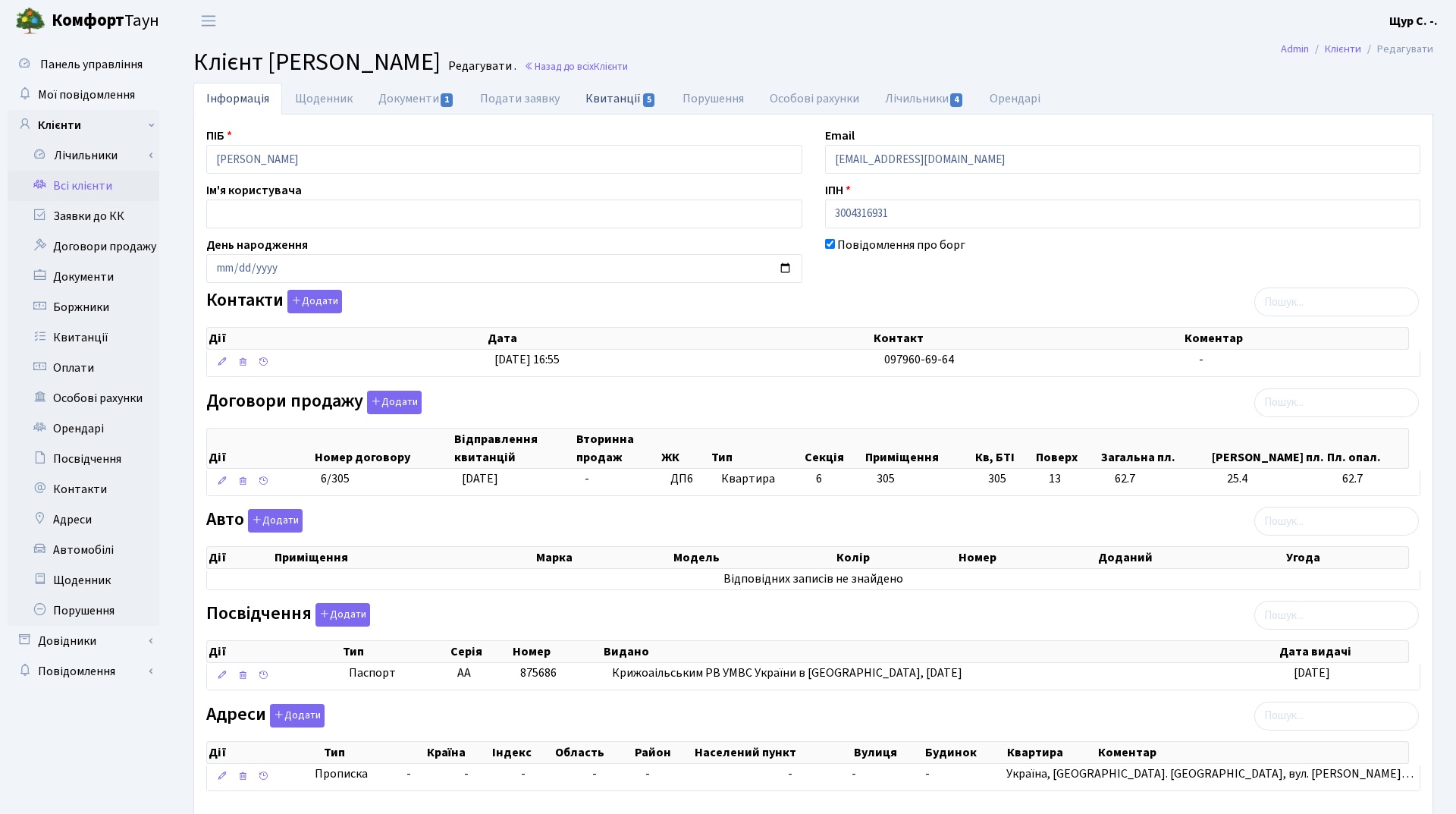
select select "25"
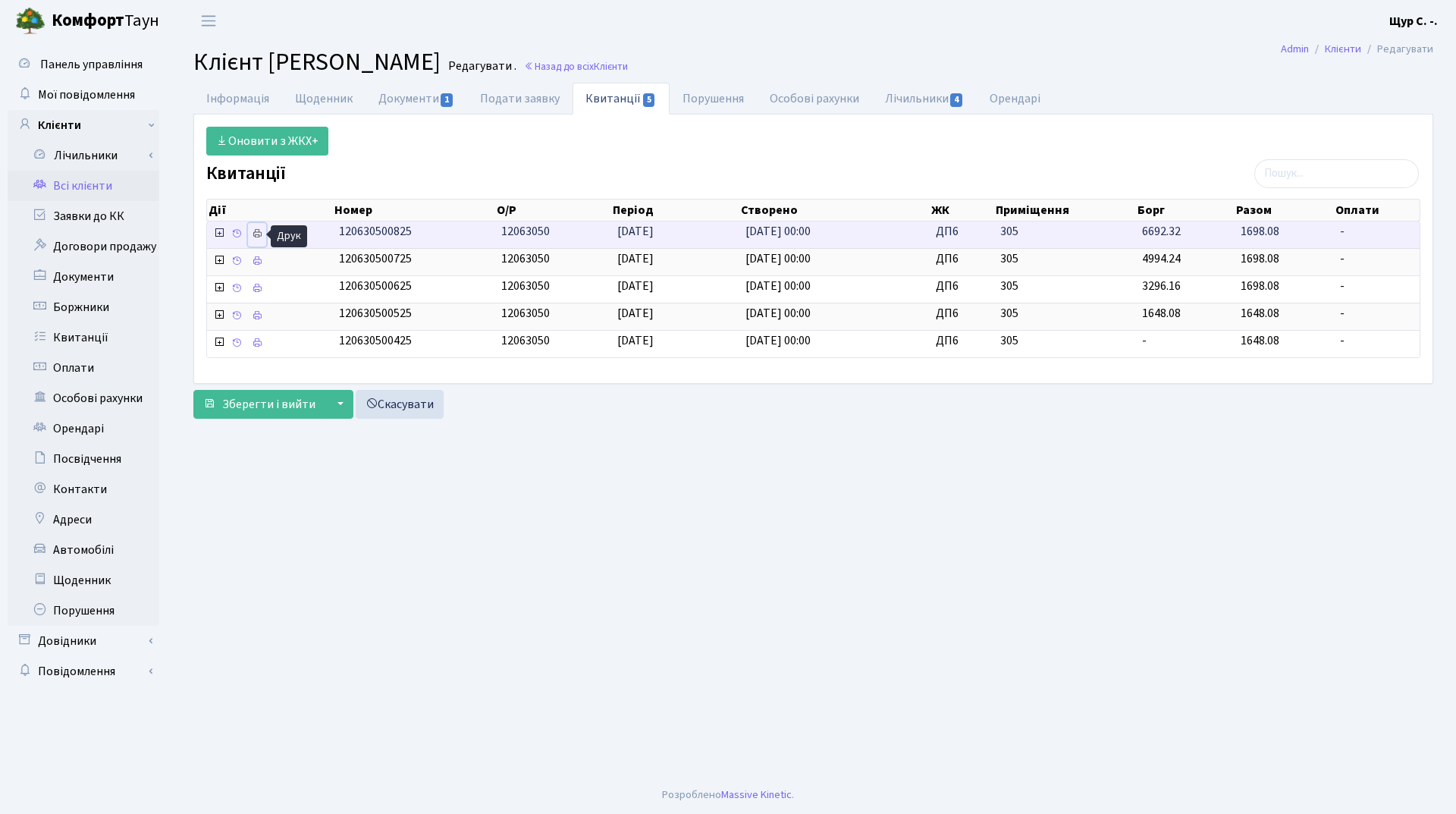
click at [256, 235] on icon at bounding box center [257, 234] width 11 height 11
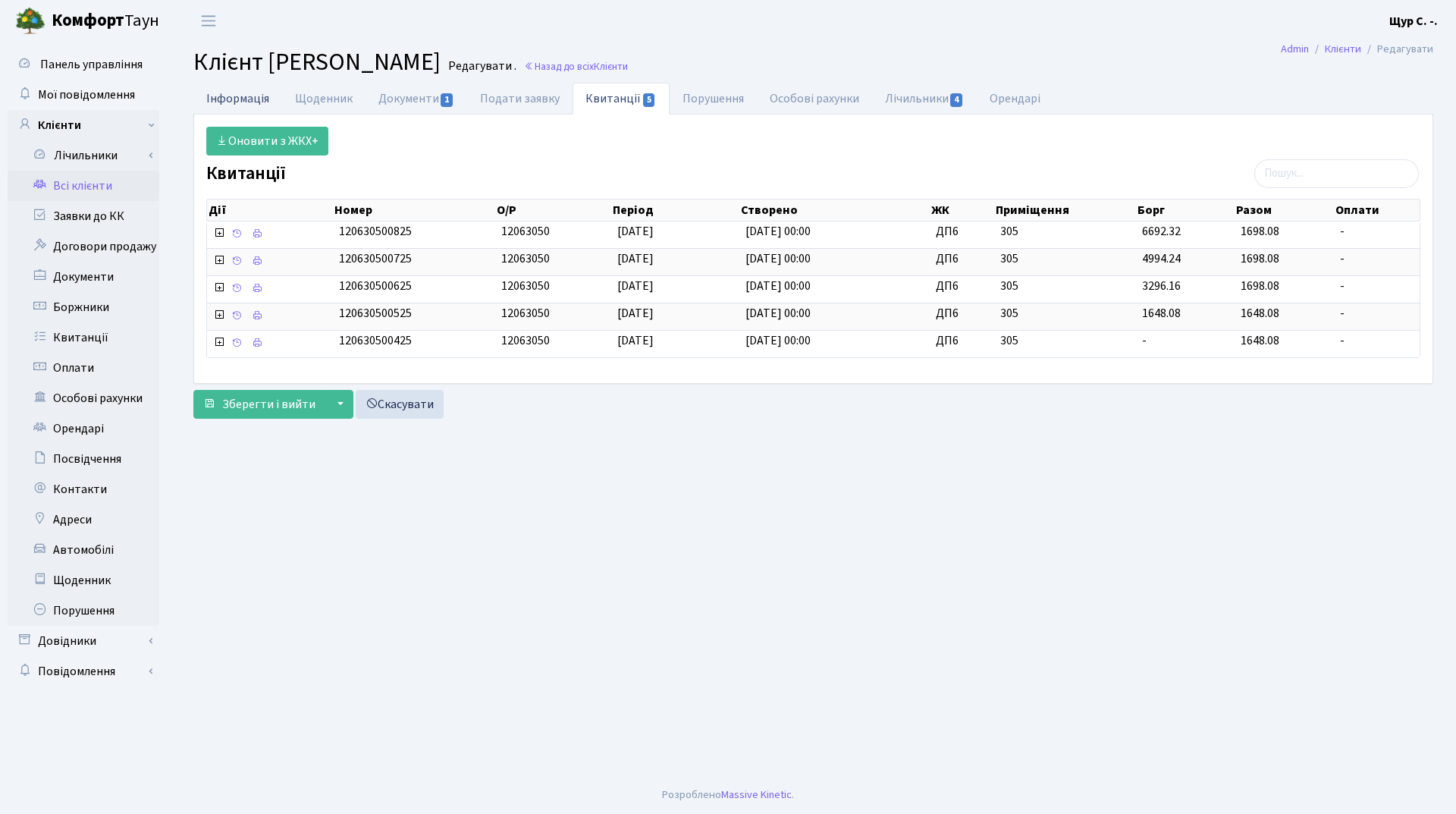
click at [244, 101] on link "Інформація" at bounding box center [237, 98] width 89 height 31
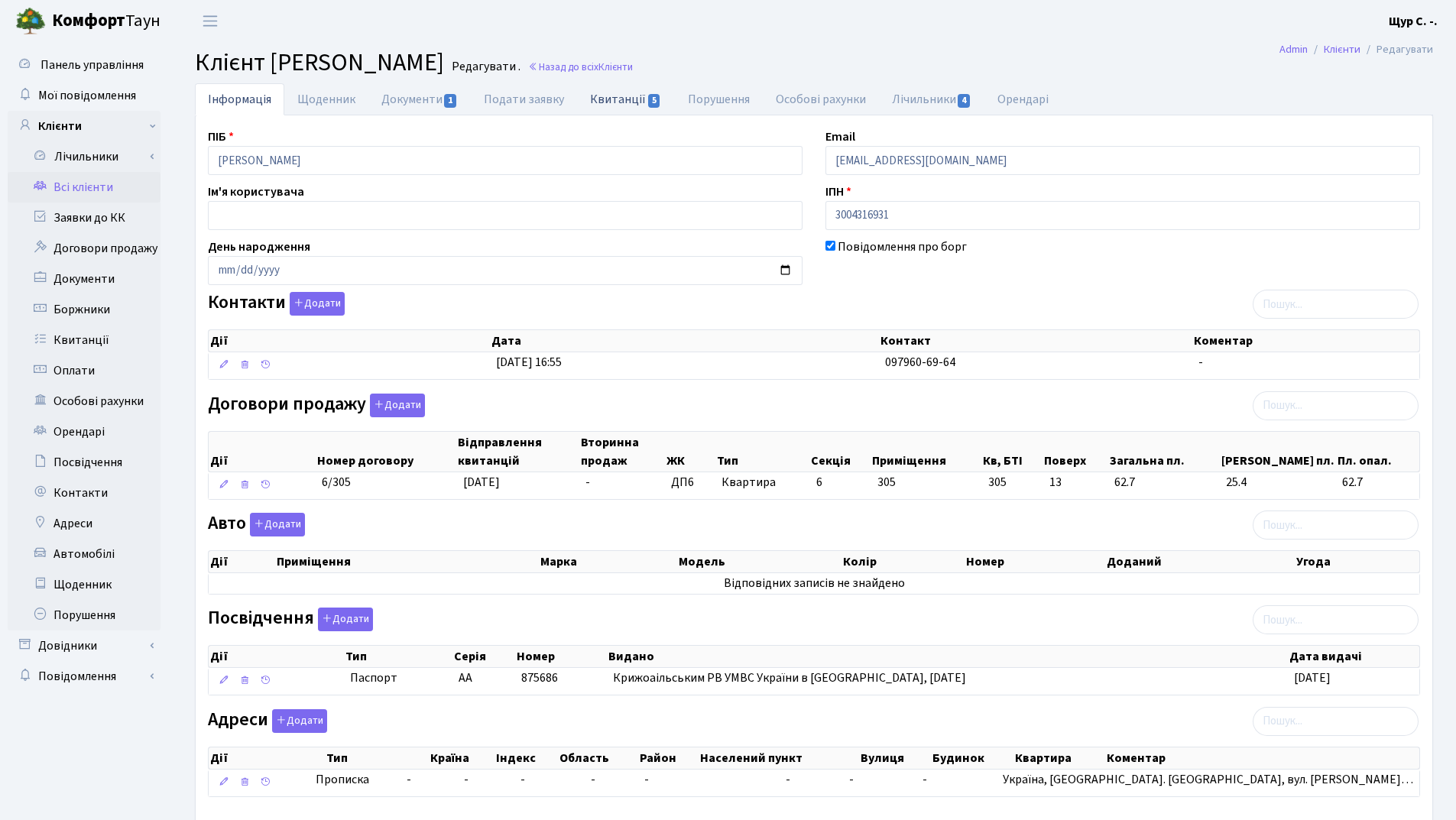
click at [623, 100] on link "Квитанції 5" at bounding box center [625, 99] width 97 height 31
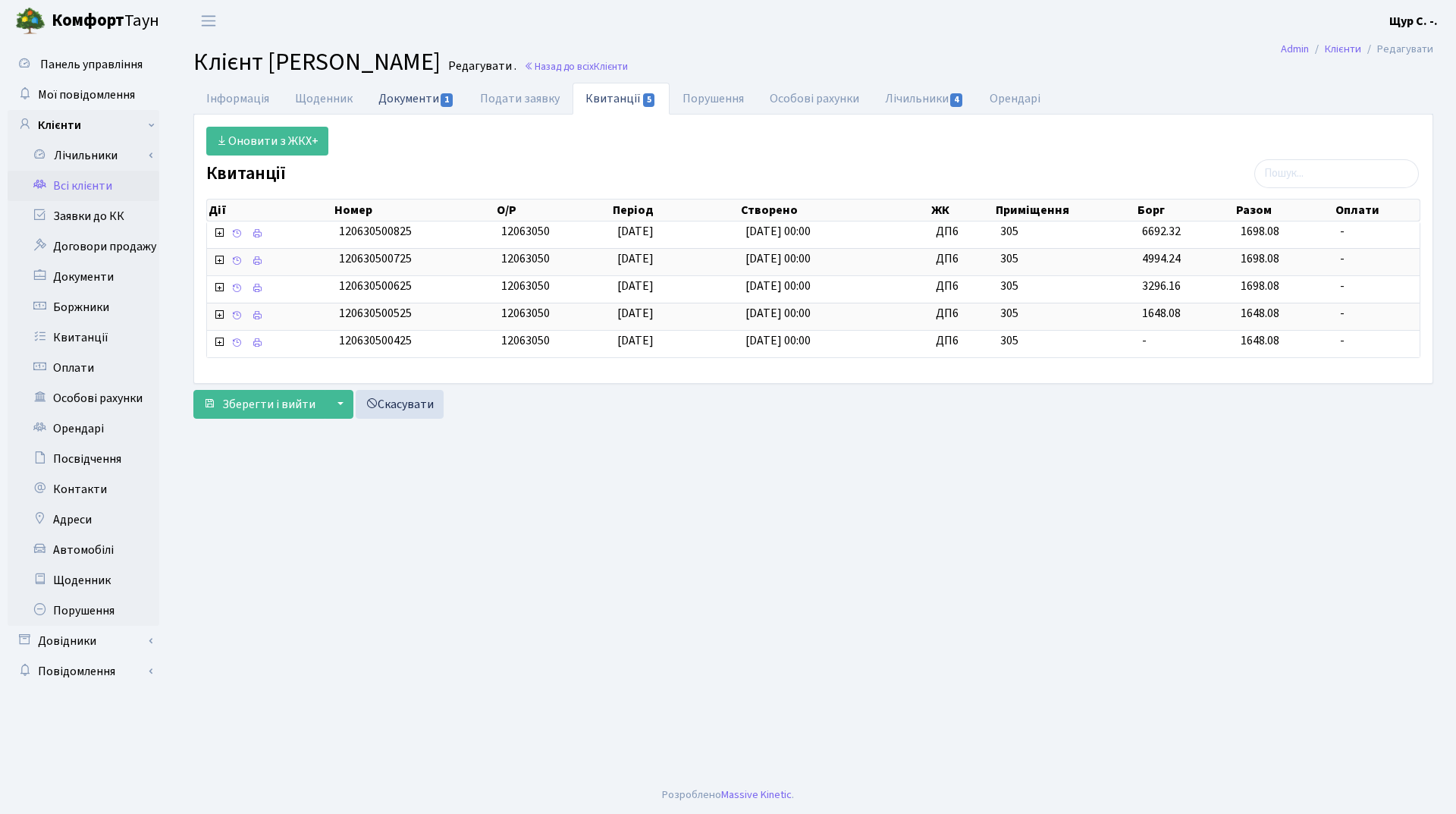
click at [412, 100] on link "Документи 1" at bounding box center [416, 98] width 101 height 31
select select "25"
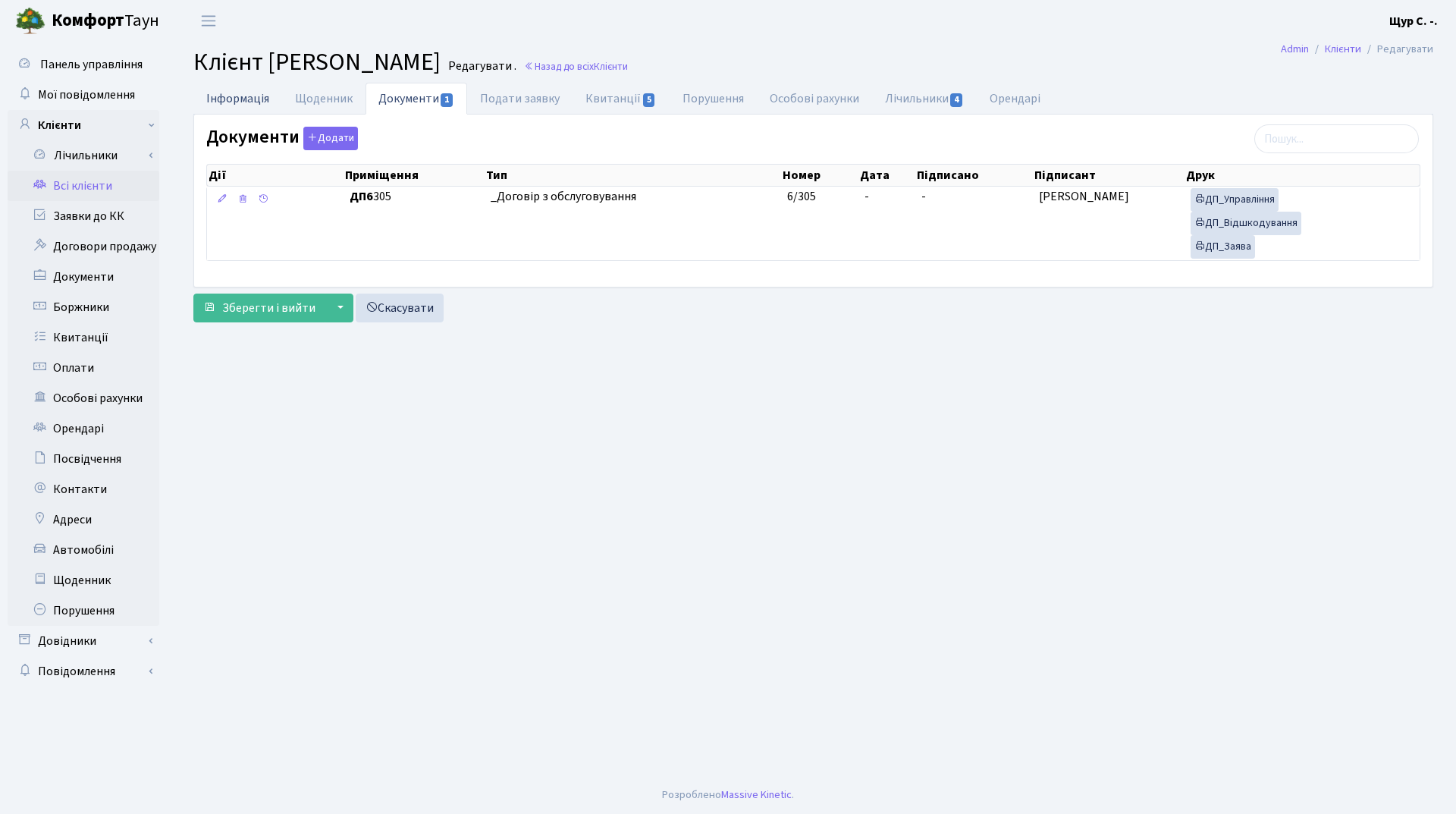
click at [244, 100] on link "Інформація" at bounding box center [237, 98] width 89 height 31
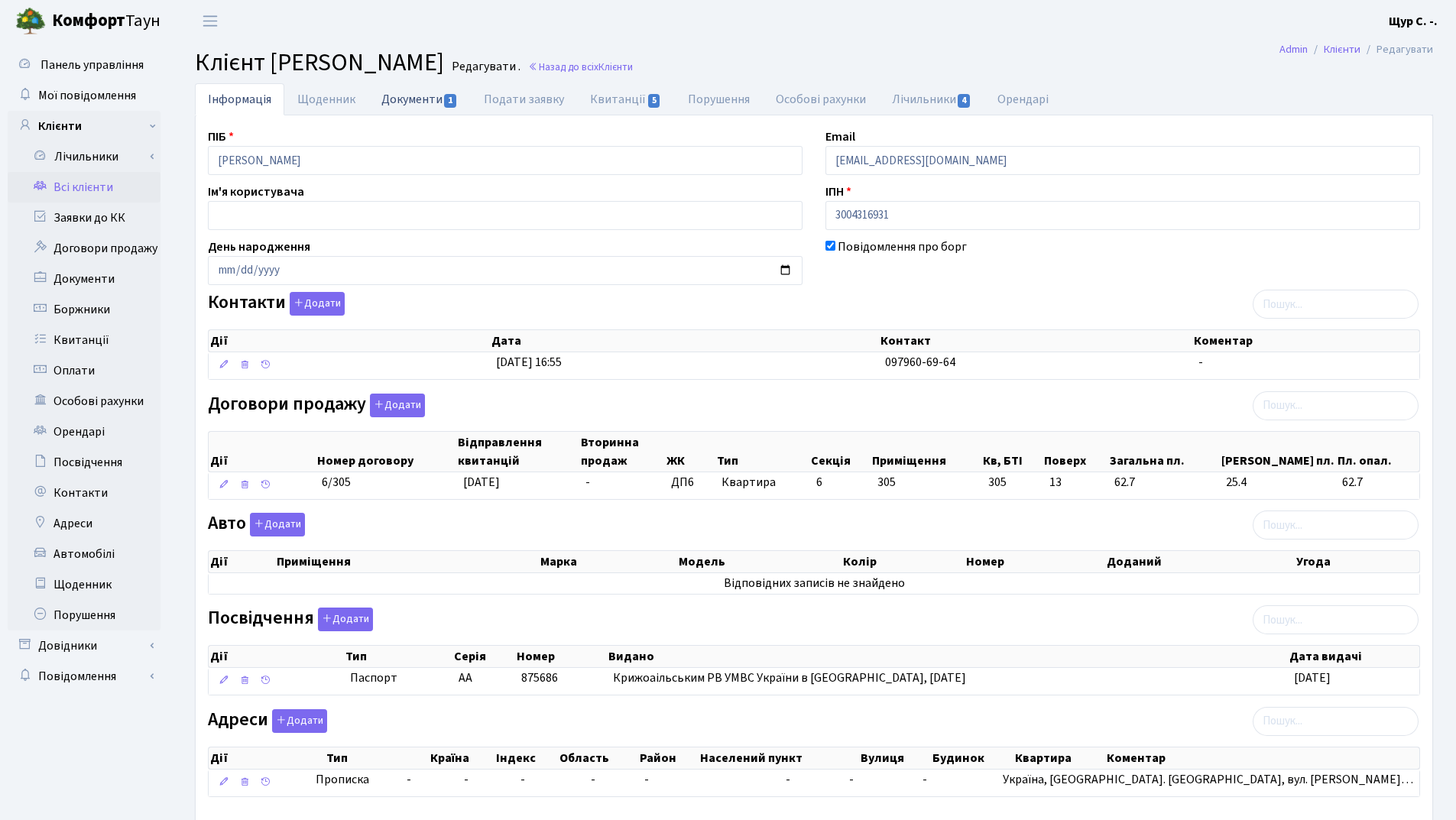
click at [416, 100] on link "Документи 1" at bounding box center [419, 99] width 102 height 31
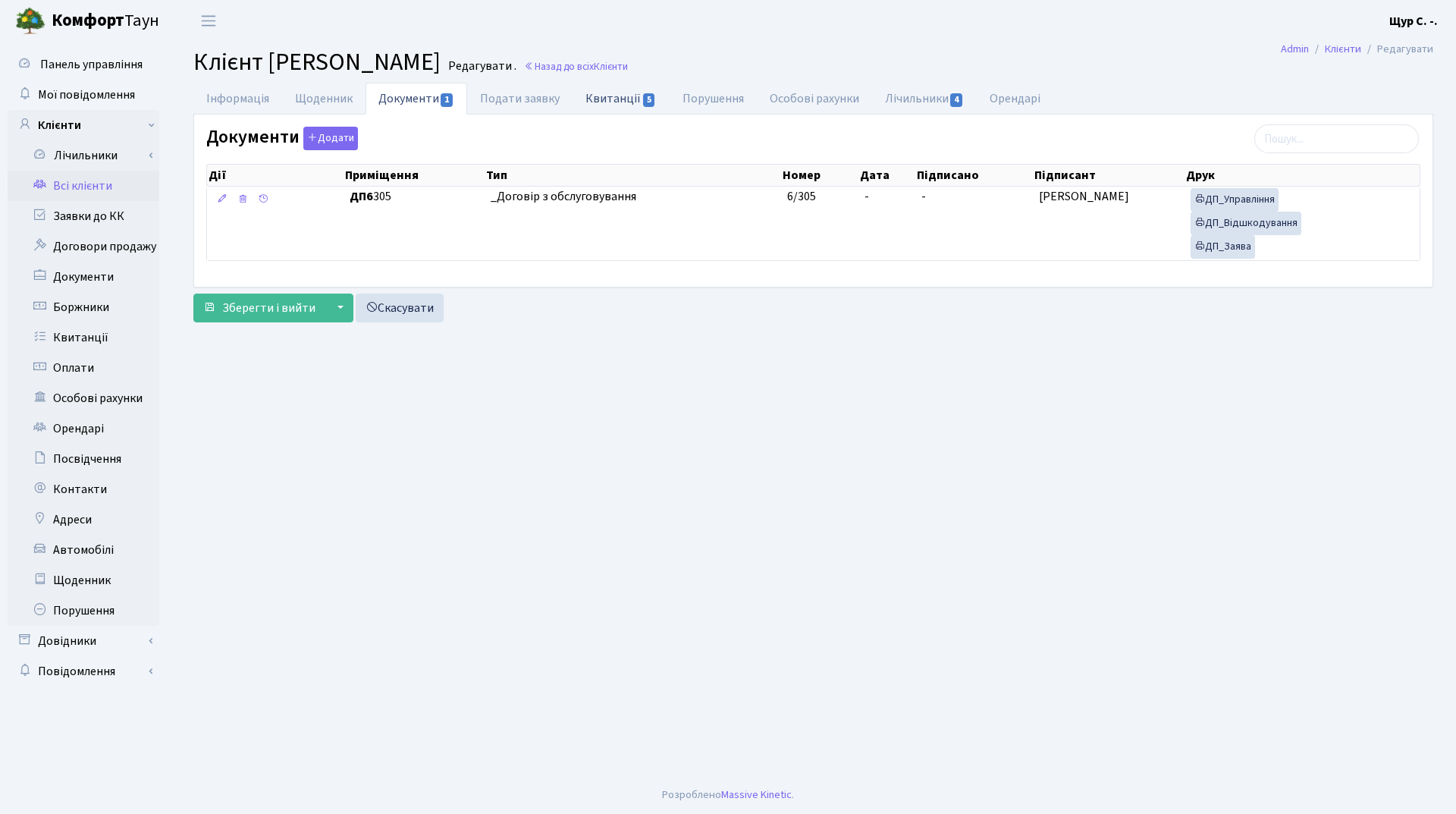
click at [618, 96] on link "Квитанції 5" at bounding box center [620, 98] width 96 height 31
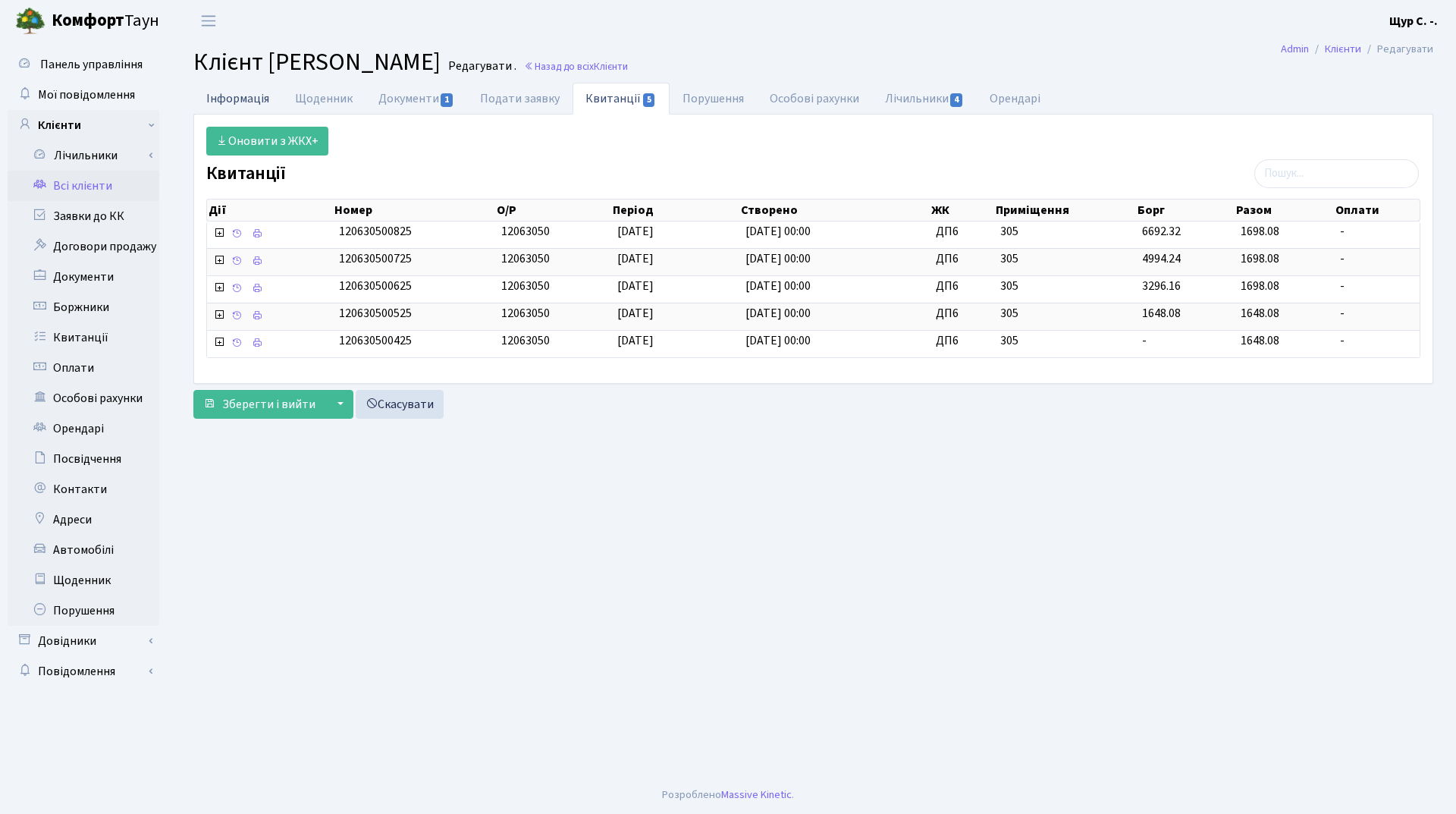
click at [217, 94] on link "Інформація" at bounding box center [237, 98] width 89 height 31
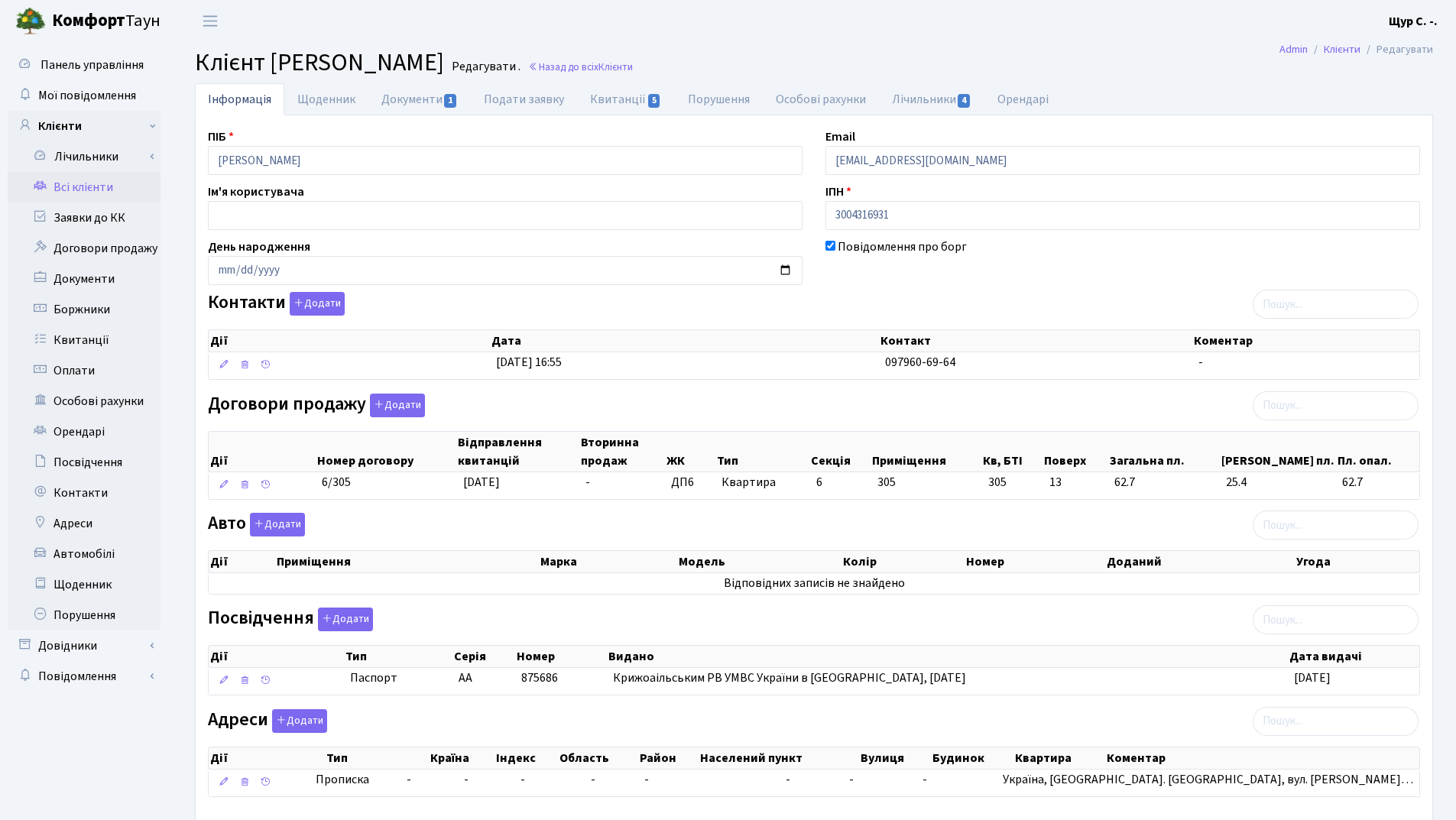
click at [119, 196] on link "Всі клієнти" at bounding box center [84, 187] width 153 height 30
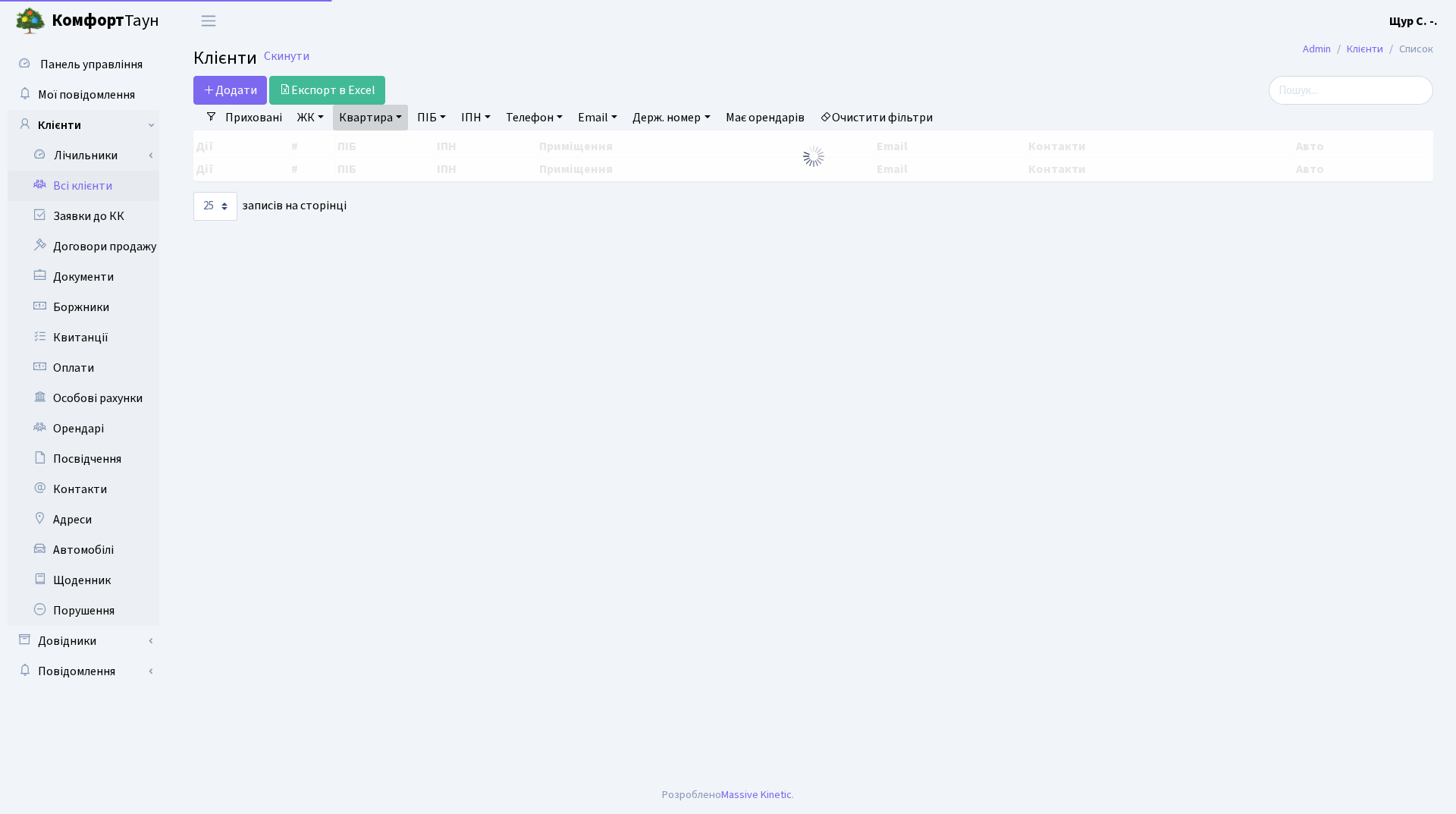
select select "25"
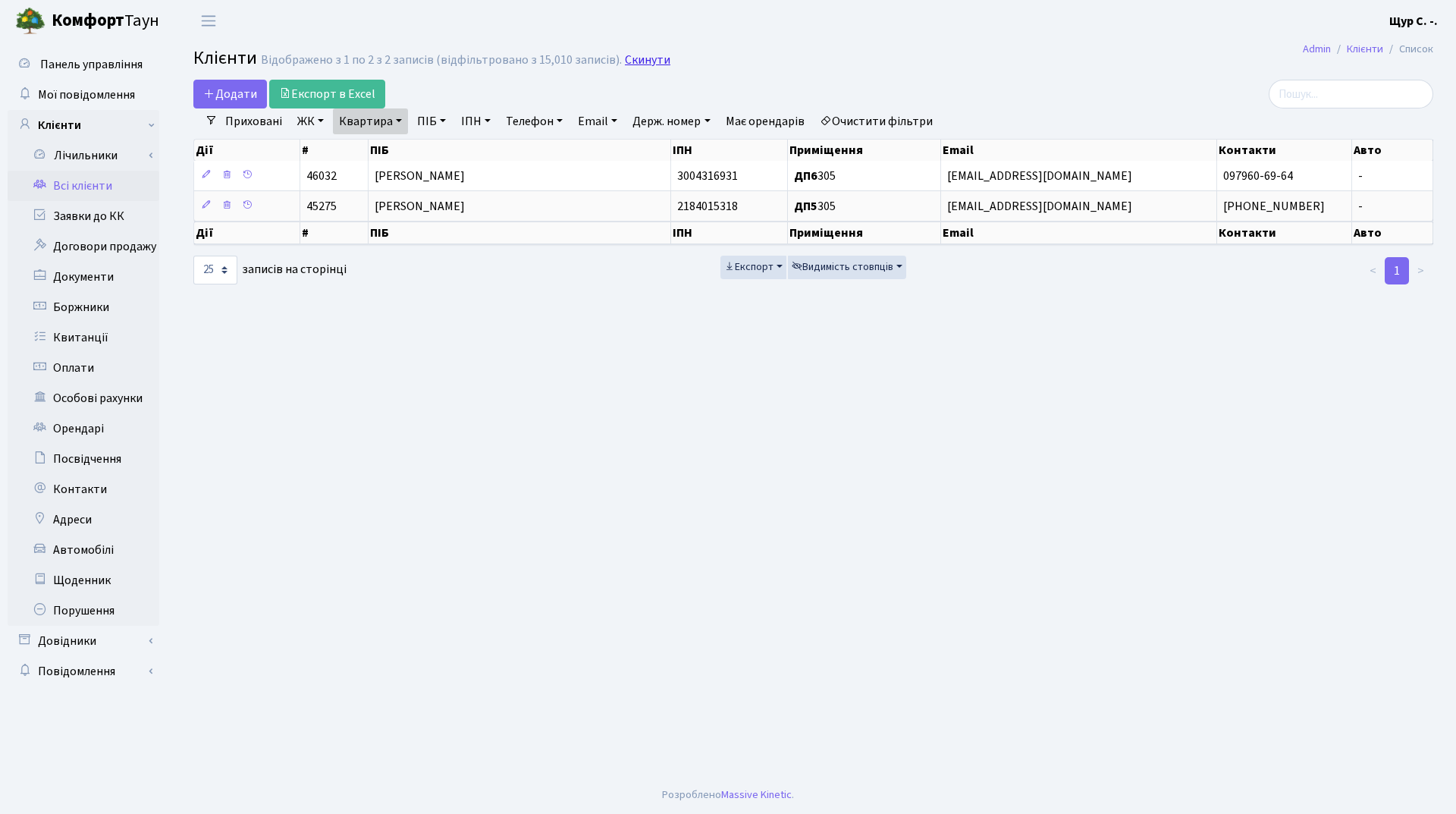
click at [637, 59] on link "Скинути" at bounding box center [648, 60] width 46 height 14
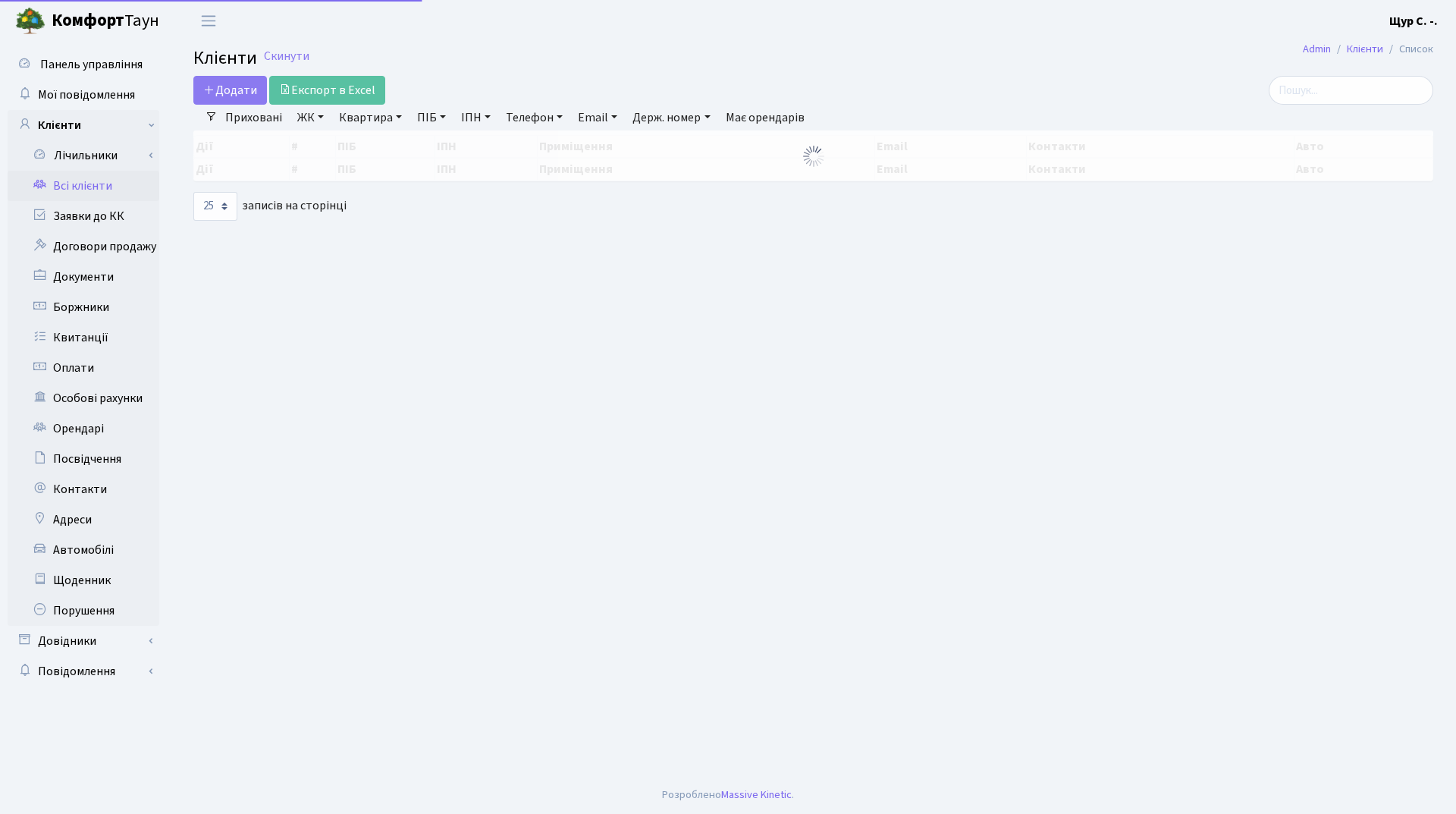
select select "25"
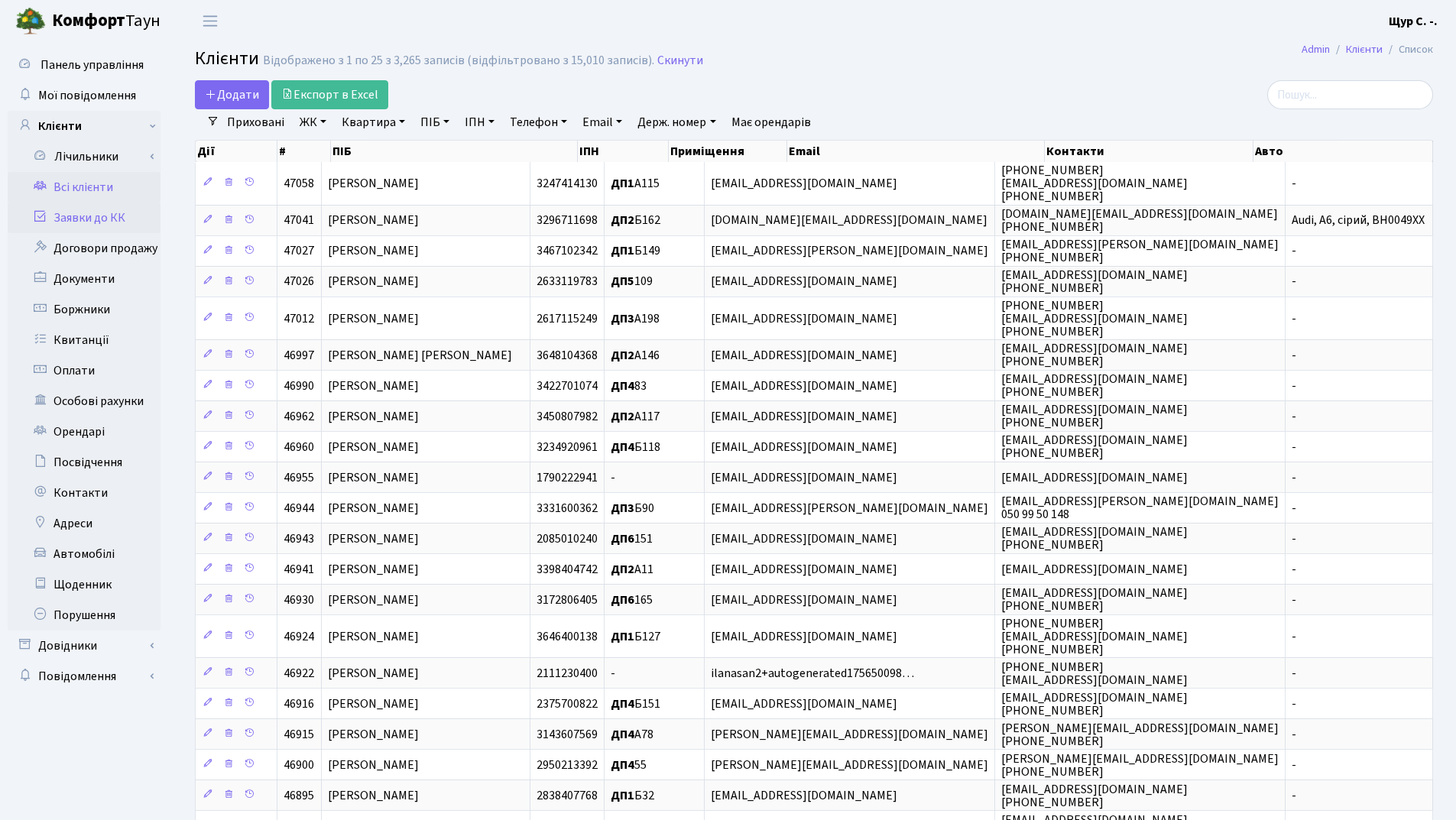
click at [106, 215] on link "Заявки до КК" at bounding box center [84, 218] width 153 height 30
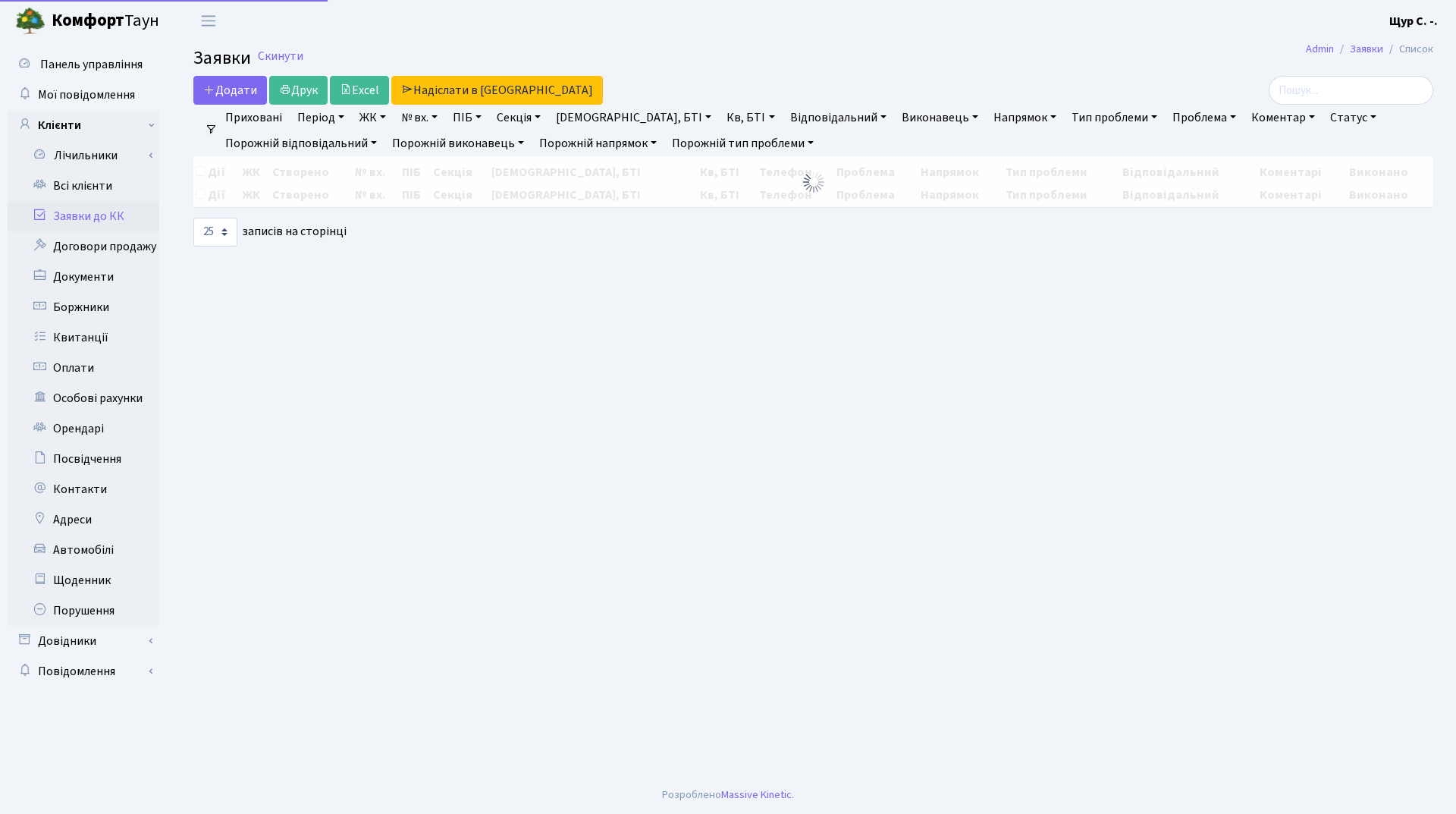
select select "25"
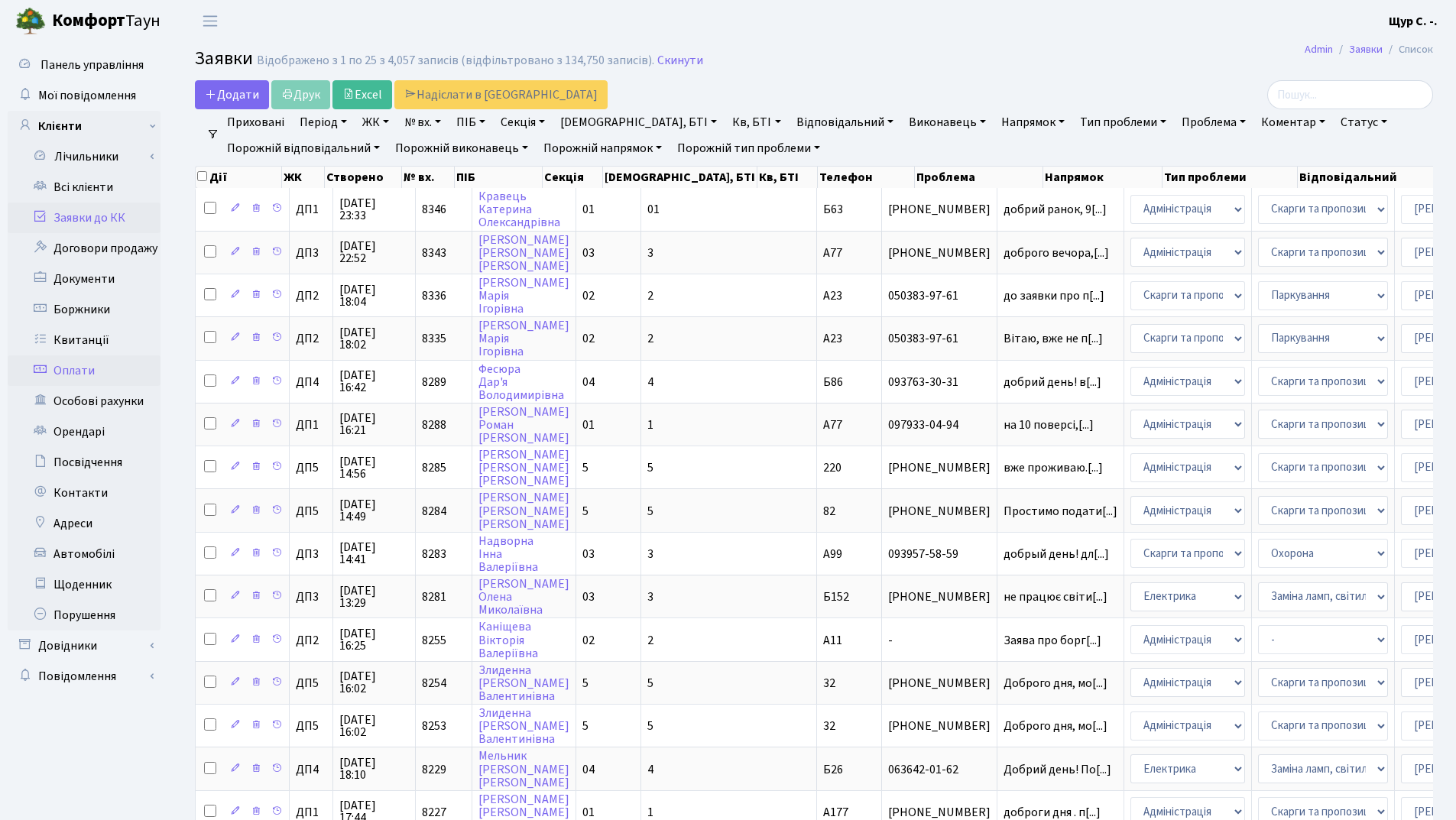
click at [107, 378] on link "Оплати" at bounding box center [84, 371] width 153 height 30
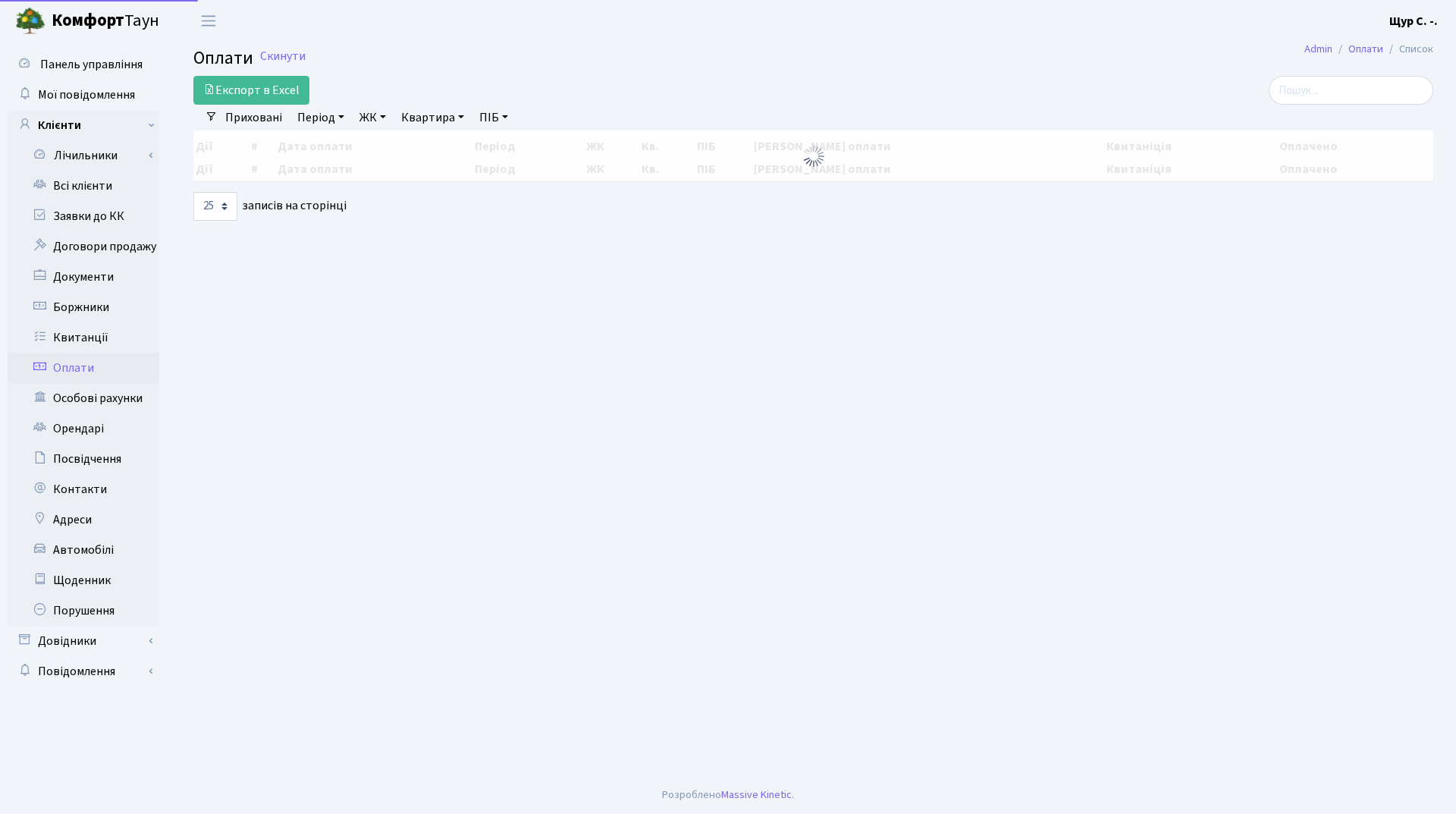
select select "25"
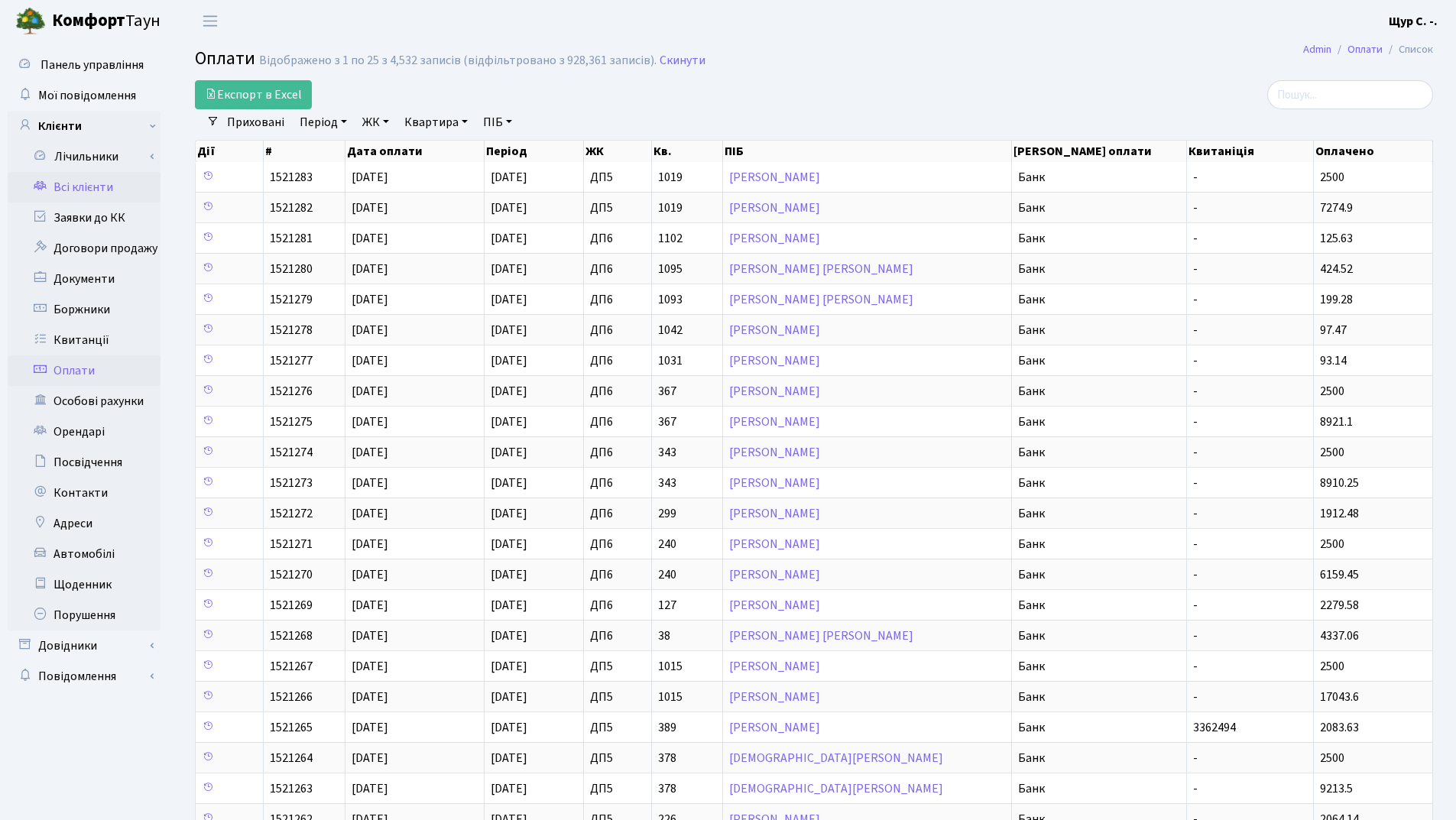
click at [107, 193] on link "Всі клієнти" at bounding box center [84, 187] width 153 height 30
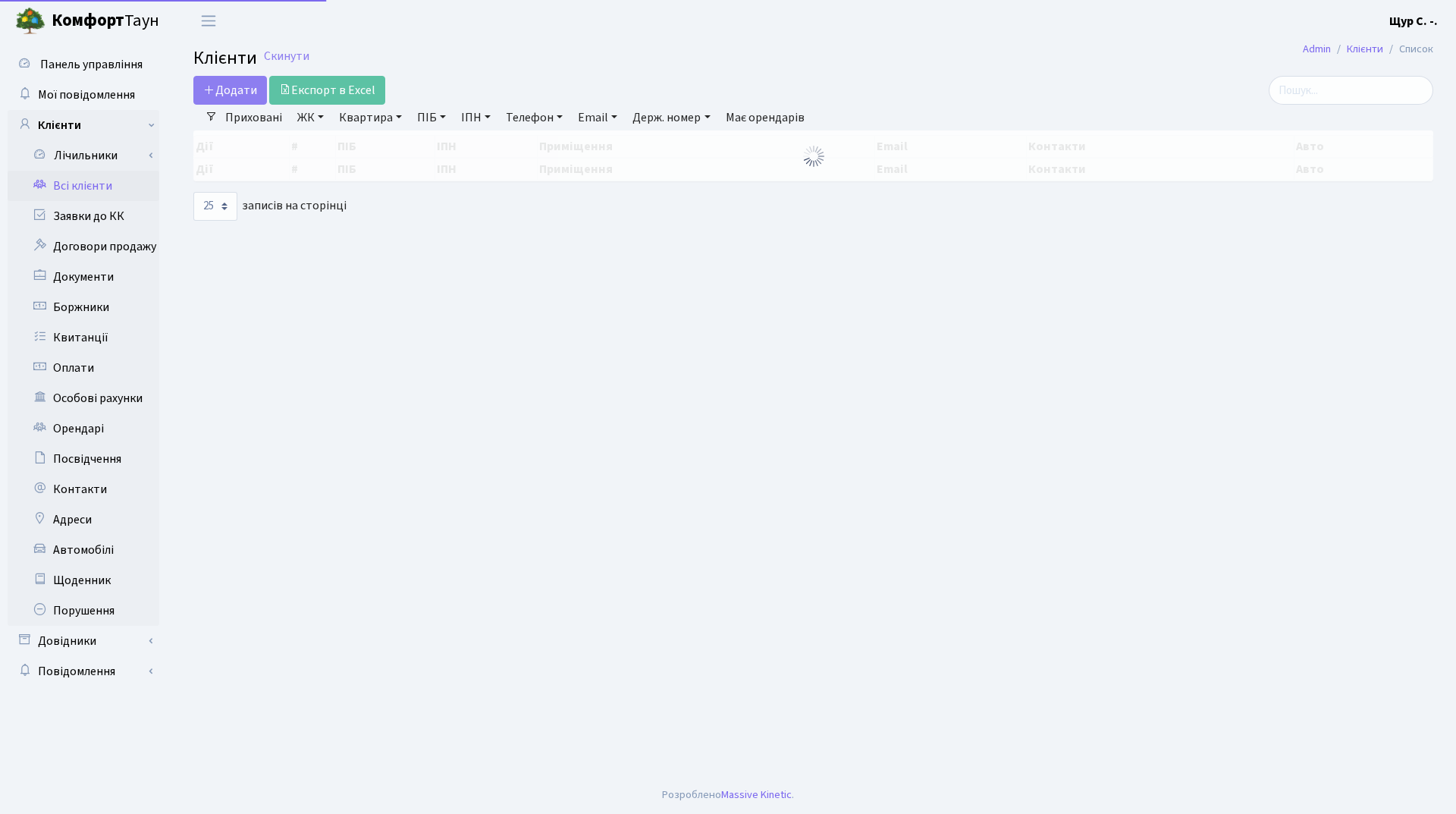
select select "25"
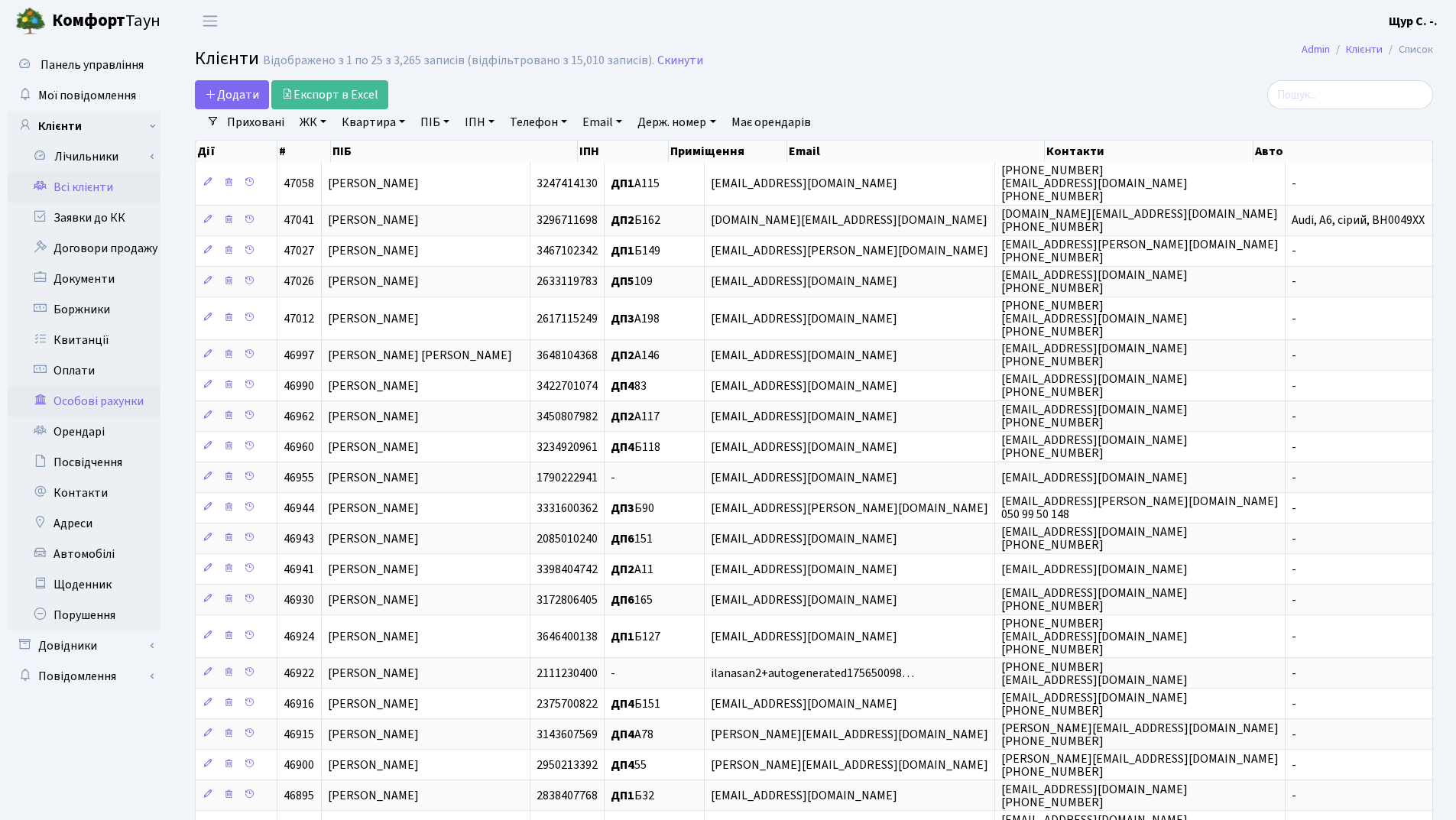
click at [117, 401] on link "Особові рахунки" at bounding box center [84, 401] width 153 height 30
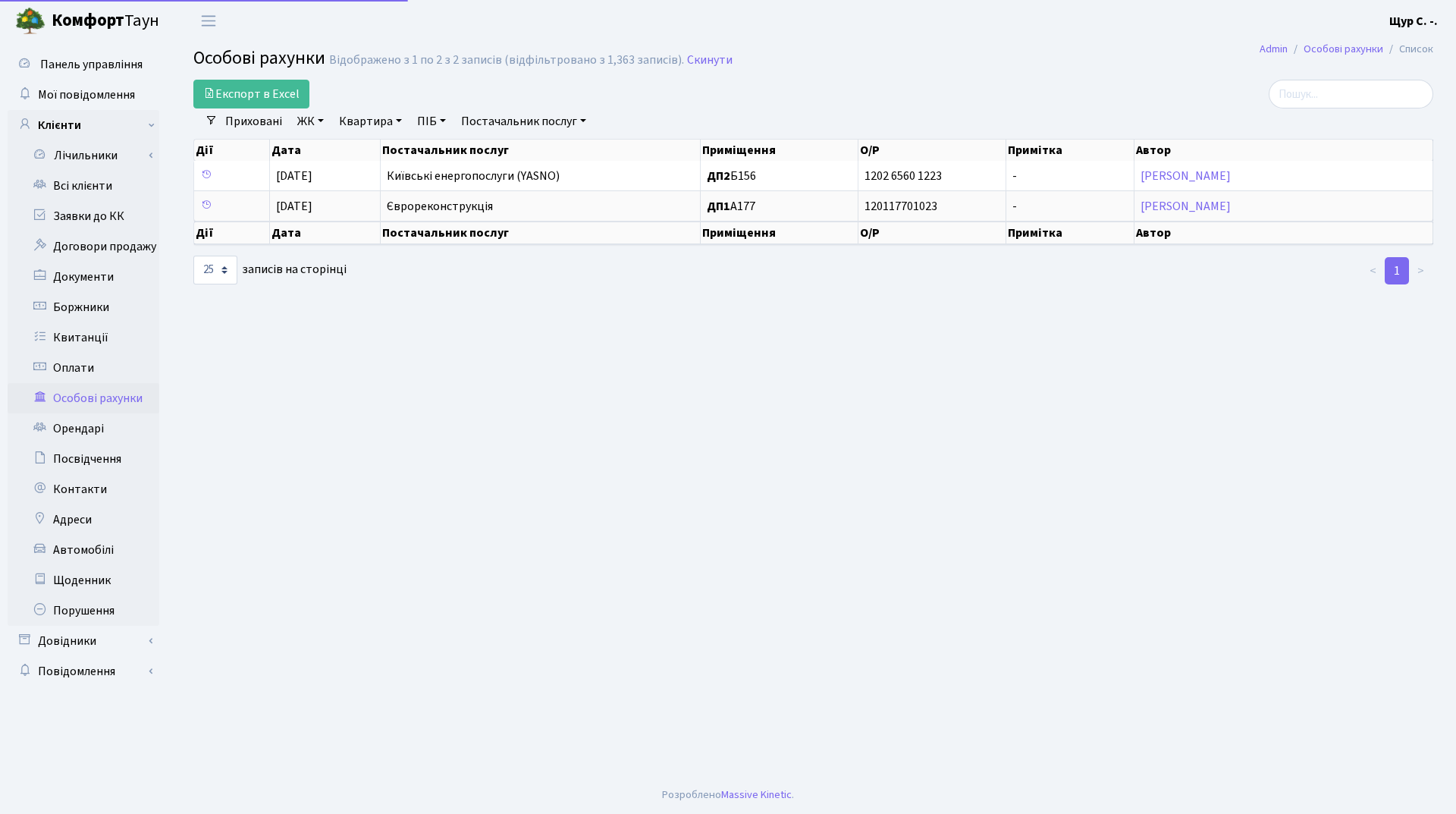
select select "25"
click at [86, 181] on link "Всі клієнти" at bounding box center [84, 185] width 152 height 30
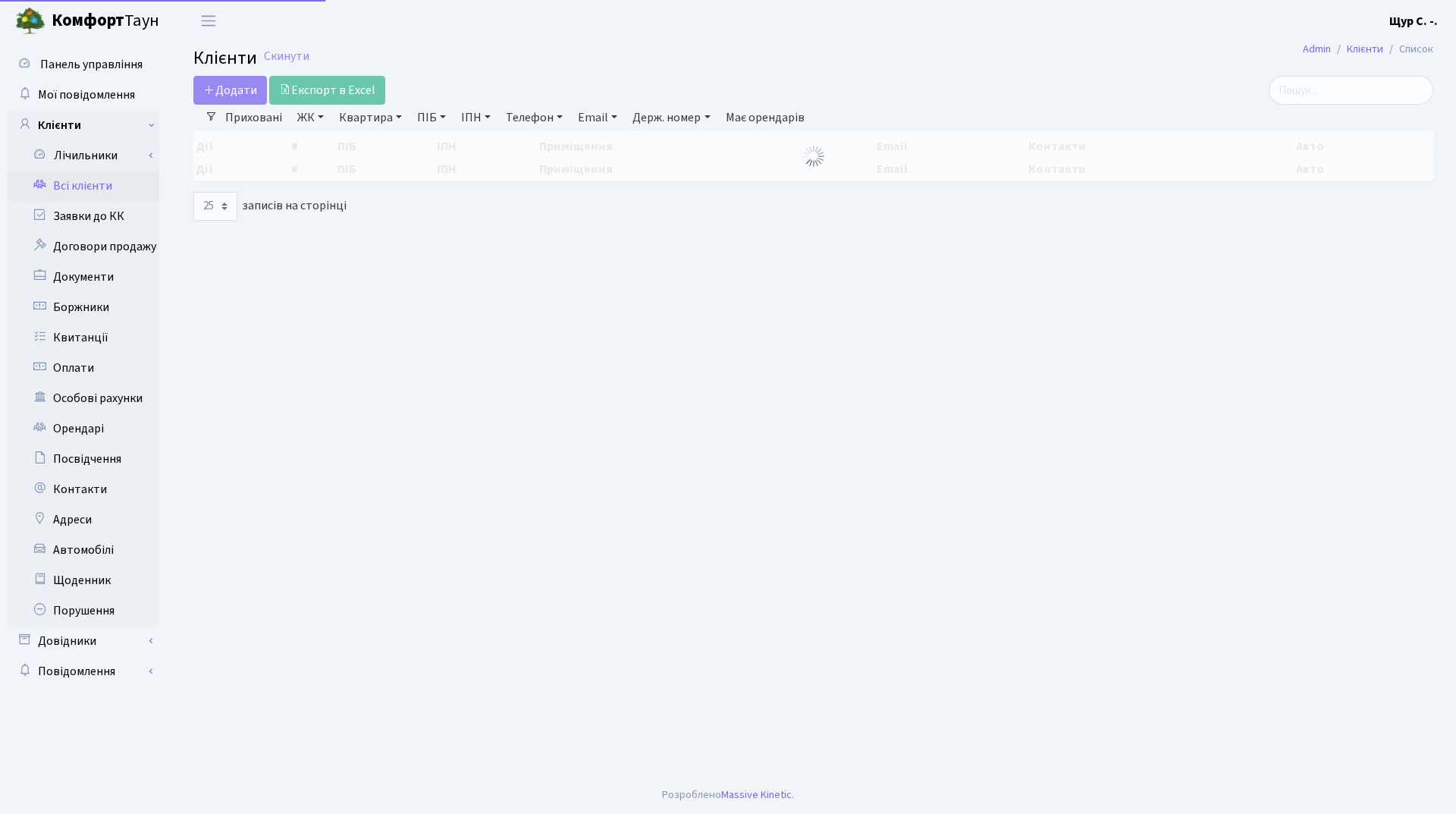
select select "25"
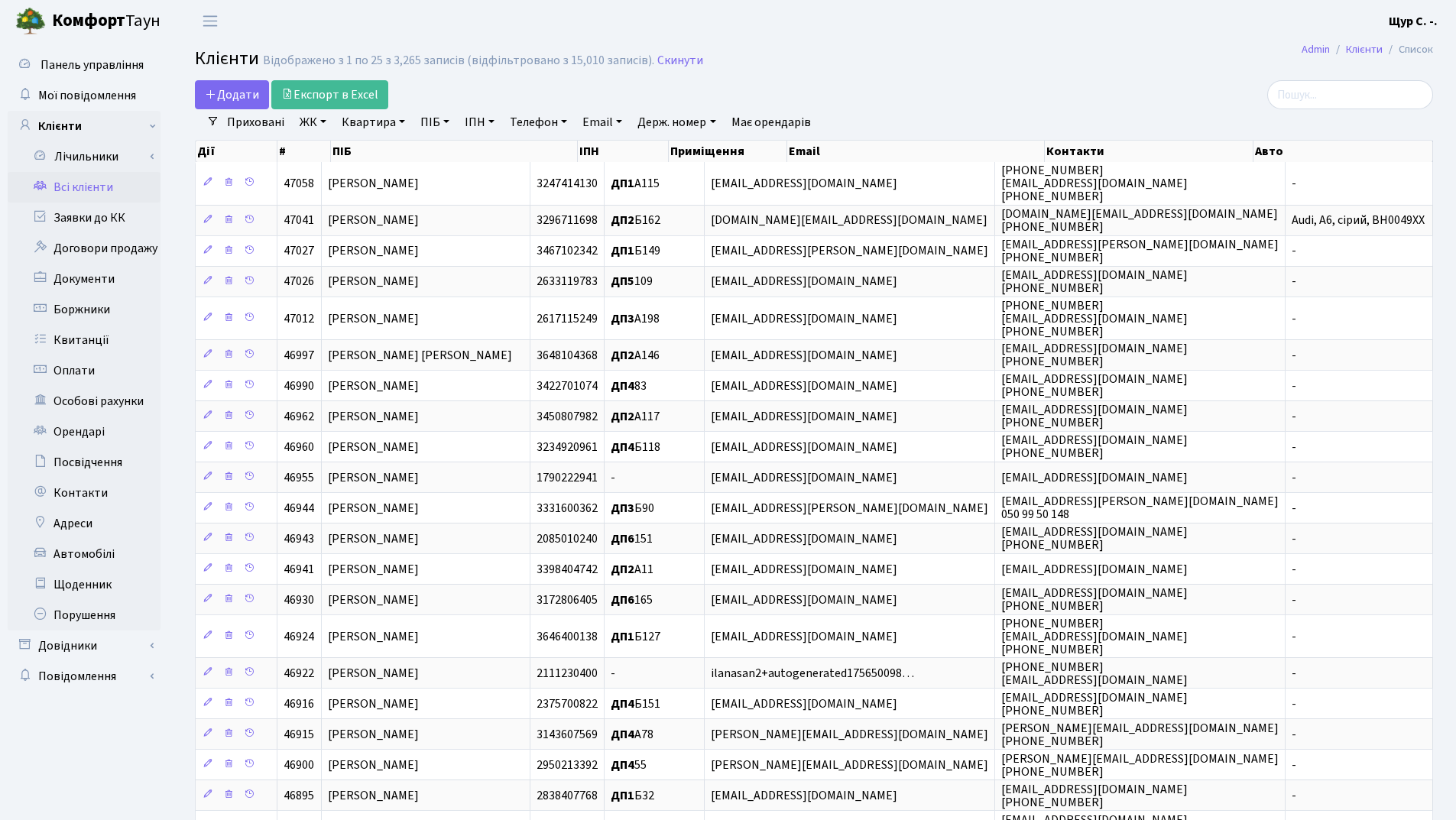
click at [383, 125] on link "Квартира" at bounding box center [373, 122] width 76 height 26
type input "171"
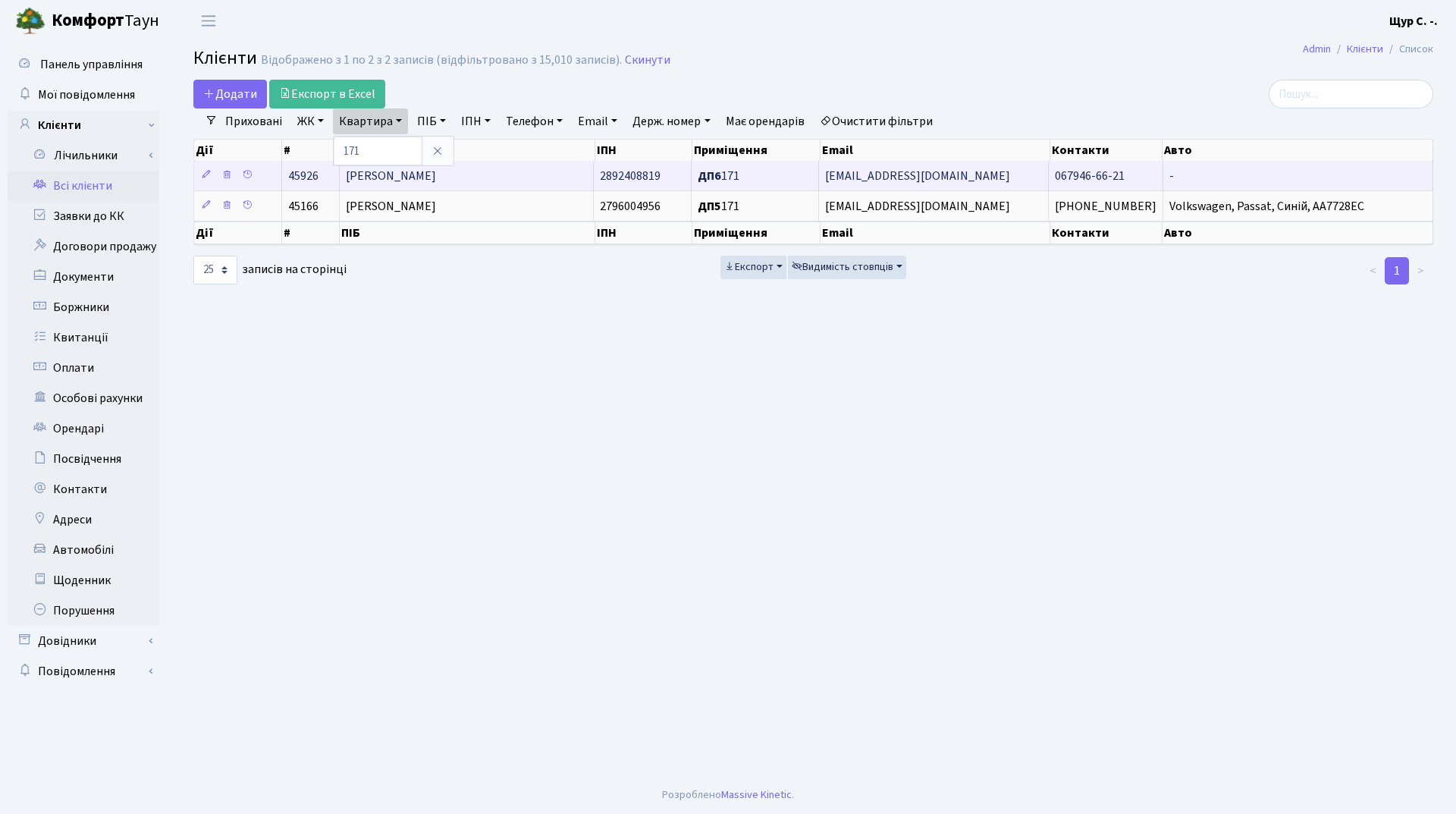
click at [436, 179] on span "[PERSON_NAME]" at bounding box center [391, 176] width 90 height 17
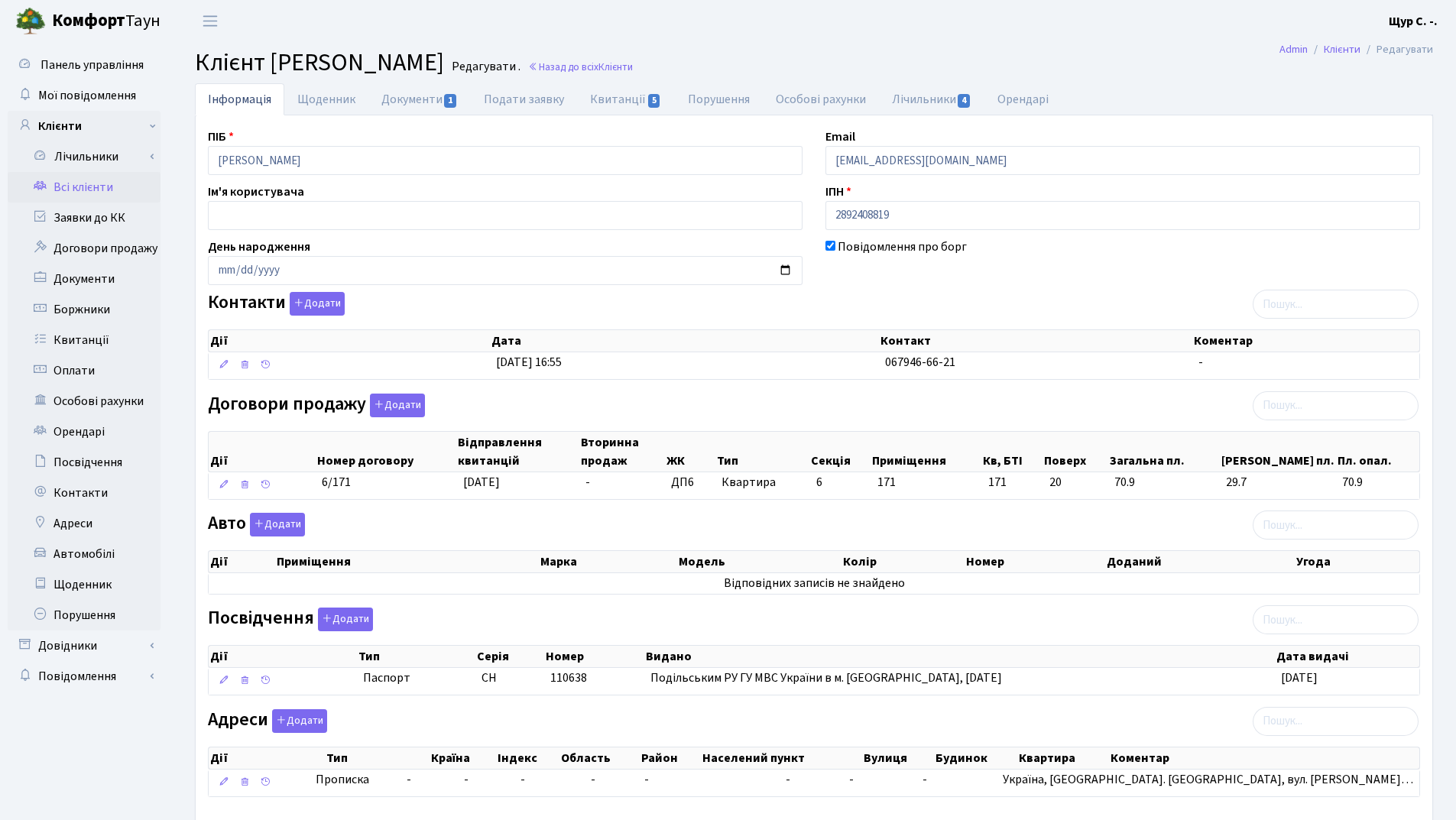
click at [85, 191] on link "Всі клієнти" at bounding box center [84, 187] width 153 height 30
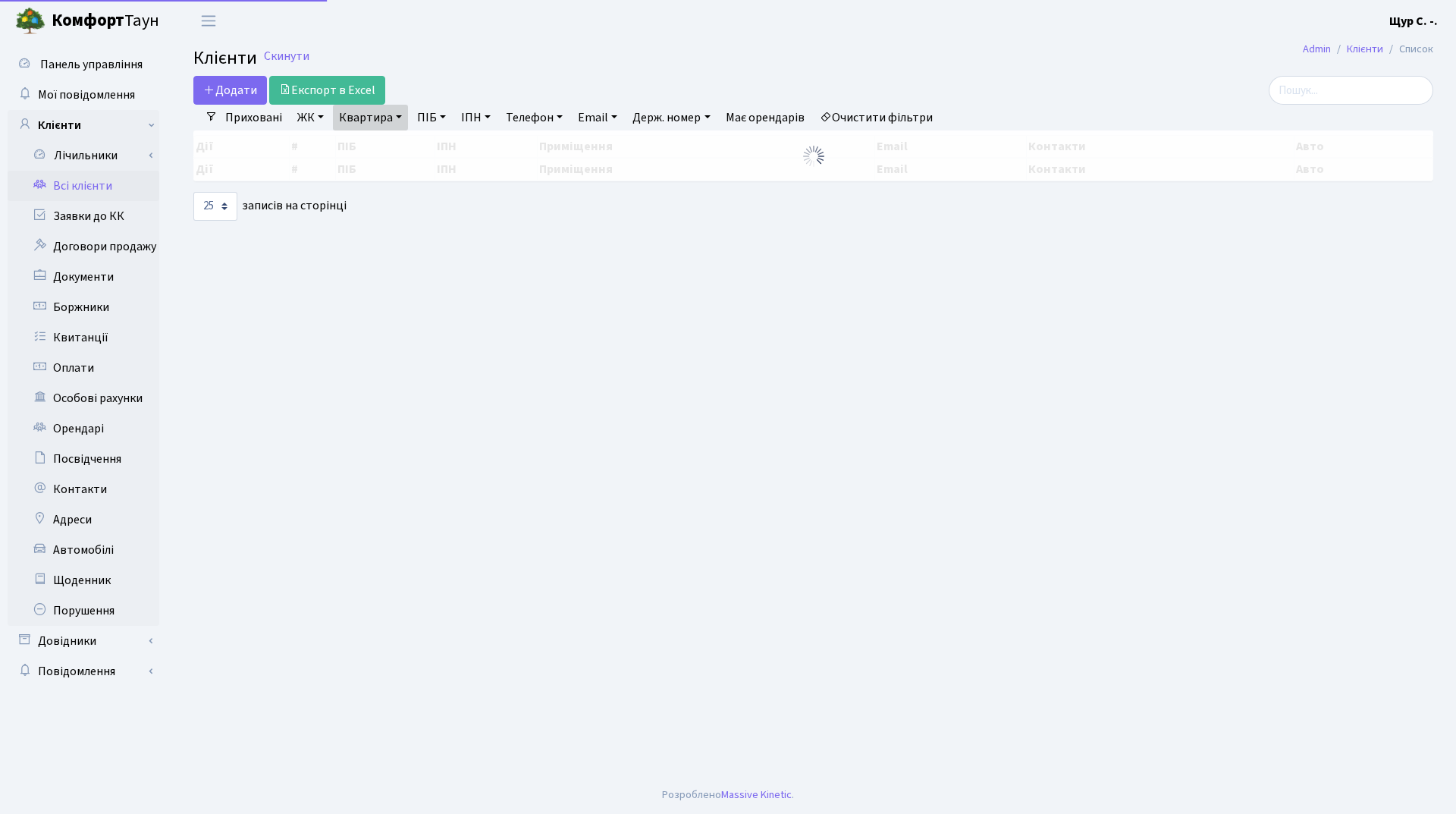
select select "25"
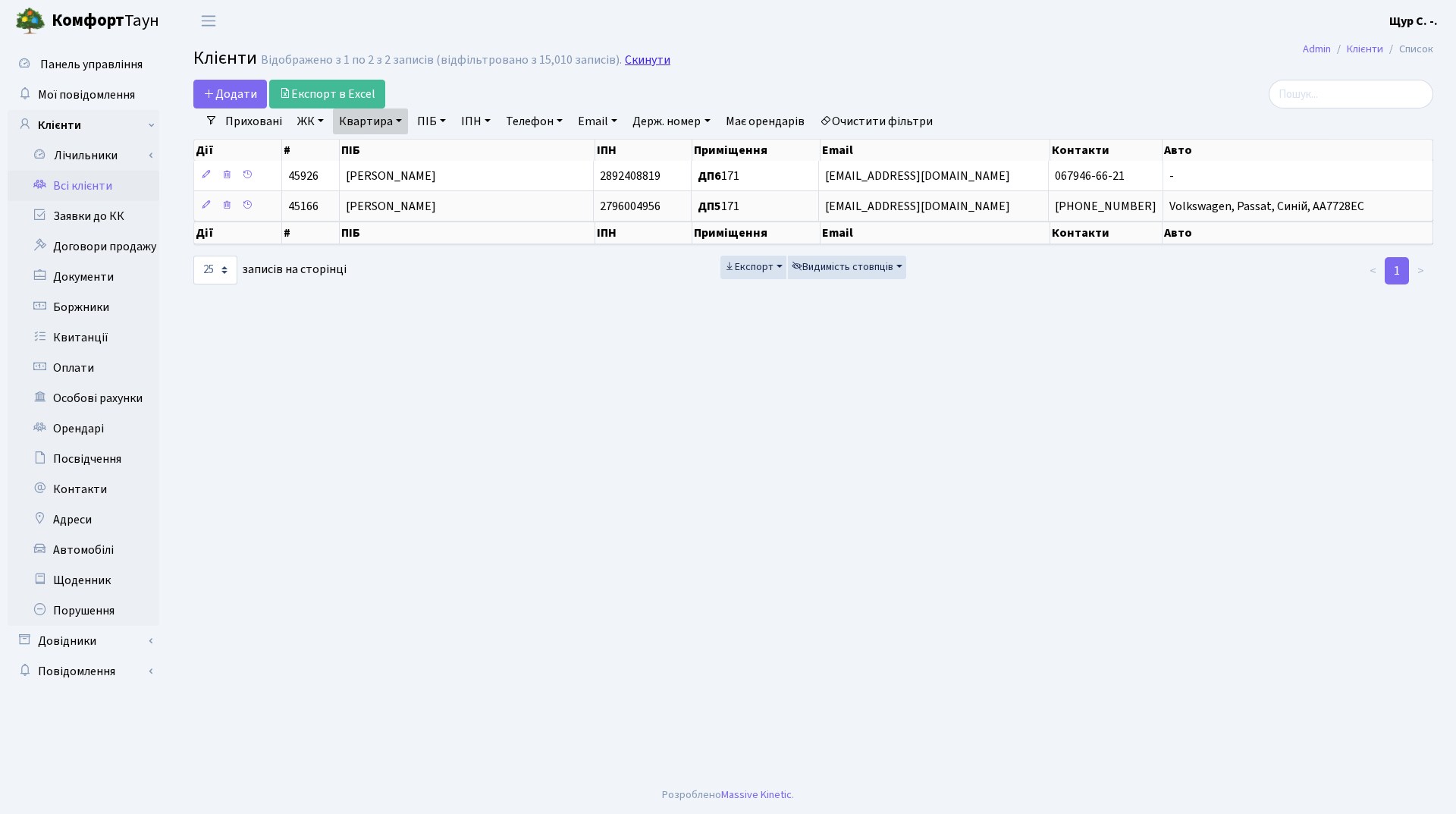
click at [639, 60] on link "Скинути" at bounding box center [648, 60] width 46 height 14
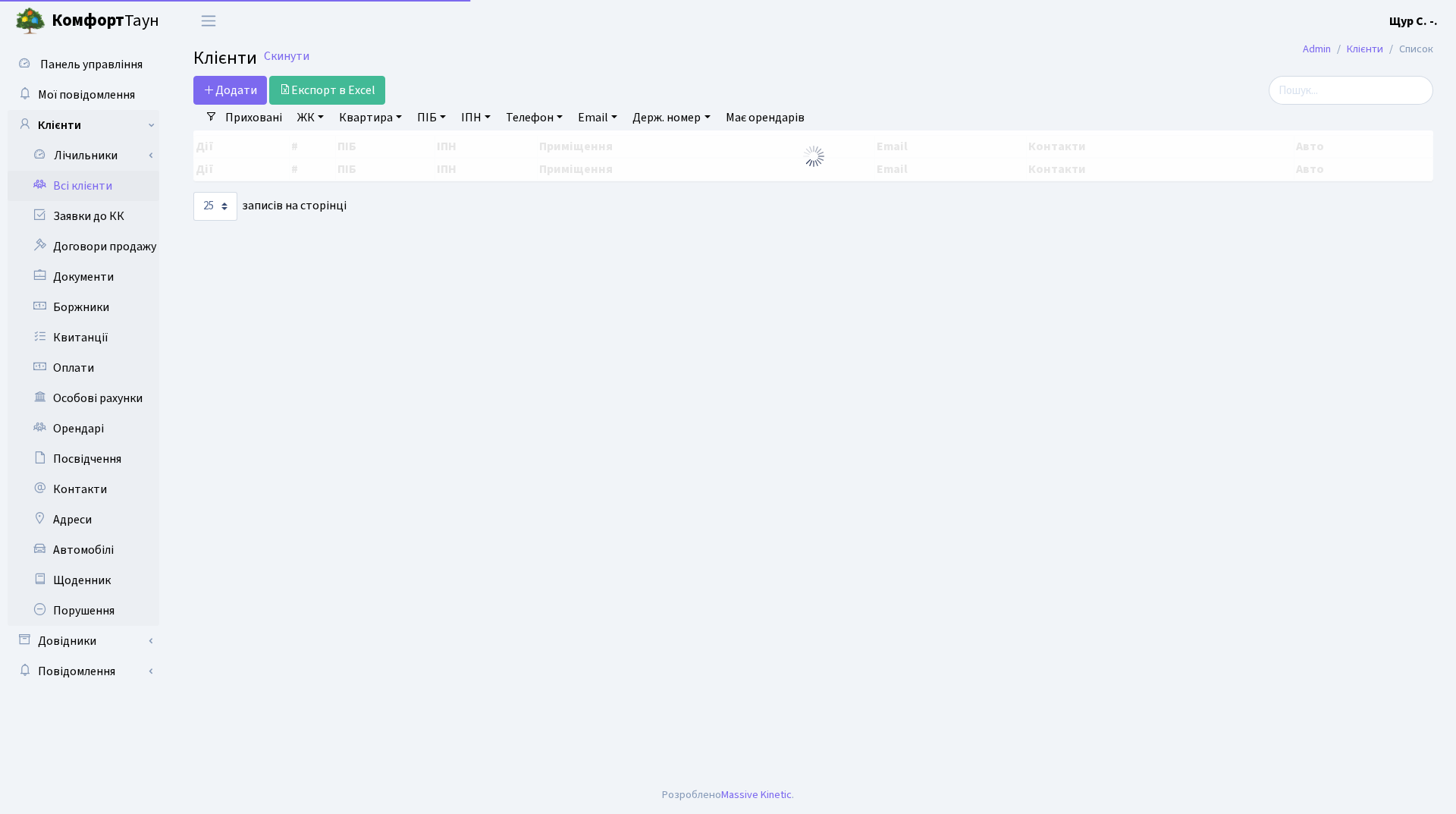
select select "25"
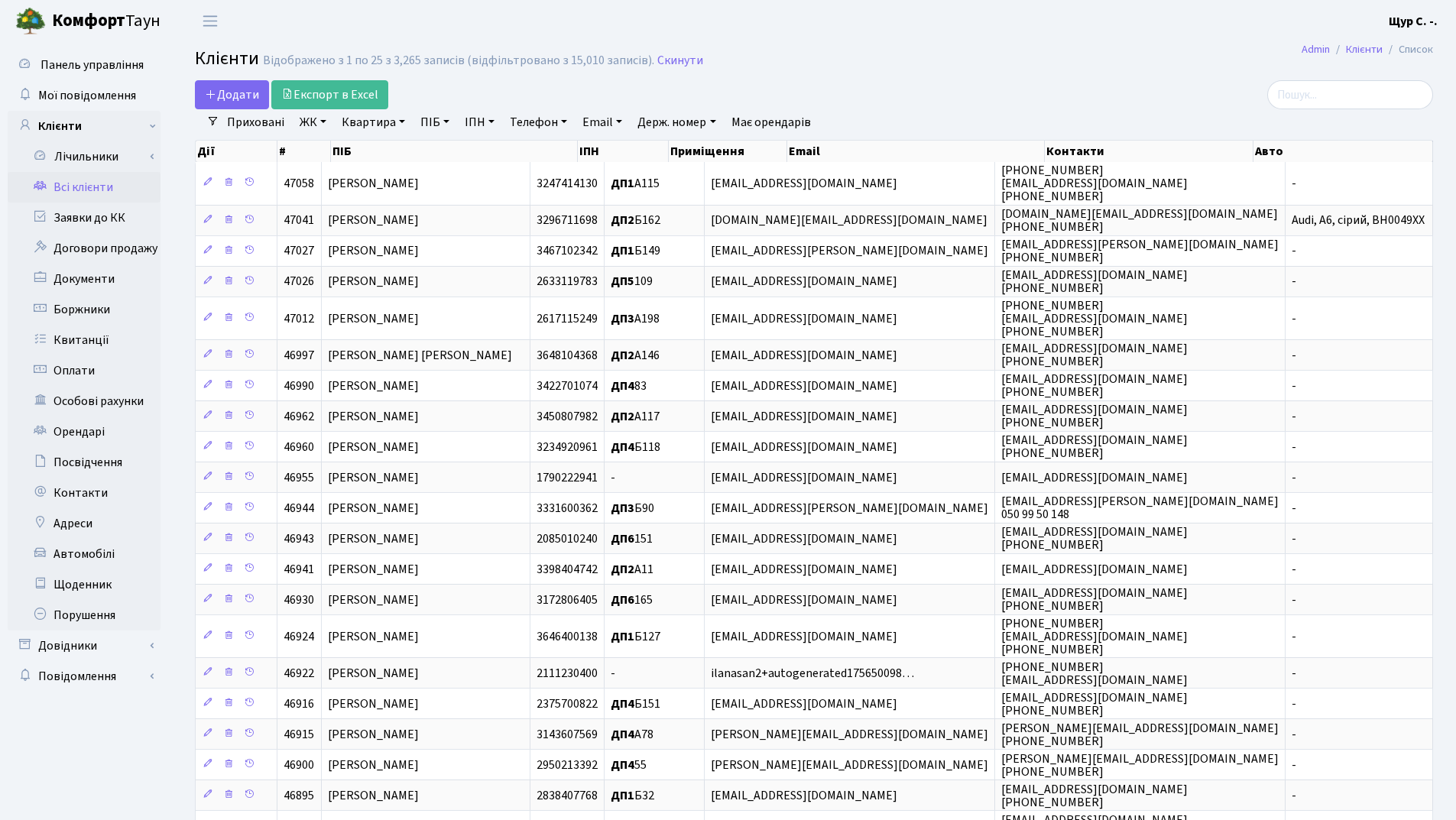
click at [373, 123] on link "Квартира" at bounding box center [373, 122] width 76 height 26
type input "400"
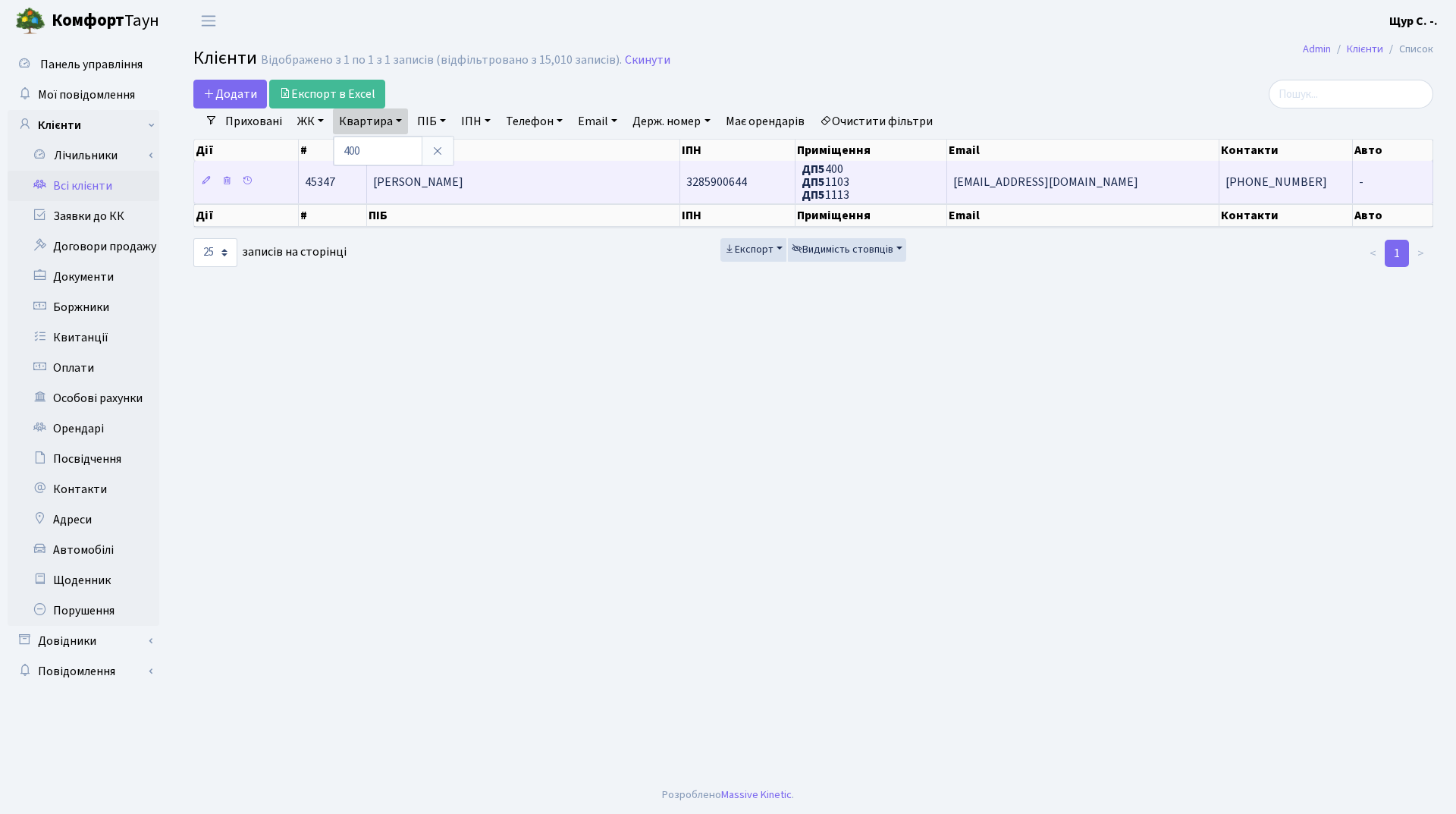
click at [571, 181] on td "Сємісоха Катерина Володимирівна" at bounding box center [523, 181] width 313 height 41
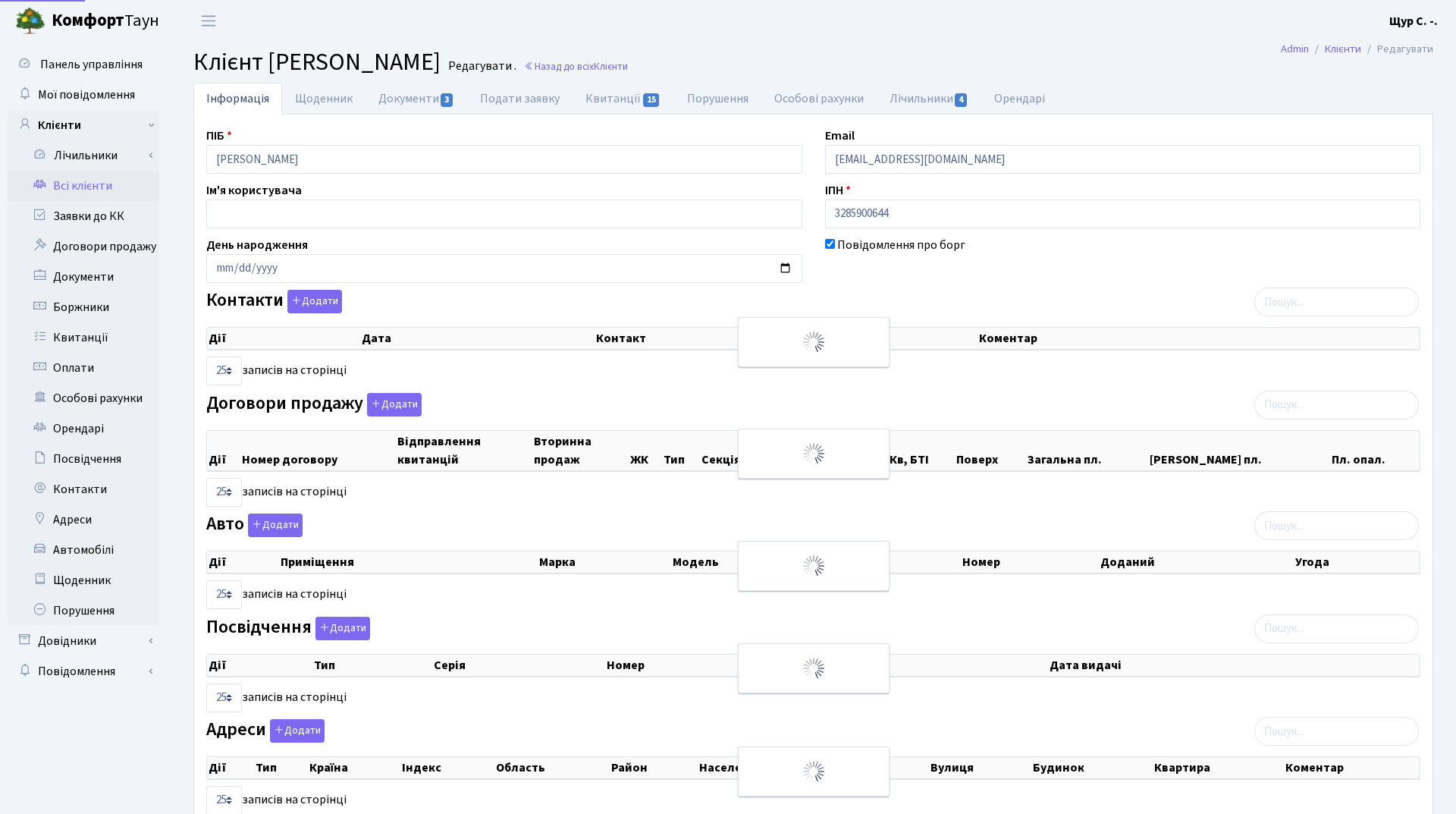
select select "25"
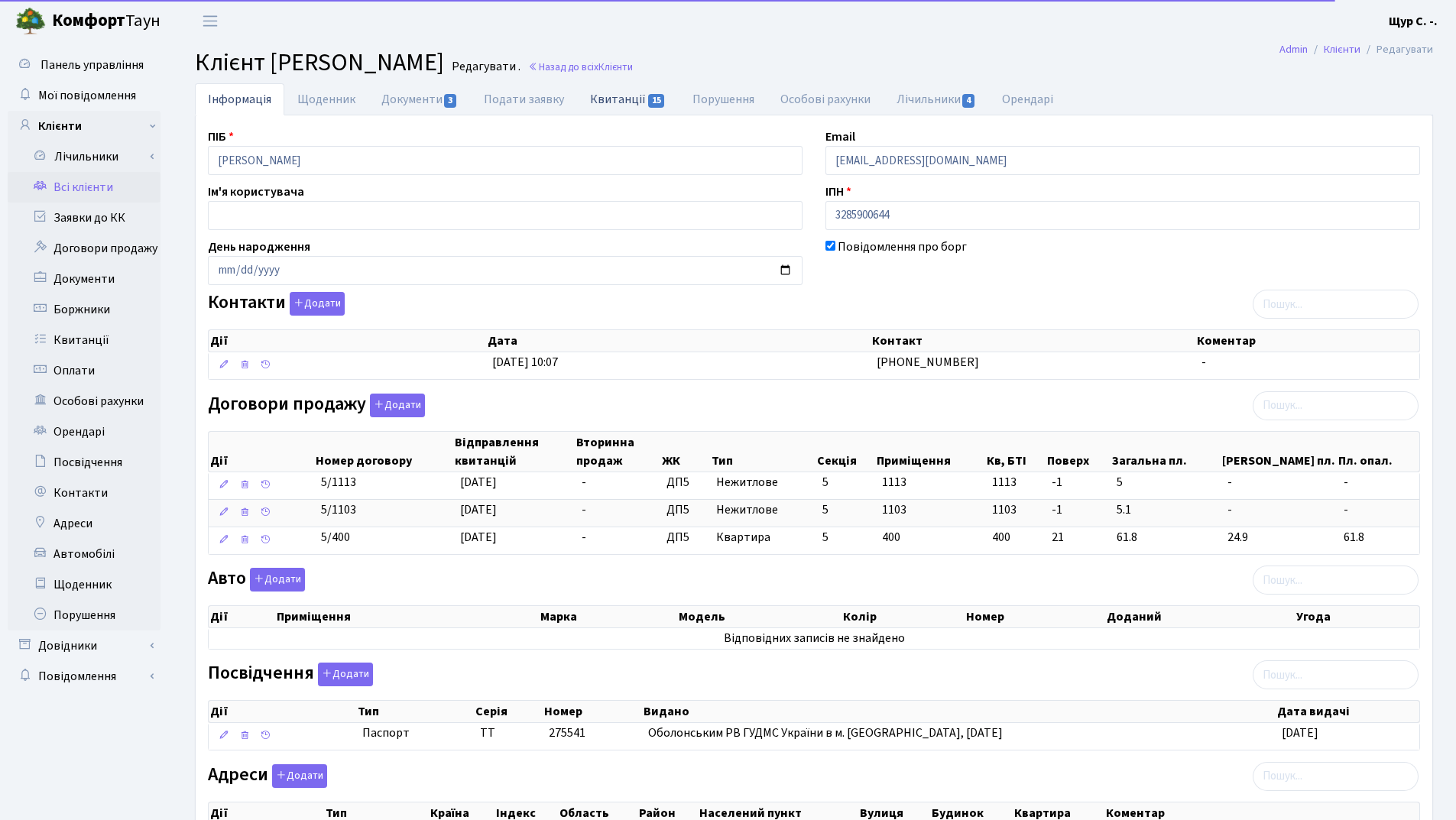
click at [633, 91] on link "Квитанції 15" at bounding box center [628, 99] width 101 height 31
select select "25"
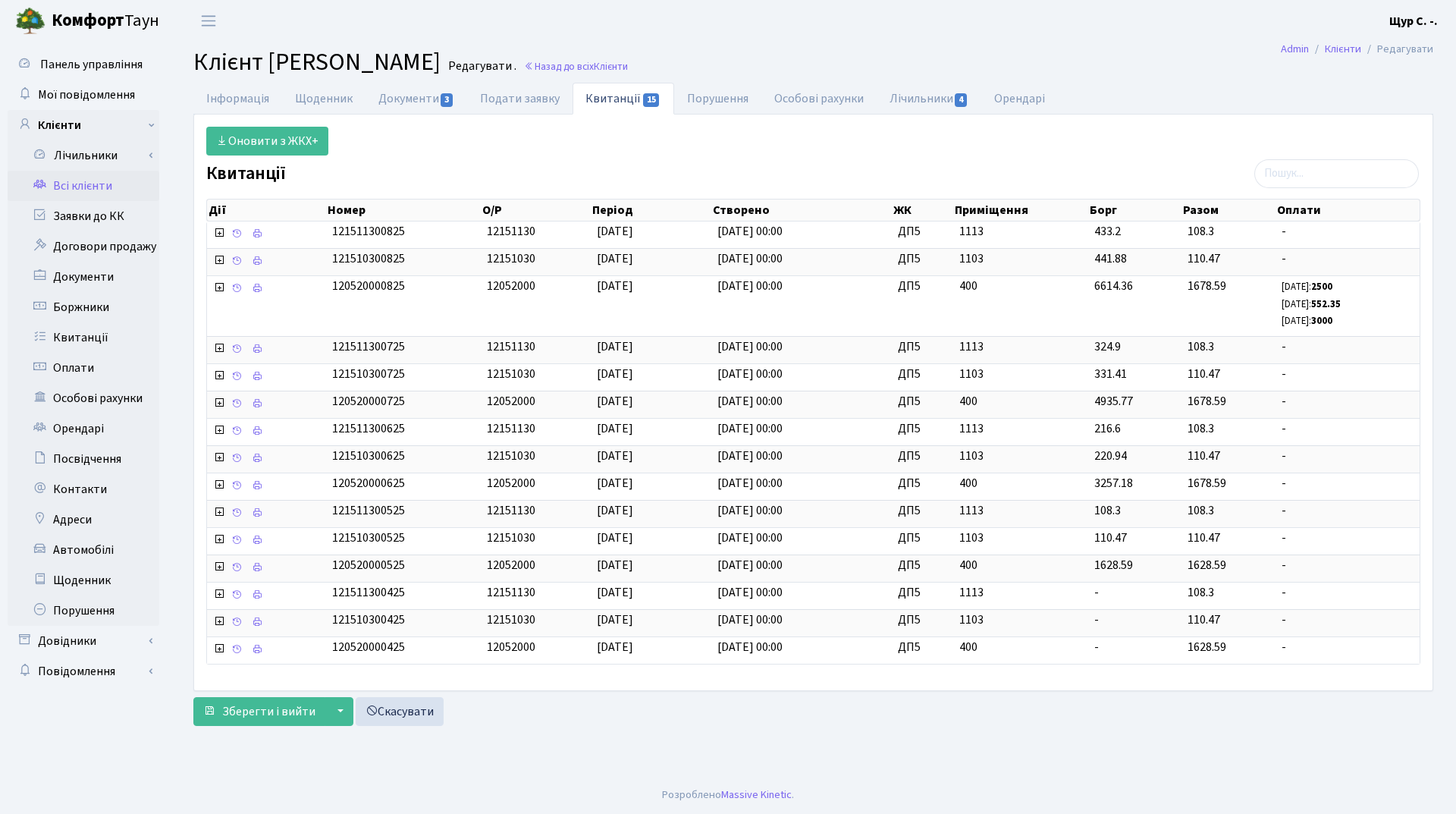
click at [110, 192] on link "Всі клієнти" at bounding box center [84, 185] width 152 height 30
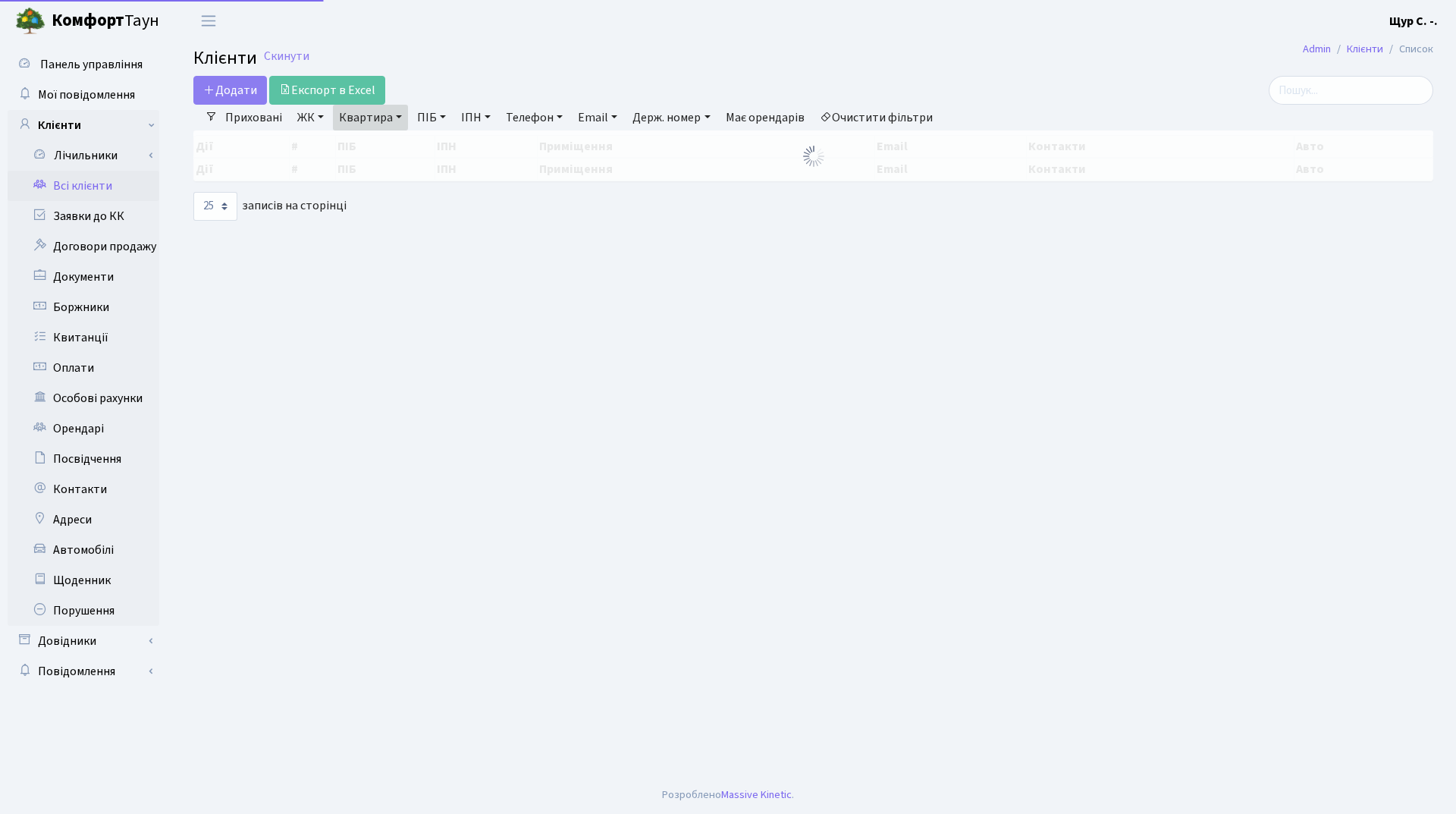
select select "25"
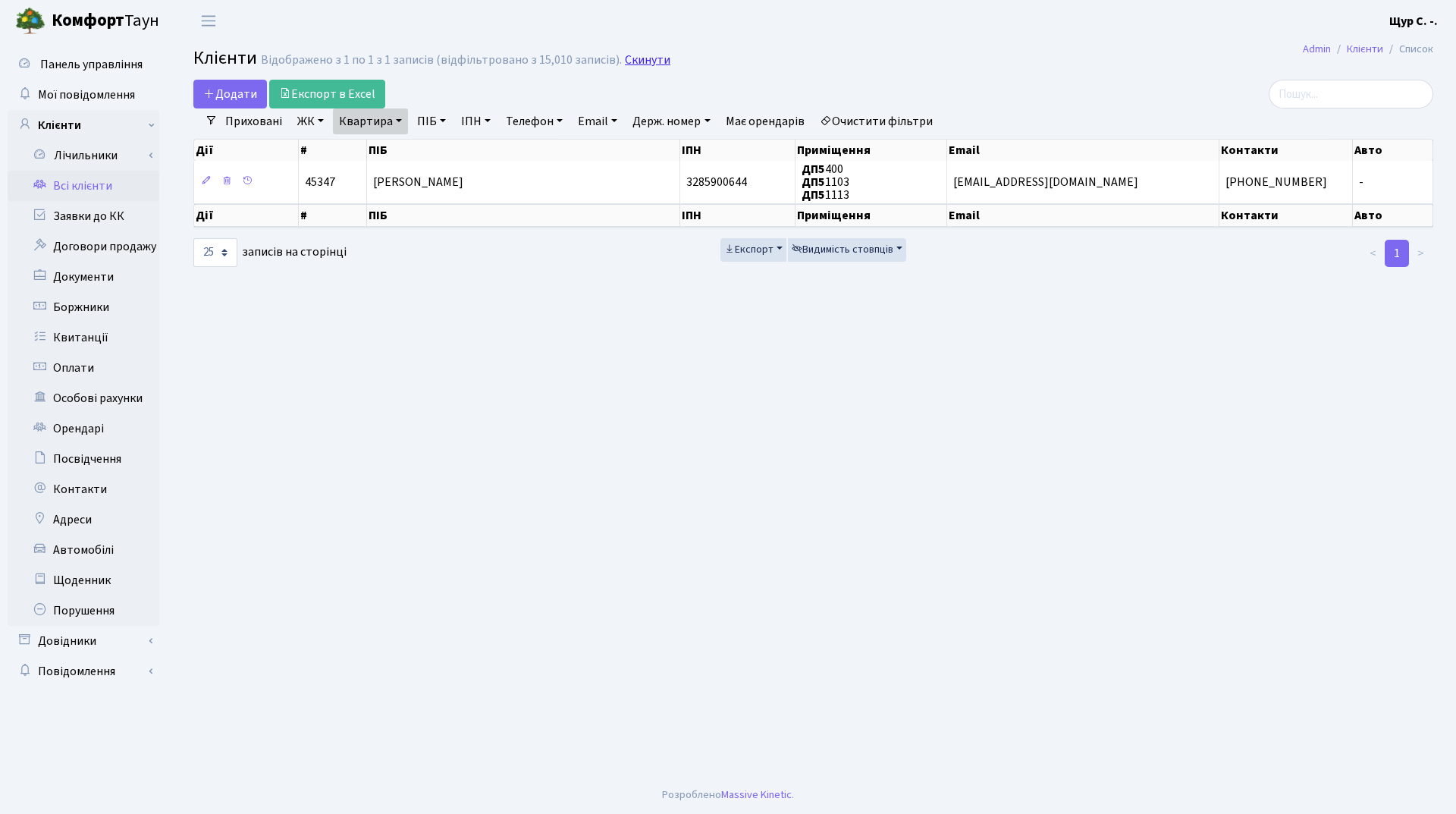
click at [643, 64] on link "Скинути" at bounding box center [648, 60] width 46 height 14
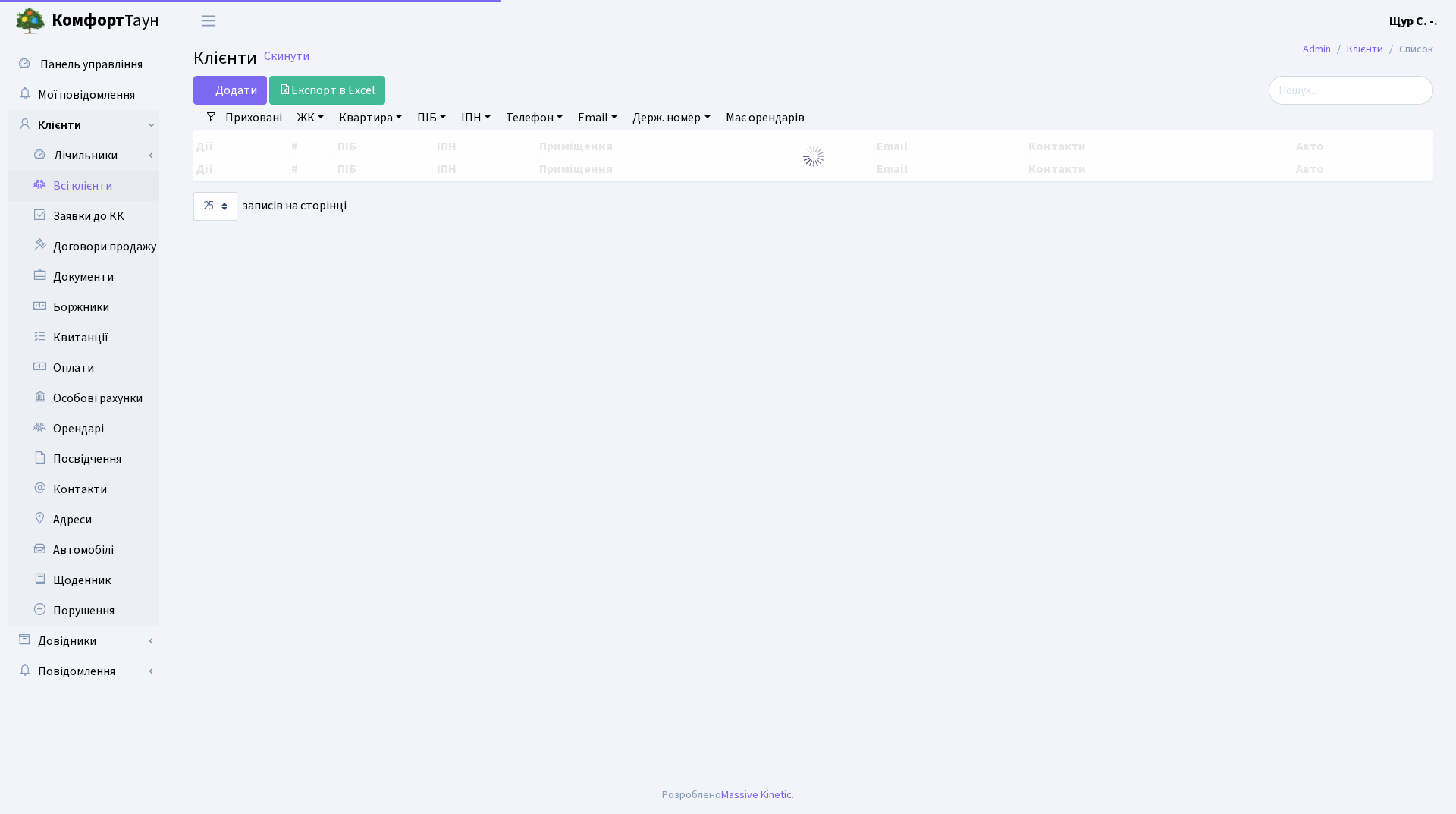
select select "25"
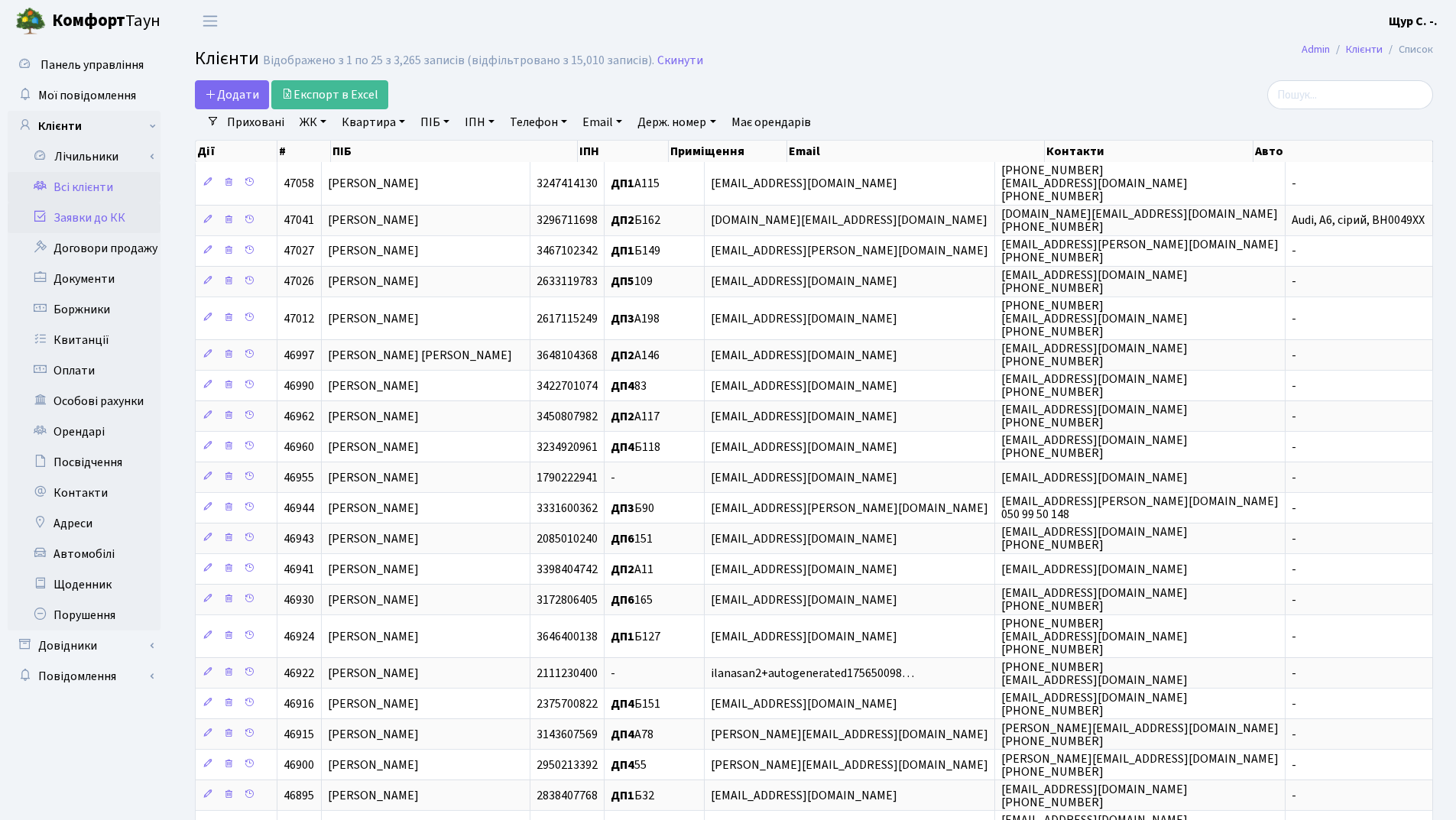
click at [106, 217] on link "Заявки до КК" at bounding box center [84, 218] width 153 height 30
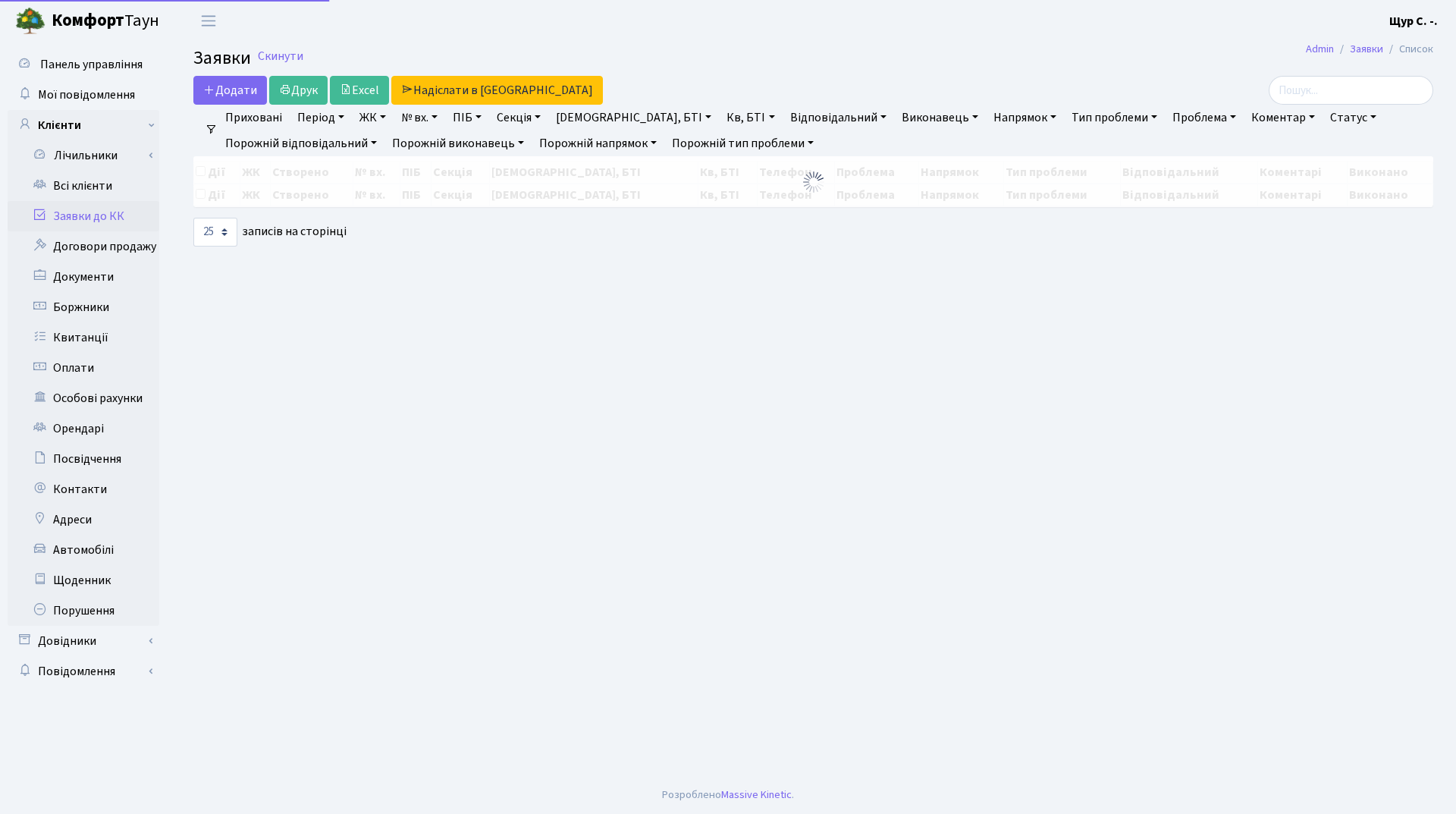
select select "25"
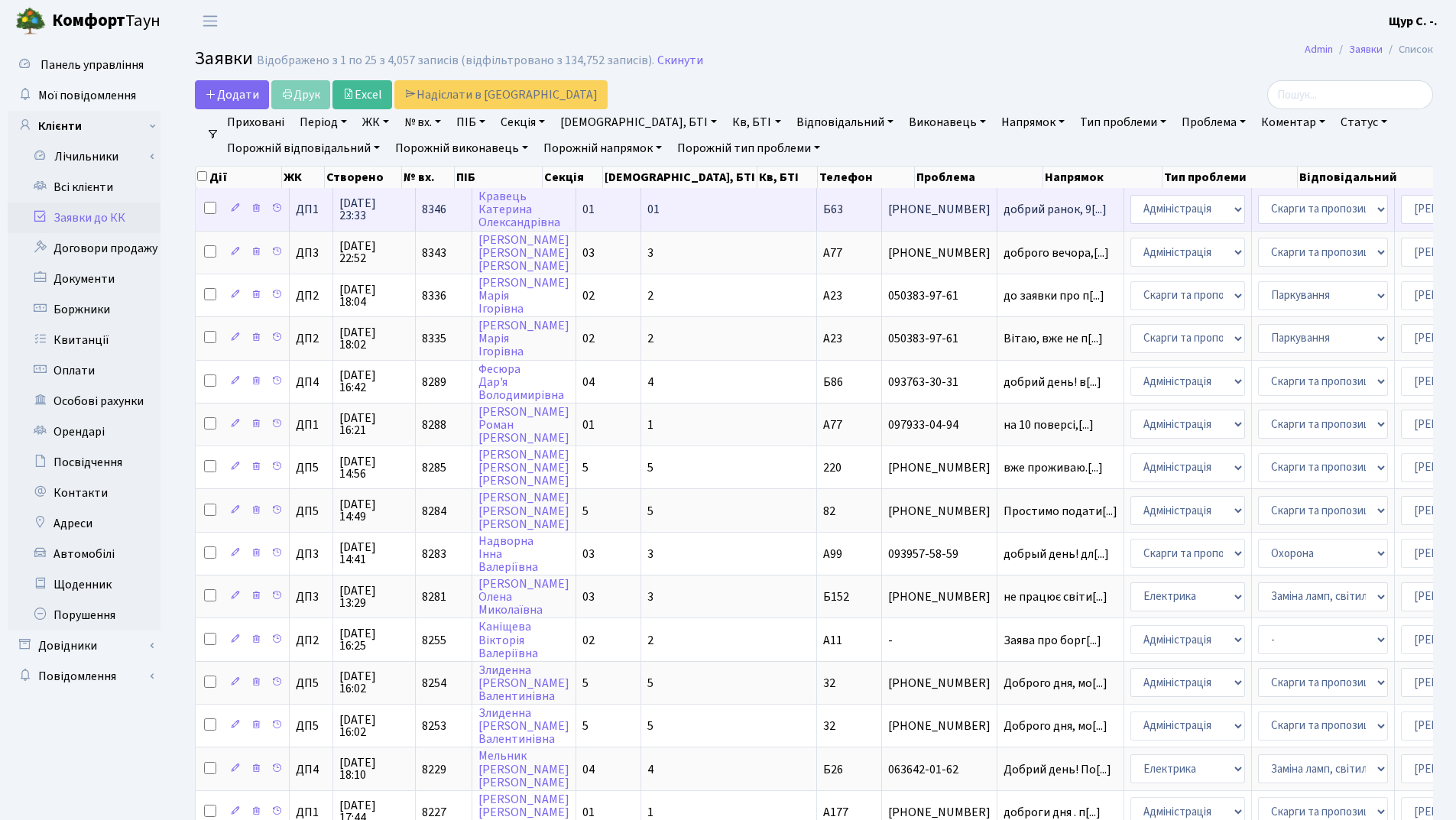
click at [998, 219] on td "добрий ранок, 9[...]" at bounding box center [1061, 208] width 127 height 42
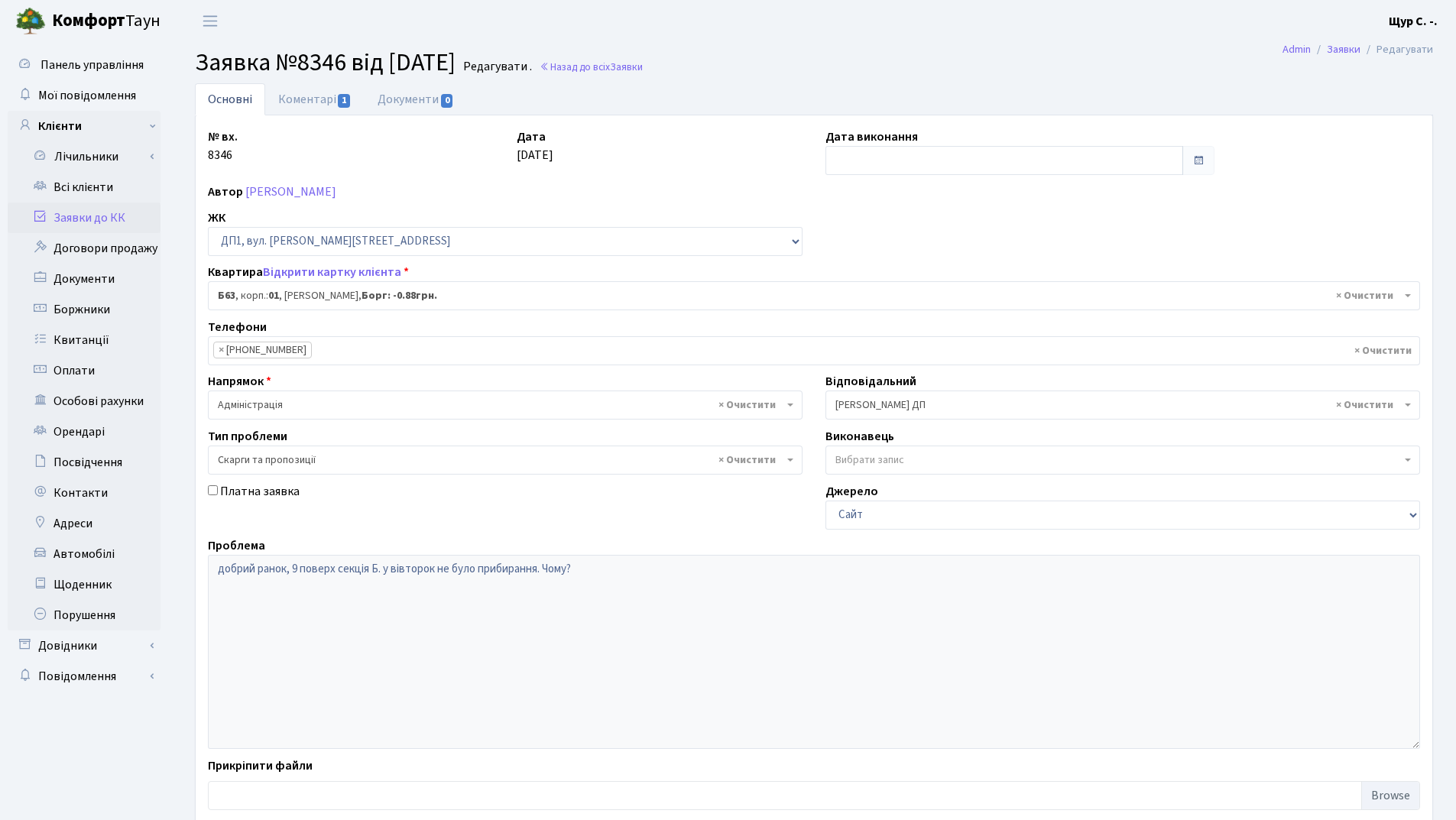
select select "30256"
select select "55"
click at [115, 188] on link "Всі клієнти" at bounding box center [84, 187] width 153 height 30
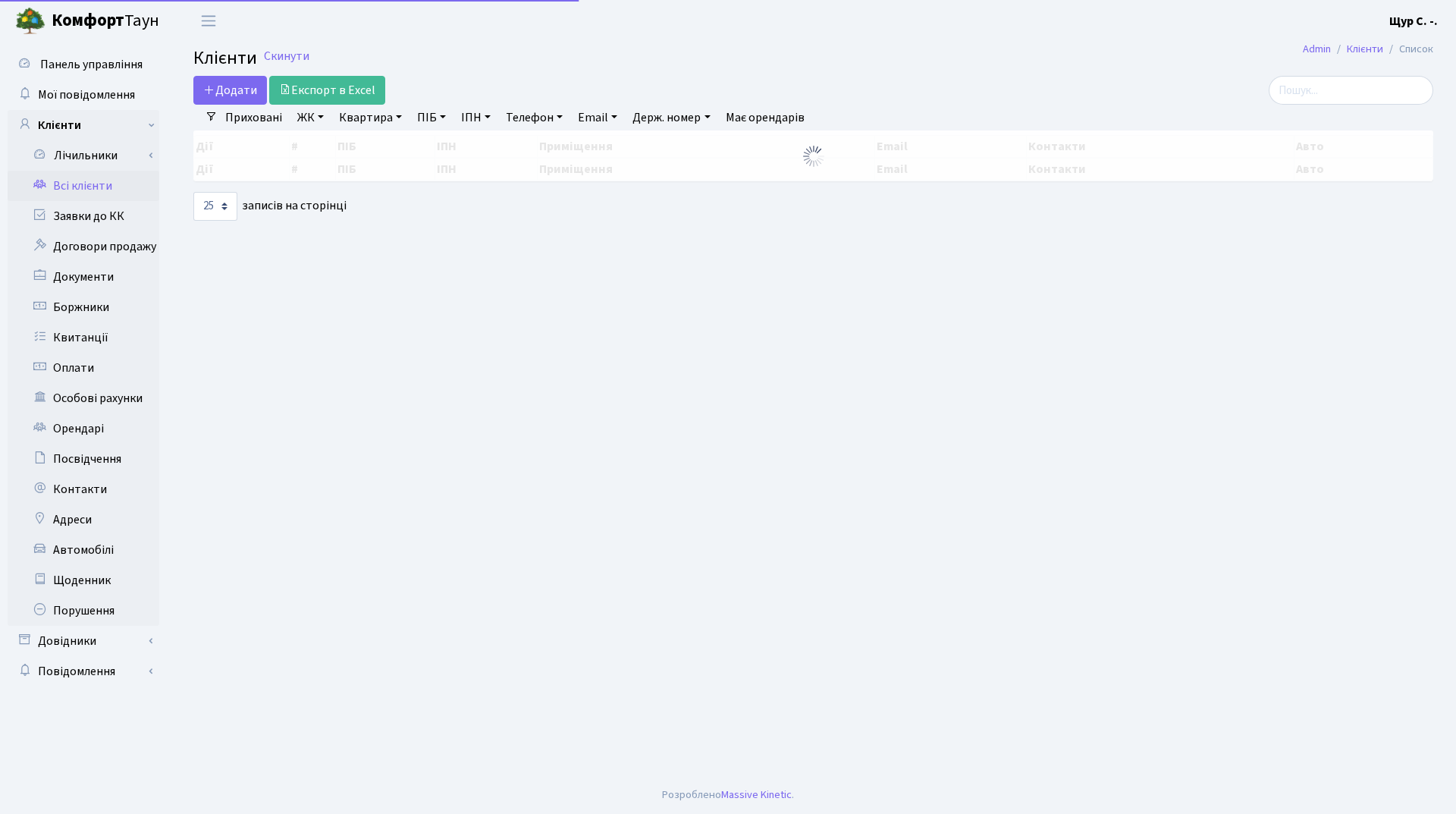
select select "25"
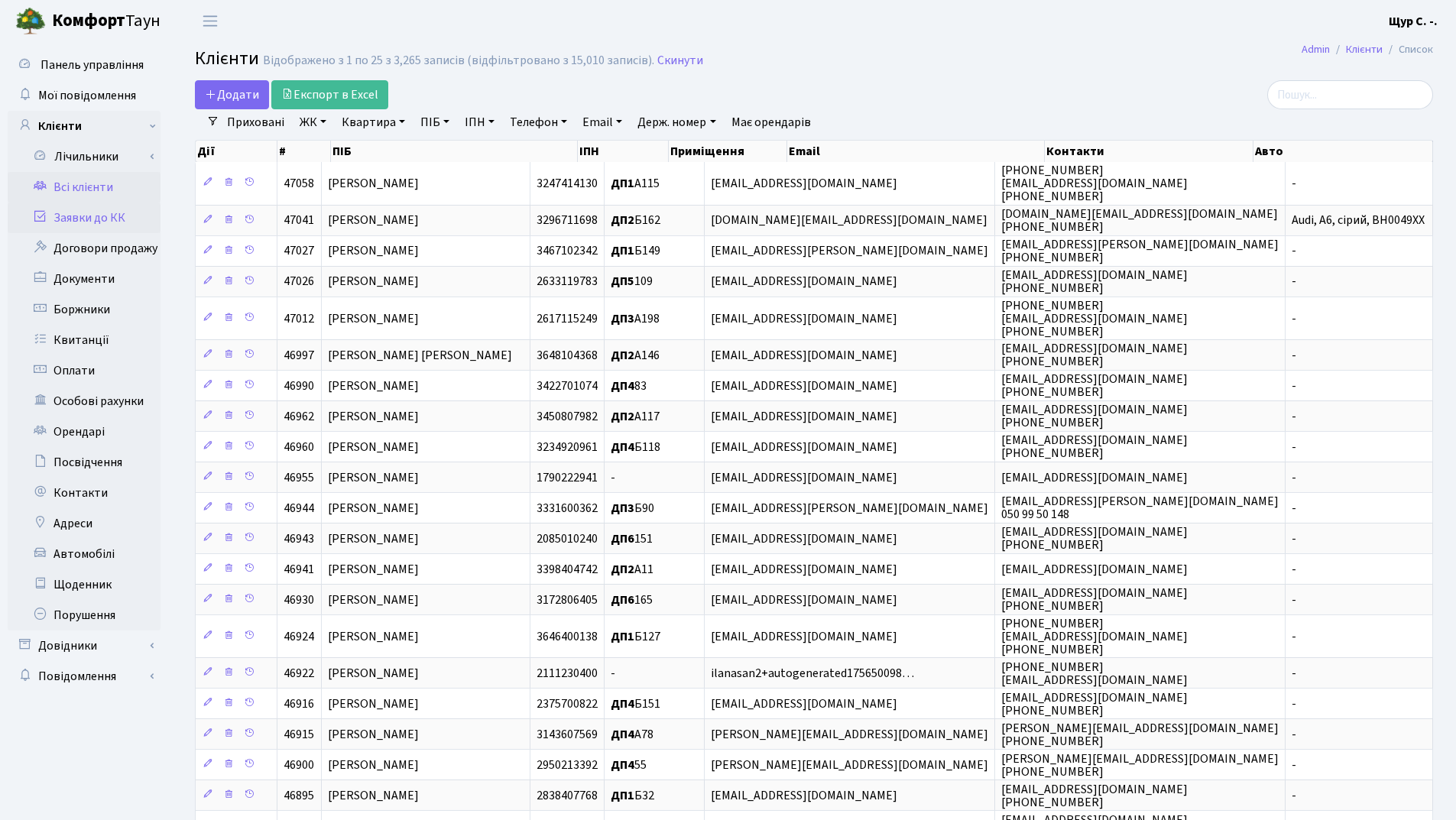
click at [90, 221] on link "Заявки до КК" at bounding box center [84, 218] width 153 height 30
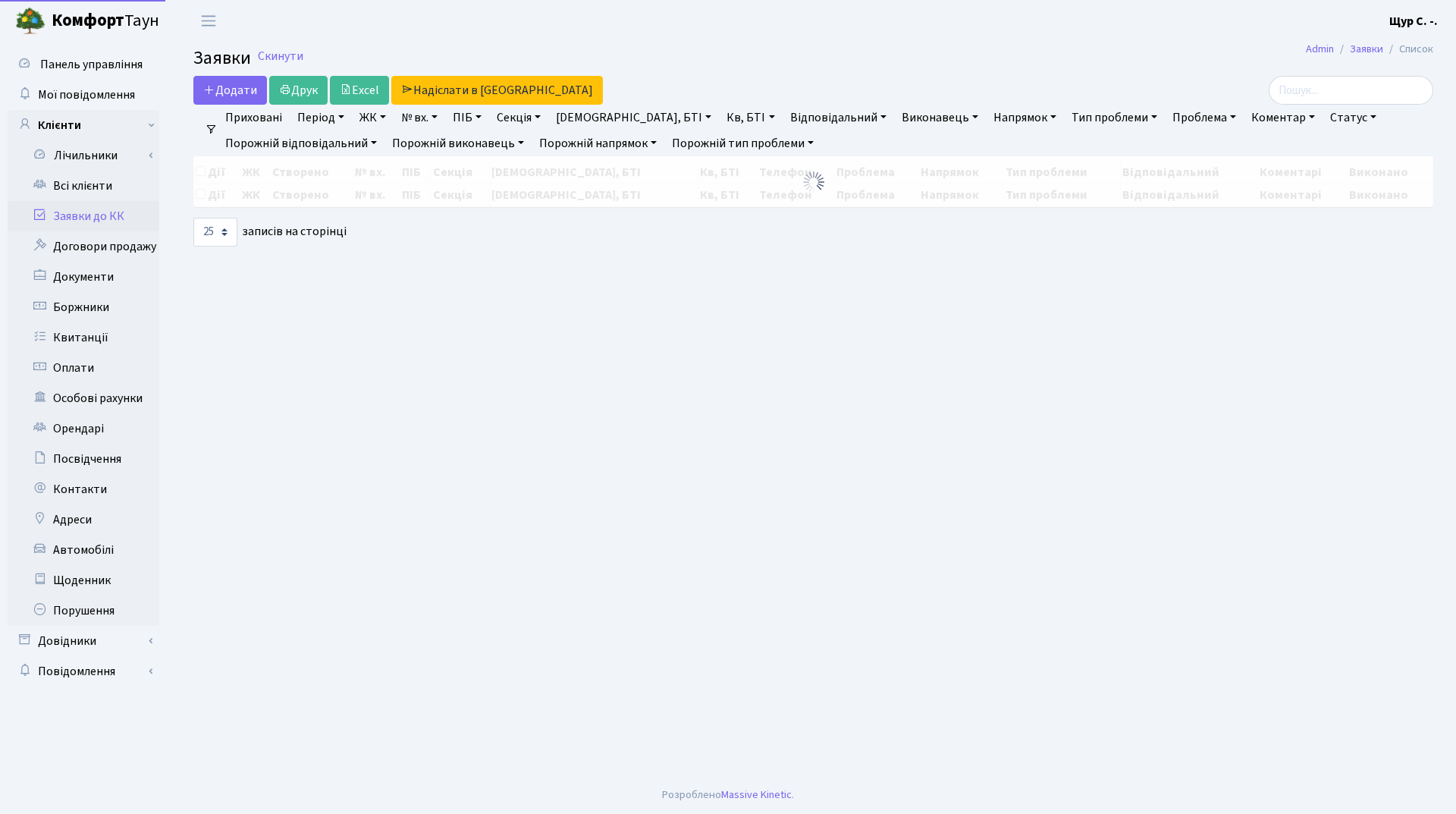
select select "25"
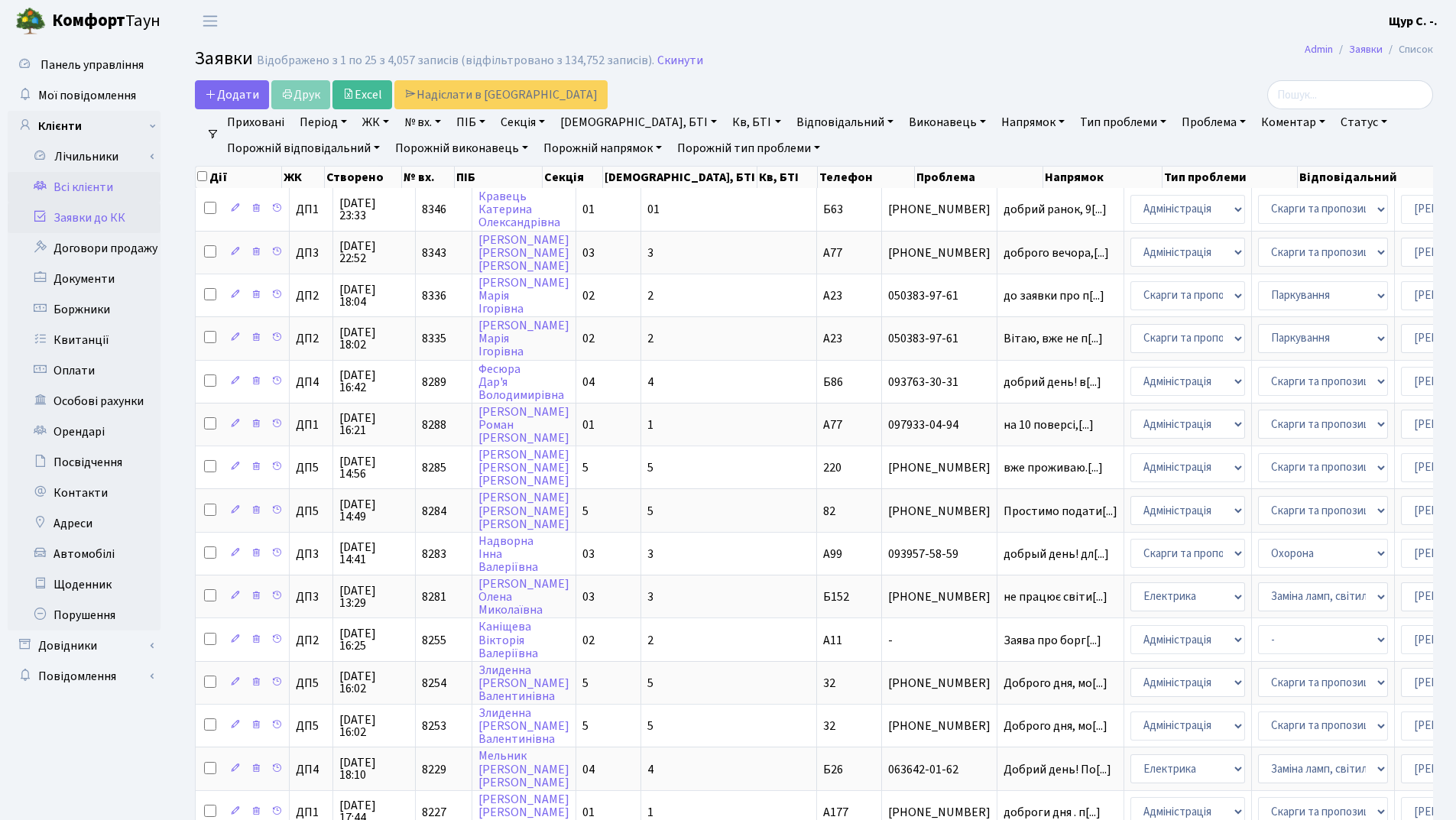
click at [111, 186] on link "Всі клієнти" at bounding box center [84, 187] width 153 height 30
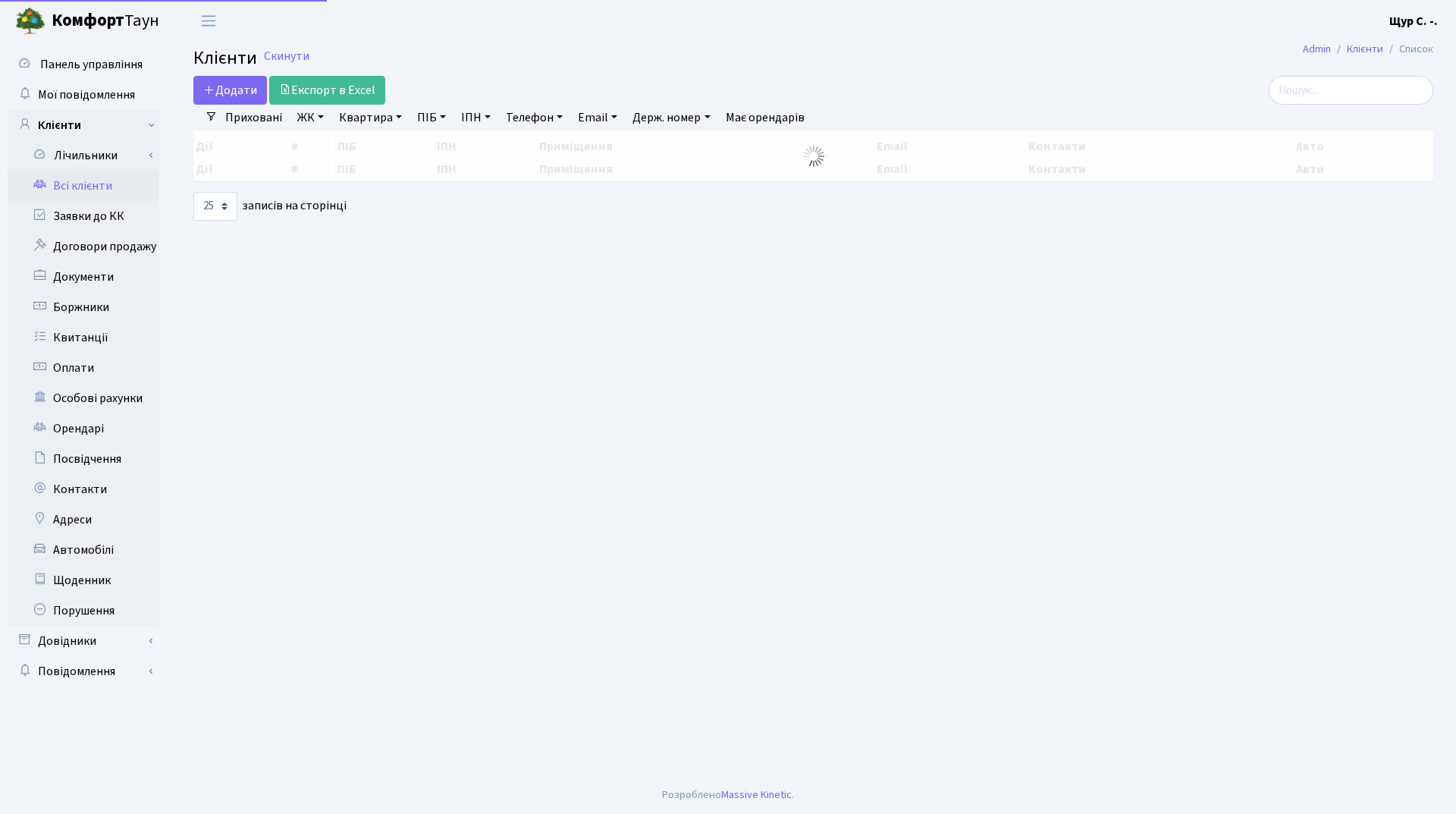
select select "25"
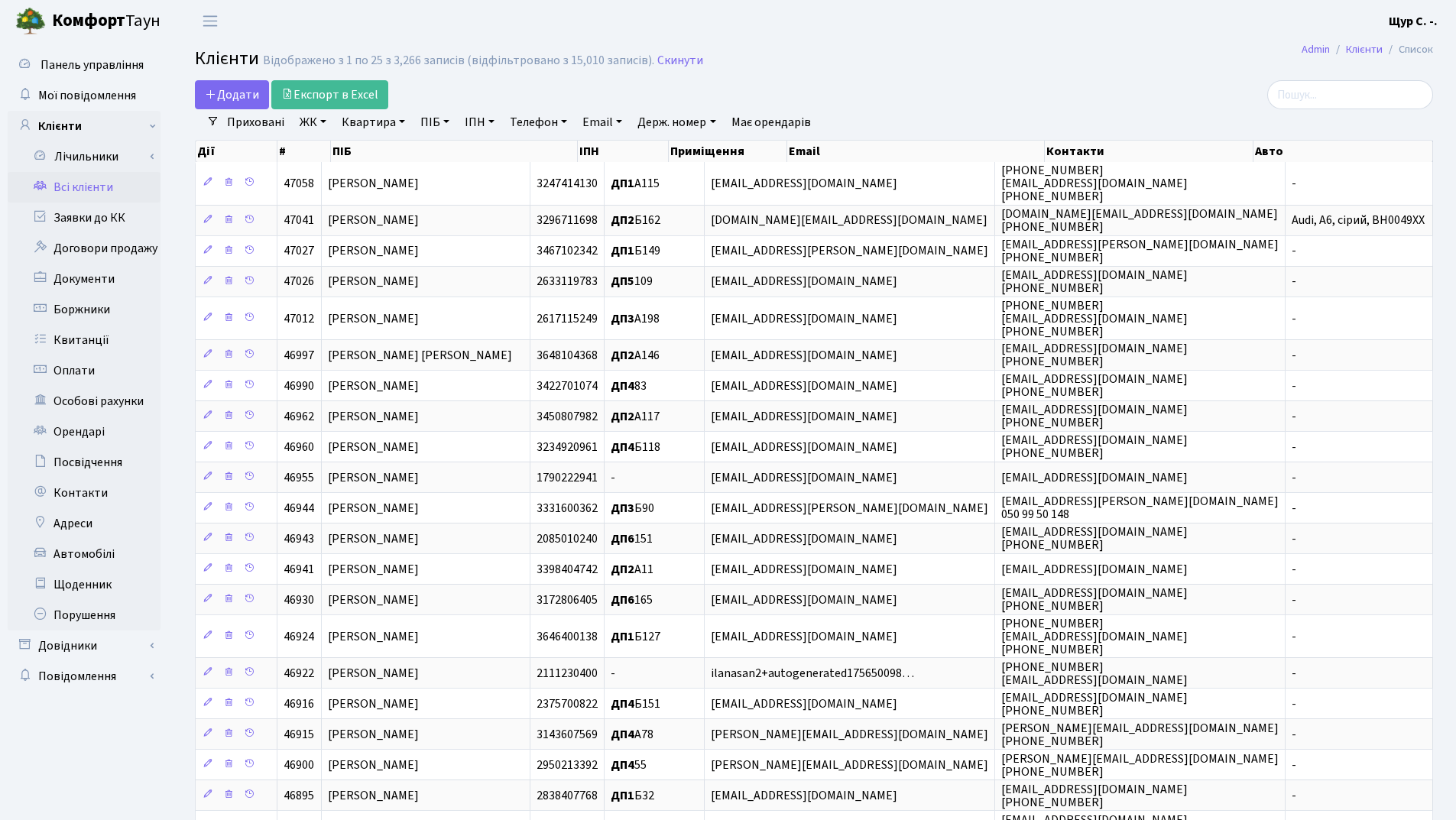
click at [371, 127] on link "Квартира" at bounding box center [373, 122] width 76 height 26
click at [438, 150] on icon at bounding box center [441, 152] width 12 height 12
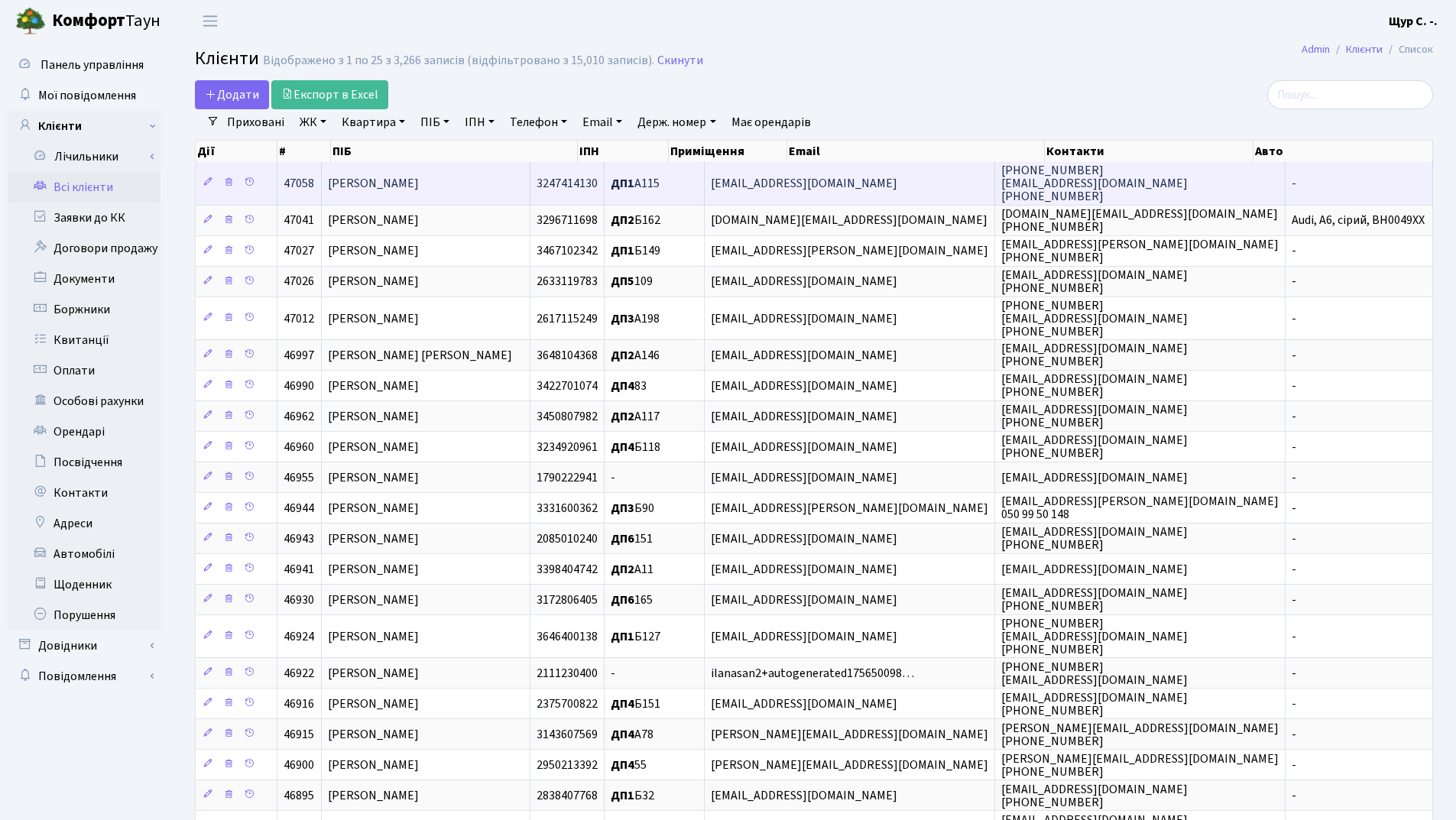
click at [419, 176] on span "[PERSON_NAME]" at bounding box center [374, 183] width 91 height 17
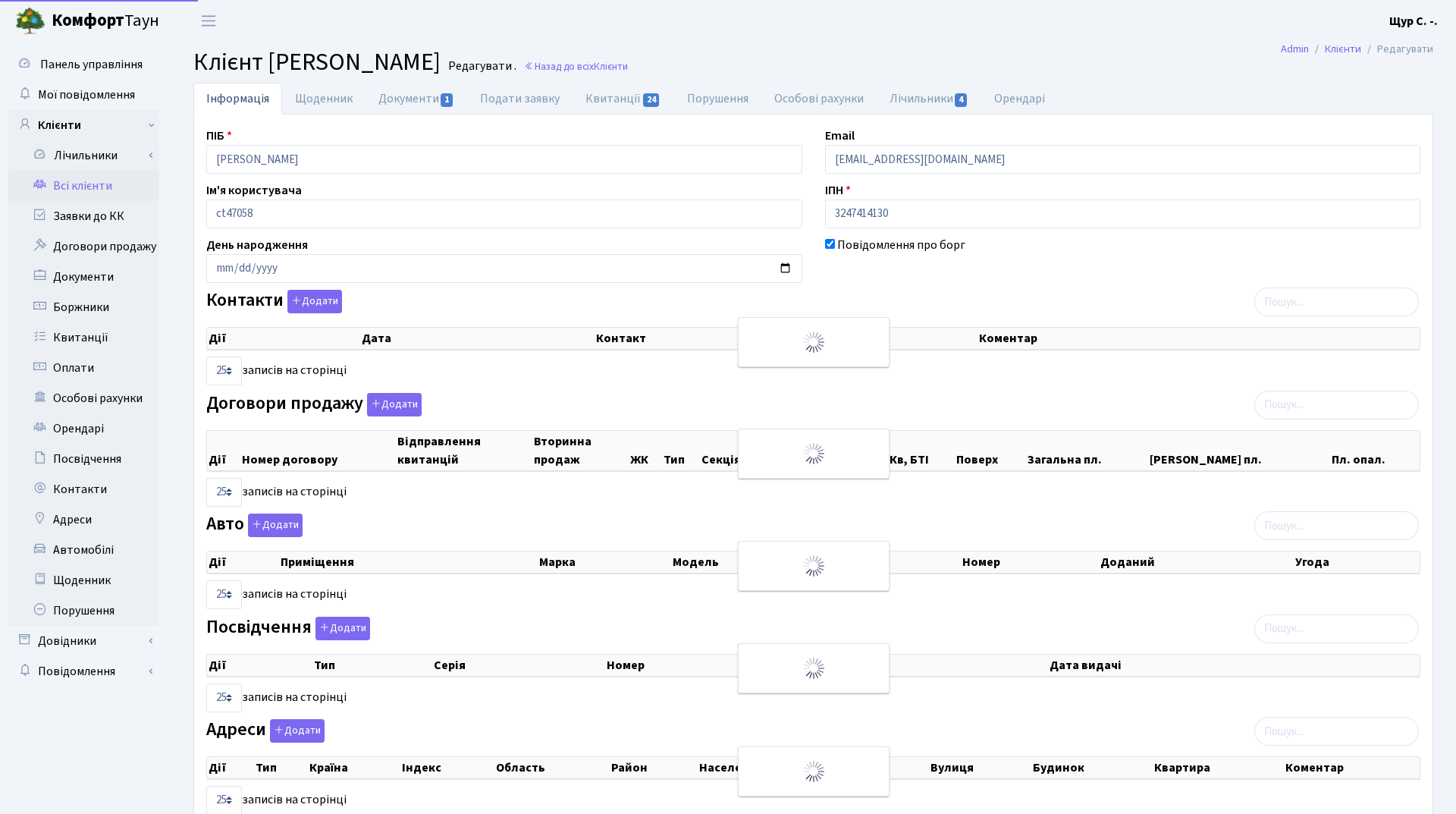
select select "25"
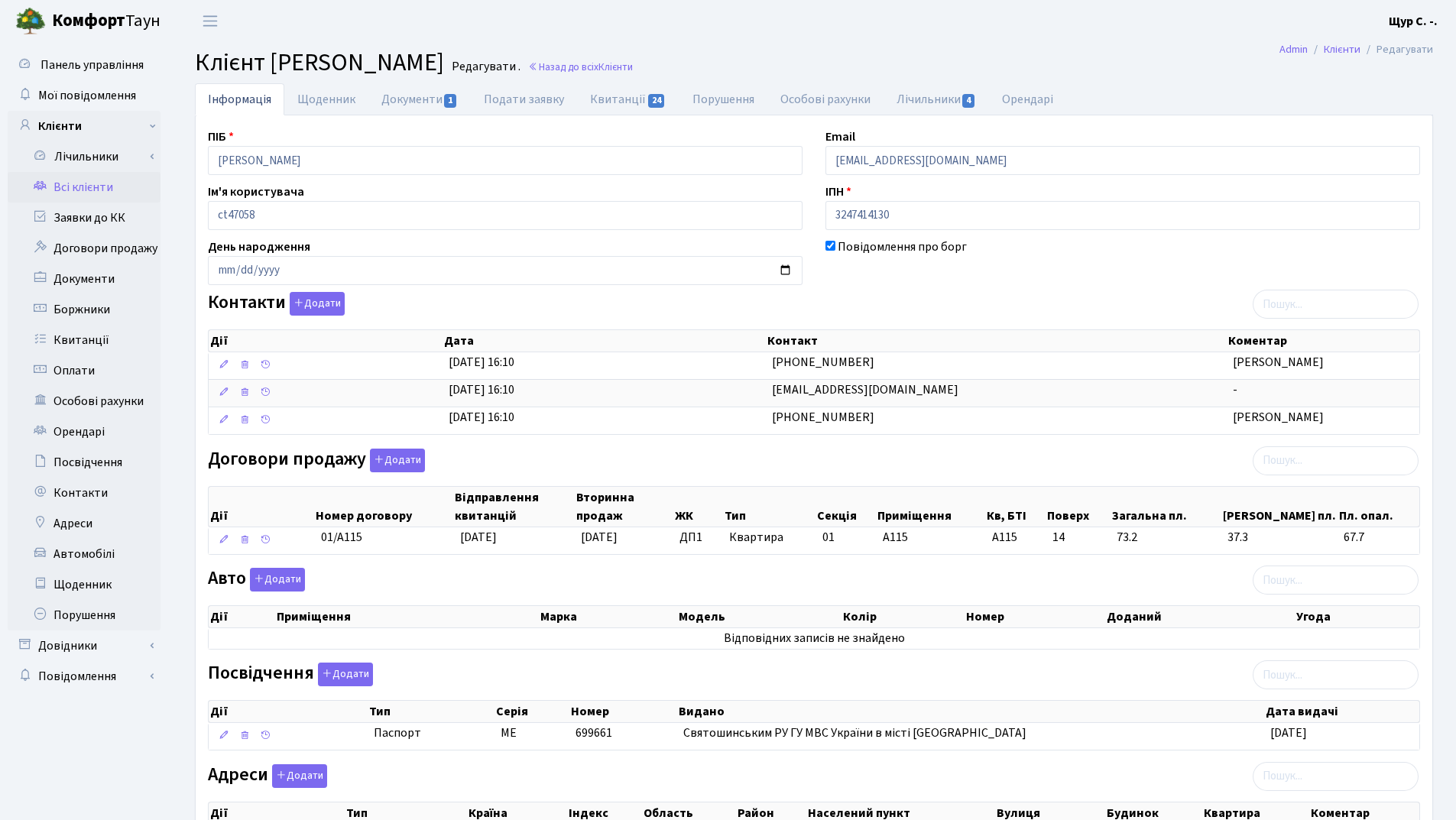
click at [101, 189] on link "Всі клієнти" at bounding box center [84, 187] width 153 height 30
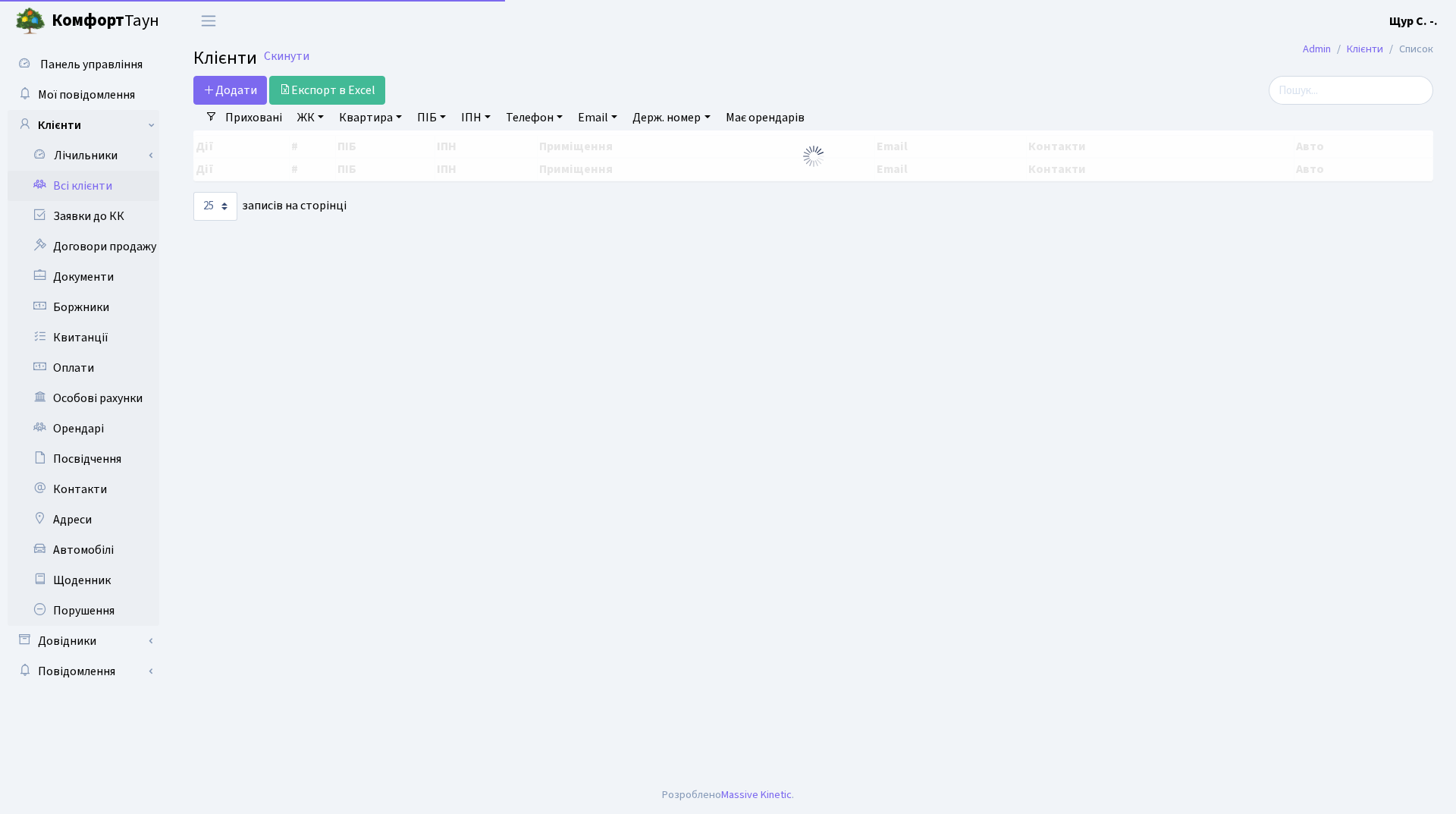
select select "25"
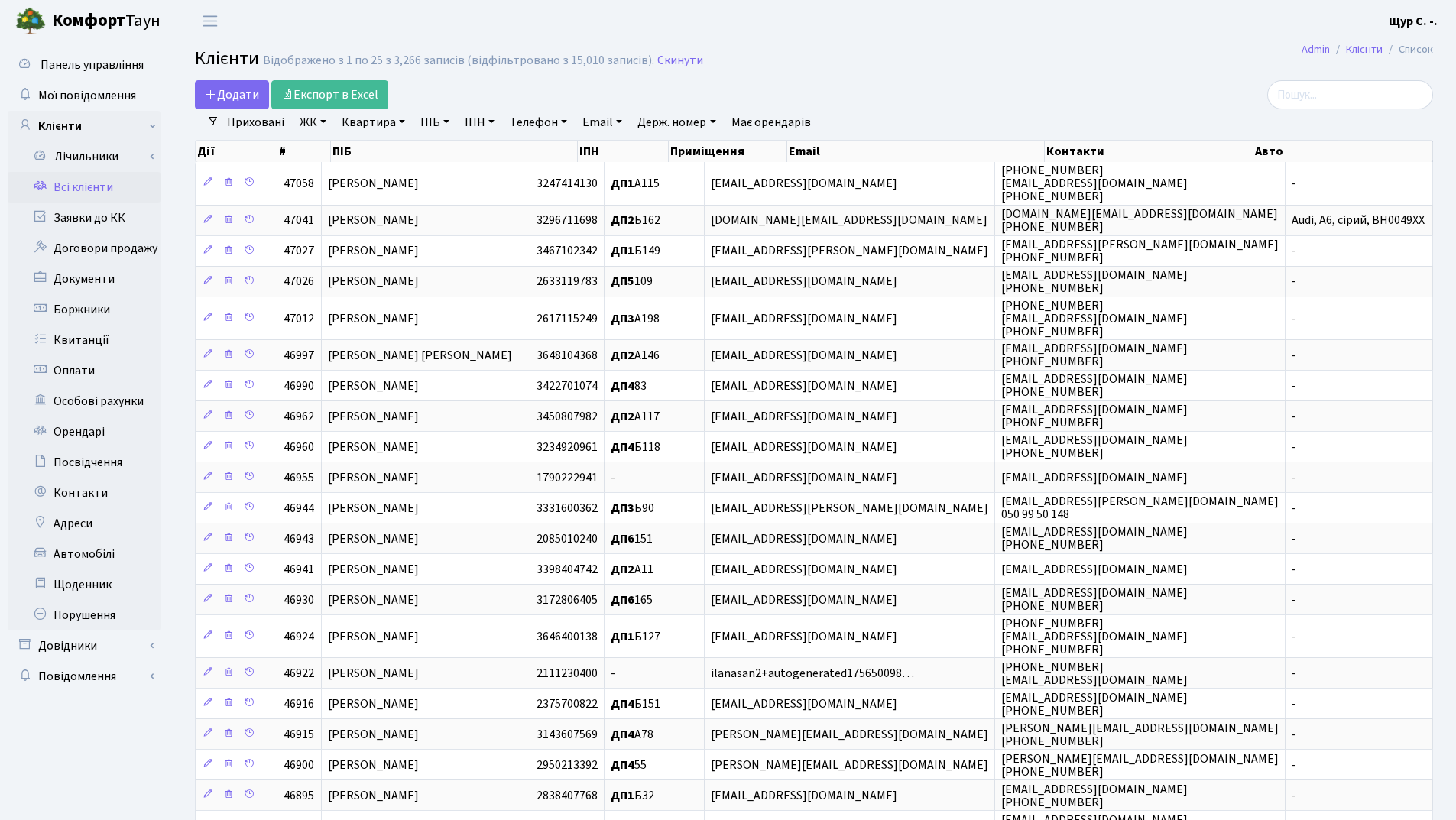
click at [101, 194] on link "Всі клієнти" at bounding box center [84, 187] width 153 height 30
select select "25"
click at [72, 370] on link "Оплати" at bounding box center [84, 371] width 153 height 30
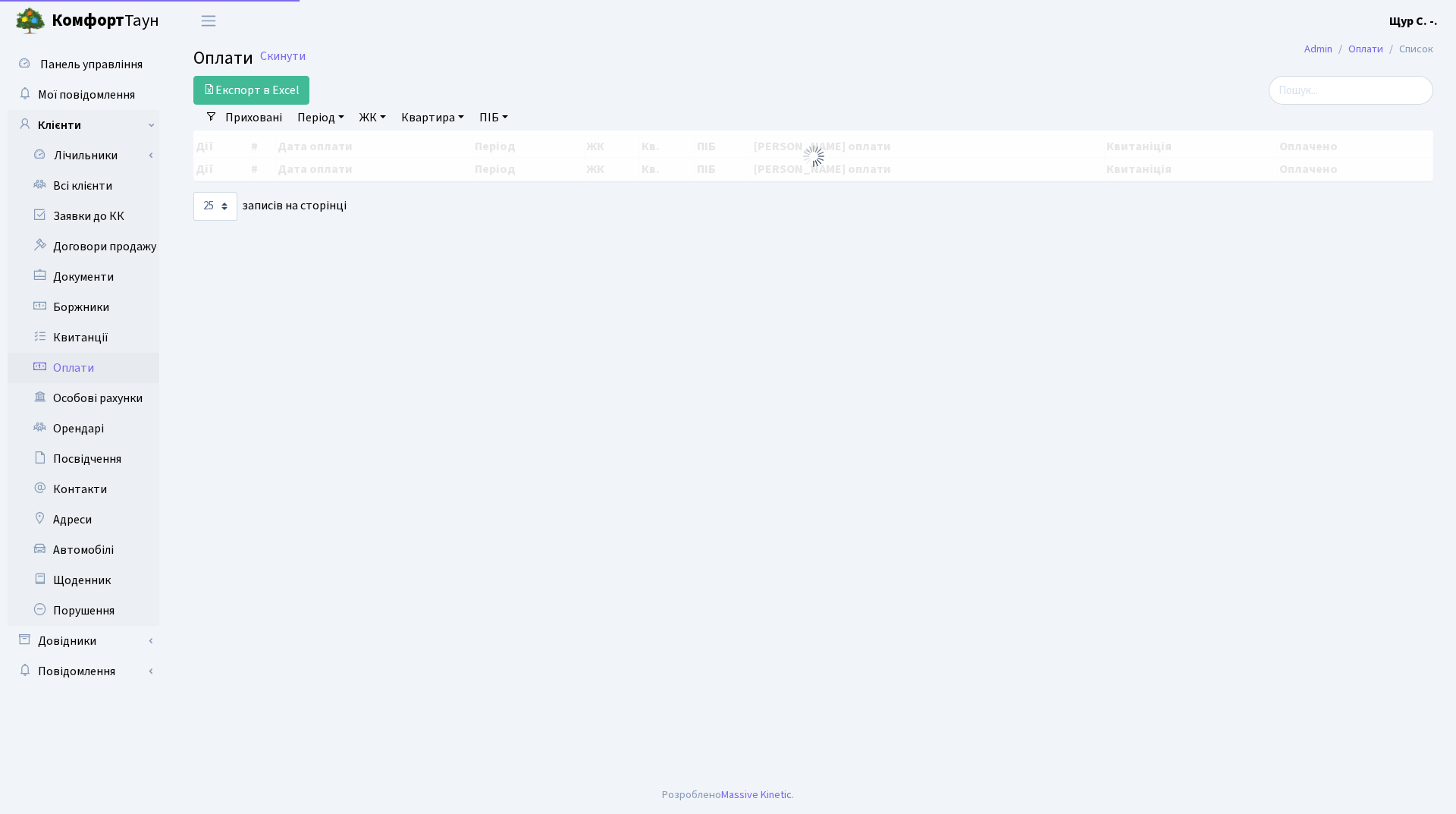
select select "25"
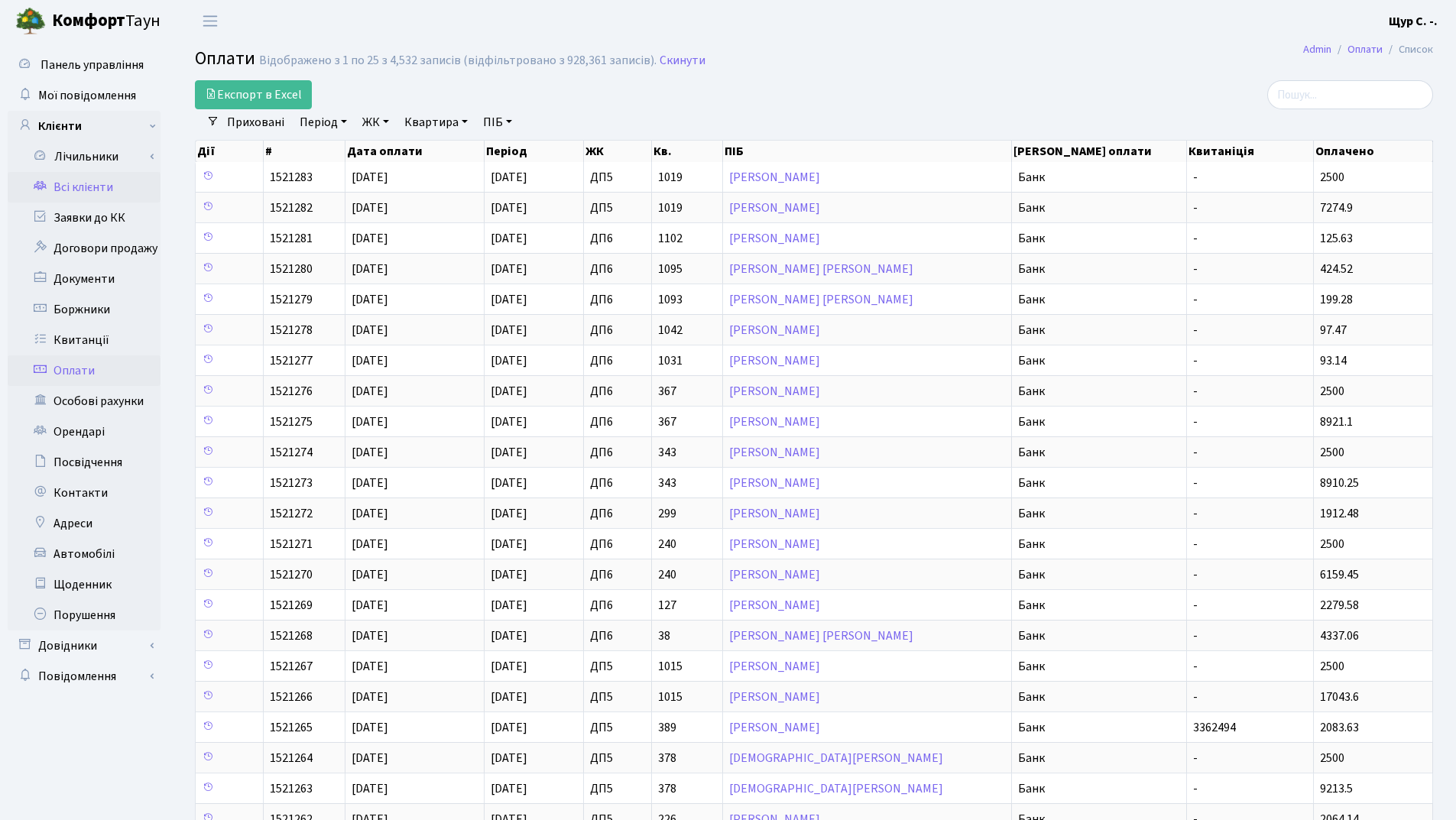
click at [96, 185] on link "Всі клієнти" at bounding box center [84, 187] width 153 height 30
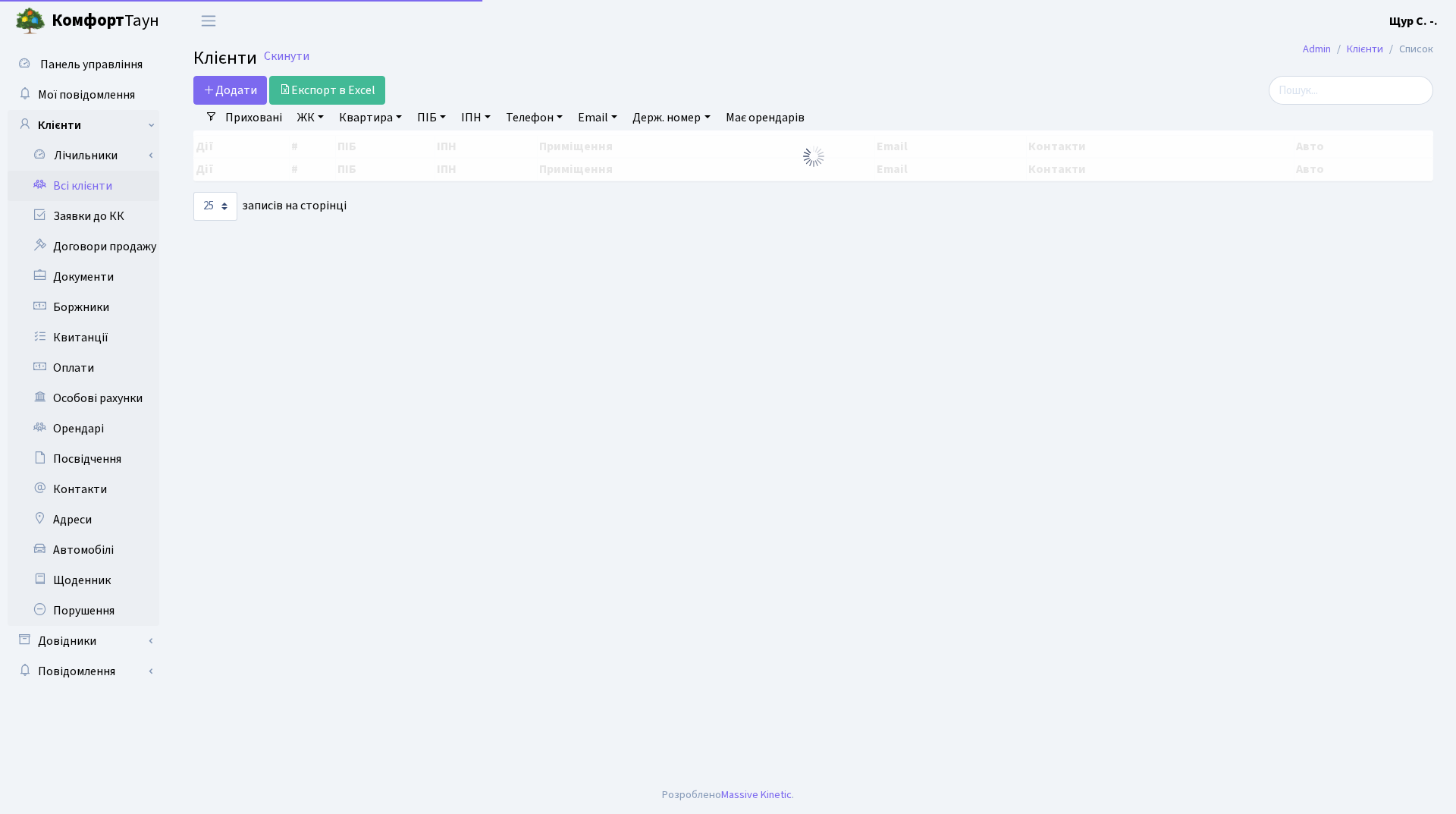
select select "25"
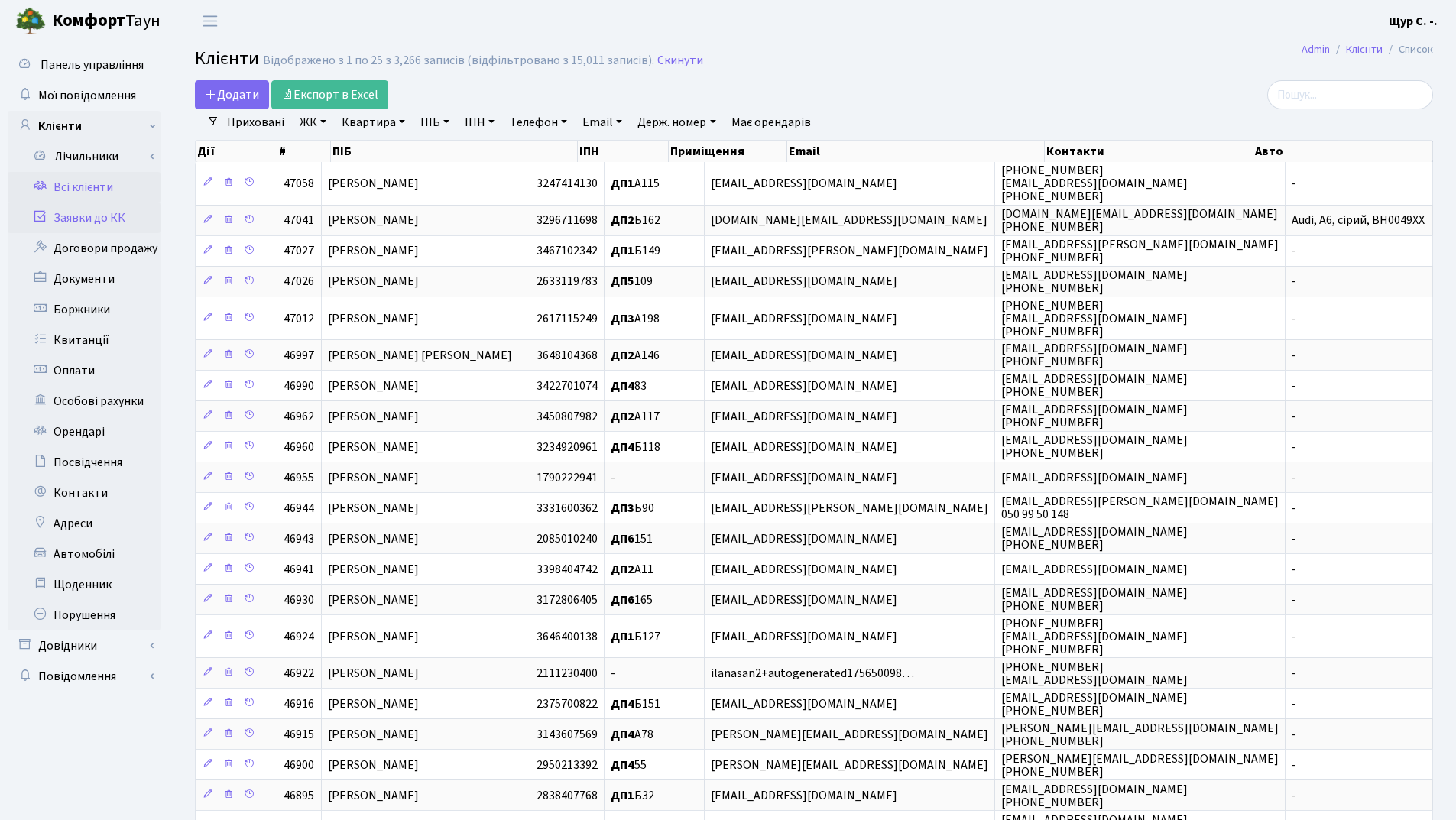
click at [100, 214] on link "Заявки до КК" at bounding box center [84, 218] width 153 height 30
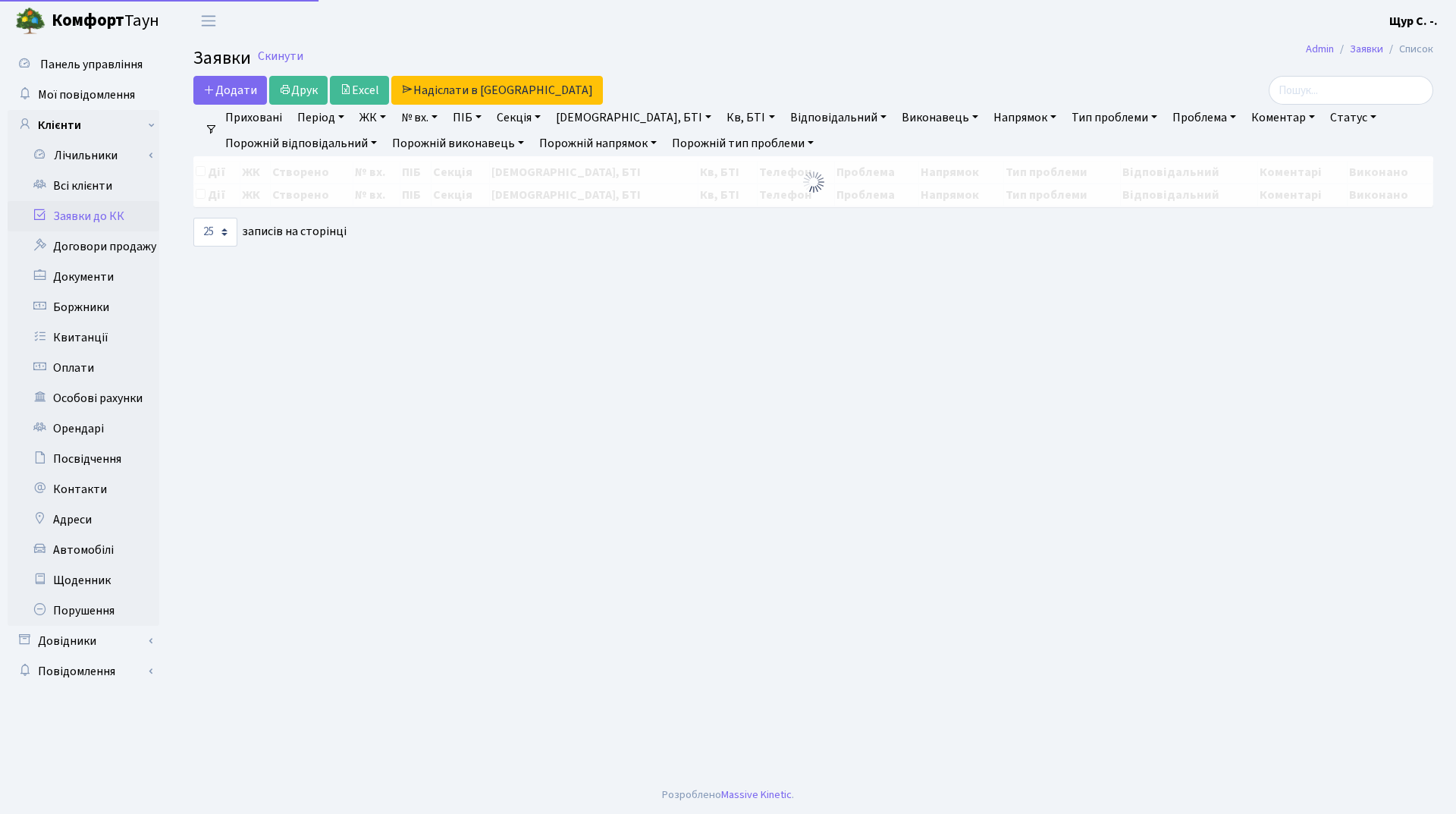
select select "25"
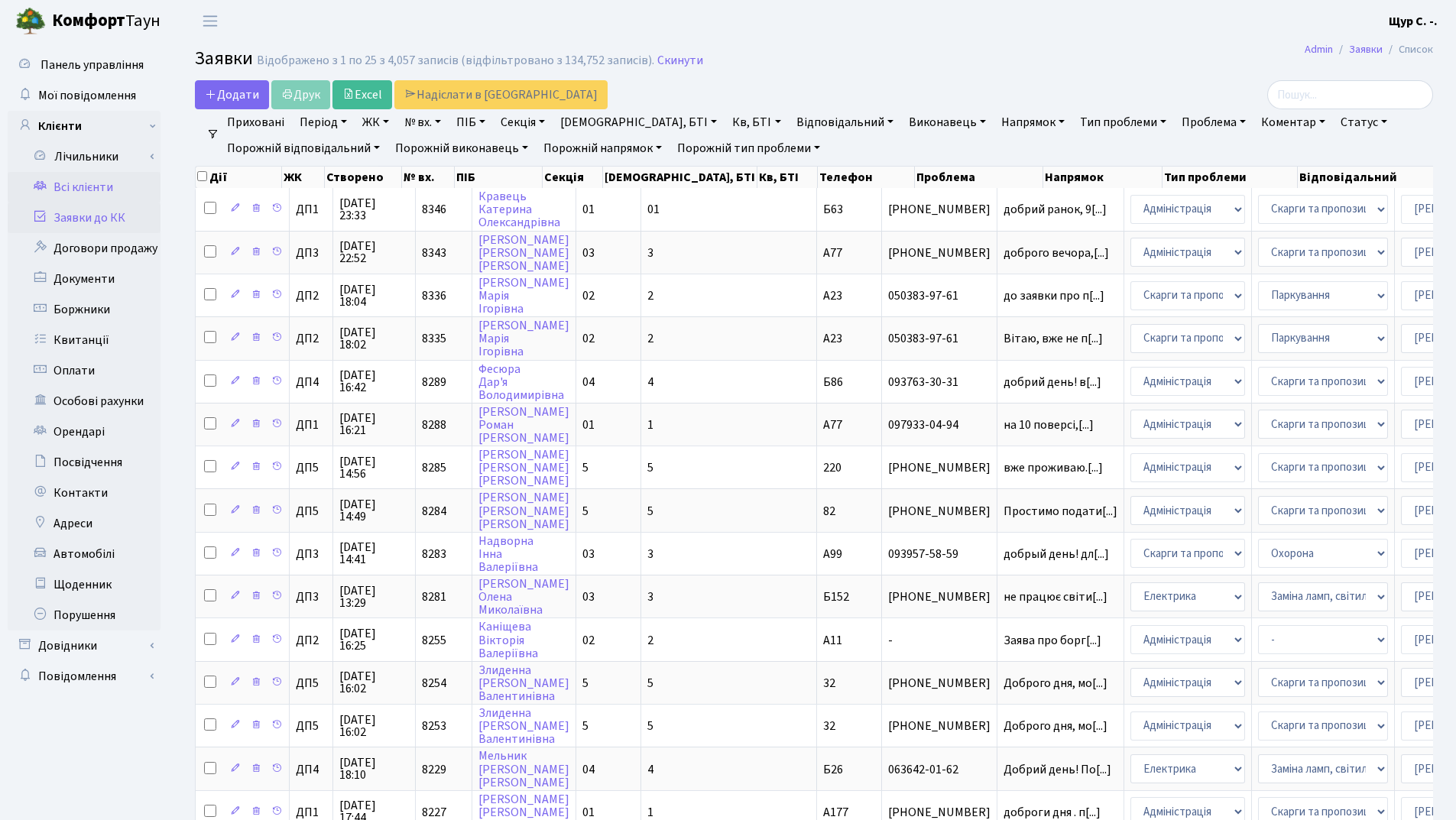
click at [103, 191] on link "Всі клієнти" at bounding box center [84, 187] width 153 height 30
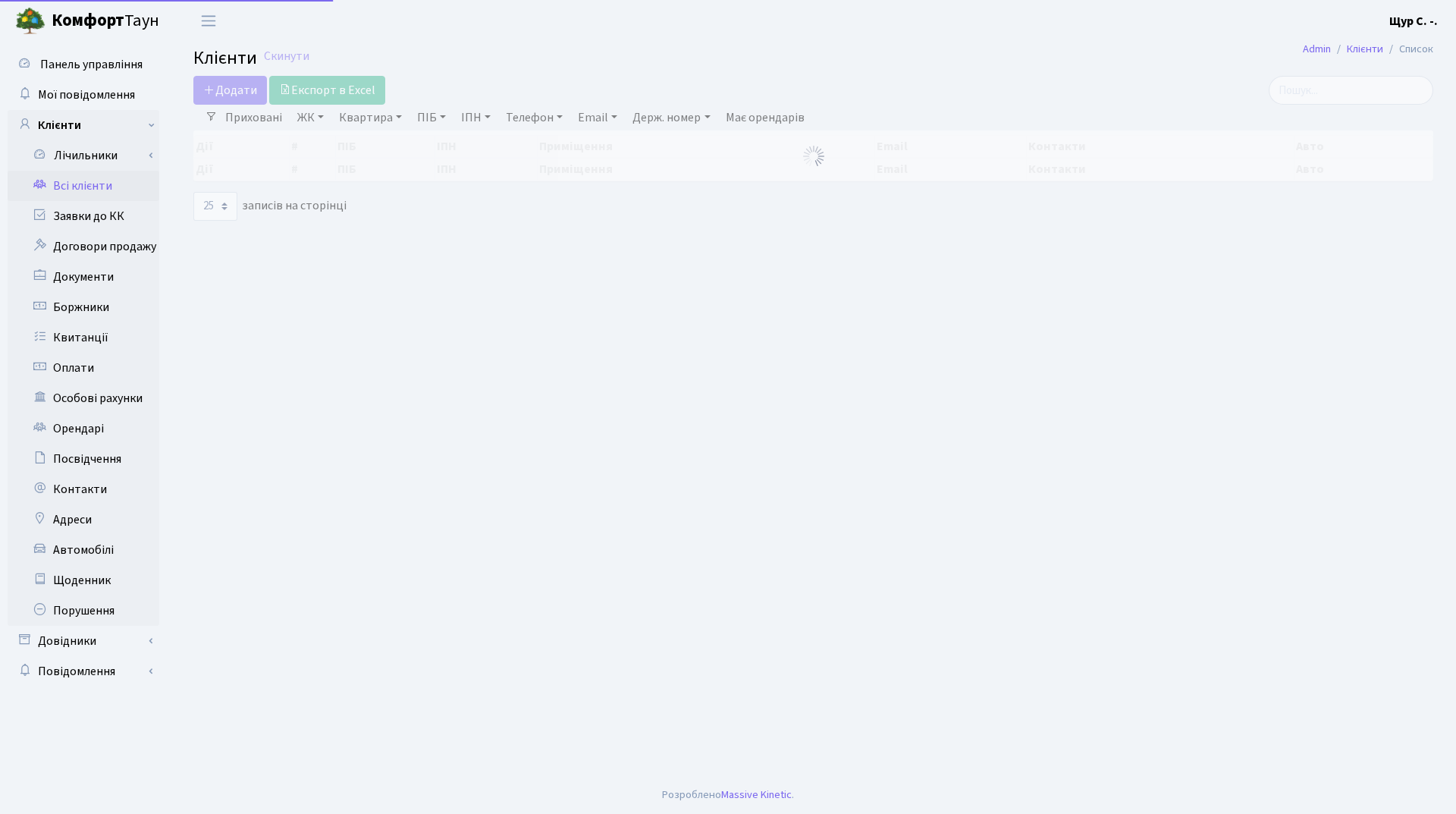
select select "25"
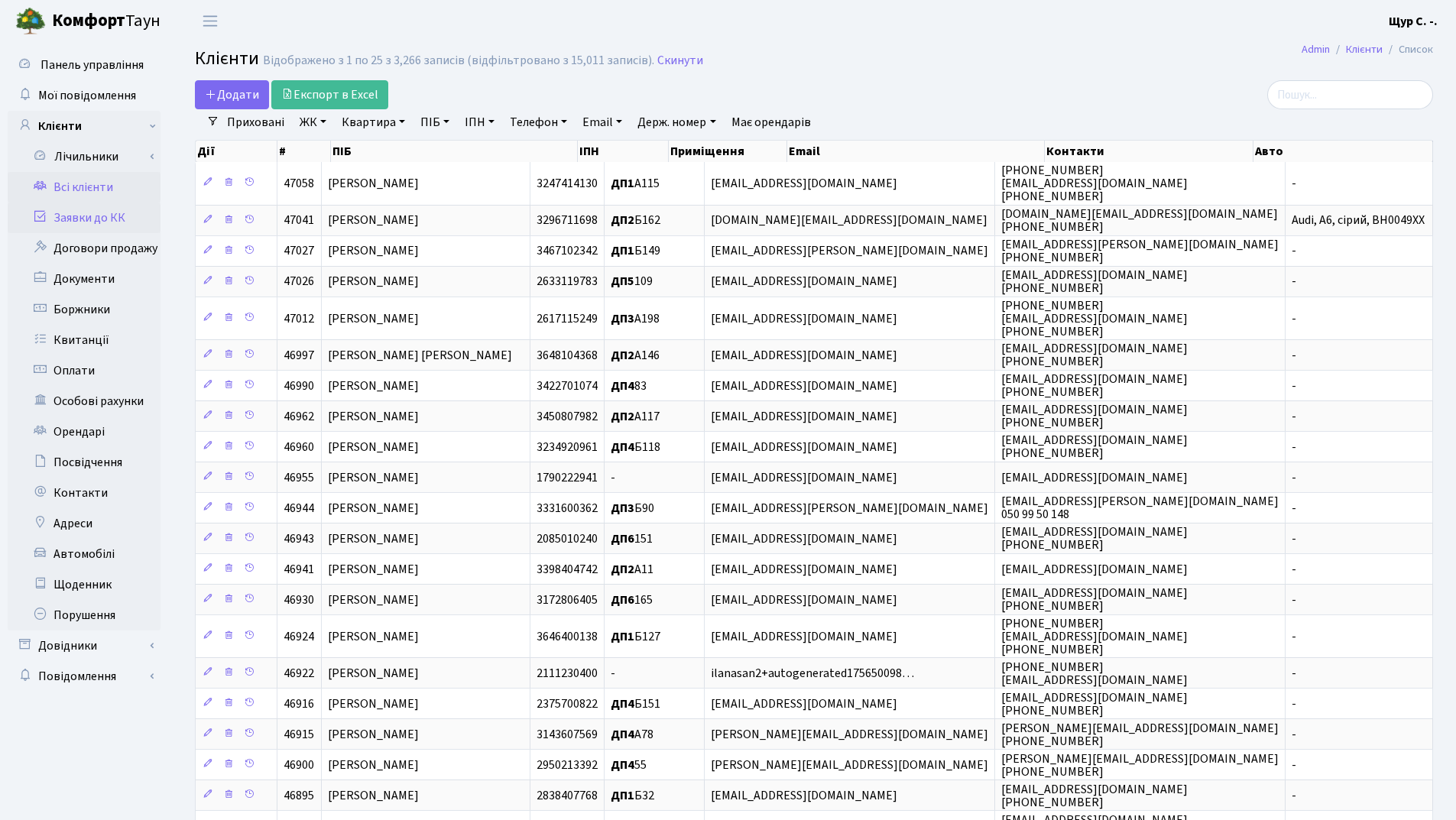
click at [139, 219] on link "Заявки до КК" at bounding box center [84, 218] width 153 height 30
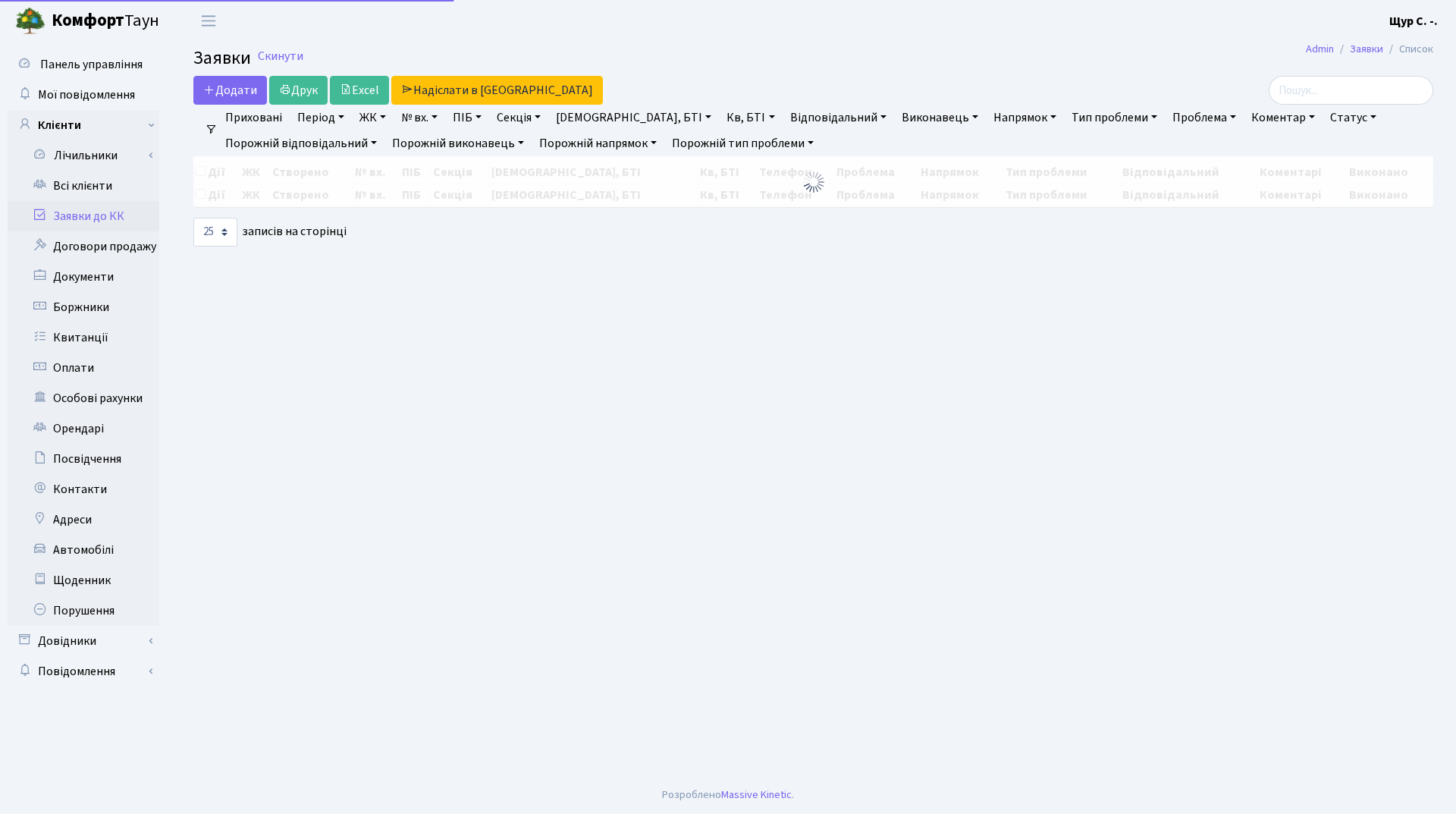
select select "25"
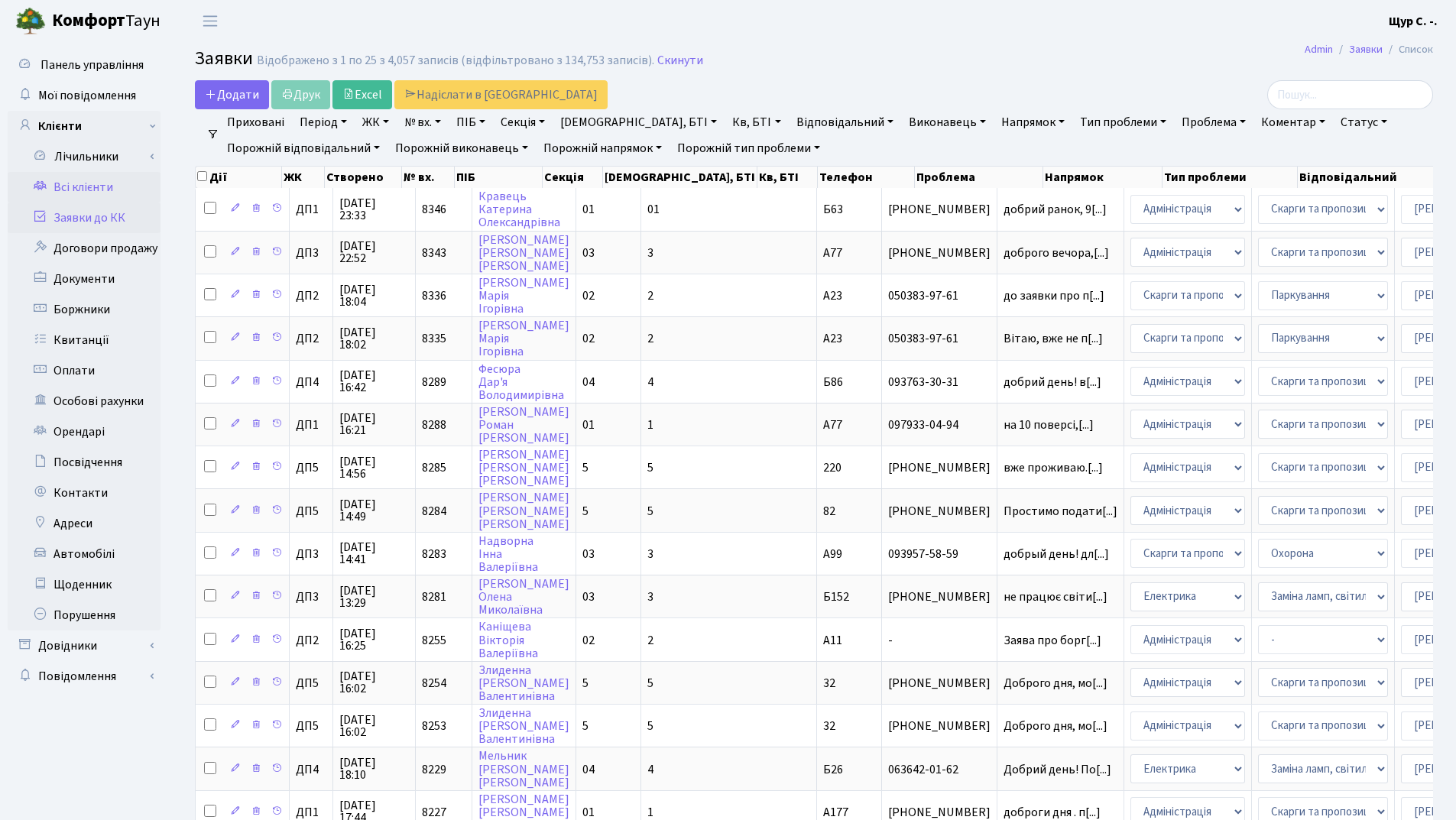
click at [98, 182] on link "Всі клієнти" at bounding box center [84, 187] width 153 height 30
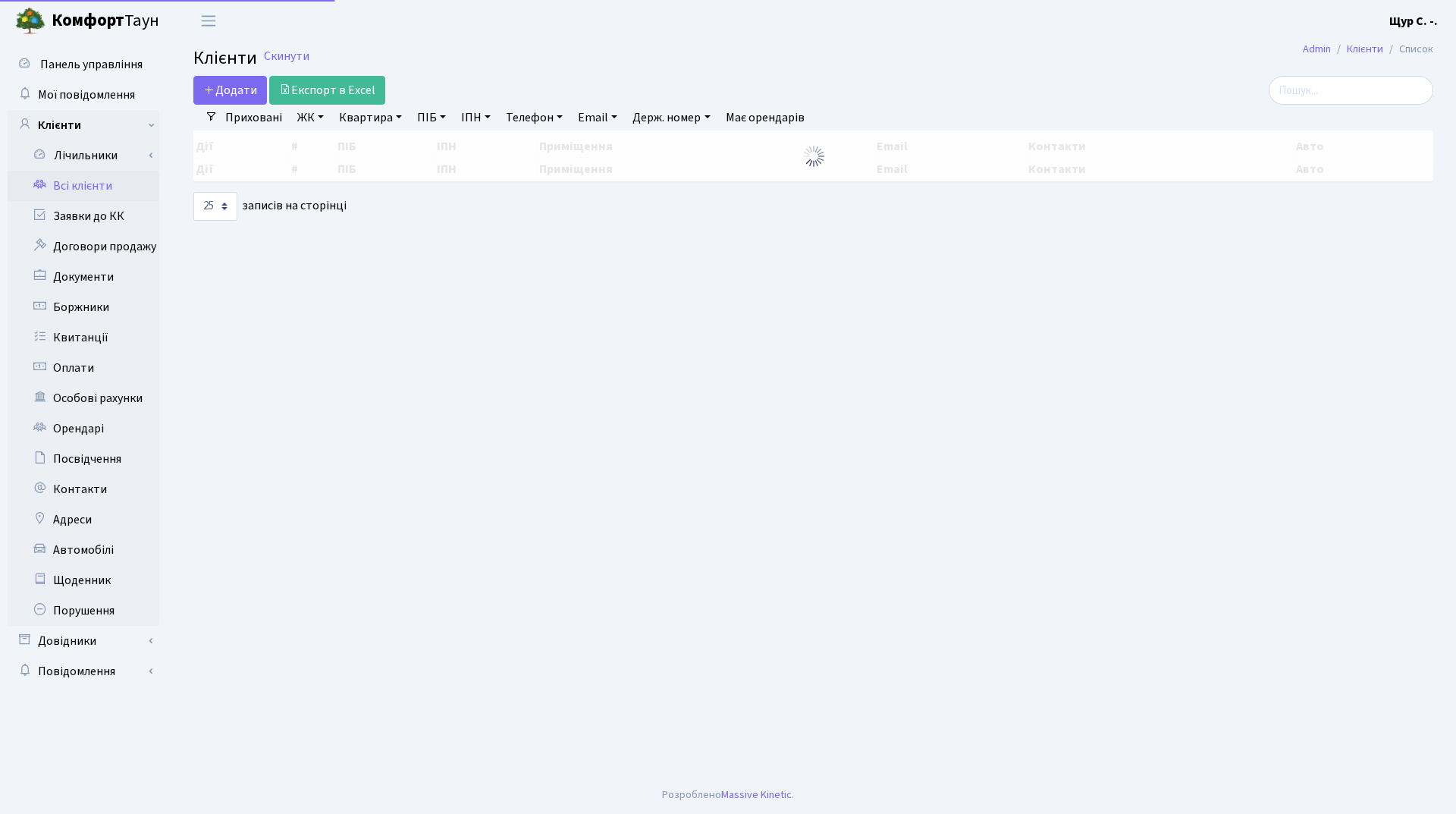
select select "25"
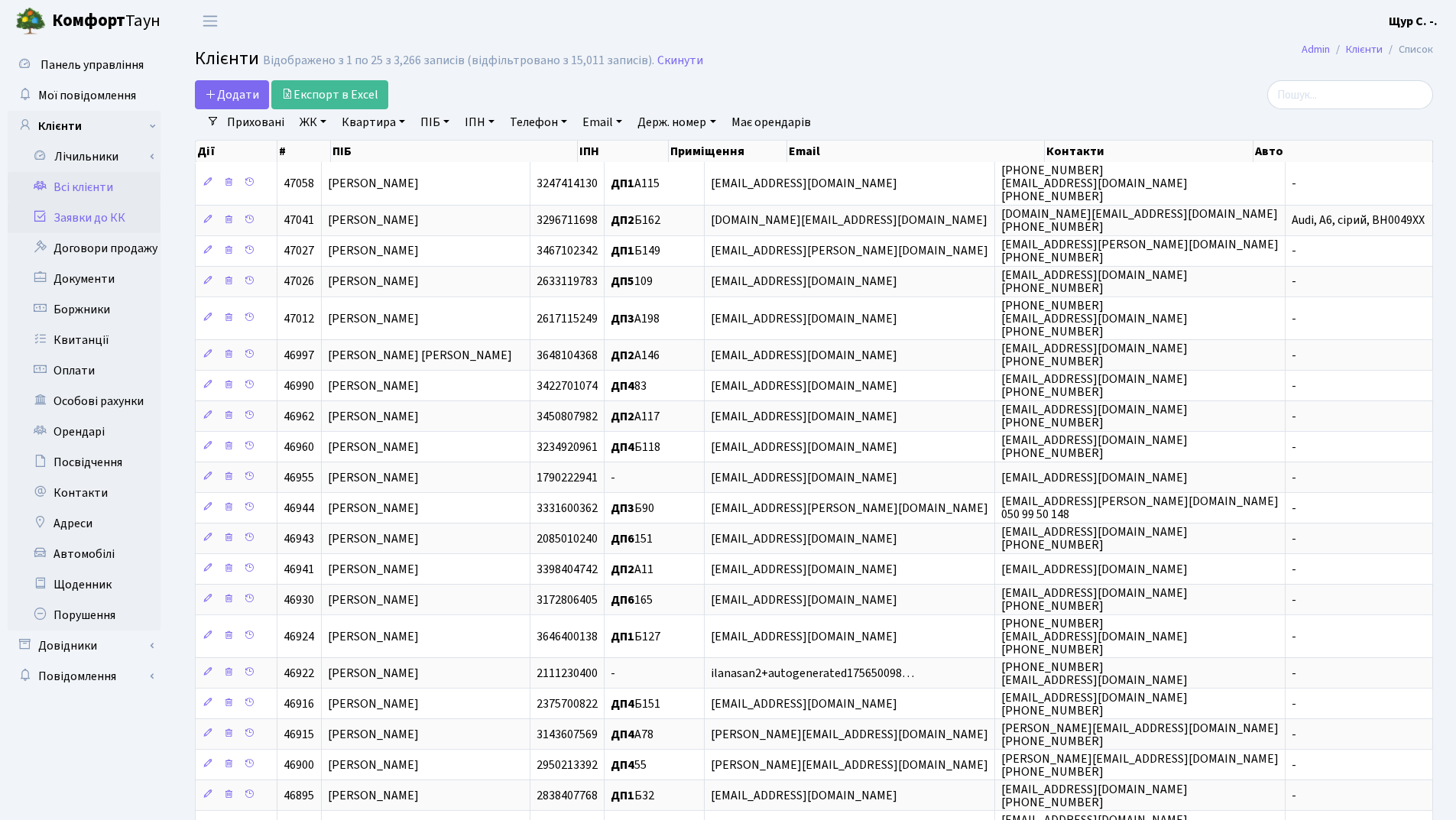
click at [93, 211] on link "Заявки до КК" at bounding box center [84, 218] width 153 height 30
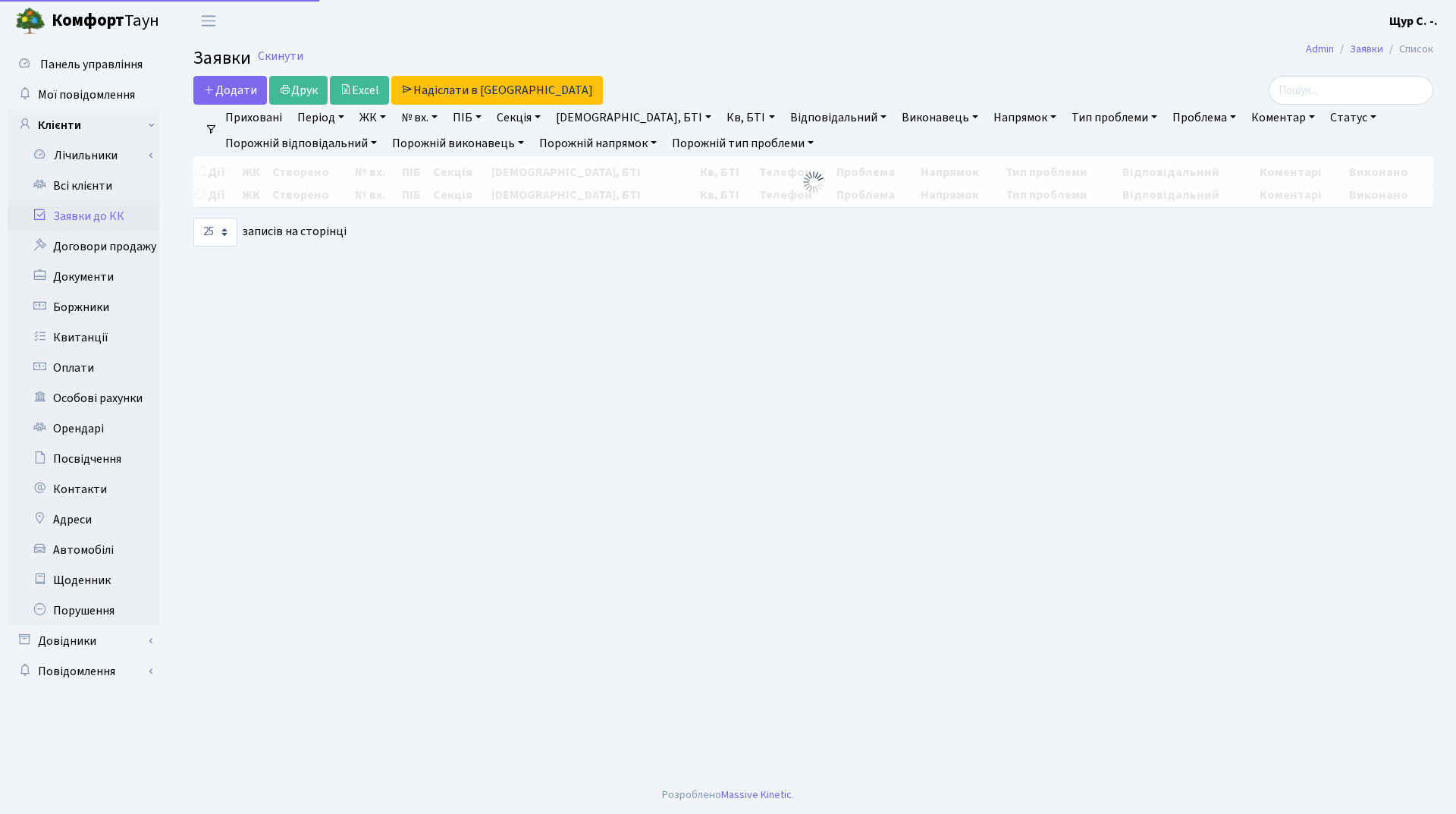
select select "25"
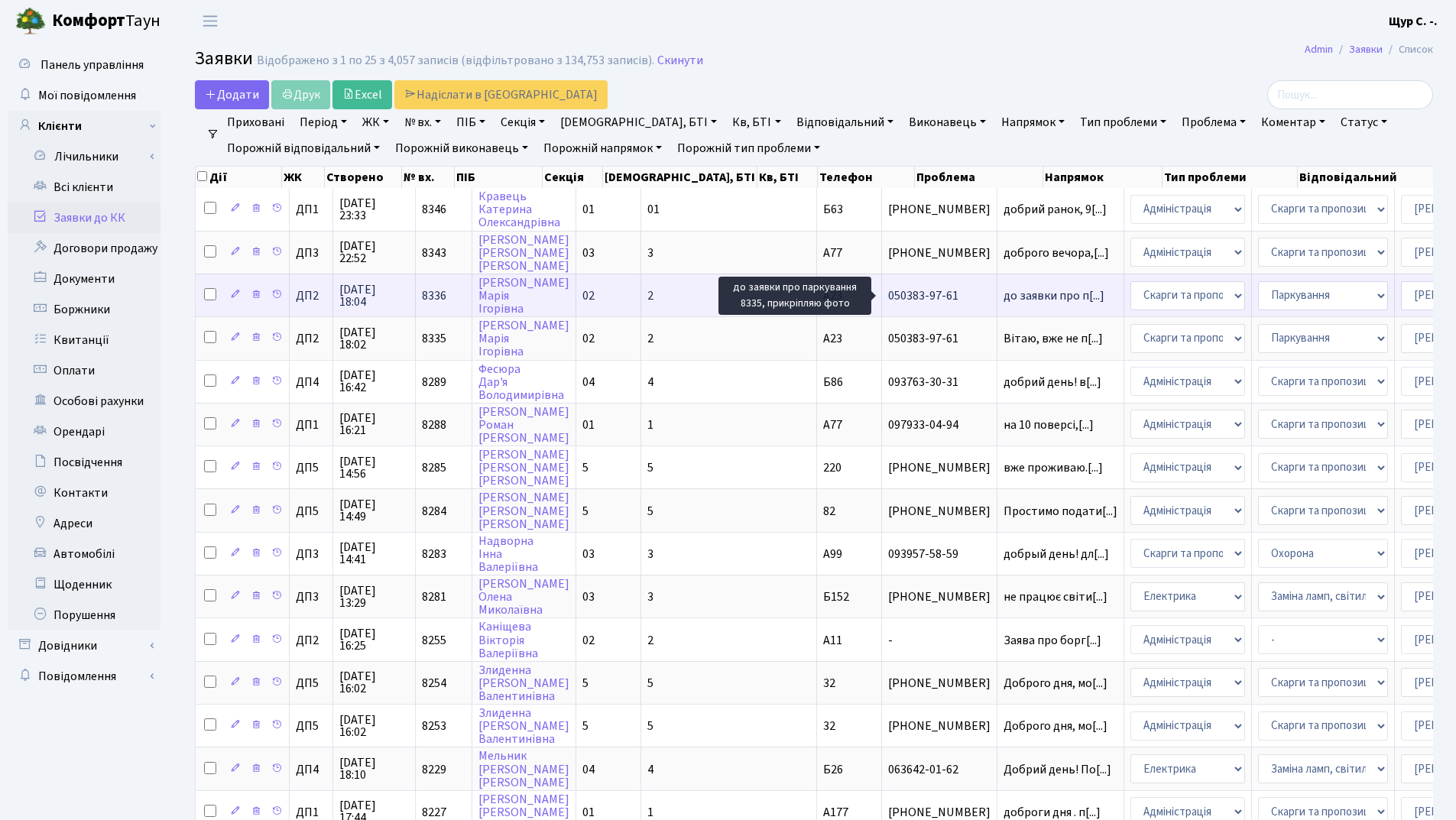
click at [1003, 299] on span "до заявки про п[...]" at bounding box center [1053, 295] width 101 height 17
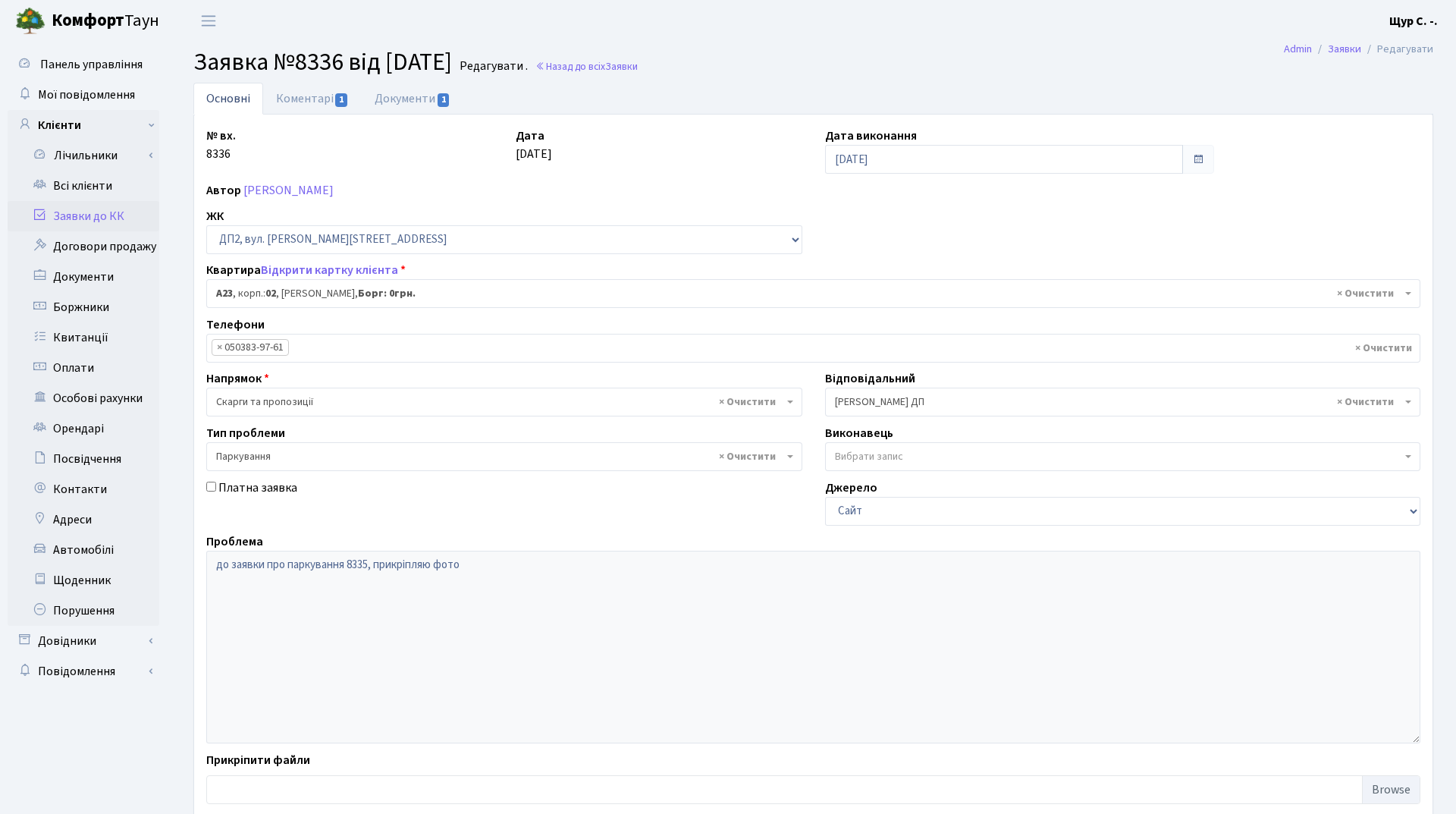
select select "30646"
select select "66"
click at [310, 101] on link "Коментарі 1" at bounding box center [312, 98] width 99 height 31
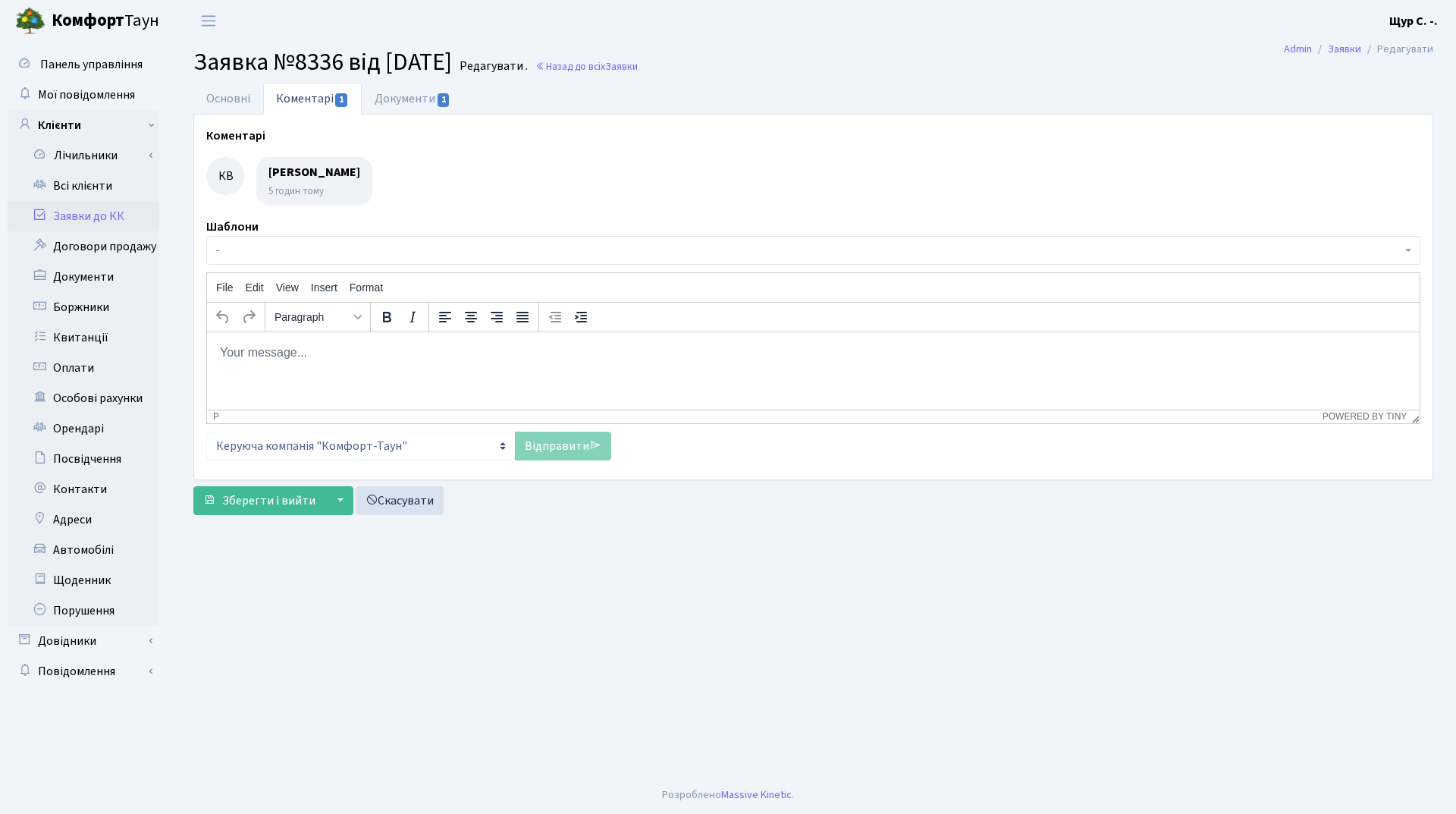
drag, startPoint x: 284, startPoint y: 177, endPoint x: 755, endPoint y: 159, distance: 471.3
click at [755, 159] on div at bounding box center [814, 181] width 1214 height 49
click at [244, 96] on link "Основні" at bounding box center [228, 98] width 70 height 31
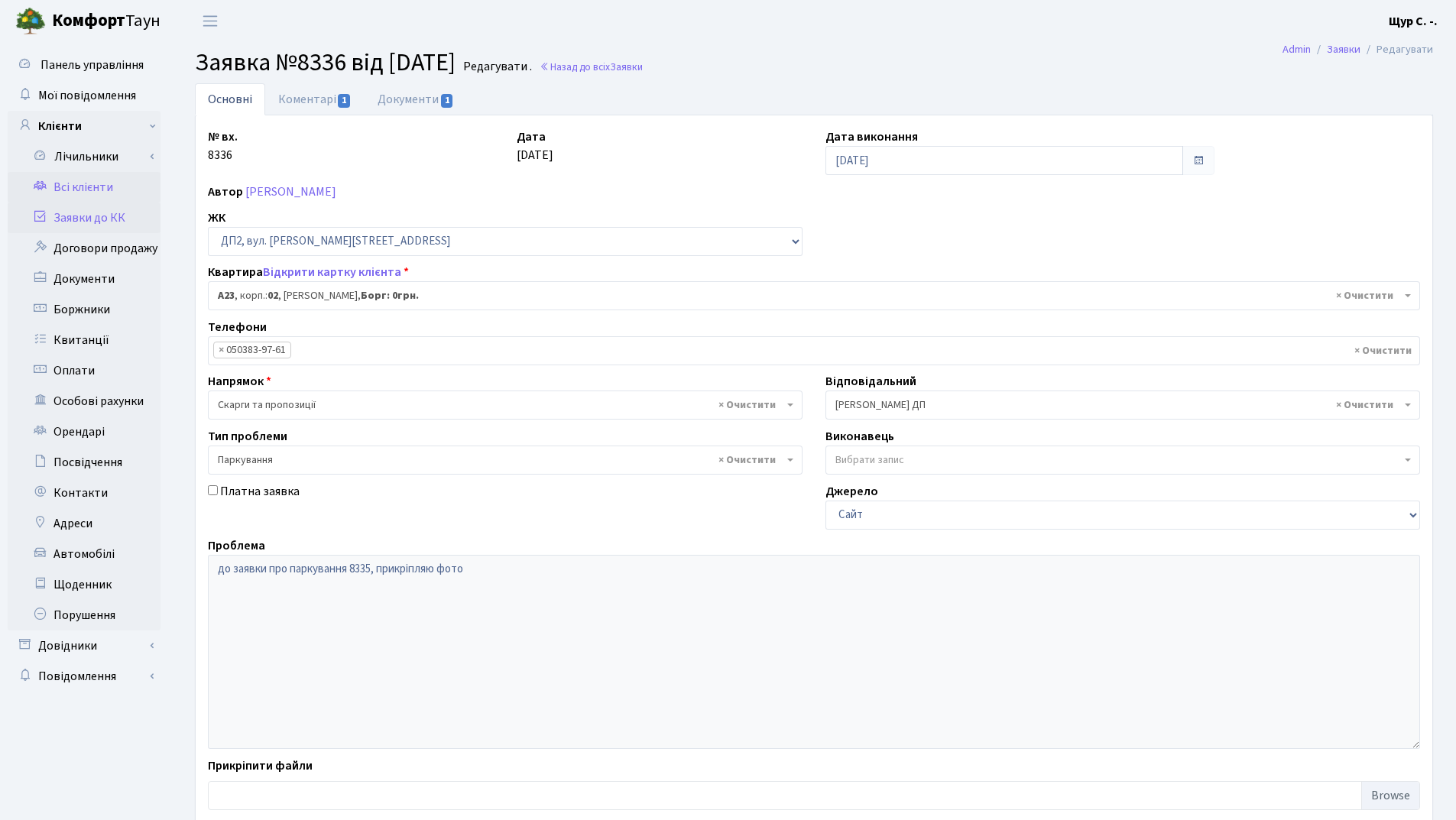
click at [88, 185] on link "Всі клієнти" at bounding box center [84, 187] width 153 height 30
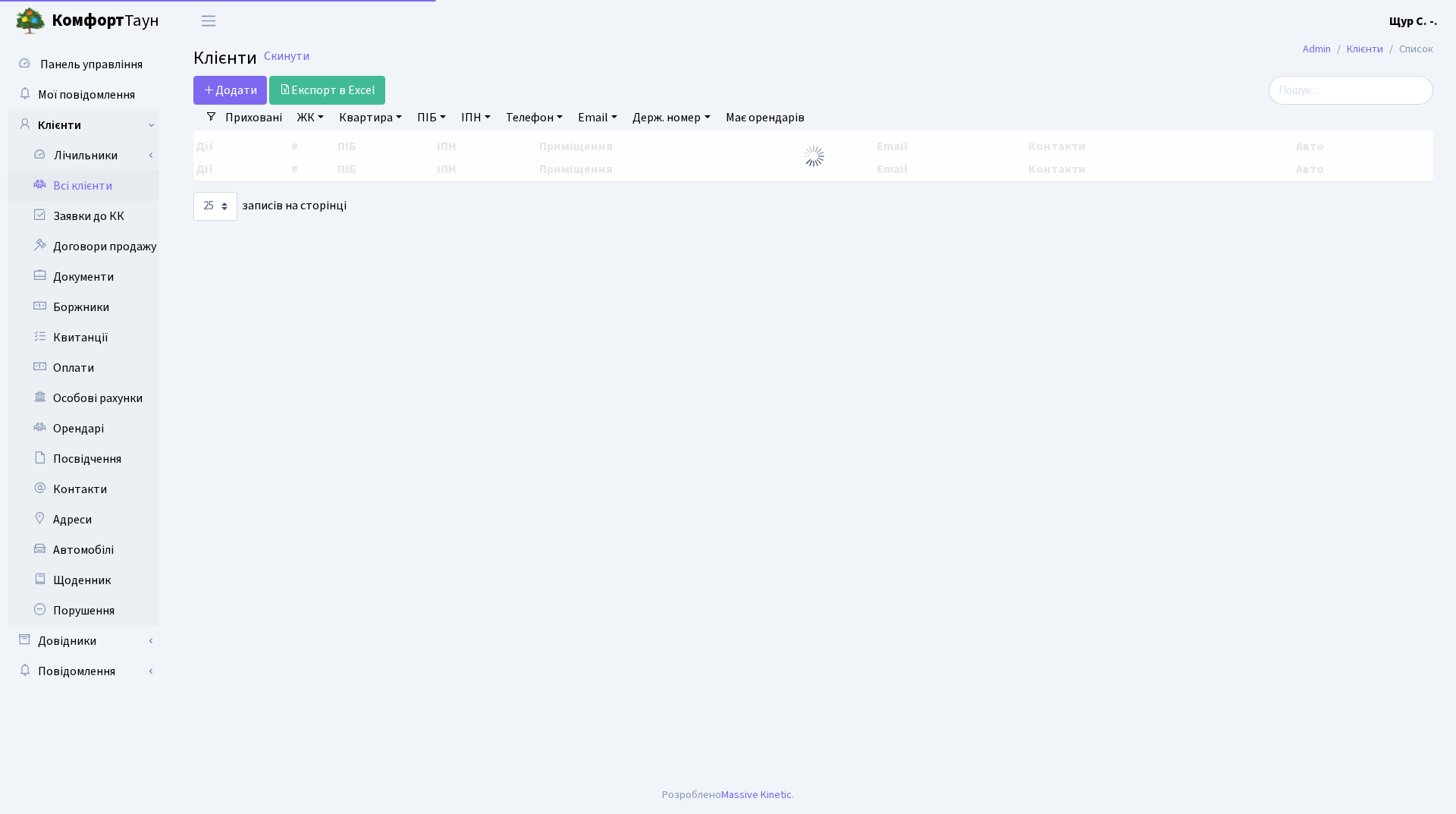
select select "25"
